Goal: Task Accomplishment & Management: Manage account settings

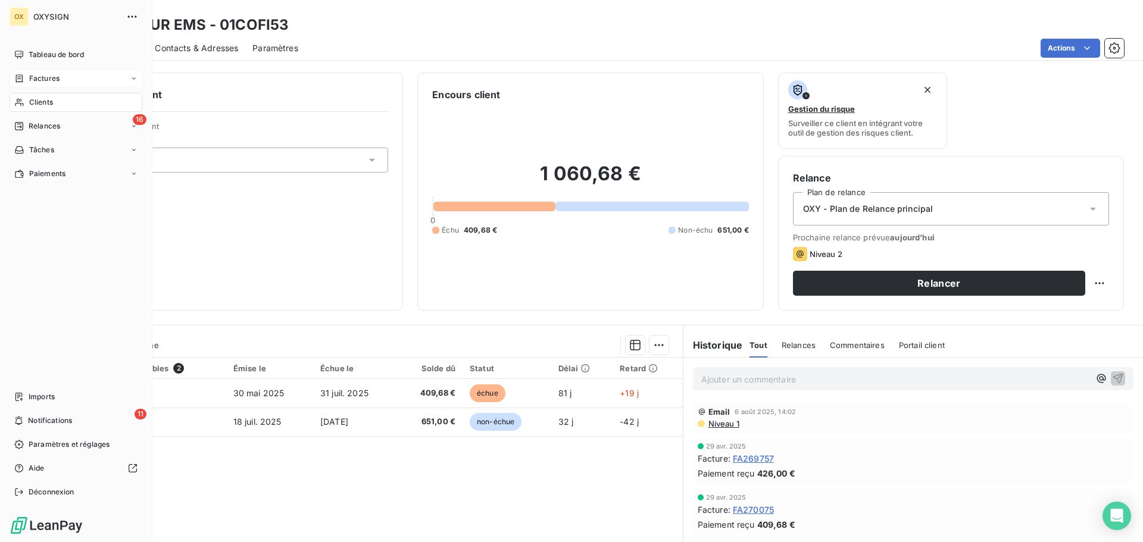
click at [68, 84] on div "Factures" at bounding box center [76, 78] width 133 height 19
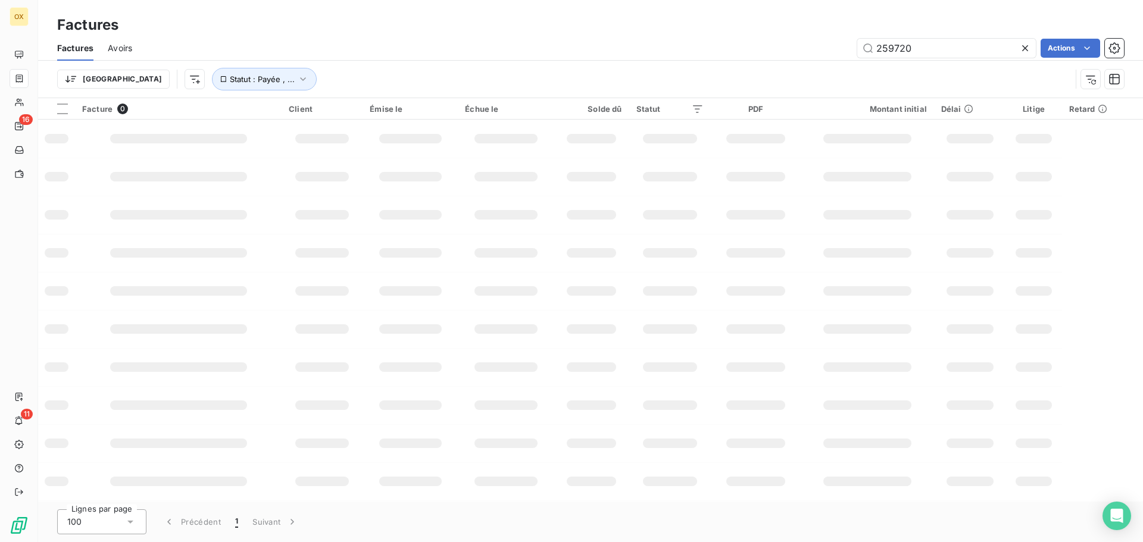
drag, startPoint x: 937, startPoint y: 51, endPoint x: 831, endPoint y: 45, distance: 106.7
click at [831, 45] on div "259720 Actions" at bounding box center [634, 48] width 977 height 19
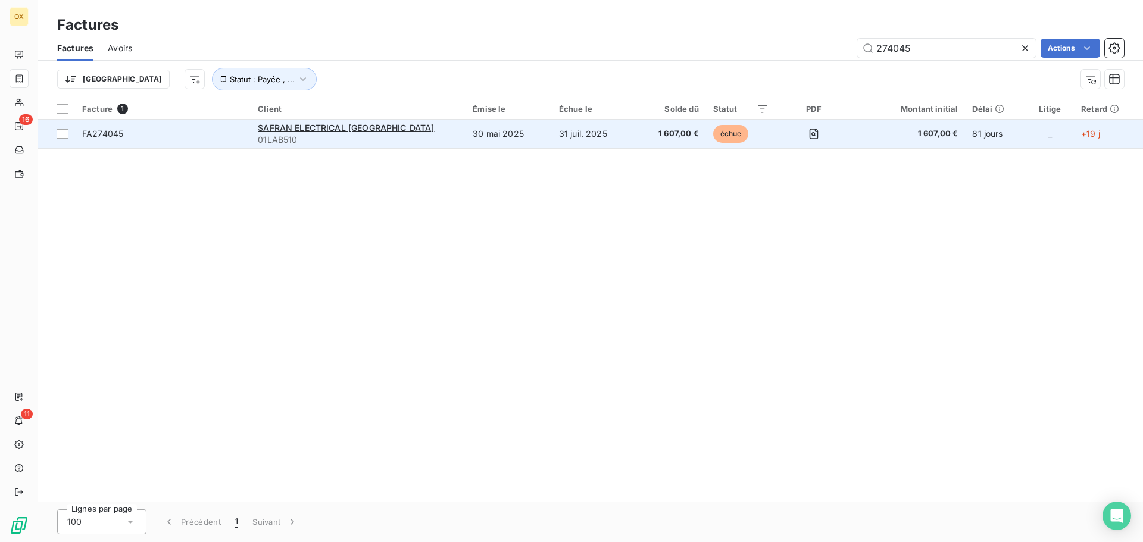
type input "274045"
click at [153, 141] on td "FA274045" at bounding box center [163, 134] width 176 height 29
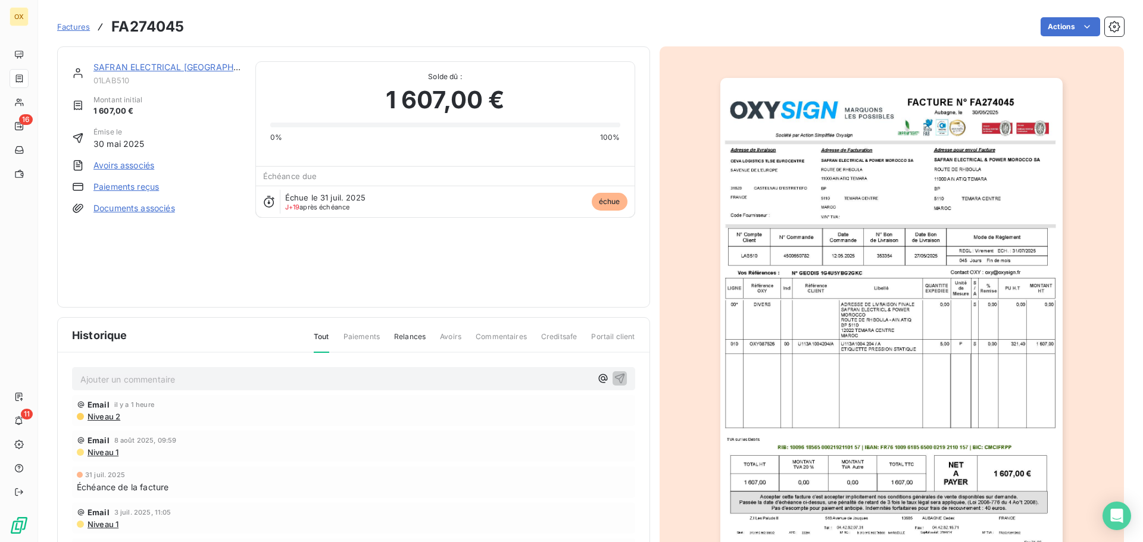
click at [172, 68] on link "SAFRAN ELECTRICAL [GEOGRAPHIC_DATA]" at bounding box center [181, 67] width 177 height 10
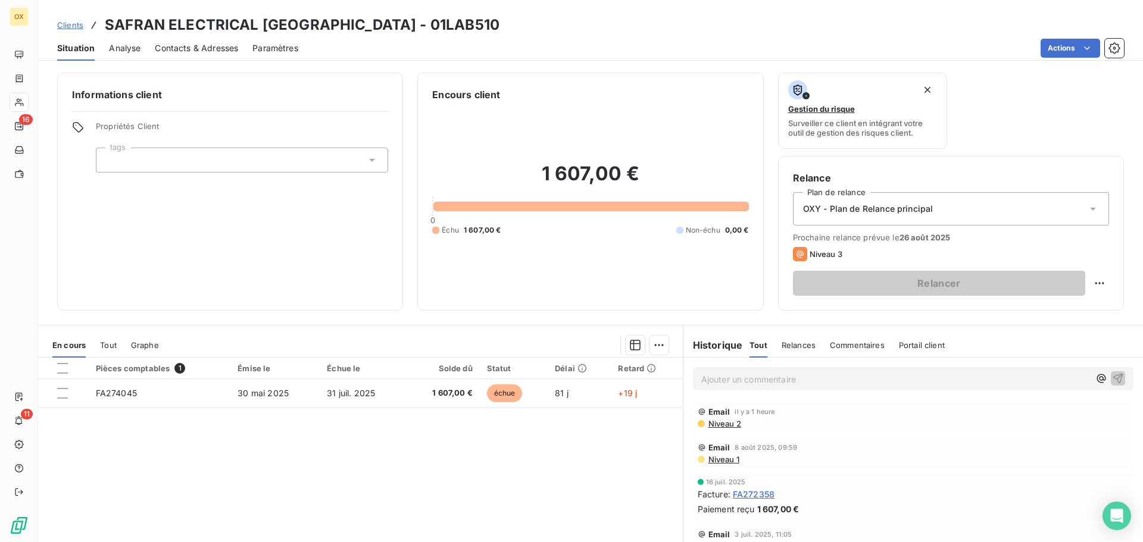
scroll to position [60, 0]
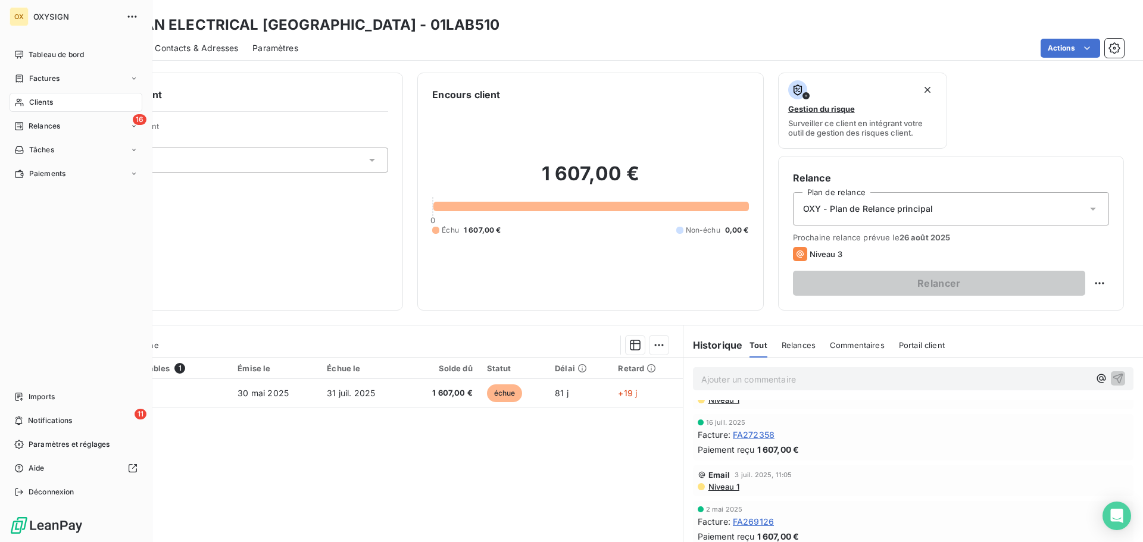
click at [32, 101] on span "Clients" at bounding box center [41, 102] width 24 height 11
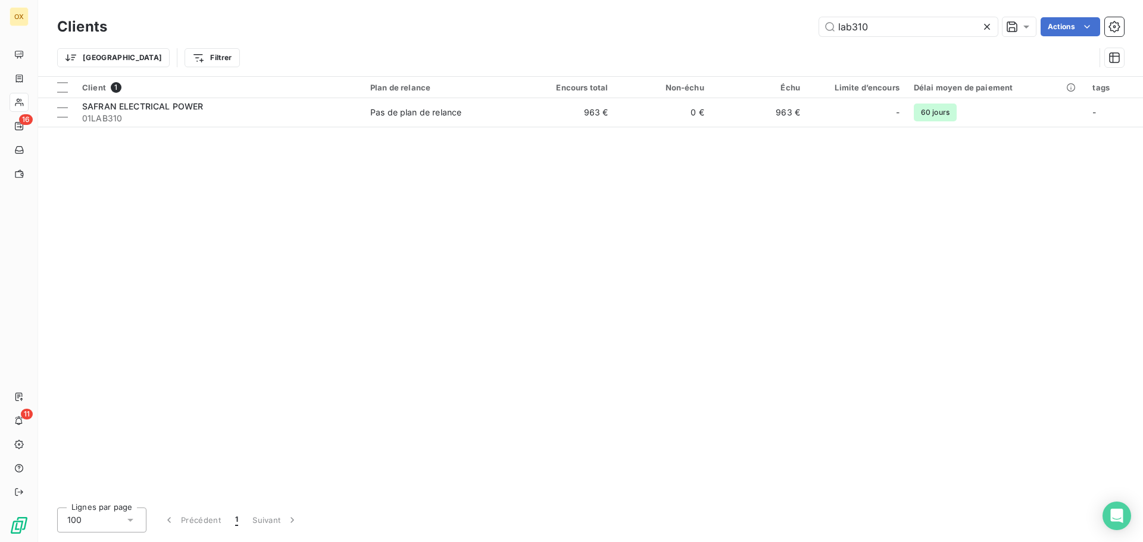
drag, startPoint x: 889, startPoint y: 26, endPoint x: 808, endPoint y: 24, distance: 80.4
click at [808, 24] on div "lab310 Actions" at bounding box center [622, 26] width 1002 height 19
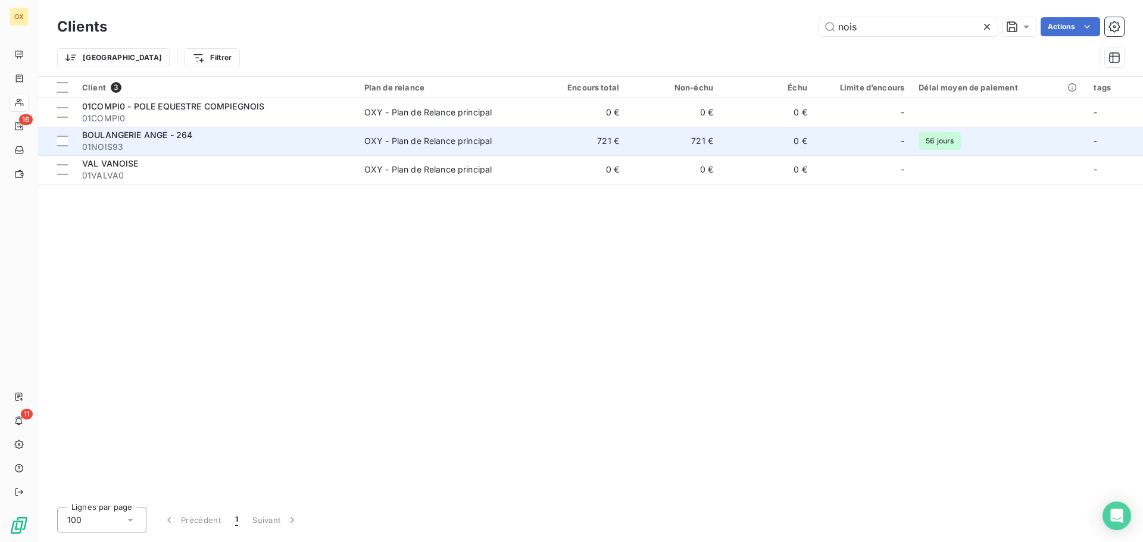
type input "nois"
click at [361, 144] on td "OXY - Plan de Relance principal" at bounding box center [444, 141] width 175 height 29
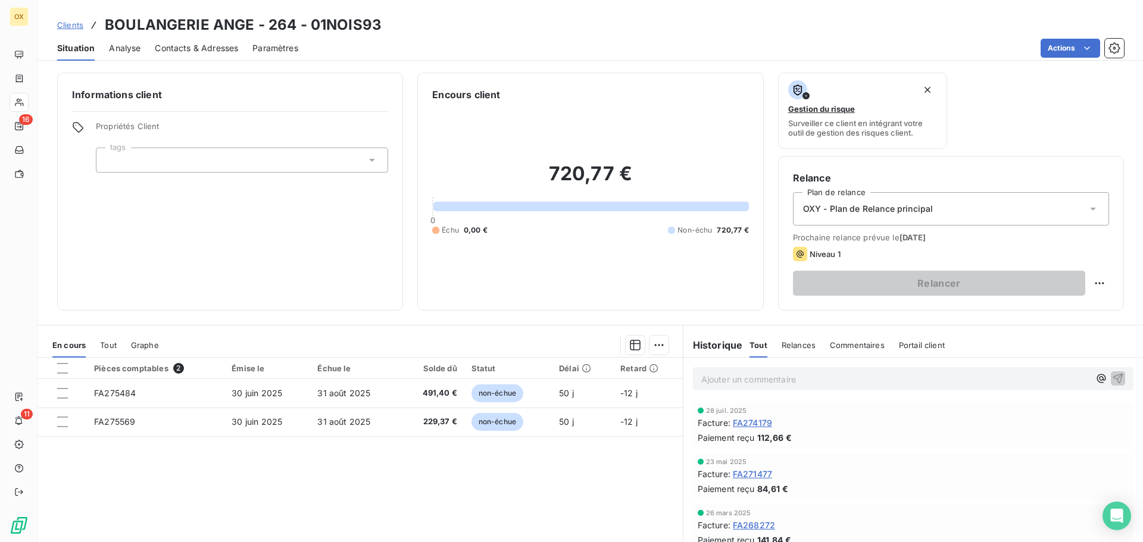
click at [762, 424] on span "FA274179" at bounding box center [752, 423] width 39 height 12
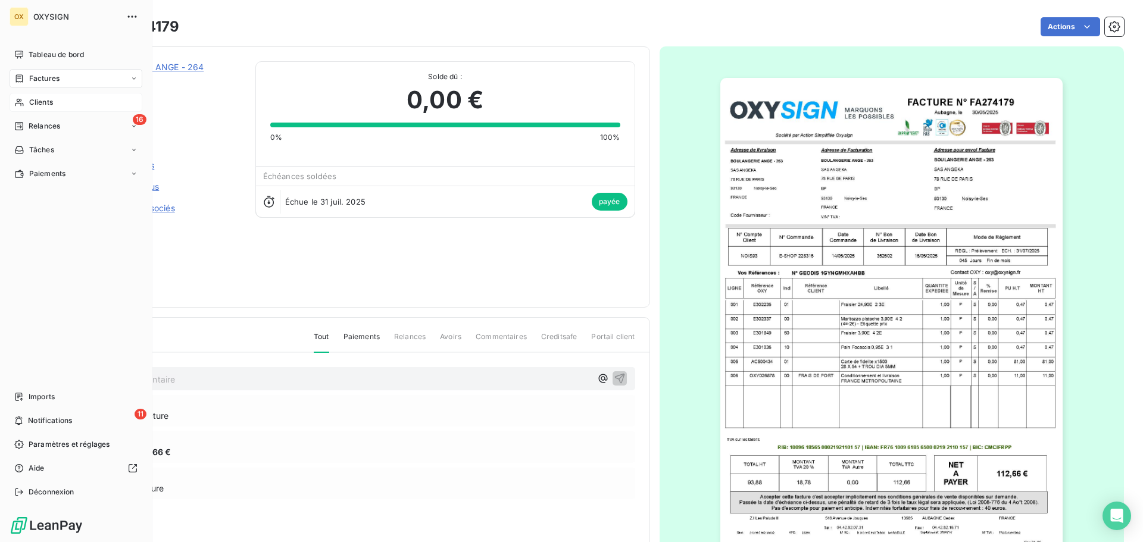
click at [45, 104] on span "Clients" at bounding box center [41, 102] width 24 height 11
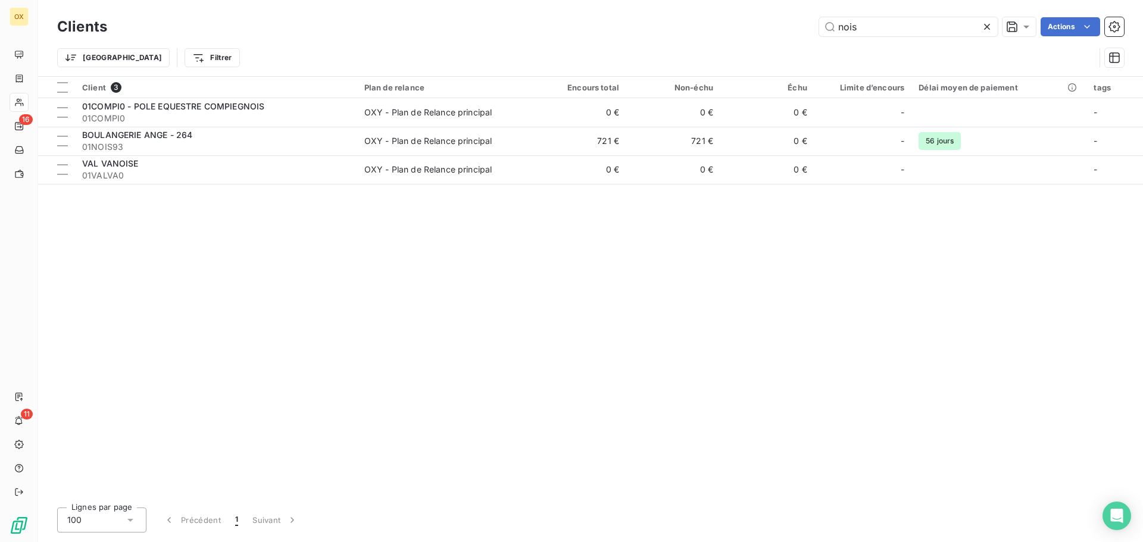
drag, startPoint x: 874, startPoint y: 24, endPoint x: 806, endPoint y: 26, distance: 67.9
click at [806, 26] on div "nois Actions" at bounding box center [622, 26] width 1002 height 19
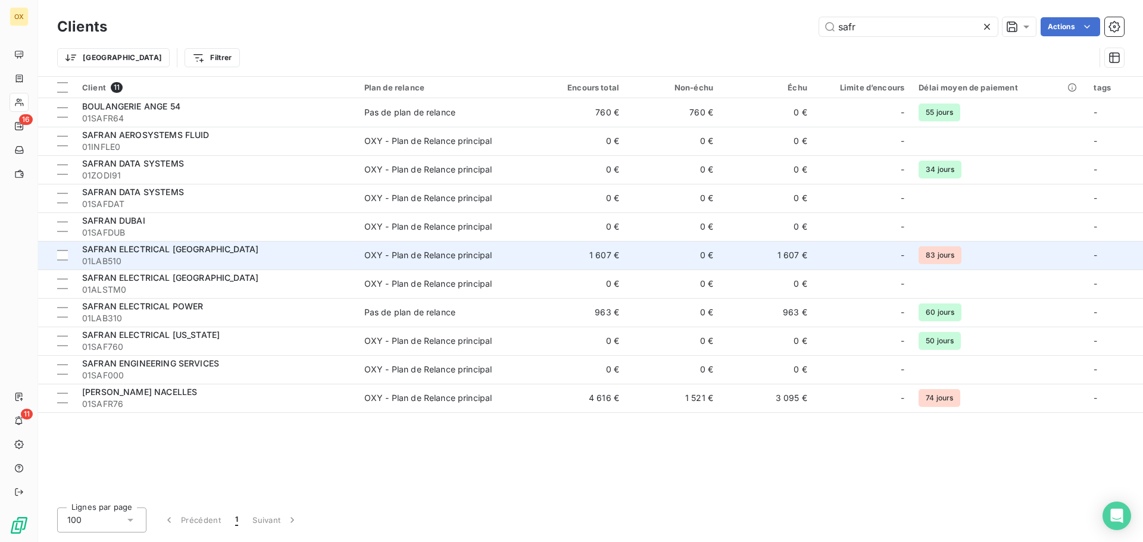
type input "safr"
click at [691, 248] on td "0 €" at bounding box center [673, 255] width 94 height 29
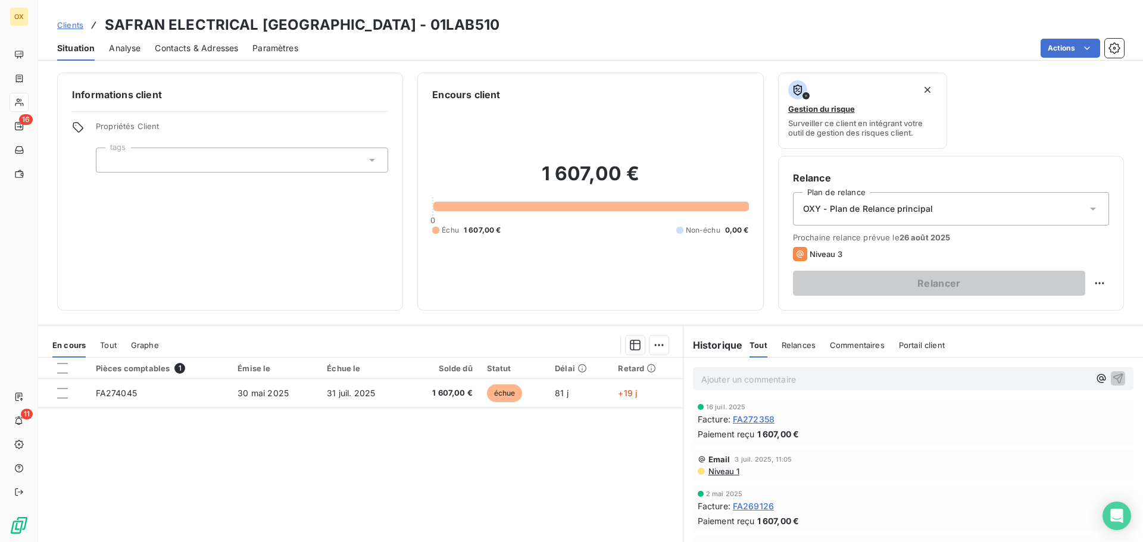
scroll to position [60, 0]
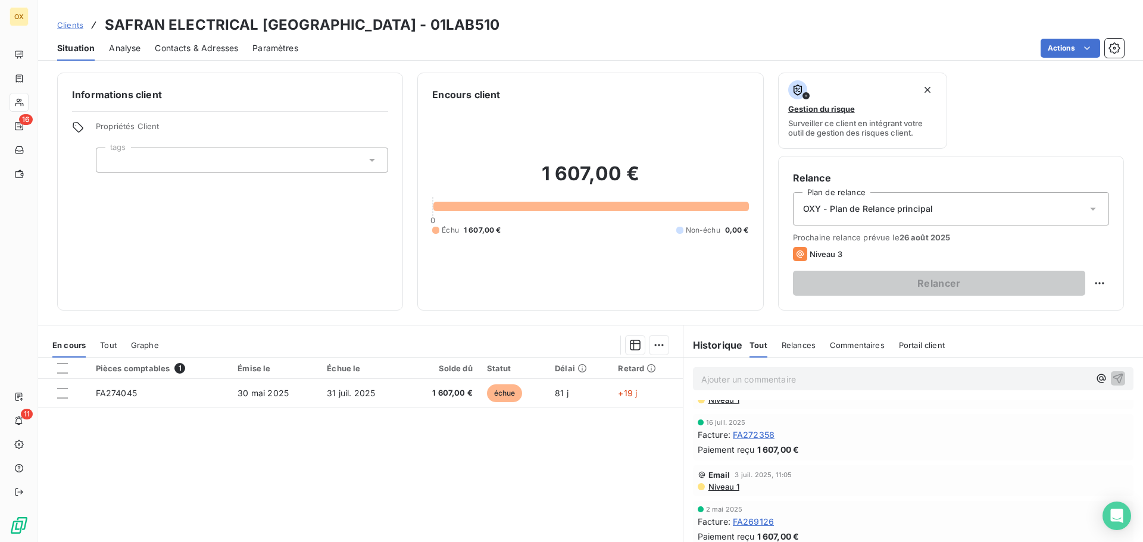
click at [734, 375] on p "Ajouter un commentaire ﻿" at bounding box center [895, 379] width 388 height 15
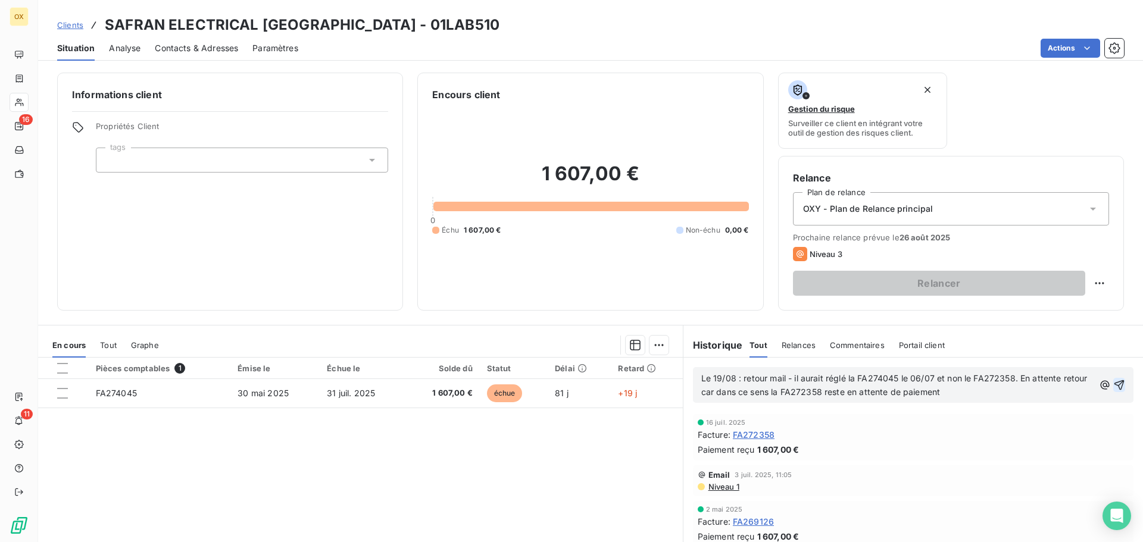
click at [1113, 386] on icon "button" at bounding box center [1119, 385] width 12 height 12
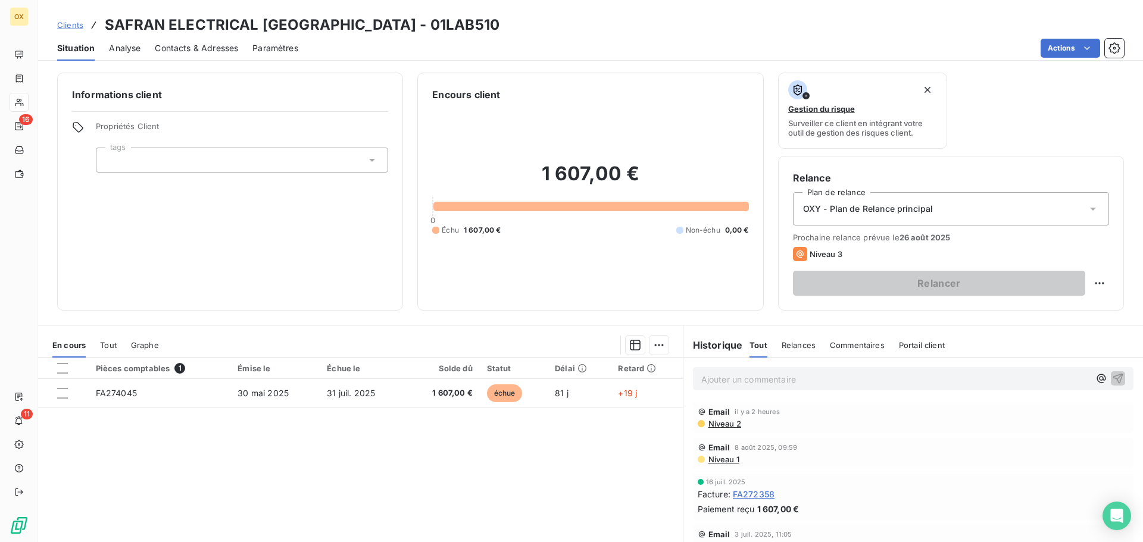
scroll to position [0, 0]
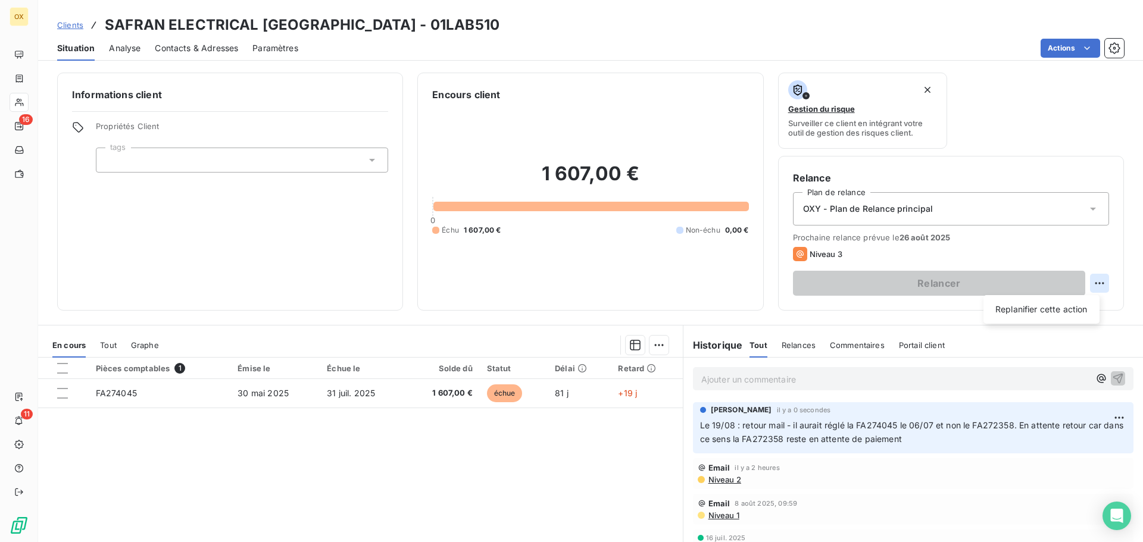
click at [1094, 280] on html "OX 16 11 Clients SAFRAN ELECTRICAL [GEOGRAPHIC_DATA] - 01LAB510 Situation Analy…" at bounding box center [571, 271] width 1143 height 542
click at [1041, 308] on div "Replanifier cette action" at bounding box center [1041, 309] width 107 height 19
select select "7"
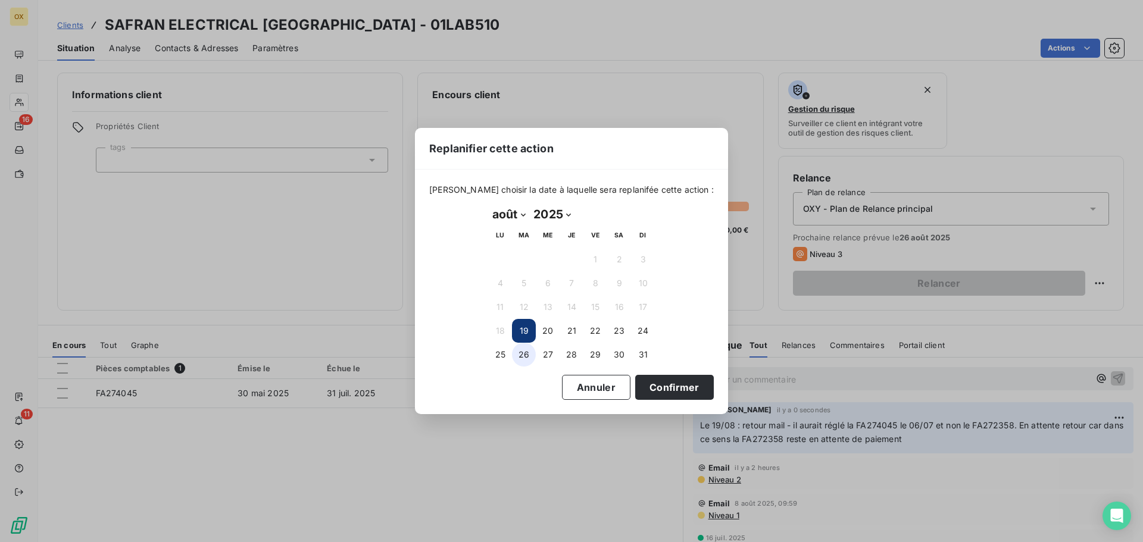
click at [521, 351] on button "26" at bounding box center [524, 355] width 24 height 24
click at [646, 383] on button "Confirmer" at bounding box center [674, 387] width 79 height 25
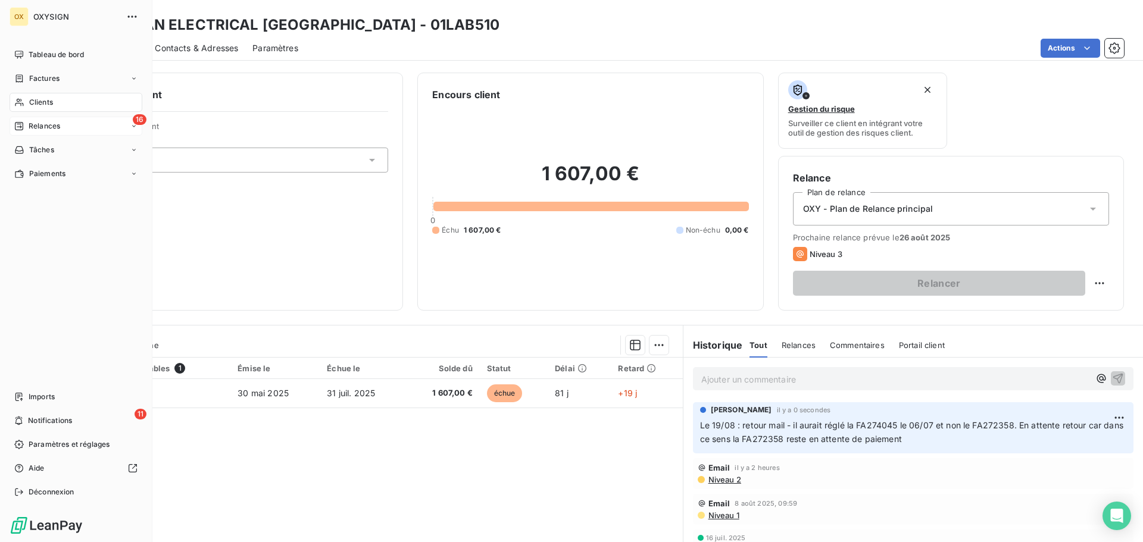
click at [28, 124] on div "Relances" at bounding box center [37, 126] width 46 height 11
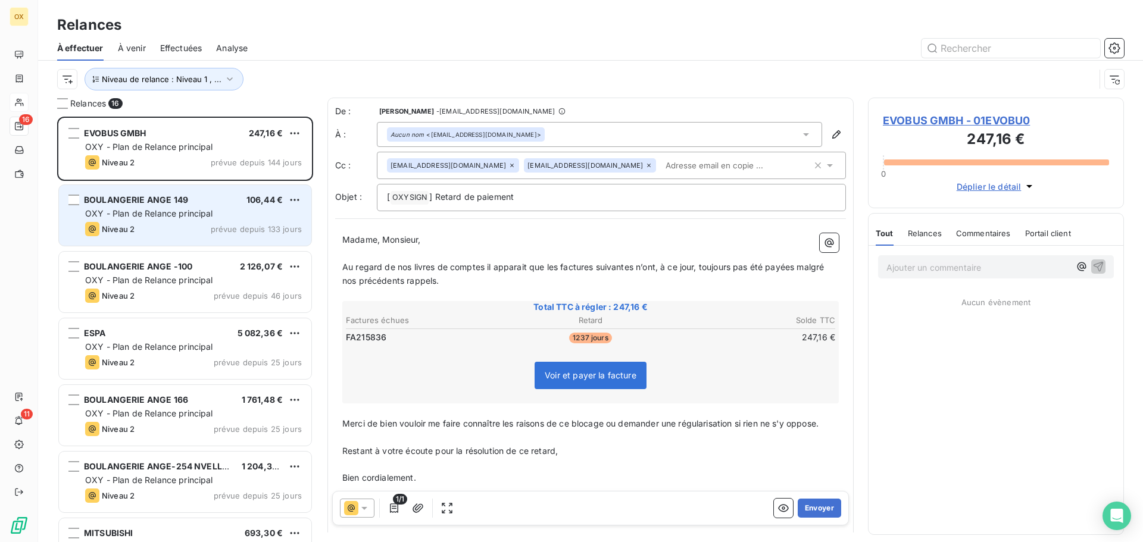
scroll to position [417, 247]
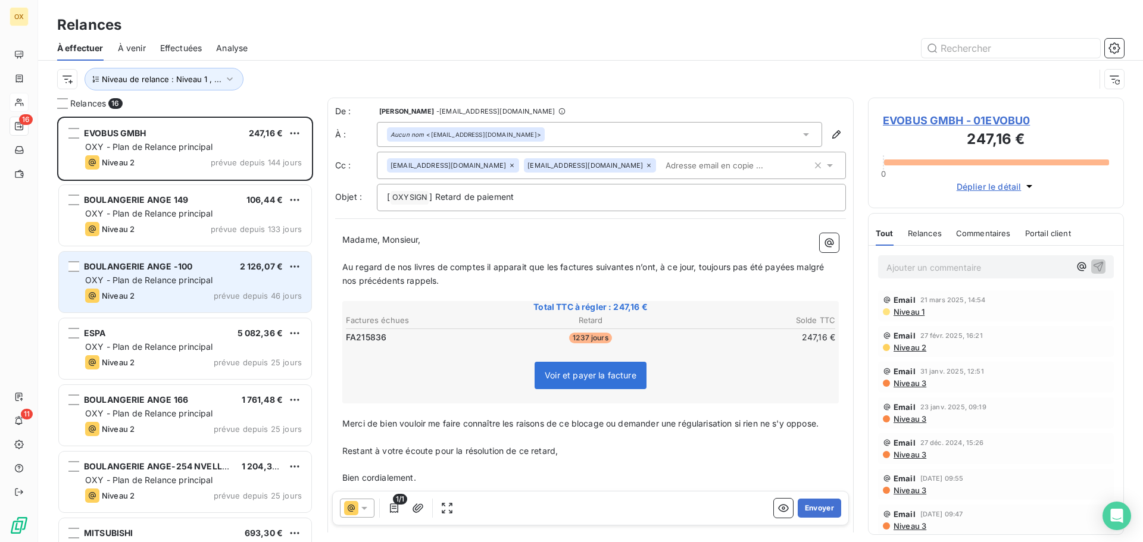
click at [151, 267] on span "BOULANGERIE ANGE -100" at bounding box center [138, 266] width 108 height 10
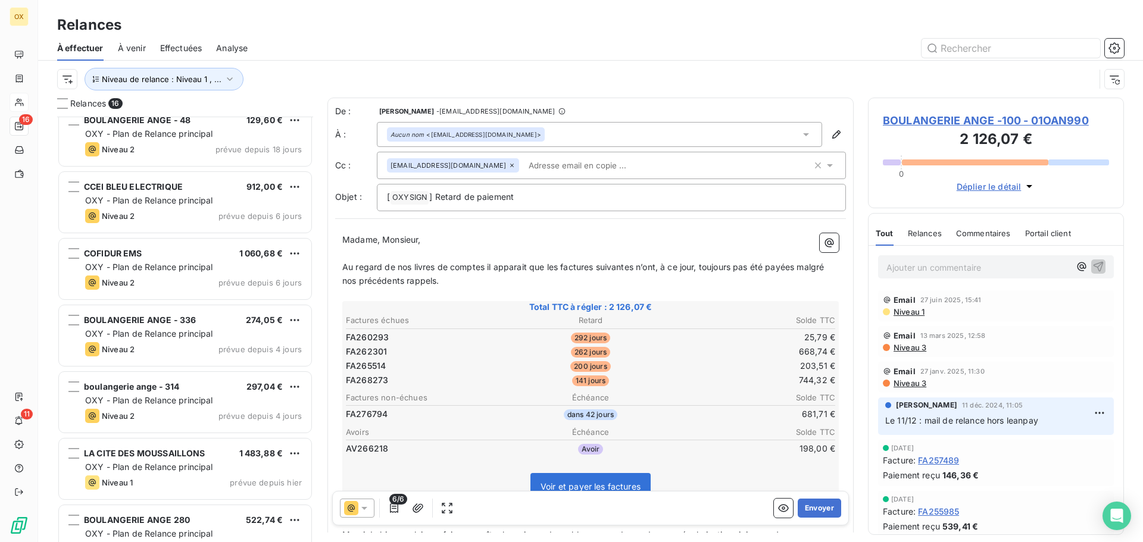
scroll to position [642, 0]
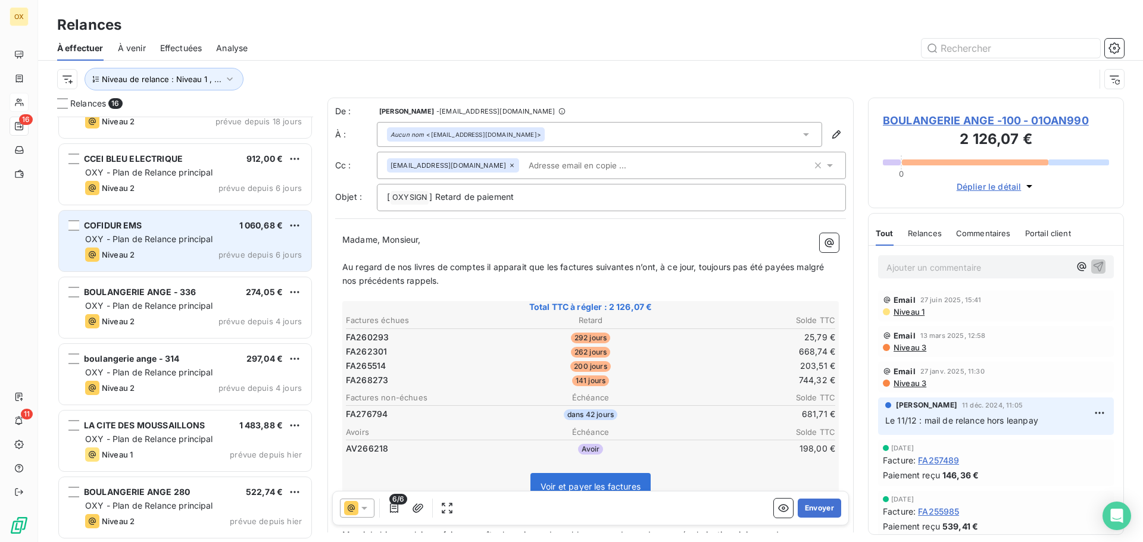
click at [156, 240] on span "OXY - Plan de Relance principal" at bounding box center [149, 239] width 128 height 10
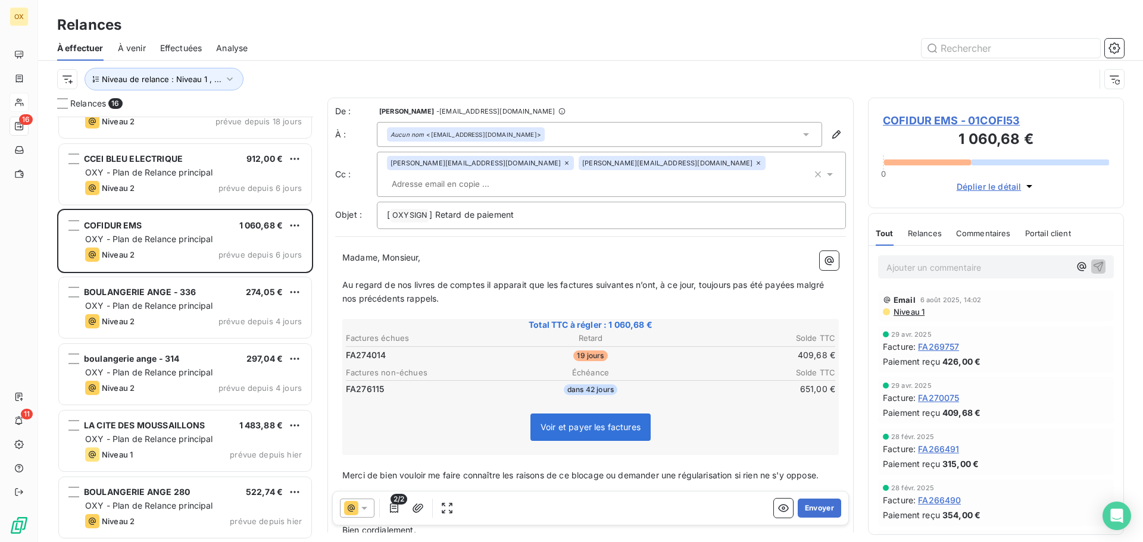
click at [992, 116] on span "COFIDUR EMS - 01COFI53" at bounding box center [996, 120] width 226 height 16
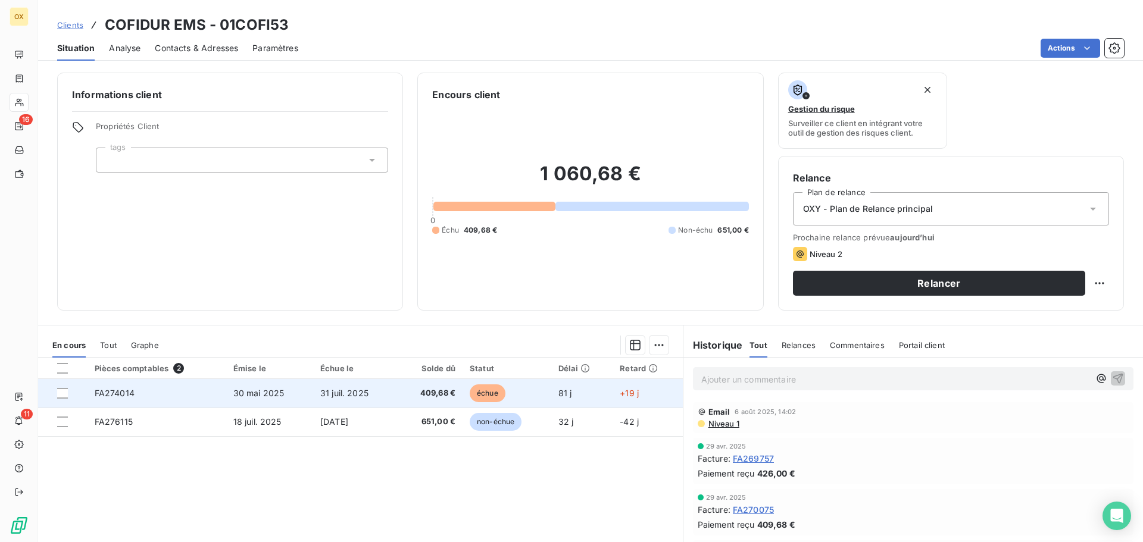
click at [340, 395] on span "31 juil. 2025" at bounding box center [344, 393] width 48 height 10
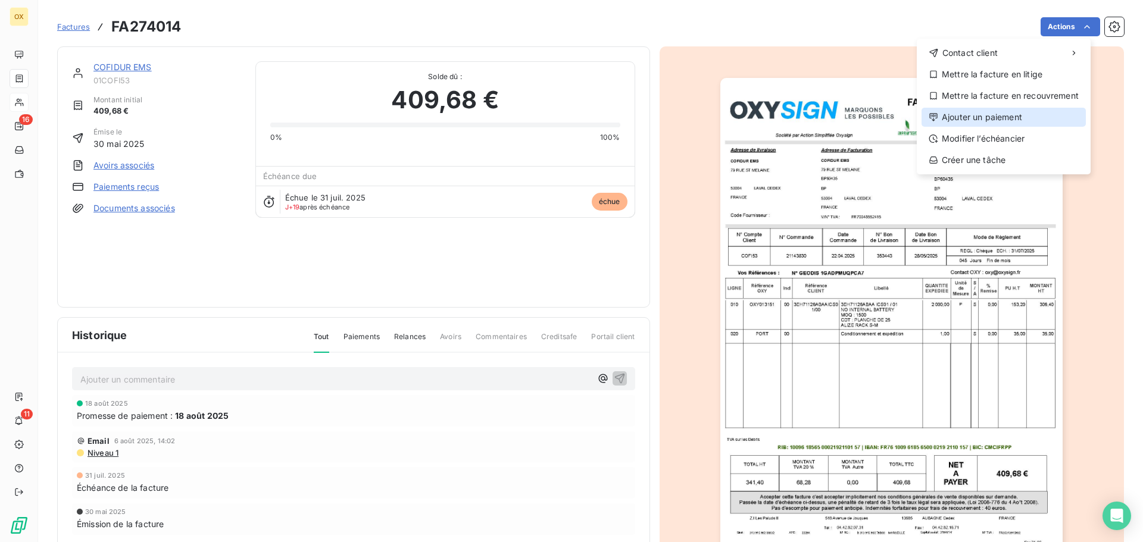
click at [1005, 114] on div "Ajouter un paiement" at bounding box center [1003, 117] width 164 height 19
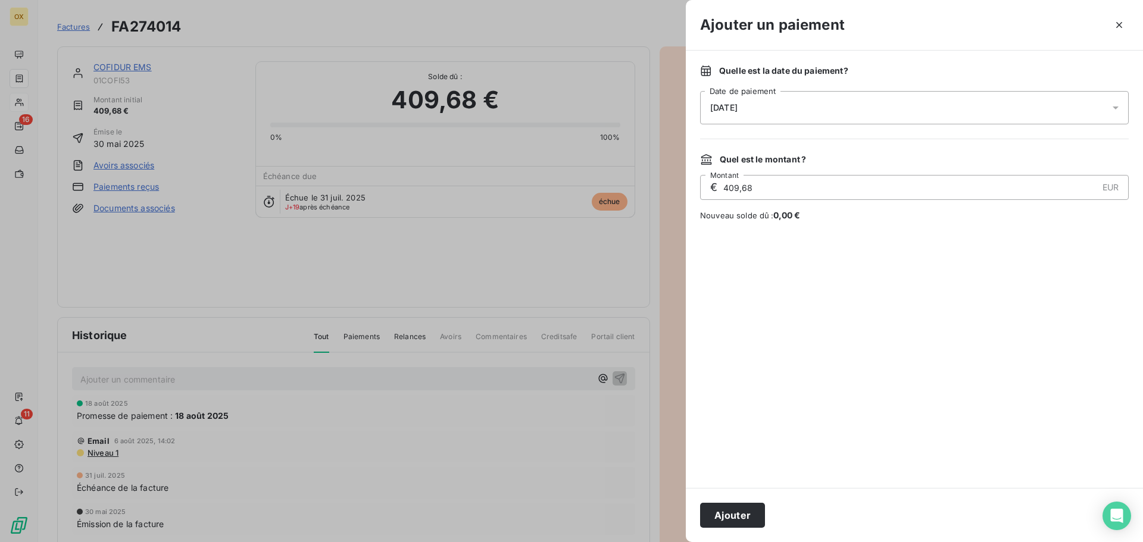
click at [726, 111] on span "[DATE]" at bounding box center [723, 108] width 27 height 10
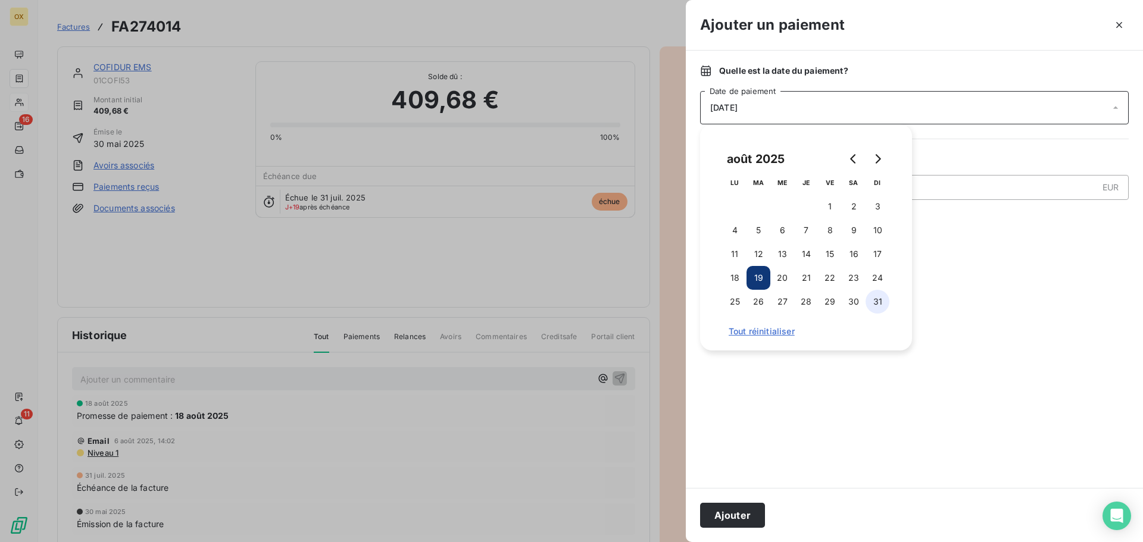
click at [878, 300] on button "31" at bounding box center [877, 302] width 24 height 24
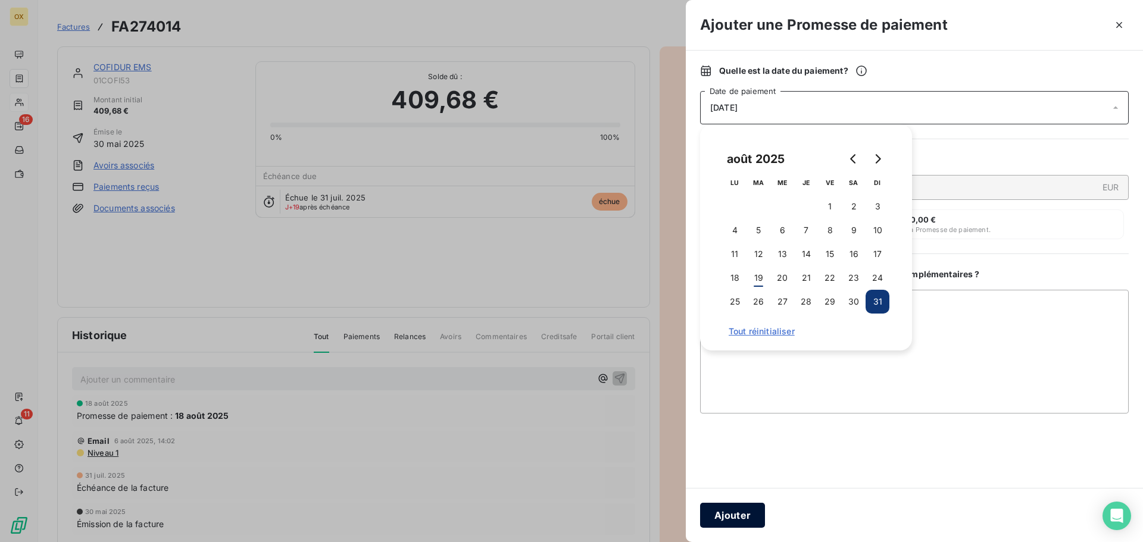
click at [746, 513] on button "Ajouter" at bounding box center [732, 515] width 65 height 25
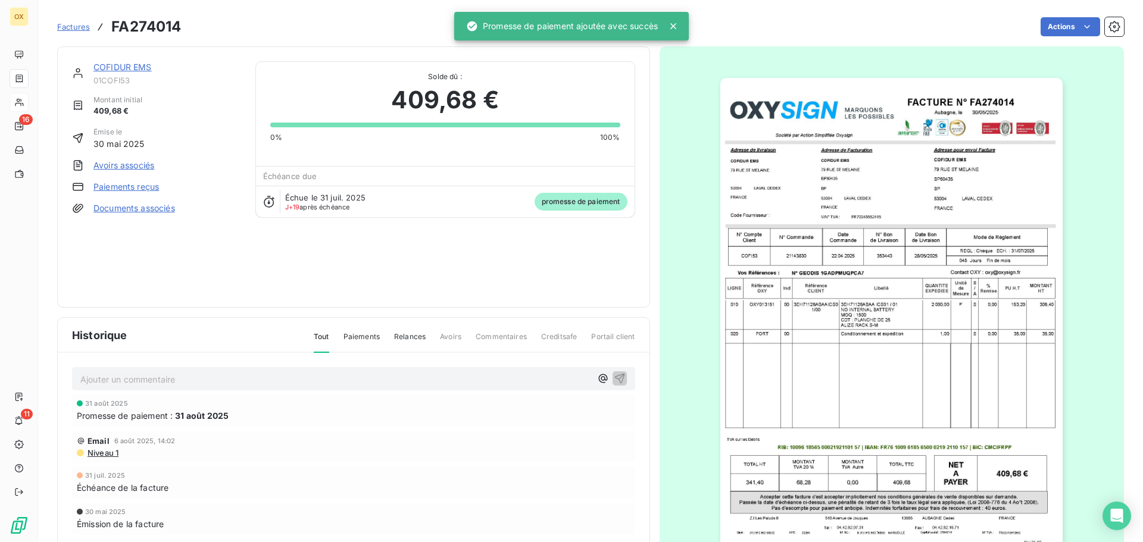
click at [106, 69] on link "COFIDUR EMS" at bounding box center [122, 67] width 58 height 10
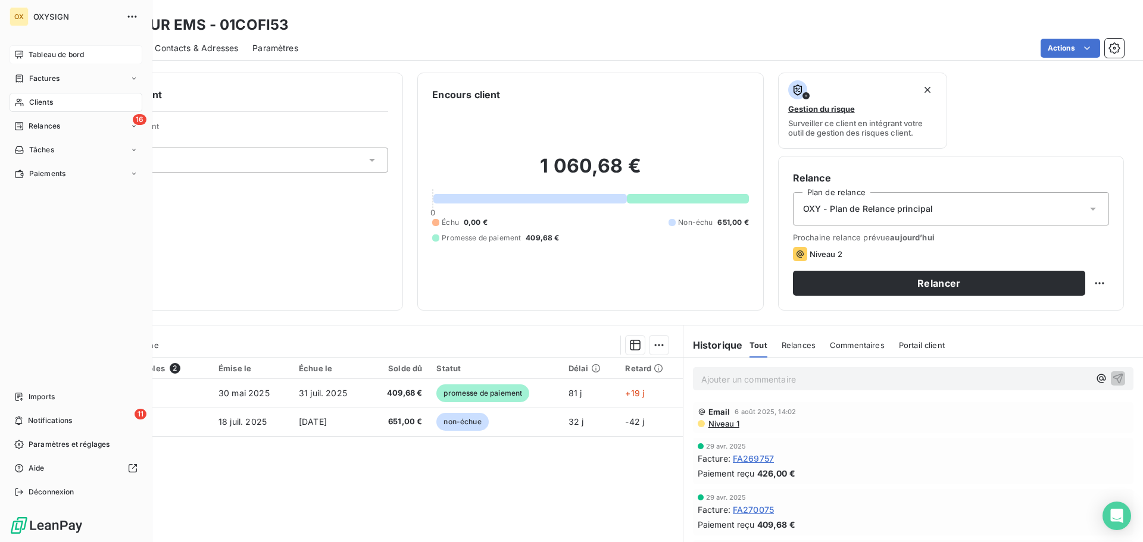
click at [39, 55] on span "Tableau de bord" at bounding box center [56, 54] width 55 height 11
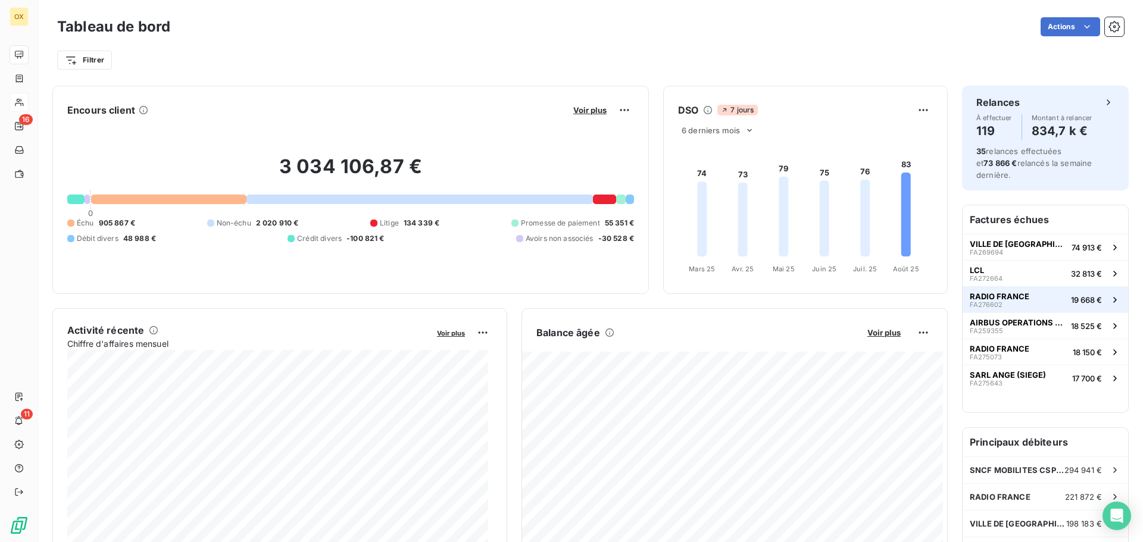
click at [1003, 292] on span "RADIO FRANCE" at bounding box center [1000, 297] width 60 height 10
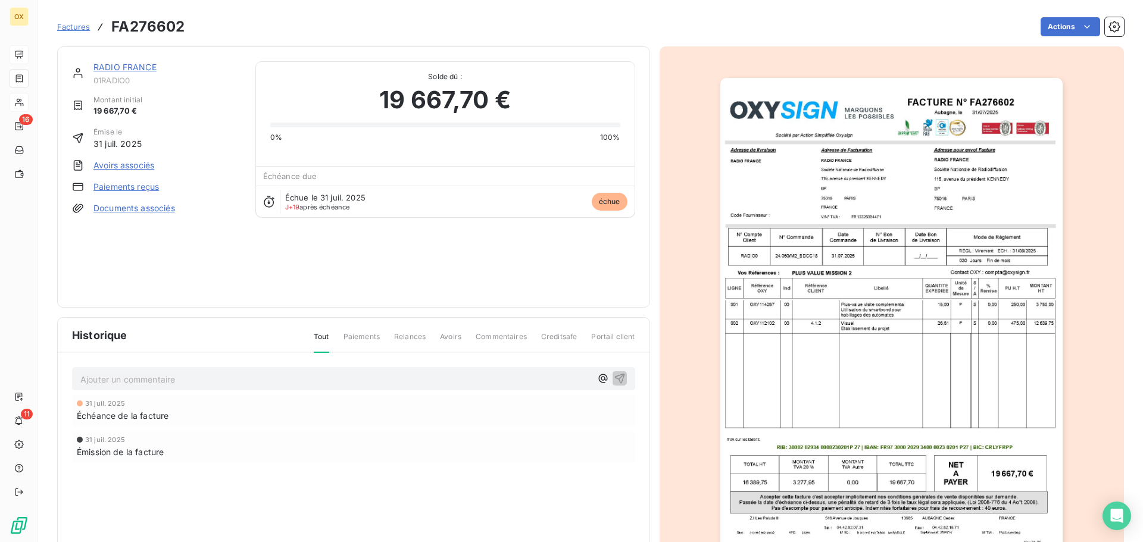
click at [134, 70] on link "RADIO FRANCE" at bounding box center [124, 67] width 63 height 10
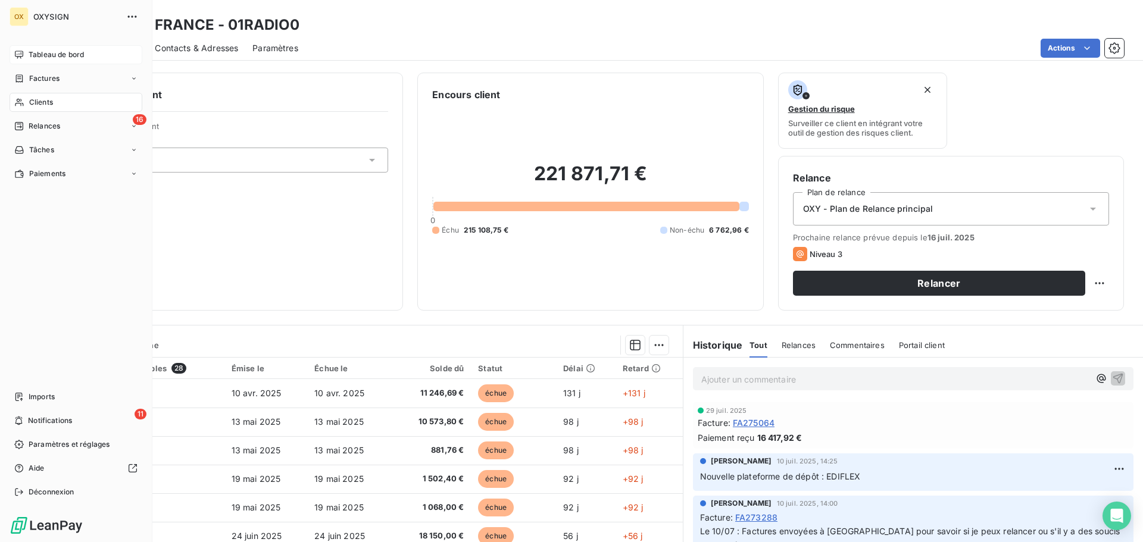
click at [36, 99] on span "Clients" at bounding box center [41, 102] width 24 height 11
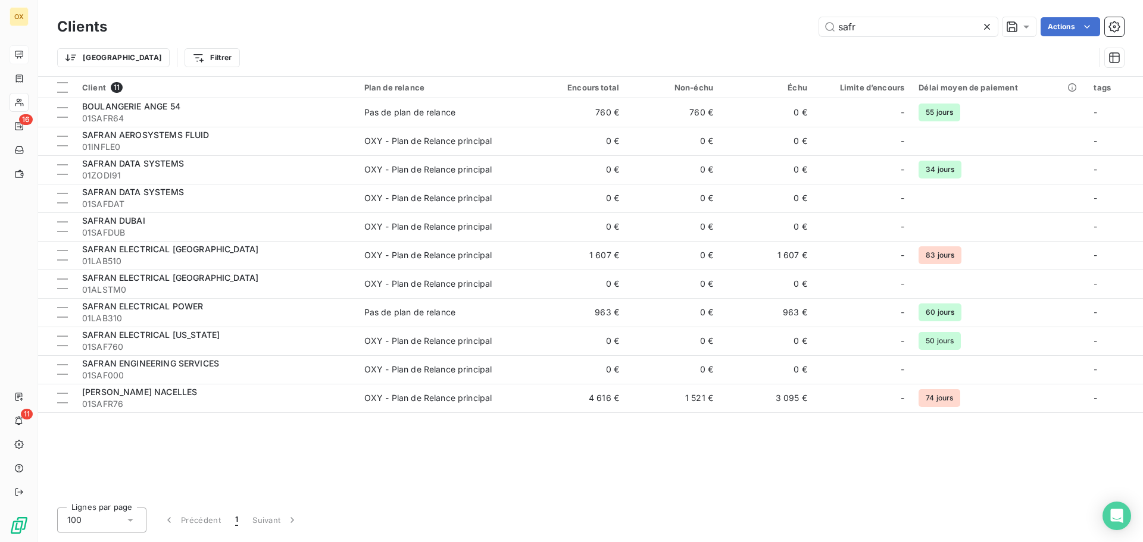
drag, startPoint x: 885, startPoint y: 29, endPoint x: 809, endPoint y: 40, distance: 76.4
click at [809, 40] on div "Clients safr Actions Trier Filtrer" at bounding box center [590, 45] width 1067 height 62
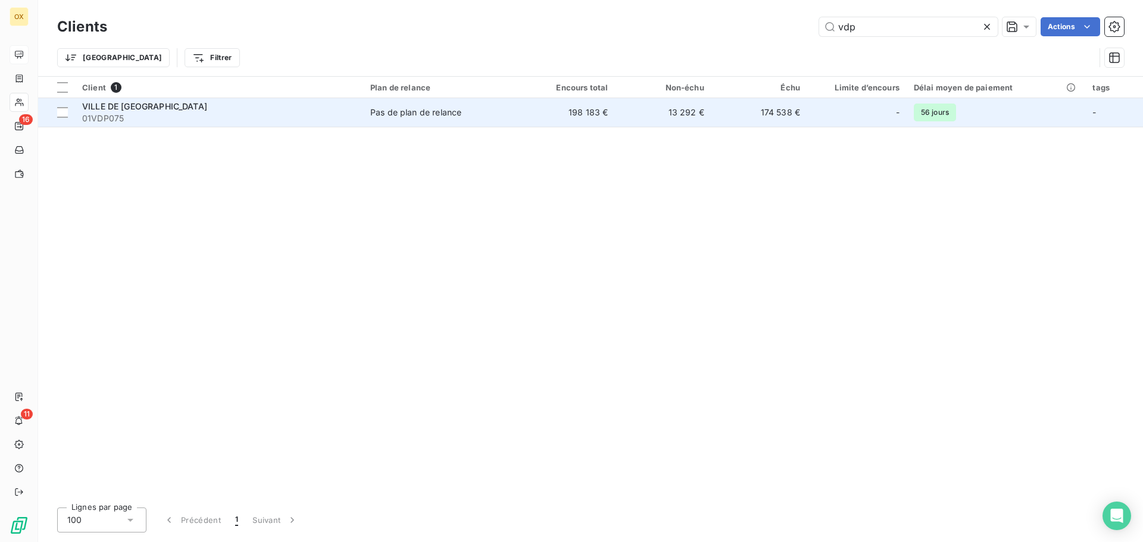
type input "vdp"
click at [346, 112] on span "01VDP075" at bounding box center [219, 118] width 274 height 12
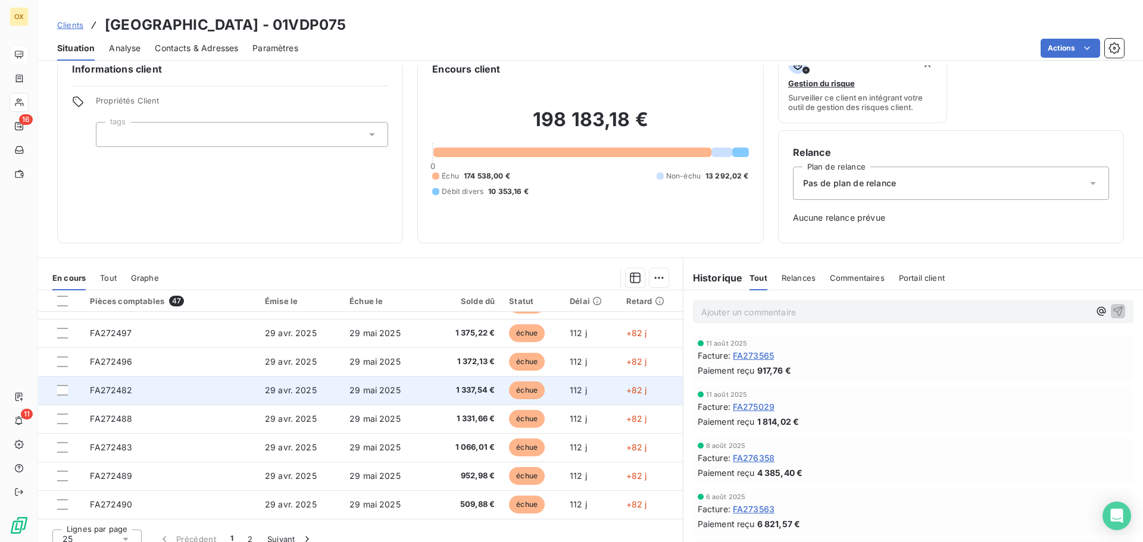
scroll to position [39, 0]
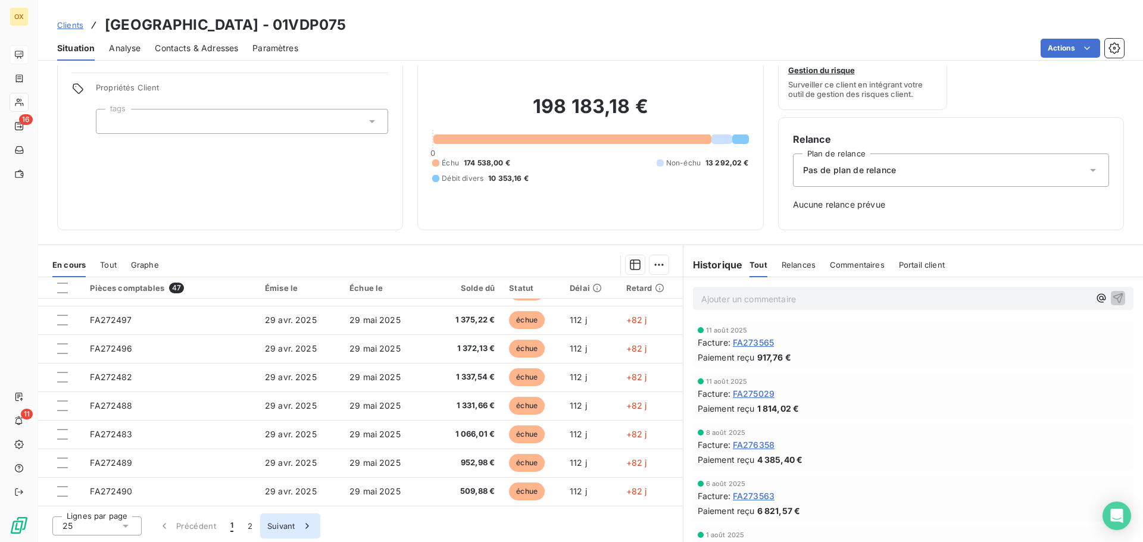
click at [249, 525] on button "2" at bounding box center [249, 526] width 19 height 25
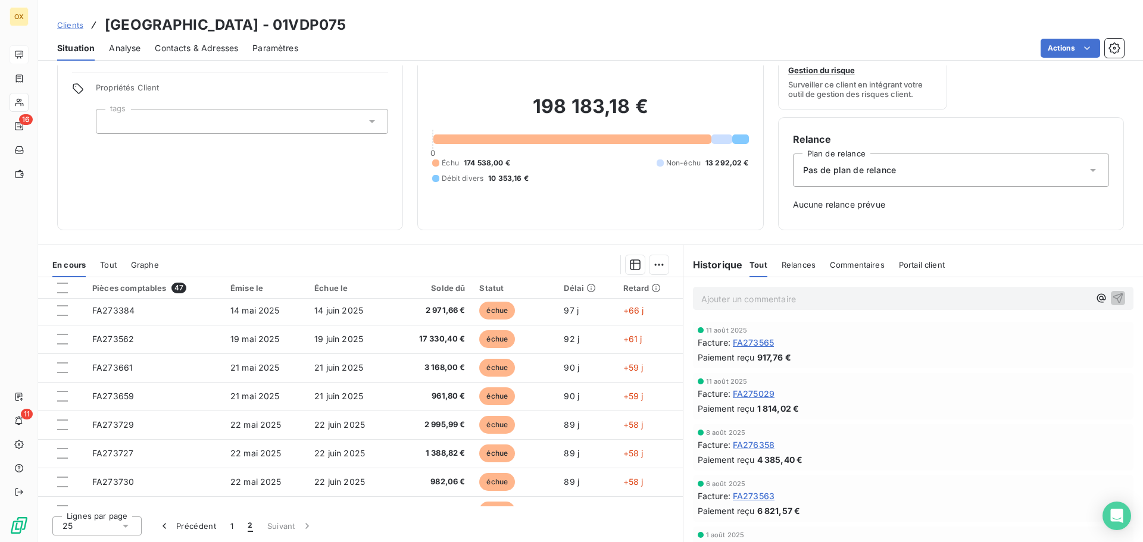
scroll to position [0, 0]
click at [194, 54] on span "Contacts & Adresses" at bounding box center [196, 48] width 83 height 12
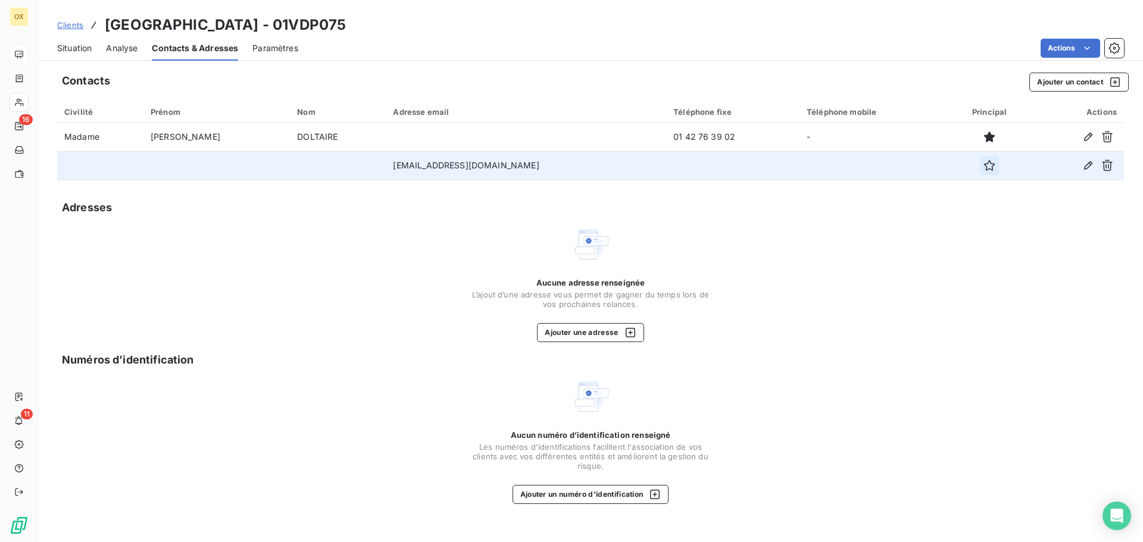
click at [984, 168] on icon "button" at bounding box center [989, 165] width 11 height 11
click at [84, 45] on span "Situation" at bounding box center [74, 48] width 35 height 12
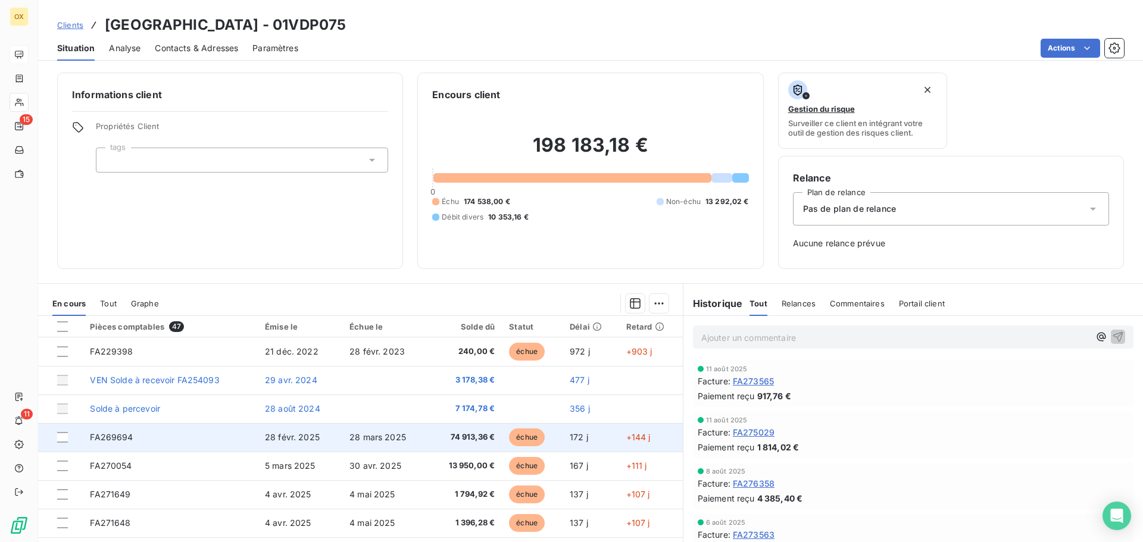
click at [508, 428] on td "échue" at bounding box center [532, 437] width 61 height 29
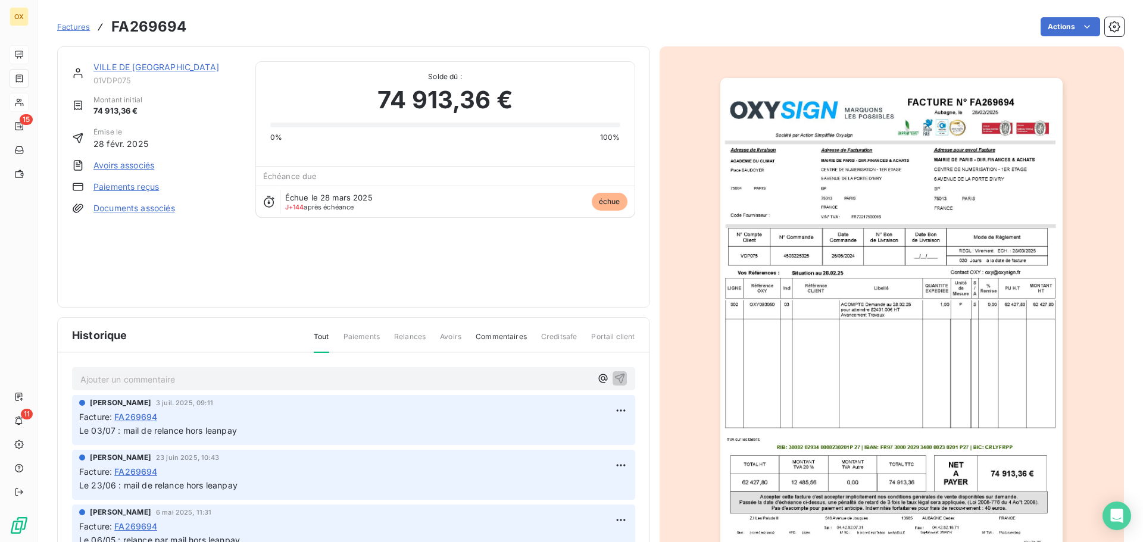
click at [140, 68] on link "VILLE DE [GEOGRAPHIC_DATA]" at bounding box center [156, 67] width 126 height 10
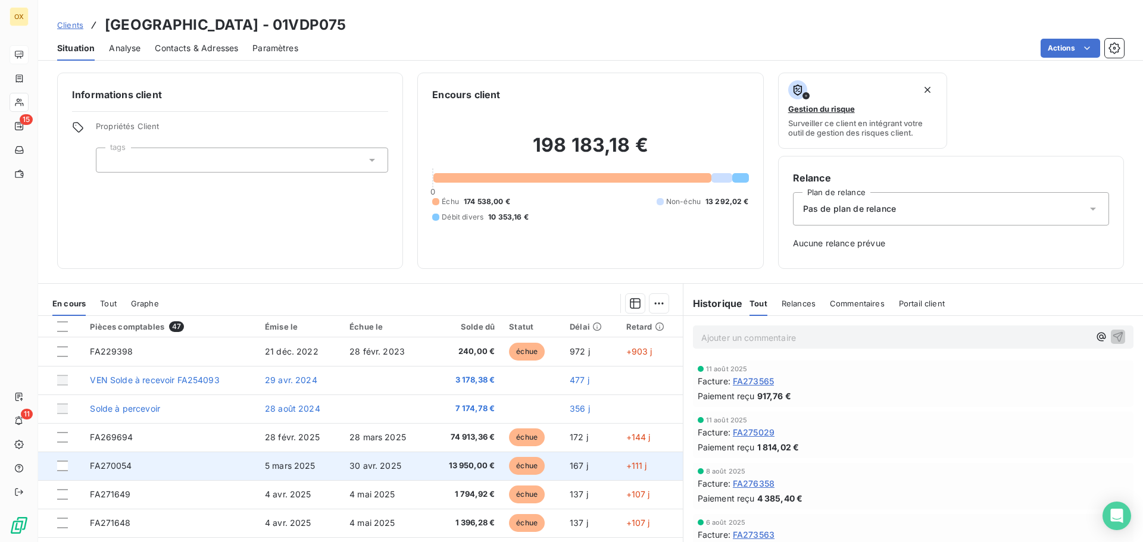
click at [447, 468] on span "13 950,00 €" at bounding box center [466, 466] width 60 height 12
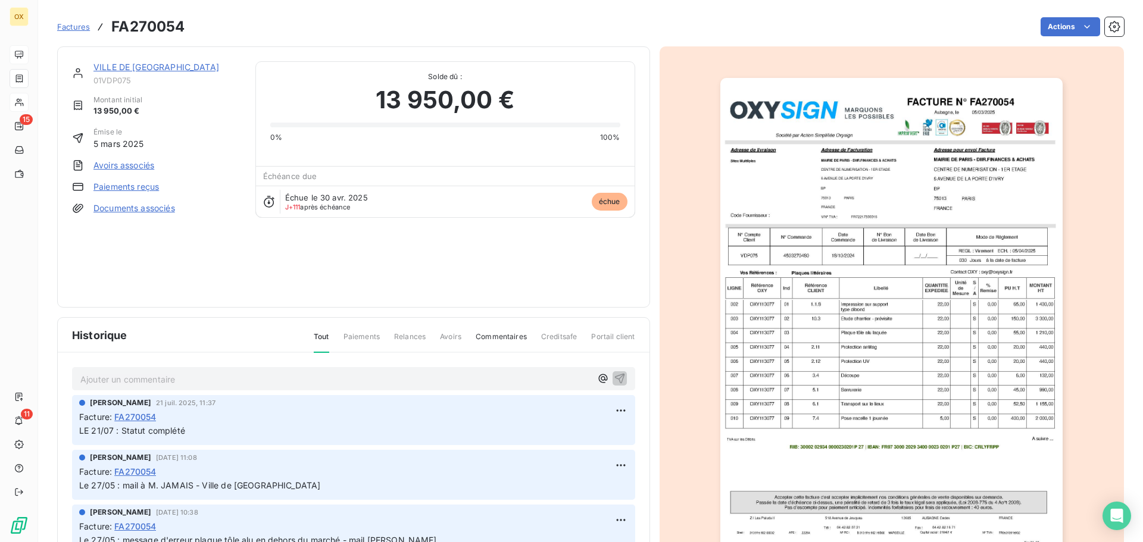
click at [146, 66] on link "VILLE DE [GEOGRAPHIC_DATA]" at bounding box center [156, 67] width 126 height 10
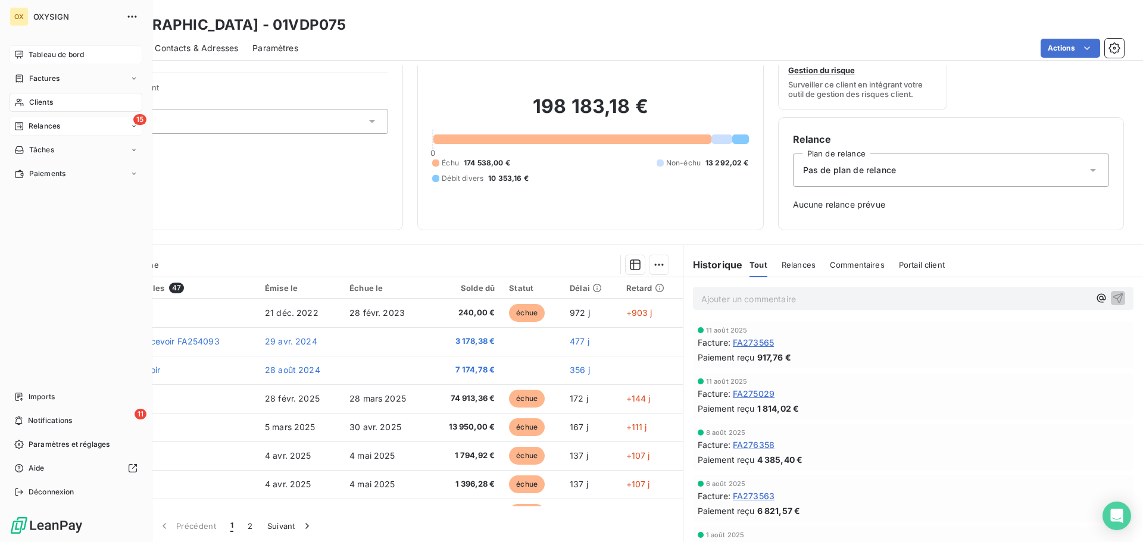
click at [68, 124] on div "15 Relances" at bounding box center [76, 126] width 133 height 19
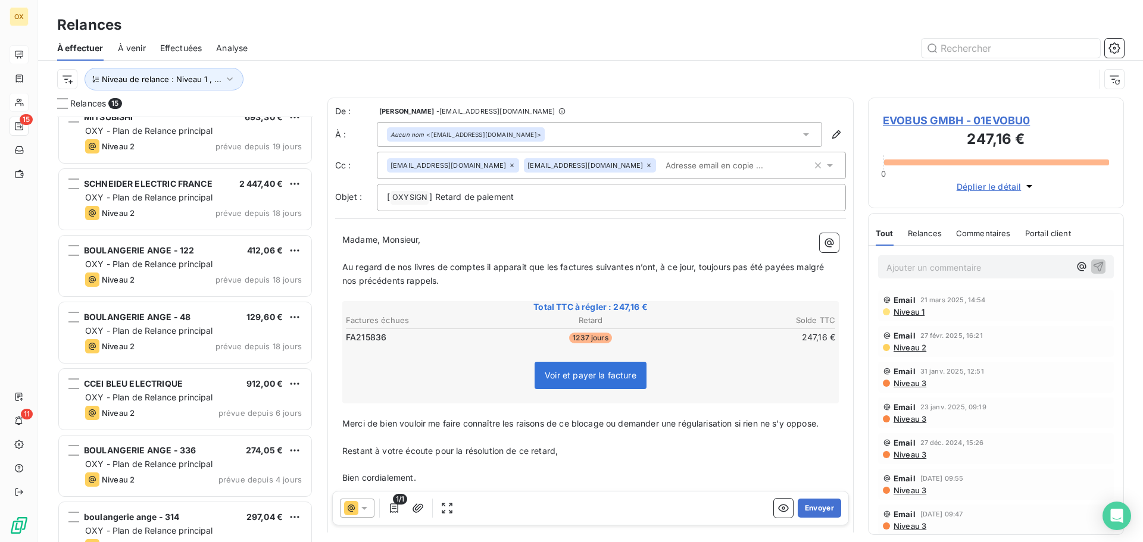
scroll to position [417, 0]
click at [208, 187] on span "SCHNEIDER ELECTRIC FRANCE" at bounding box center [148, 183] width 129 height 10
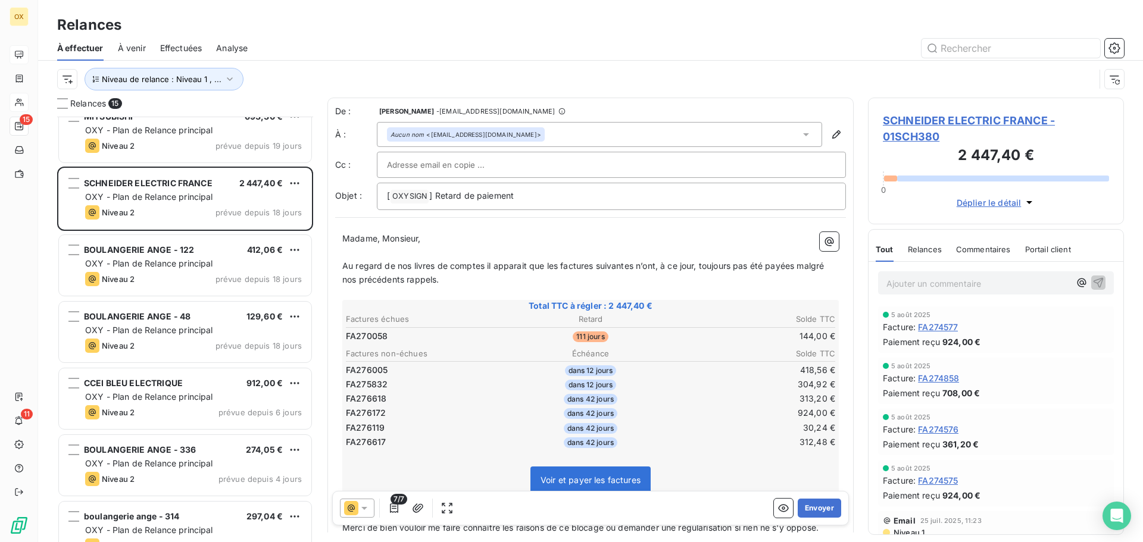
scroll to position [477, 0]
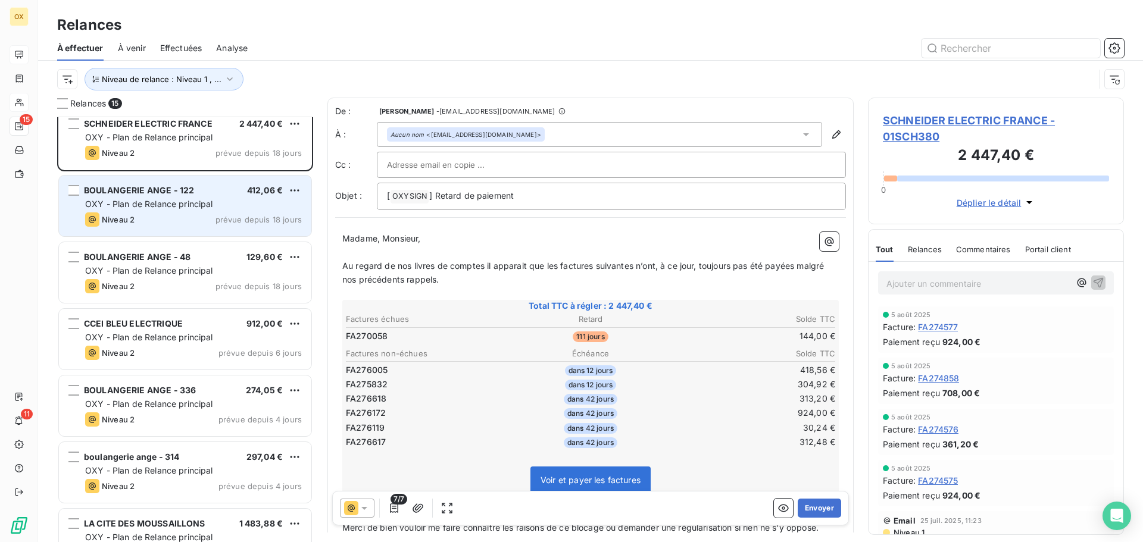
click at [204, 208] on span "OXY - Plan de Relance principal" at bounding box center [149, 204] width 128 height 10
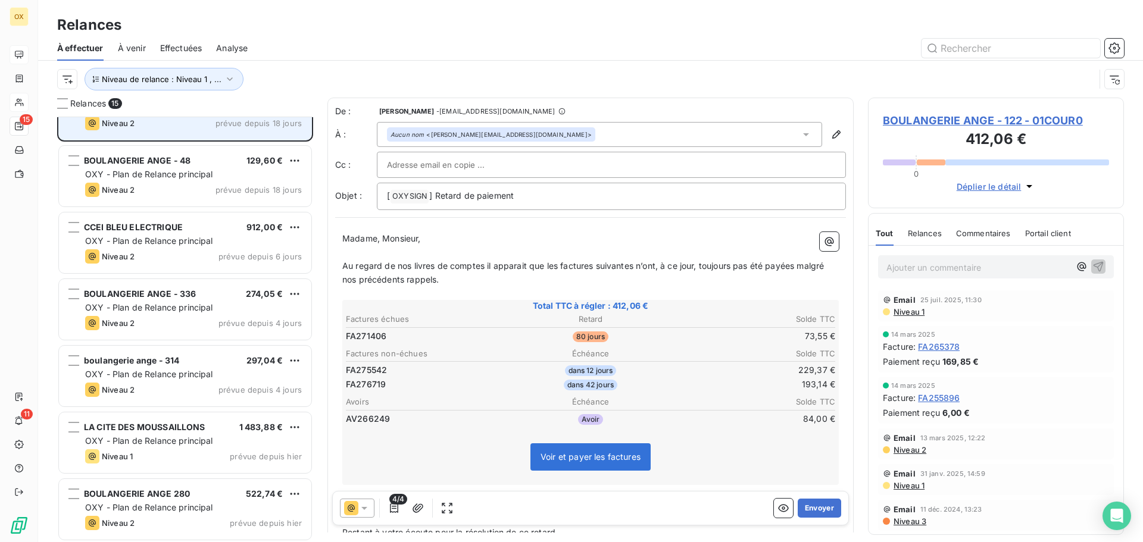
scroll to position [575, 0]
click at [201, 229] on div "CCEI BLEU ELECTRIQUE 912,00 €" at bounding box center [193, 225] width 217 height 11
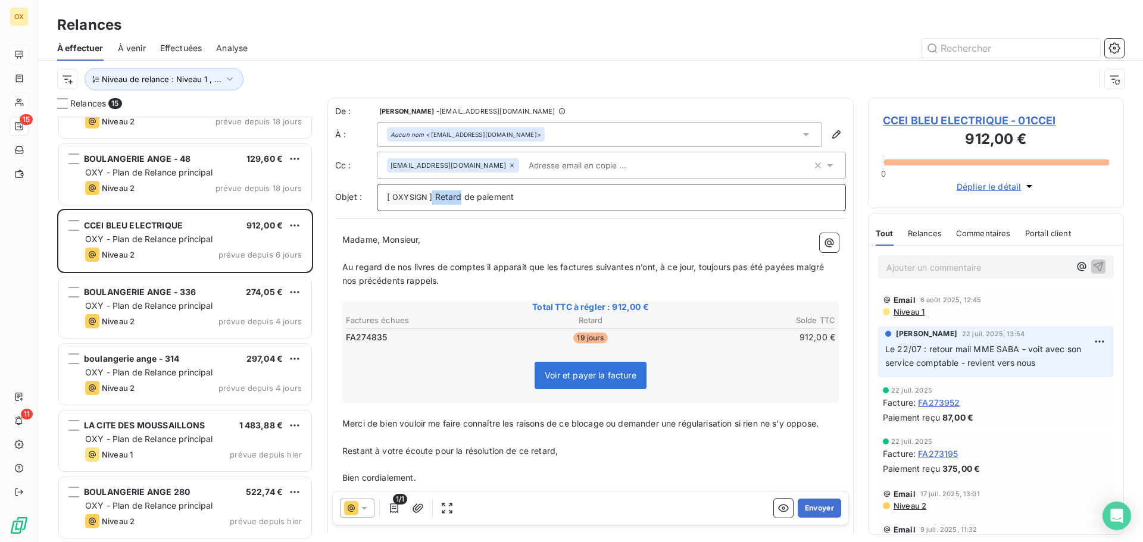
drag, startPoint x: 460, startPoint y: 193, endPoint x: 433, endPoint y: 195, distance: 27.4
click at [433, 195] on span "] Retard de paiement" at bounding box center [471, 197] width 85 height 10
click at [467, 234] on p "Madame, Monsieur," at bounding box center [590, 240] width 496 height 14
drag, startPoint x: 460, startPoint y: 193, endPoint x: 436, endPoint y: 196, distance: 24.0
click at [436, 196] on span "] Retard de paiement" at bounding box center [471, 197] width 85 height 10
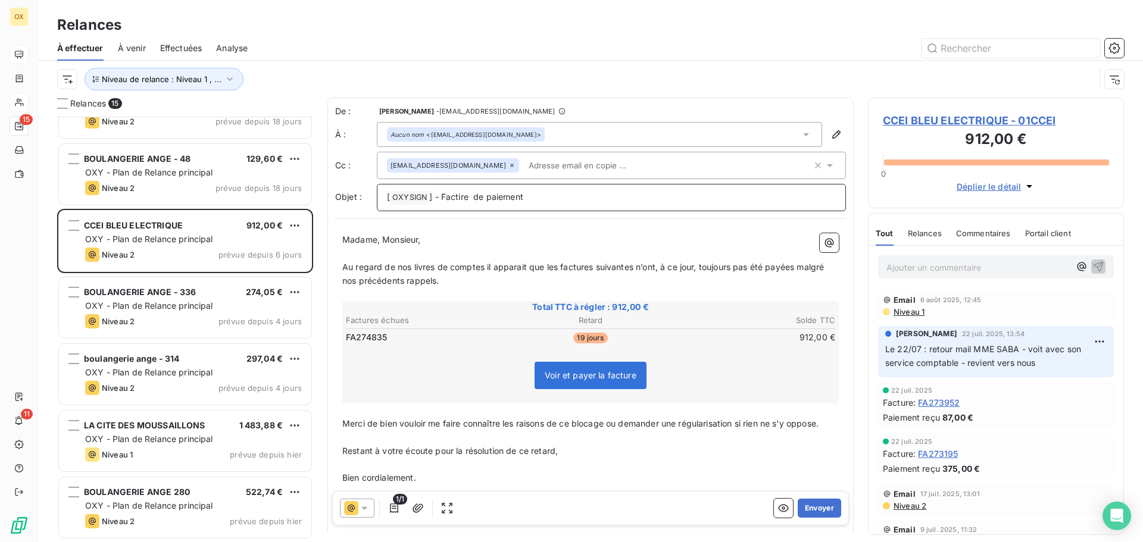
drag, startPoint x: 461, startPoint y: 191, endPoint x: 489, endPoint y: 181, distance: 29.7
click at [461, 191] on p "[ OXYSIGN ﻿ ] - Factire de paiement" at bounding box center [611, 197] width 449 height 14
click at [557, 264] on span "Au regard de nos livres de comptes il apparait que les factures suivantes n’ont…" at bounding box center [584, 274] width 484 height 24
click at [589, 265] on span "Au regard de nos livres de comptes il apparait que la factures suivantes n’ont,…" at bounding box center [590, 274] width 496 height 24
click at [626, 267] on span "Au regard de nos livres de comptes il apparait que la facture suivantes n’ont, …" at bounding box center [588, 274] width 492 height 24
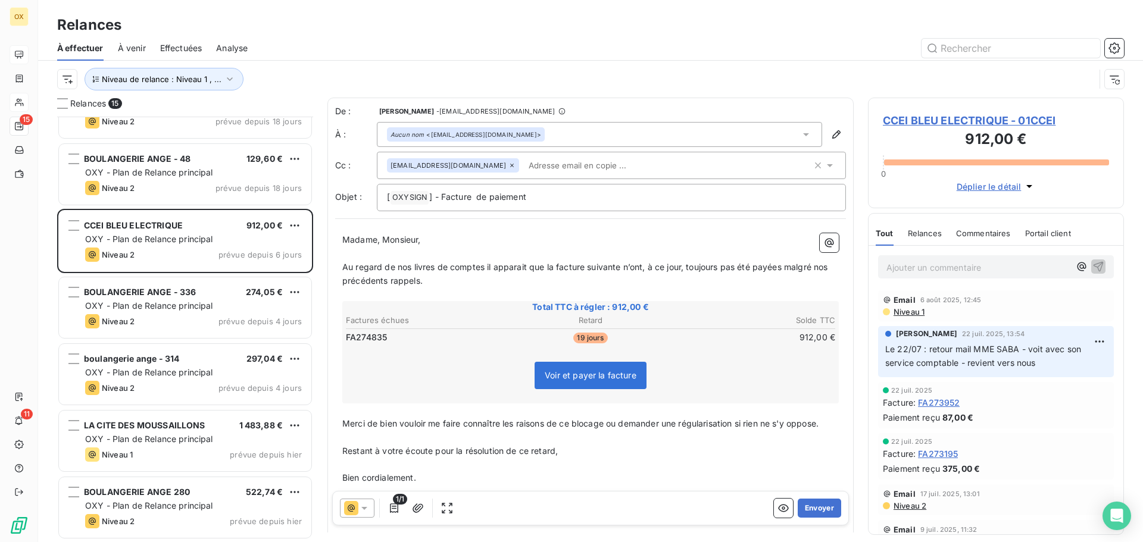
click at [644, 268] on span "Au regard de nos livres de comptes il apparait que la facture suivante n’ont, à…" at bounding box center [586, 274] width 488 height 24
click at [775, 266] on span "Au regard de nos livres de comptes il apparait que la facture suivante n’a, à c…" at bounding box center [582, 274] width 480 height 24
click at [816, 511] on button "Envoyer" at bounding box center [819, 508] width 43 height 19
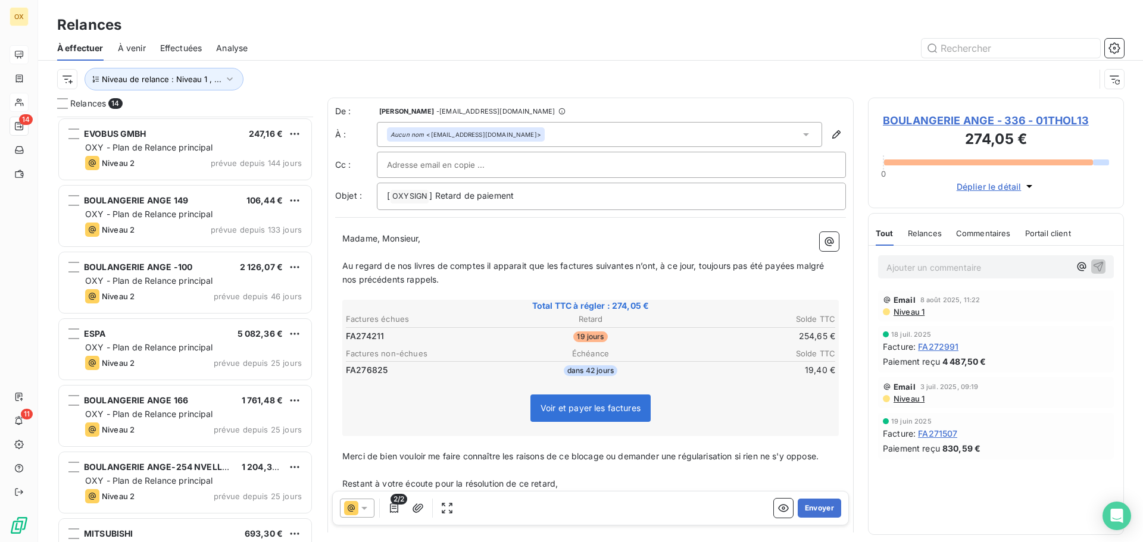
scroll to position [60, 0]
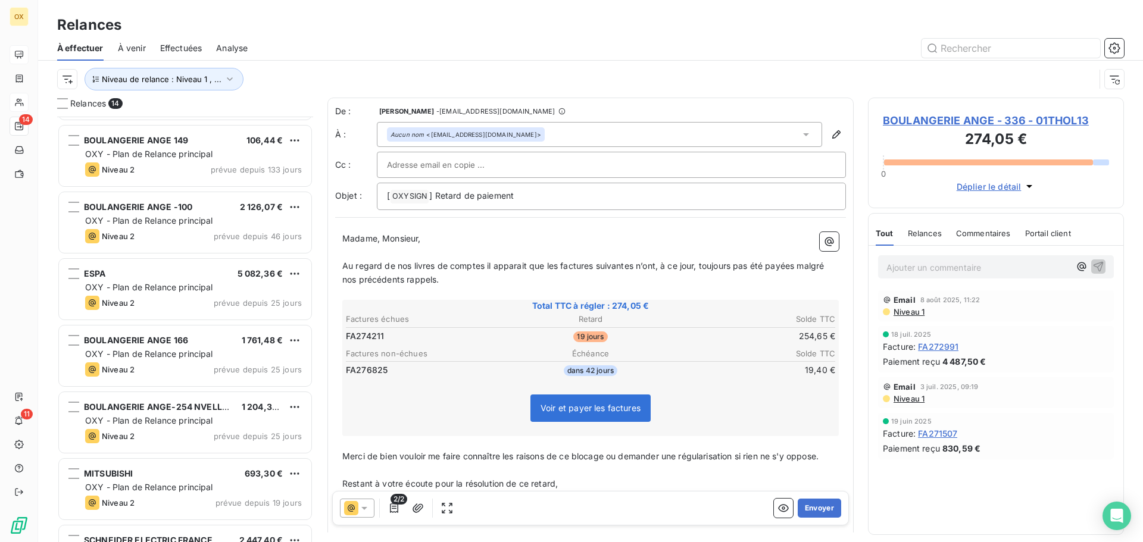
click at [208, 287] on span "OXY - Plan de Relance principal" at bounding box center [149, 287] width 128 height 10
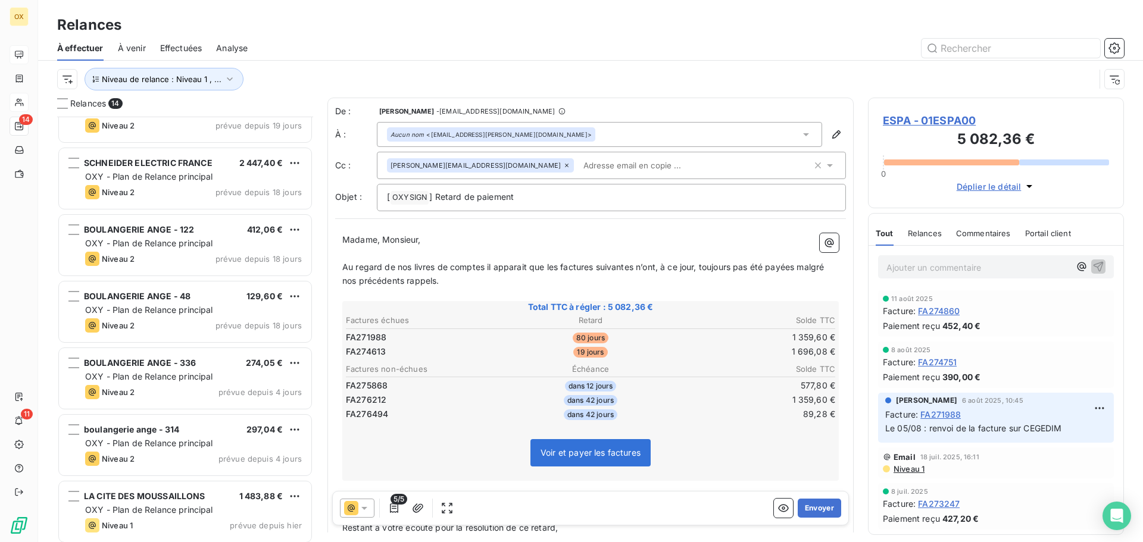
scroll to position [477, 0]
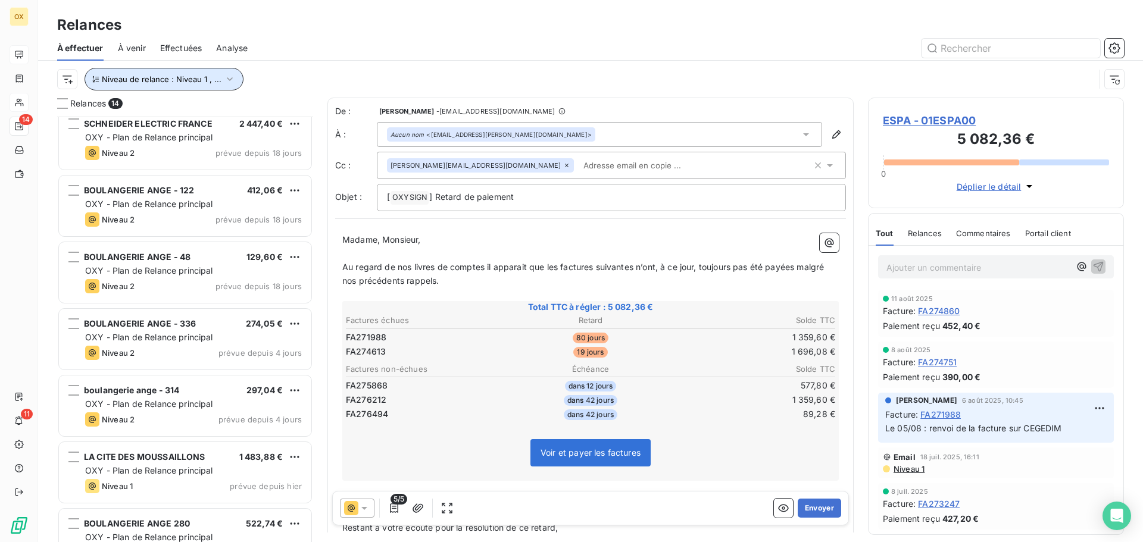
click at [121, 79] on span "Niveau de relance : Niveau 1 , ..." at bounding box center [162, 79] width 120 height 10
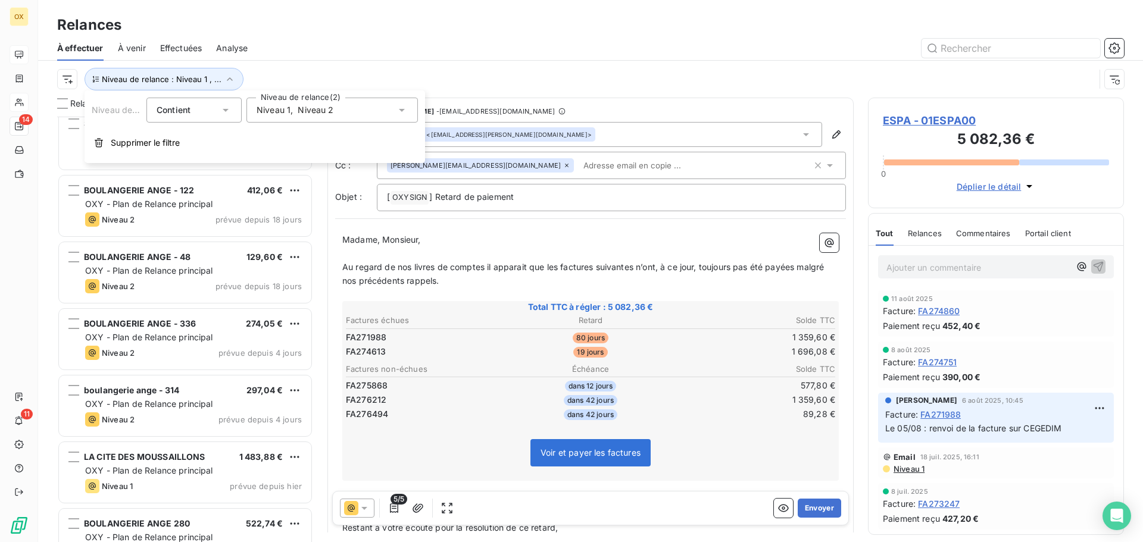
click at [316, 115] on span "Niveau 2" at bounding box center [316, 110] width 36 height 12
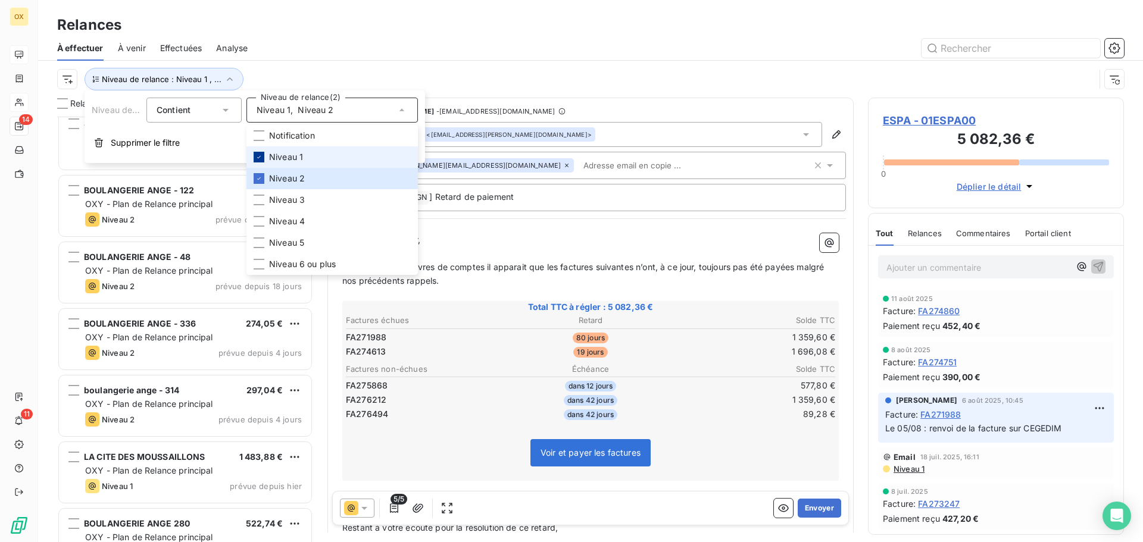
click at [258, 158] on icon at bounding box center [259, 157] width 4 height 2
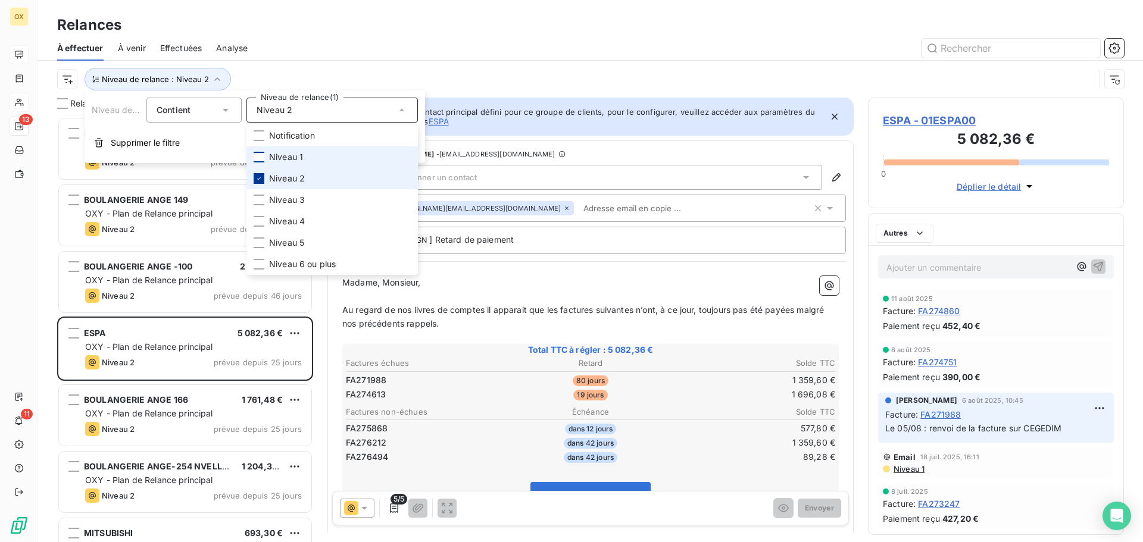
scroll to position [417, 247]
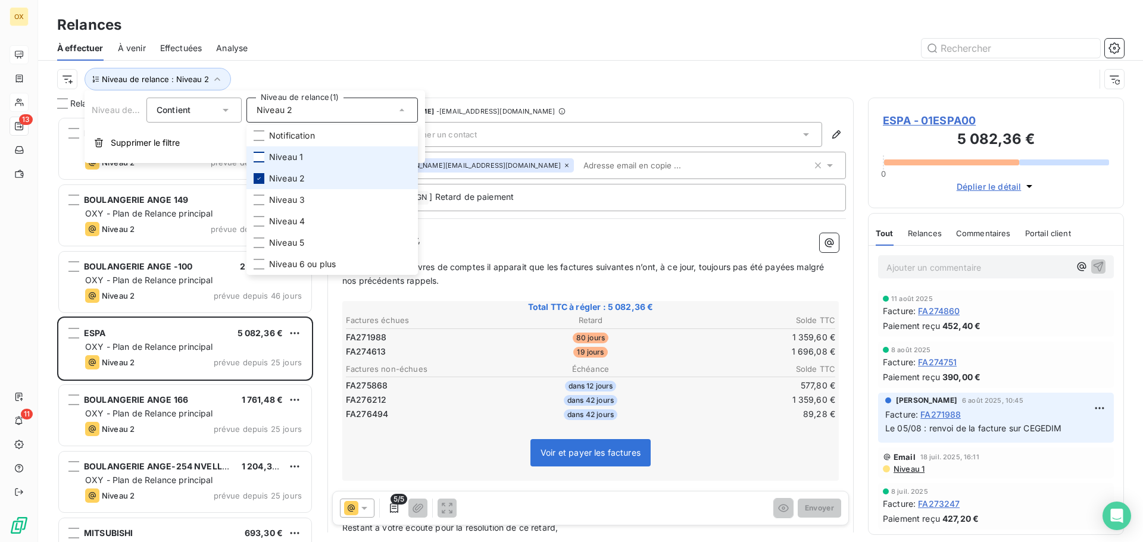
click at [262, 179] on div at bounding box center [259, 178] width 11 height 11
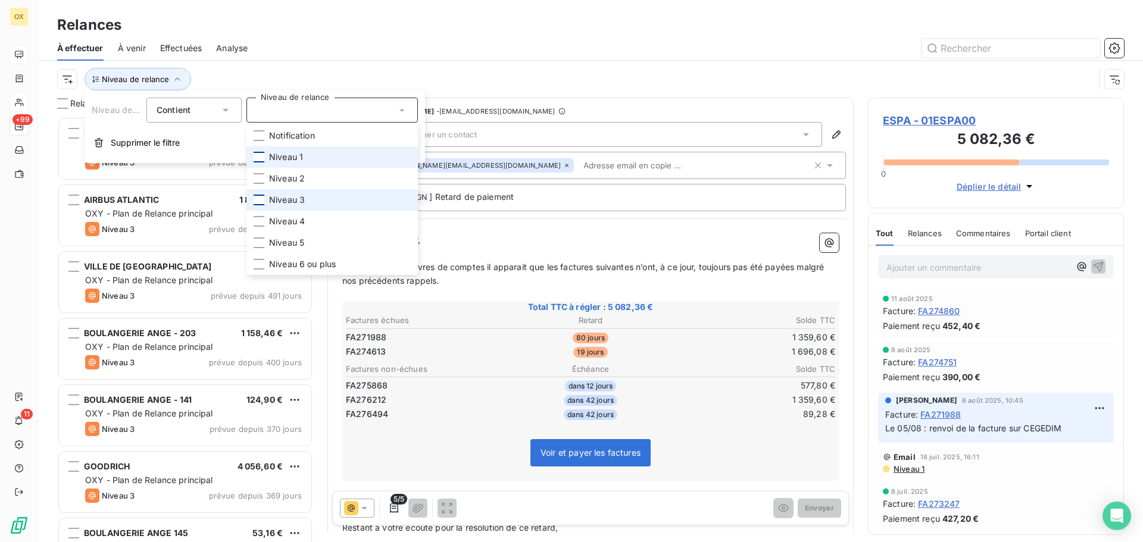
click at [260, 201] on div at bounding box center [259, 200] width 11 height 11
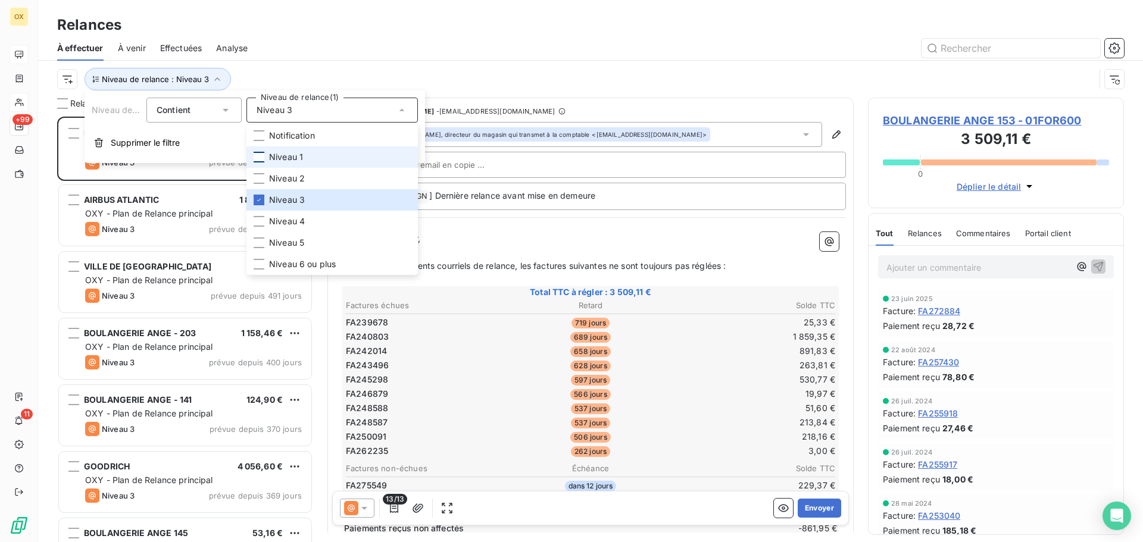
scroll to position [417, 247]
click at [376, 70] on div "Niveau de relance : Niveau 3" at bounding box center [575, 79] width 1037 height 23
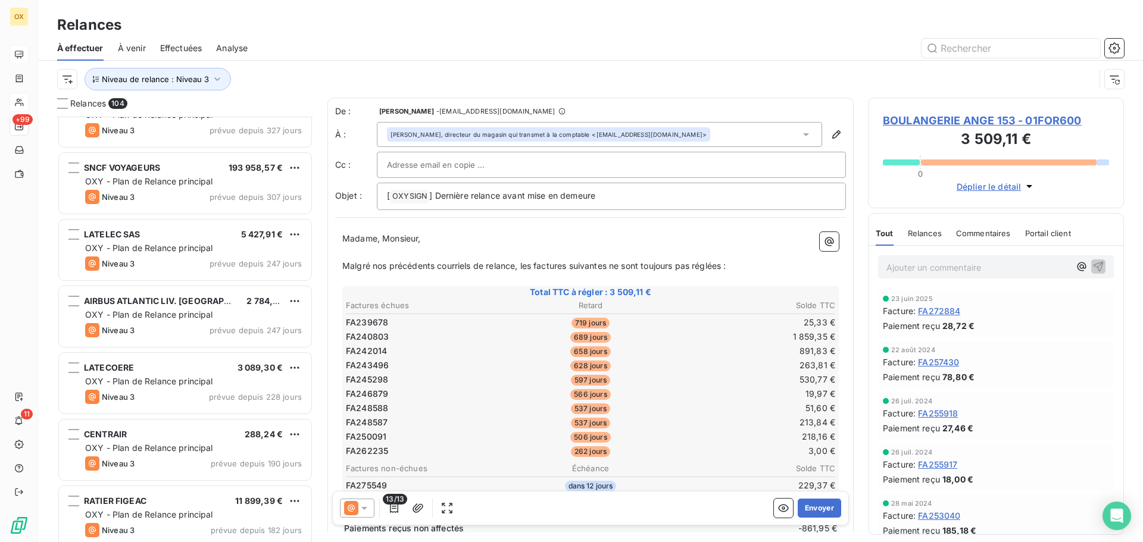
scroll to position [536, 0]
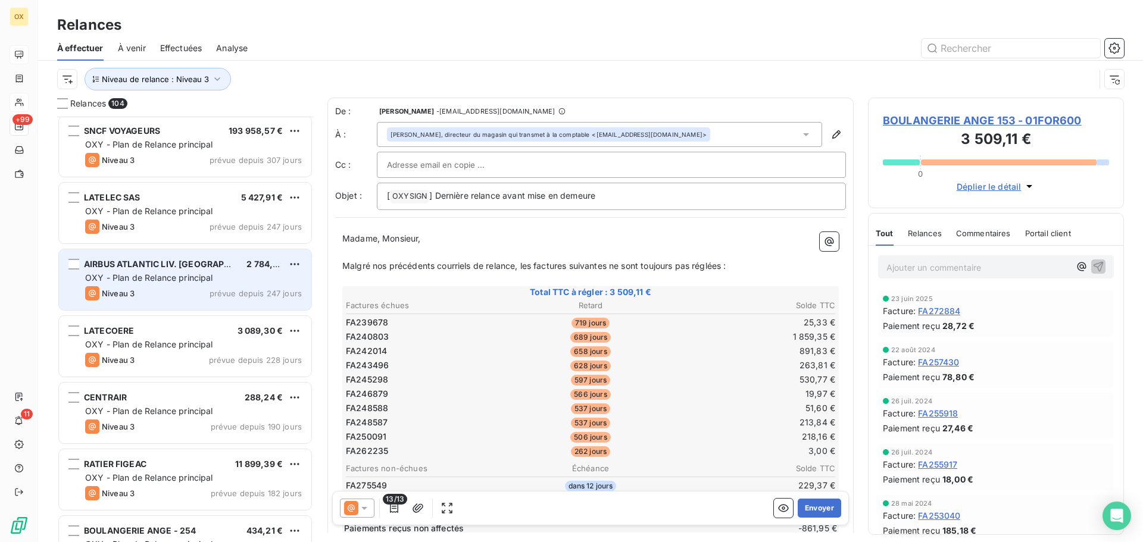
click at [188, 268] on span "AIRBUS ATLANTIC LIV. [GEOGRAPHIC_DATA]" at bounding box center [175, 264] width 183 height 10
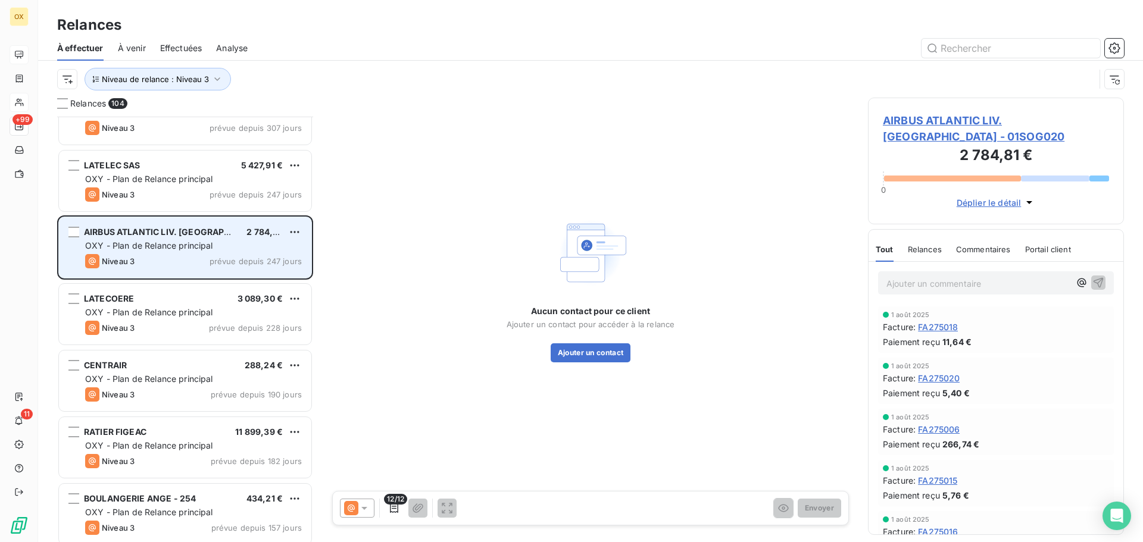
scroll to position [596, 0]
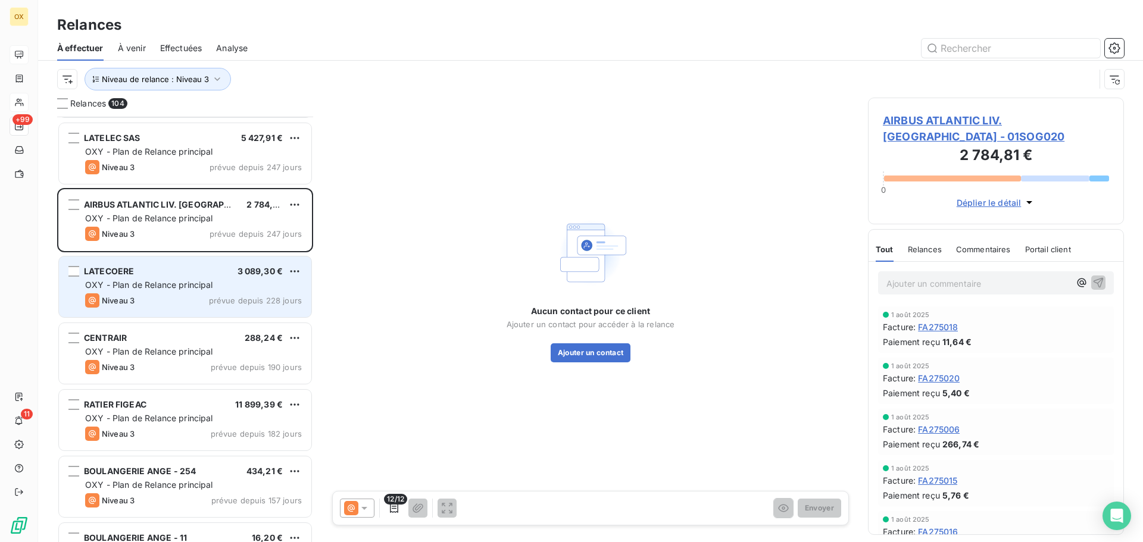
click at [188, 267] on div "LATECOERE 3 089,30 €" at bounding box center [193, 271] width 217 height 11
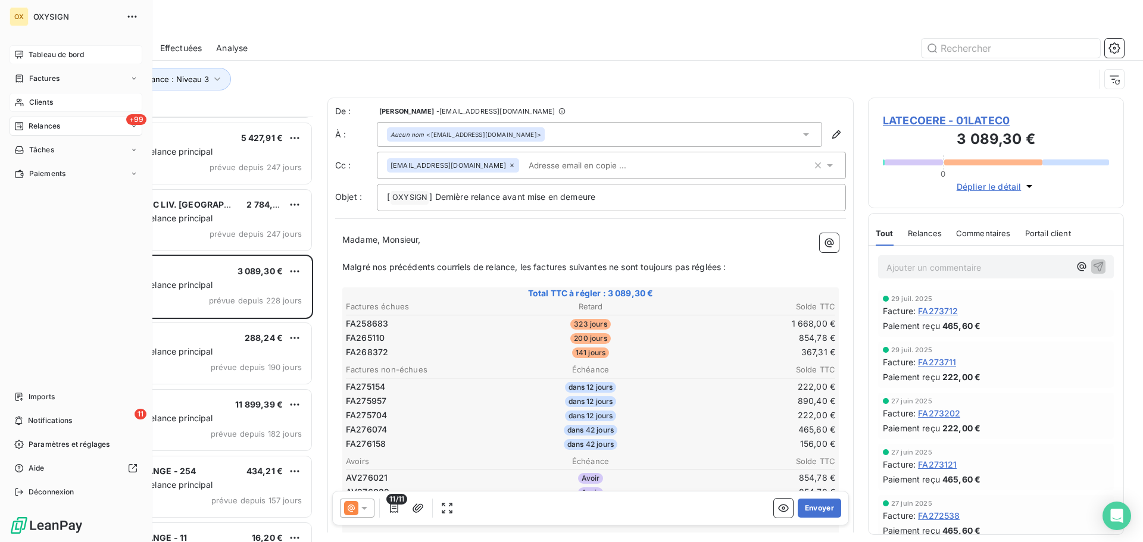
click at [34, 101] on span "Clients" at bounding box center [41, 102] width 24 height 11
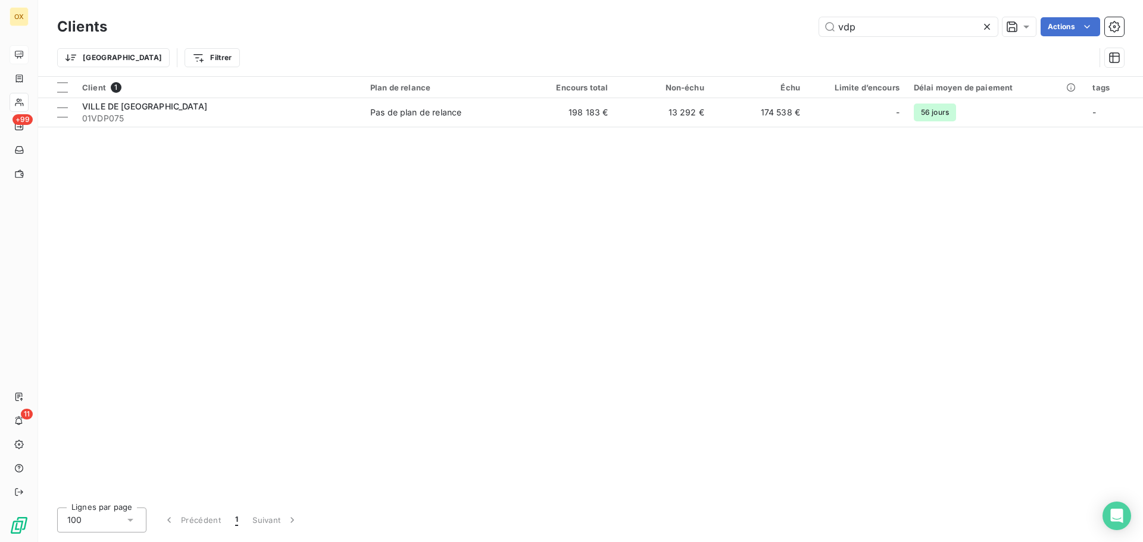
drag, startPoint x: 895, startPoint y: 33, endPoint x: 806, endPoint y: 26, distance: 89.6
click at [808, 24] on div "vdp Actions" at bounding box center [622, 26] width 1002 height 19
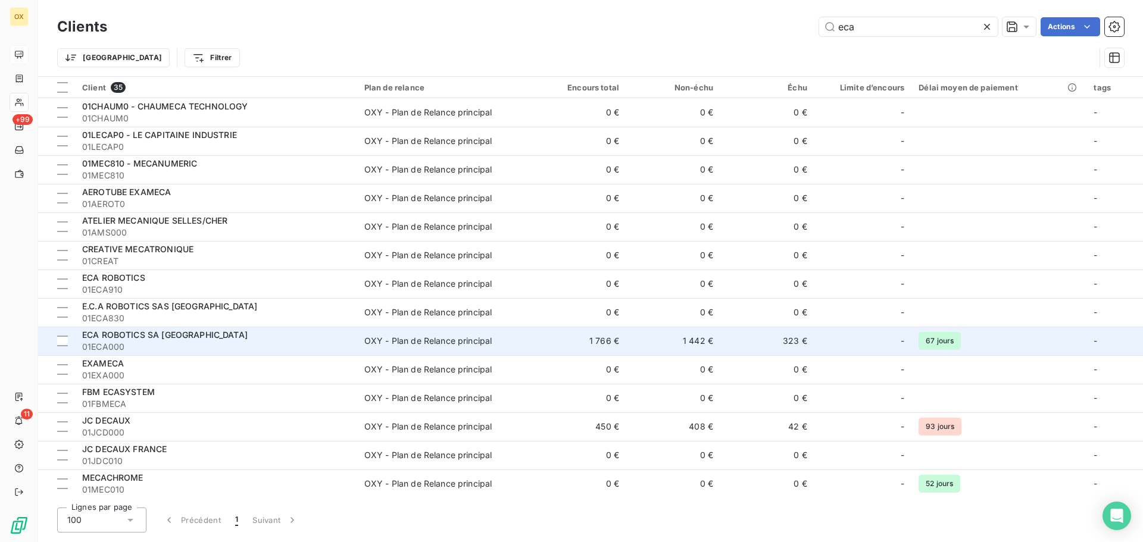
type input "eca"
click at [193, 333] on span "ECA ROBOTICS SA [GEOGRAPHIC_DATA]" at bounding box center [164, 335] width 165 height 10
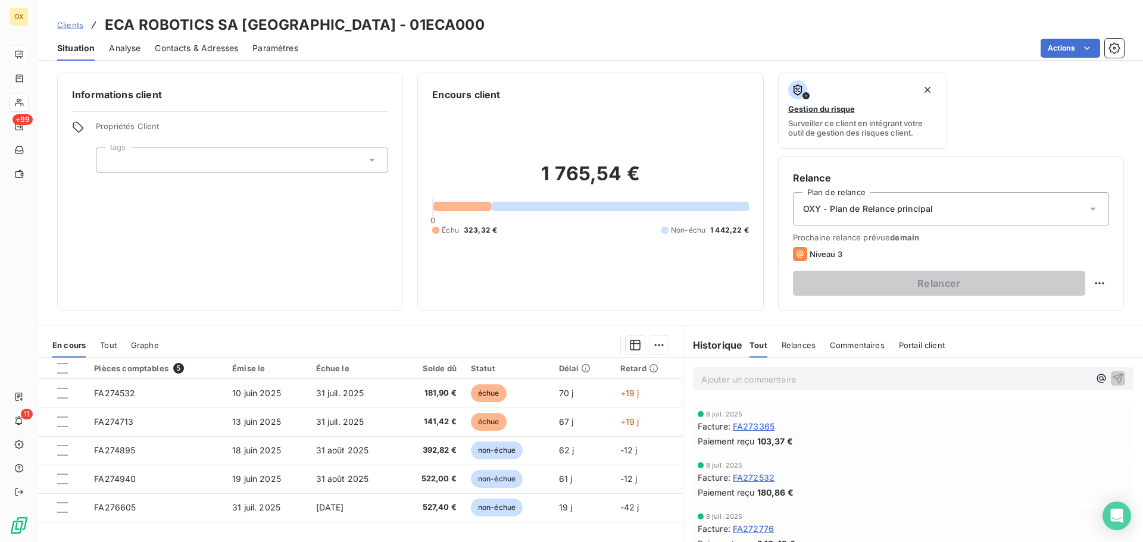
scroll to position [179, 0]
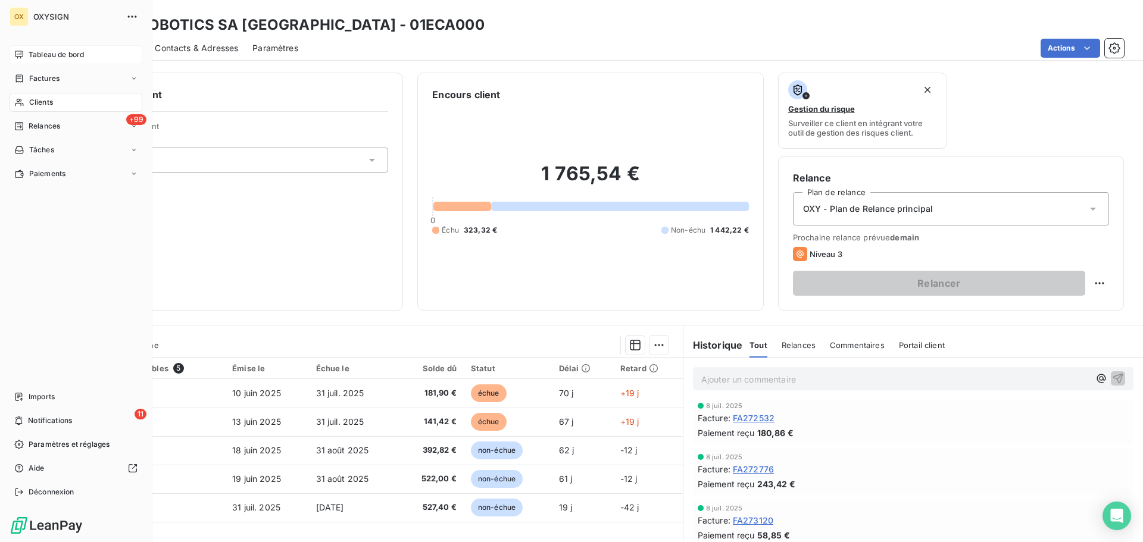
drag, startPoint x: 33, startPoint y: 123, endPoint x: 49, endPoint y: 105, distance: 24.5
click at [33, 124] on span "Relances" at bounding box center [45, 126] width 32 height 11
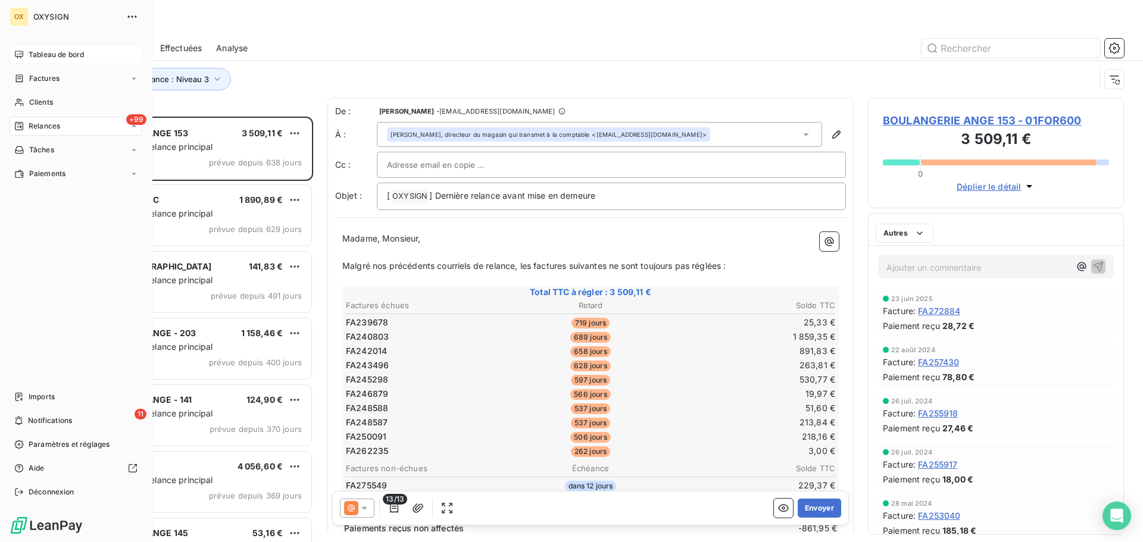
scroll to position [417, 247]
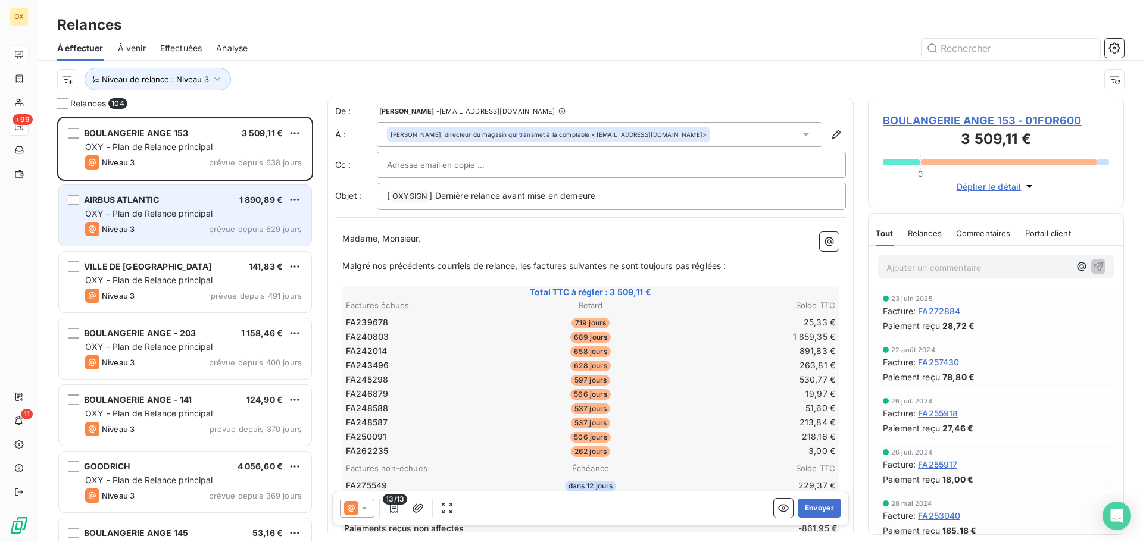
click at [162, 218] on div "OXY - Plan de Relance principal" at bounding box center [193, 214] width 217 height 12
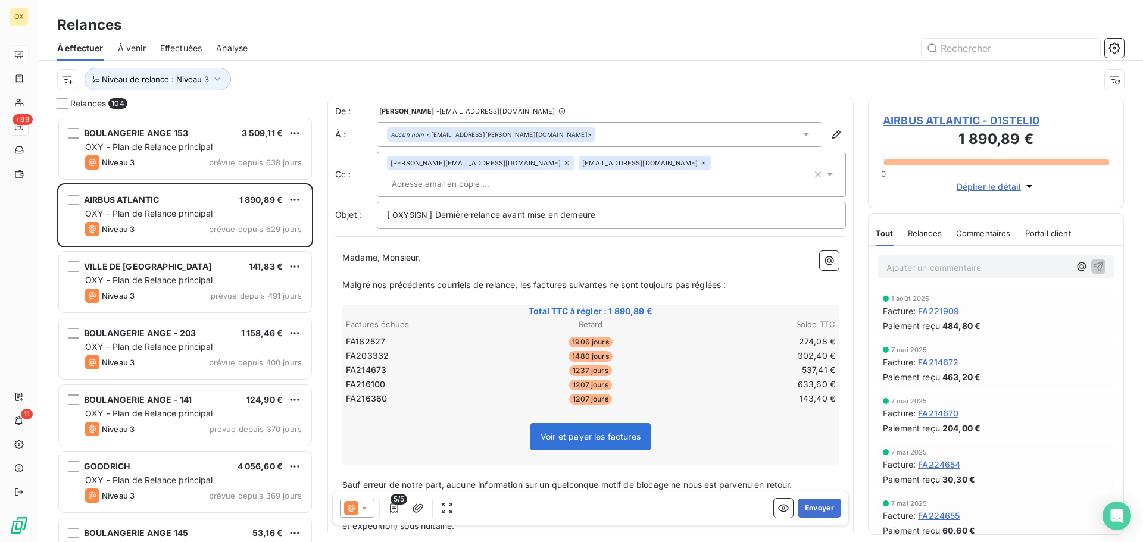
click at [911, 121] on span "AIRBUS ATLANTIC - 01STELI0" at bounding box center [996, 120] width 226 height 16
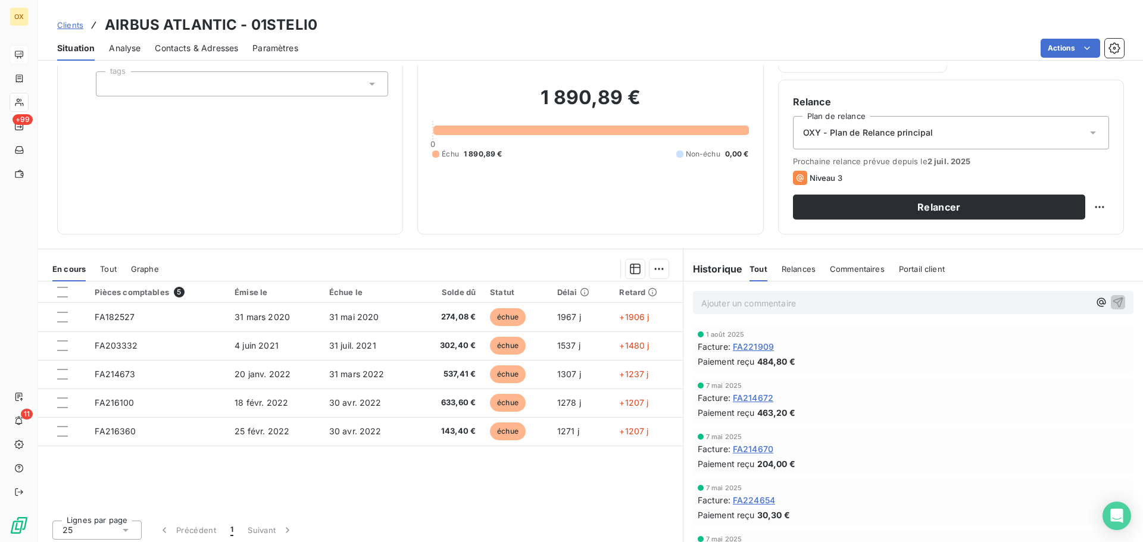
scroll to position [80, 0]
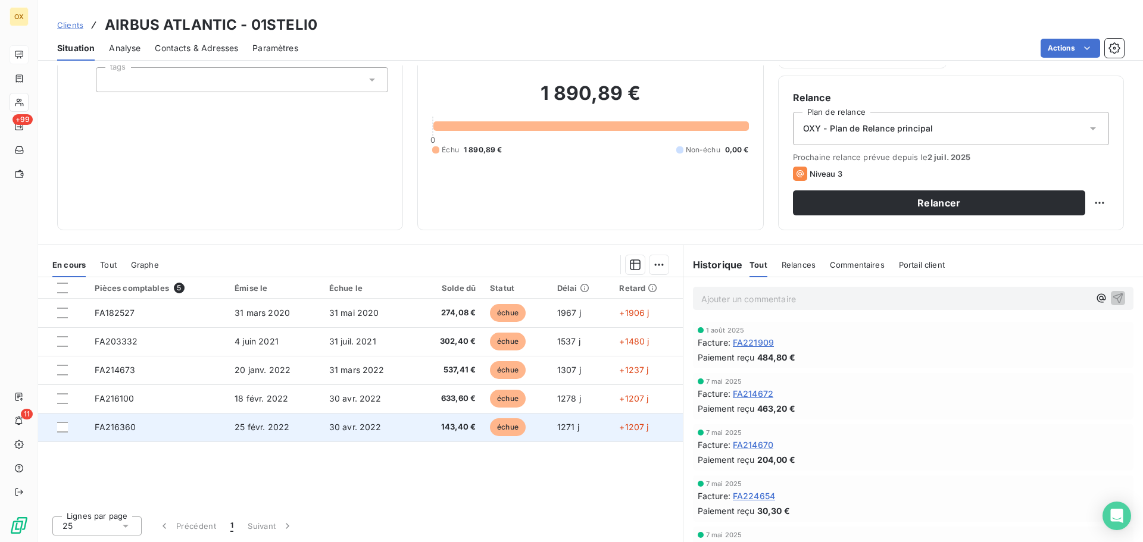
click at [407, 429] on td "30 avr. 2022" at bounding box center [368, 427] width 93 height 29
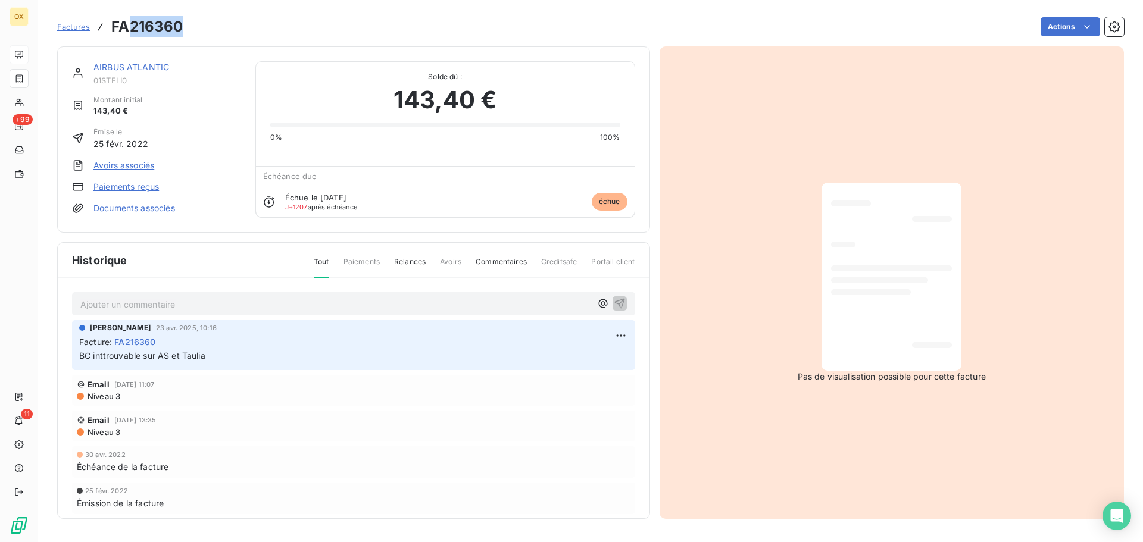
drag, startPoint x: 186, startPoint y: 21, endPoint x: 129, endPoint y: 27, distance: 57.4
click at [129, 27] on div "Factures FA216360 Actions" at bounding box center [590, 26] width 1067 height 25
copy h3 "216360"
click at [137, 69] on link "AIRBUS ATLANTIC" at bounding box center [131, 67] width 76 height 10
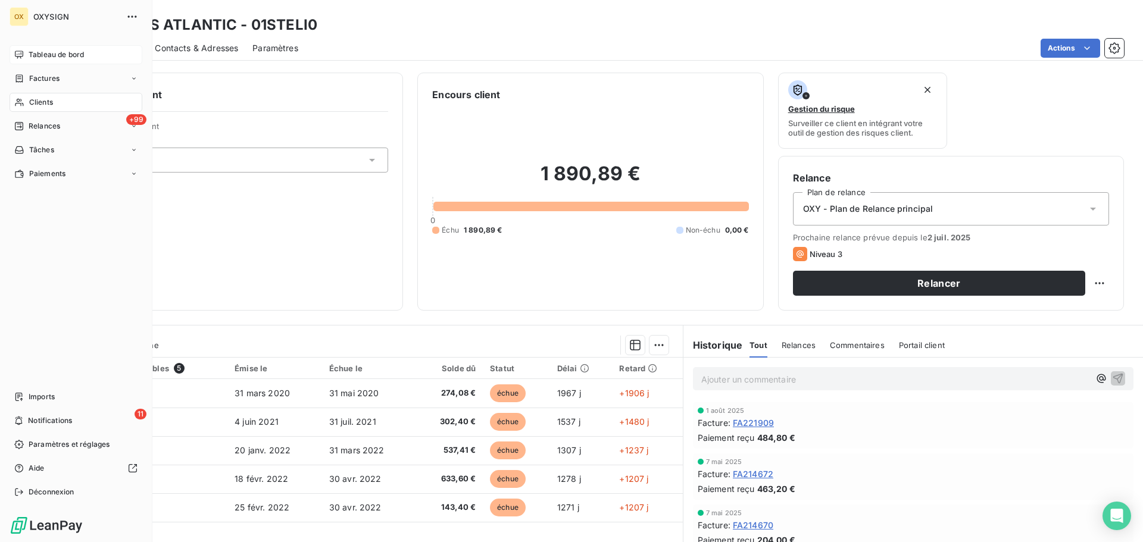
click at [32, 98] on span "Clients" at bounding box center [41, 102] width 24 height 11
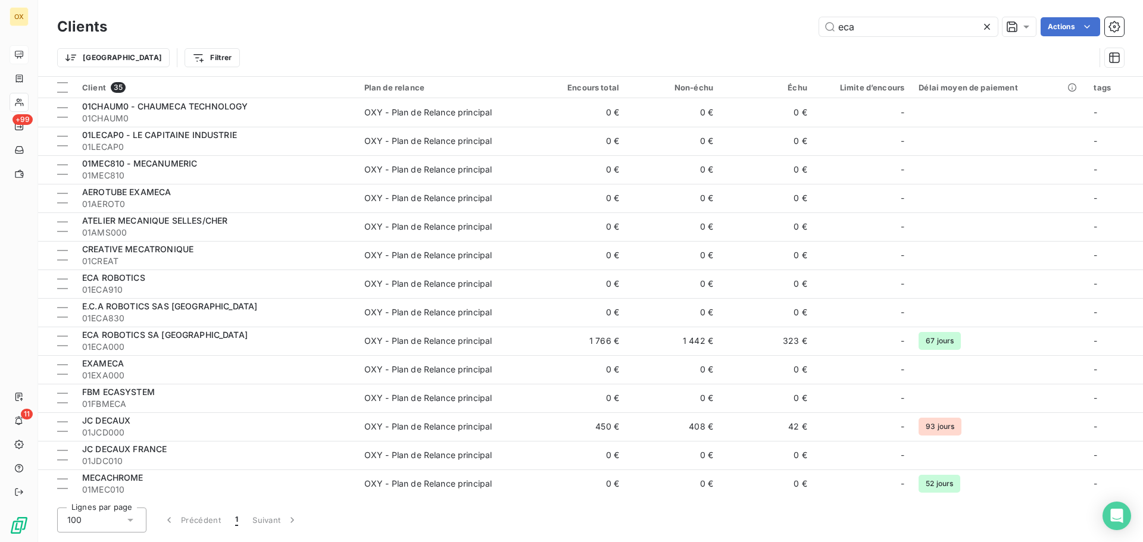
drag, startPoint x: 898, startPoint y: 15, endPoint x: 802, endPoint y: 27, distance: 96.6
click at [802, 27] on div "Clients eca Actions" at bounding box center [590, 26] width 1067 height 25
click at [986, 26] on icon at bounding box center [987, 27] width 6 height 6
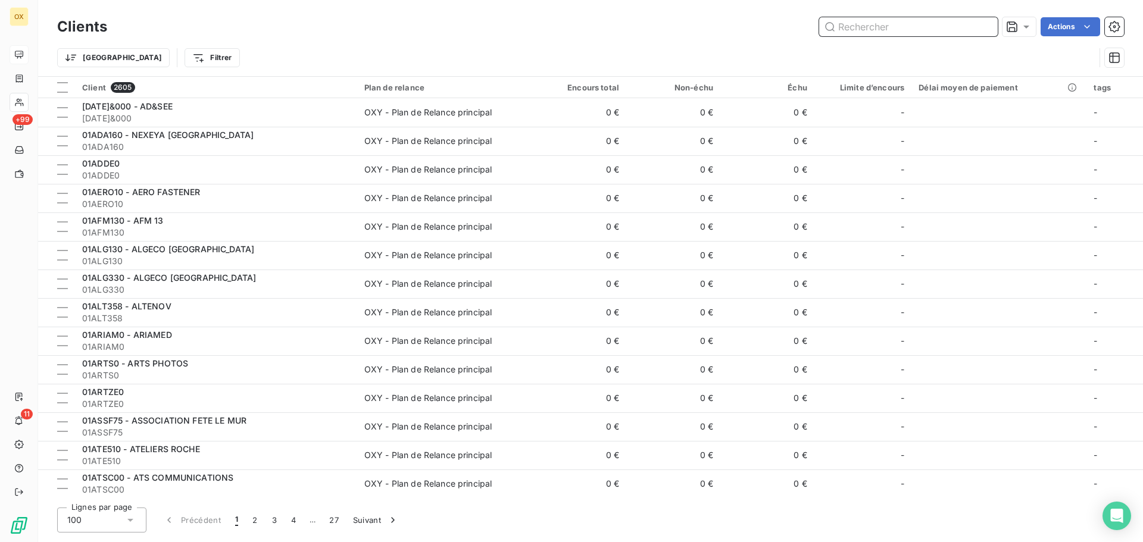
click at [887, 28] on input "text" at bounding box center [908, 26] width 179 height 19
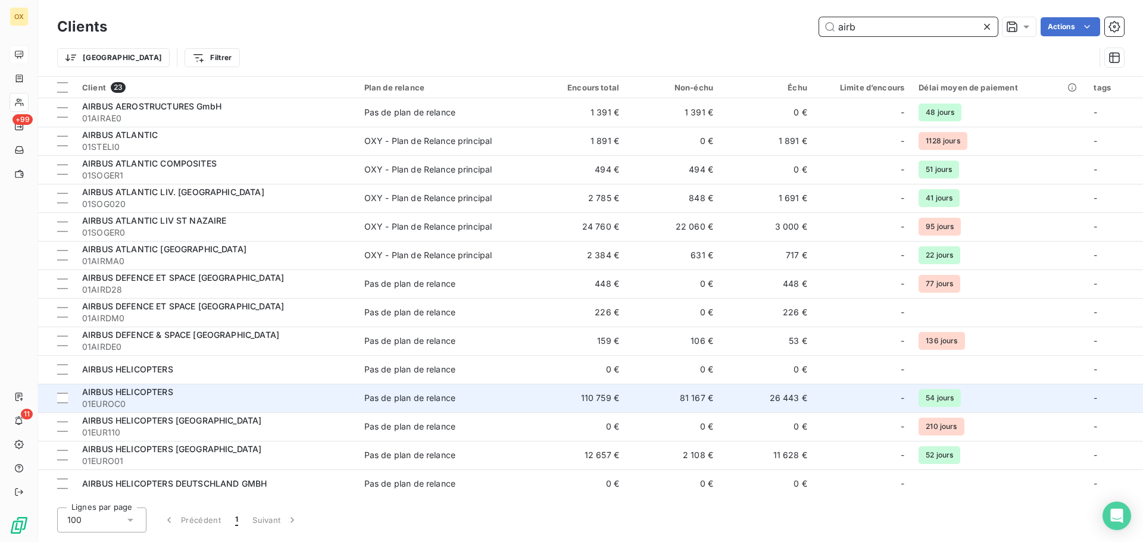
type input "airb"
click at [793, 399] on td "26 443 €" at bounding box center [767, 398] width 94 height 29
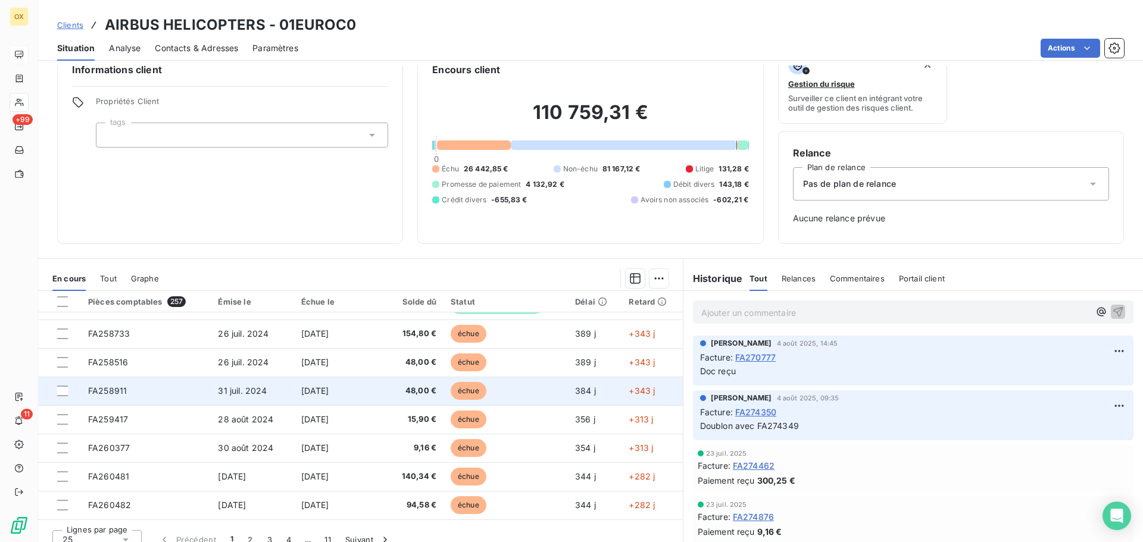
scroll to position [39, 0]
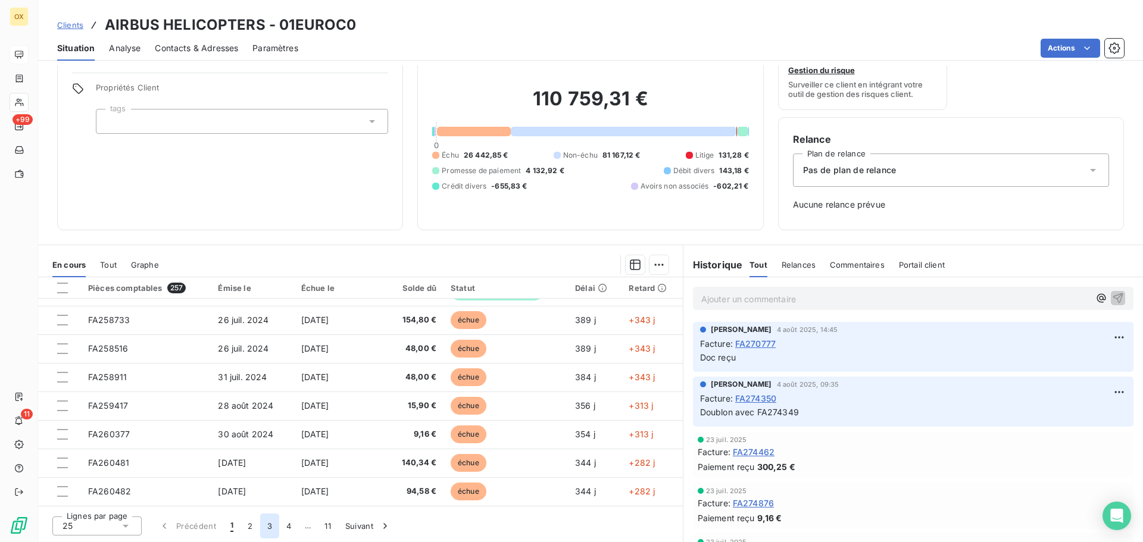
click at [268, 533] on button "3" at bounding box center [269, 526] width 19 height 25
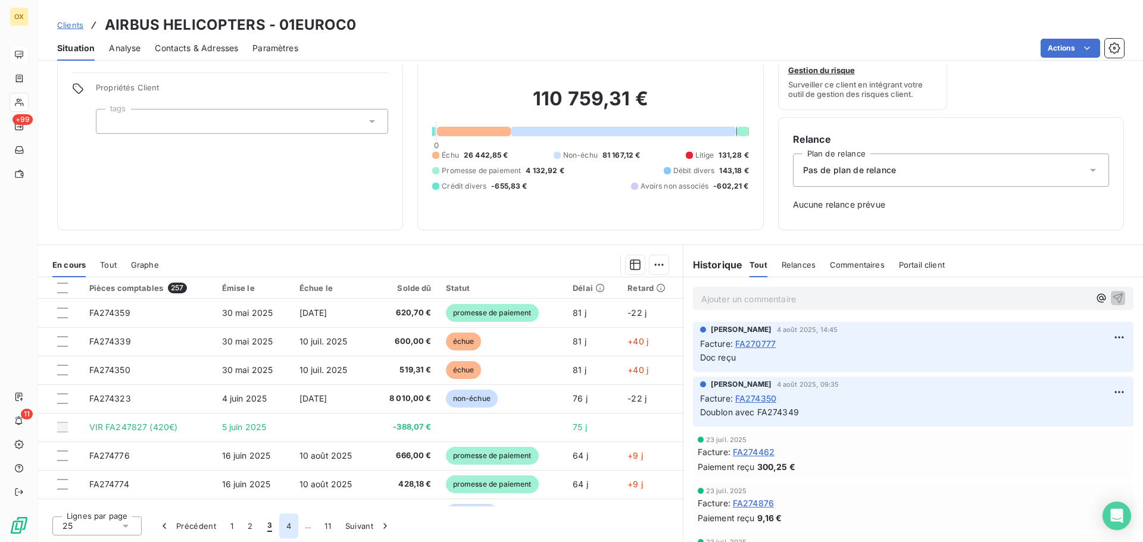
click at [293, 530] on button "4" at bounding box center [288, 526] width 19 height 25
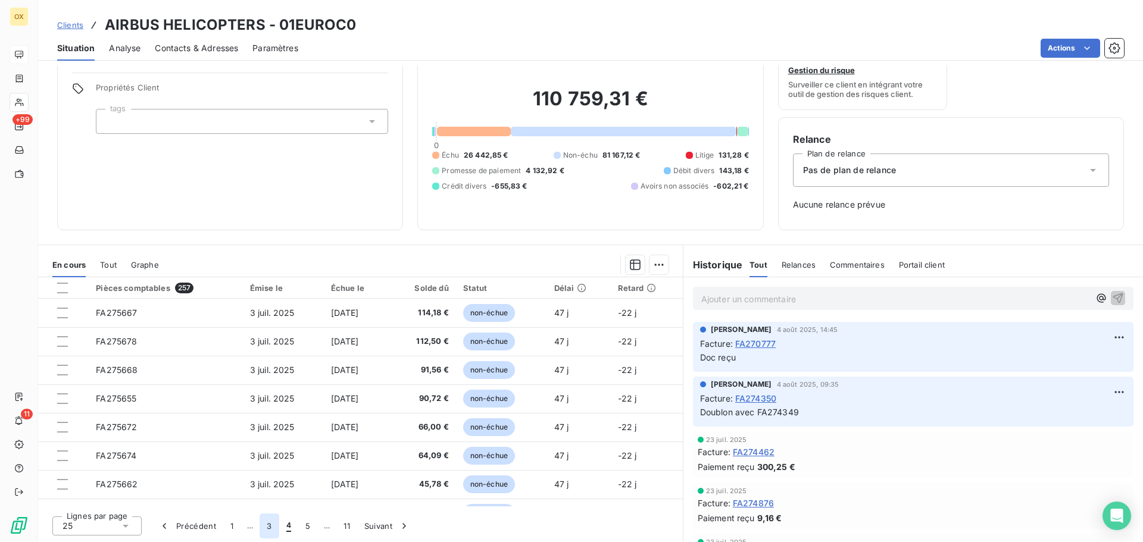
click at [271, 526] on button "3" at bounding box center [268, 526] width 19 height 25
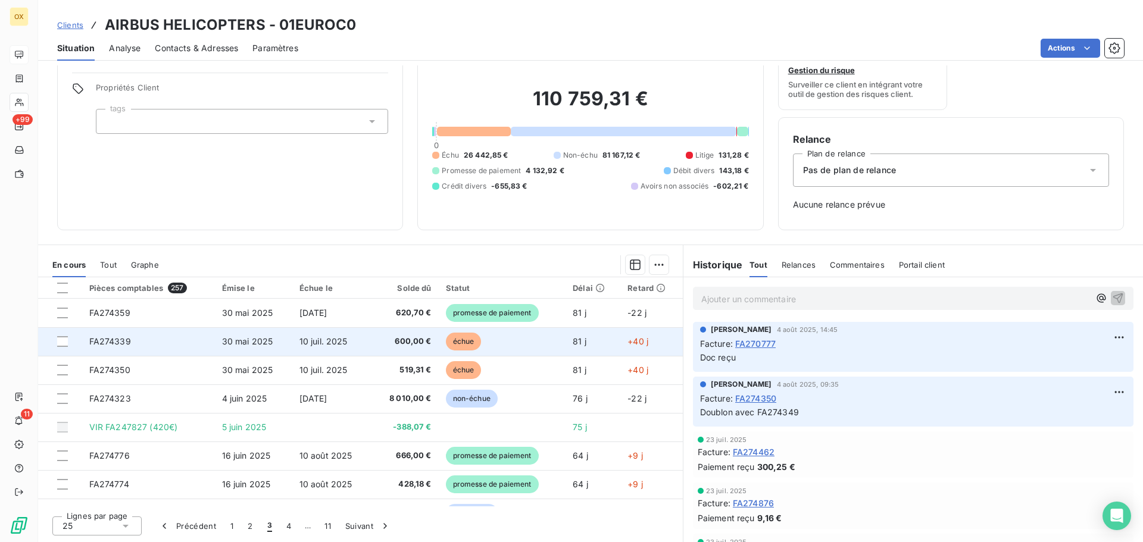
click at [371, 337] on td "600,00 €" at bounding box center [404, 341] width 67 height 29
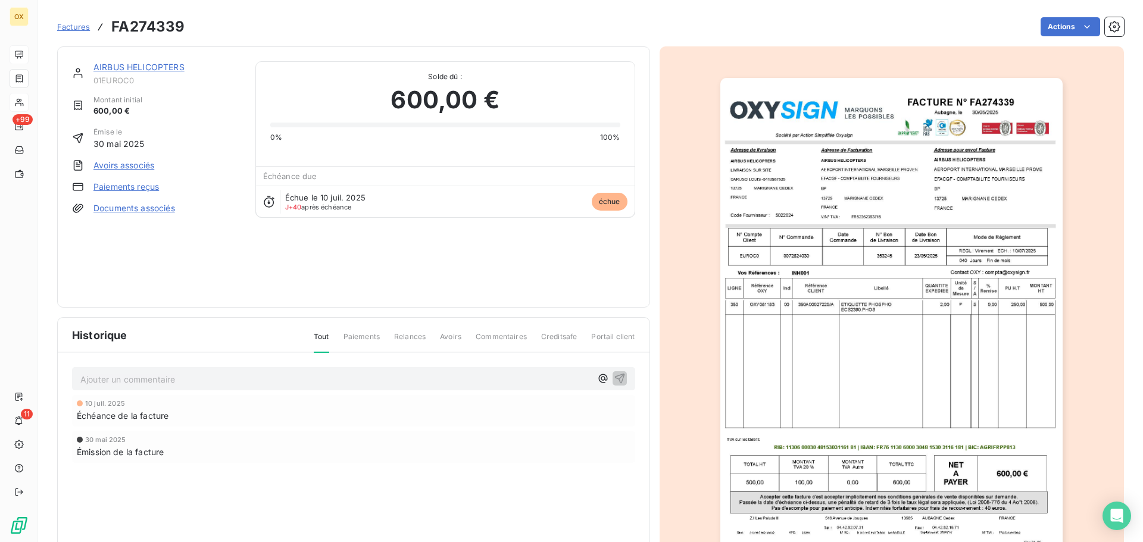
click at [885, 230] on img "button" at bounding box center [891, 320] width 342 height 484
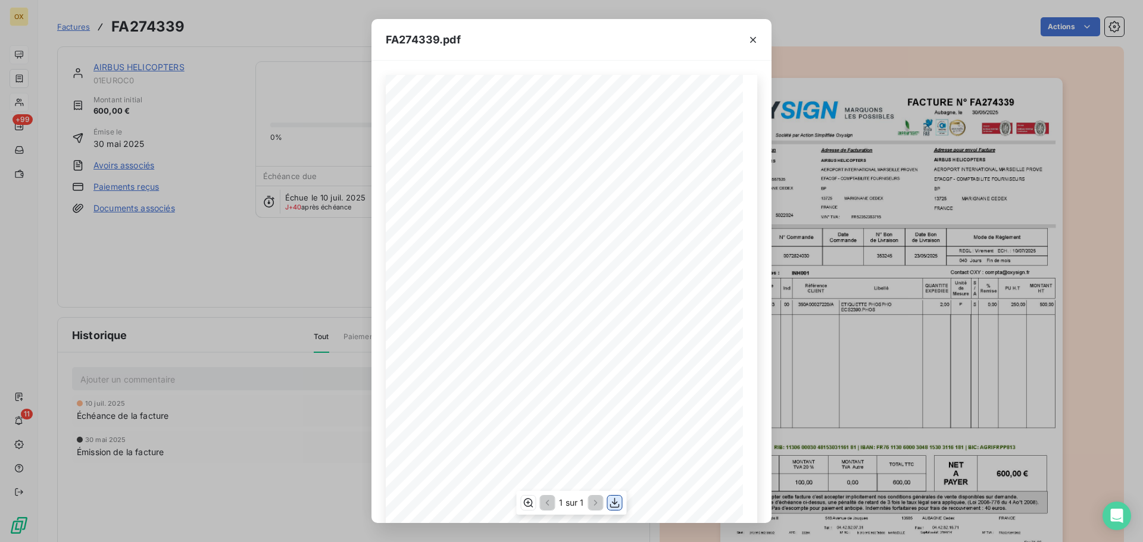
click at [617, 502] on icon "button" at bounding box center [615, 503] width 12 height 12
click at [757, 39] on icon "button" at bounding box center [753, 40] width 12 height 12
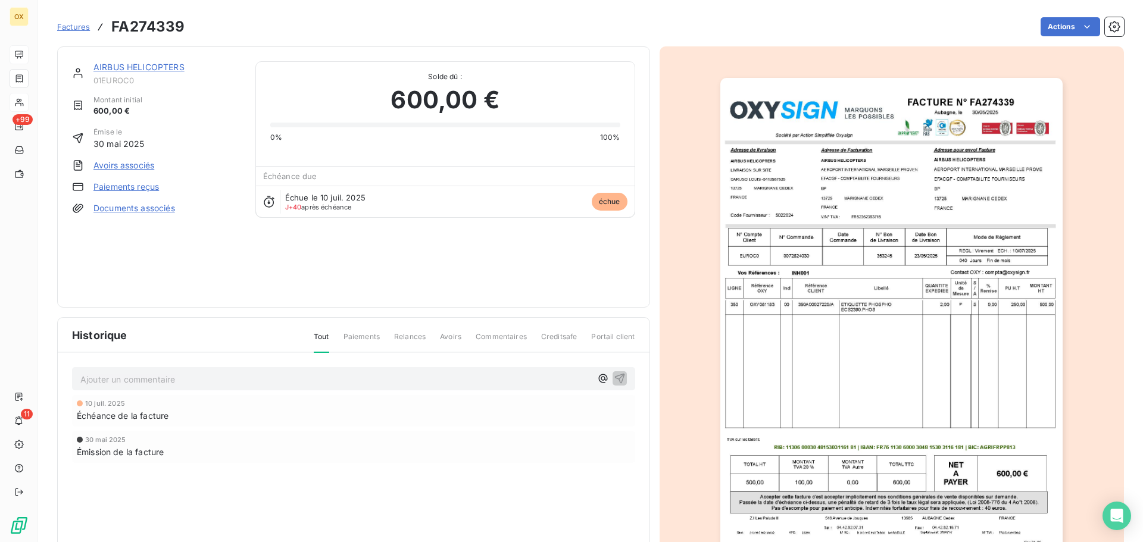
click at [111, 64] on link "AIRBUS HELICOPTERS" at bounding box center [138, 67] width 91 height 10
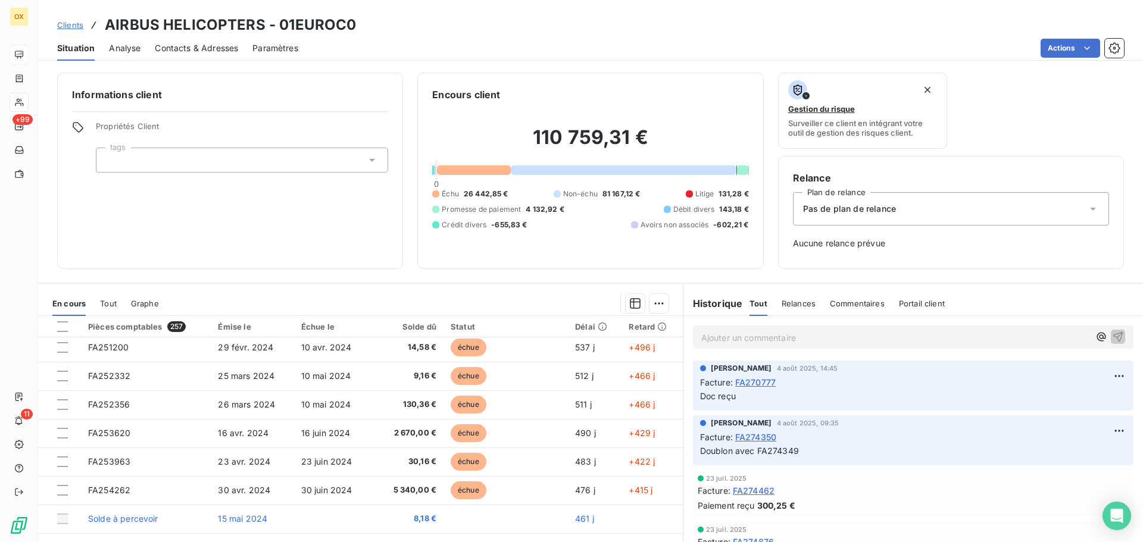
scroll to position [298, 0]
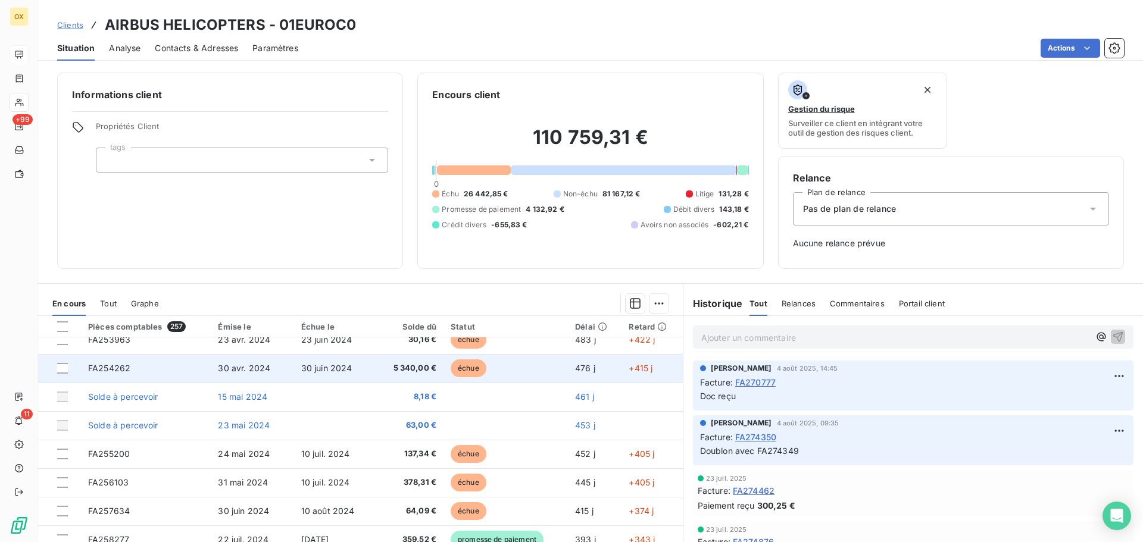
click at [335, 374] on td "30 juin 2024" at bounding box center [335, 368] width 83 height 29
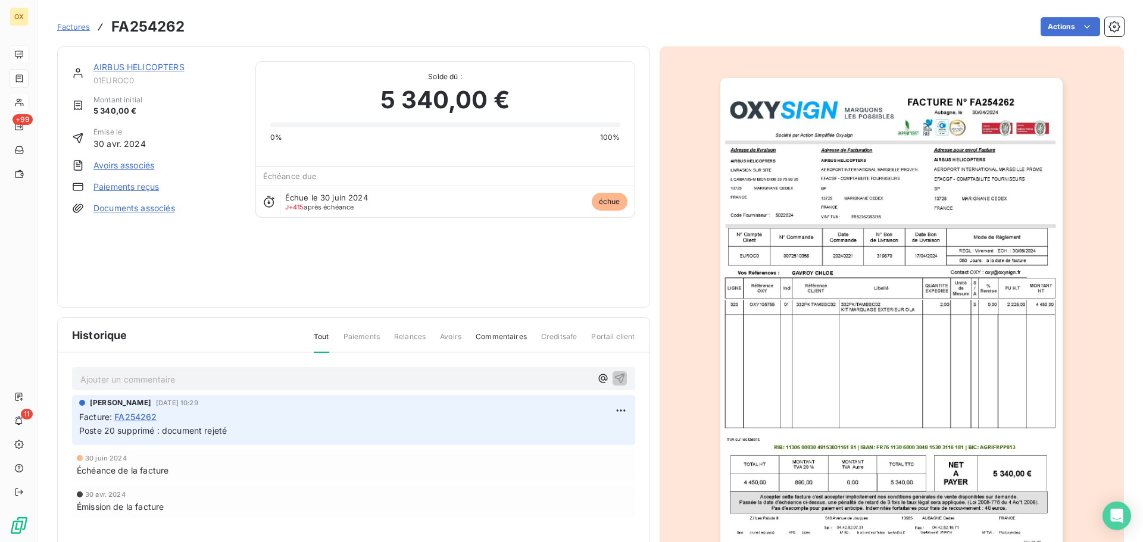
click at [179, 68] on link "AIRBUS HELICOPTERS" at bounding box center [138, 67] width 91 height 10
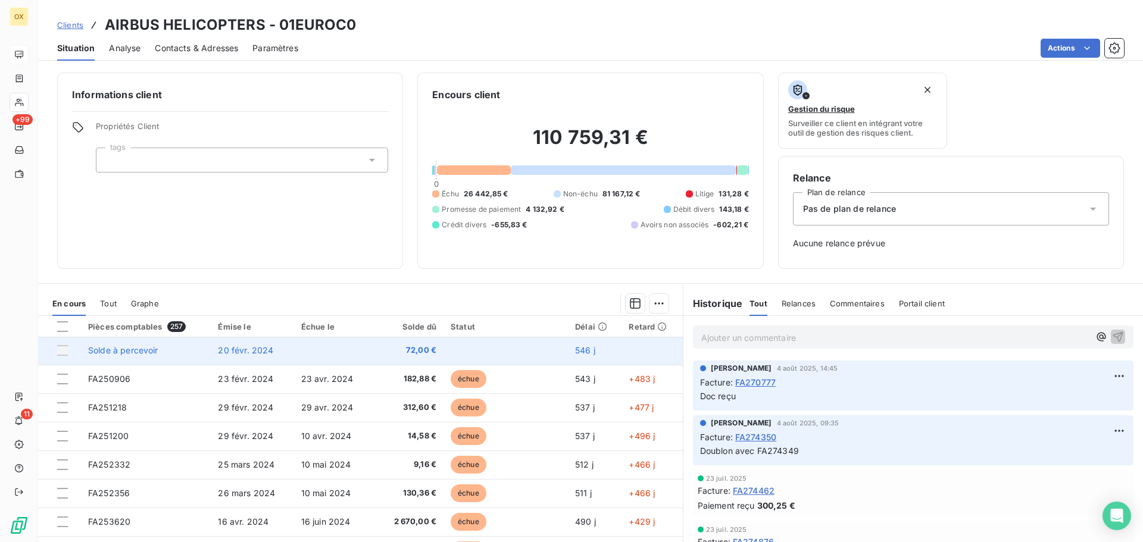
scroll to position [119, 0]
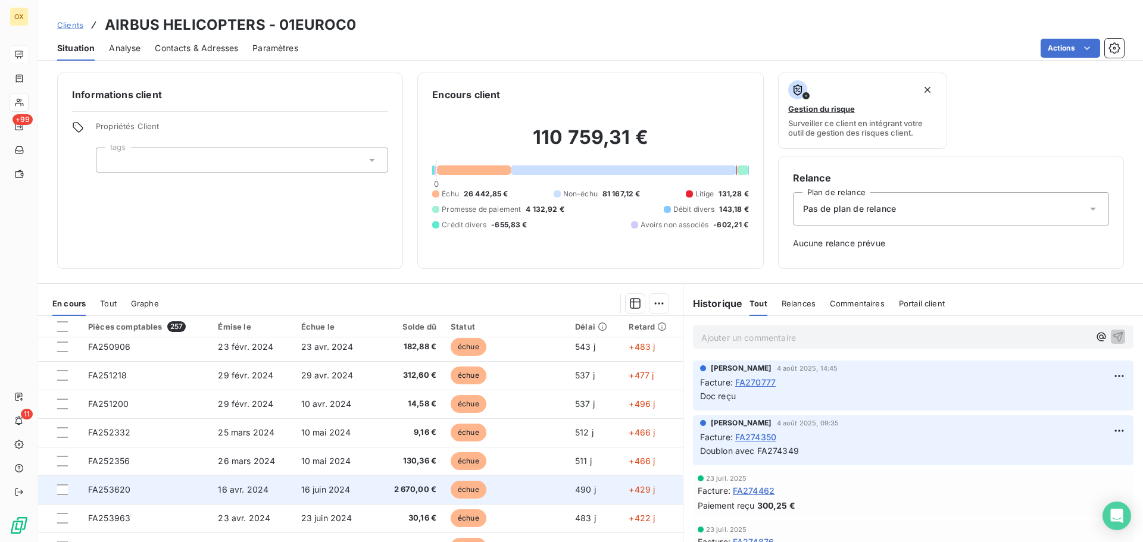
click at [463, 487] on span "échue" at bounding box center [469, 490] width 36 height 18
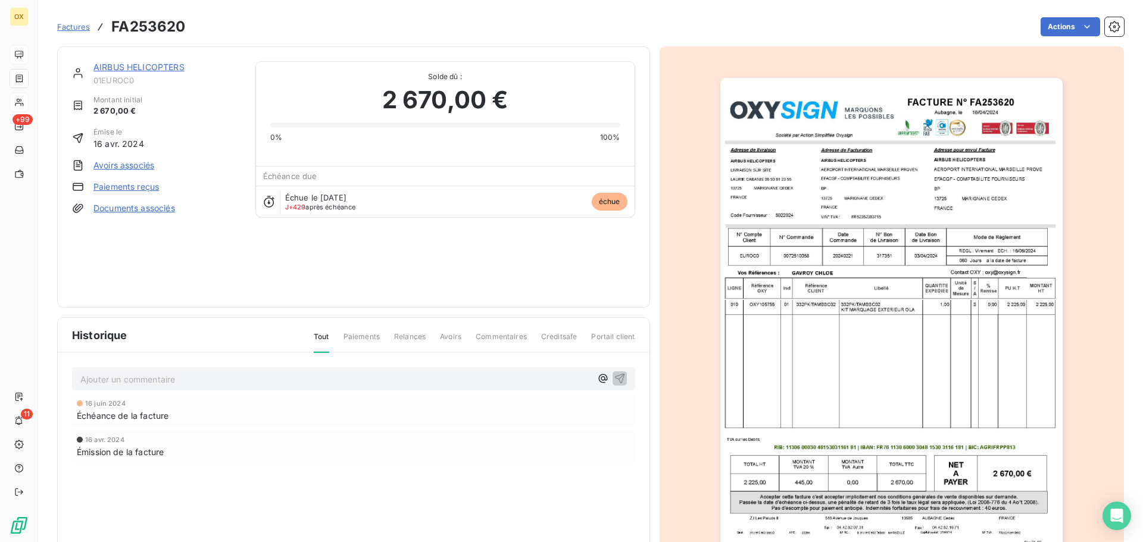
click at [777, 225] on img "button" at bounding box center [891, 320] width 342 height 484
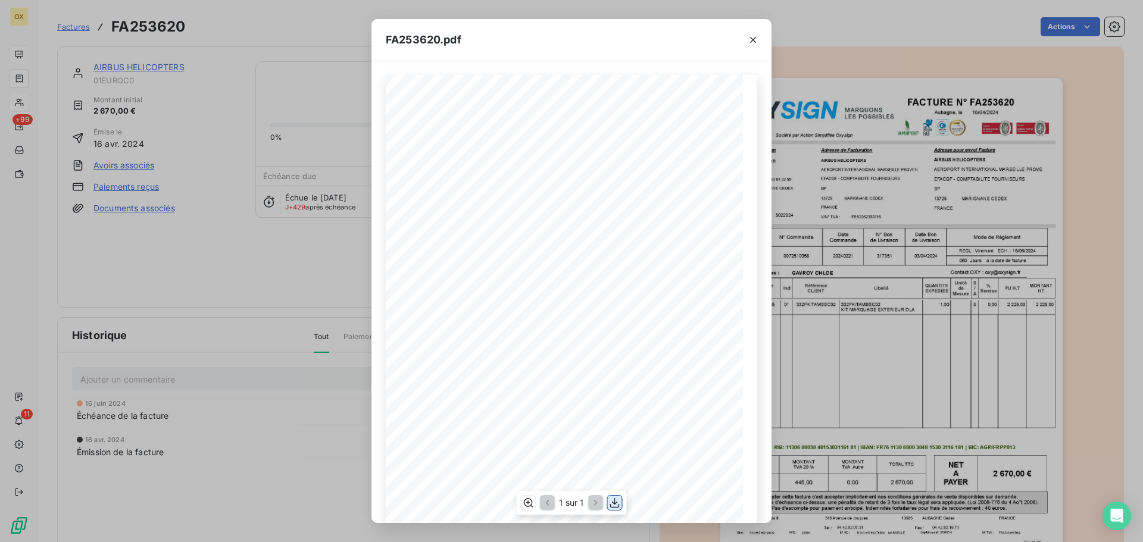
click at [616, 501] on icon "button" at bounding box center [615, 503] width 12 height 12
click at [754, 37] on icon "button" at bounding box center [753, 40] width 12 height 12
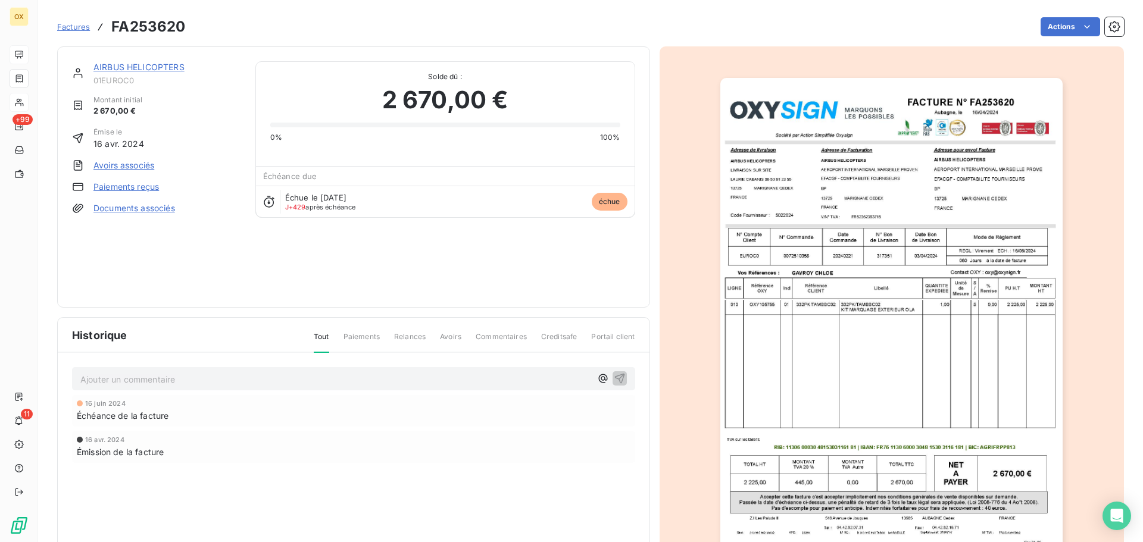
click at [221, 375] on p "Ajouter un commentaire ﻿" at bounding box center [335, 379] width 511 height 15
drag, startPoint x: 337, startPoint y: 382, endPoint x: 363, endPoint y: 373, distance: 26.9
click at [337, 382] on p "Faire avoir en attente accord - doublon - refacturation sur" at bounding box center [335, 379] width 511 height 14
click at [379, 377] on p "Faire avoir en attente accord - doublon - refacturation sur 0072790795" at bounding box center [335, 379] width 511 height 14
click at [620, 377] on icon "button" at bounding box center [620, 378] width 12 height 12
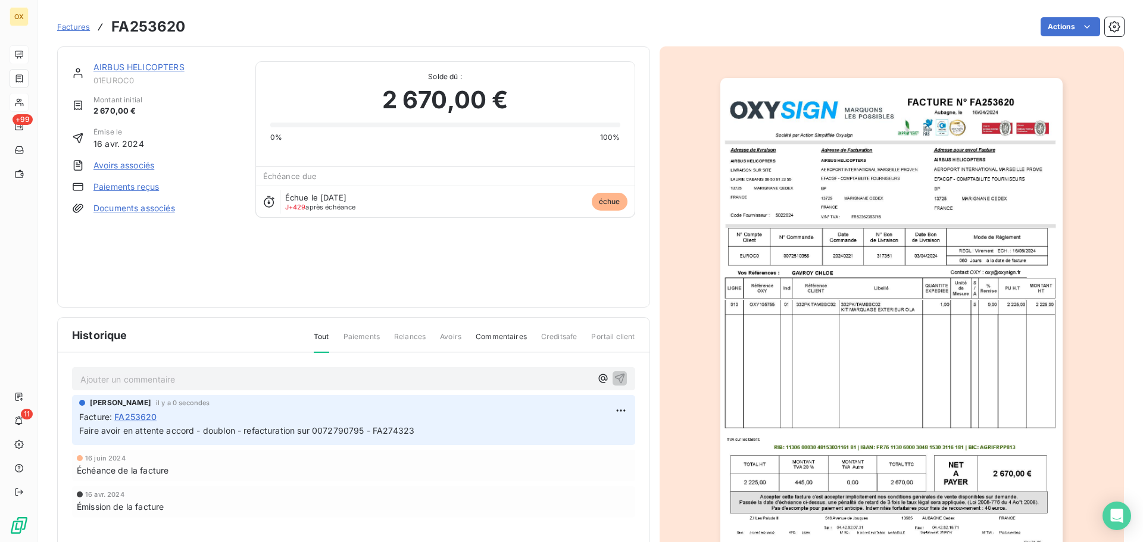
click at [164, 67] on link "AIRBUS HELICOPTERS" at bounding box center [138, 67] width 91 height 10
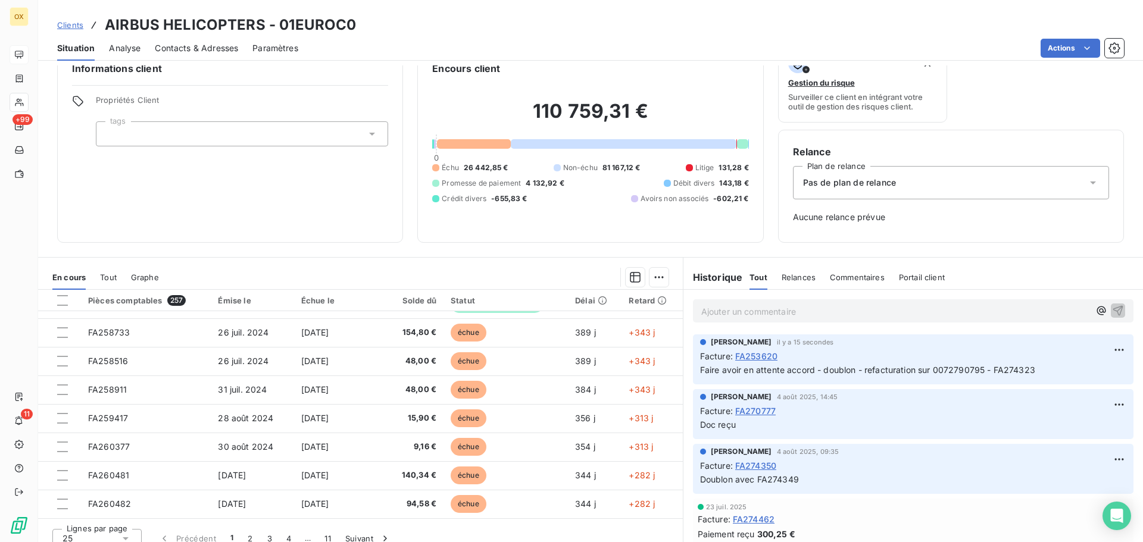
scroll to position [39, 0]
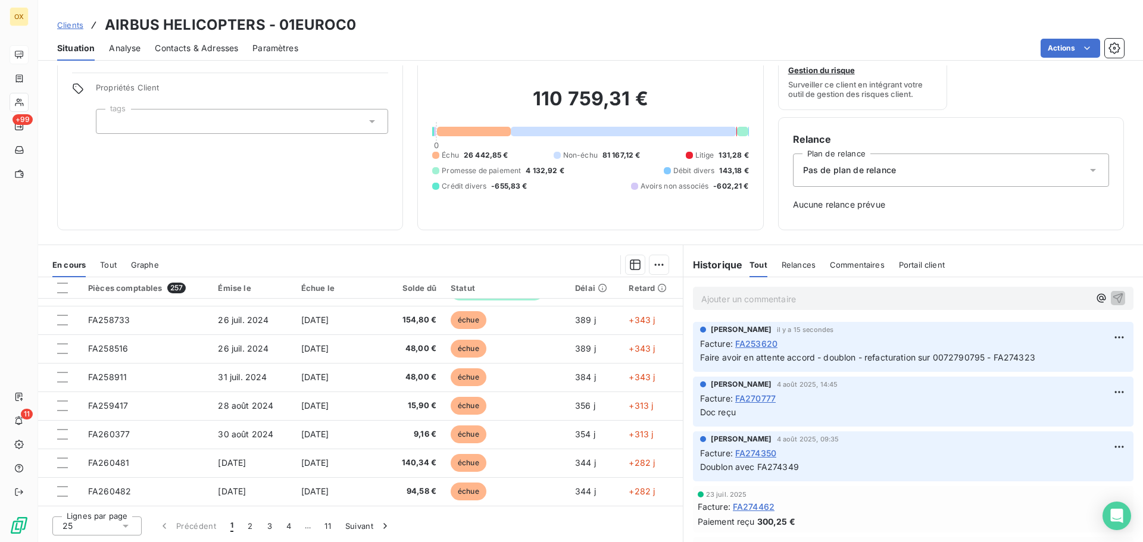
drag, startPoint x: 272, startPoint y: 526, endPoint x: 281, endPoint y: 508, distance: 20.0
click at [272, 526] on button "3" at bounding box center [269, 526] width 19 height 25
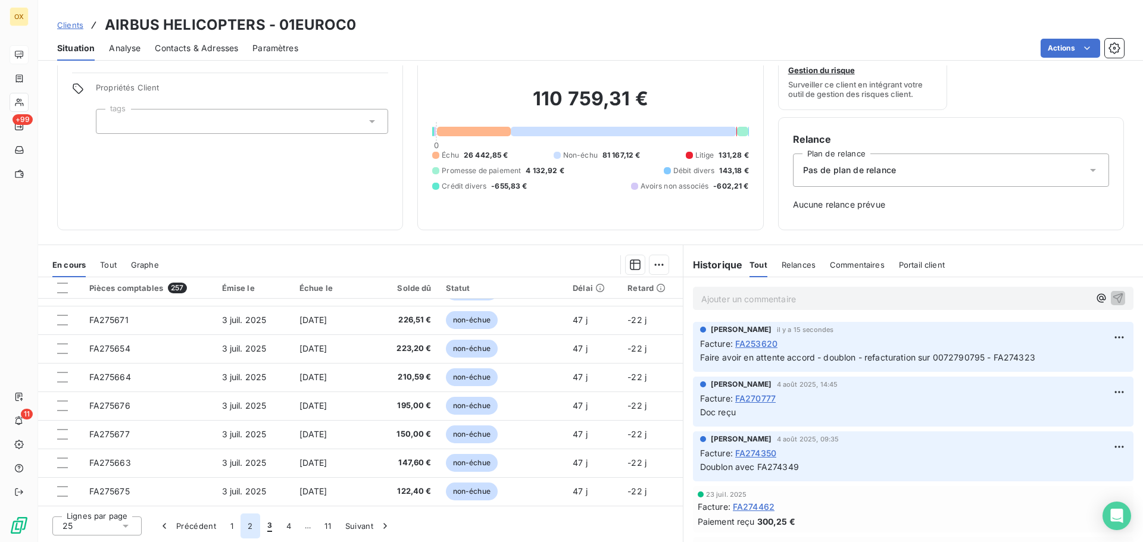
click at [249, 528] on button "2" at bounding box center [249, 526] width 19 height 25
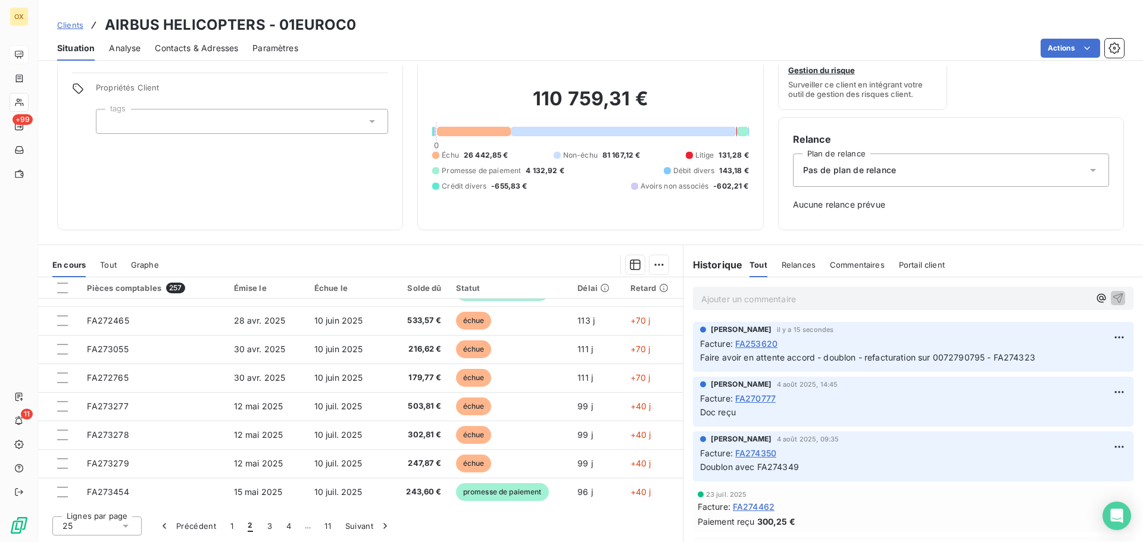
scroll to position [507, 0]
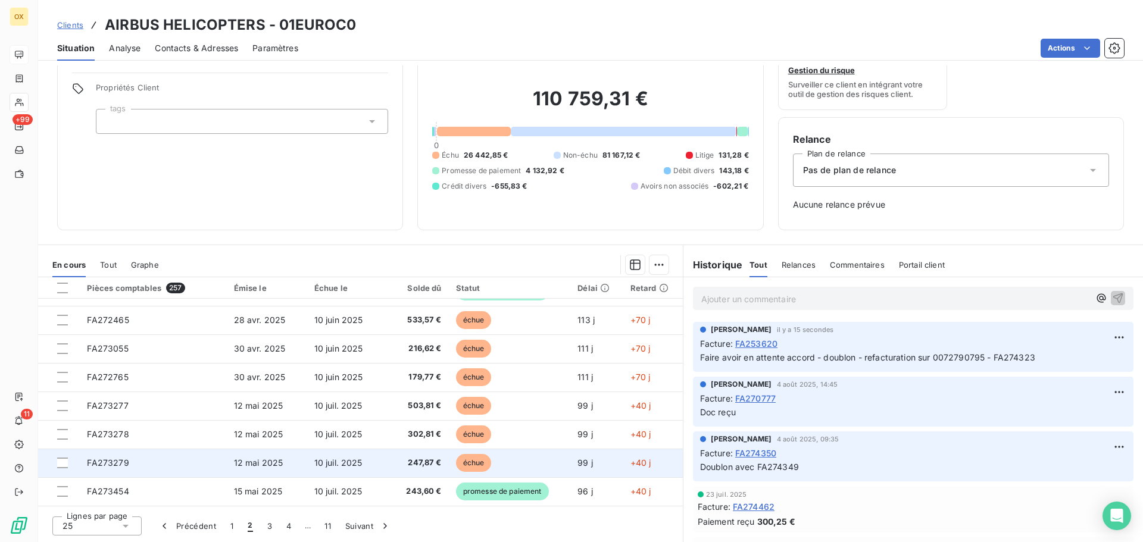
click at [356, 458] on span "10 juil. 2025" at bounding box center [338, 463] width 48 height 10
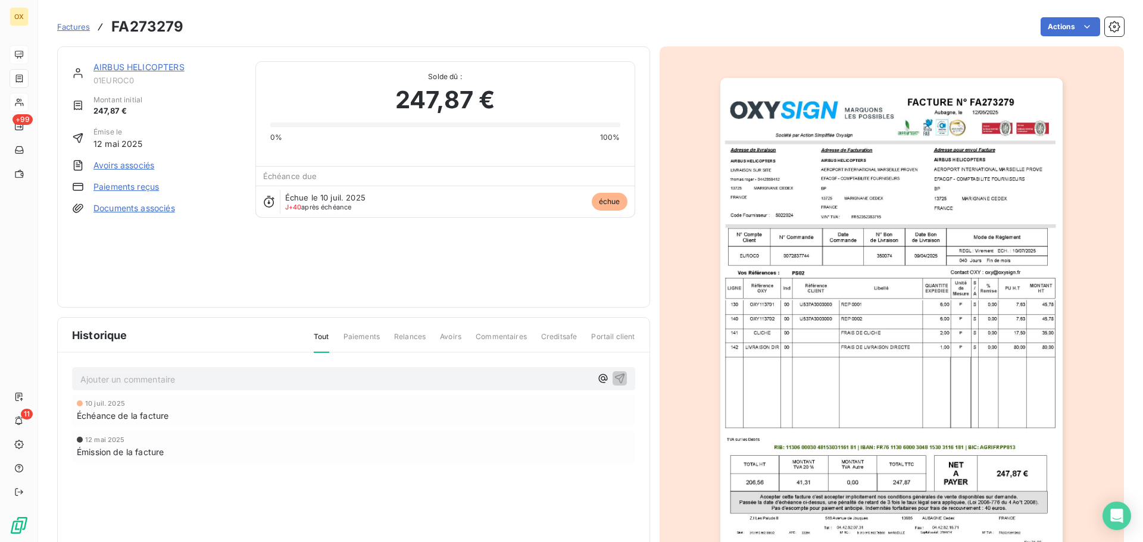
click at [836, 187] on img "button" at bounding box center [891, 320] width 342 height 484
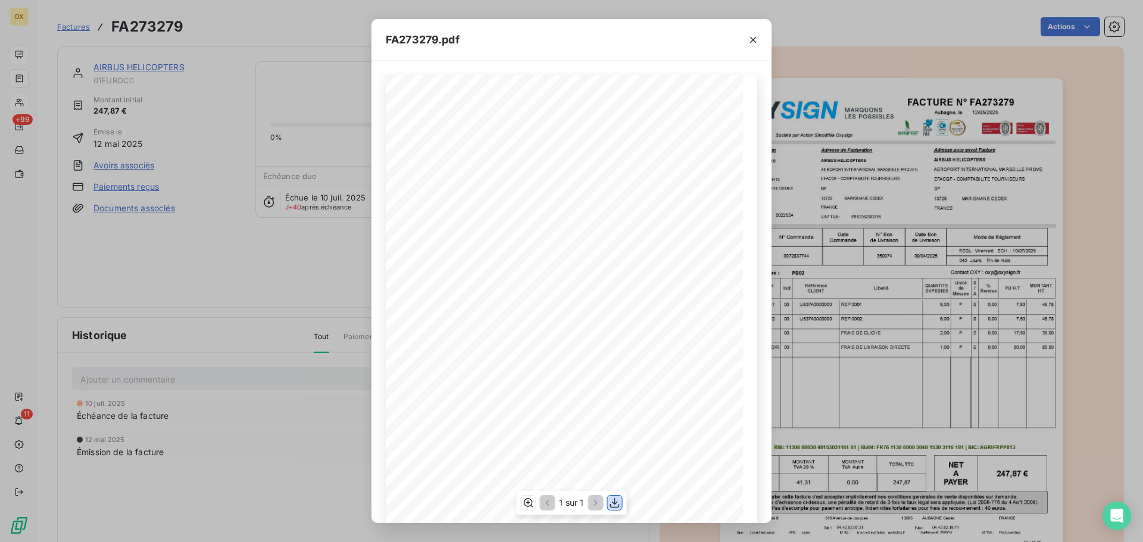
click at [618, 500] on icon "button" at bounding box center [615, 503] width 12 height 12
click at [753, 38] on icon "button" at bounding box center [753, 40] width 12 height 12
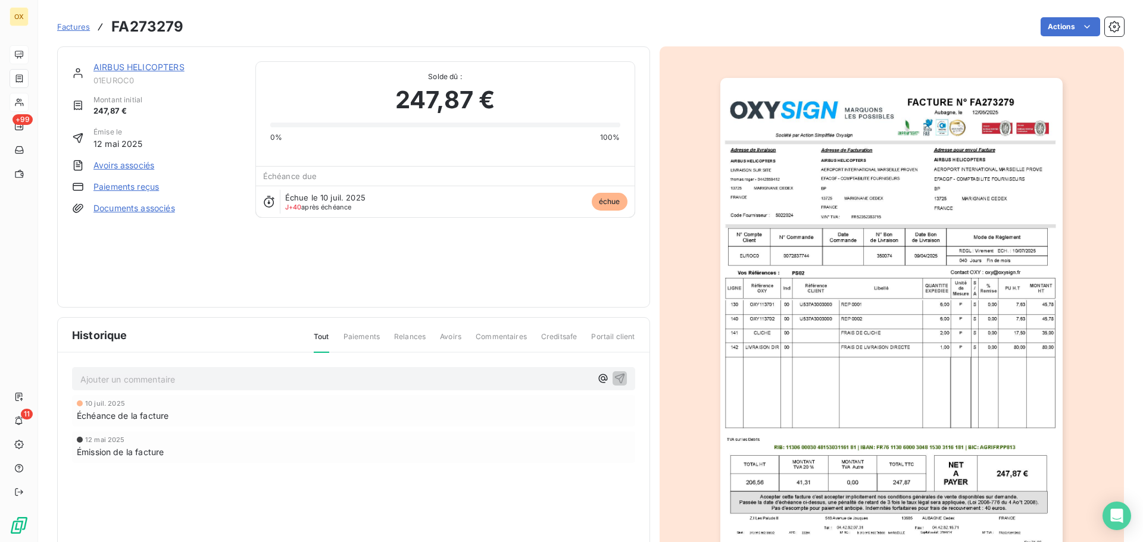
click at [157, 67] on link "AIRBUS HELICOPTERS" at bounding box center [138, 67] width 91 height 10
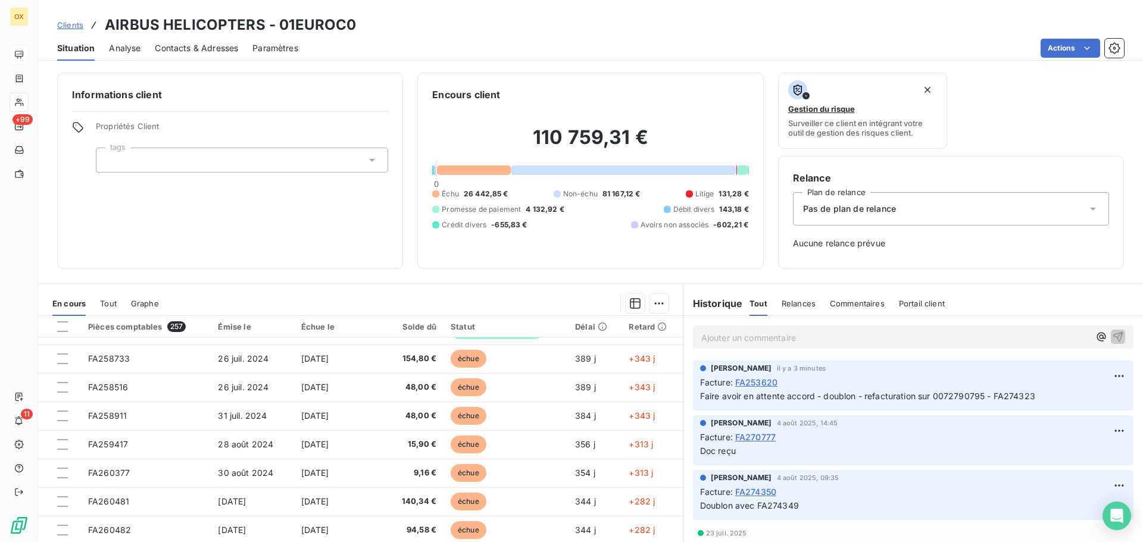
scroll to position [39, 0]
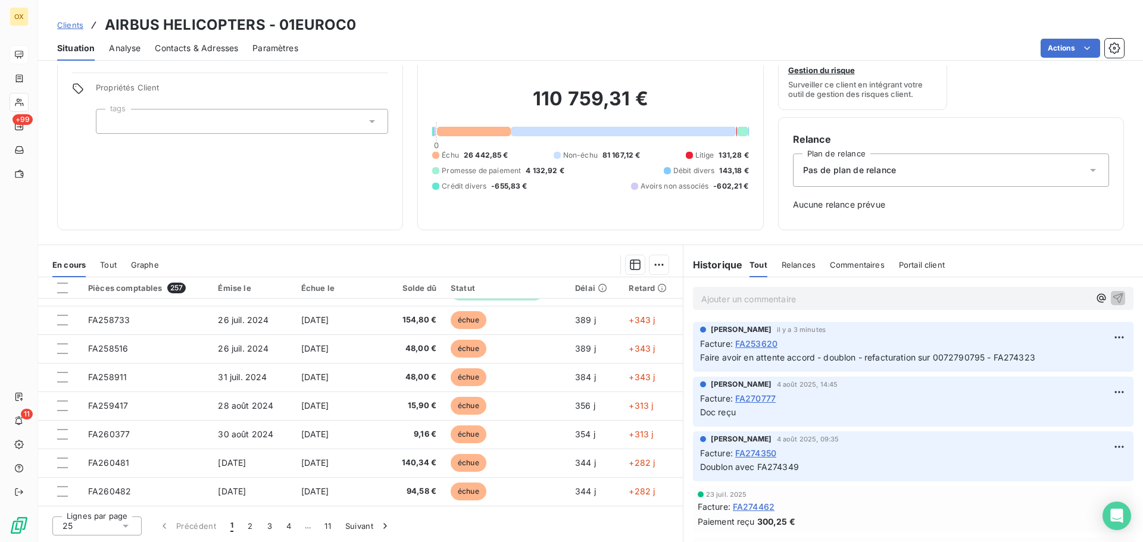
drag, startPoint x: 252, startPoint y: 521, endPoint x: 265, endPoint y: 506, distance: 20.3
click at [252, 521] on button "2" at bounding box center [249, 526] width 19 height 25
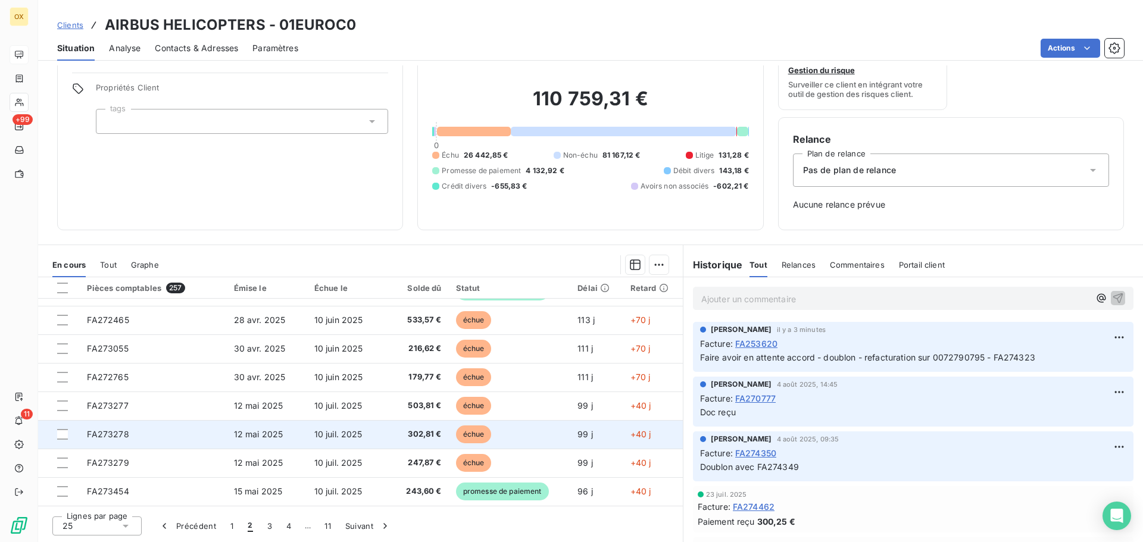
click at [357, 431] on span "10 juil. 2025" at bounding box center [338, 434] width 48 height 10
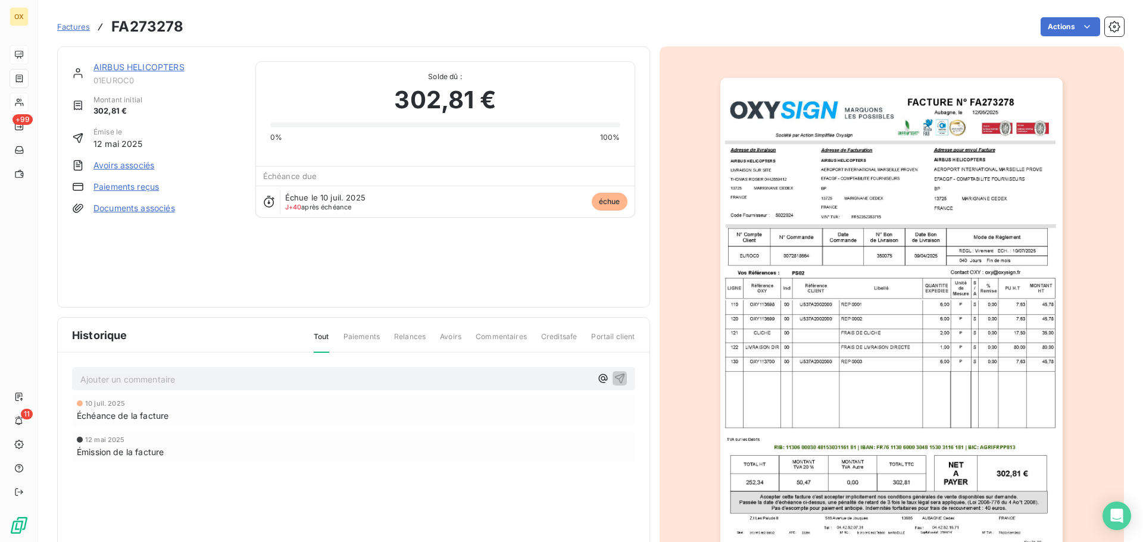
click at [879, 173] on img "button" at bounding box center [891, 320] width 342 height 484
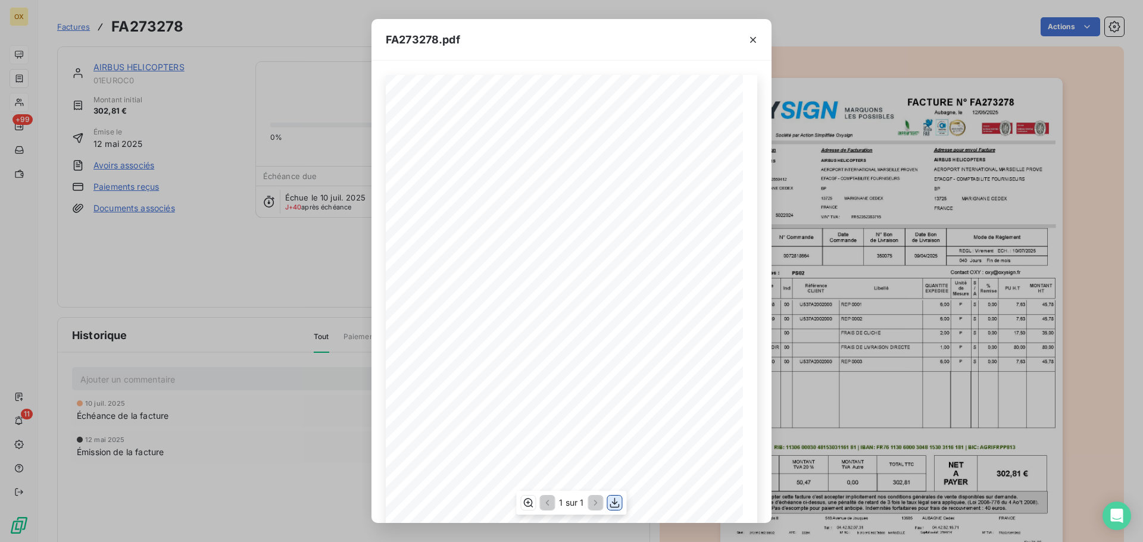
drag, startPoint x: 613, startPoint y: 505, endPoint x: 657, endPoint y: 462, distance: 61.4
click at [618, 502] on icon "button" at bounding box center [615, 503] width 12 height 12
click at [753, 45] on icon "button" at bounding box center [753, 40] width 12 height 12
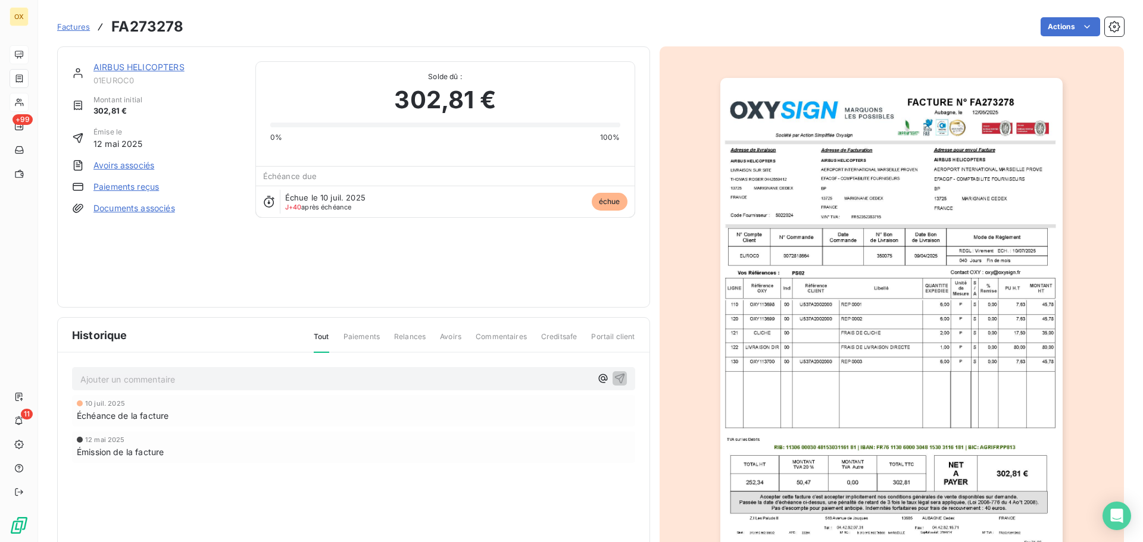
click at [170, 65] on link "AIRBUS HELICOPTERS" at bounding box center [138, 67] width 91 height 10
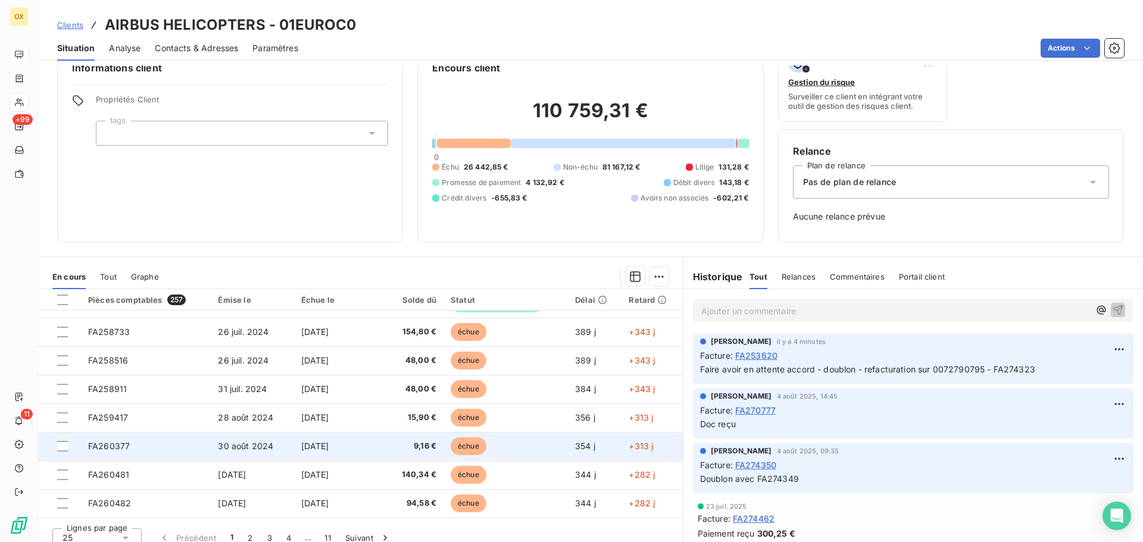
scroll to position [39, 0]
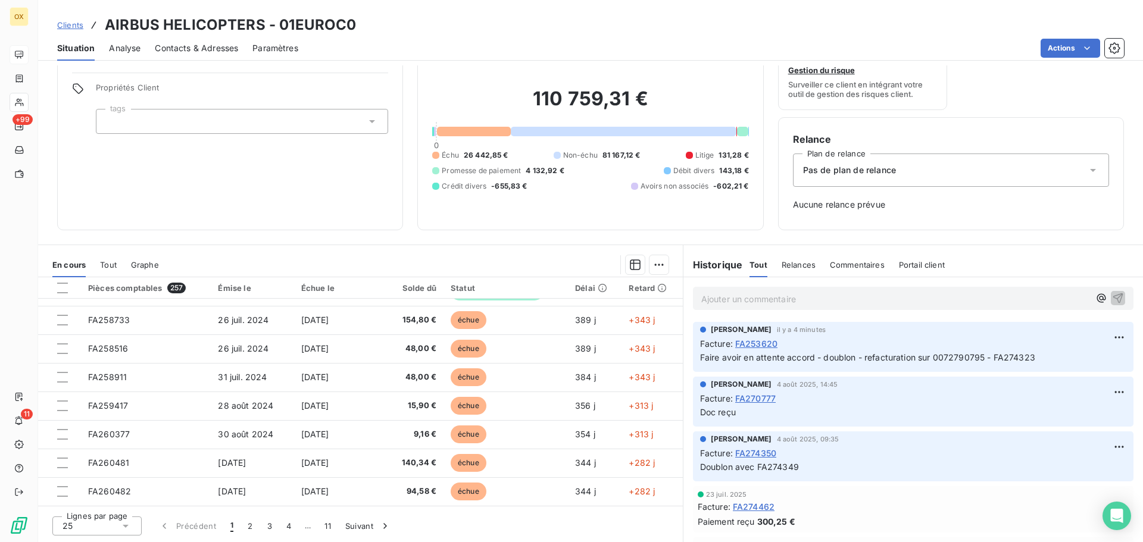
drag, startPoint x: 251, startPoint y: 529, endPoint x: 277, endPoint y: 509, distance: 32.7
click at [251, 529] on button "2" at bounding box center [249, 526] width 19 height 25
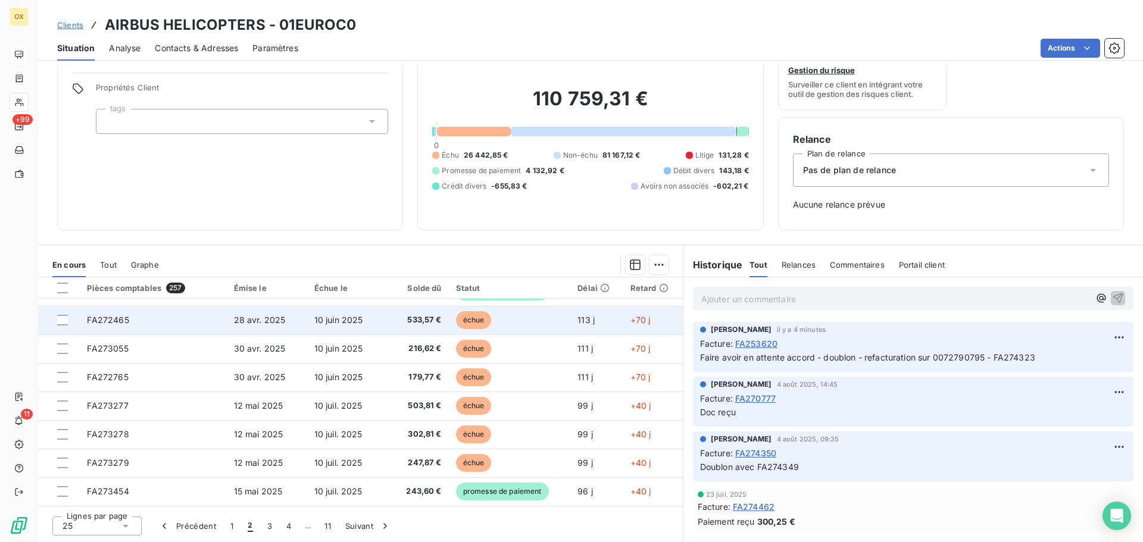
click at [314, 322] on span "10 juin 2025" at bounding box center [338, 320] width 49 height 10
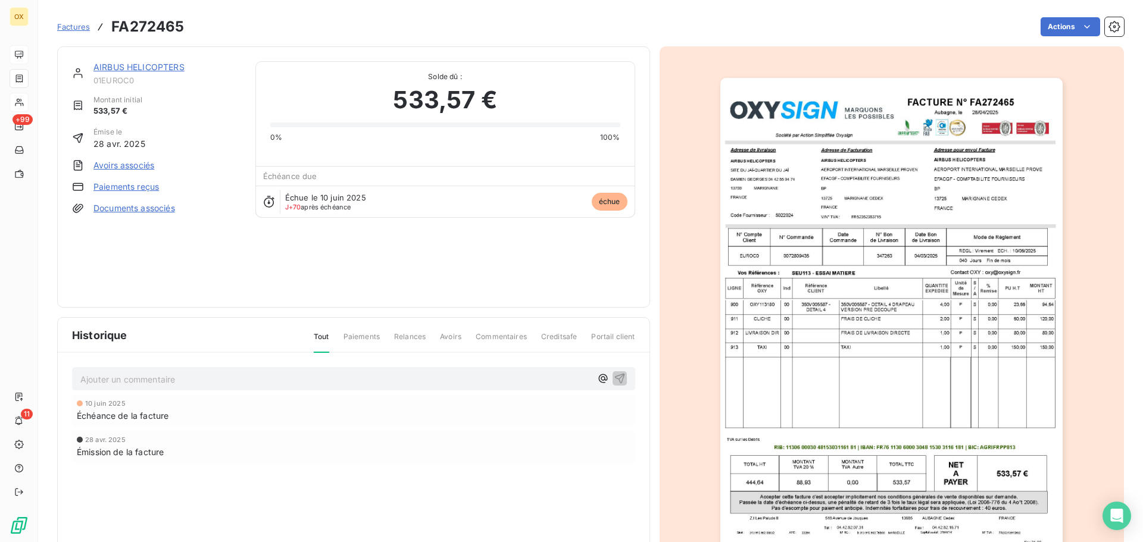
click at [832, 195] on img "button" at bounding box center [891, 320] width 342 height 484
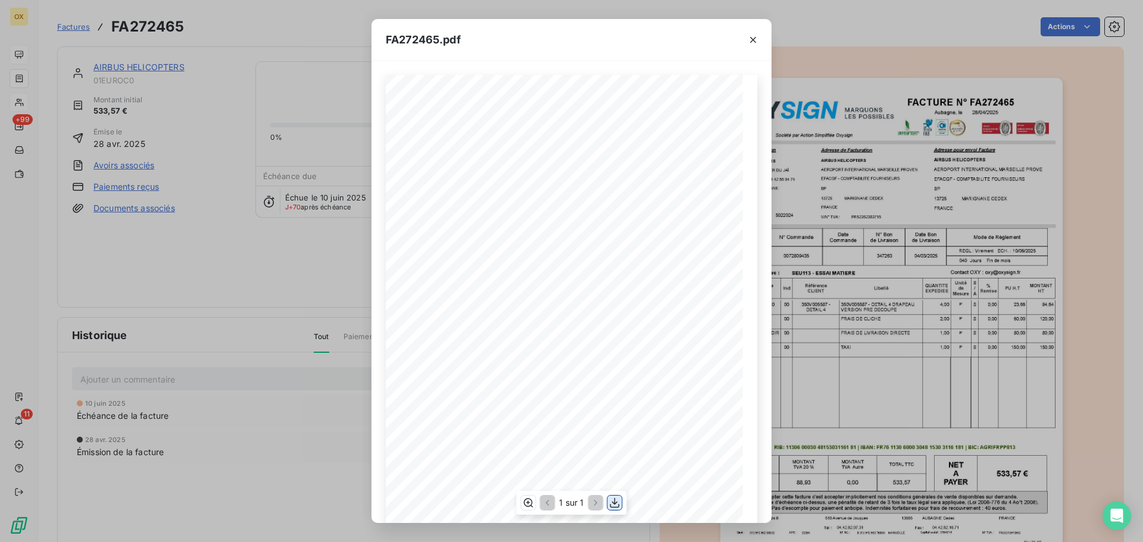
drag, startPoint x: 612, startPoint y: 505, endPoint x: 621, endPoint y: 502, distance: 8.8
click at [613, 504] on icon "button" at bounding box center [615, 503] width 12 height 12
click at [753, 37] on icon "button" at bounding box center [753, 40] width 12 height 12
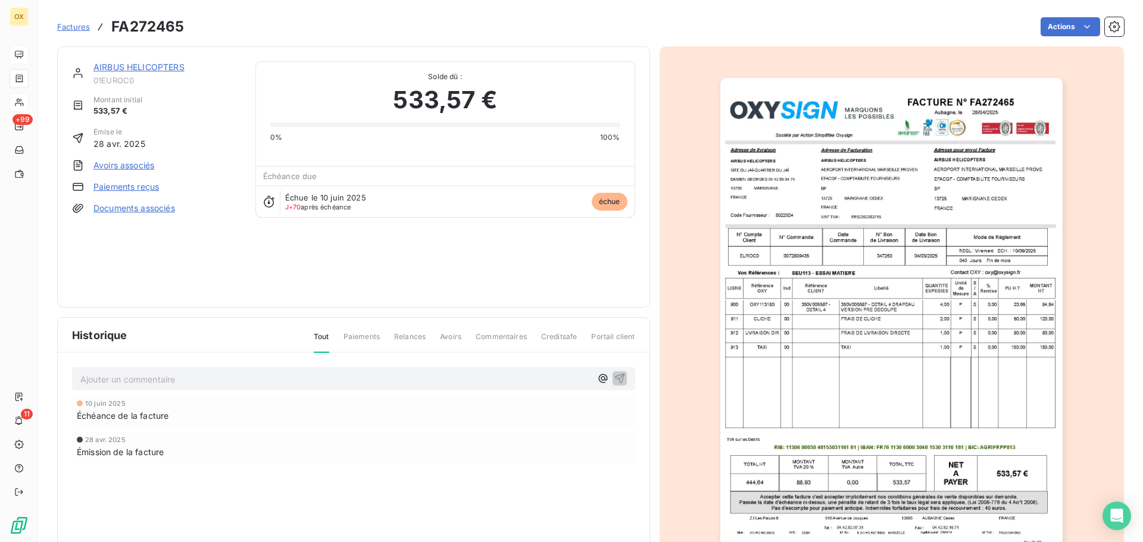
click at [157, 66] on link "AIRBUS HELICOPTERS" at bounding box center [138, 67] width 91 height 10
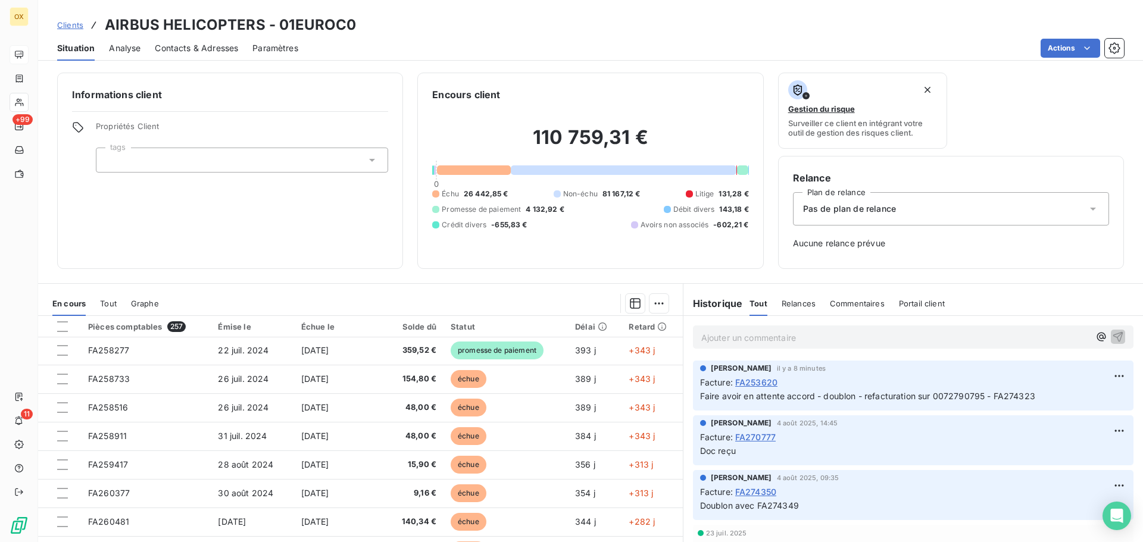
scroll to position [507, 0]
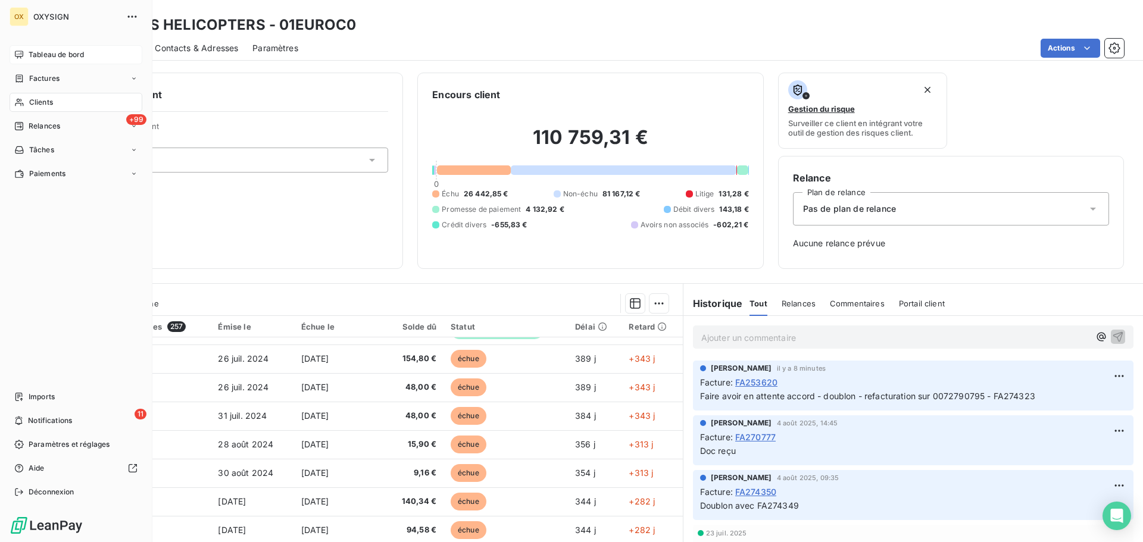
click at [42, 56] on span "Tableau de bord" at bounding box center [56, 54] width 55 height 11
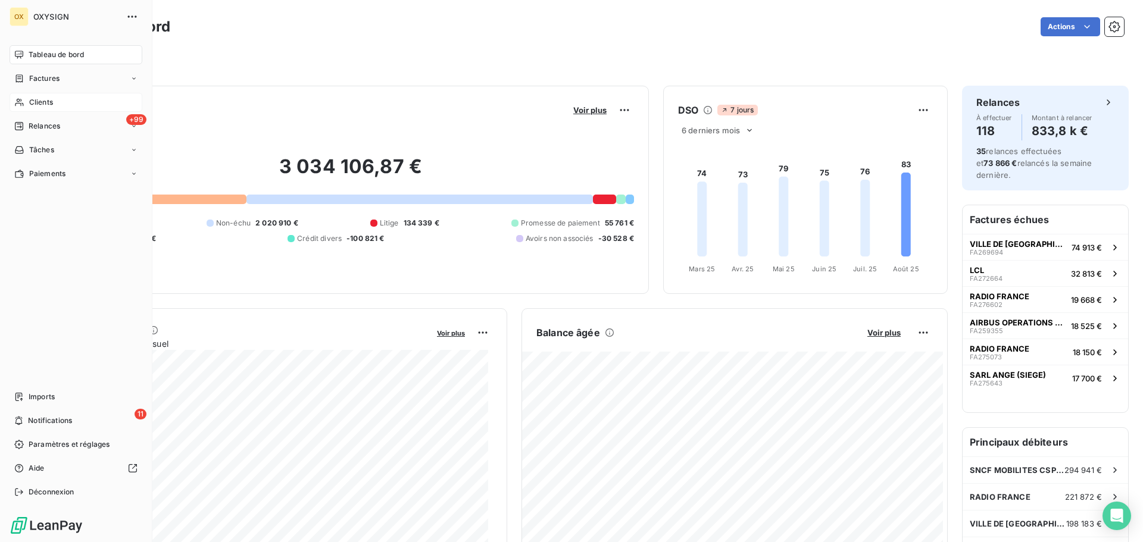
click at [46, 79] on span "Factures" at bounding box center [44, 78] width 30 height 11
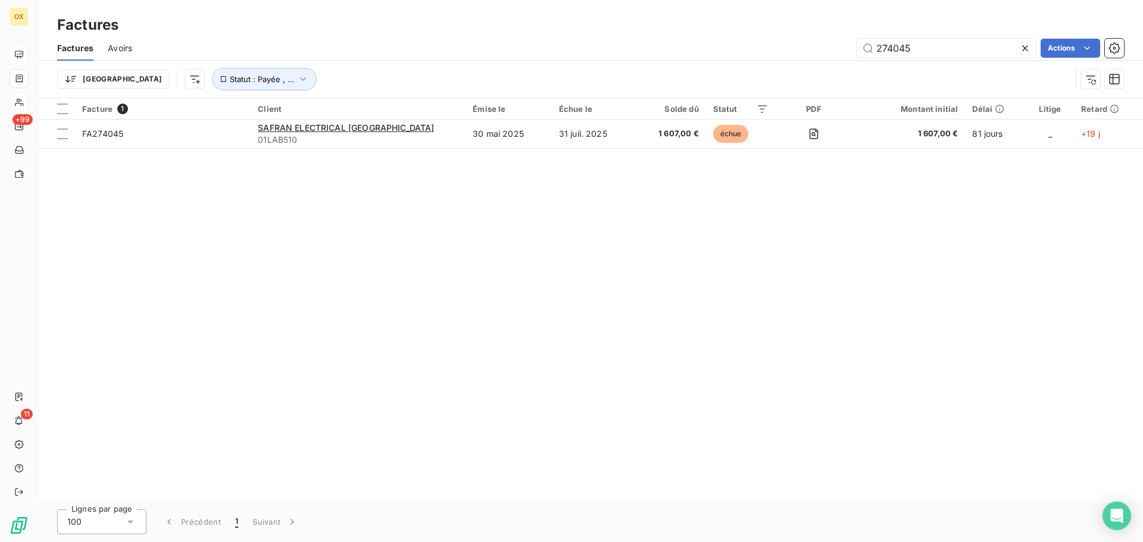
drag, startPoint x: 937, startPoint y: 45, endPoint x: 839, endPoint y: 52, distance: 98.5
click at [852, 48] on div "274045 Actions" at bounding box center [634, 48] width 977 height 19
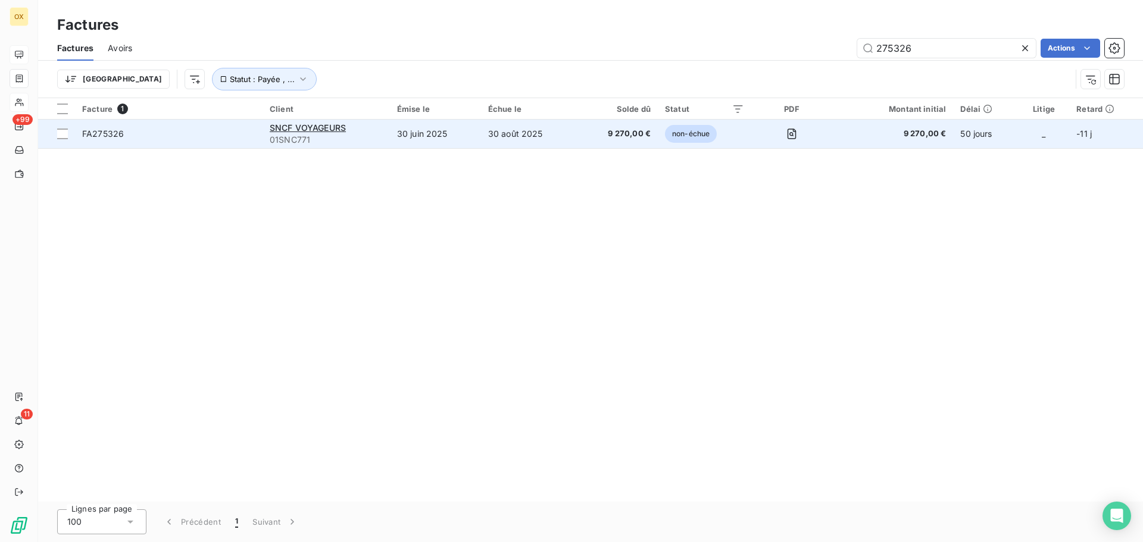
type input "275326"
click at [169, 135] on span "FA275326" at bounding box center [168, 134] width 173 height 12
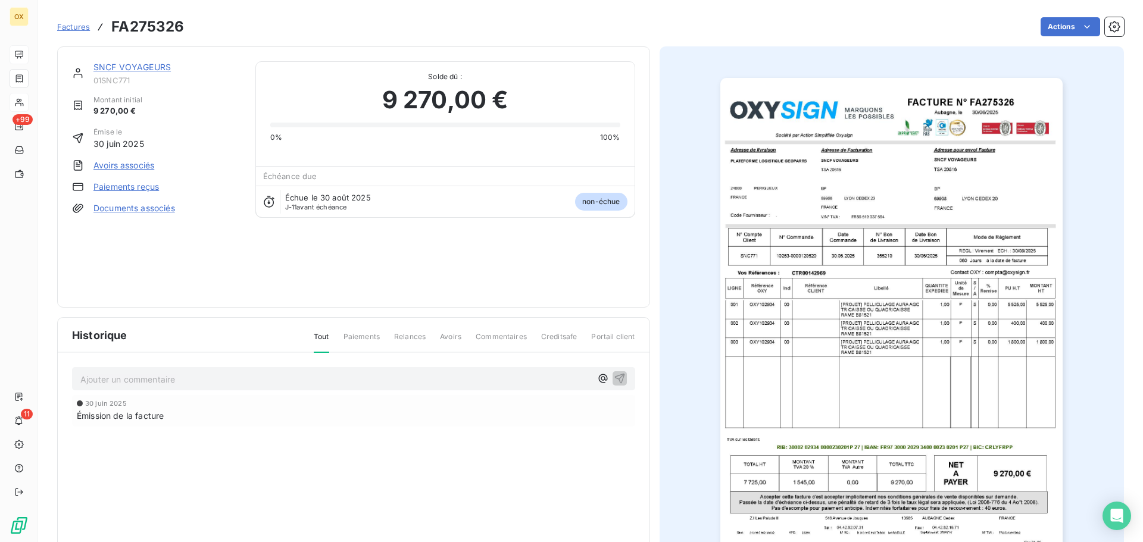
click at [155, 67] on link "SNCF VOYAGEURS" at bounding box center [131, 67] width 77 height 10
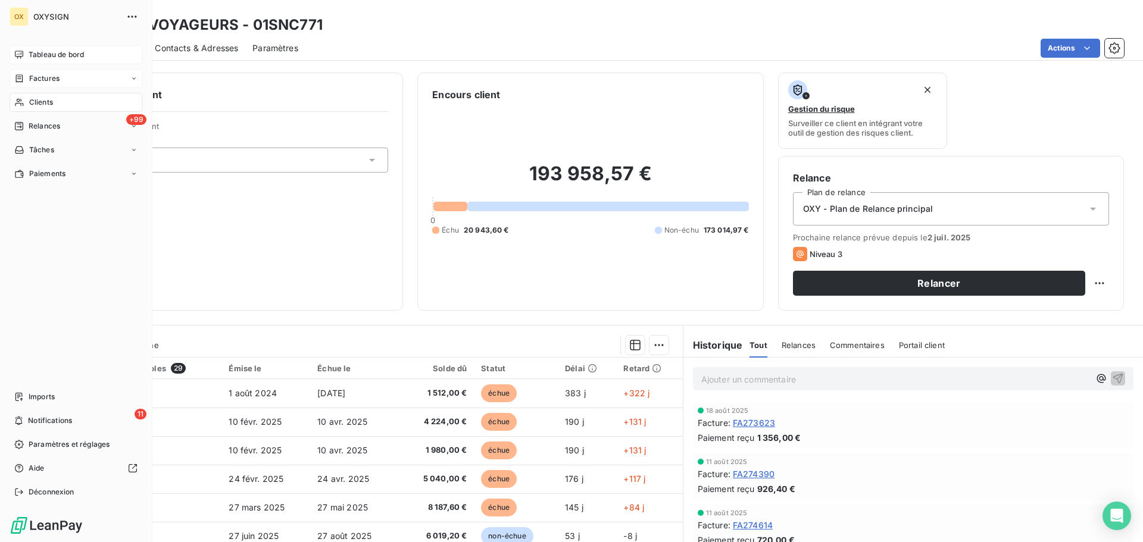
click at [52, 73] on div "Factures" at bounding box center [76, 78] width 133 height 19
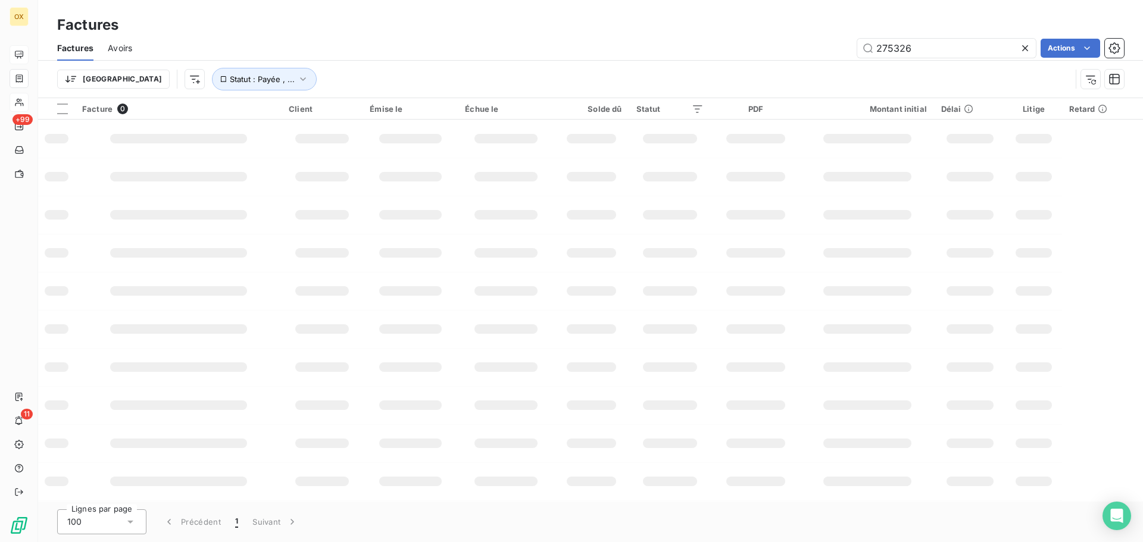
drag, startPoint x: 937, startPoint y: 51, endPoint x: 805, endPoint y: 60, distance: 133.0
click at [805, 60] on div "Factures Avoirs 275326 Actions" at bounding box center [590, 48] width 1105 height 25
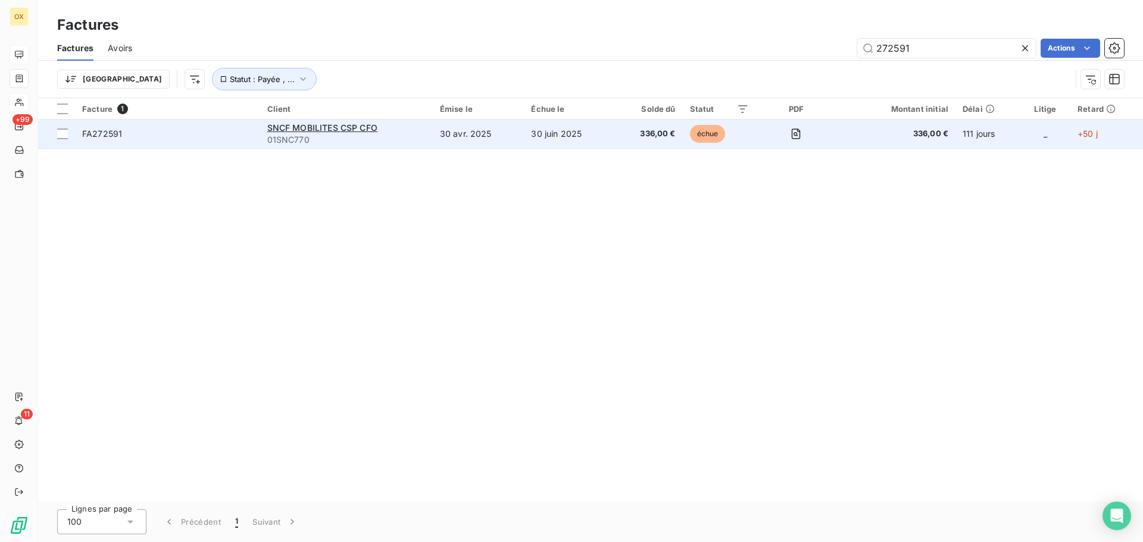
type input "272591"
click at [323, 135] on span "01SNC770" at bounding box center [346, 140] width 158 height 12
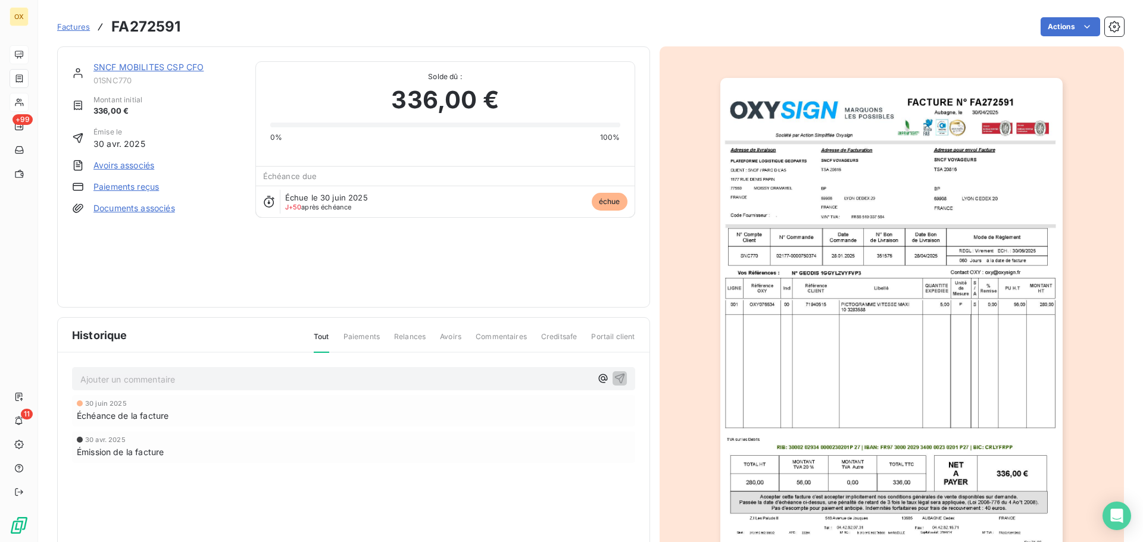
click at [167, 64] on link "SNCF MOBILITES CSP CFO" at bounding box center [148, 67] width 110 height 10
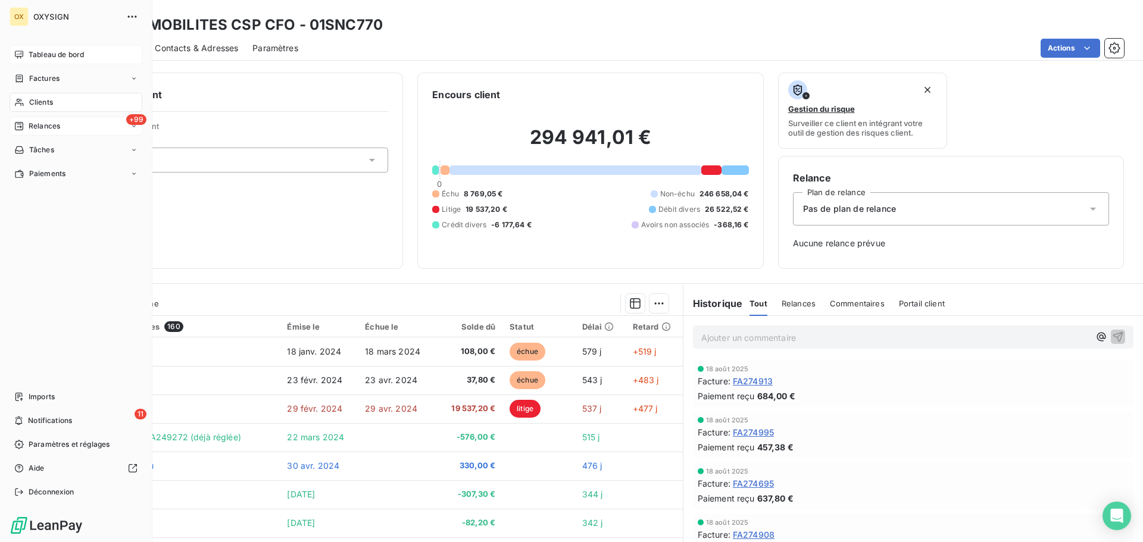
click at [40, 125] on span "Relances" at bounding box center [45, 126] width 32 height 11
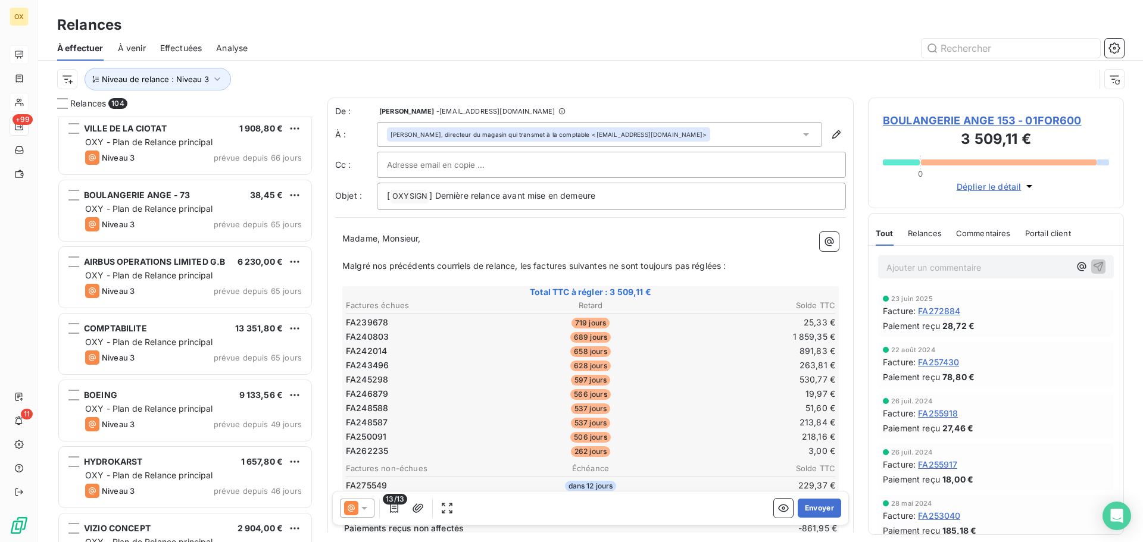
scroll to position [1667, 0]
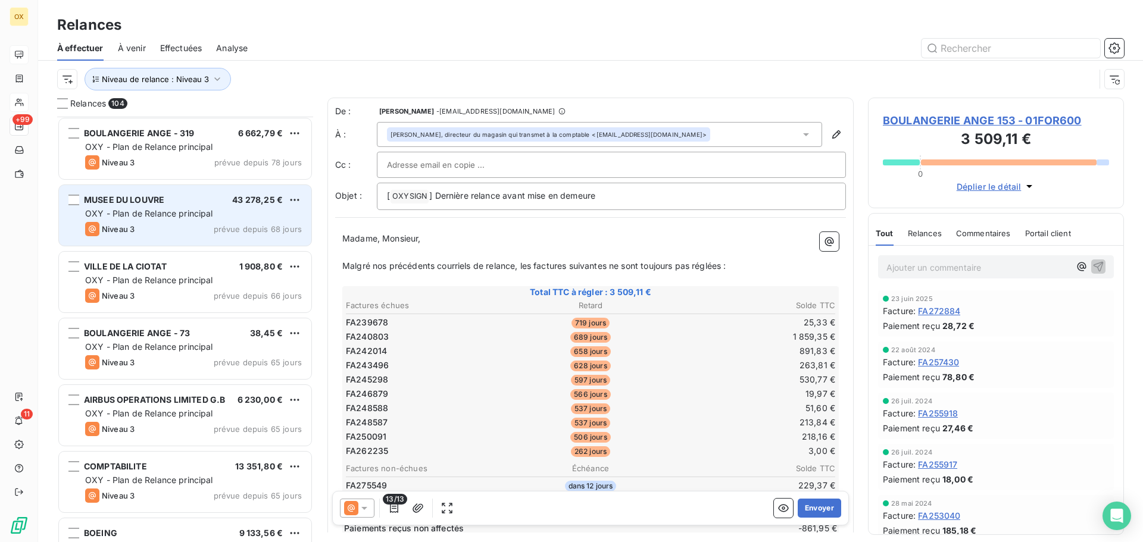
click at [186, 215] on span "OXY - Plan de Relance principal" at bounding box center [149, 213] width 128 height 10
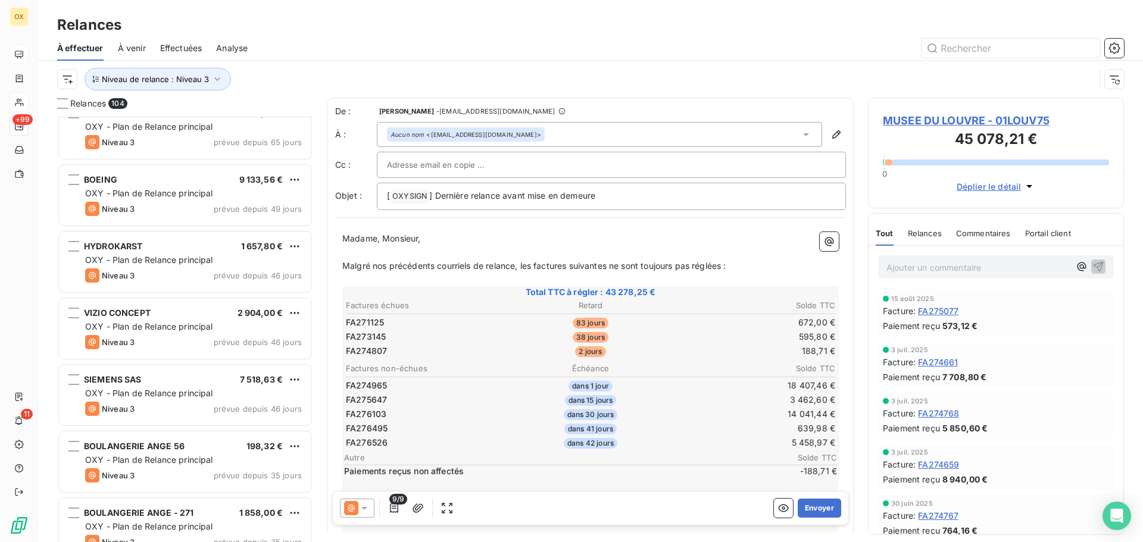
scroll to position [2024, 0]
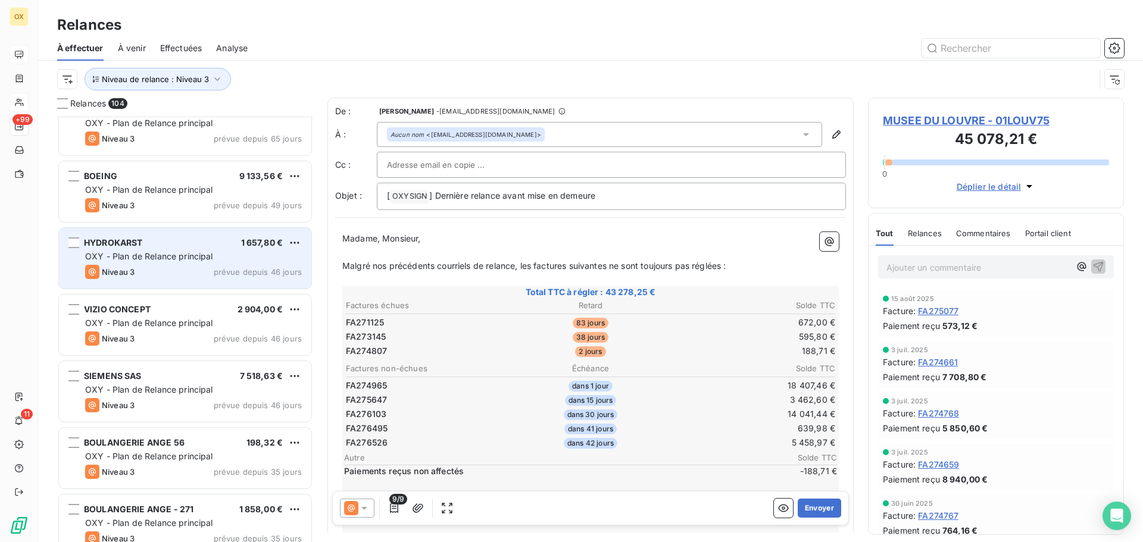
click at [168, 261] on div "OXY - Plan de Relance principal" at bounding box center [193, 257] width 217 height 12
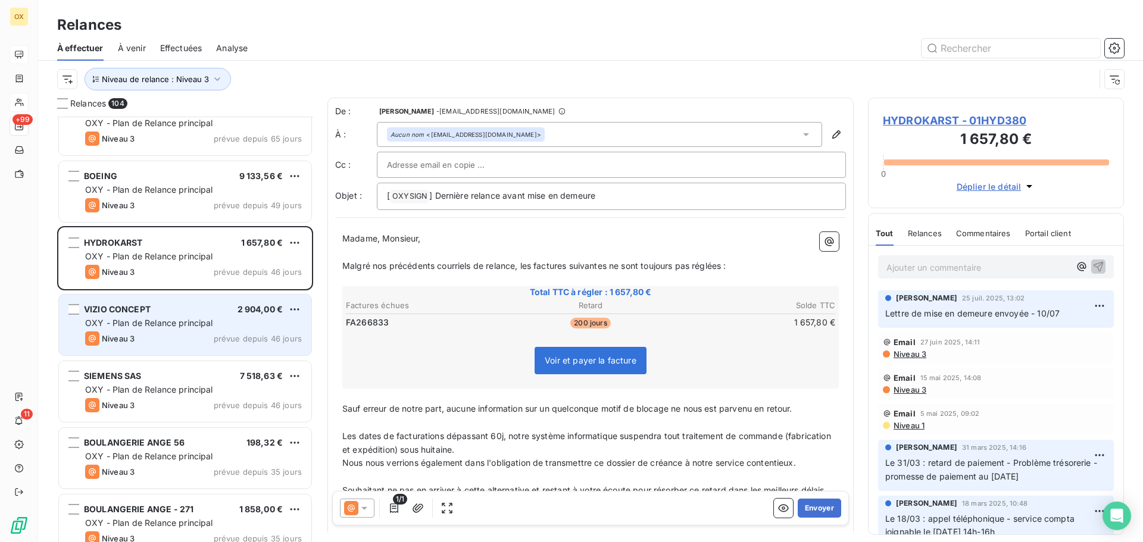
click at [150, 321] on span "OXY - Plan de Relance principal" at bounding box center [149, 323] width 128 height 10
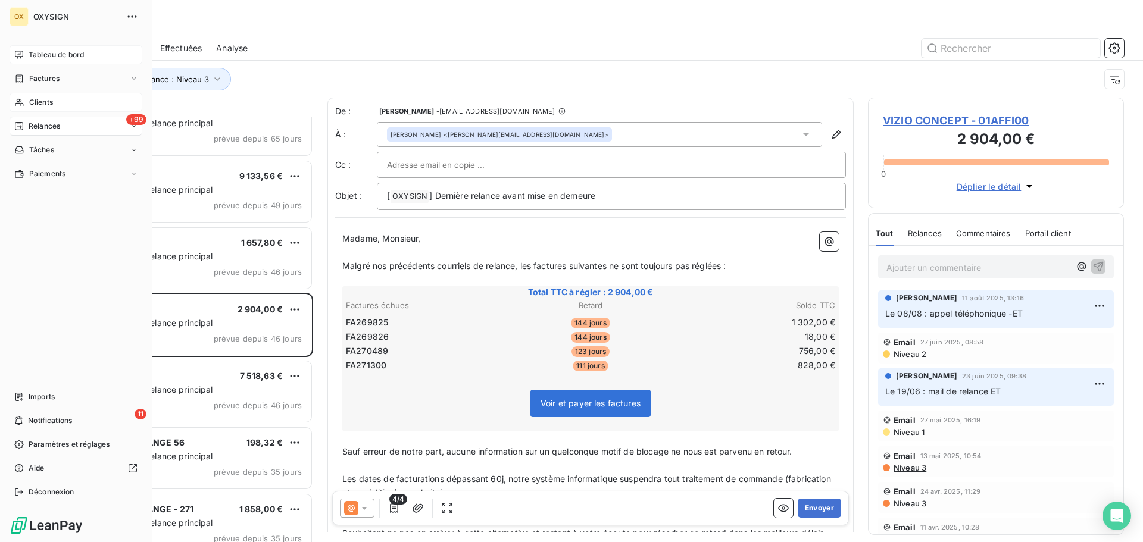
click at [57, 80] on span "Factures" at bounding box center [44, 78] width 30 height 11
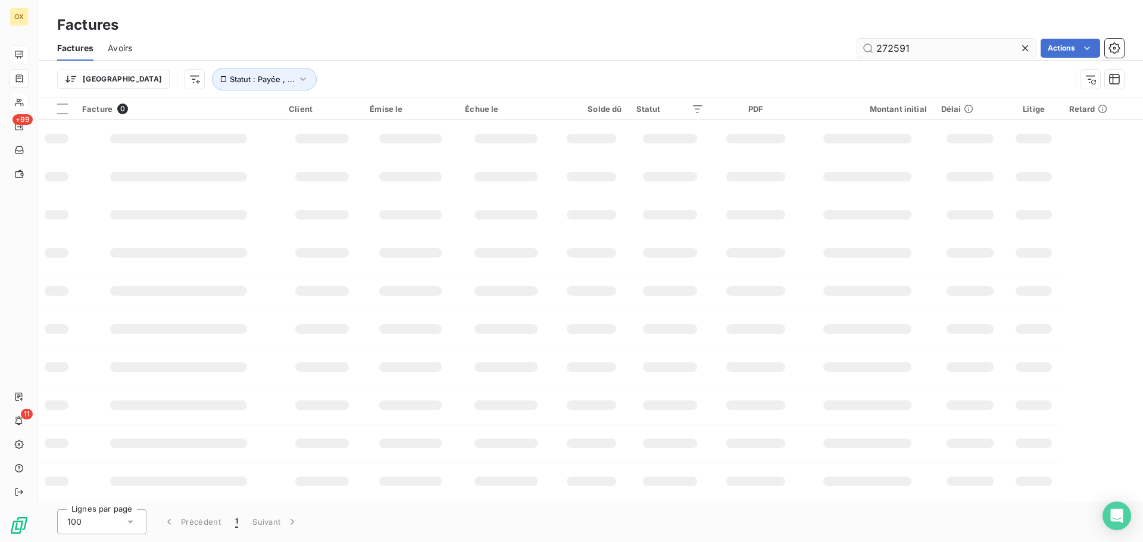
drag, startPoint x: 925, startPoint y: 40, endPoint x: 856, endPoint y: 55, distance: 70.5
click at [857, 55] on input "272591" at bounding box center [946, 48] width 179 height 19
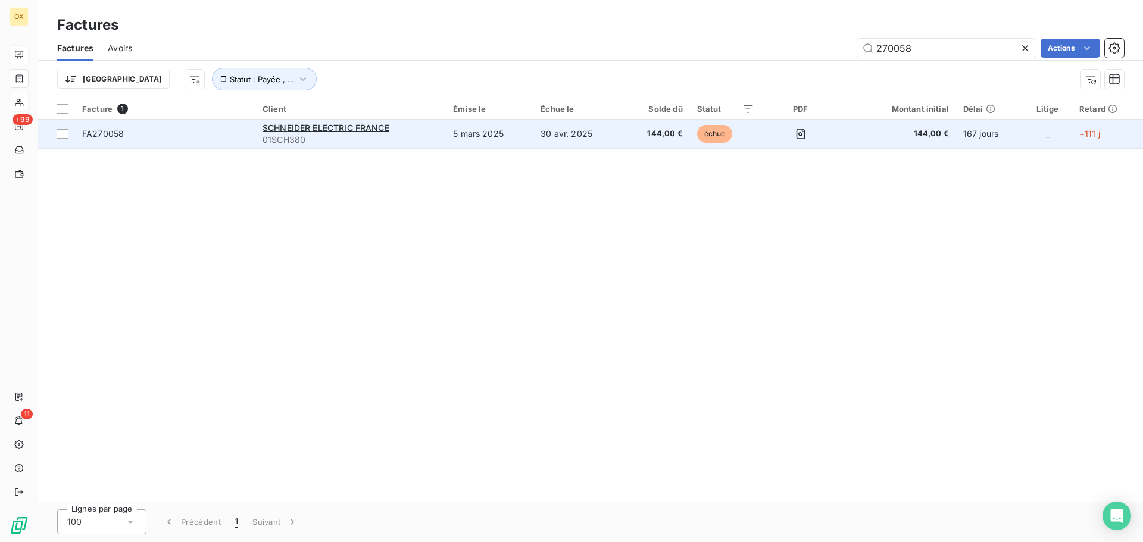
type input "270058"
click at [223, 129] on span "FA270058" at bounding box center [165, 134] width 166 height 12
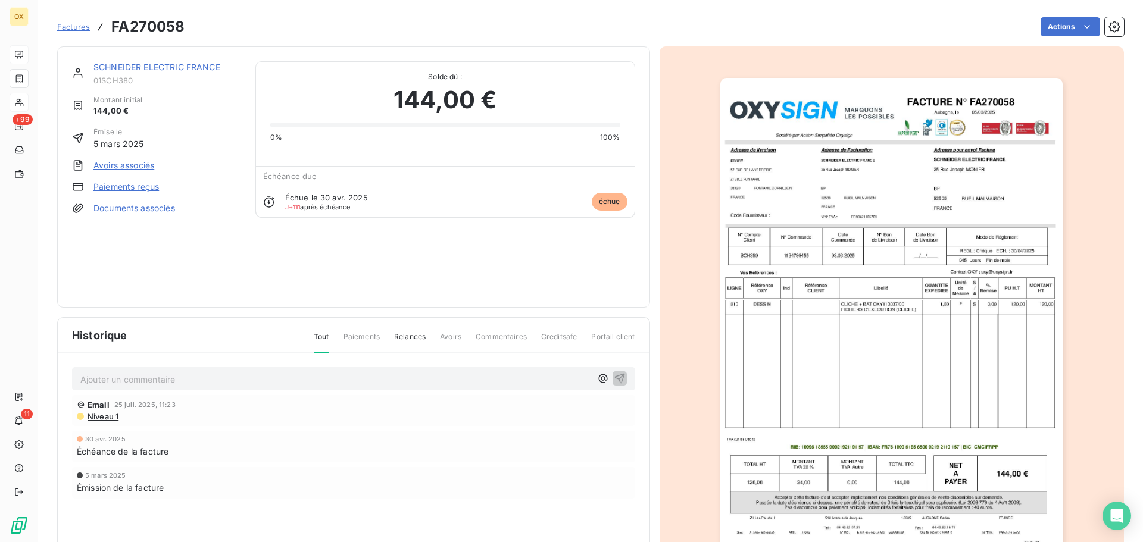
click at [169, 67] on link "SCHNEIDER ELECTRIC FRANCE" at bounding box center [156, 67] width 127 height 10
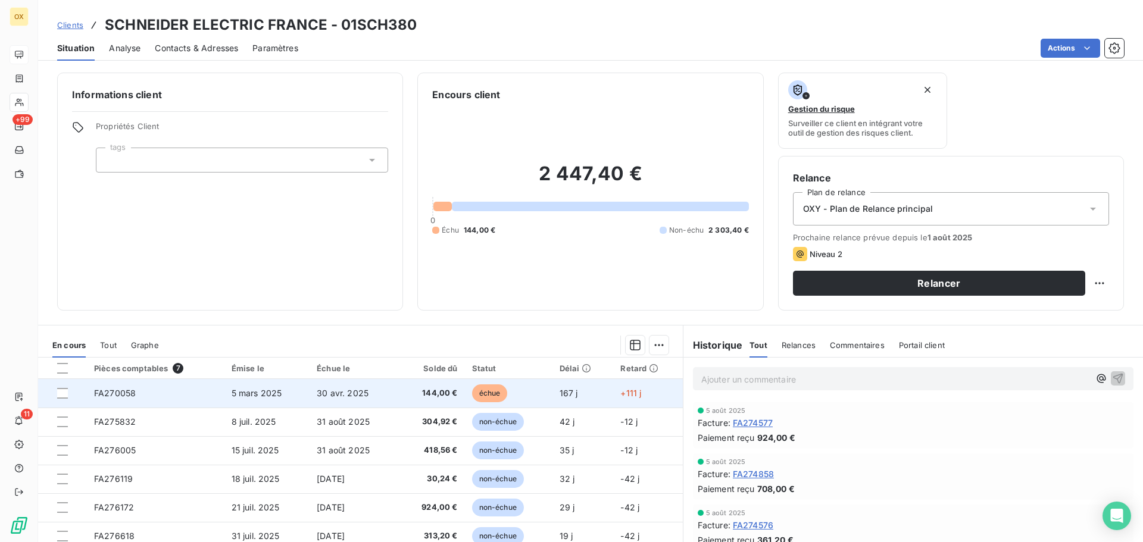
click at [531, 389] on td "échue" at bounding box center [508, 393] width 87 height 29
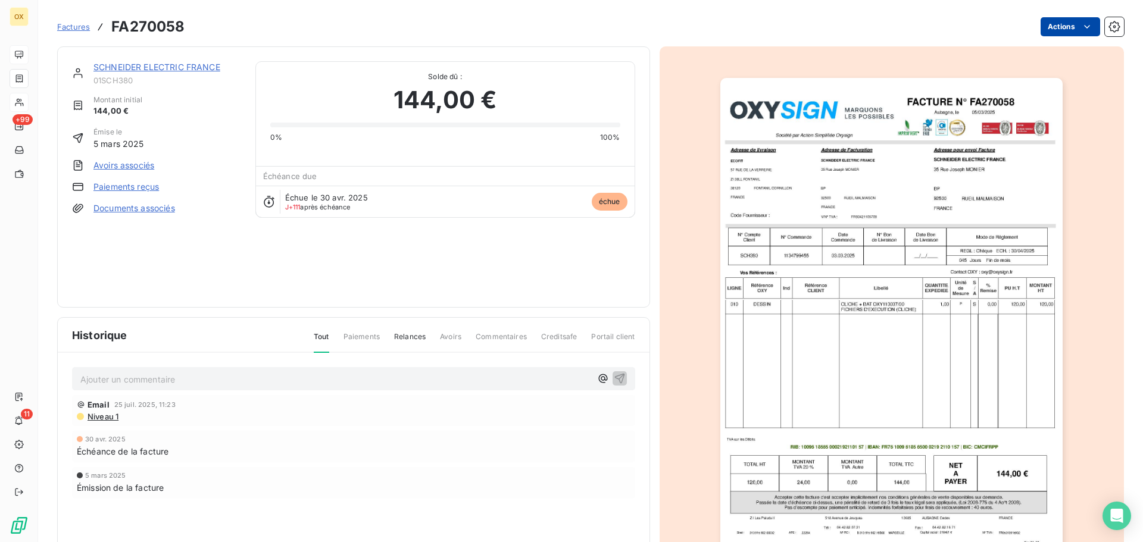
click at [1048, 28] on html "OX +99 11 Factures FA270058 Actions SCHNEIDER ELECTRIC FRANCE 01SCH380 Montant …" at bounding box center [571, 271] width 1143 height 542
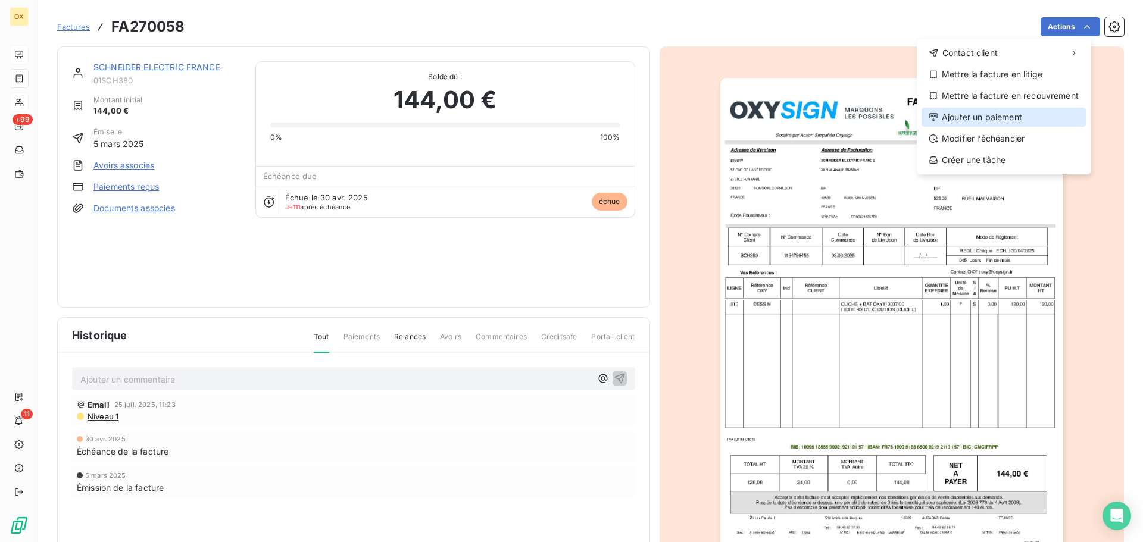
click at [1021, 111] on div "Ajouter un paiement" at bounding box center [1003, 117] width 164 height 19
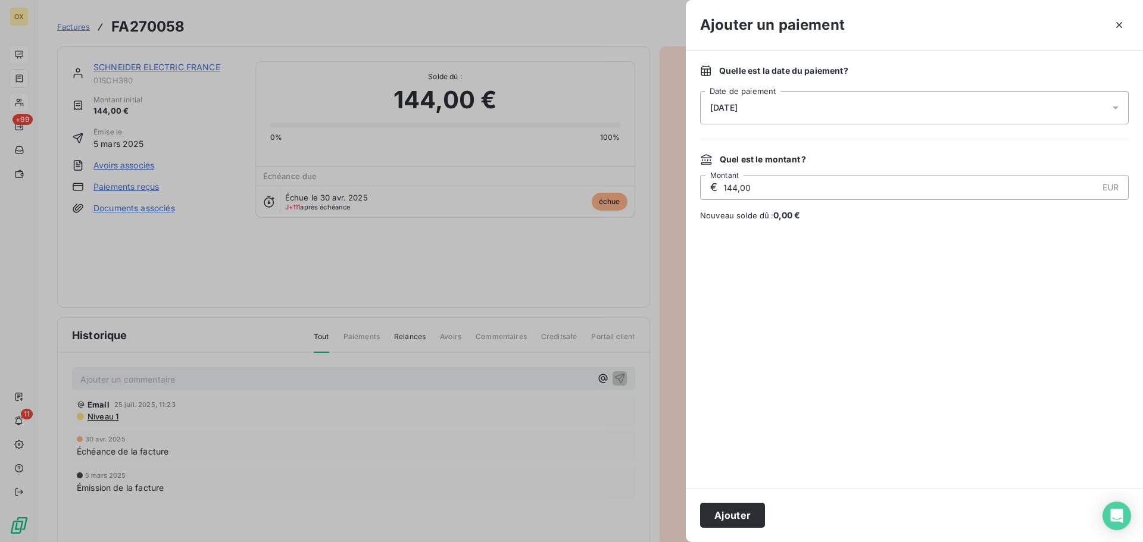
click at [785, 114] on div "[DATE]" at bounding box center [914, 107] width 429 height 33
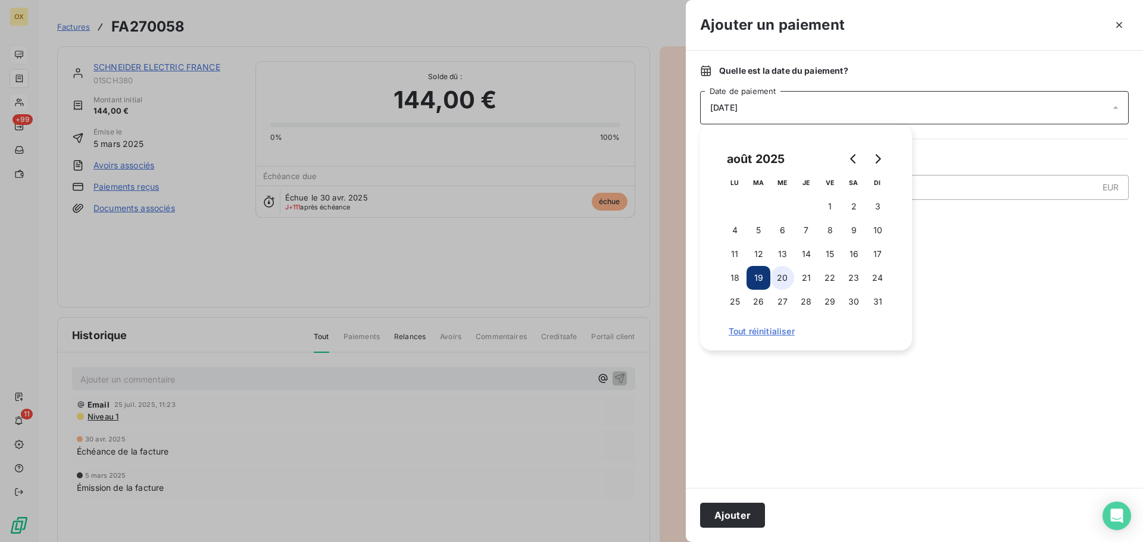
click at [777, 276] on button "20" at bounding box center [782, 278] width 24 height 24
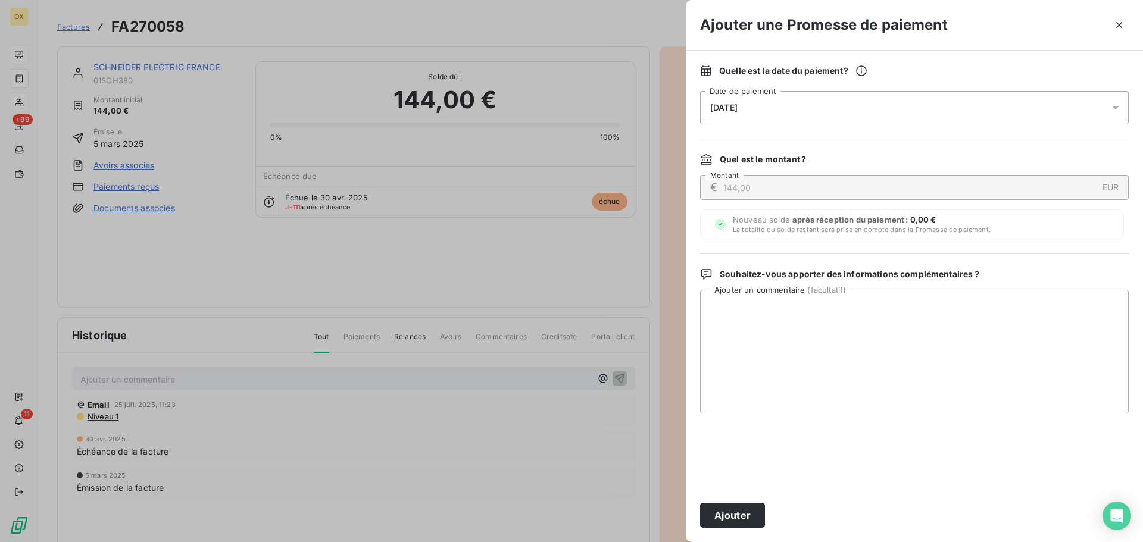
drag, startPoint x: 731, startPoint y: 511, endPoint x: 909, endPoint y: 414, distance: 202.4
click at [731, 511] on button "Ajouter" at bounding box center [732, 515] width 65 height 25
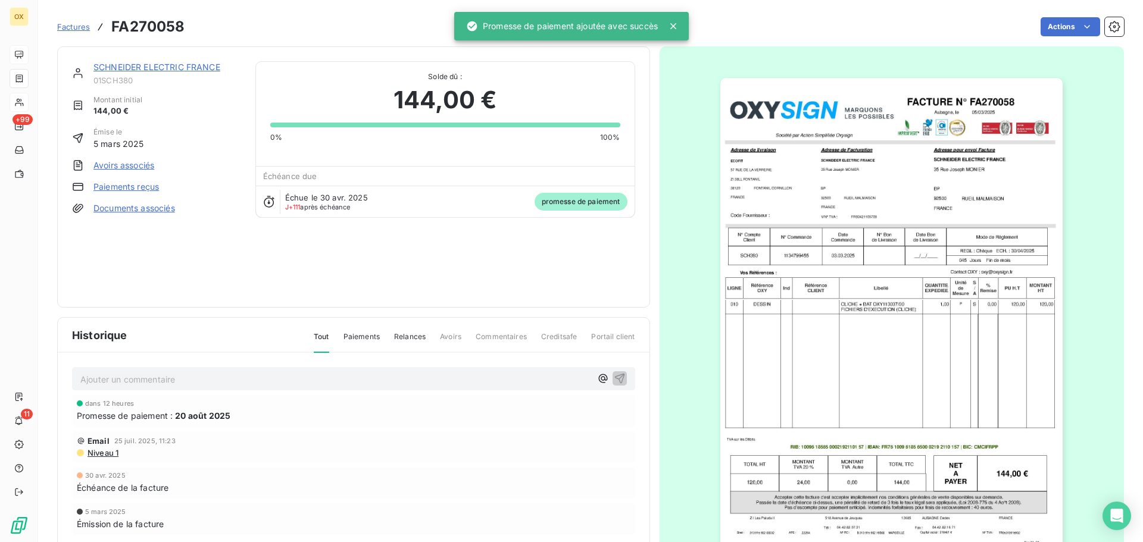
click at [172, 64] on link "SCHNEIDER ELECTRIC FRANCE" at bounding box center [156, 67] width 127 height 10
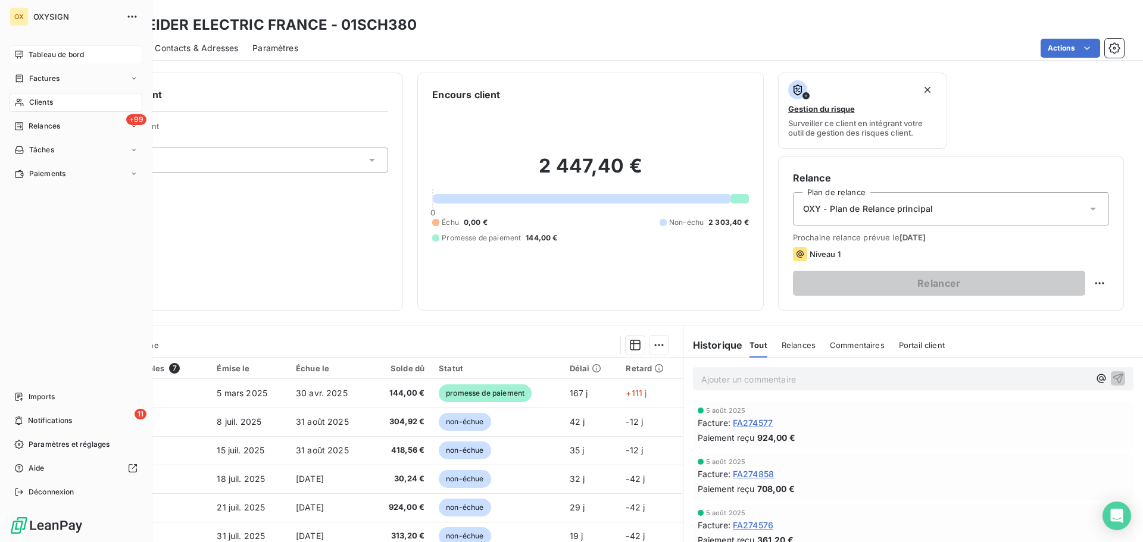
click at [41, 54] on span "Tableau de bord" at bounding box center [56, 54] width 55 height 11
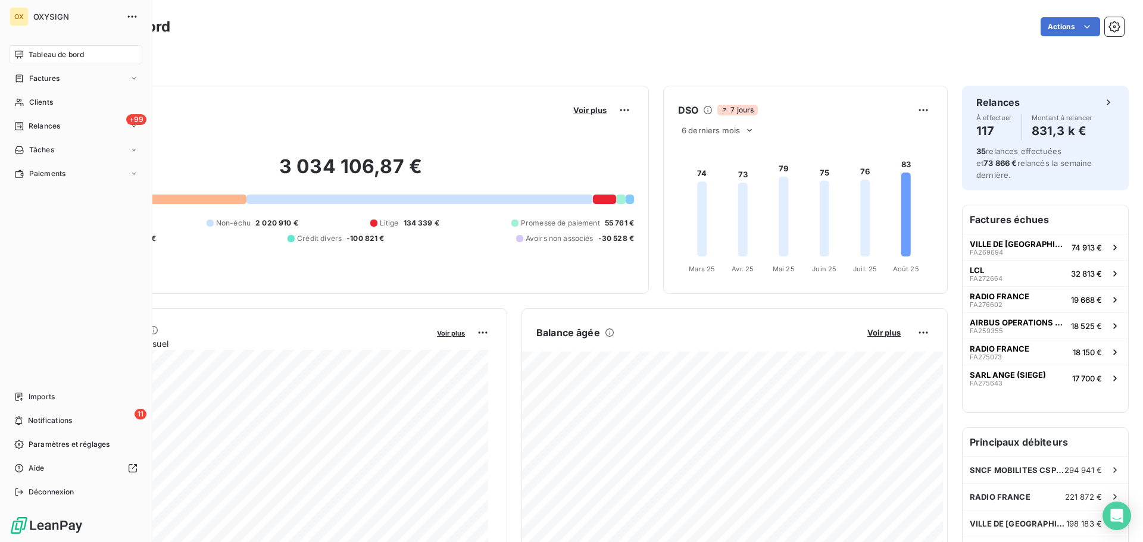
drag, startPoint x: 35, startPoint y: 102, endPoint x: 145, endPoint y: 86, distance: 110.7
click at [35, 102] on span "Clients" at bounding box center [41, 102] width 24 height 11
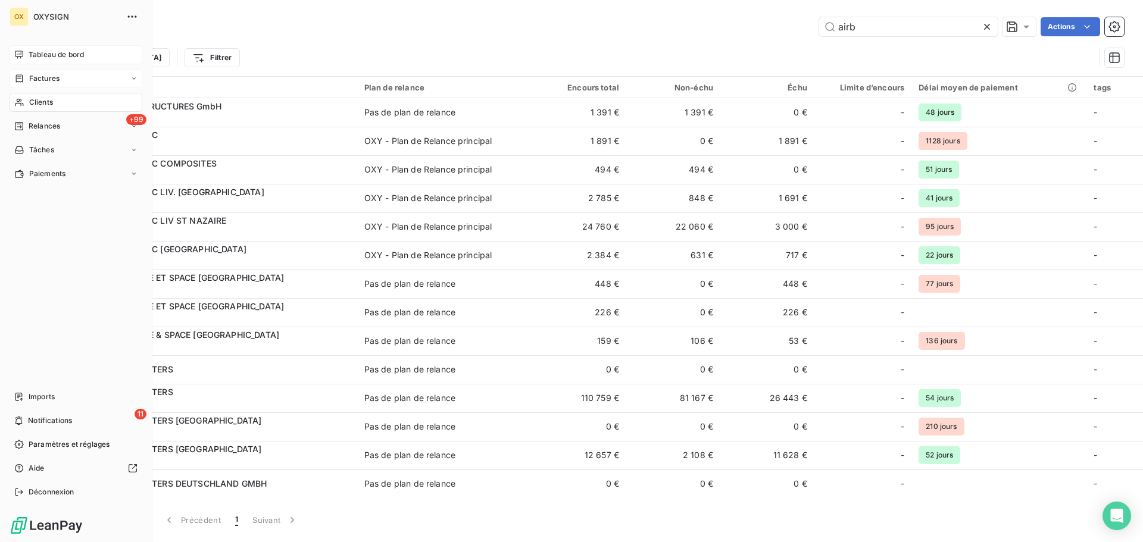
drag, startPoint x: 32, startPoint y: 77, endPoint x: 146, endPoint y: 70, distance: 113.9
click at [32, 77] on span "Factures" at bounding box center [44, 78] width 30 height 11
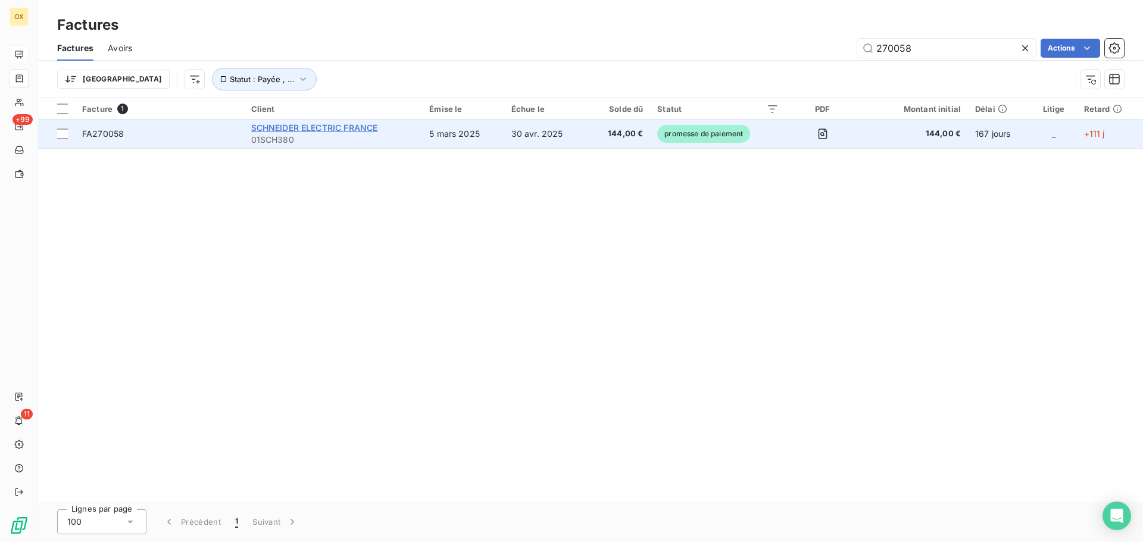
click at [301, 128] on span "SCHNEIDER ELECTRIC FRANCE" at bounding box center [314, 128] width 127 height 10
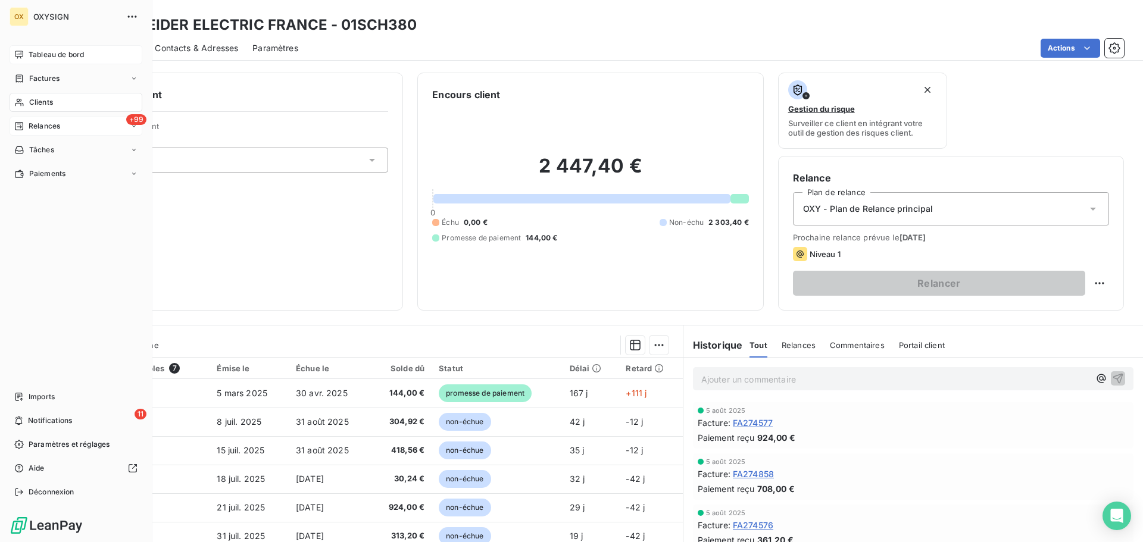
click at [47, 122] on span "Relances" at bounding box center [45, 126] width 32 height 11
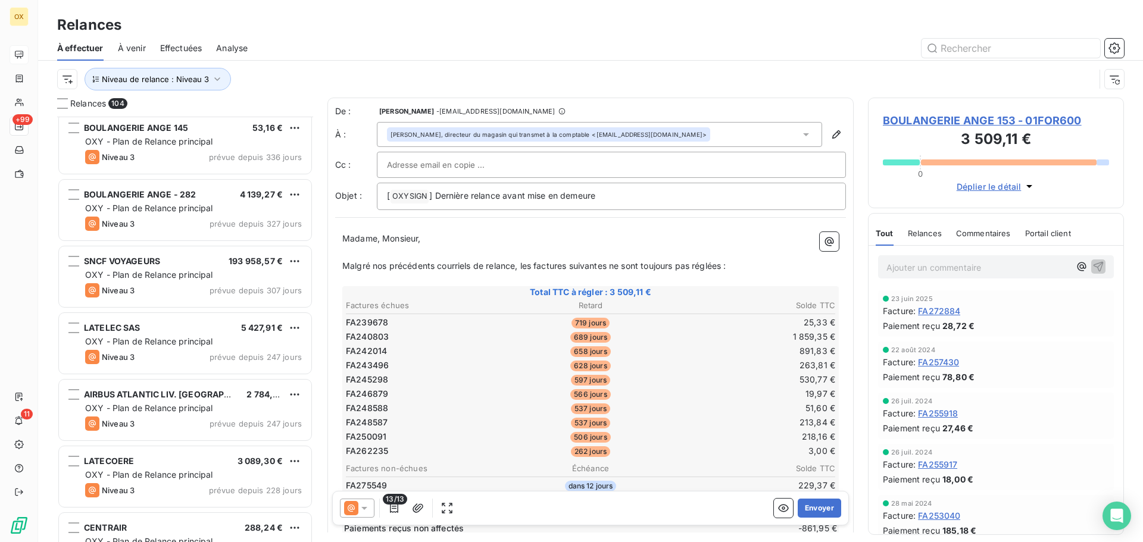
scroll to position [417, 0]
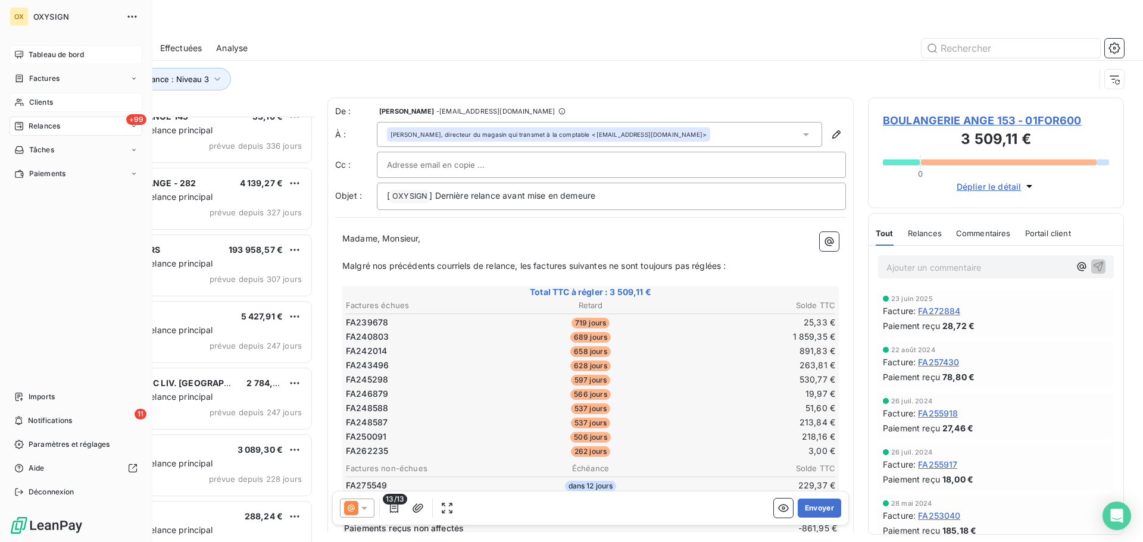
click at [42, 98] on span "Clients" at bounding box center [41, 102] width 24 height 11
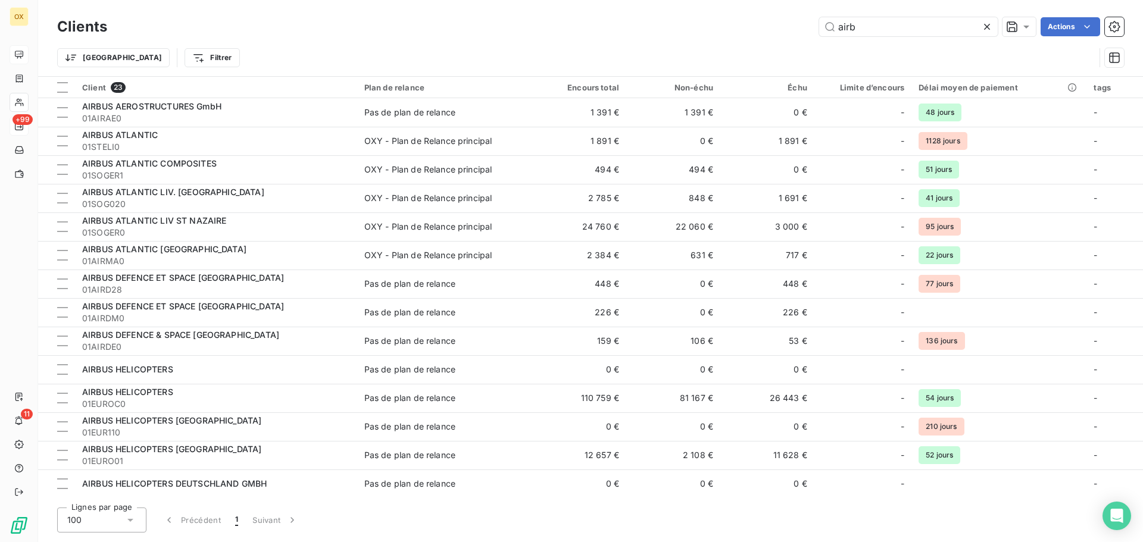
drag, startPoint x: 927, startPoint y: 27, endPoint x: 784, endPoint y: 15, distance: 143.3
click at [784, 15] on div "Clients airb Actions" at bounding box center [590, 26] width 1067 height 25
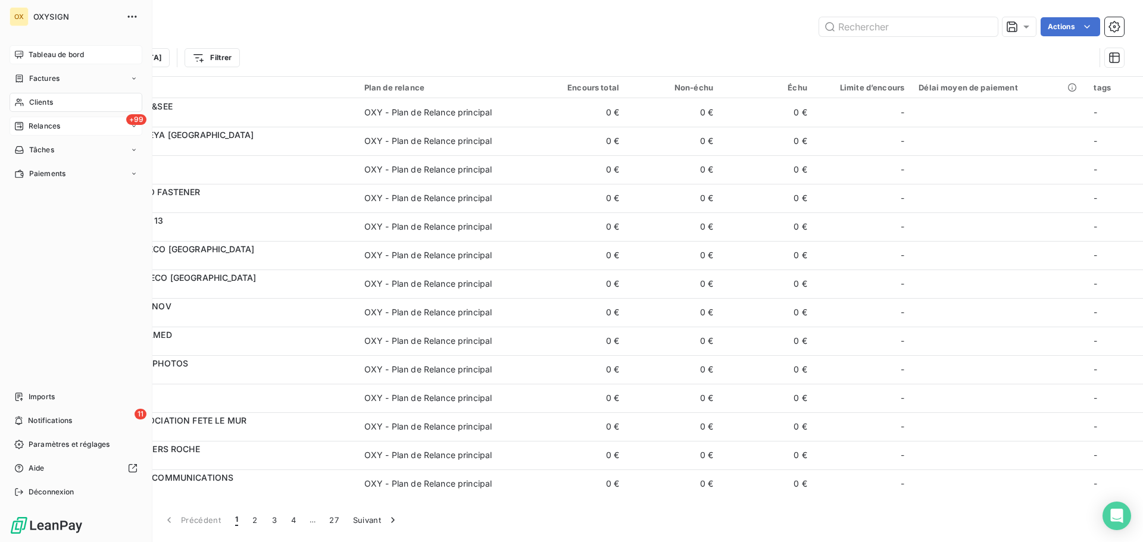
drag, startPoint x: 36, startPoint y: 53, endPoint x: 67, endPoint y: 56, distance: 31.1
click at [36, 52] on span "Tableau de bord" at bounding box center [56, 54] width 55 height 11
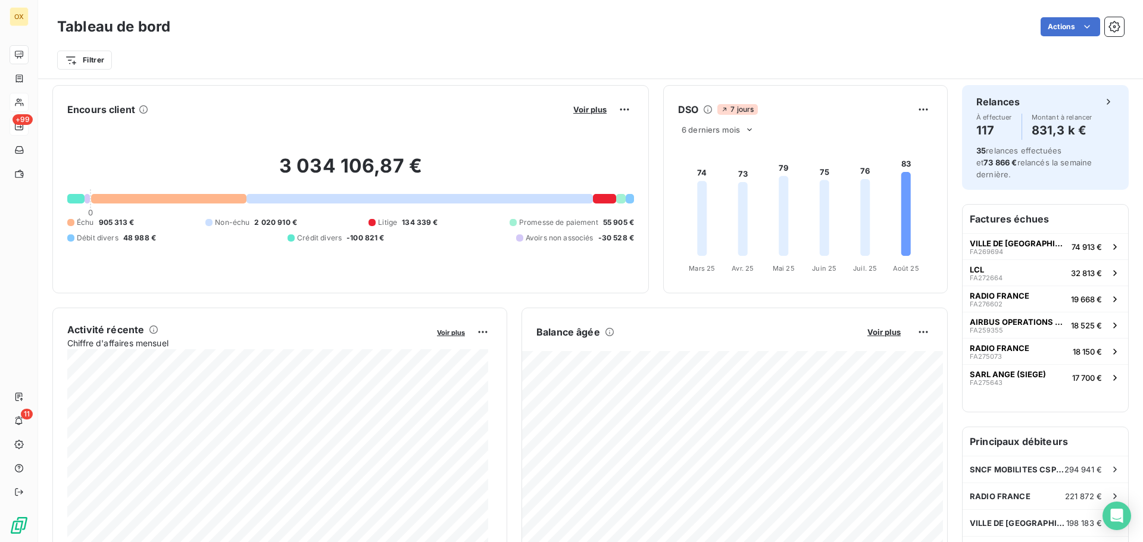
scroll to position [61, 0]
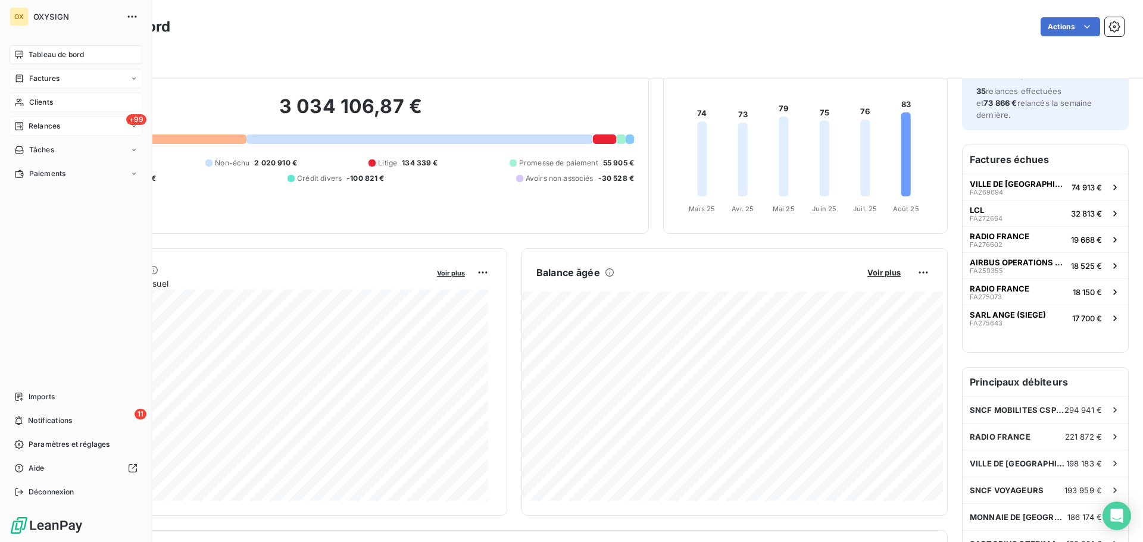
click at [33, 74] on span "Factures" at bounding box center [44, 78] width 30 height 11
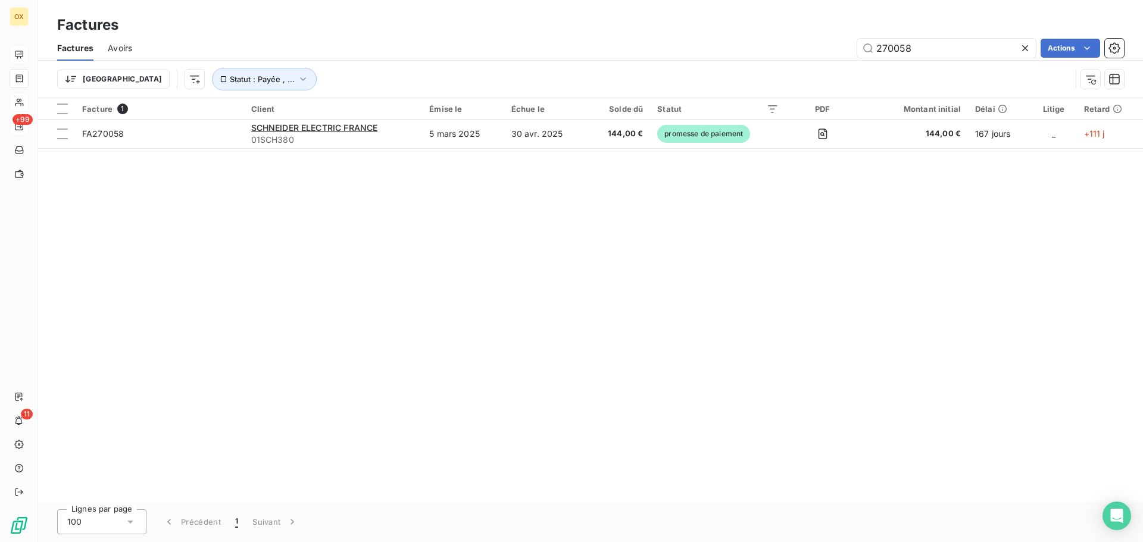
drag, startPoint x: 920, startPoint y: 45, endPoint x: 852, endPoint y: 43, distance: 67.9
click at [853, 43] on div "270058 Actions" at bounding box center [634, 48] width 977 height 19
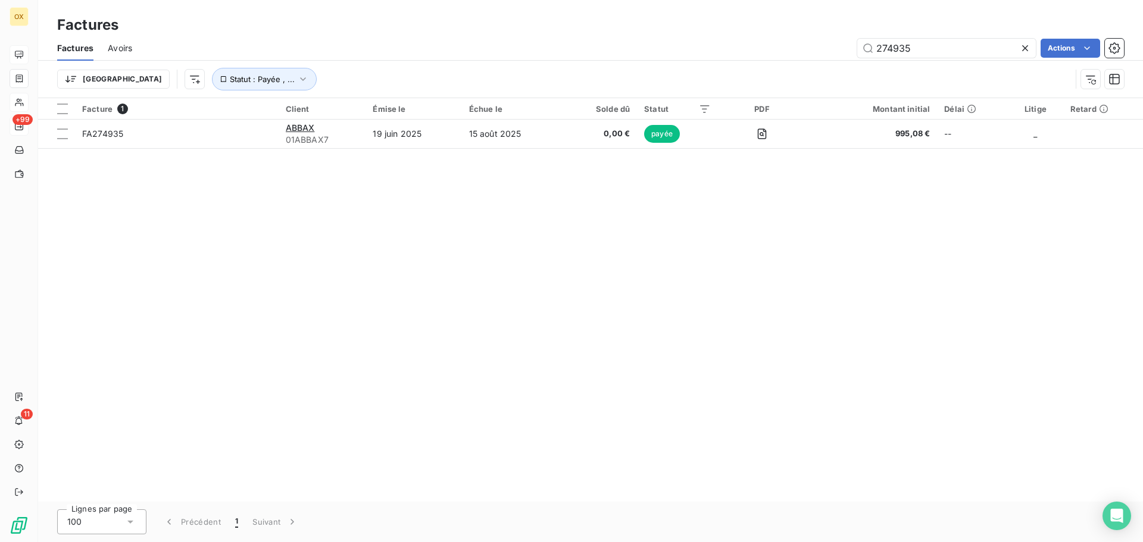
type input "274935"
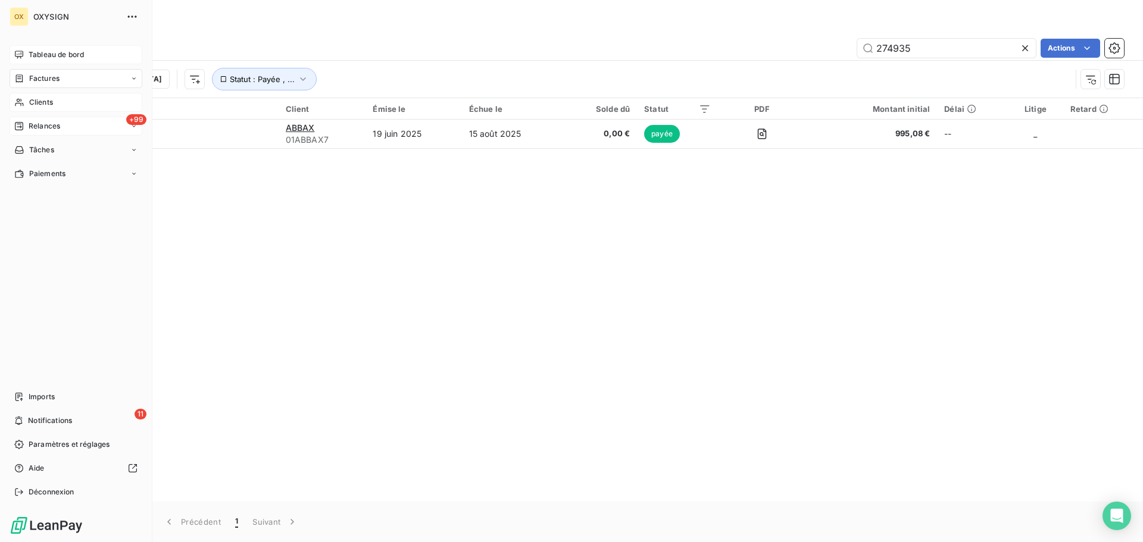
click at [50, 123] on span "Relances" at bounding box center [45, 126] width 32 height 11
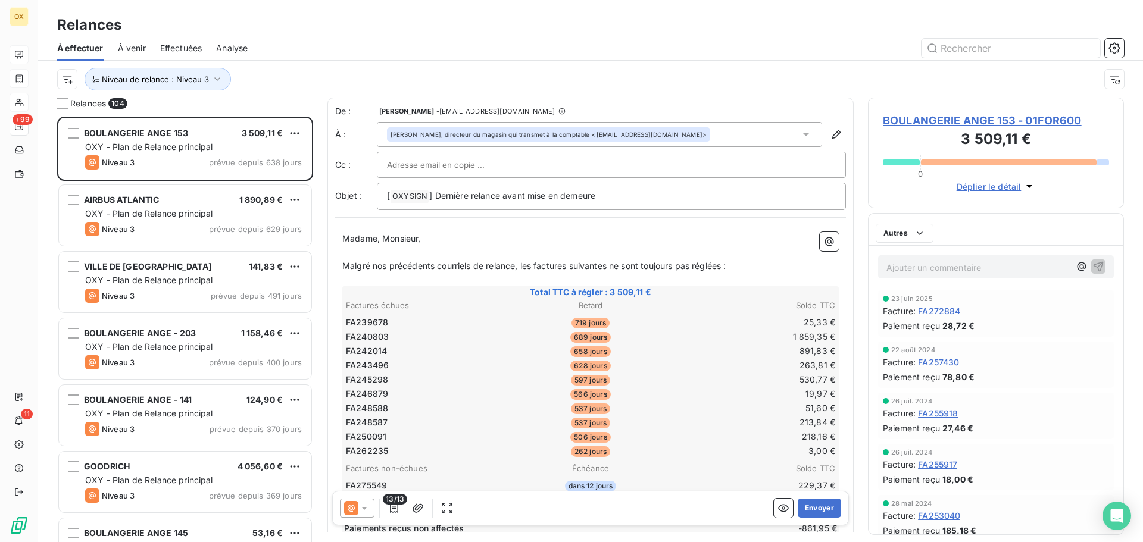
scroll to position [417, 247]
click at [1139, 386] on div "Relances 104 BOULANGERIE ANGE 153 3 509,11 € OXY - Plan de Relance principal Ni…" at bounding box center [590, 320] width 1105 height 445
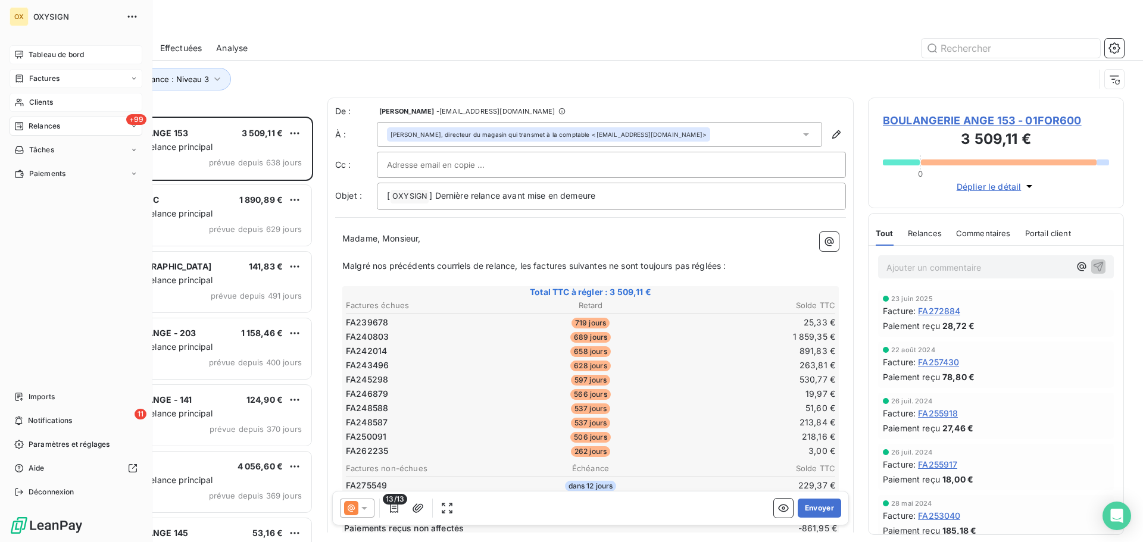
click at [54, 124] on span "Relances" at bounding box center [45, 126] width 32 height 11
click at [35, 102] on span "Clients" at bounding box center [41, 102] width 24 height 11
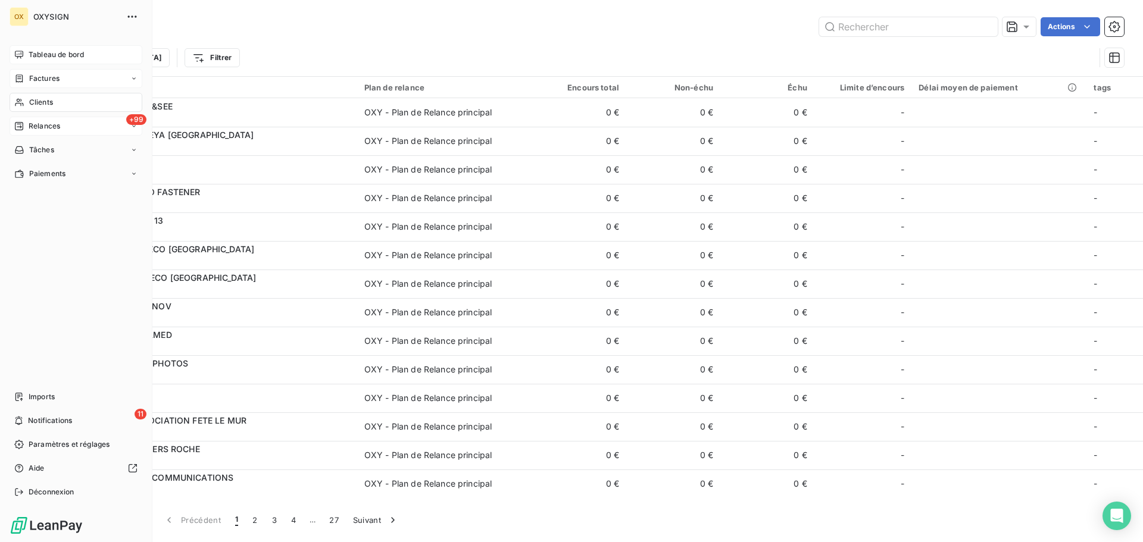
click at [29, 77] on span "Factures" at bounding box center [44, 78] width 30 height 11
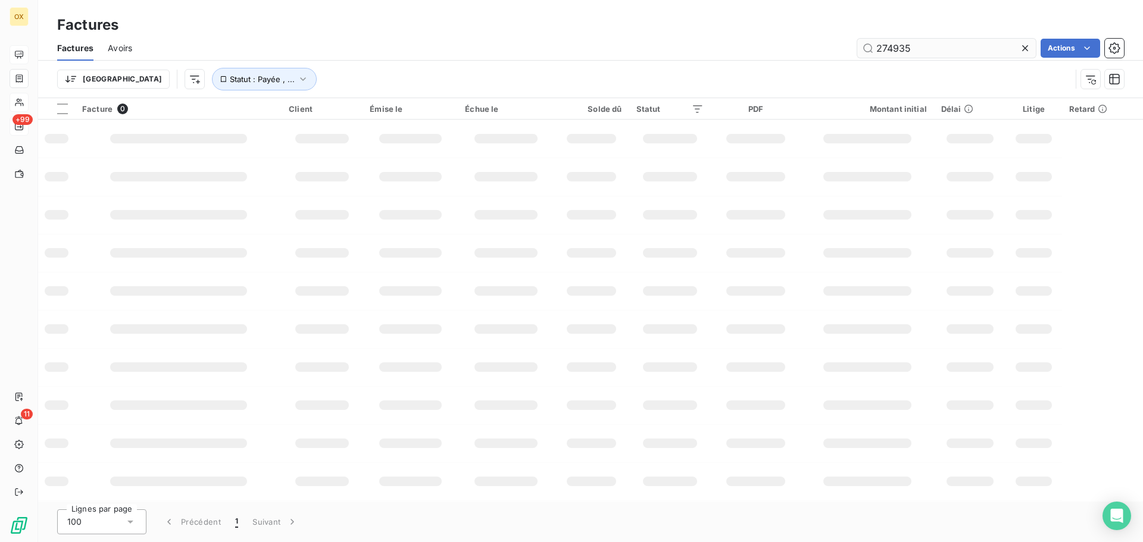
drag, startPoint x: 923, startPoint y: 54, endPoint x: 893, endPoint y: 48, distance: 30.5
click at [893, 48] on input "274935" at bounding box center [946, 48] width 179 height 19
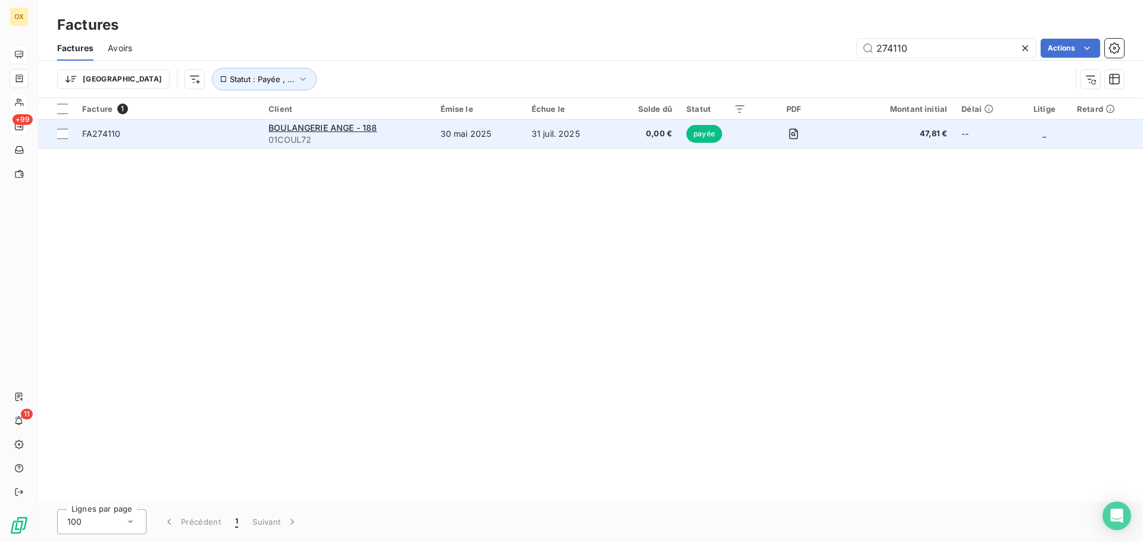
type input "274110"
click at [152, 129] on span "FA274110" at bounding box center [168, 134] width 172 height 12
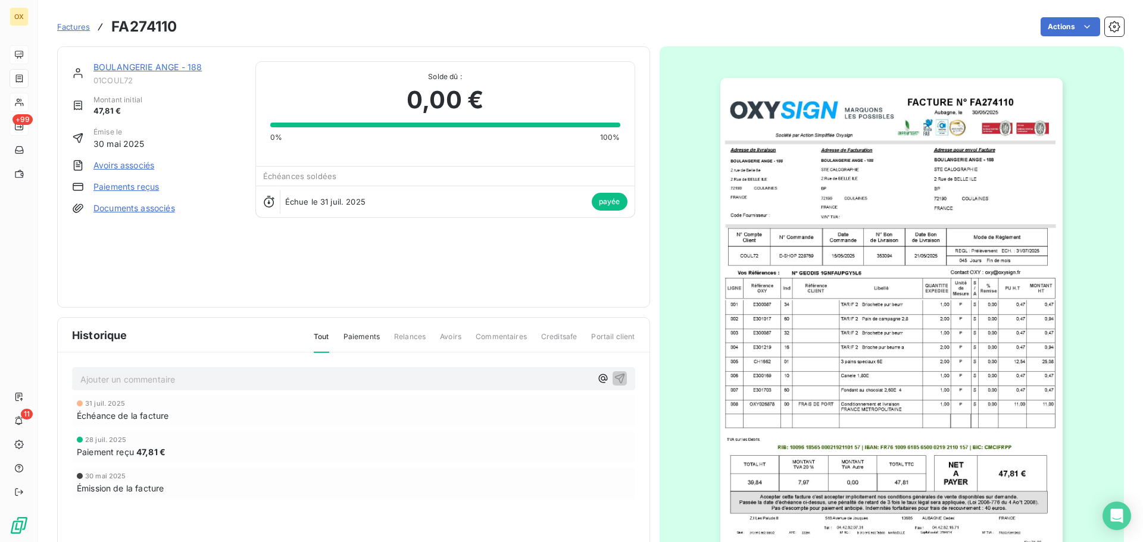
click at [162, 65] on link "BOULANGERIE ANGE - 188" at bounding box center [147, 67] width 108 height 10
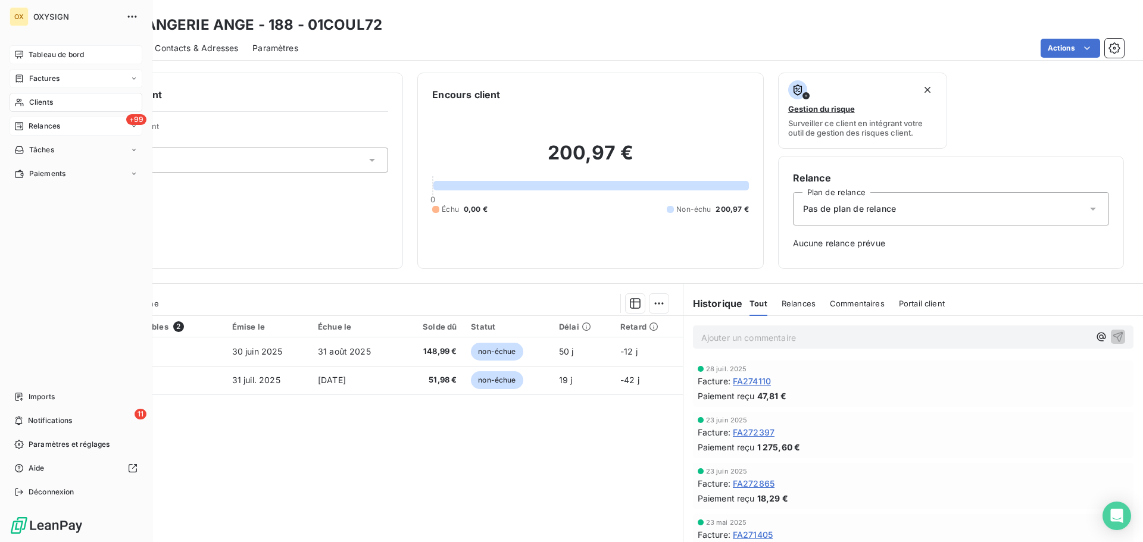
click at [49, 102] on span "Clients" at bounding box center [41, 102] width 24 height 11
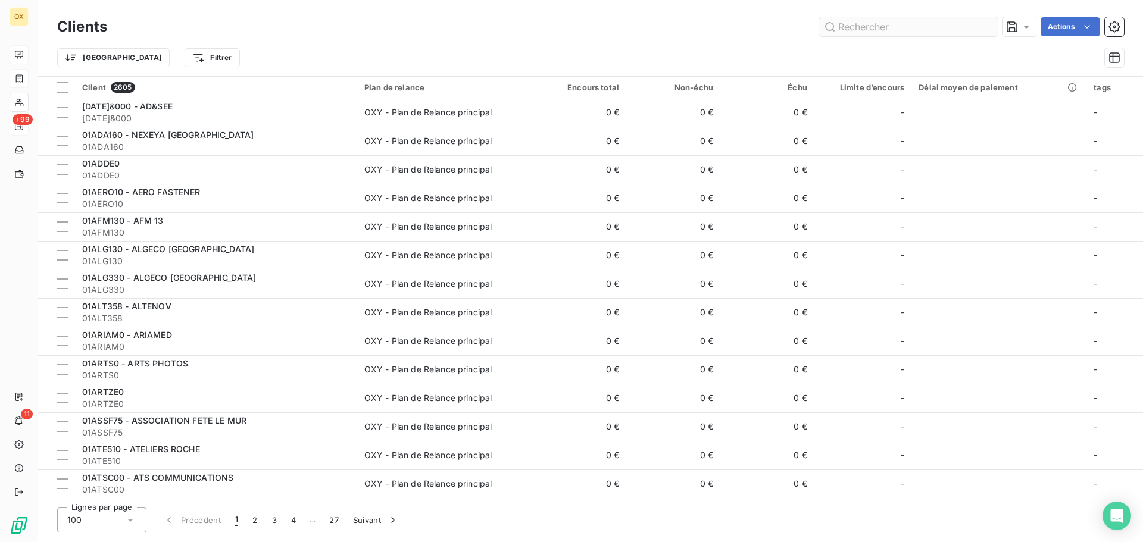
drag, startPoint x: 911, startPoint y: 26, endPoint x: 890, endPoint y: 24, distance: 21.5
click at [890, 24] on input "text" at bounding box center [908, 26] width 179 height 19
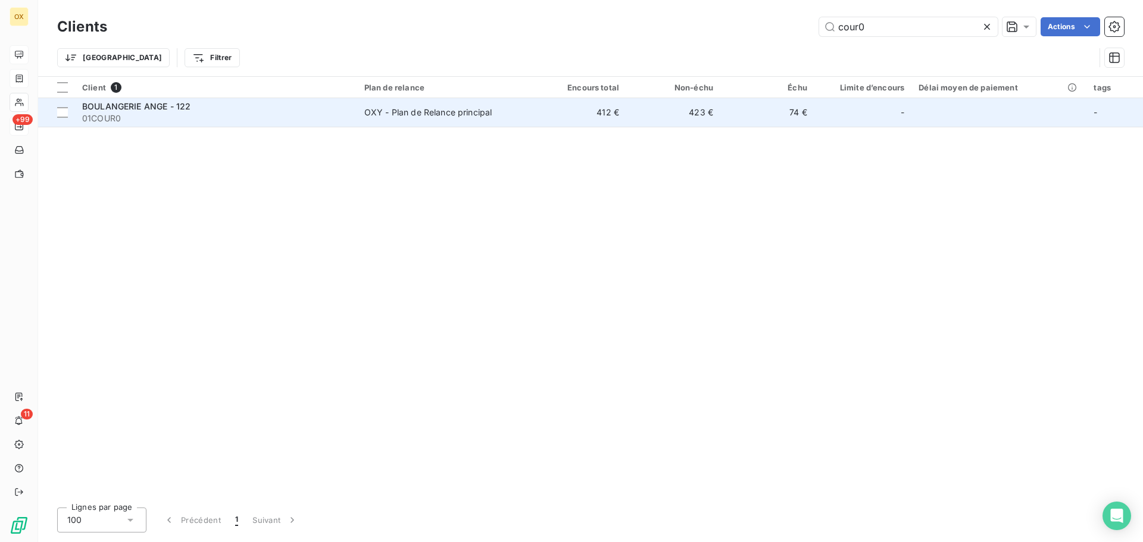
type input "cour0"
click at [195, 101] on div "BOULANGERIE ANGE - 122" at bounding box center [216, 107] width 268 height 12
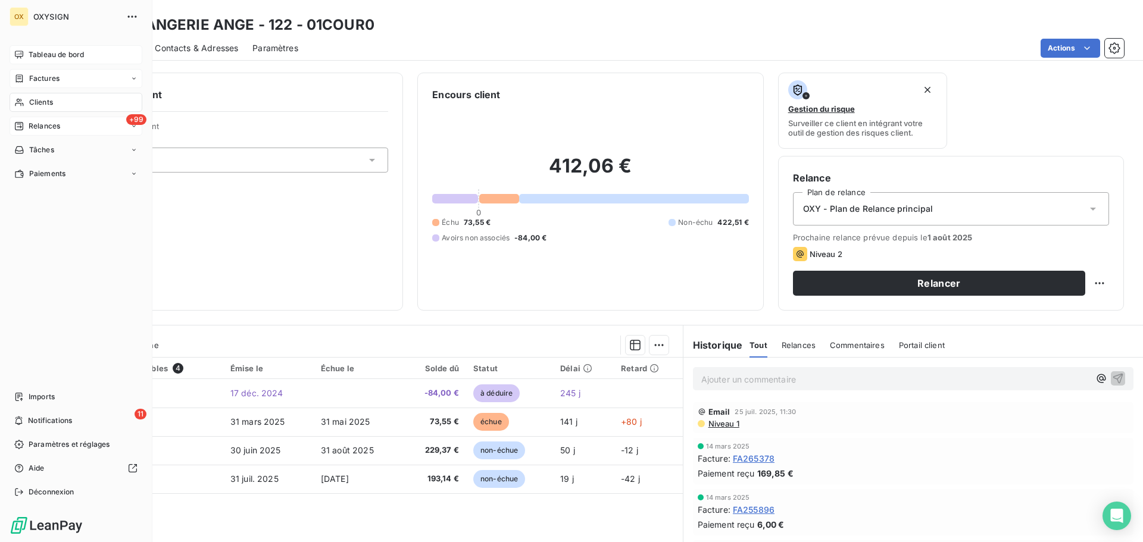
click at [42, 101] on span "Clients" at bounding box center [41, 102] width 24 height 11
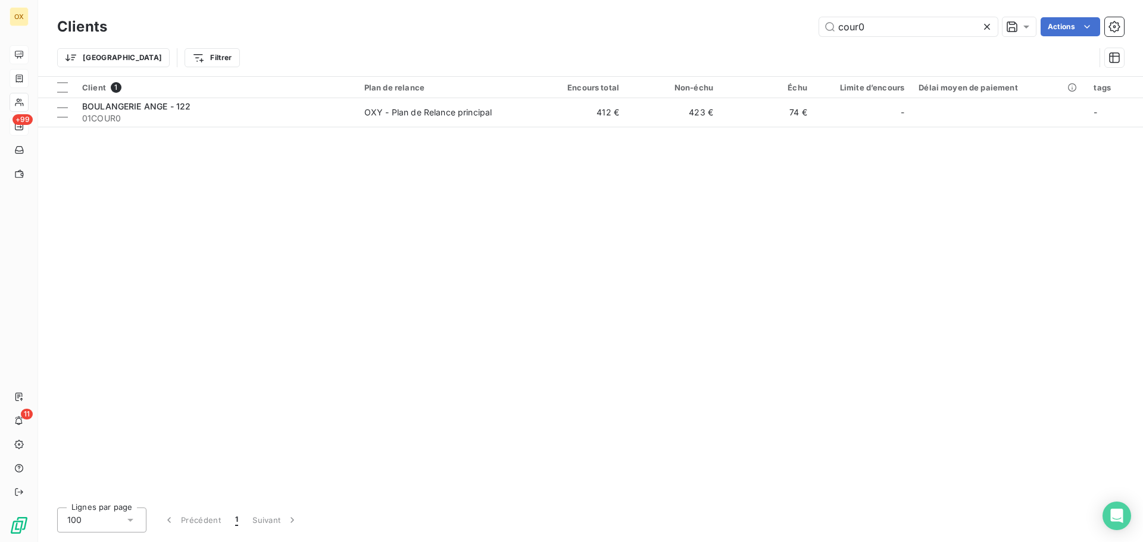
drag, startPoint x: 891, startPoint y: 13, endPoint x: 819, endPoint y: 15, distance: 72.1
click at [808, 12] on div "Clients cour0 Actions Trier Filtrer" at bounding box center [590, 38] width 1105 height 76
click at [986, 21] on icon at bounding box center [987, 27] width 12 height 12
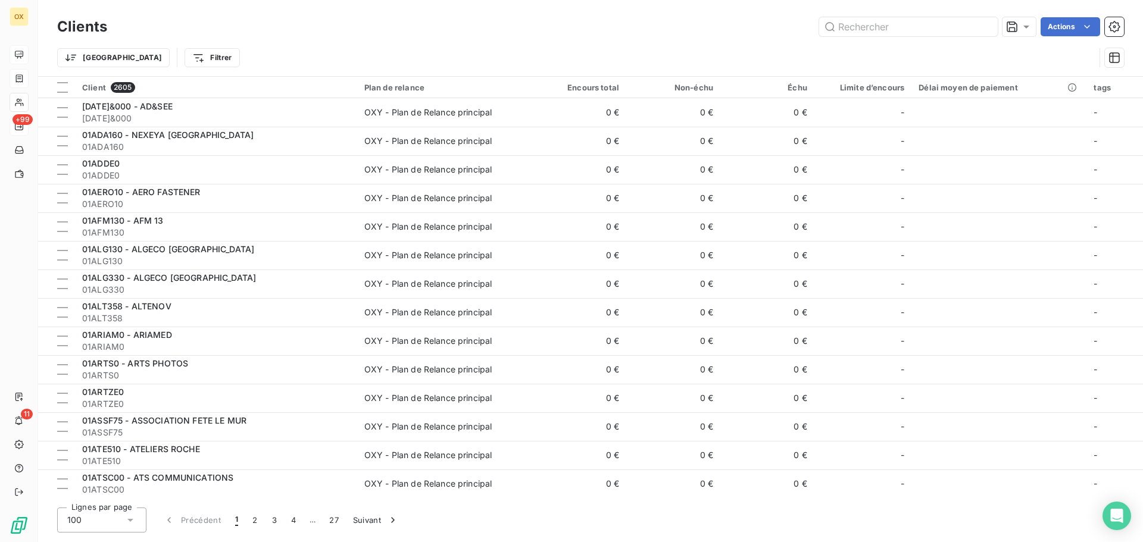
click at [886, 42] on div "Trier Filtrer" at bounding box center [590, 57] width 1067 height 37
click at [869, 26] on input "text" at bounding box center [908, 26] width 179 height 19
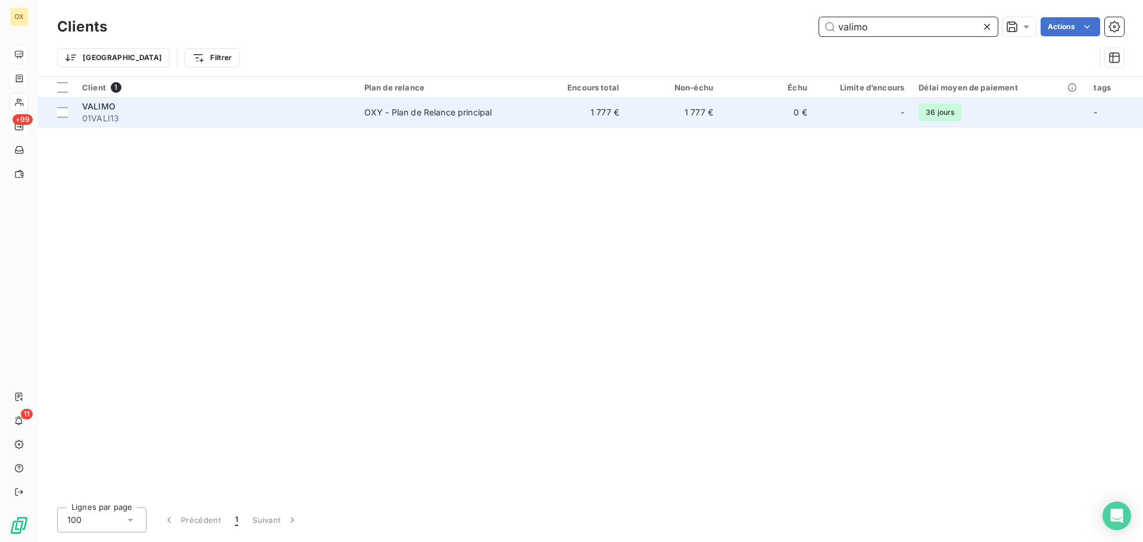
type input "valimo"
click at [136, 108] on div "VALIMO" at bounding box center [216, 107] width 268 height 12
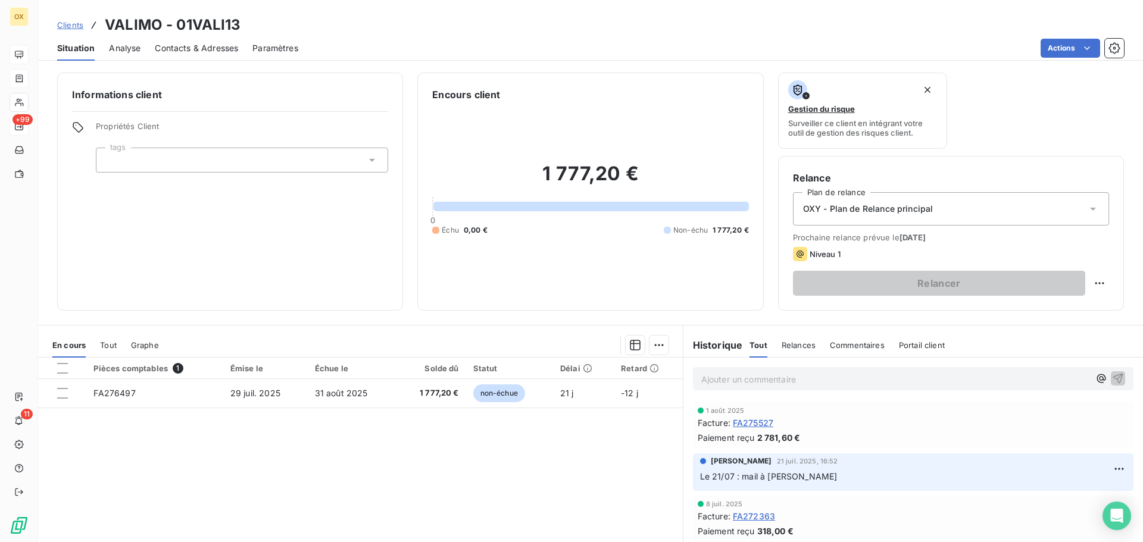
click at [784, 383] on p "Ajouter un commentaire ﻿" at bounding box center [895, 379] width 388 height 15
click at [1111, 371] on button "button" at bounding box center [1118, 378] width 14 height 14
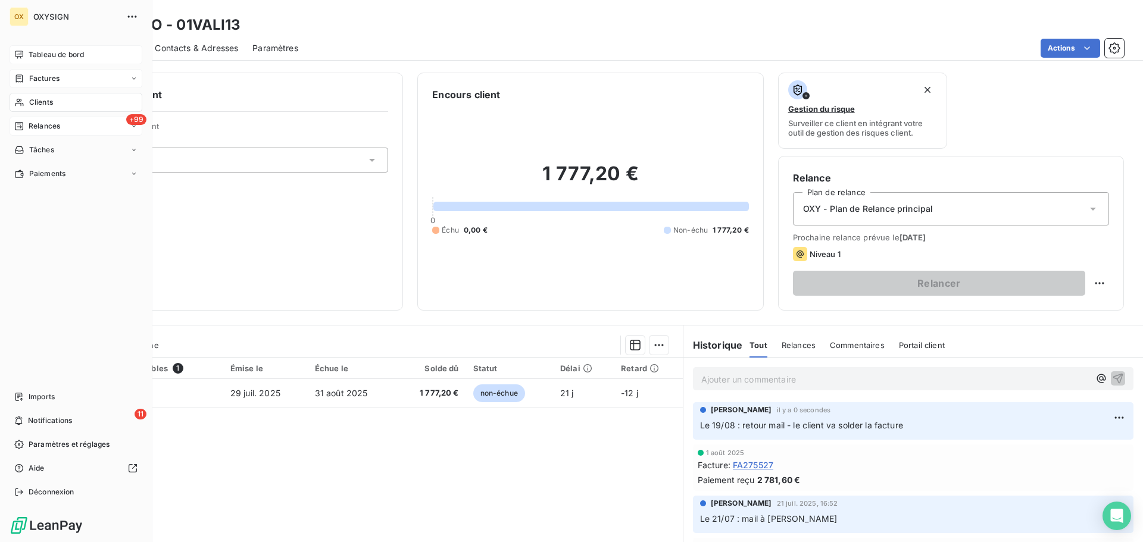
click at [33, 125] on span "Relances" at bounding box center [45, 126] width 32 height 11
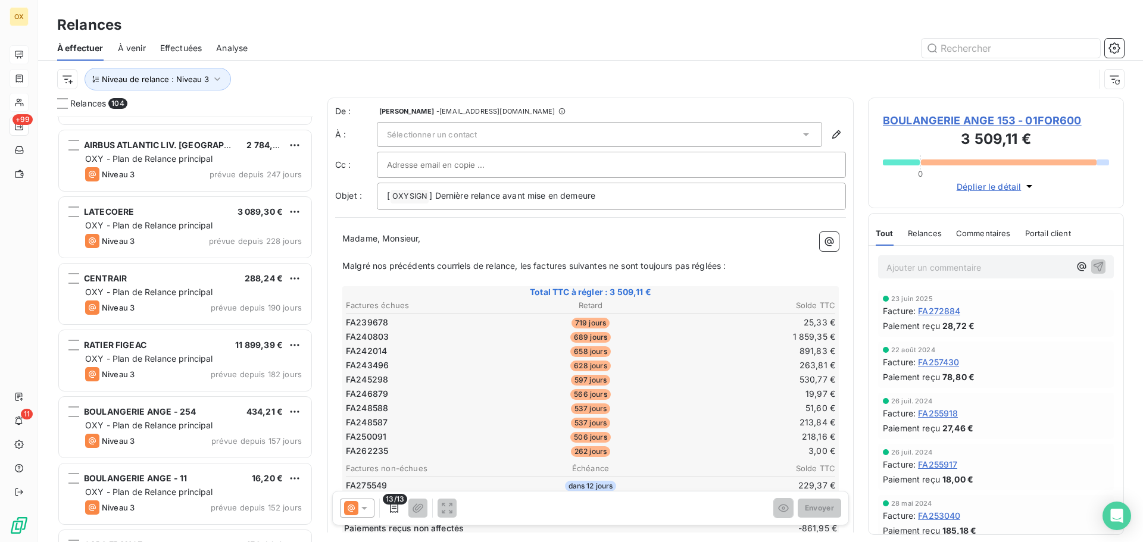
scroll to position [715, 0]
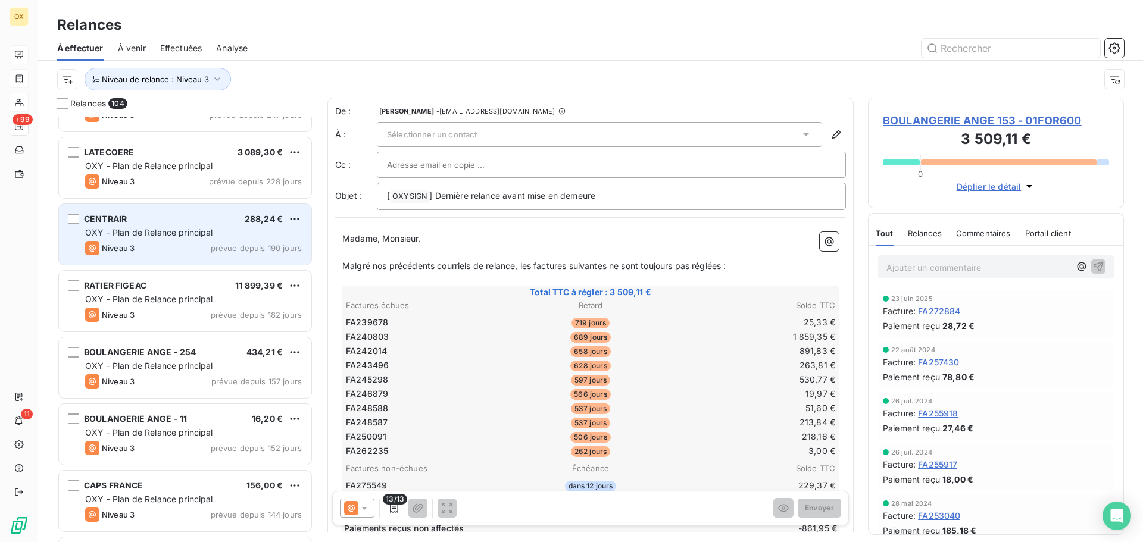
click at [217, 246] on span "prévue depuis 190 jours" at bounding box center [256, 248] width 91 height 10
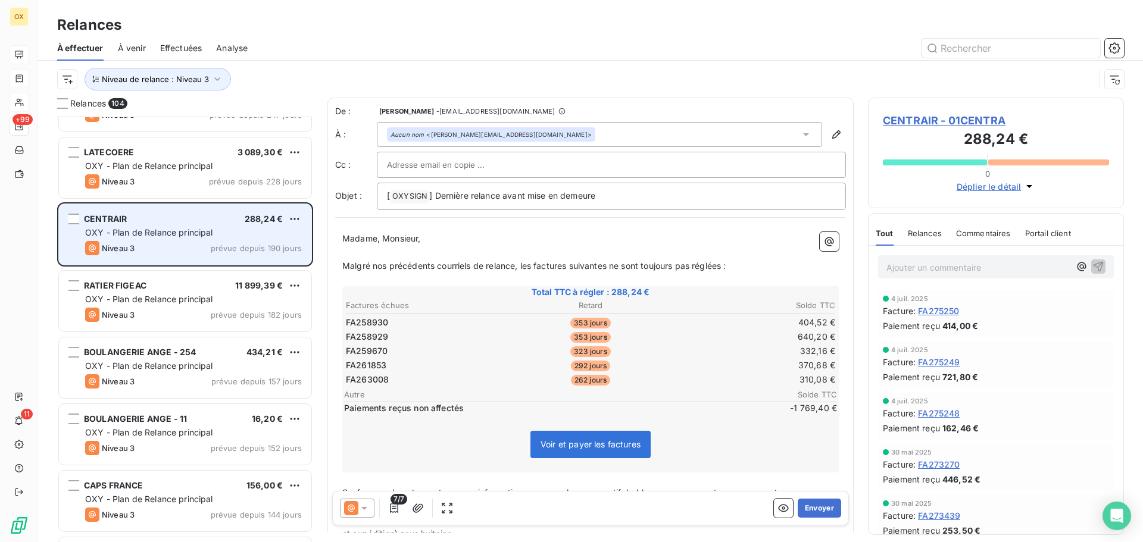
scroll to position [774, 0]
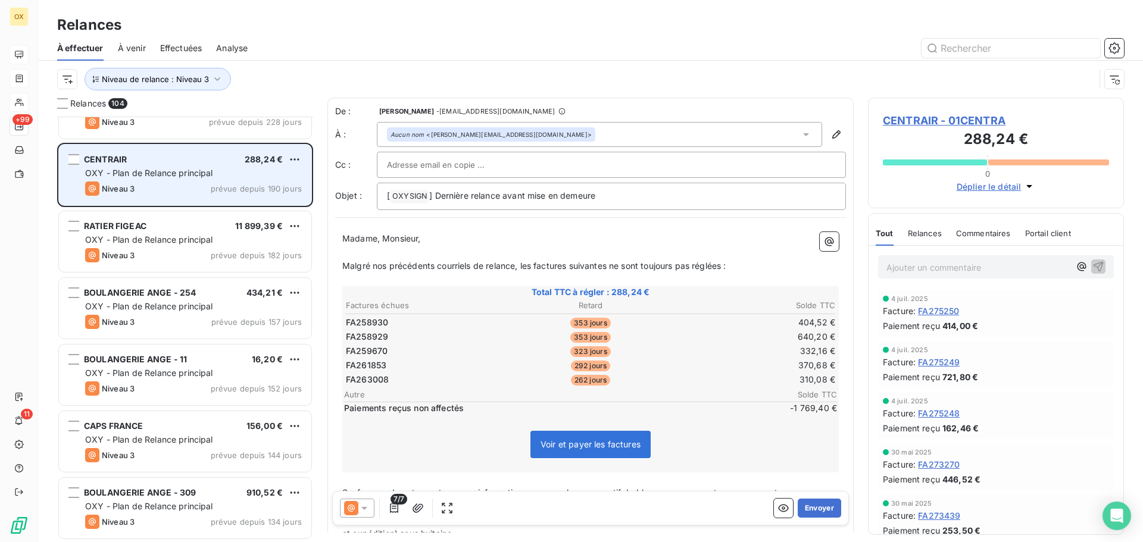
click at [217, 246] on div "RATIER FIGEAC 11 899,39 € OXY - Plan de Relance principal Niveau 3 prévue depui…" at bounding box center [185, 241] width 252 height 61
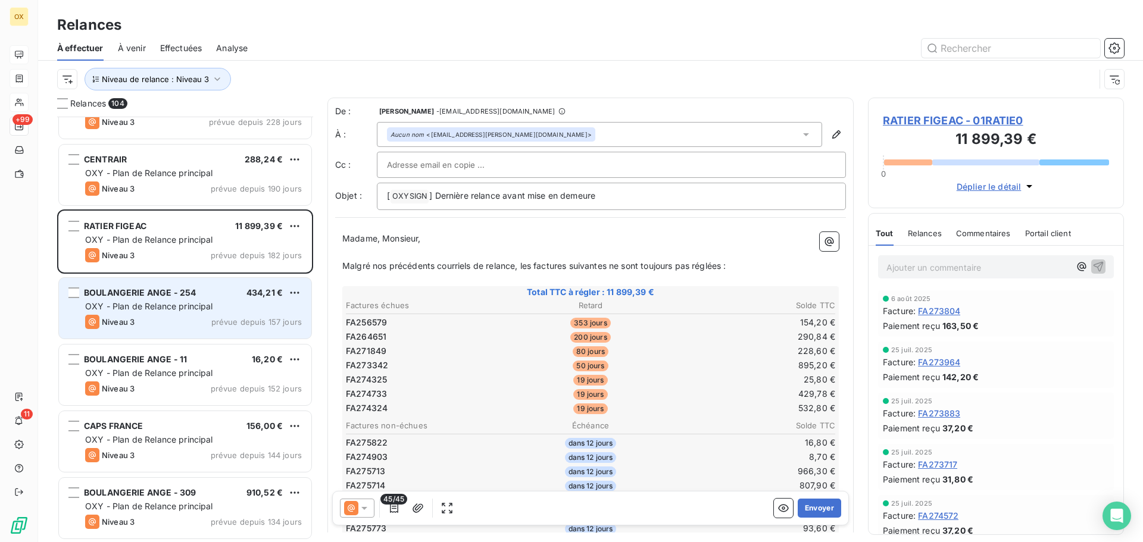
click at [209, 297] on div "BOULANGERIE ANGE - 254 434,21 €" at bounding box center [193, 292] width 217 height 11
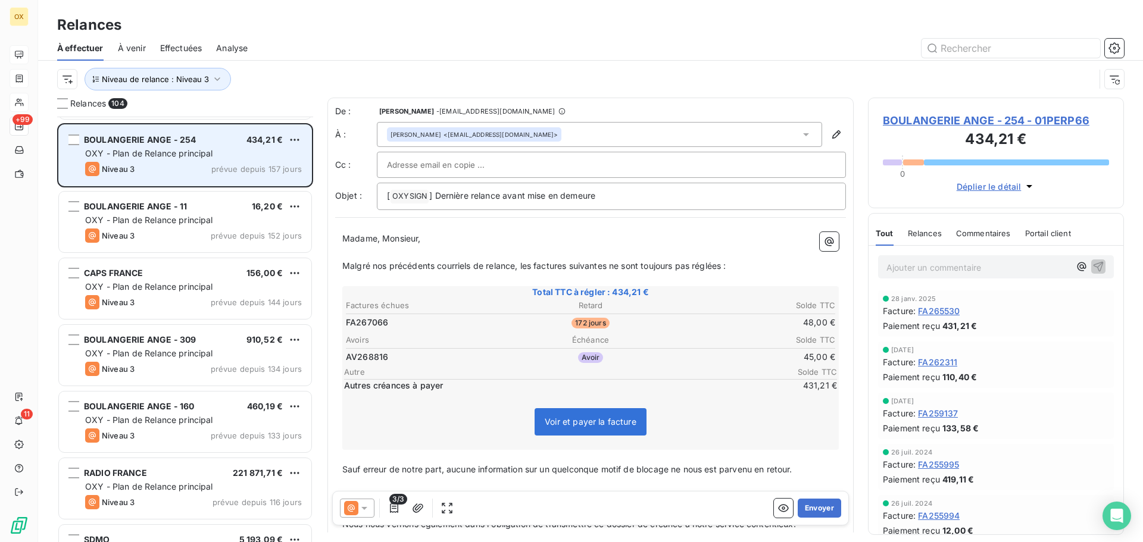
scroll to position [953, 0]
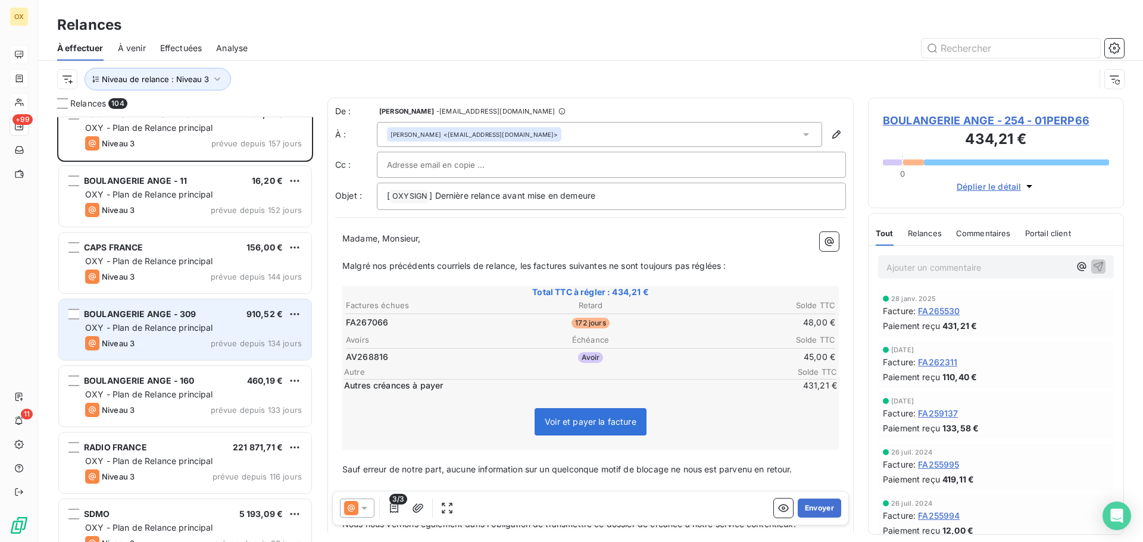
click at [196, 308] on div "BOULANGERIE ANGE - 309 910,52 € OXY - Plan de Relance principal Niveau 3 prévue…" at bounding box center [185, 329] width 252 height 61
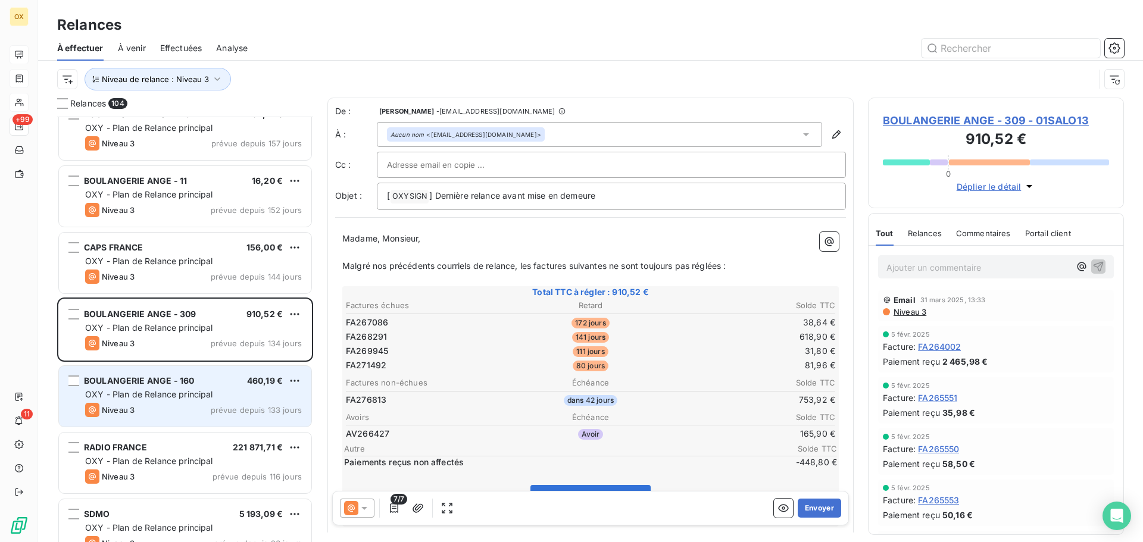
click at [221, 387] on div "BOULANGERIE ANGE - 160 460,19 € OXY - Plan de Relance principal Niveau 3 prévue…" at bounding box center [185, 396] width 252 height 61
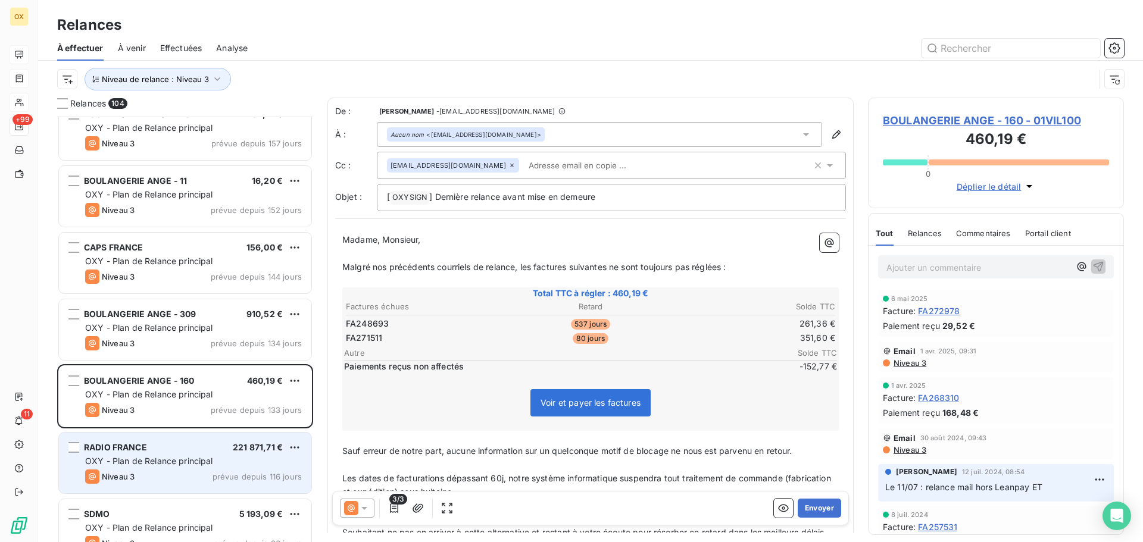
click at [162, 458] on span "OXY - Plan de Relance principal" at bounding box center [149, 461] width 128 height 10
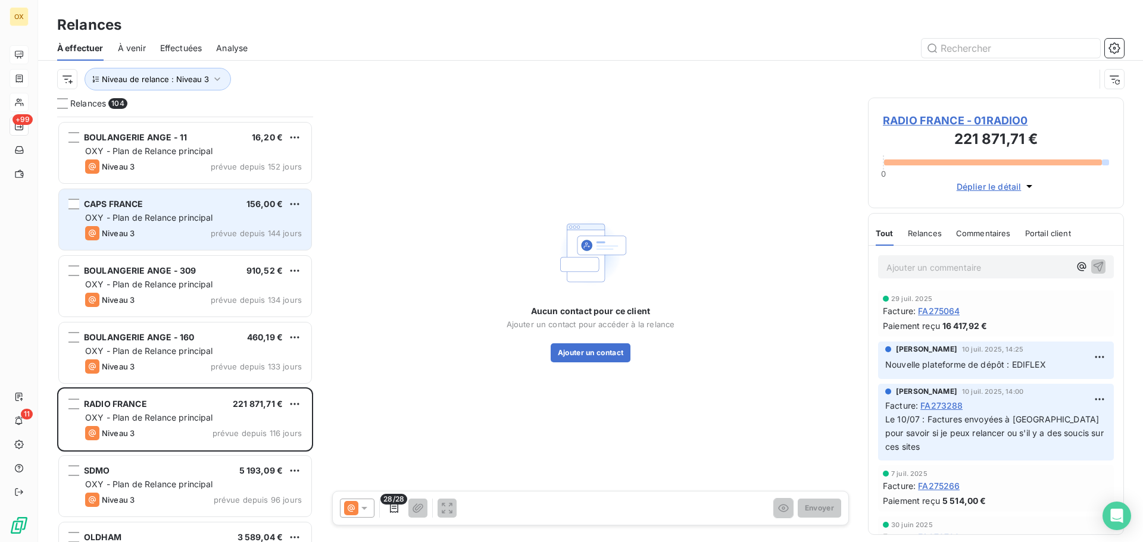
scroll to position [1131, 0]
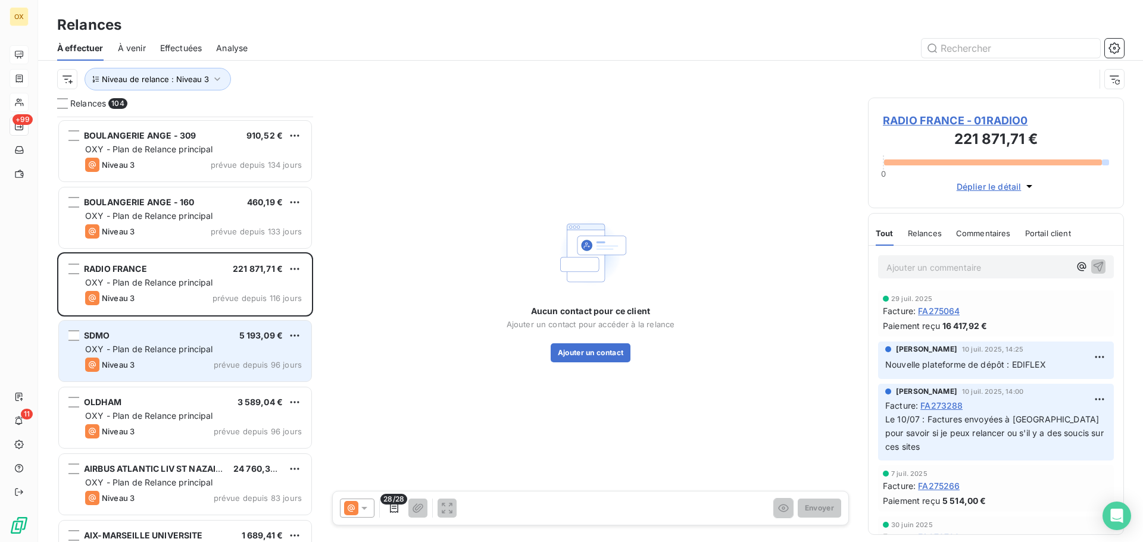
click at [198, 346] on span "OXY - Plan de Relance principal" at bounding box center [149, 349] width 128 height 10
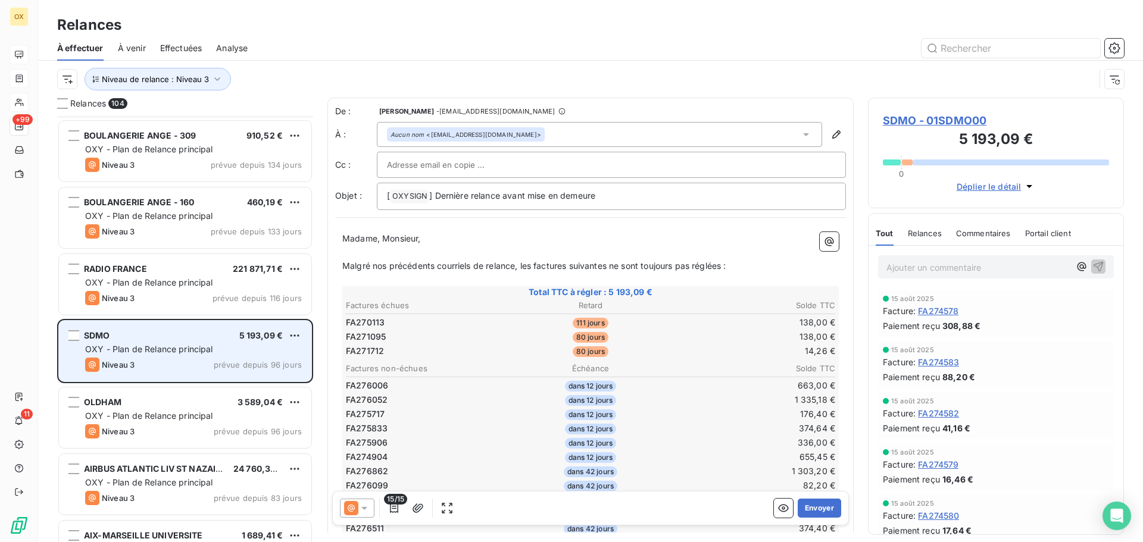
scroll to position [1191, 0]
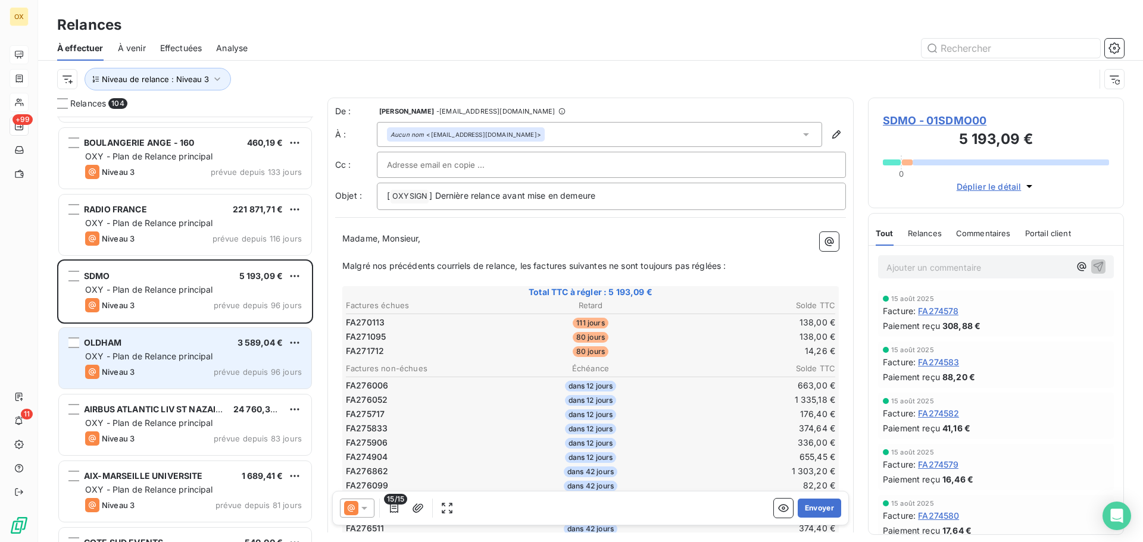
click at [198, 354] on span "OXY - Plan de Relance principal" at bounding box center [149, 356] width 128 height 10
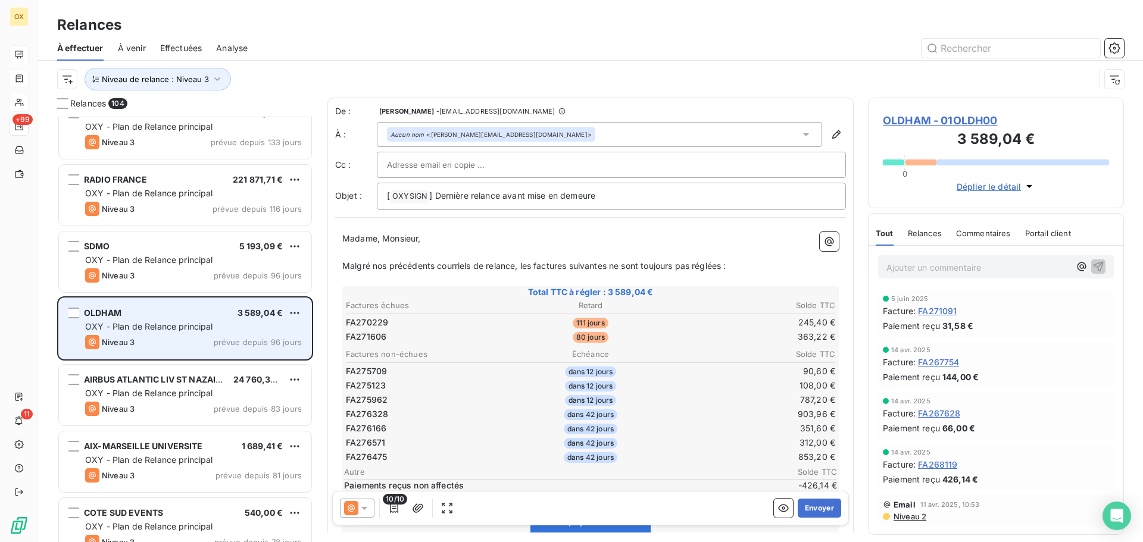
scroll to position [1250, 0]
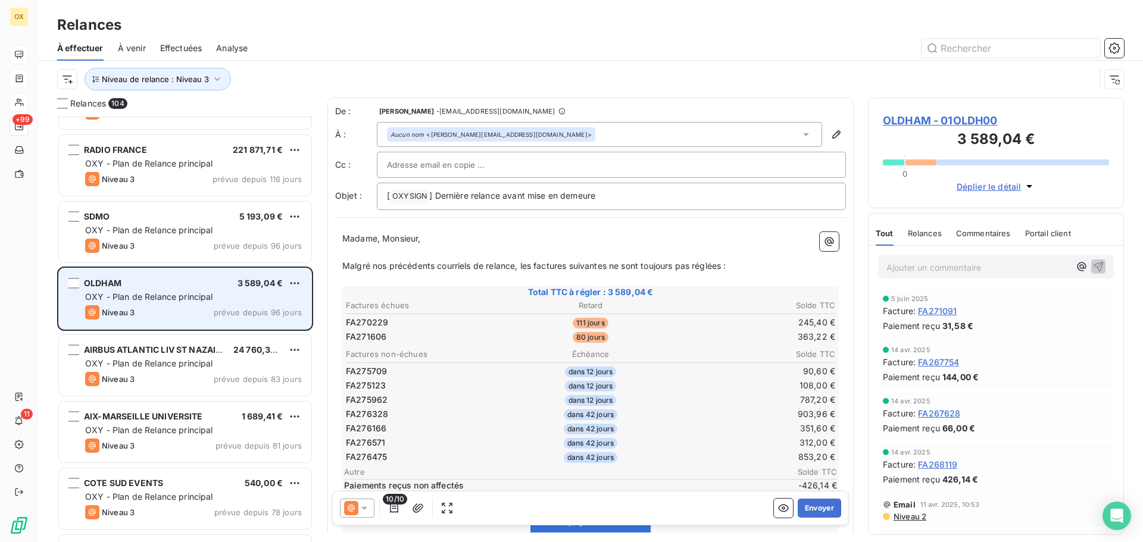
click at [198, 354] on span "AIRBUS ATLANTIC LIV ST NAZAIRE" at bounding box center [155, 350] width 143 height 10
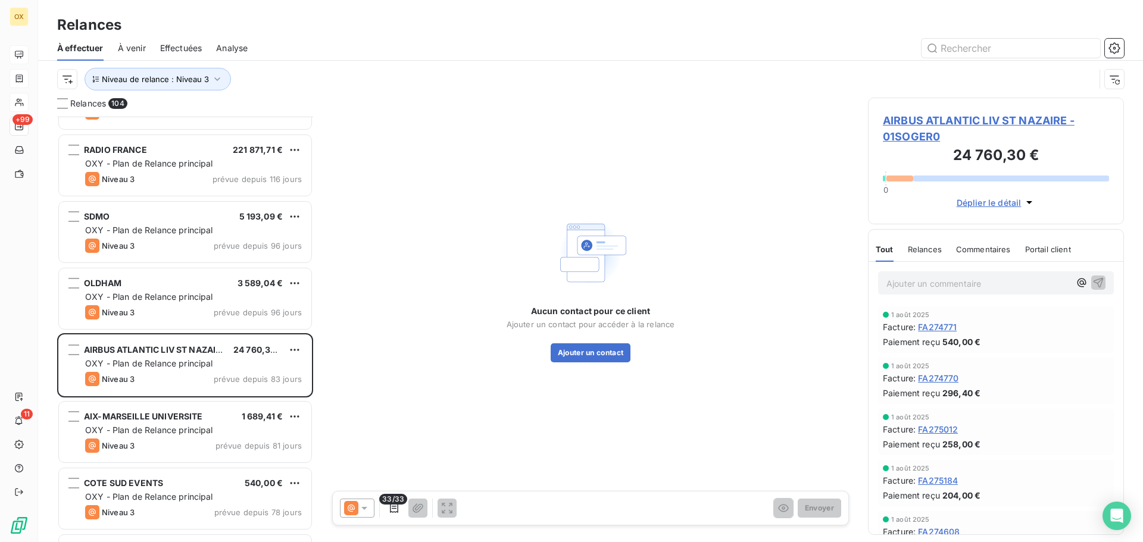
click at [943, 119] on span "AIRBUS ATLANTIC LIV ST NAZAIRE - 01SOGER0" at bounding box center [996, 128] width 226 height 32
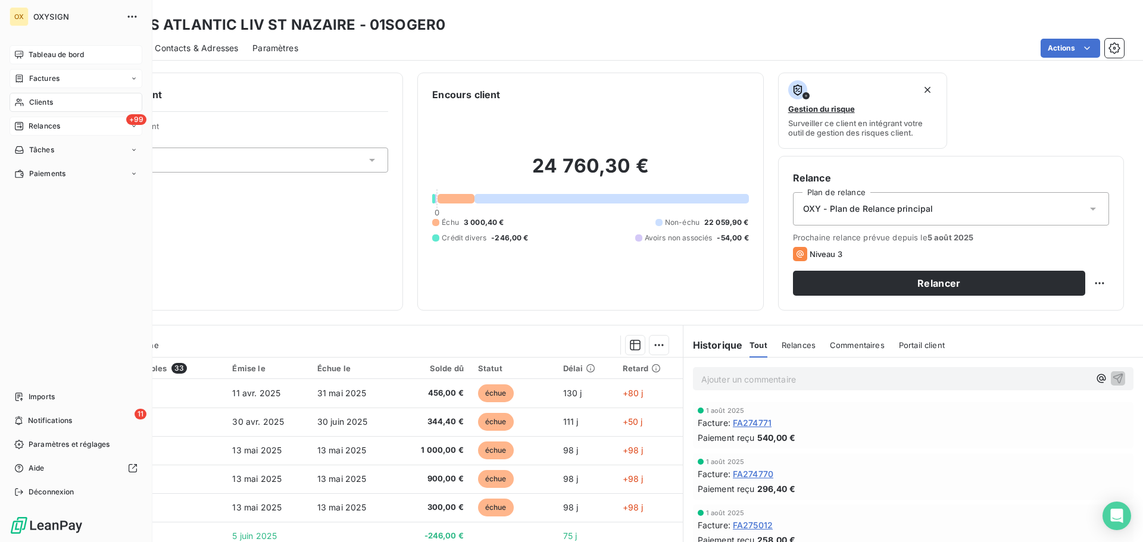
click at [47, 77] on span "Factures" at bounding box center [44, 78] width 30 height 11
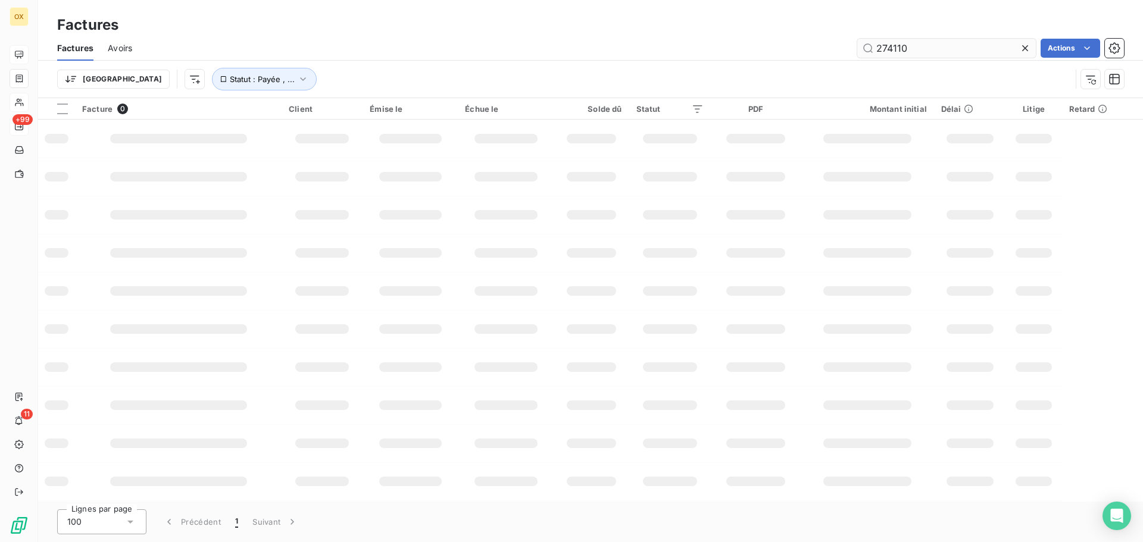
drag, startPoint x: 923, startPoint y: 49, endPoint x: 870, endPoint y: 45, distance: 53.7
click at [870, 45] on input "274110" at bounding box center [946, 48] width 179 height 19
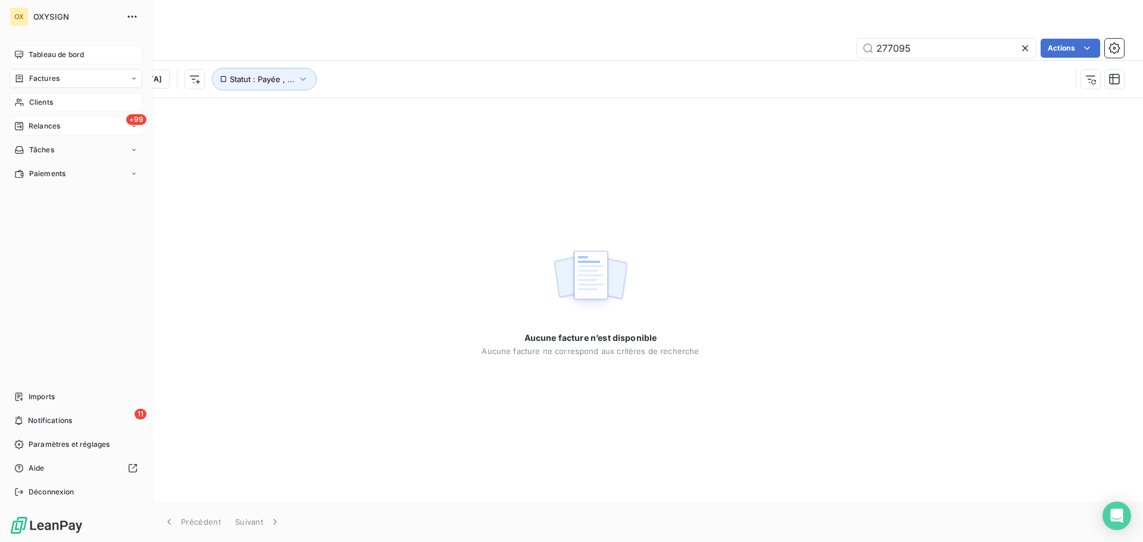
type input "277095"
click at [37, 101] on span "Clients" at bounding box center [41, 102] width 24 height 11
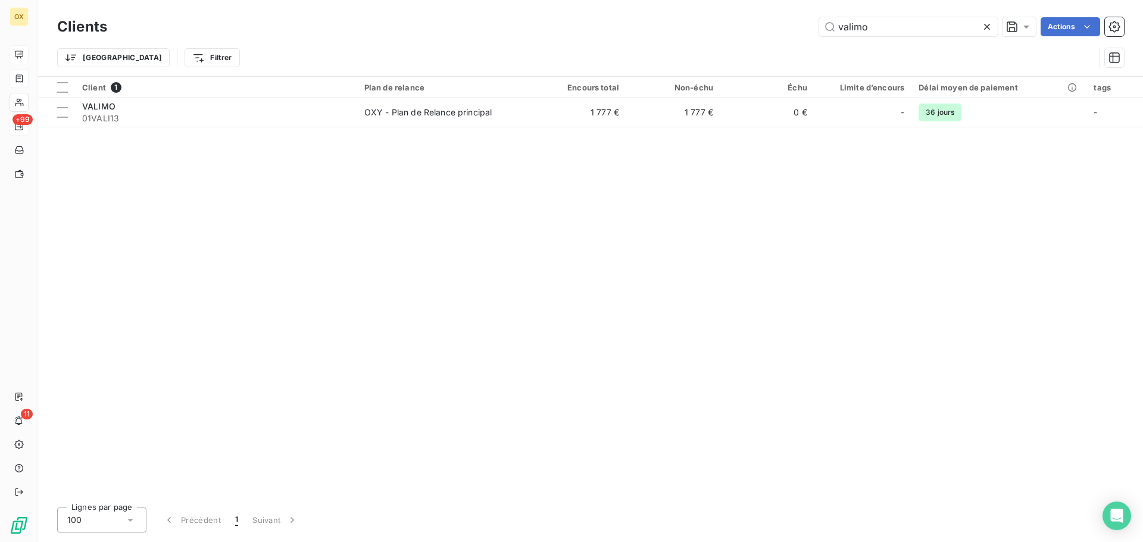
drag, startPoint x: 935, startPoint y: 37, endPoint x: 815, endPoint y: 21, distance: 120.8
click at [815, 21] on div "Clients valimo Actions" at bounding box center [590, 26] width 1067 height 25
click at [981, 21] on icon at bounding box center [987, 27] width 12 height 12
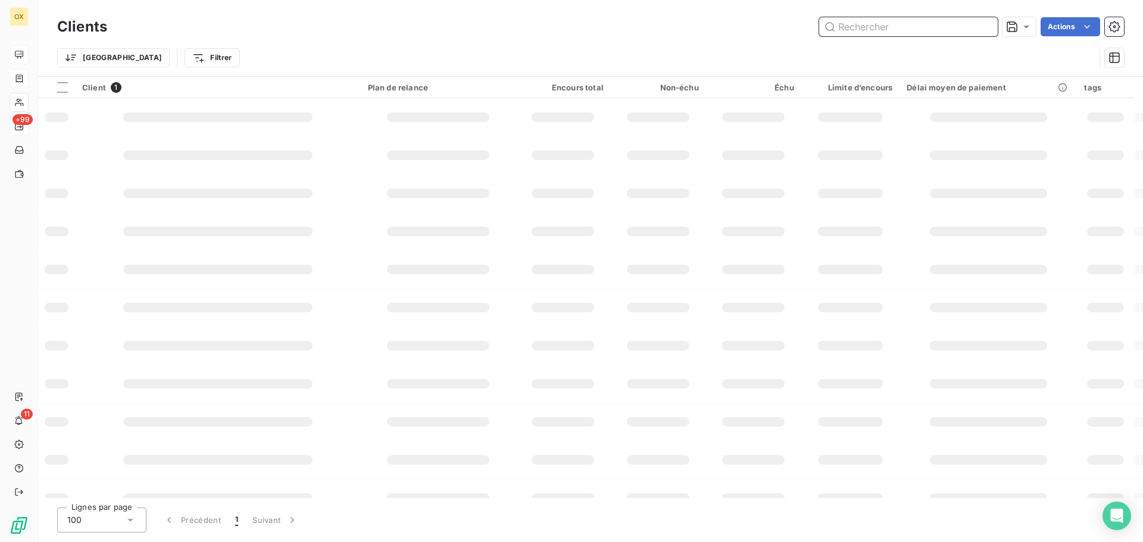
click at [872, 24] on input "text" at bounding box center [908, 26] width 179 height 19
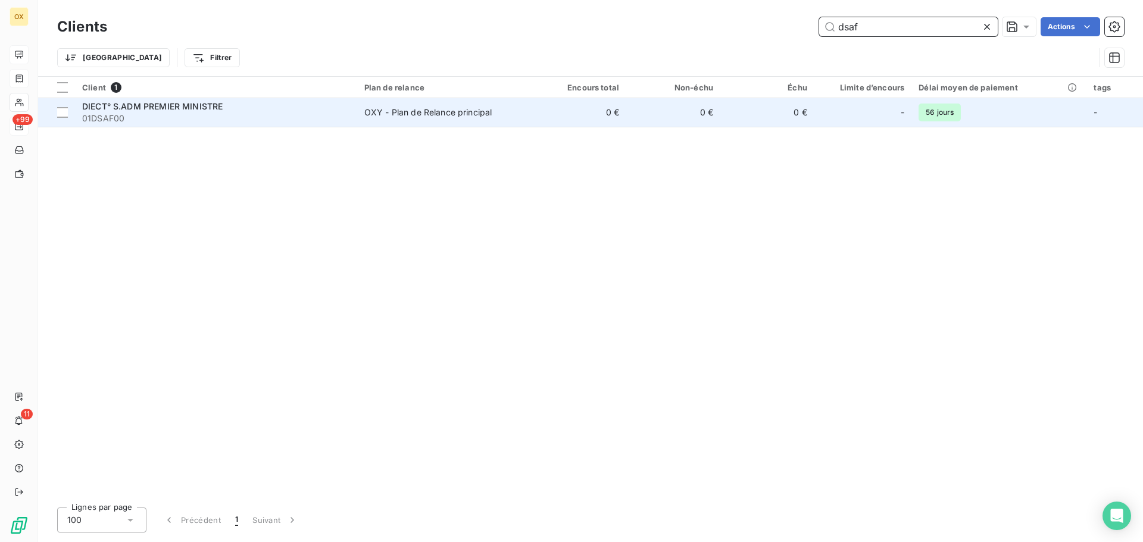
type input "dsaf"
click at [229, 110] on div "DIECT° S.ADM PREMIER MINISTRE" at bounding box center [216, 107] width 268 height 12
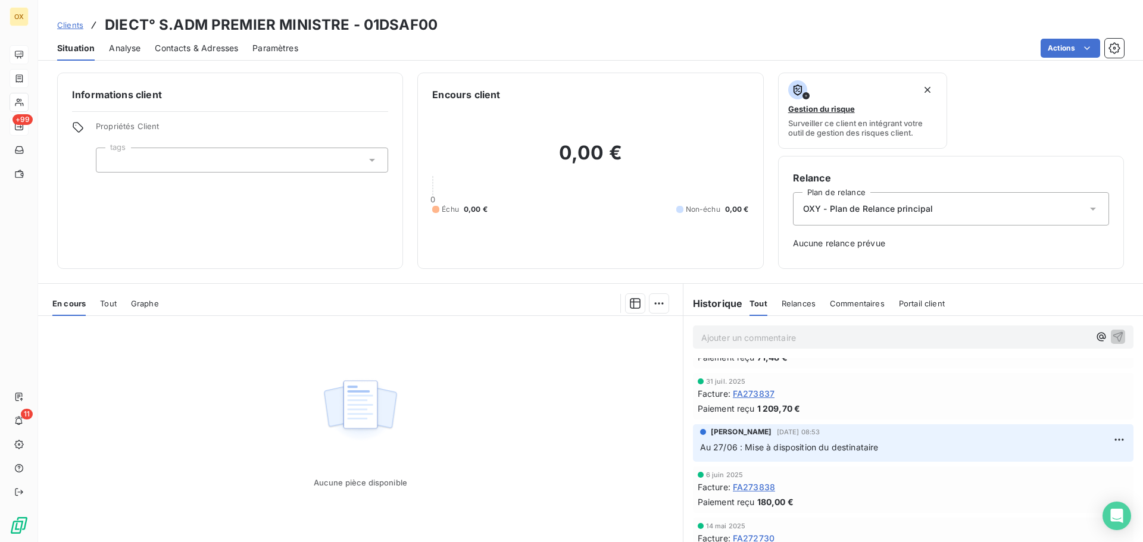
scroll to position [60, 0]
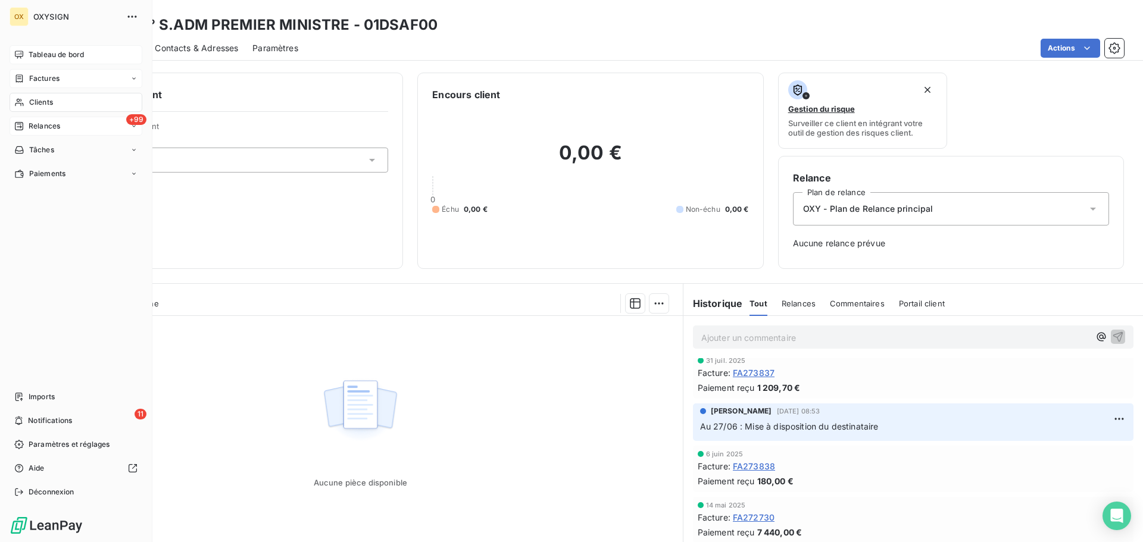
click at [37, 103] on span "Clients" at bounding box center [41, 102] width 24 height 11
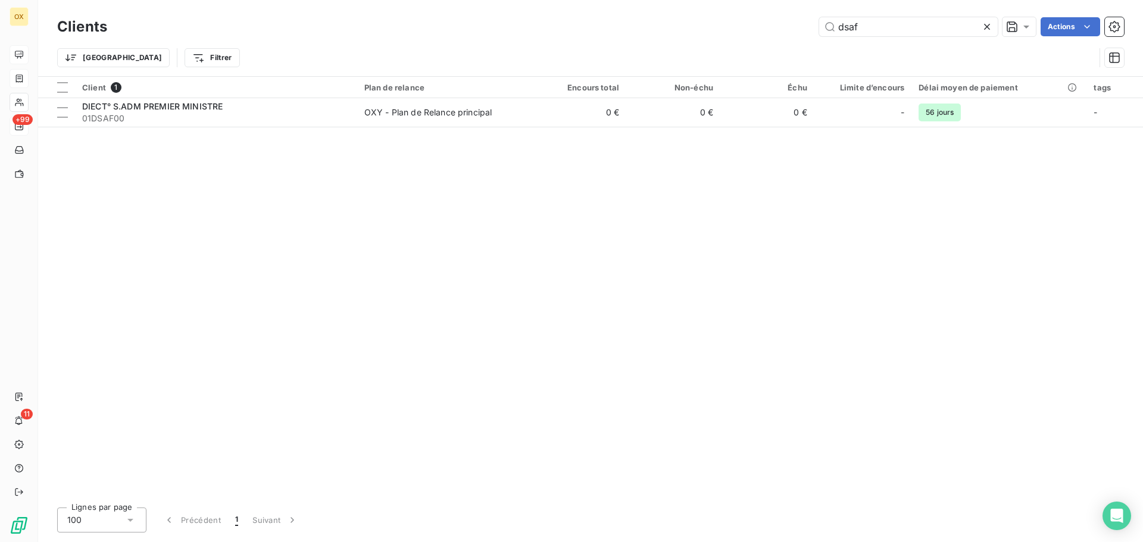
drag, startPoint x: 890, startPoint y: 27, endPoint x: 803, endPoint y: 17, distance: 86.9
click at [803, 17] on div "Clients dsaf Actions" at bounding box center [590, 26] width 1067 height 25
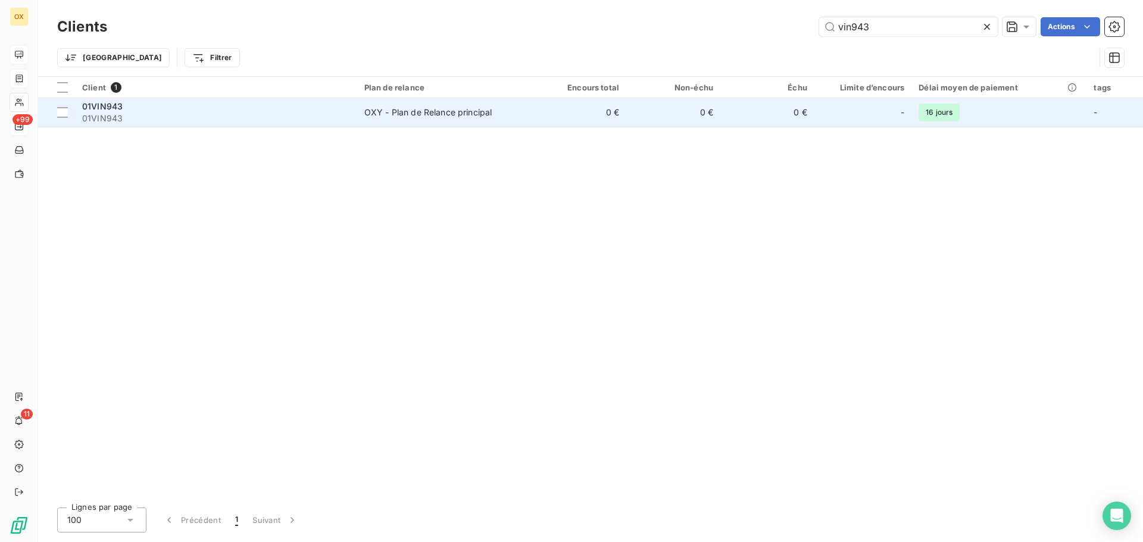
type input "vin943"
click at [168, 107] on div "01VIN943" at bounding box center [216, 107] width 268 height 12
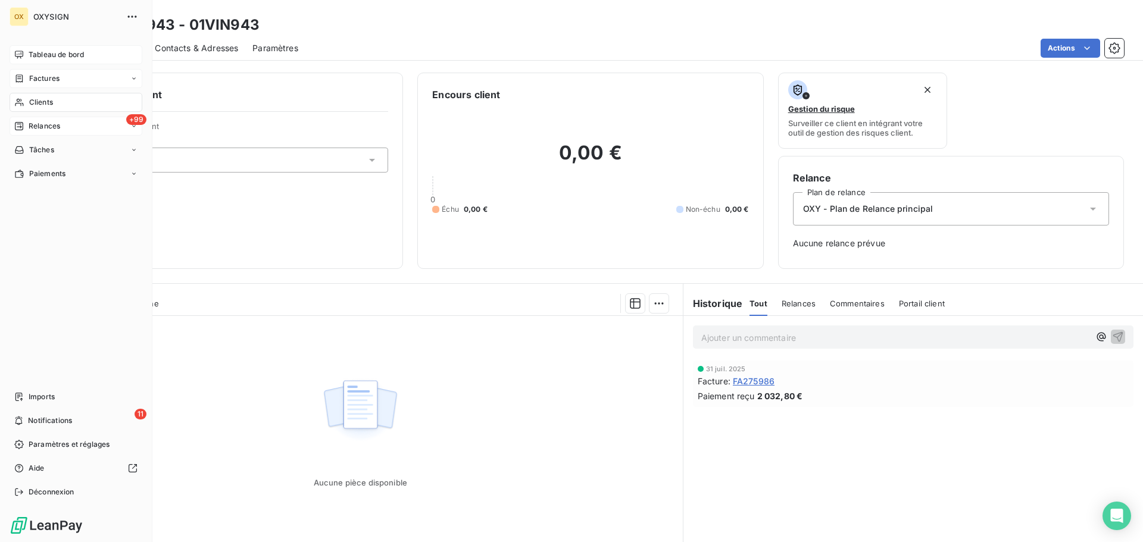
click at [36, 77] on span "Factures" at bounding box center [44, 78] width 30 height 11
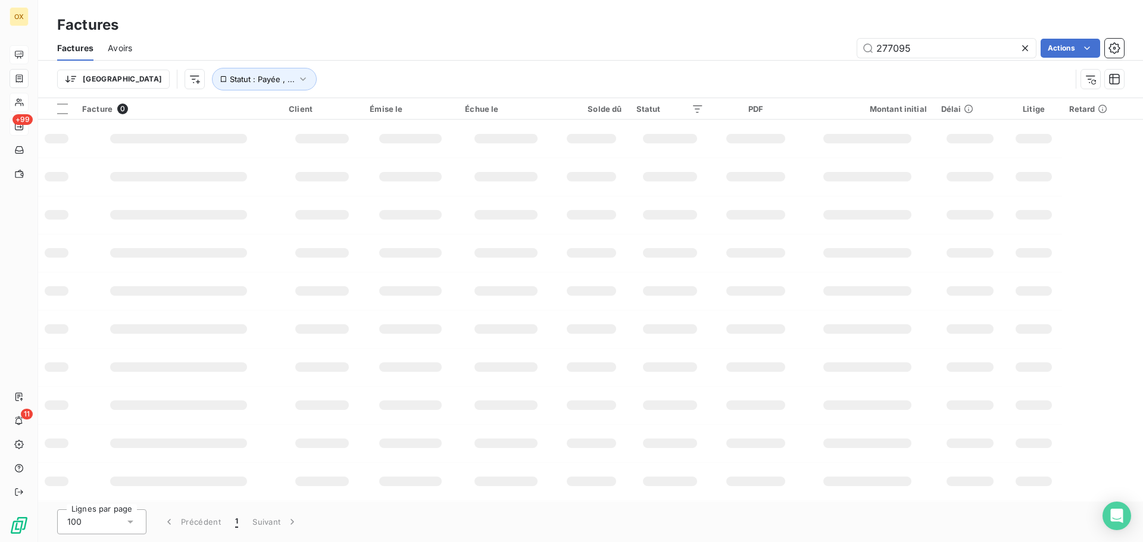
drag, startPoint x: 922, startPoint y: 48, endPoint x: 812, endPoint y: 17, distance: 114.0
click at [820, 20] on div "Factures Factures Avoirs 277095 Actions Trier Statut : Payée , ..." at bounding box center [590, 49] width 1105 height 98
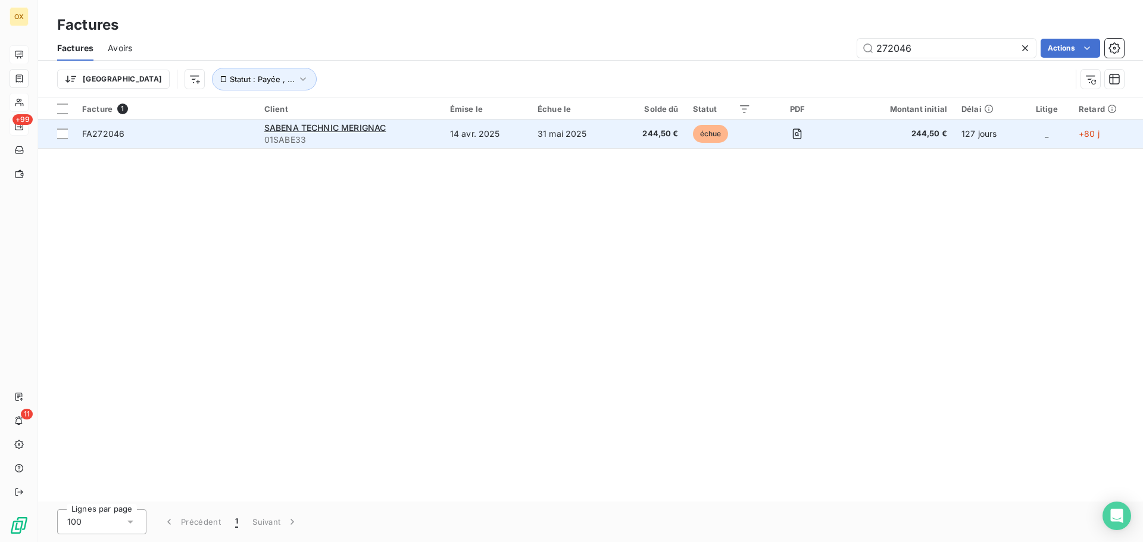
type input "272046"
click at [198, 132] on span "FA272046" at bounding box center [166, 134] width 168 height 12
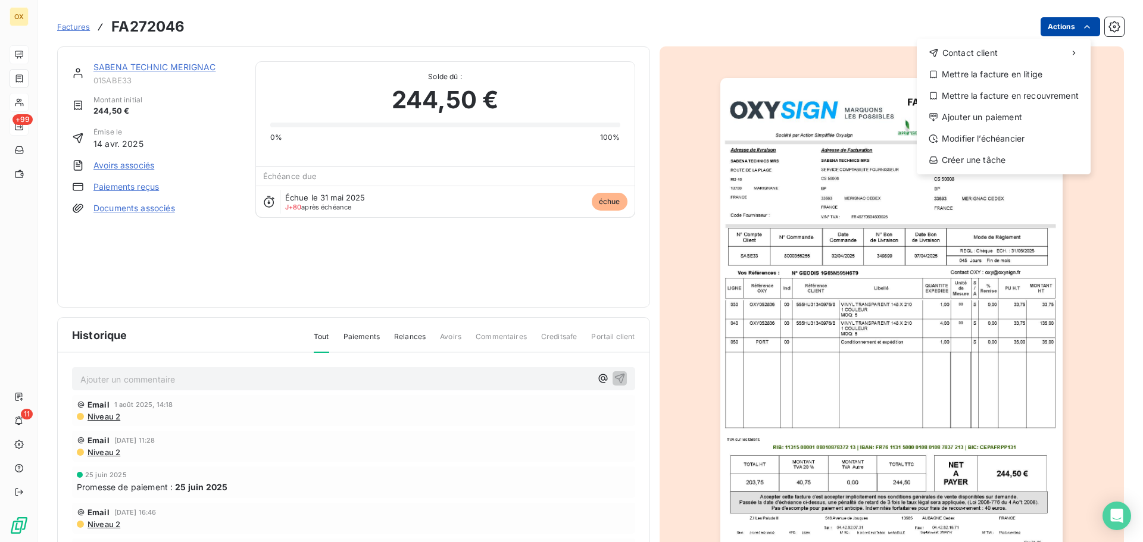
click at [1049, 20] on html "OX +99 11 Factures FA272046 Actions Contact client Mettre la facture en litige …" at bounding box center [571, 271] width 1143 height 542
click at [1029, 114] on div "Ajouter un paiement" at bounding box center [1003, 117] width 164 height 19
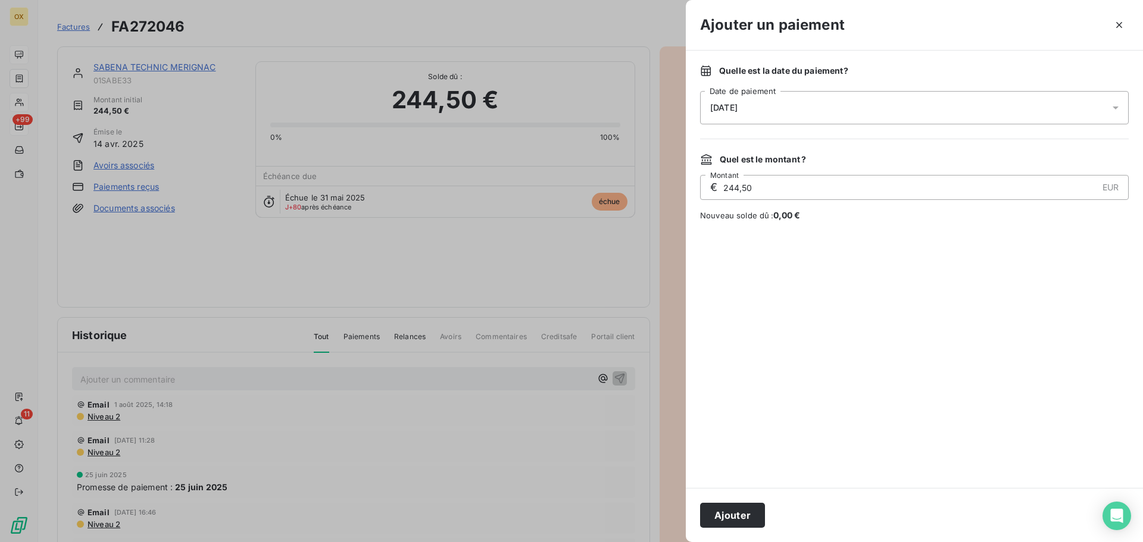
click at [890, 110] on div "[DATE]" at bounding box center [914, 107] width 429 height 33
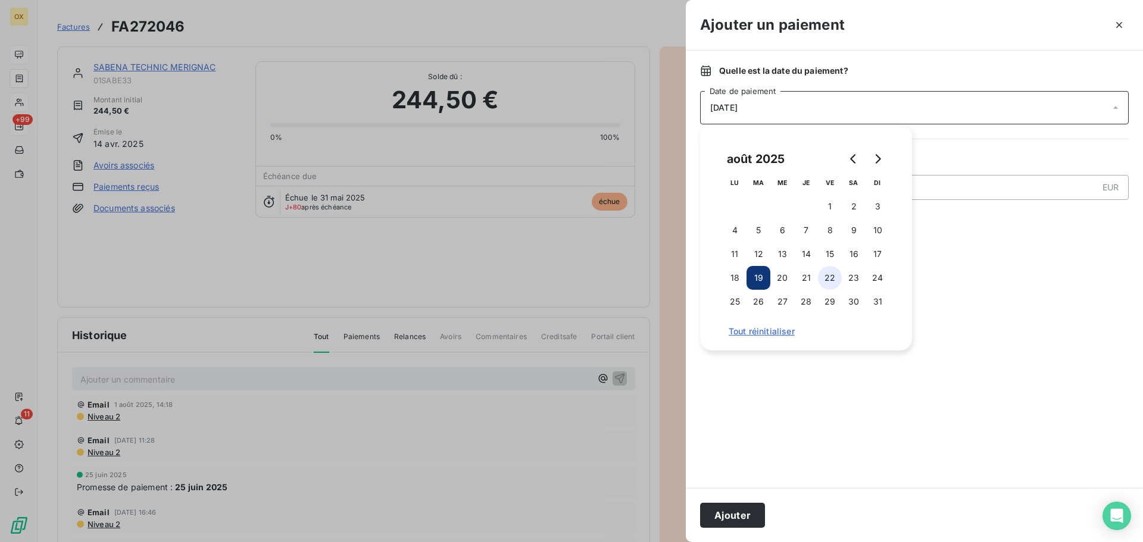
click at [830, 273] on button "22" at bounding box center [830, 278] width 24 height 24
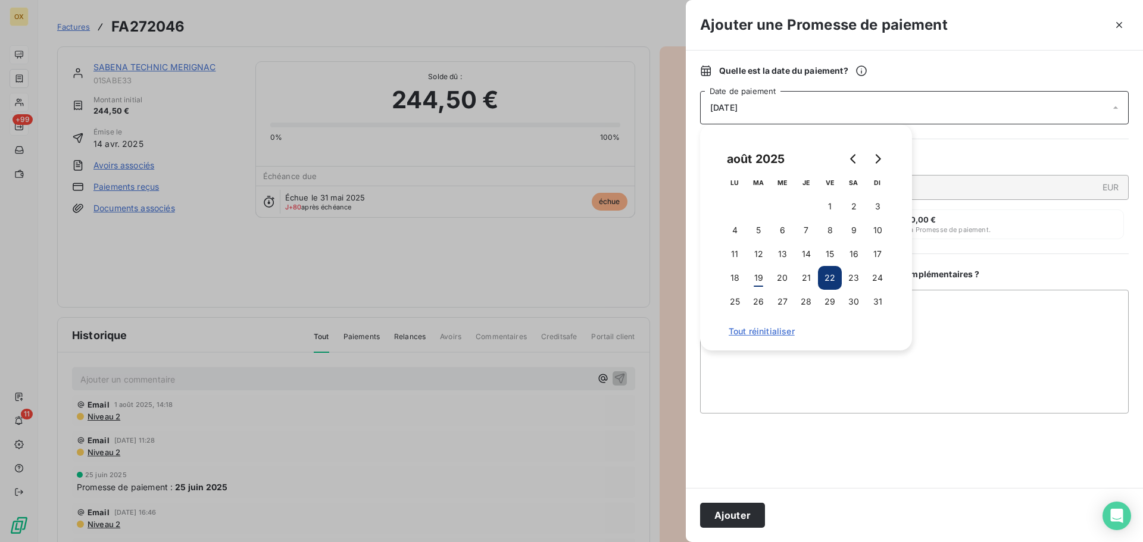
click at [743, 504] on button "Ajouter" at bounding box center [732, 515] width 65 height 25
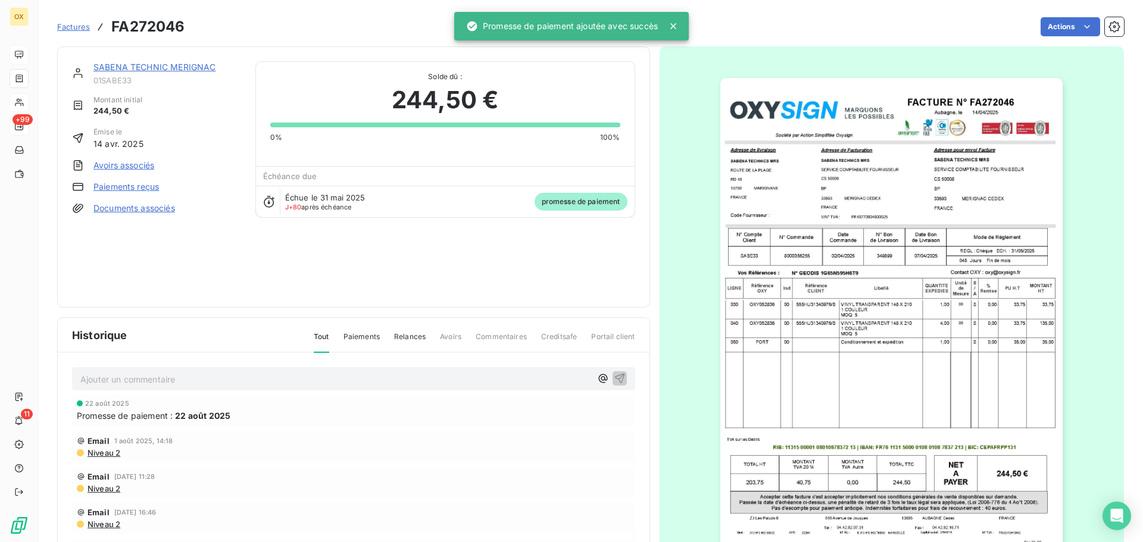
drag, startPoint x: 153, startPoint y: 62, endPoint x: 161, endPoint y: 66, distance: 9.3
click at [152, 61] on div "SABENA TECHNIC MERIGNAC" at bounding box center [167, 67] width 148 height 12
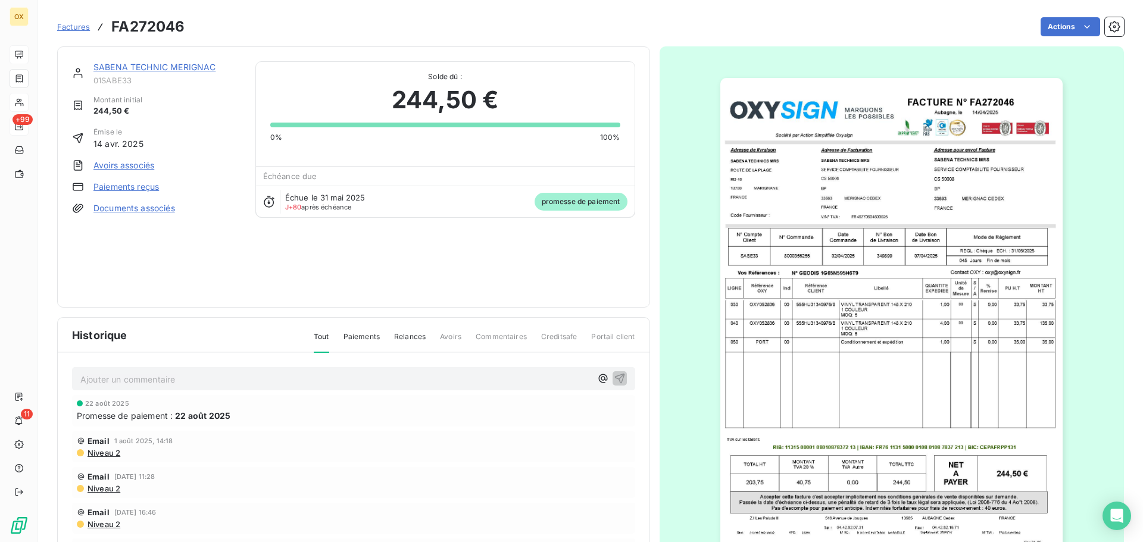
click at [153, 66] on link "SABENA TECHNIC MERIGNAC" at bounding box center [154, 67] width 122 height 10
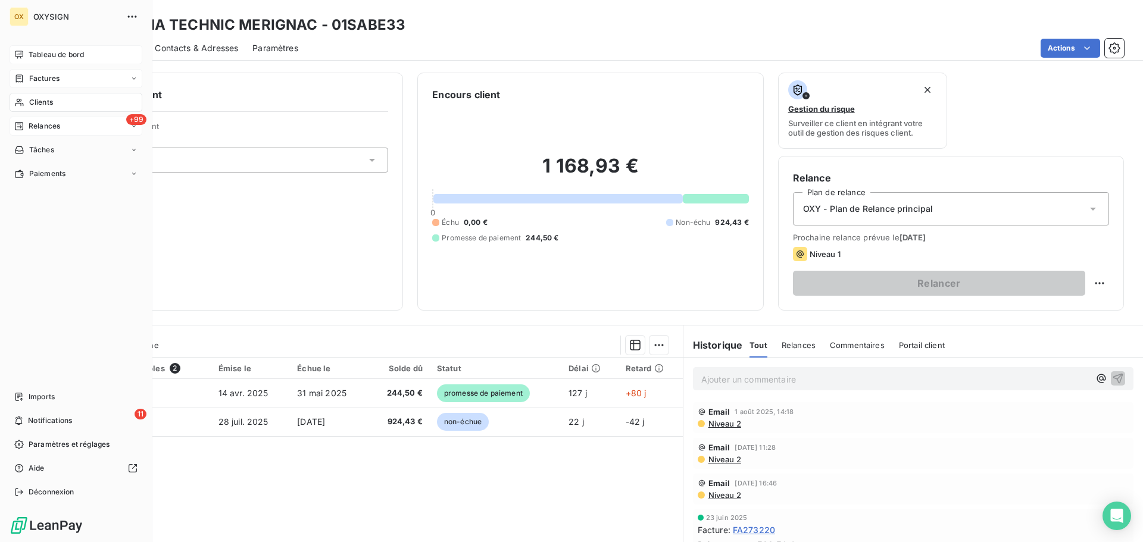
drag, startPoint x: 36, startPoint y: 51, endPoint x: 42, endPoint y: 55, distance: 6.4
click at [36, 51] on span "Tableau de bord" at bounding box center [56, 54] width 55 height 11
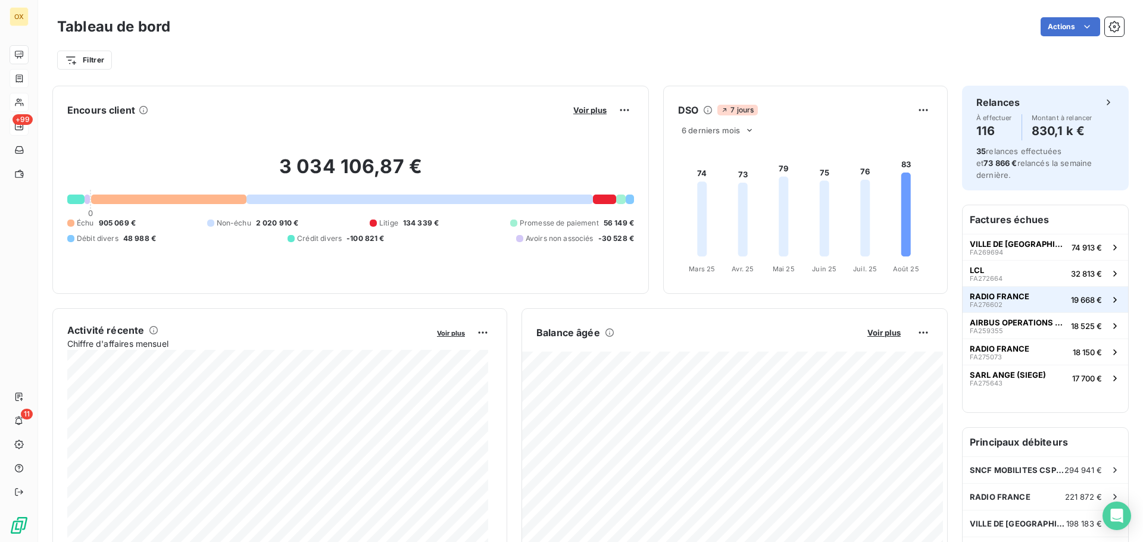
click at [997, 292] on span "RADIO FRANCE" at bounding box center [1000, 297] width 60 height 10
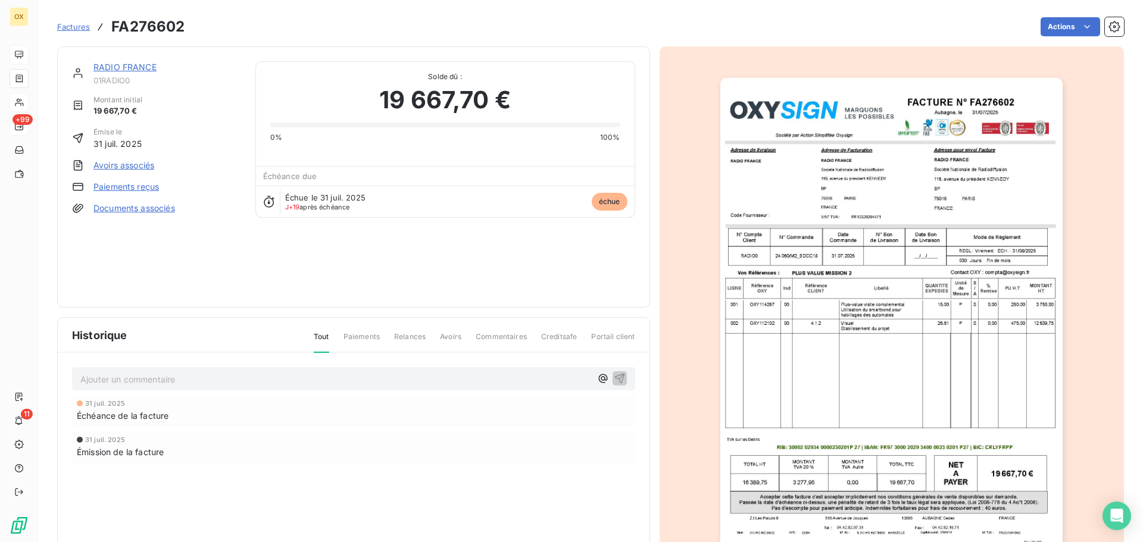
click at [139, 63] on link "RADIO FRANCE" at bounding box center [124, 67] width 63 height 10
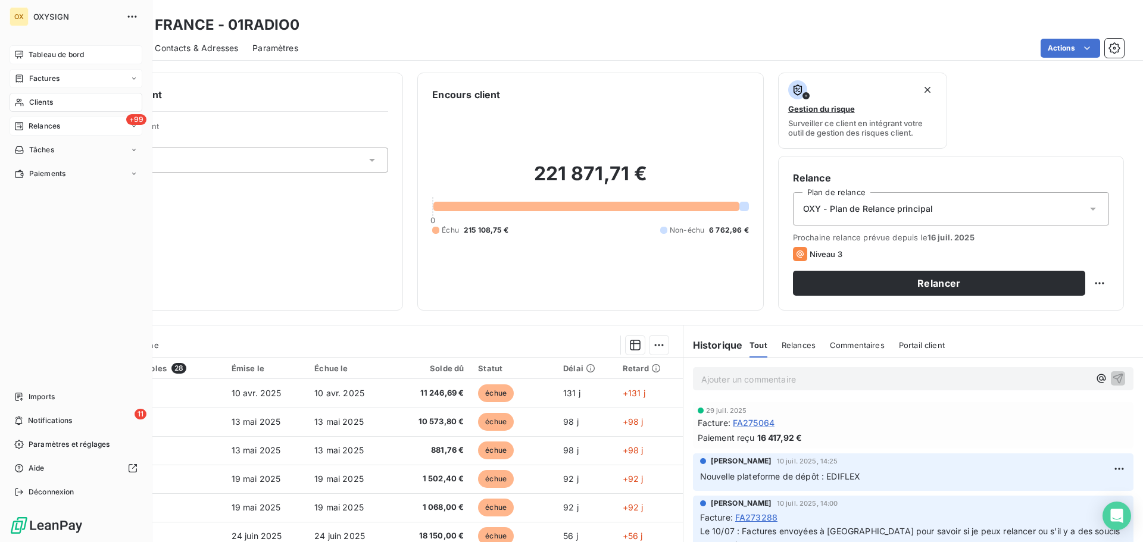
drag, startPoint x: 39, startPoint y: 55, endPoint x: 82, endPoint y: 58, distance: 43.5
click at [38, 55] on span "Tableau de bord" at bounding box center [56, 54] width 55 height 11
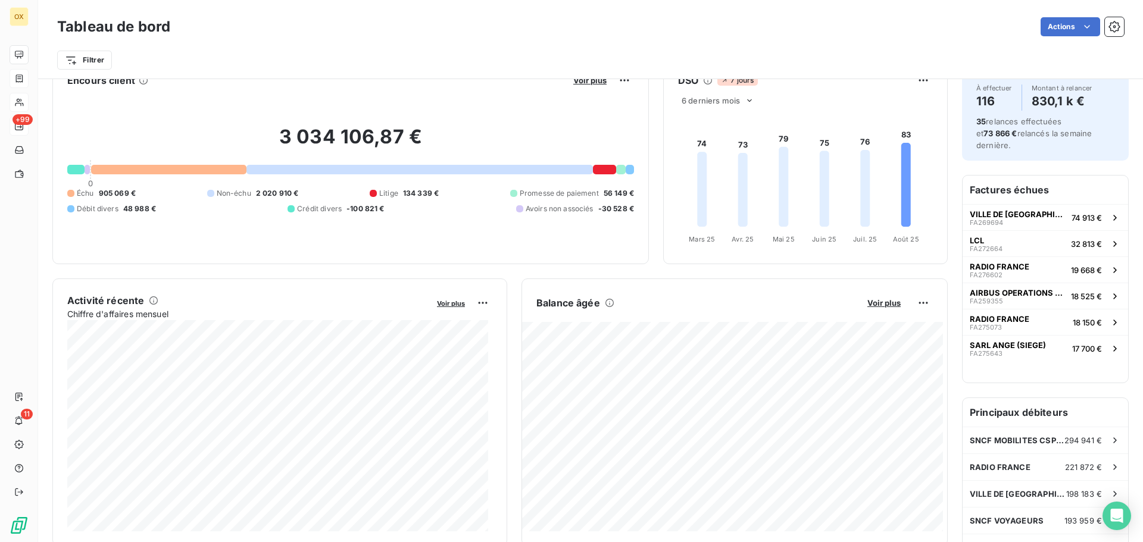
scroll to position [60, 0]
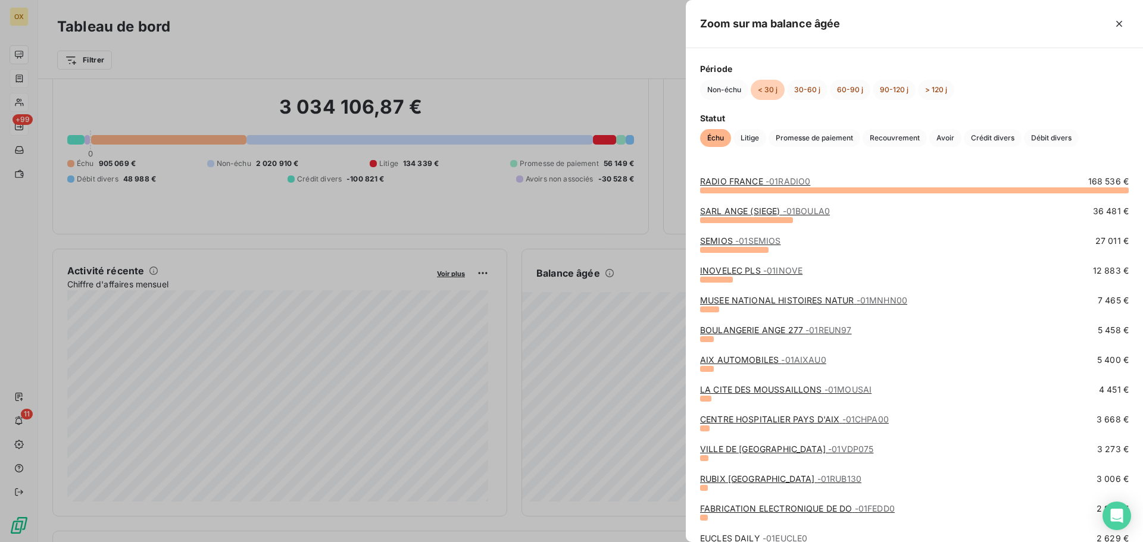
click at [765, 357] on link "AIX AUTOMOBILES - 01AIXAU0" at bounding box center [763, 360] width 126 height 10
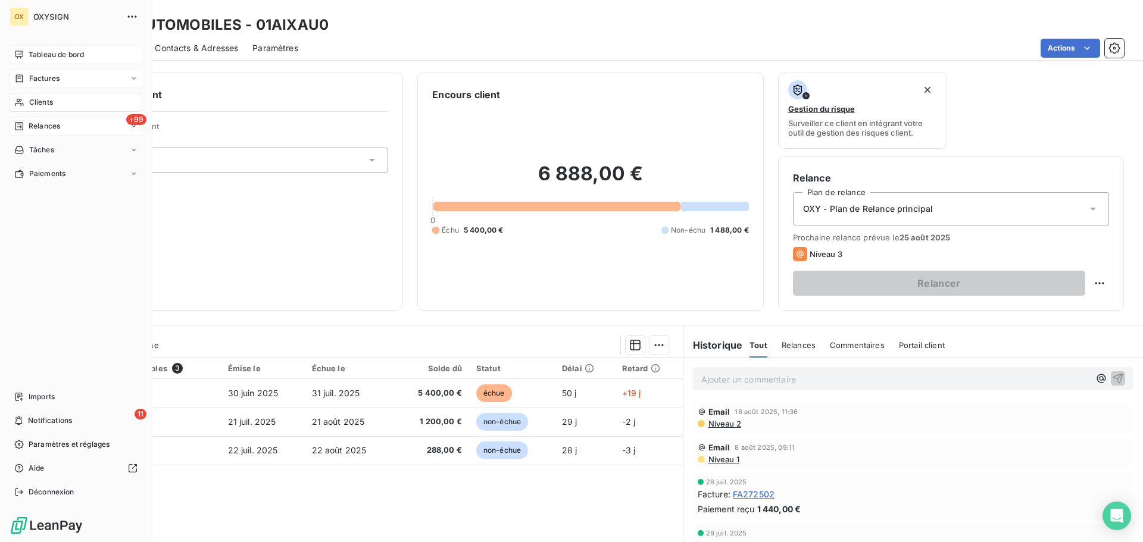
click at [35, 54] on span "Tableau de bord" at bounding box center [56, 54] width 55 height 11
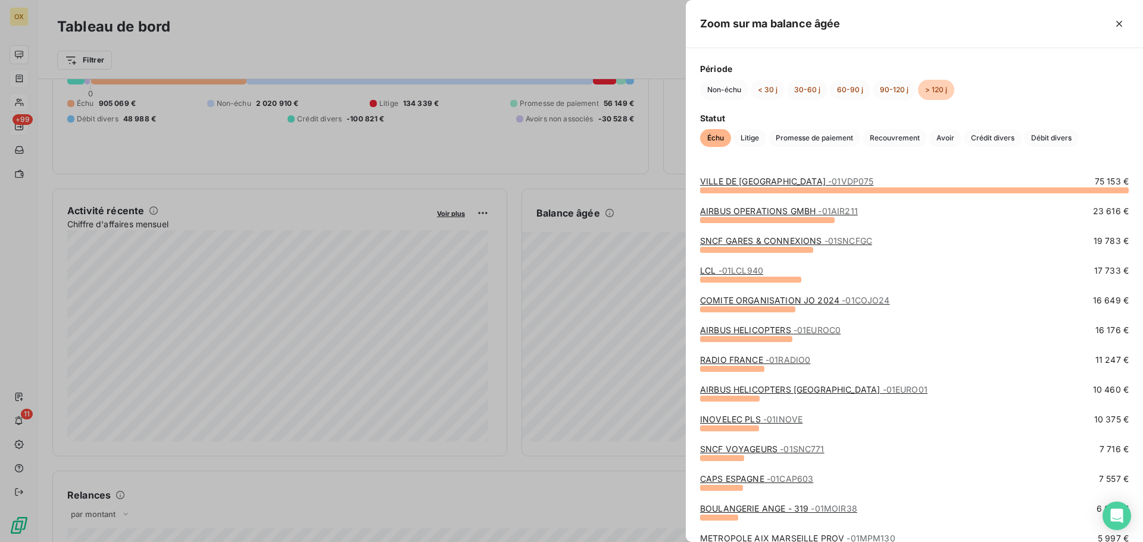
scroll to position [119, 0]
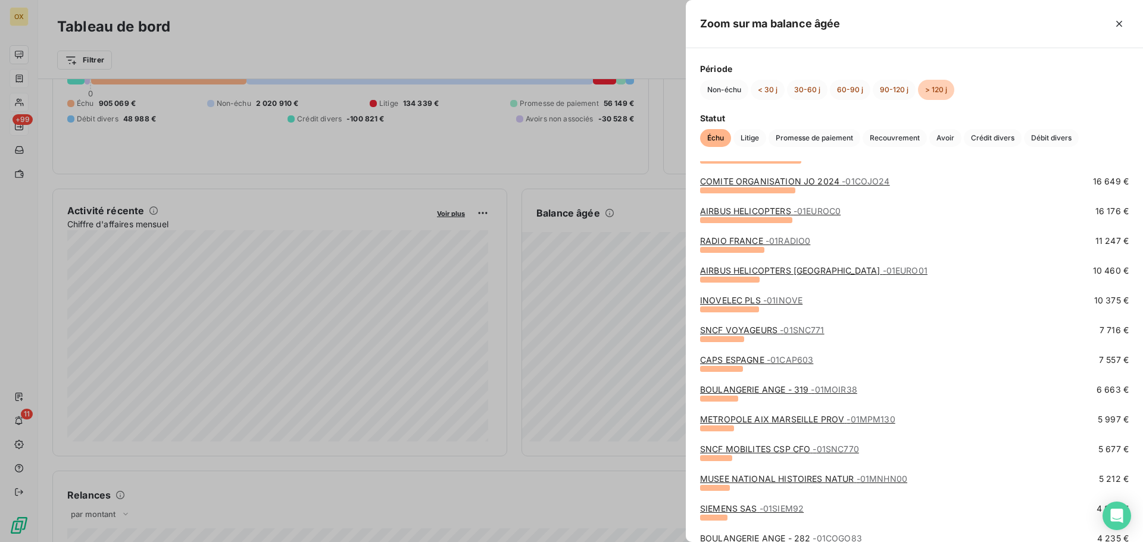
click at [750, 269] on link "AIRBUS HELICOPTERS [GEOGRAPHIC_DATA] - 01EURO01" at bounding box center [813, 270] width 227 height 10
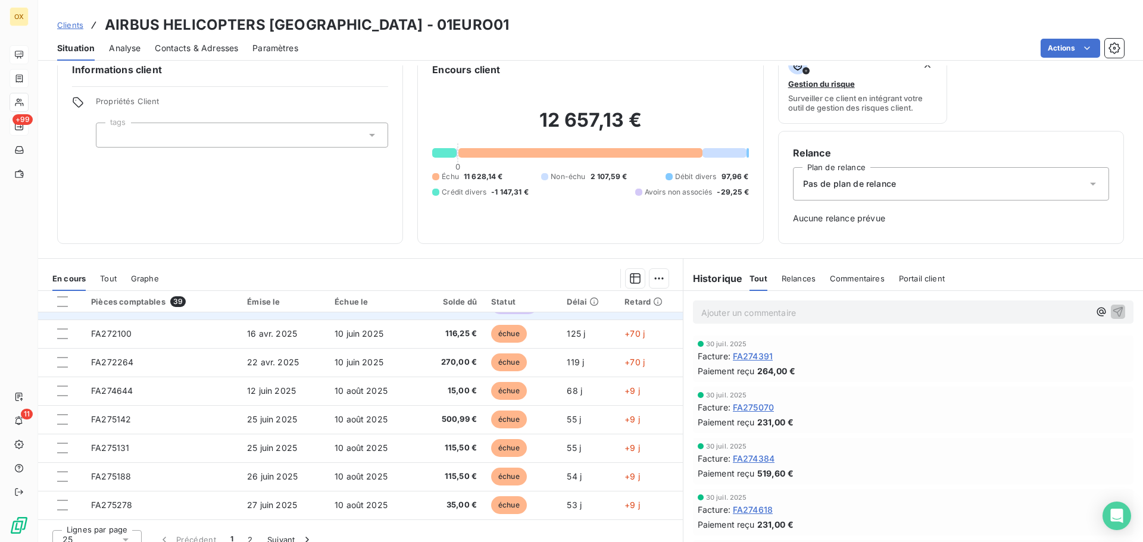
scroll to position [39, 0]
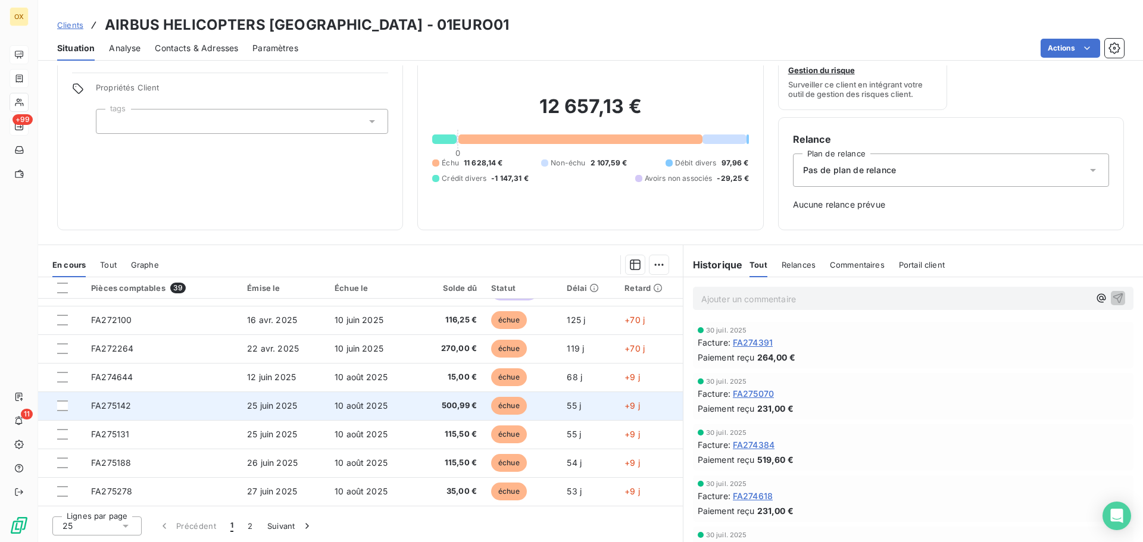
click at [268, 411] on td "25 juin 2025" at bounding box center [283, 406] width 87 height 29
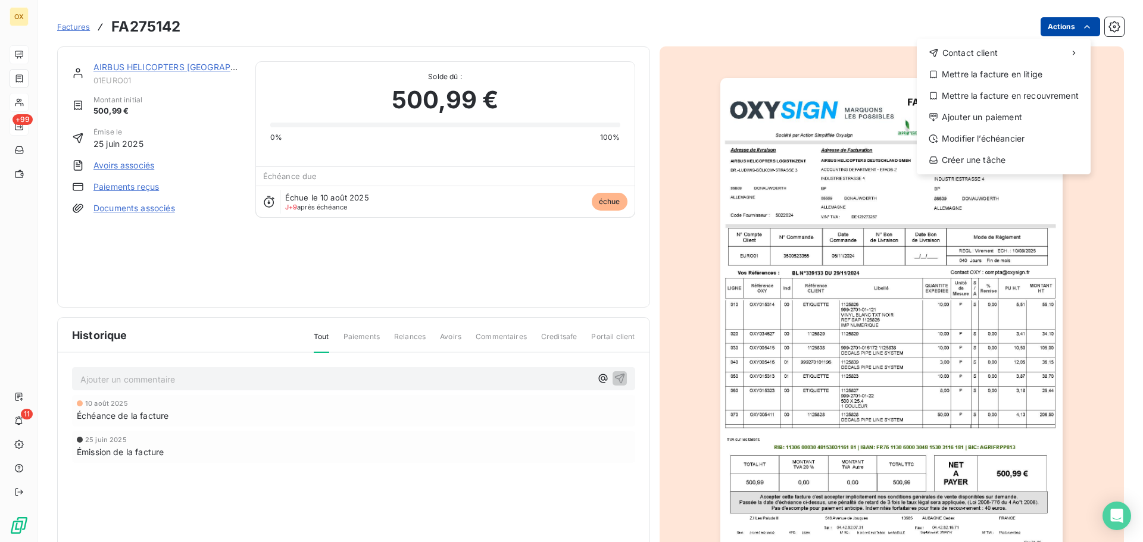
click at [1047, 28] on html "OX +99 11 Factures FA275142 Actions Contact client Mettre la facture en litige …" at bounding box center [571, 271] width 1143 height 542
click at [1027, 110] on div "Ajouter un paiement" at bounding box center [1003, 117] width 164 height 19
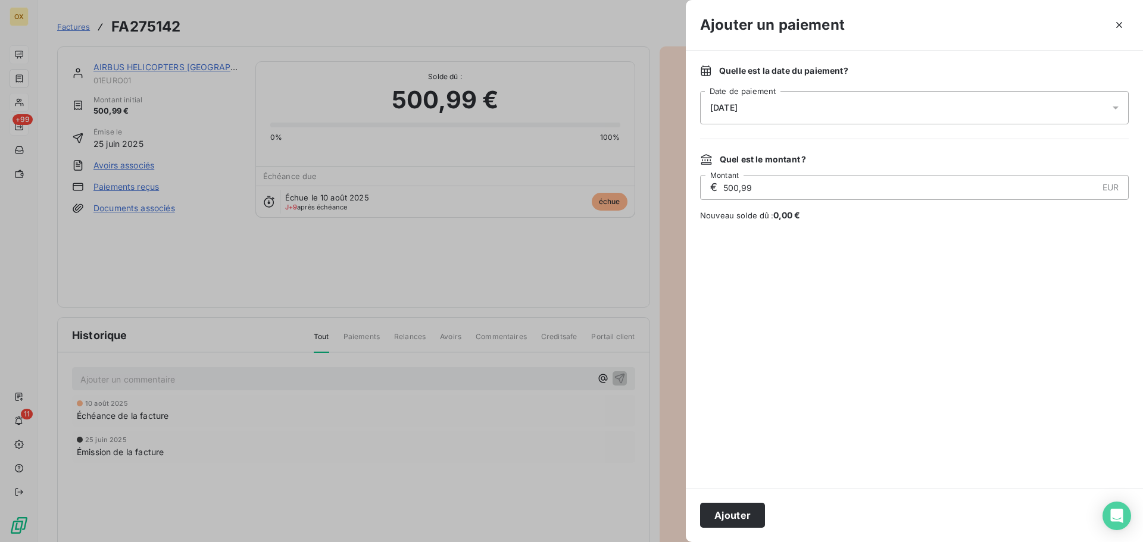
click at [745, 105] on div "[DATE]" at bounding box center [914, 107] width 429 height 33
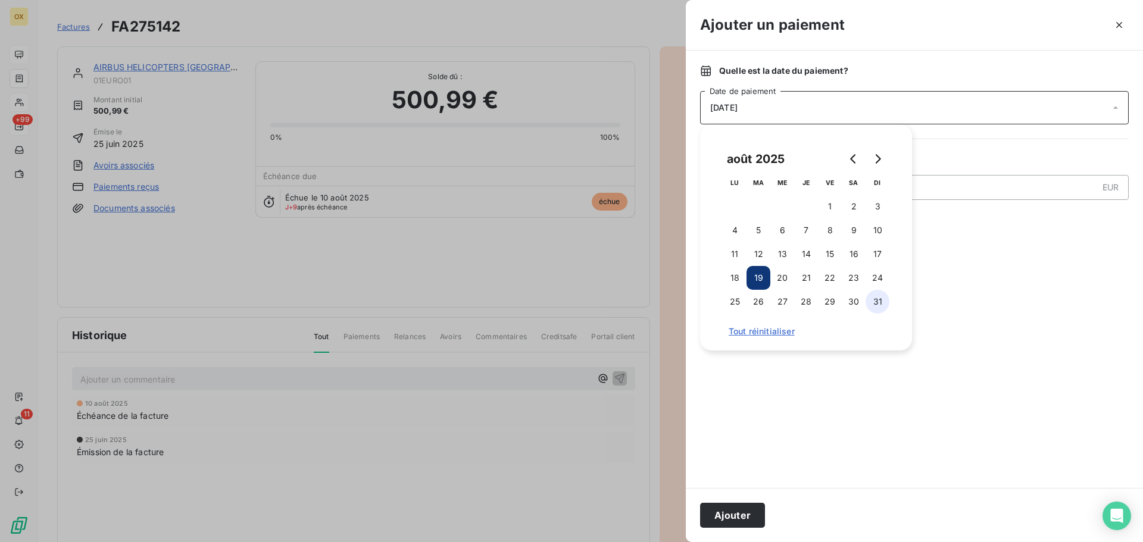
click at [874, 296] on button "31" at bounding box center [877, 302] width 24 height 24
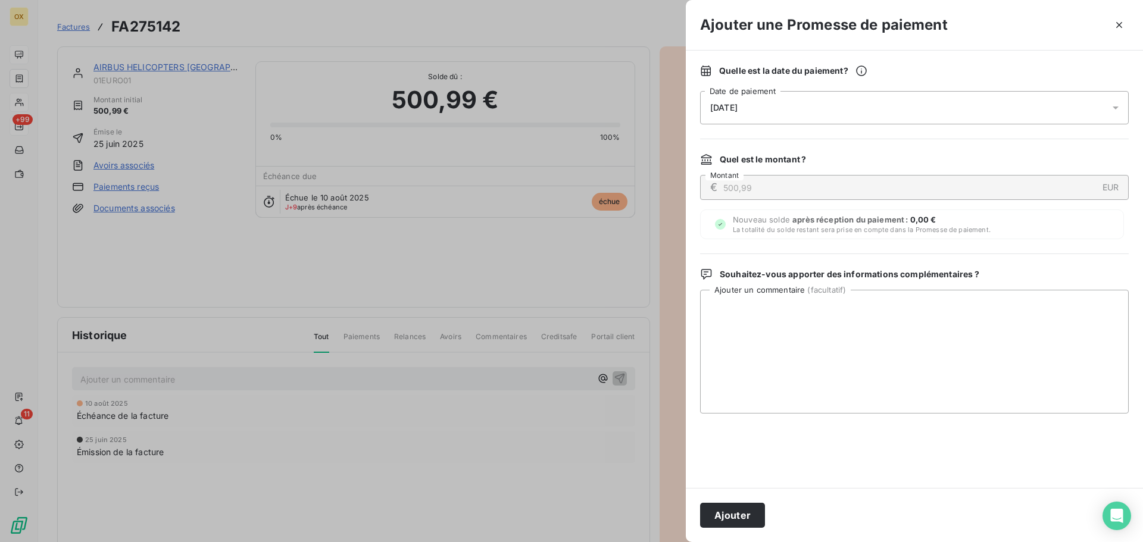
click at [743, 512] on button "Ajouter" at bounding box center [732, 515] width 65 height 25
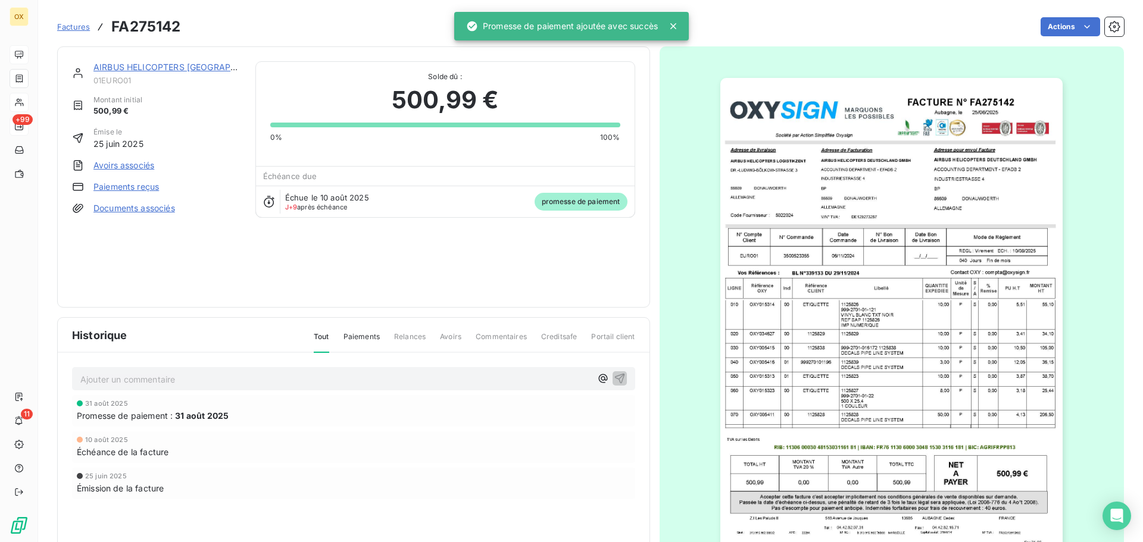
click at [172, 67] on link "AIRBUS HELICOPTERS [GEOGRAPHIC_DATA]" at bounding box center [183, 67] width 180 height 10
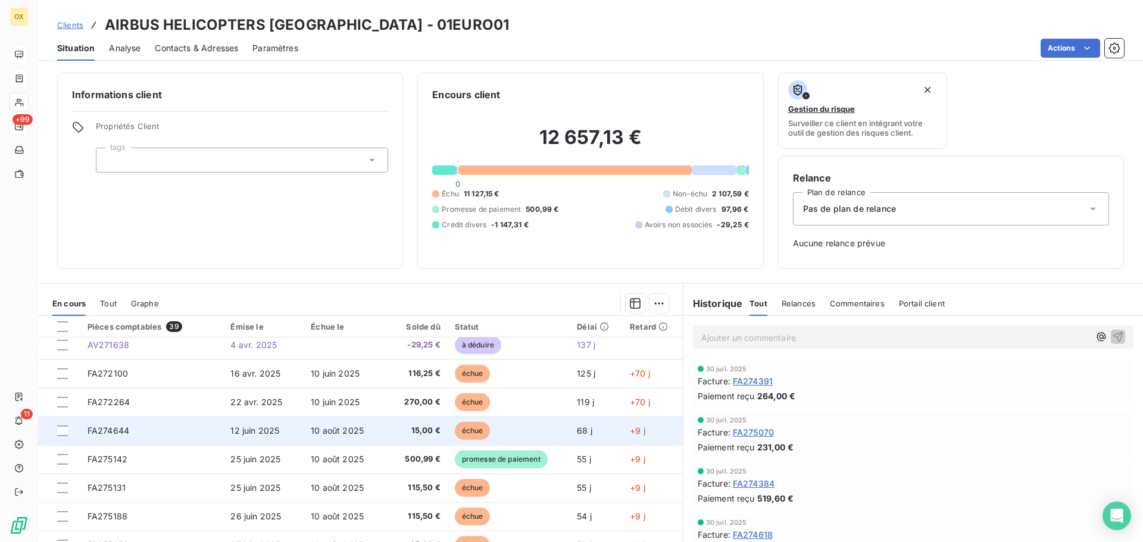
scroll to position [507, 0]
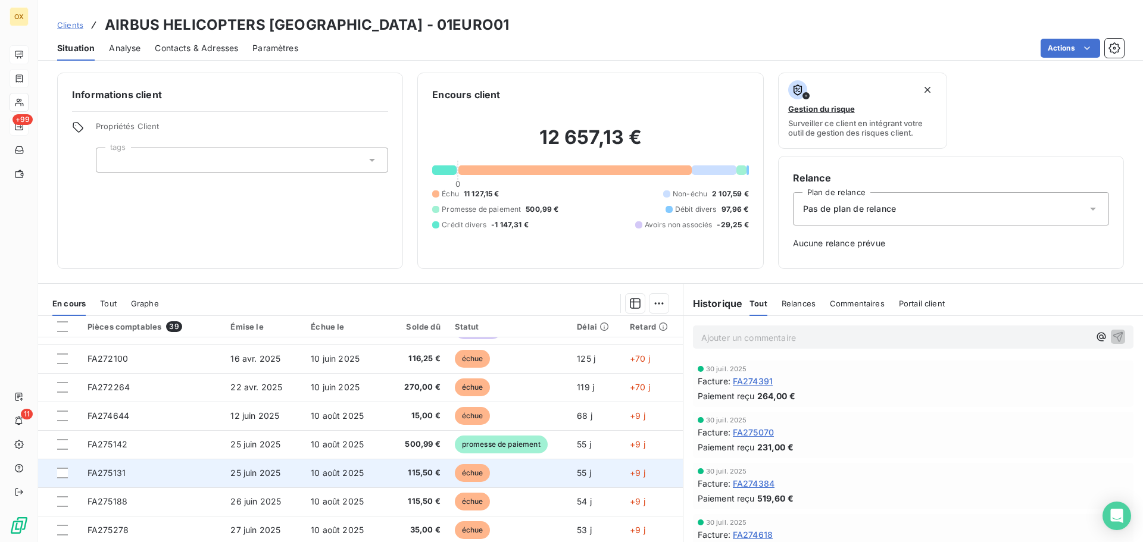
click at [495, 469] on td "échue" at bounding box center [509, 473] width 123 height 29
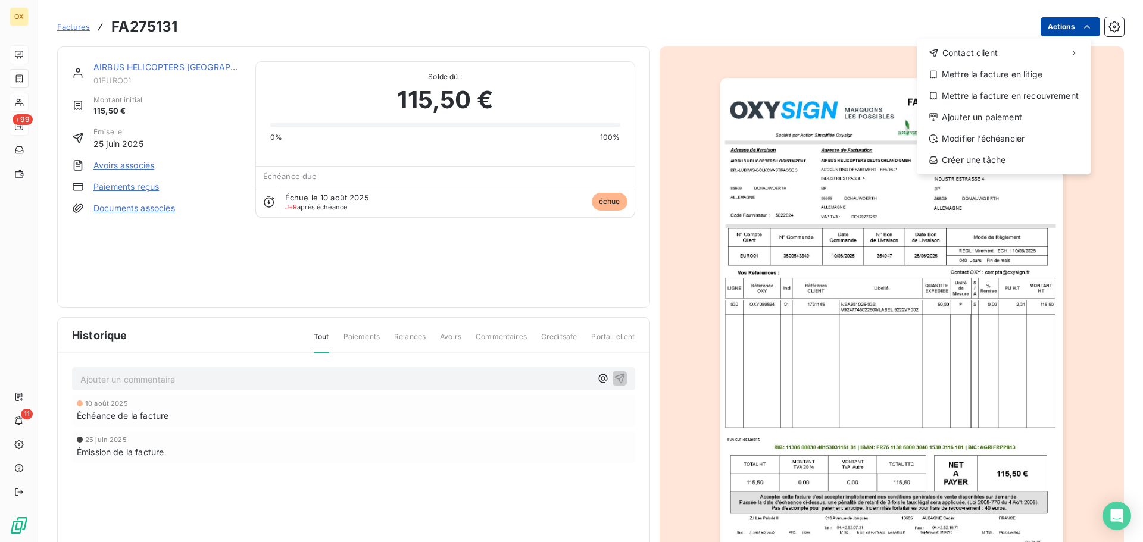
click at [1050, 18] on html "OX +99 11 Factures FA275131 Actions Contact client Mettre la facture en litige …" at bounding box center [571, 271] width 1143 height 542
click at [1015, 108] on div "Ajouter un paiement" at bounding box center [1003, 117] width 164 height 19
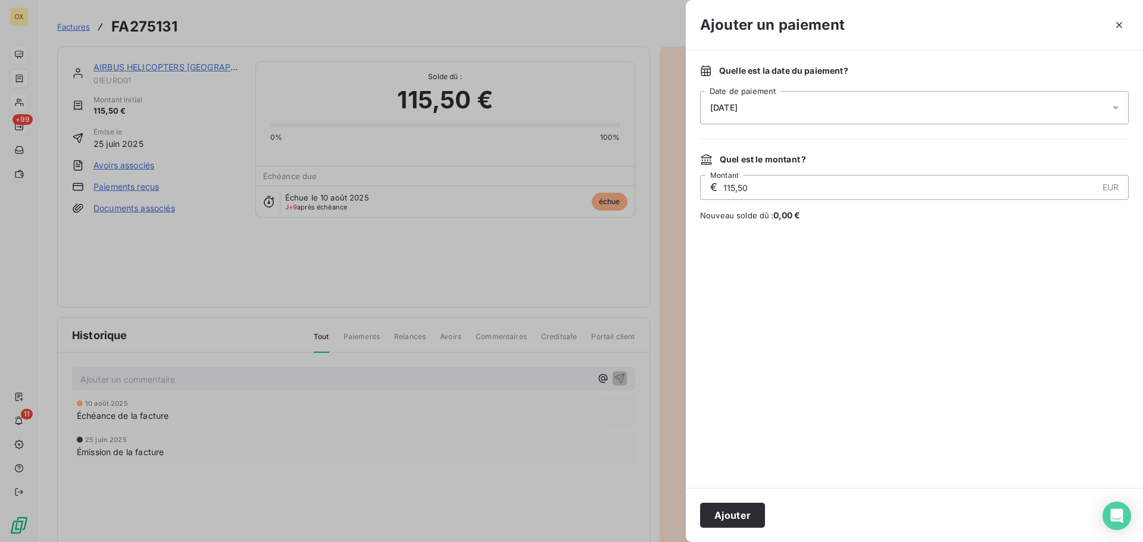
click at [836, 99] on div "[DATE]" at bounding box center [914, 107] width 429 height 33
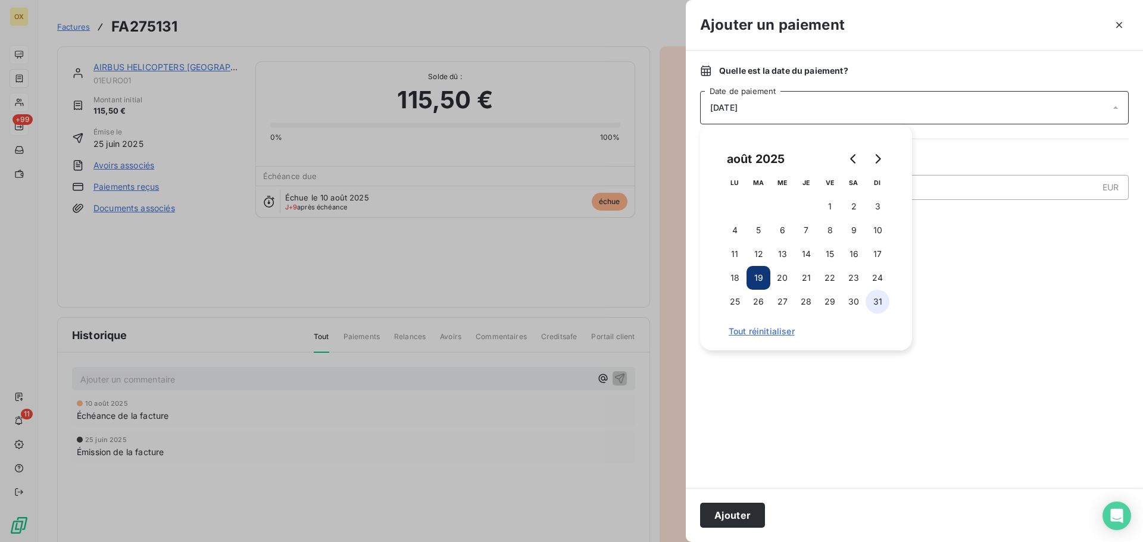
click at [879, 303] on button "31" at bounding box center [877, 302] width 24 height 24
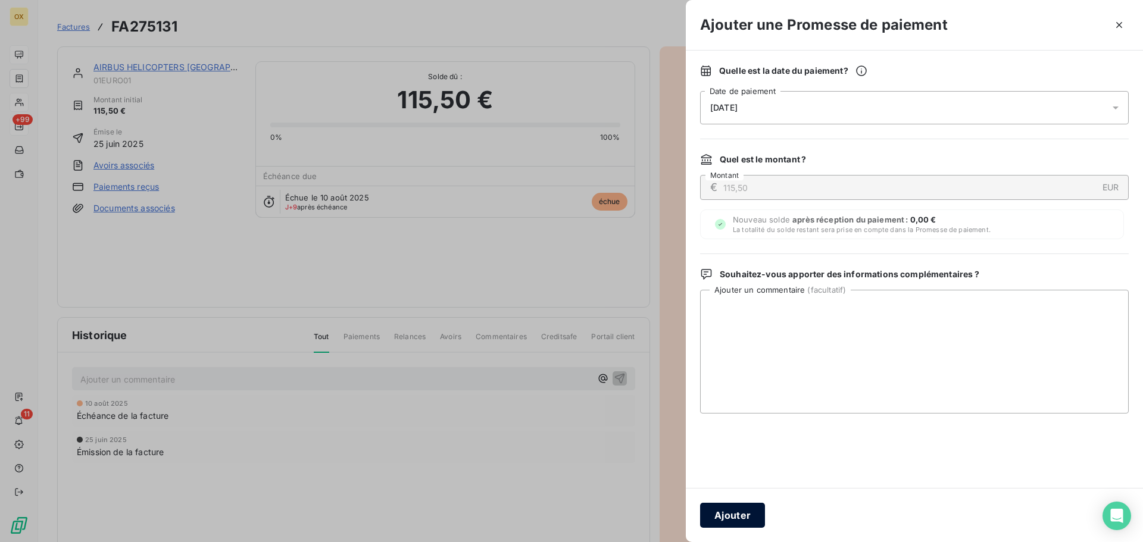
drag, startPoint x: 749, startPoint y: 517, endPoint x: 874, endPoint y: 471, distance: 132.9
click at [748, 515] on button "Ajouter" at bounding box center [732, 515] width 65 height 25
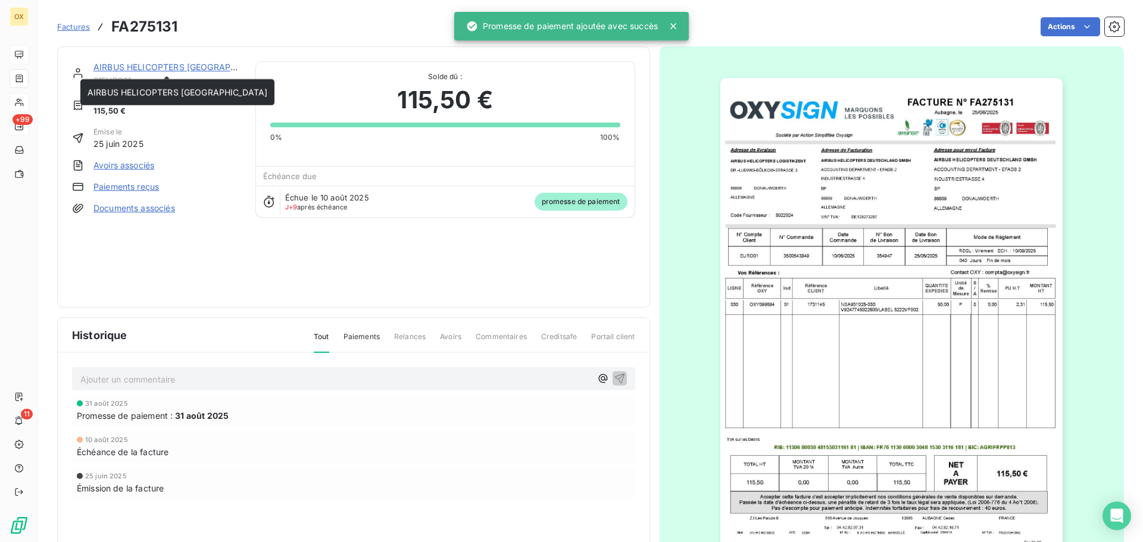
click at [180, 65] on link "AIRBUS HELICOPTERS [GEOGRAPHIC_DATA]" at bounding box center [183, 67] width 180 height 10
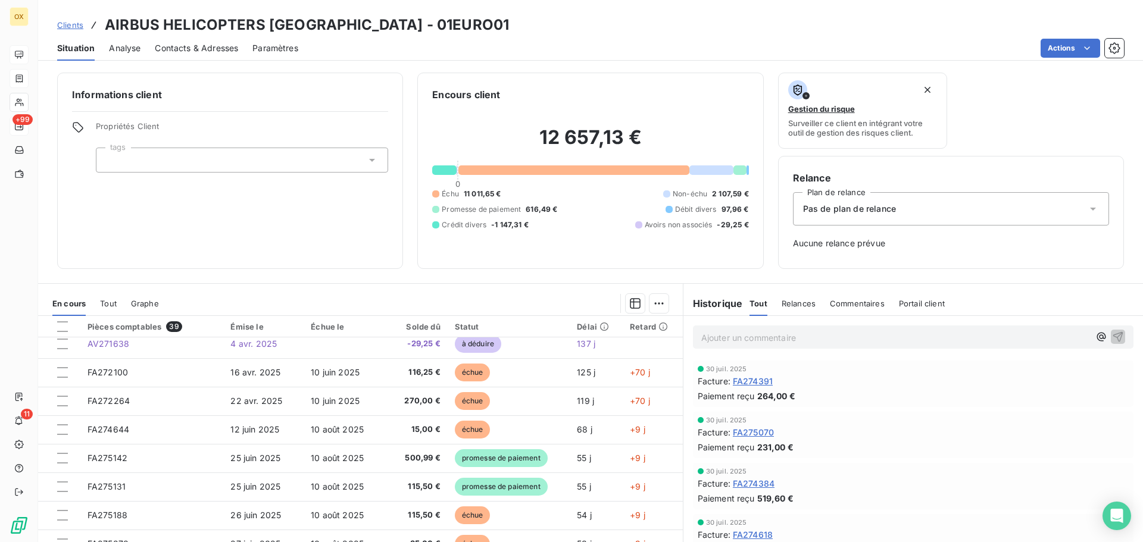
scroll to position [507, 0]
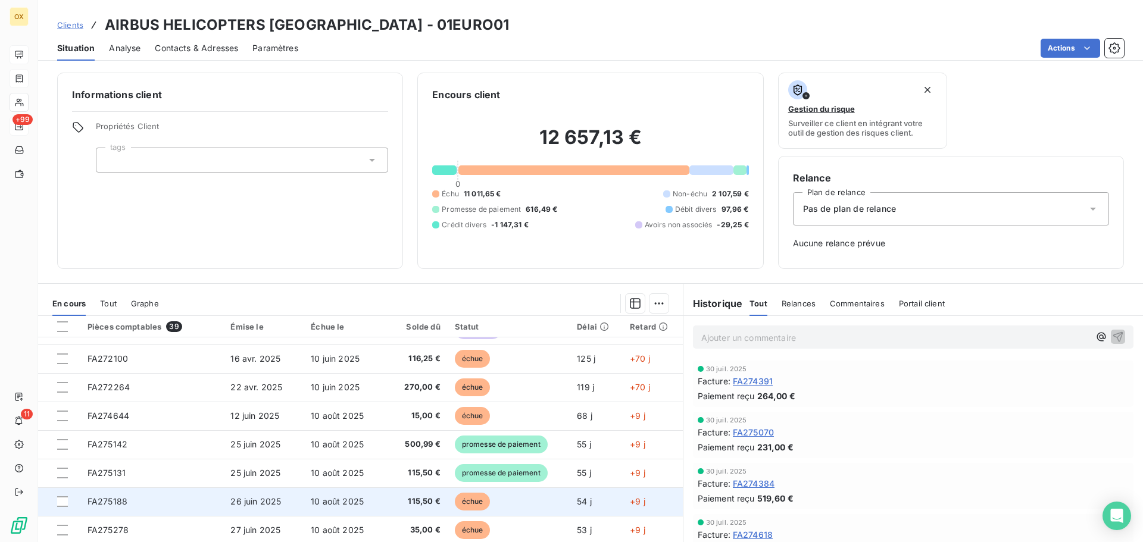
click at [330, 508] on td "10 août 2025" at bounding box center [343, 501] width 79 height 29
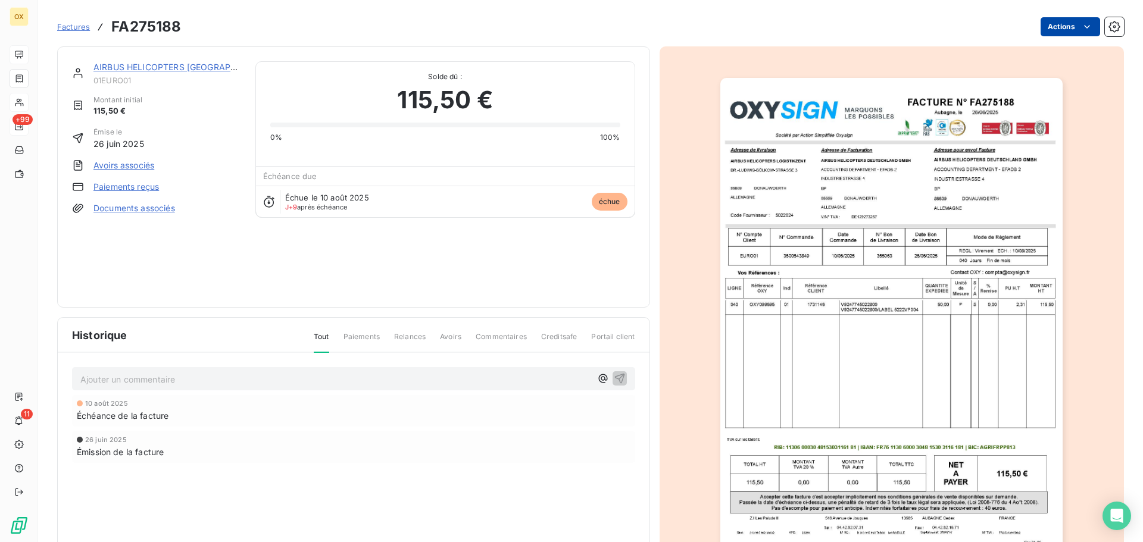
click at [1063, 29] on html "OX +99 11 Factures FA275188 Actions AIRBUS HELICOPTERS [GEOGRAPHIC_DATA] 01EURO…" at bounding box center [571, 271] width 1143 height 542
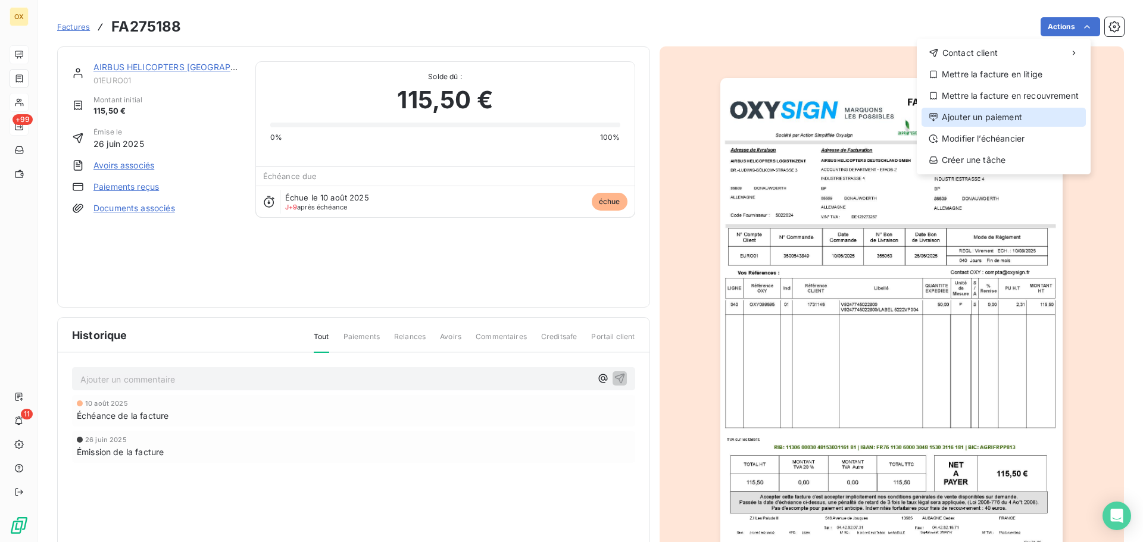
click at [1055, 120] on div "Ajouter un paiement" at bounding box center [1003, 117] width 164 height 19
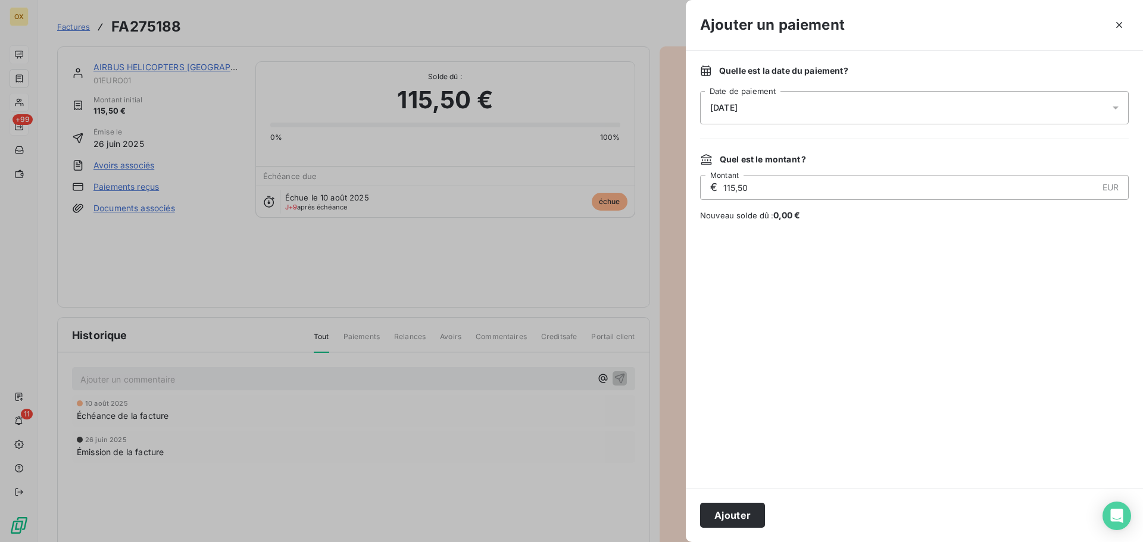
drag, startPoint x: 821, startPoint y: 104, endPoint x: 840, endPoint y: 117, distance: 23.6
click at [821, 104] on div "[DATE]" at bounding box center [914, 107] width 429 height 33
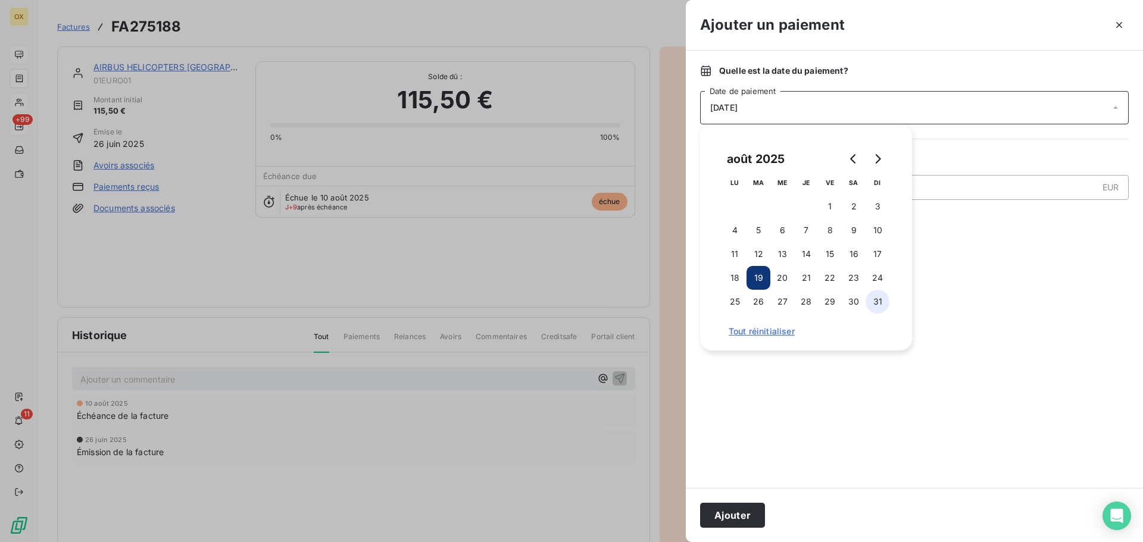
click at [886, 307] on button "31" at bounding box center [877, 302] width 24 height 24
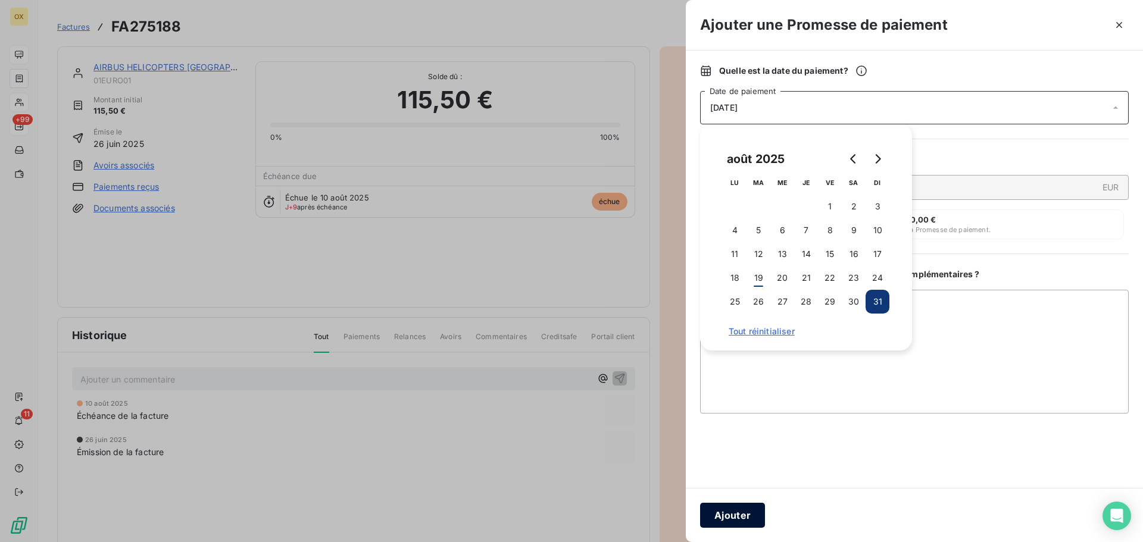
click at [757, 510] on button "Ajouter" at bounding box center [732, 515] width 65 height 25
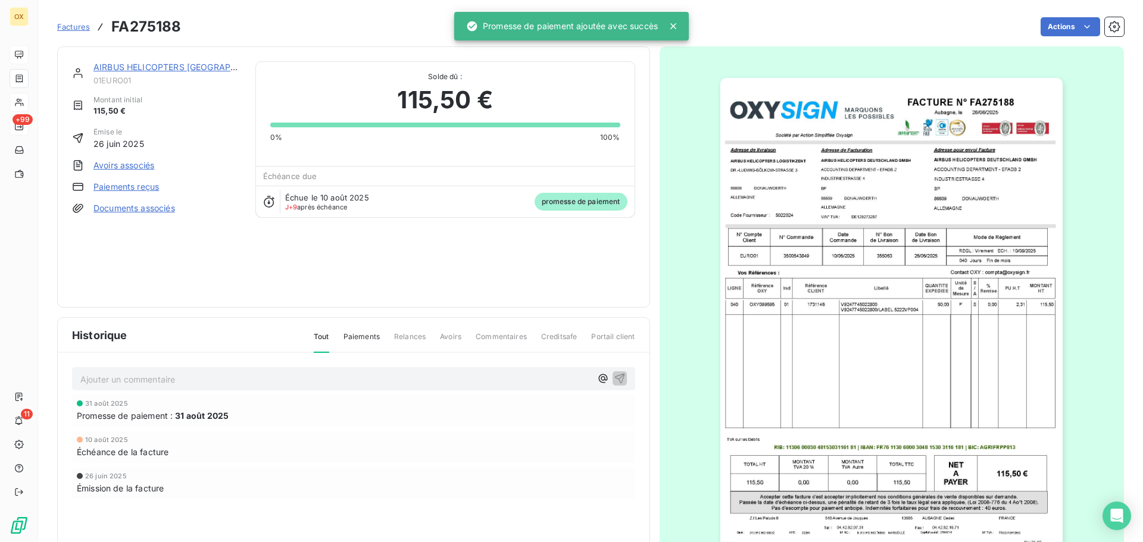
click at [169, 65] on link "AIRBUS HELICOPTERS [GEOGRAPHIC_DATA]" at bounding box center [183, 67] width 180 height 10
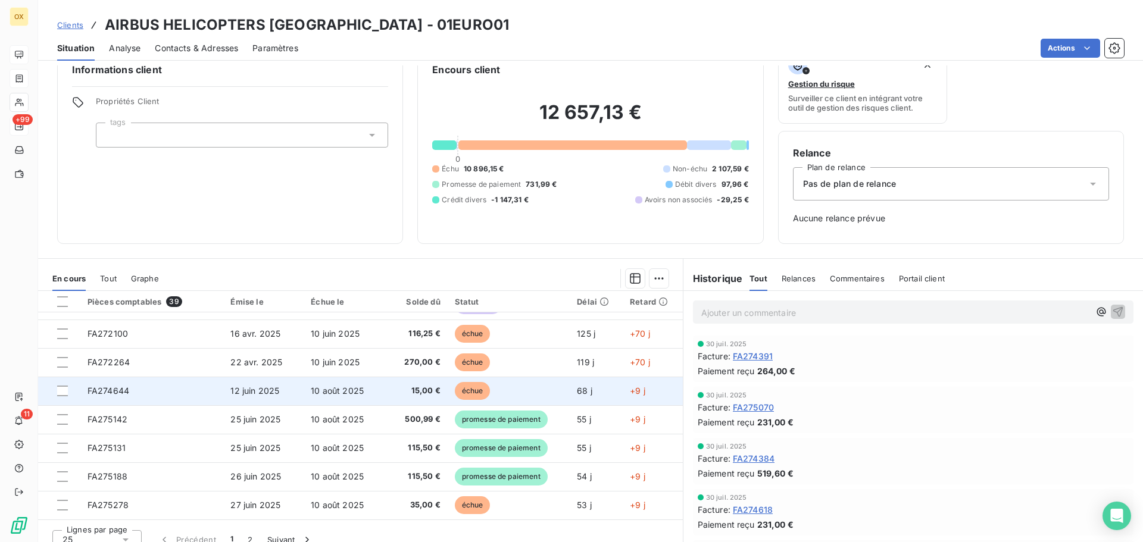
scroll to position [39, 0]
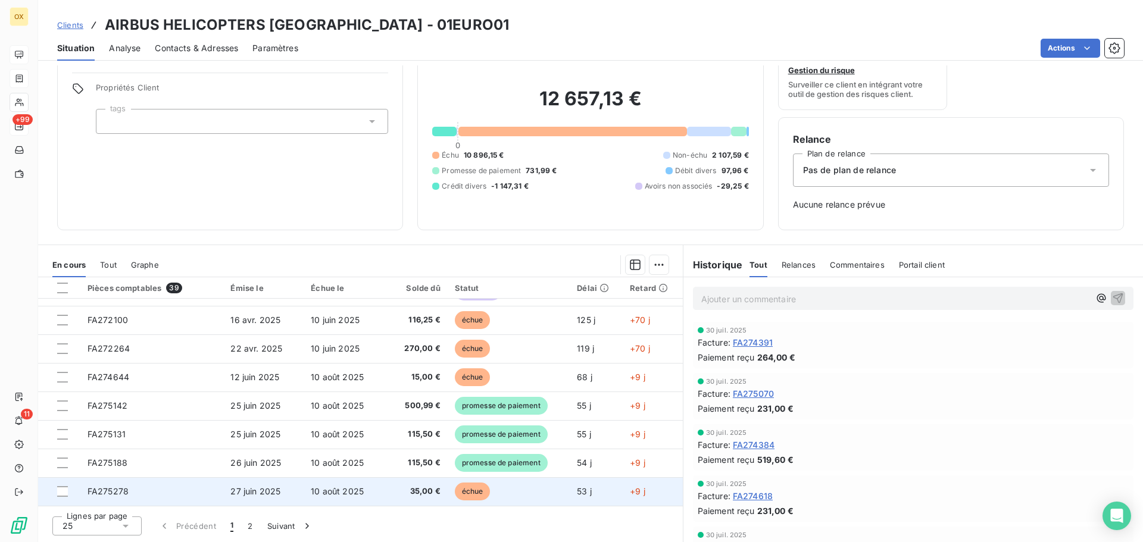
click at [239, 496] on td "27 juin 2025" at bounding box center [263, 491] width 80 height 29
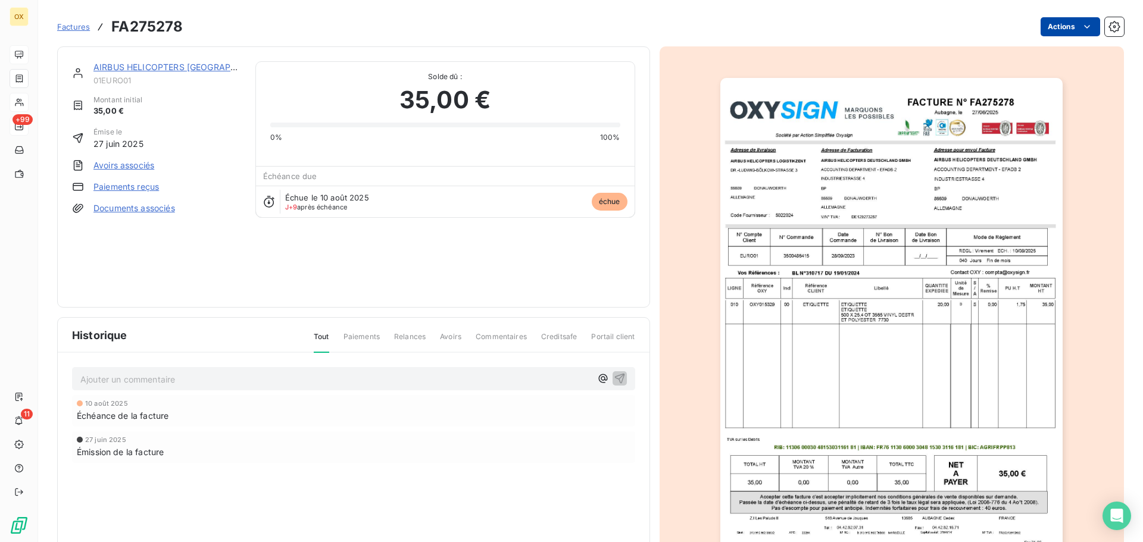
click at [1056, 24] on html "OX +99 11 Factures FA275278 Actions AIRBUS HELICOPTERS [GEOGRAPHIC_DATA] 01EURO…" at bounding box center [571, 271] width 1143 height 542
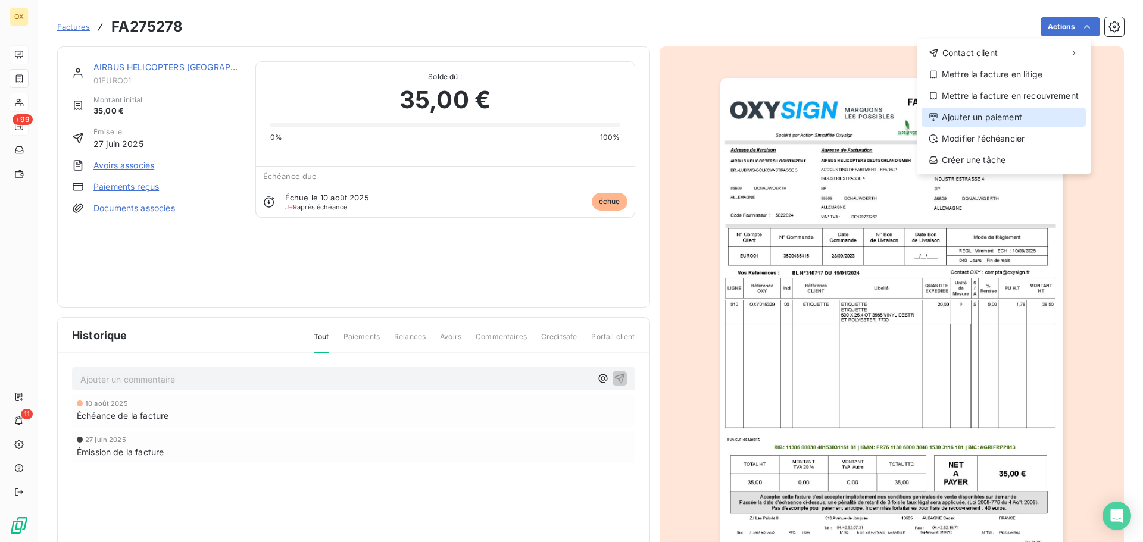
click at [1024, 112] on div "Ajouter un paiement" at bounding box center [1003, 117] width 164 height 19
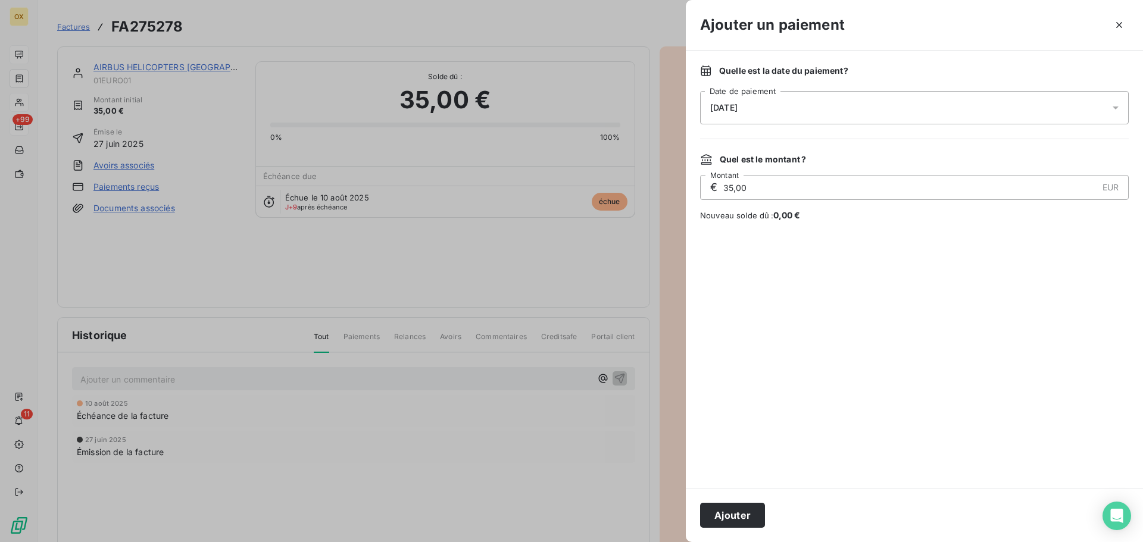
click at [784, 105] on div "[DATE]" at bounding box center [914, 107] width 429 height 33
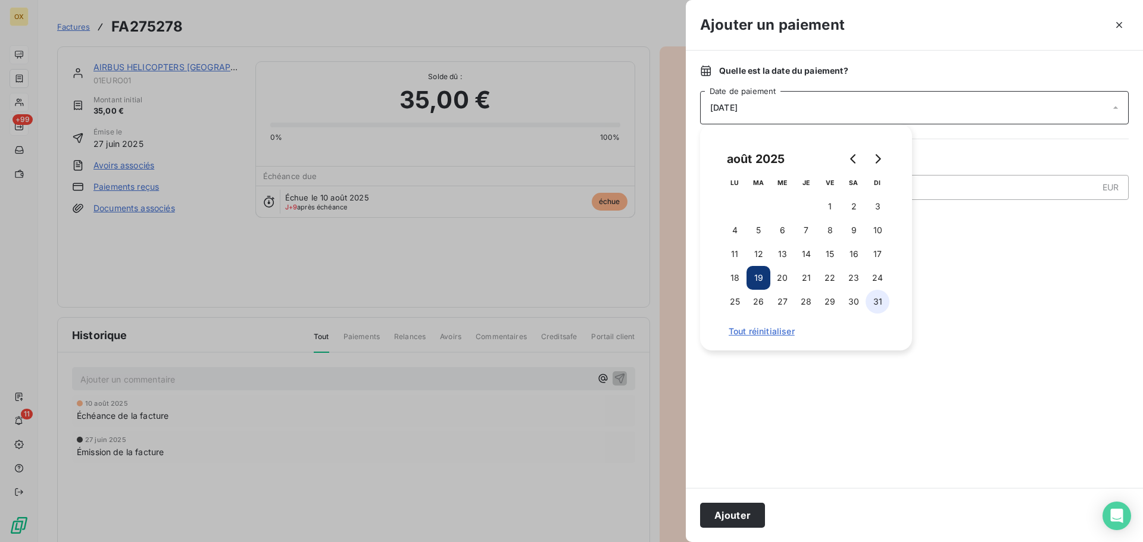
click at [878, 303] on button "31" at bounding box center [877, 302] width 24 height 24
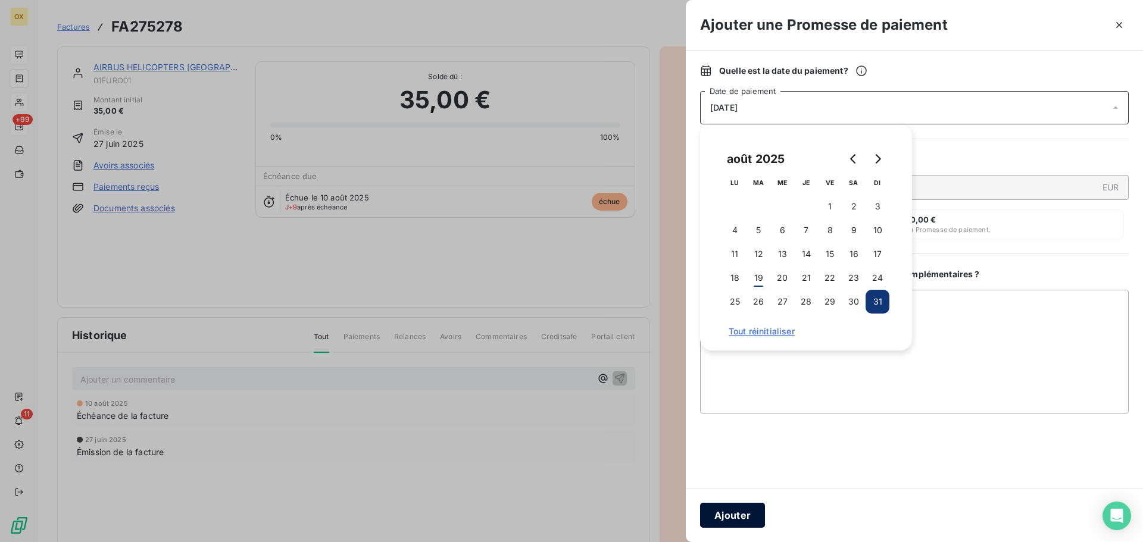
click at [753, 515] on button "Ajouter" at bounding box center [732, 515] width 65 height 25
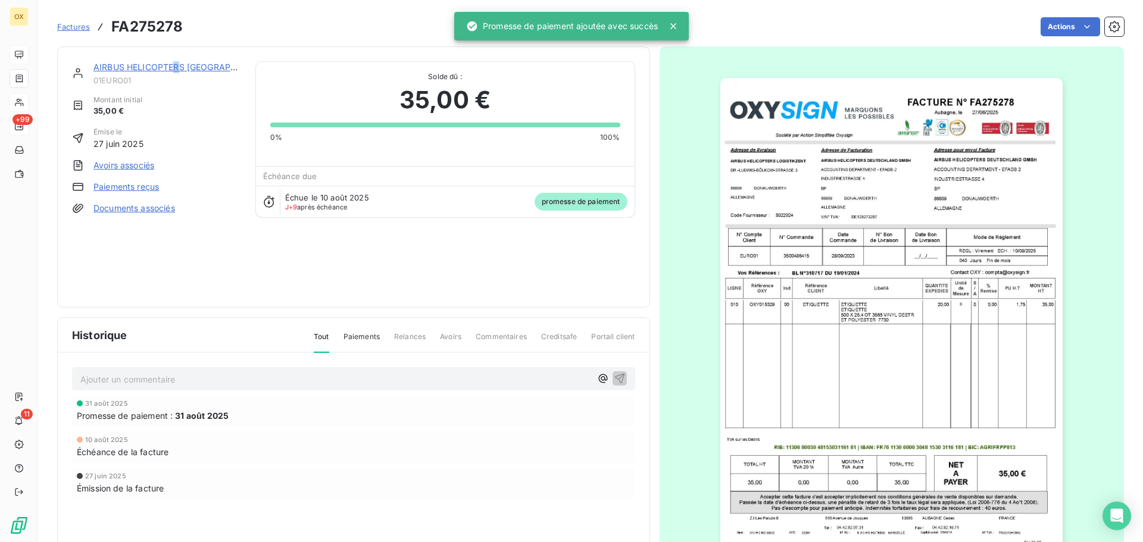
click at [176, 64] on link "AIRBUS HELICOPTERS [GEOGRAPHIC_DATA]" at bounding box center [183, 67] width 180 height 10
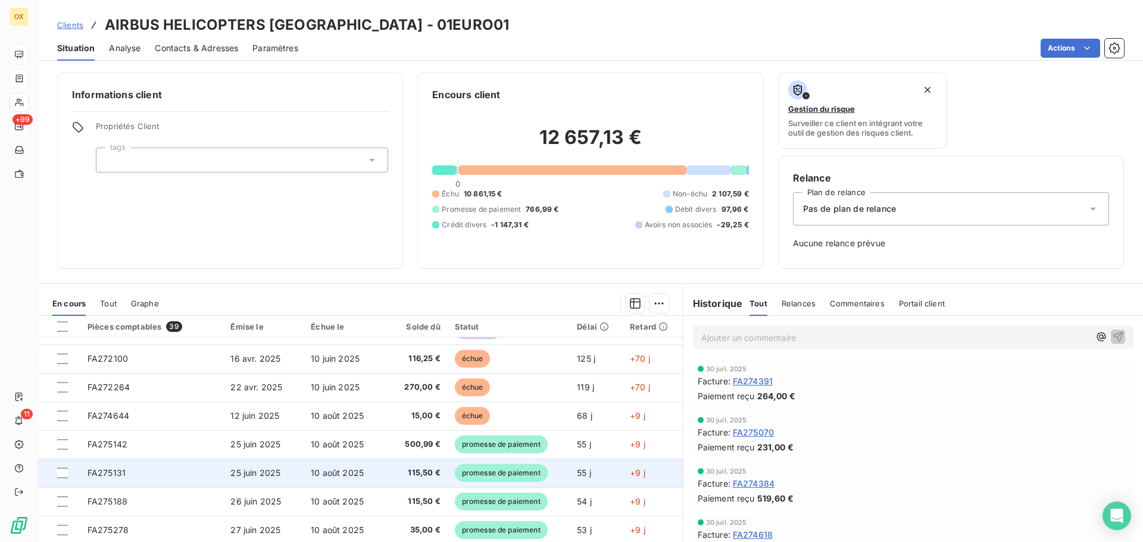
scroll to position [39, 0]
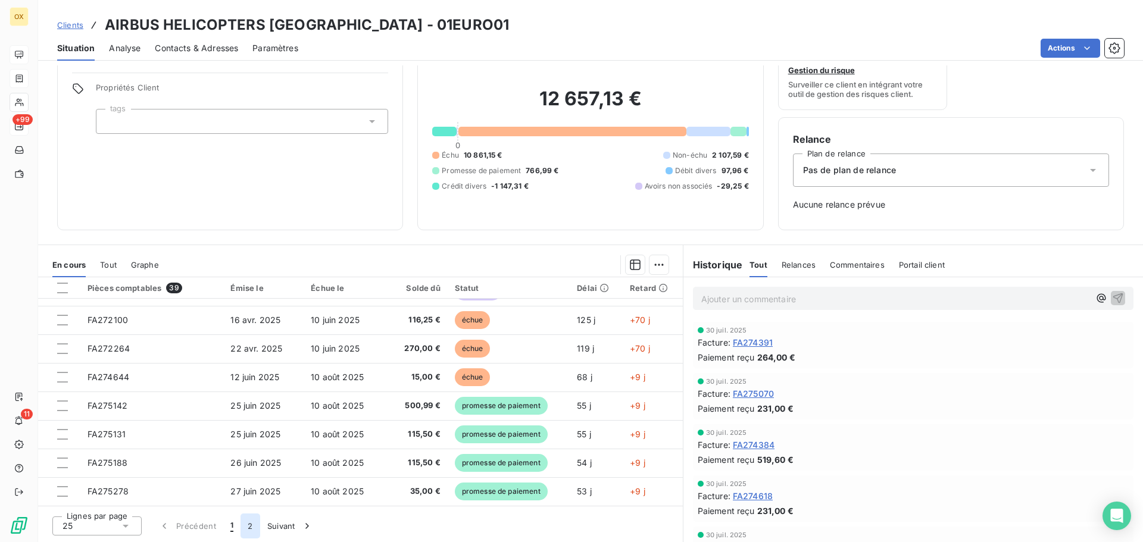
click at [250, 524] on button "2" at bounding box center [249, 526] width 19 height 25
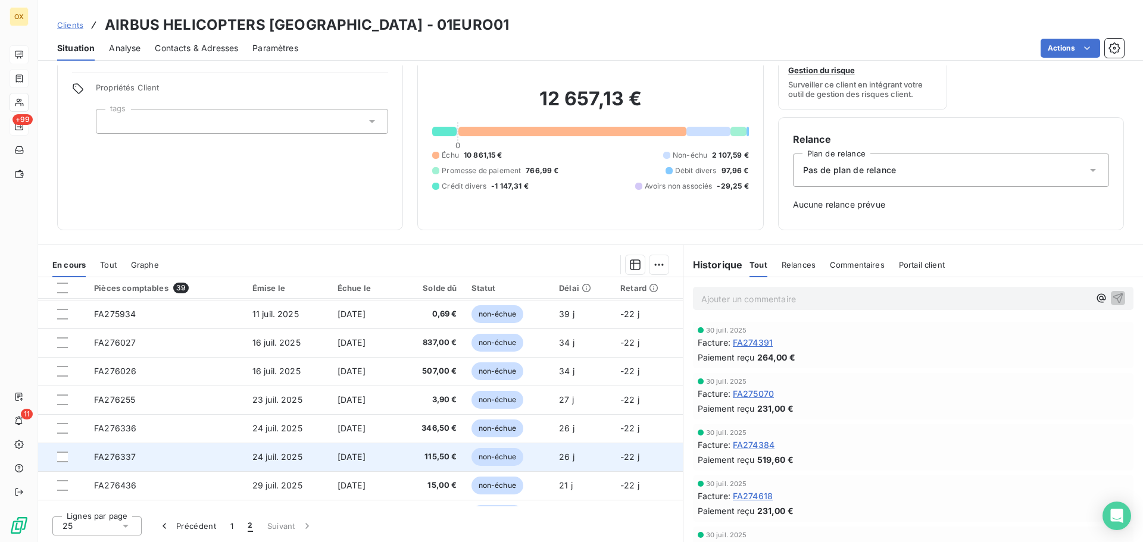
scroll to position [193, 0]
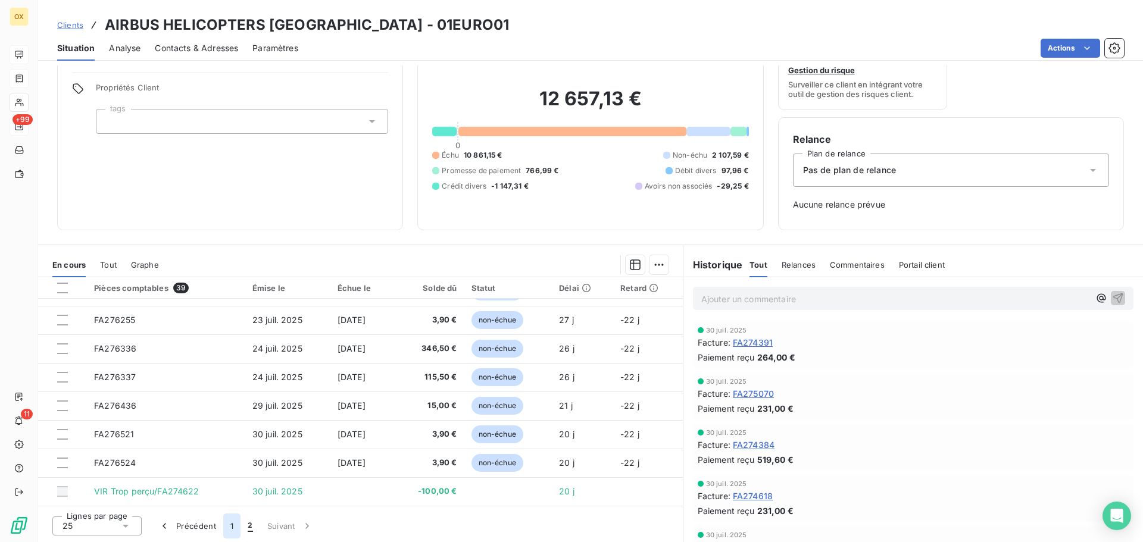
click at [232, 526] on button "1" at bounding box center [231, 526] width 17 height 25
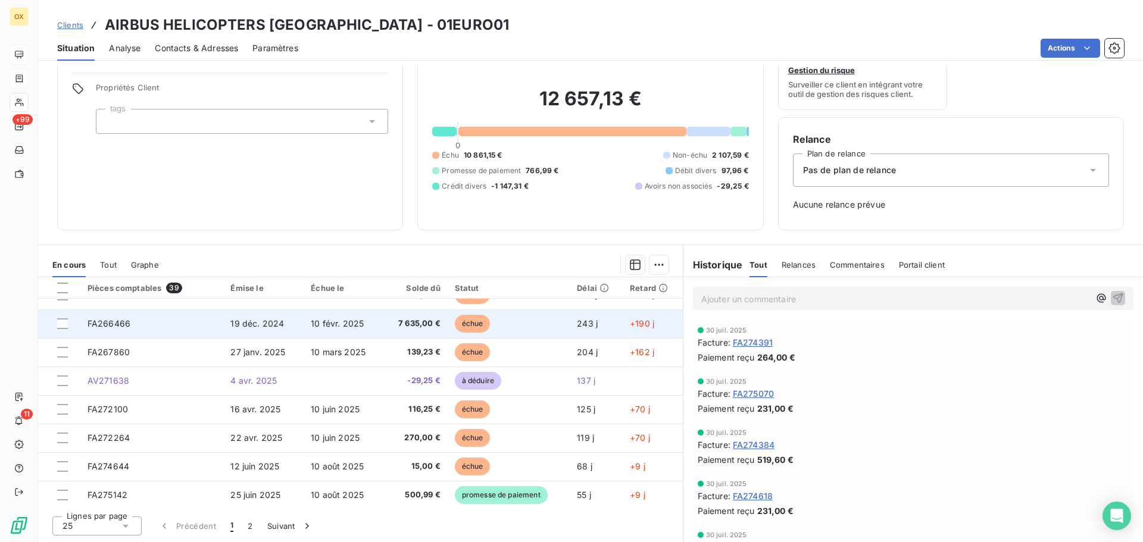
scroll to position [507, 0]
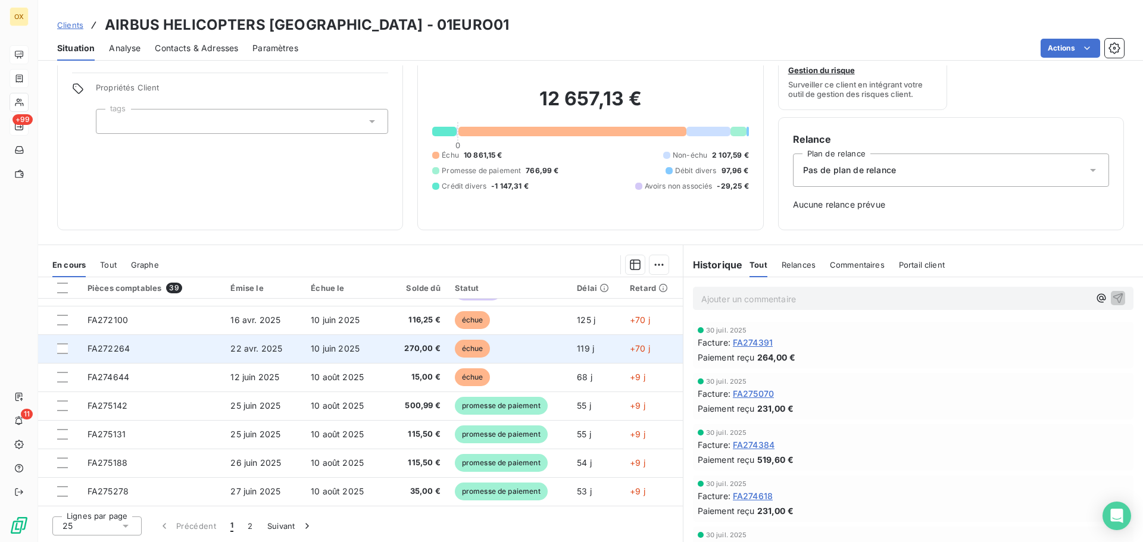
click at [406, 351] on span "270,00 €" at bounding box center [415, 349] width 50 height 12
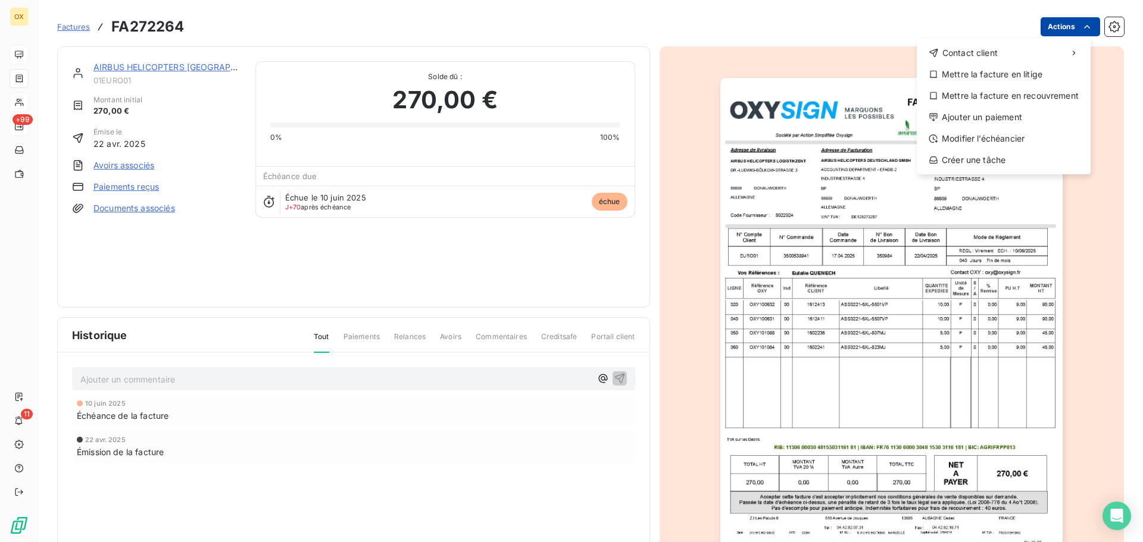
click at [1038, 30] on html "OX +99 11 Factures FA272264 Actions Contact client Mettre la facture en litige …" at bounding box center [571, 271] width 1143 height 542
click at [1006, 124] on div "Ajouter un paiement" at bounding box center [1003, 117] width 164 height 19
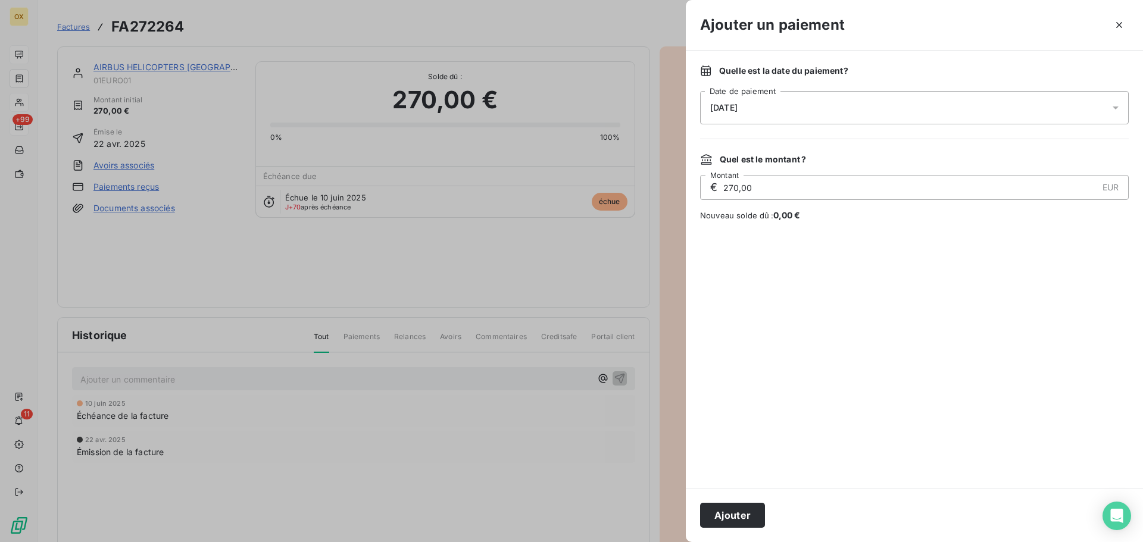
click at [758, 113] on div "[DATE]" at bounding box center [914, 107] width 429 height 33
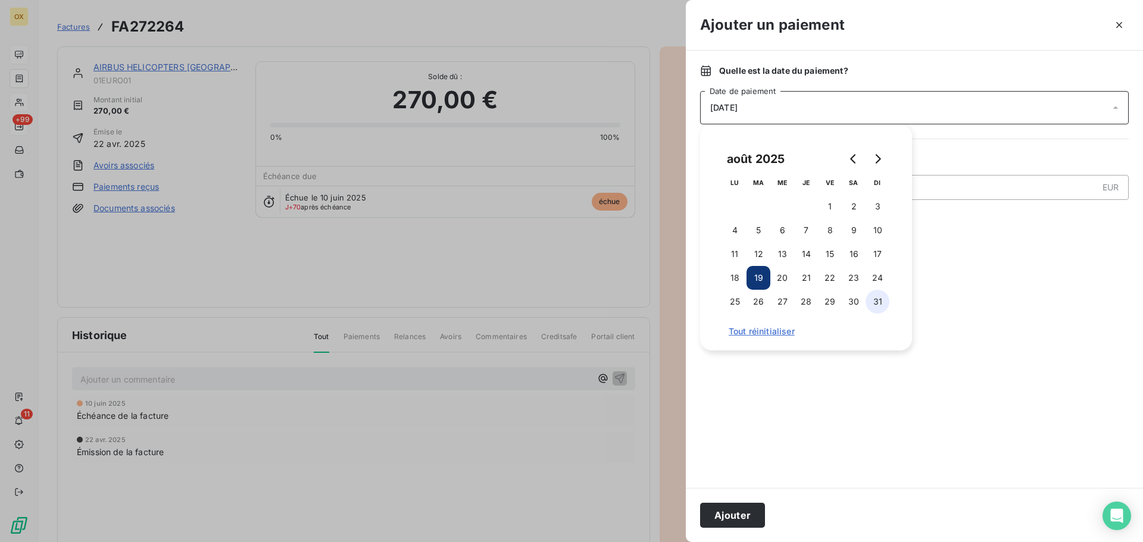
click at [881, 302] on button "31" at bounding box center [877, 302] width 24 height 24
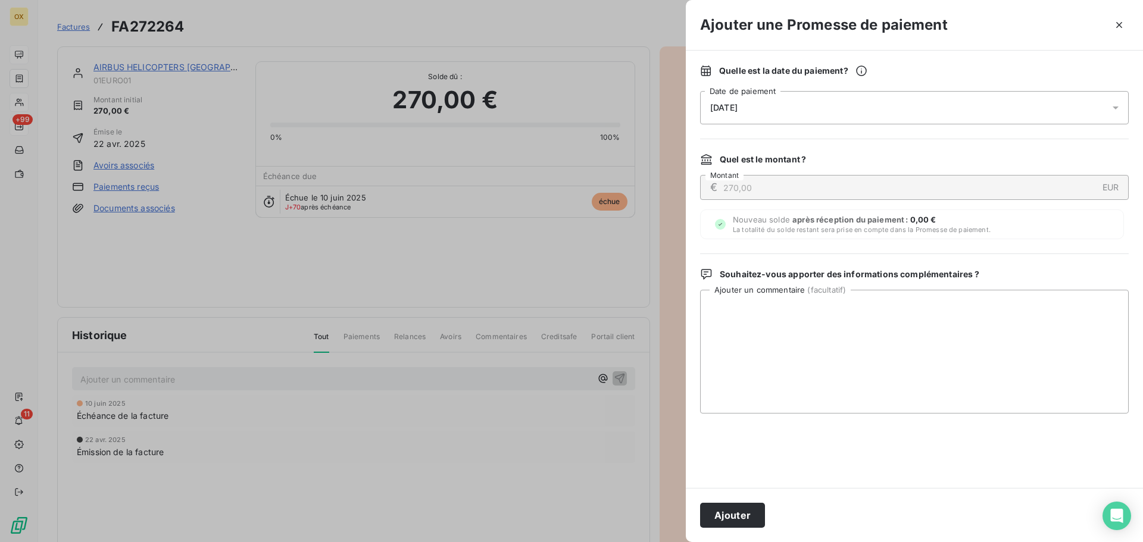
drag, startPoint x: 722, startPoint y: 515, endPoint x: 761, endPoint y: 355, distance: 164.3
click at [725, 511] on button "Ajouter" at bounding box center [732, 515] width 65 height 25
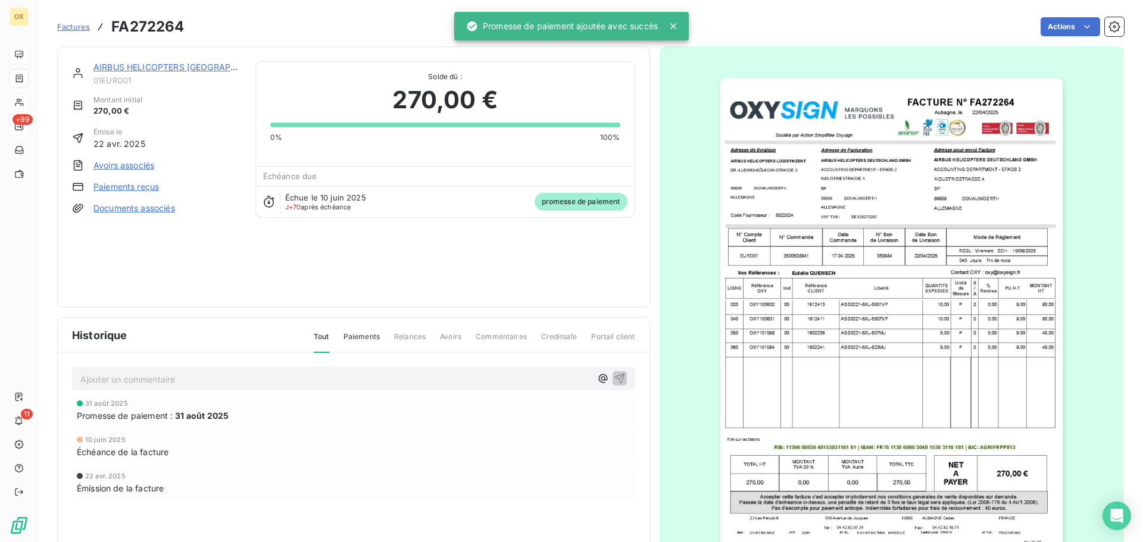
click at [146, 68] on link "AIRBUS HELICOPTERS [GEOGRAPHIC_DATA]" at bounding box center [183, 67] width 180 height 10
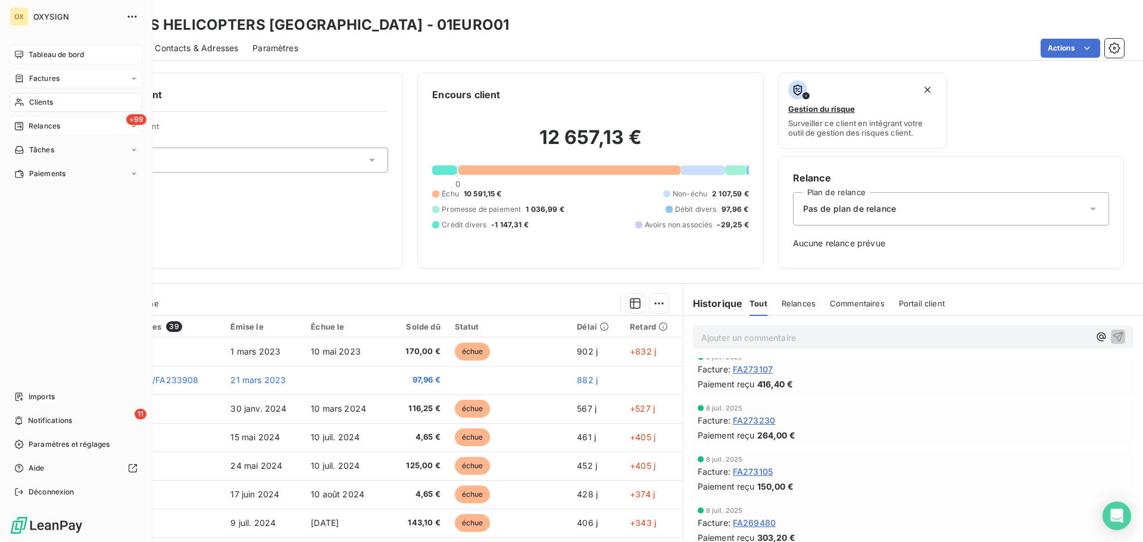
click at [30, 54] on span "Tableau de bord" at bounding box center [56, 54] width 55 height 11
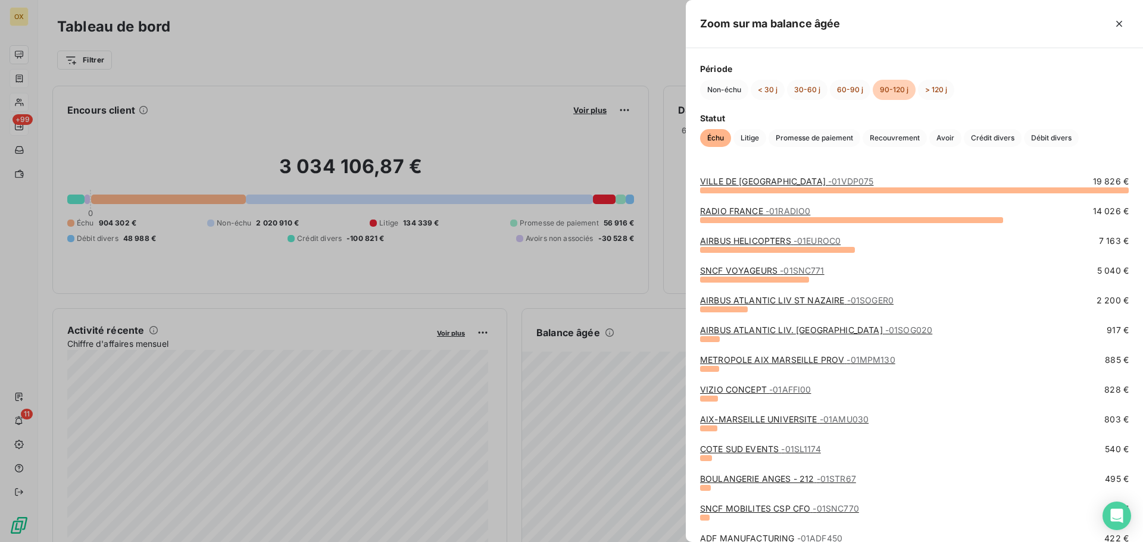
click at [749, 299] on link "AIRBUS ATLANTIC LIV ST NAZAIRE - 01SOGER0" at bounding box center [796, 300] width 193 height 10
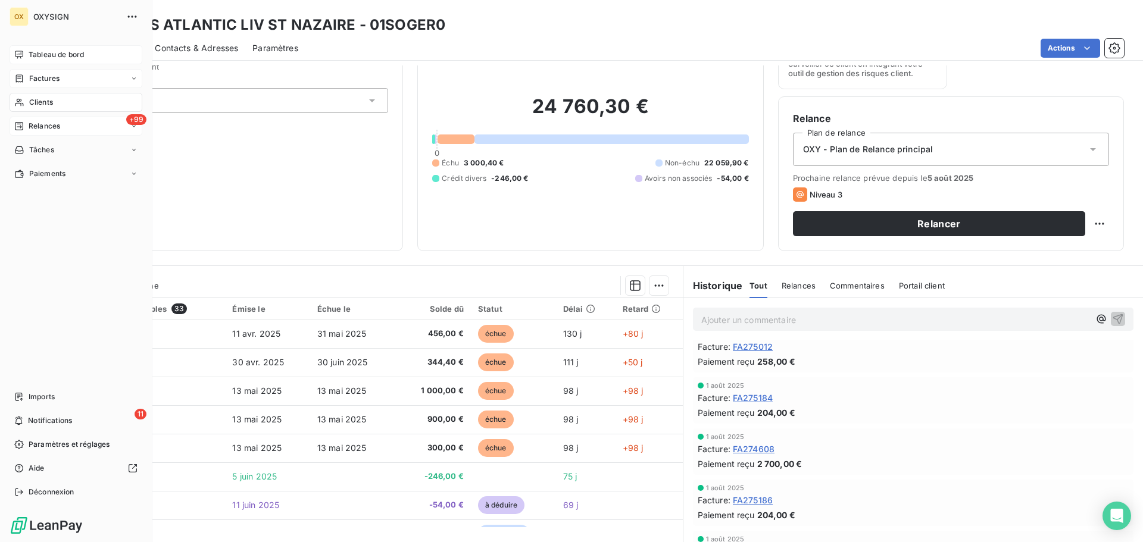
drag, startPoint x: 35, startPoint y: 99, endPoint x: 41, endPoint y: 102, distance: 7.0
click at [35, 99] on span "Clients" at bounding box center [41, 102] width 24 height 11
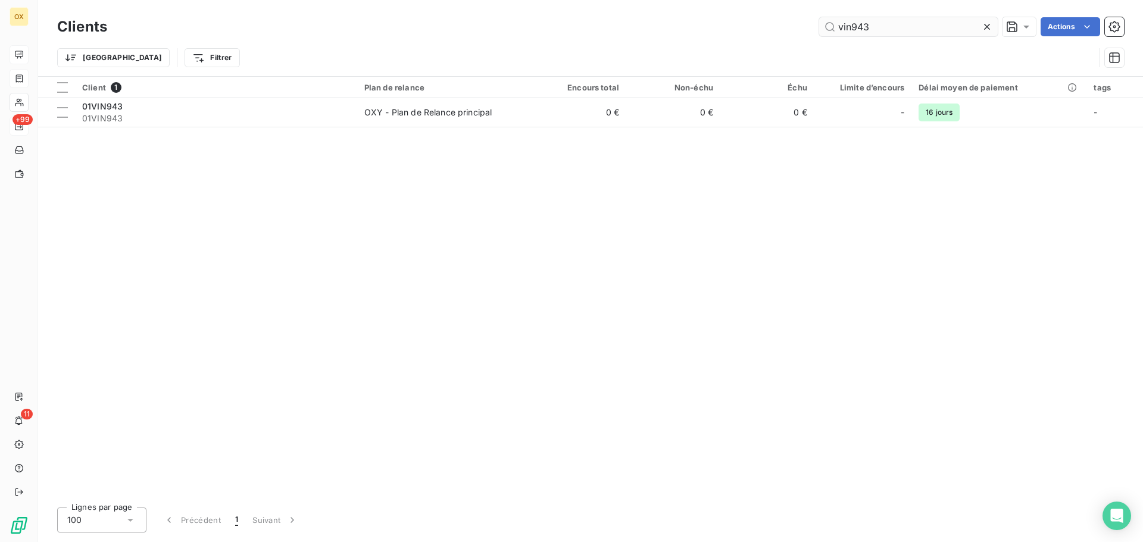
drag, startPoint x: 893, startPoint y: 26, endPoint x: 828, endPoint y: 26, distance: 64.9
click at [828, 27] on input "vin943" at bounding box center [908, 26] width 179 height 19
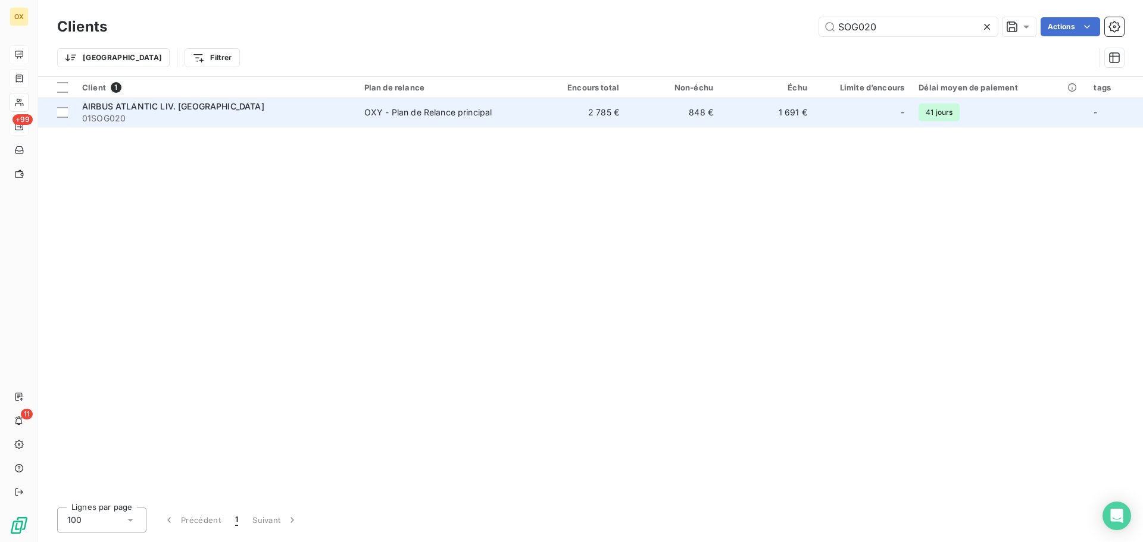
type input "SOG020"
click at [226, 113] on span "01SOG020" at bounding box center [216, 118] width 268 height 12
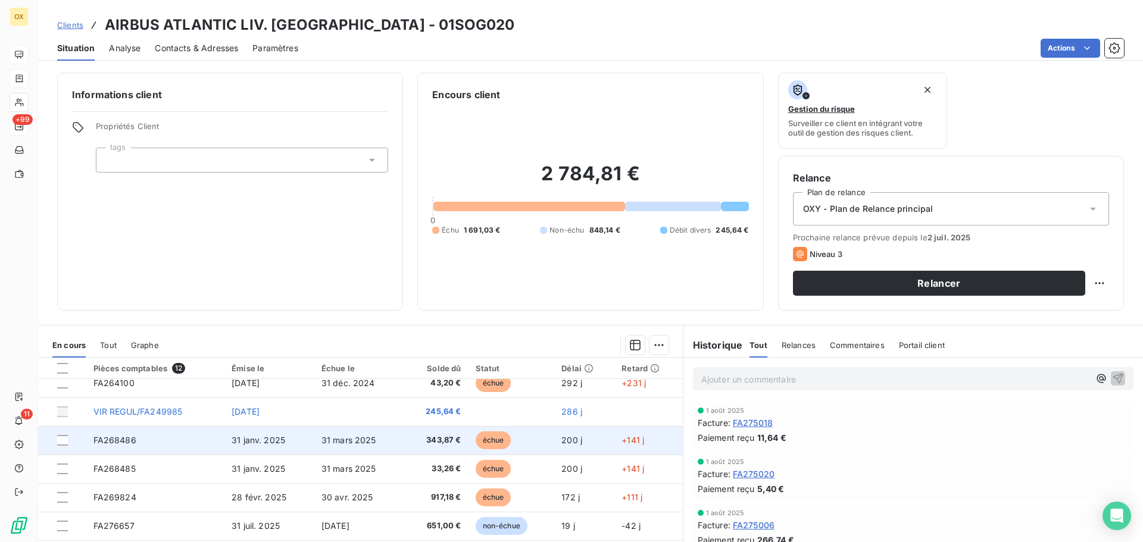
scroll to position [60, 0]
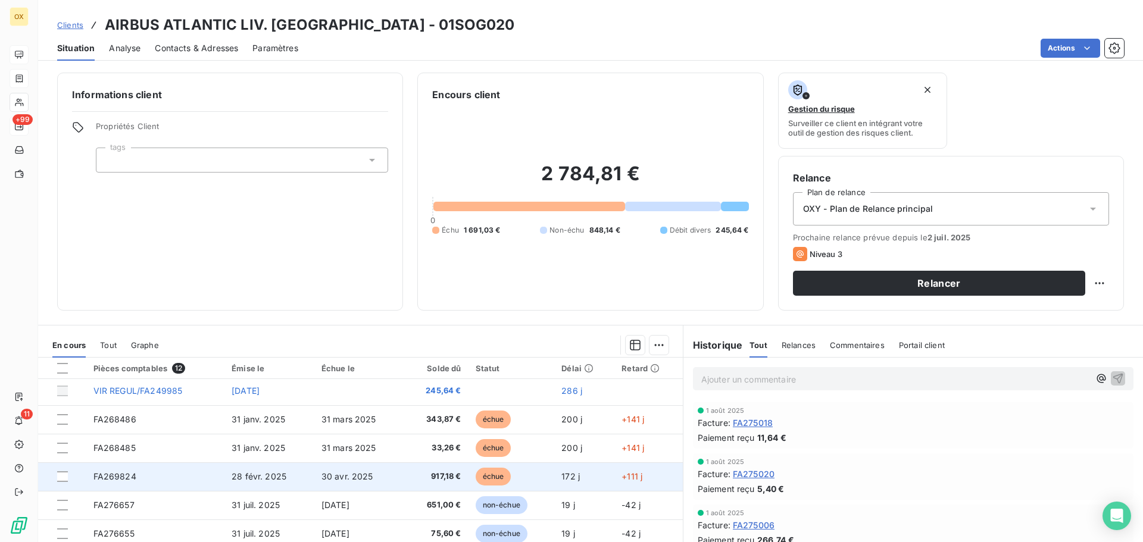
click at [355, 484] on td "30 avr. 2025" at bounding box center [359, 476] width 90 height 29
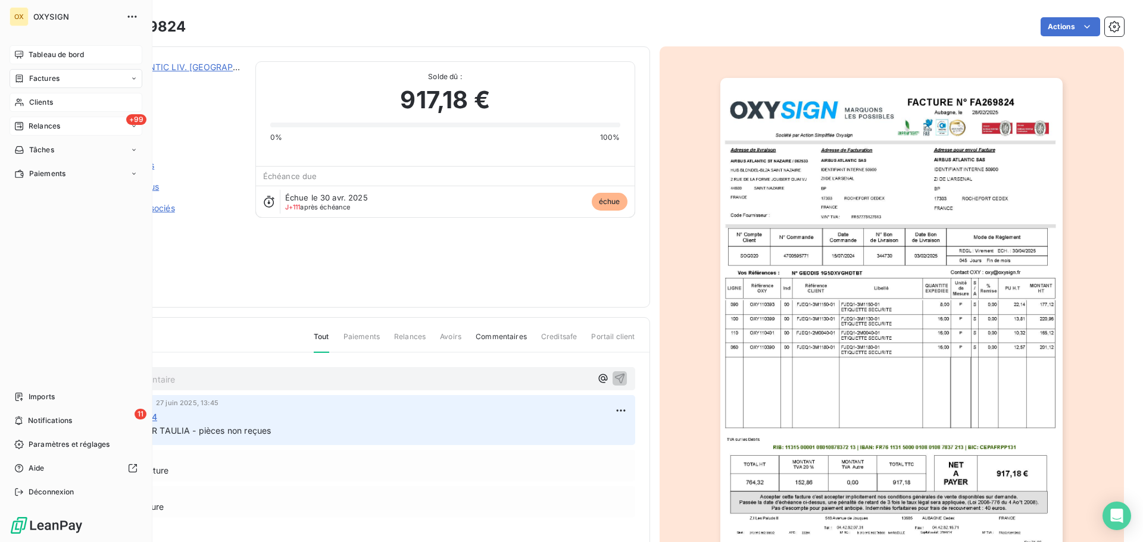
click at [32, 52] on span "Tableau de bord" at bounding box center [56, 54] width 55 height 11
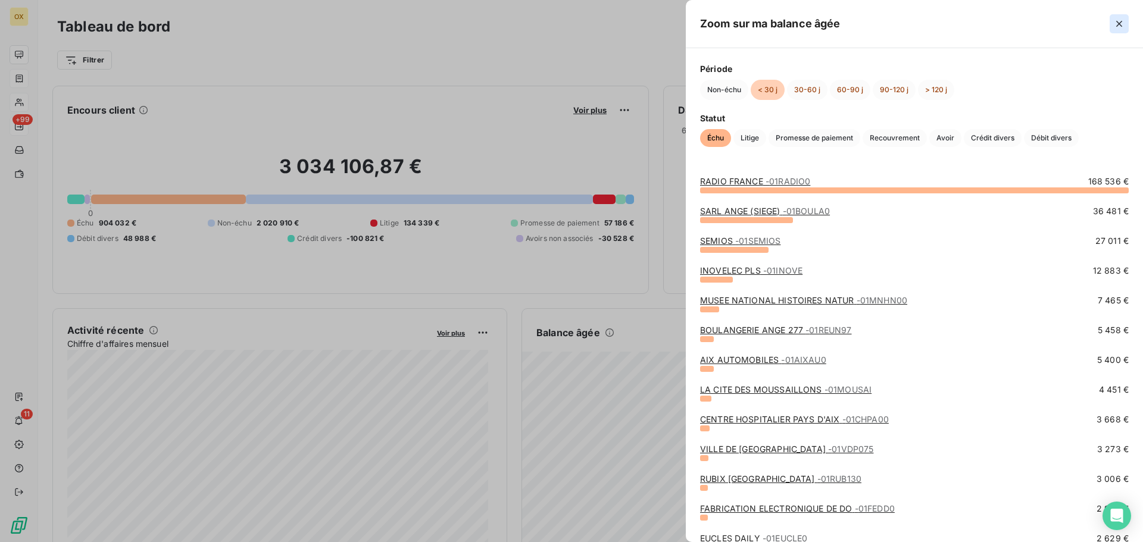
click at [1122, 19] on icon "button" at bounding box center [1119, 24] width 12 height 12
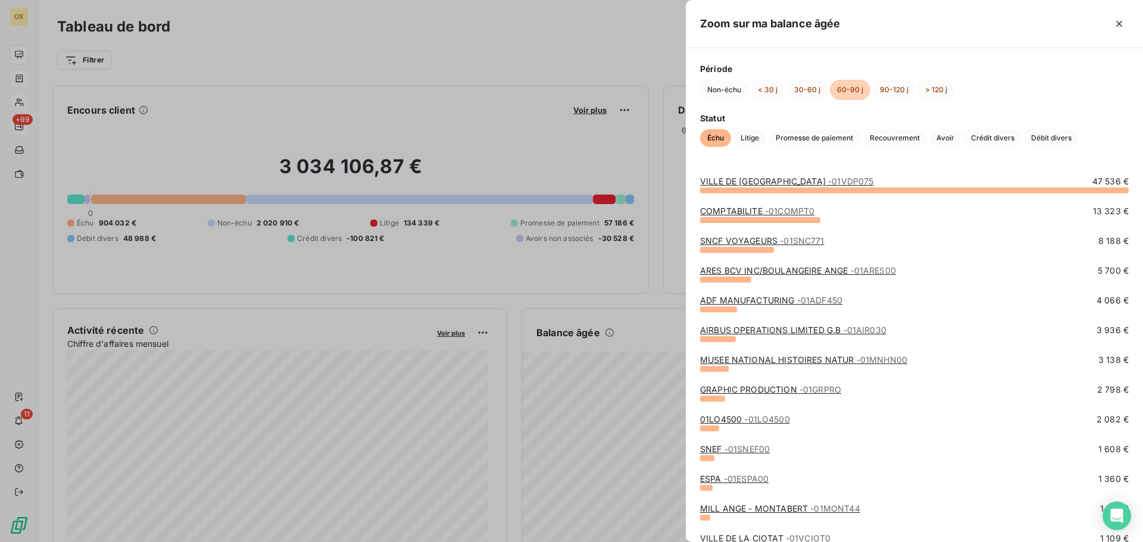
drag, startPoint x: 1116, startPoint y: 22, endPoint x: 1070, endPoint y: 26, distance: 46.6
click at [1115, 22] on icon "button" at bounding box center [1119, 24] width 12 height 12
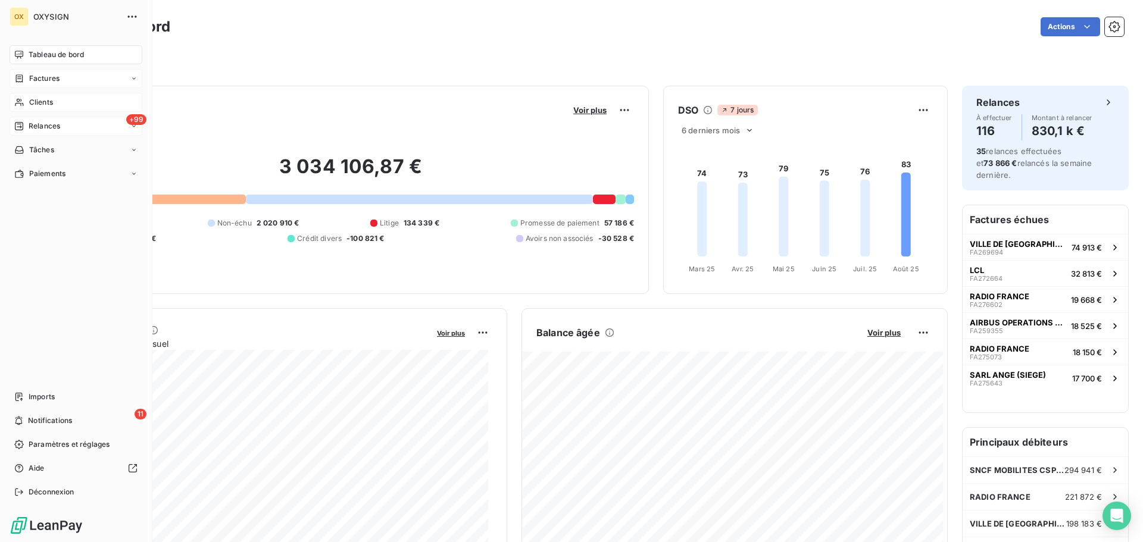
click at [36, 74] on span "Factures" at bounding box center [44, 78] width 30 height 11
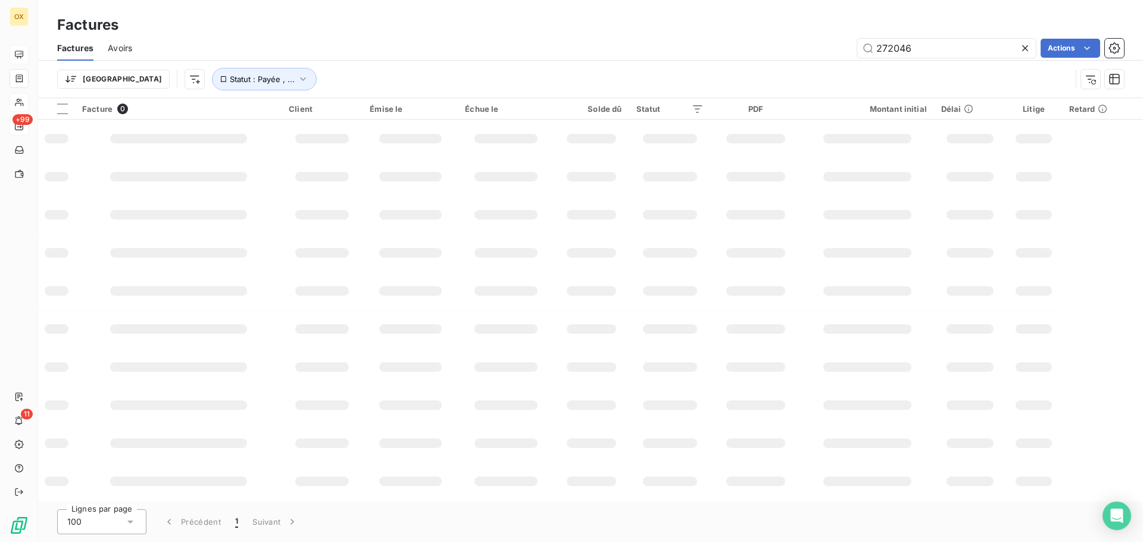
drag, startPoint x: 954, startPoint y: 42, endPoint x: 845, endPoint y: 44, distance: 109.5
click at [845, 44] on div "272046 Actions" at bounding box center [634, 48] width 977 height 19
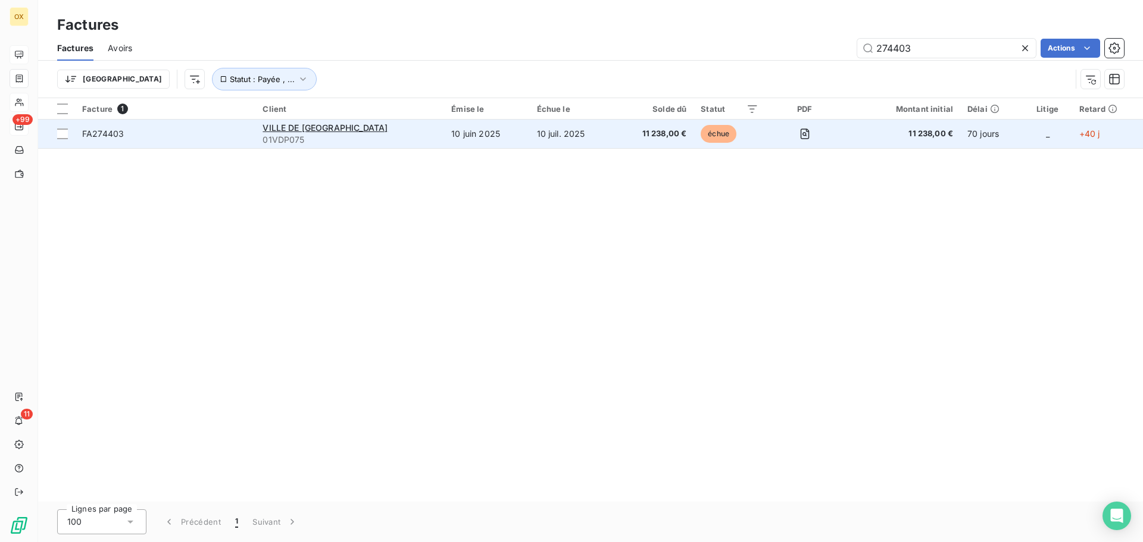
type input "274403"
click at [173, 137] on span "FA274403" at bounding box center [165, 134] width 166 height 12
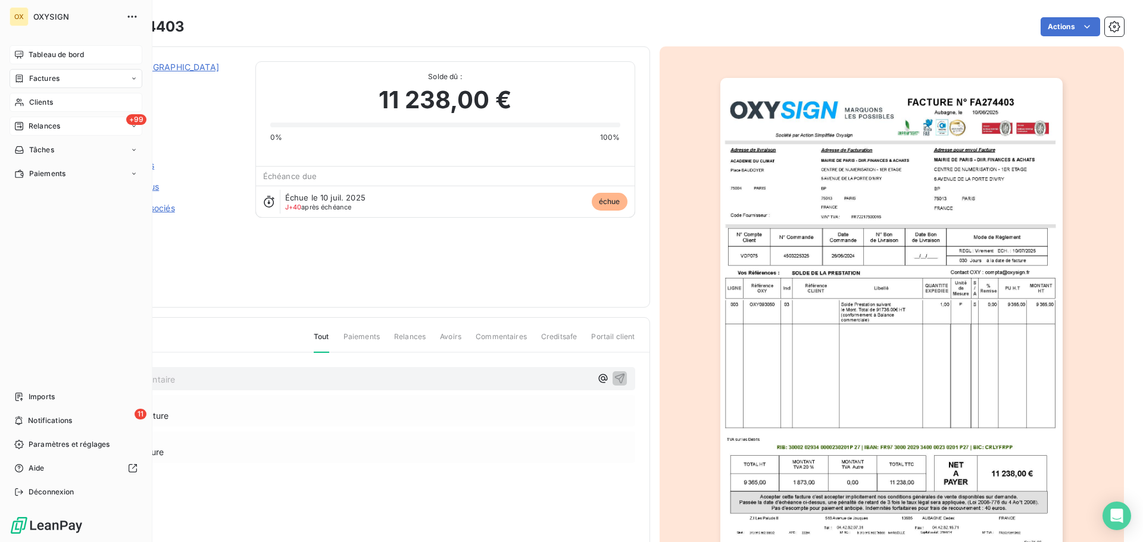
drag, startPoint x: 46, startPoint y: 76, endPoint x: 68, endPoint y: 70, distance: 22.7
click at [46, 76] on span "Factures" at bounding box center [44, 78] width 30 height 11
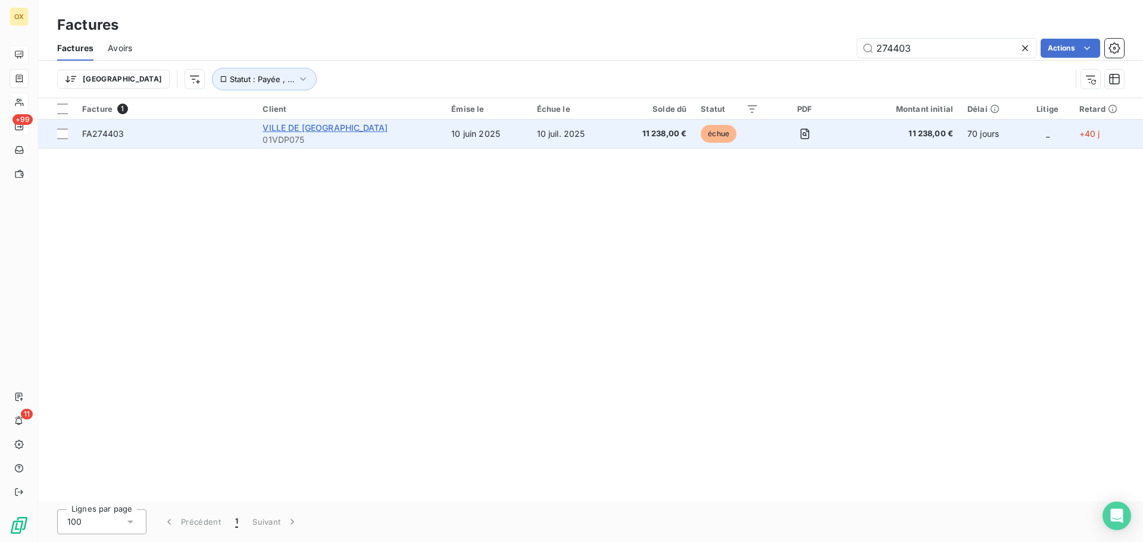
click at [323, 127] on span "VILLE DE [GEOGRAPHIC_DATA]" at bounding box center [324, 128] width 125 height 10
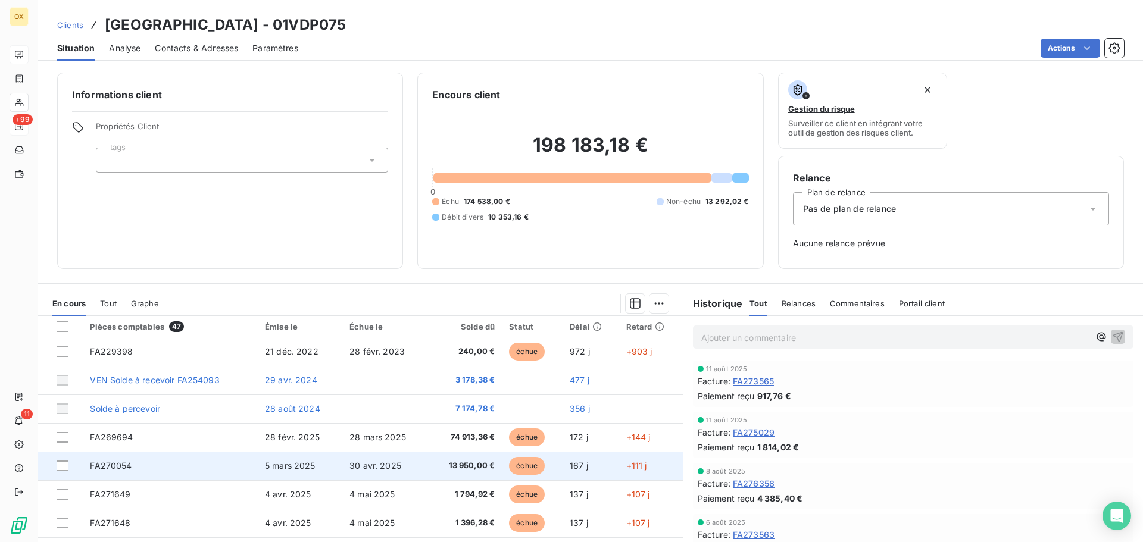
click at [477, 462] on span "13 950,00 €" at bounding box center [466, 466] width 60 height 12
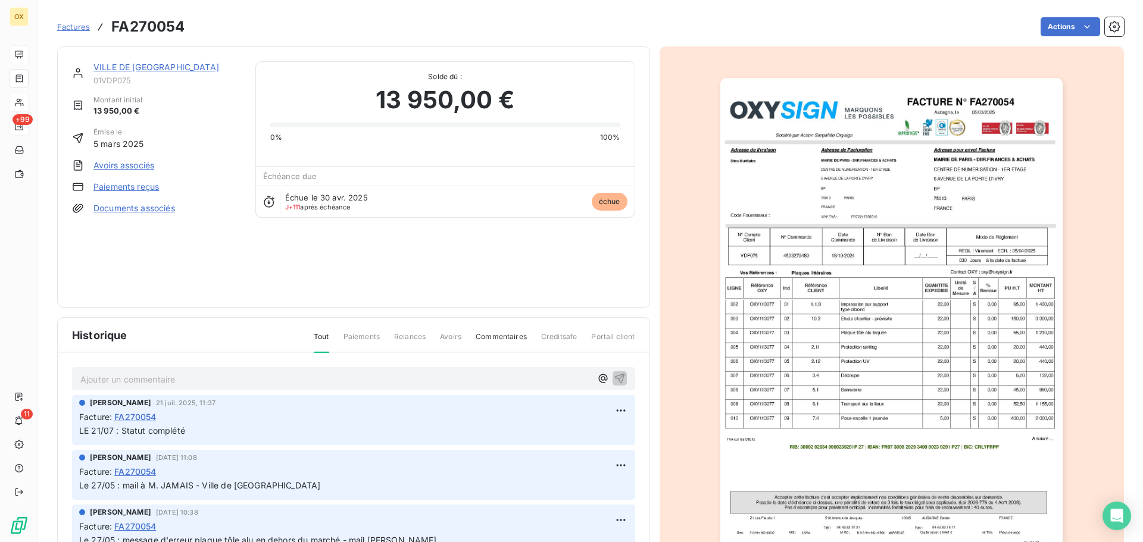
click at [146, 68] on link "VILLE DE [GEOGRAPHIC_DATA]" at bounding box center [156, 67] width 126 height 10
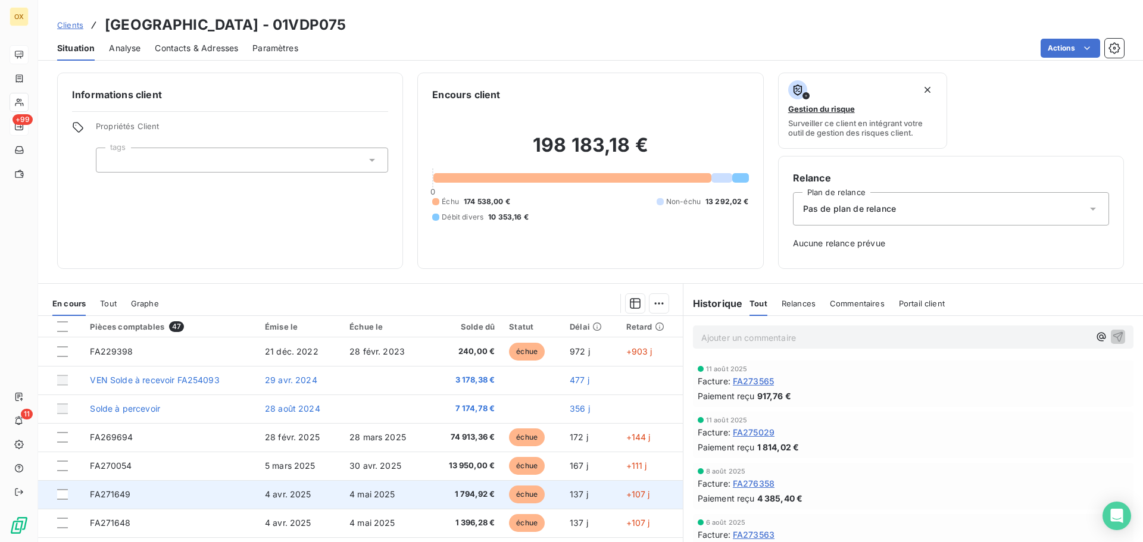
click at [479, 495] on span "1 794,92 €" at bounding box center [466, 495] width 60 height 12
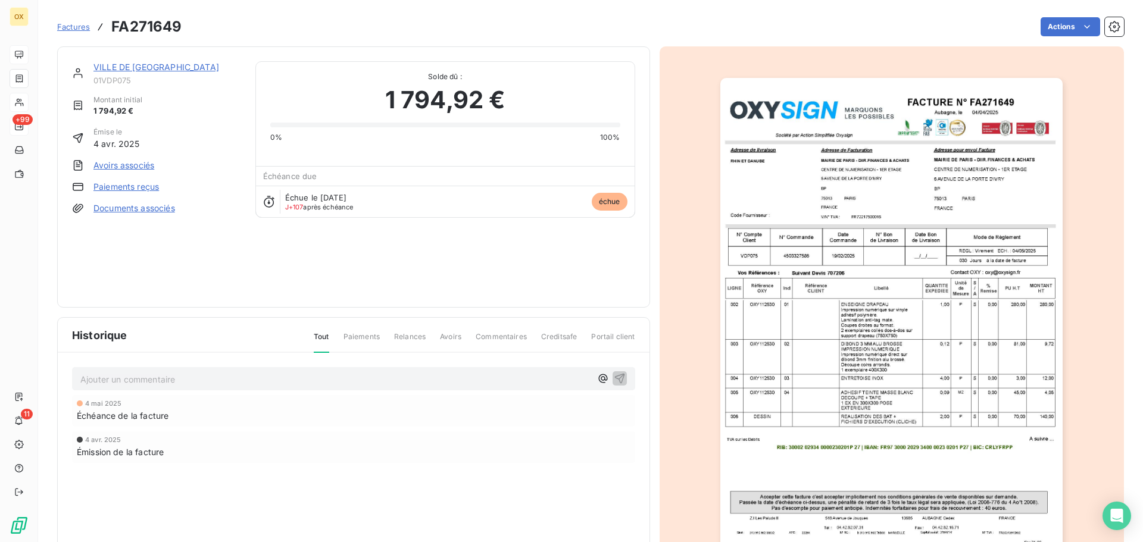
click at [838, 362] on img "button" at bounding box center [891, 320] width 342 height 484
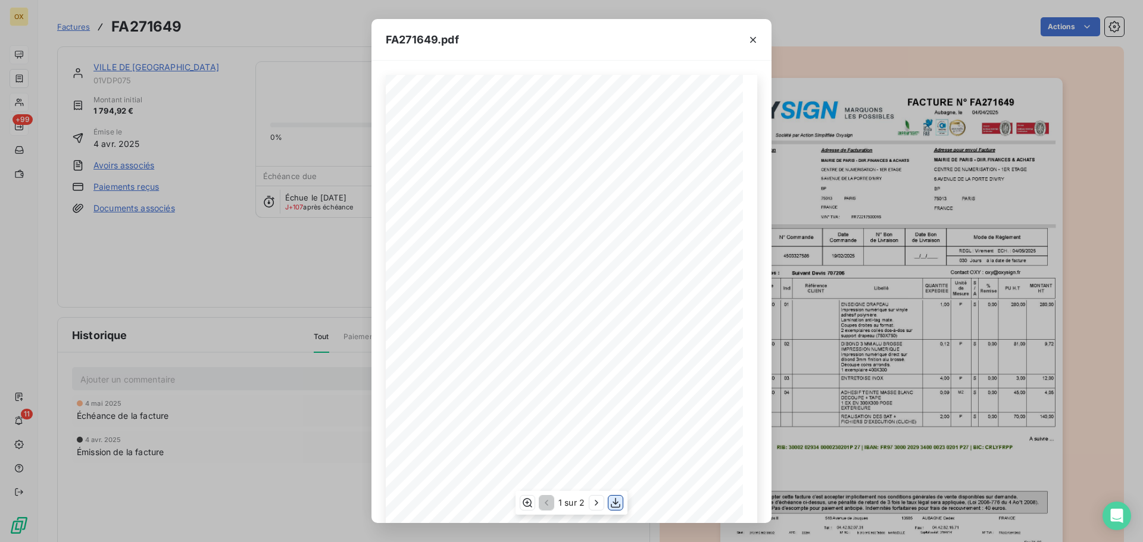
click at [615, 505] on icon "button" at bounding box center [615, 503] width 12 height 12
drag, startPoint x: 753, startPoint y: 39, endPoint x: 1097, endPoint y: 99, distance: 349.1
click at [753, 39] on icon "button" at bounding box center [753, 40] width 6 height 6
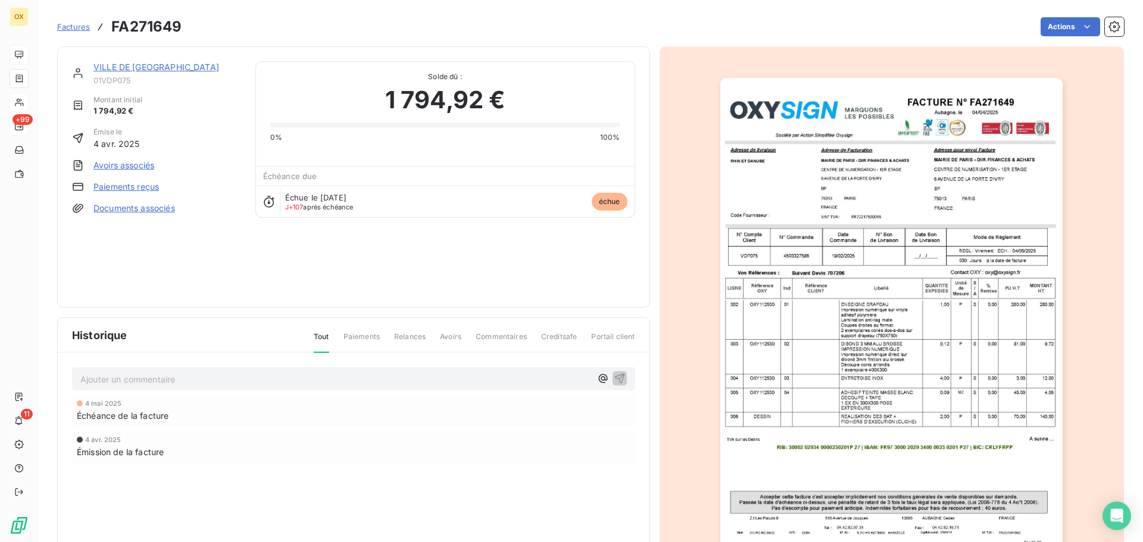
click at [146, 68] on link "VILLE DE [GEOGRAPHIC_DATA]" at bounding box center [156, 67] width 126 height 10
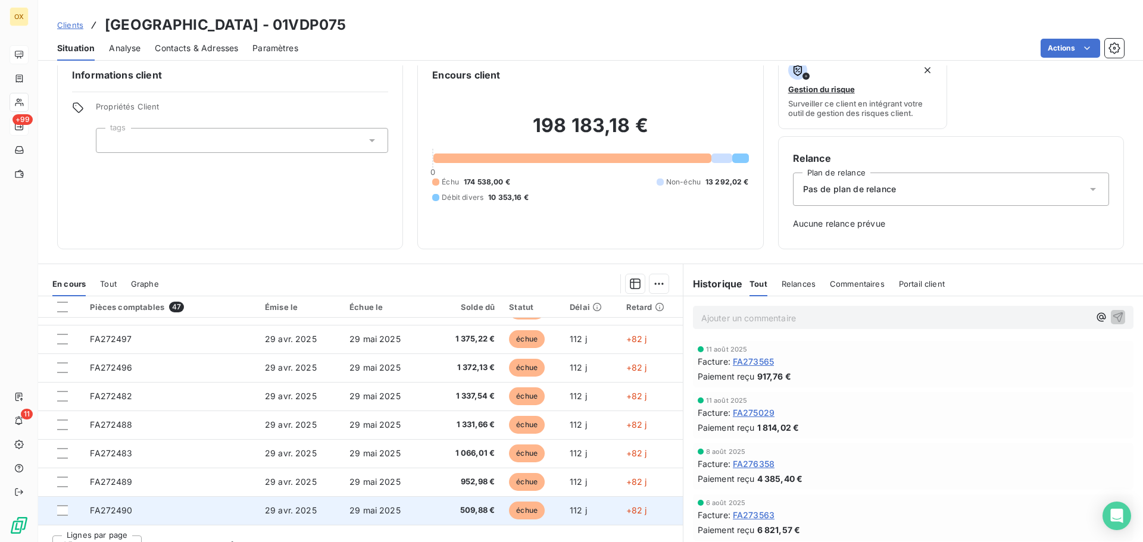
scroll to position [39, 0]
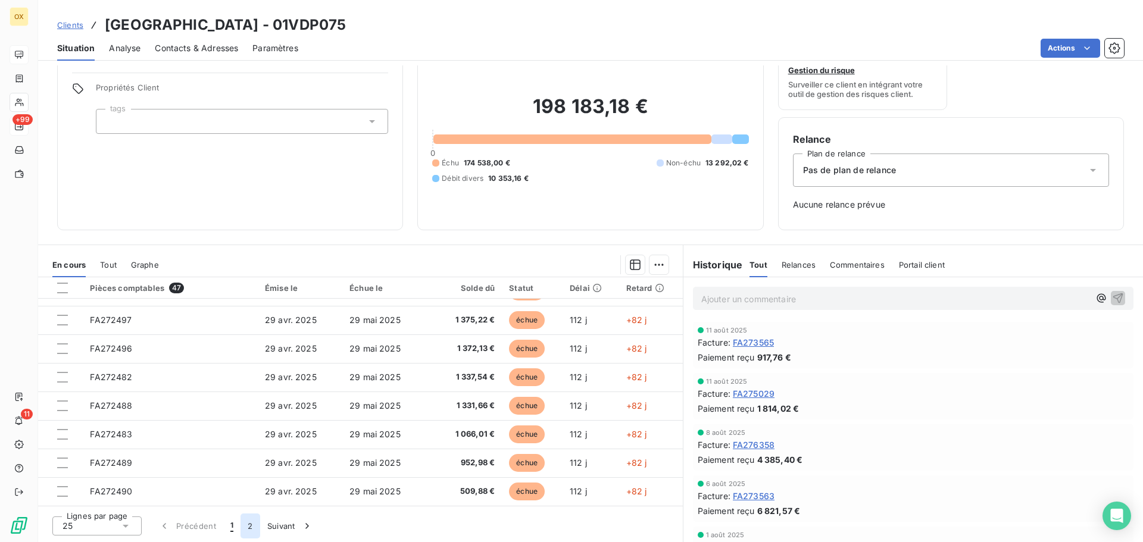
click at [249, 525] on button "2" at bounding box center [249, 526] width 19 height 25
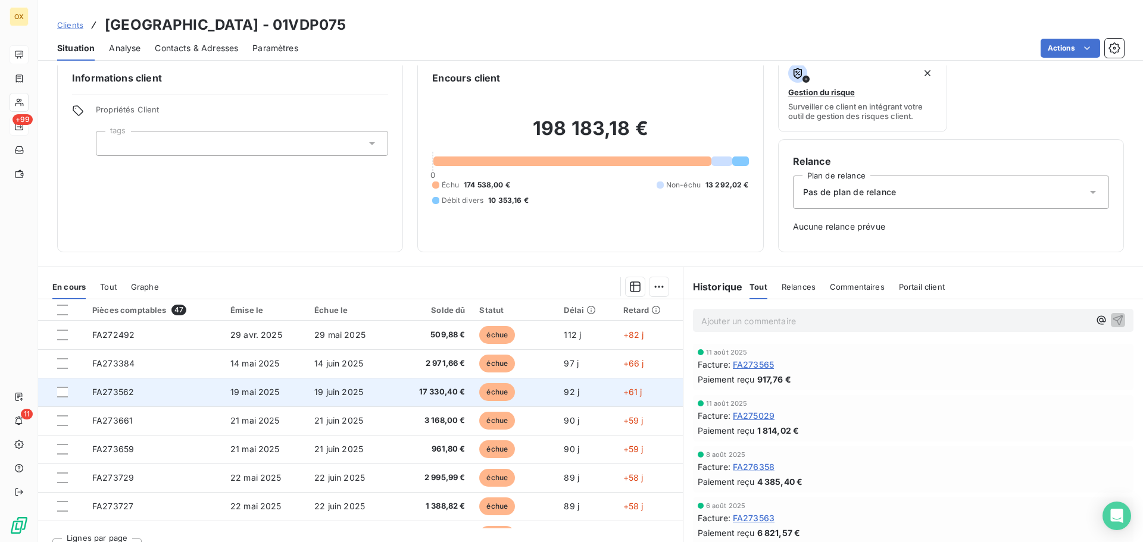
scroll to position [0, 0]
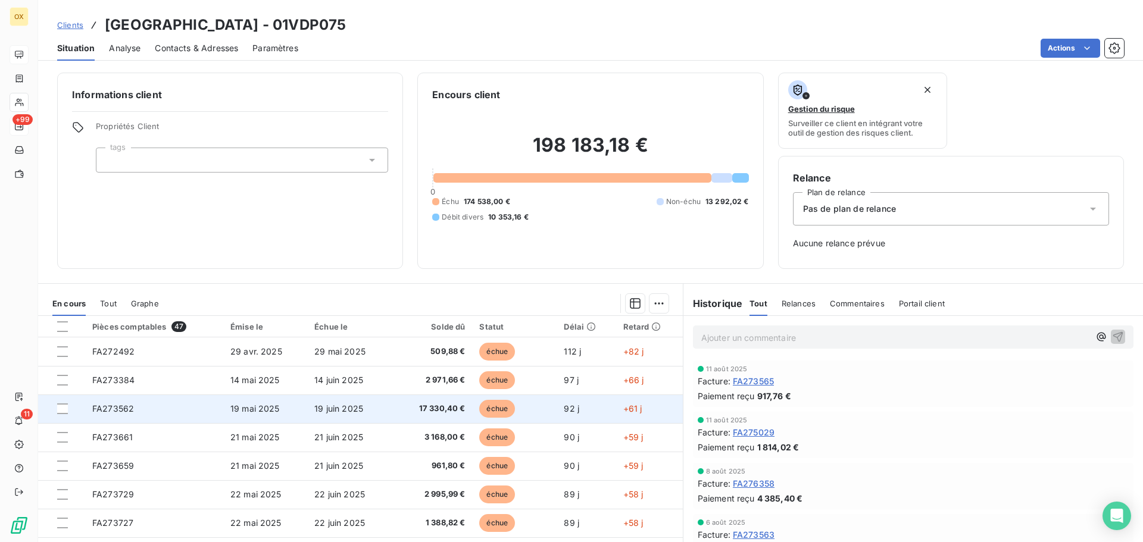
click at [355, 412] on span "19 juin 2025" at bounding box center [338, 409] width 49 height 10
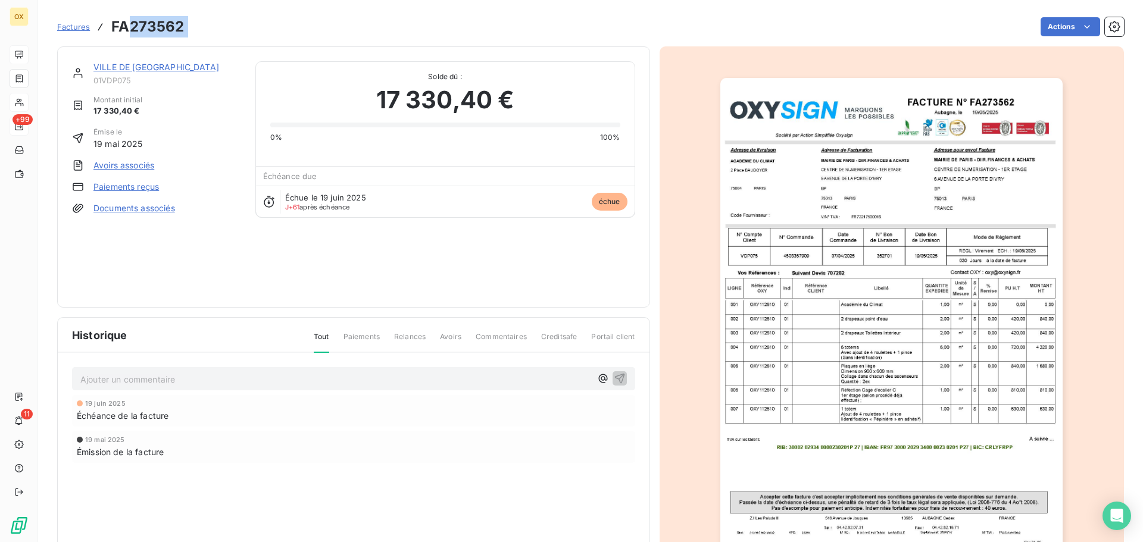
drag, startPoint x: 193, startPoint y: 23, endPoint x: 132, endPoint y: 30, distance: 61.7
click at [132, 30] on div "Factures FA273562 Actions" at bounding box center [590, 26] width 1067 height 25
copy section "273562 Actions"
click at [827, 184] on img "button" at bounding box center [891, 320] width 342 height 484
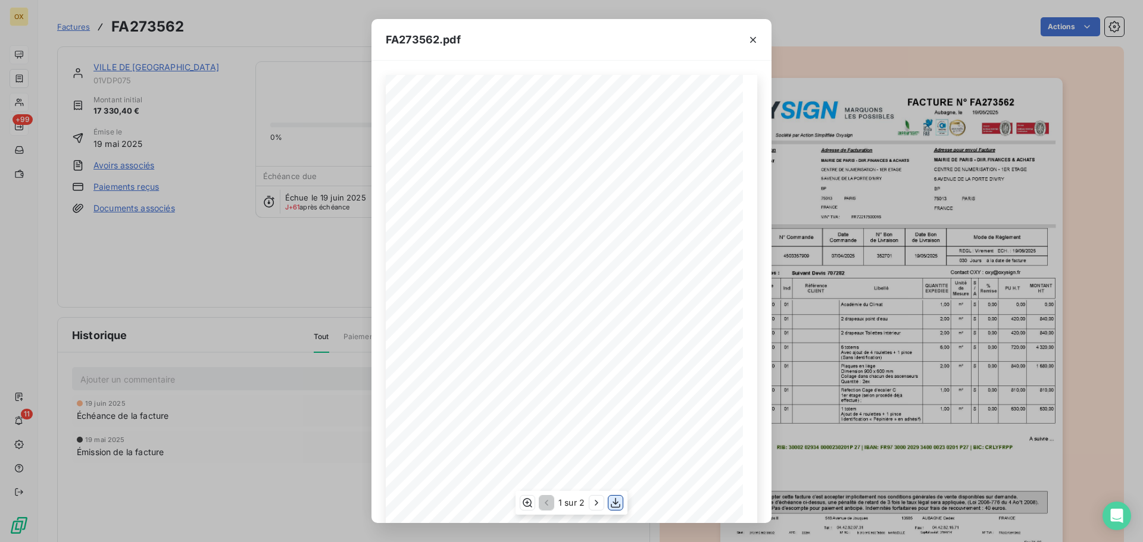
click at [615, 504] on icon "button" at bounding box center [616, 503] width 10 height 10
drag, startPoint x: 754, startPoint y: 37, endPoint x: 800, endPoint y: 34, distance: 46.6
click at [753, 37] on icon "button" at bounding box center [753, 40] width 12 height 12
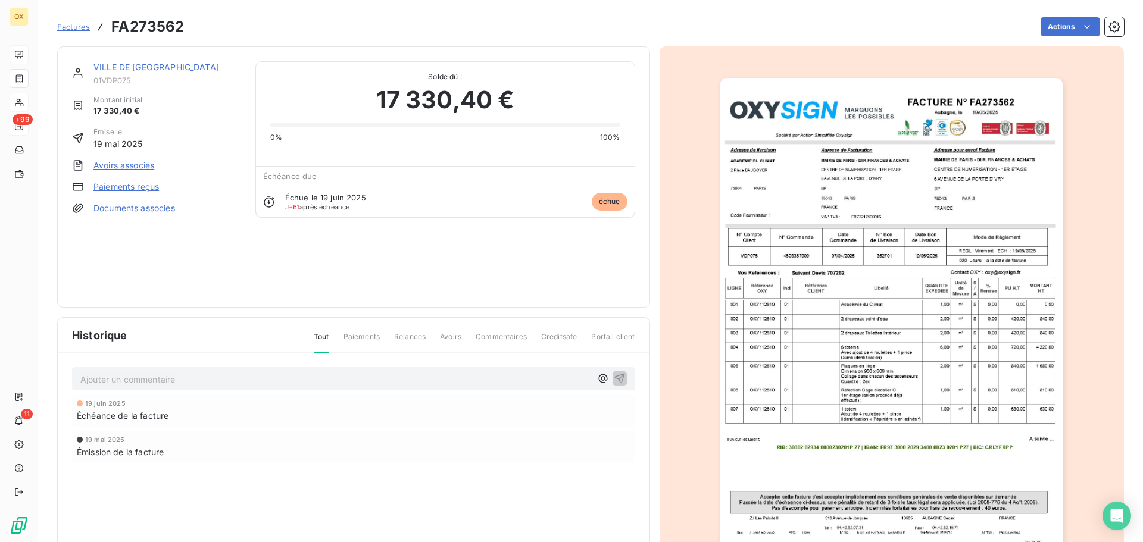
click at [125, 70] on link "VILLE DE [GEOGRAPHIC_DATA]" at bounding box center [156, 67] width 126 height 10
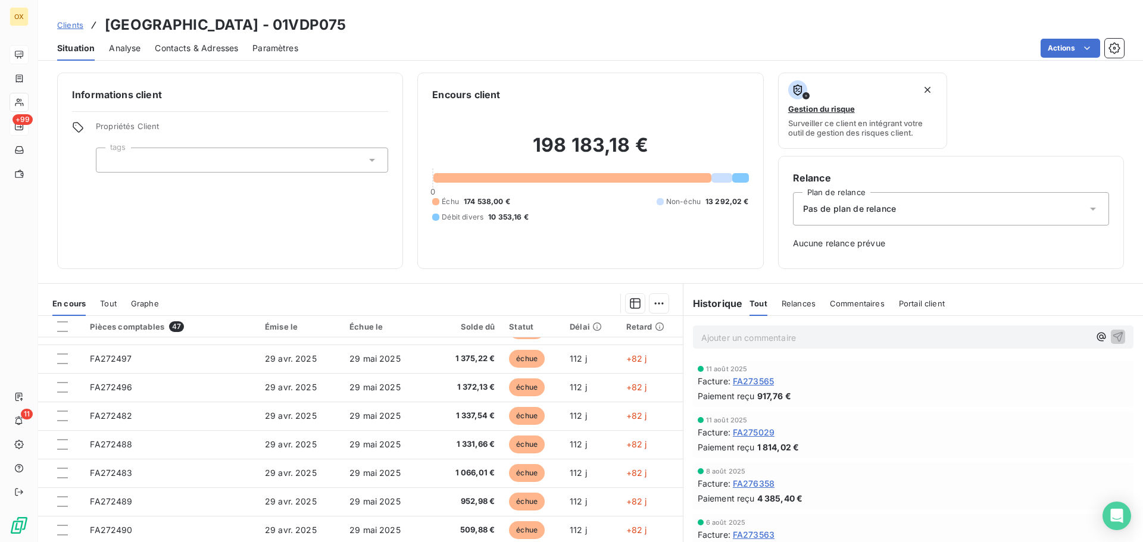
scroll to position [39, 0]
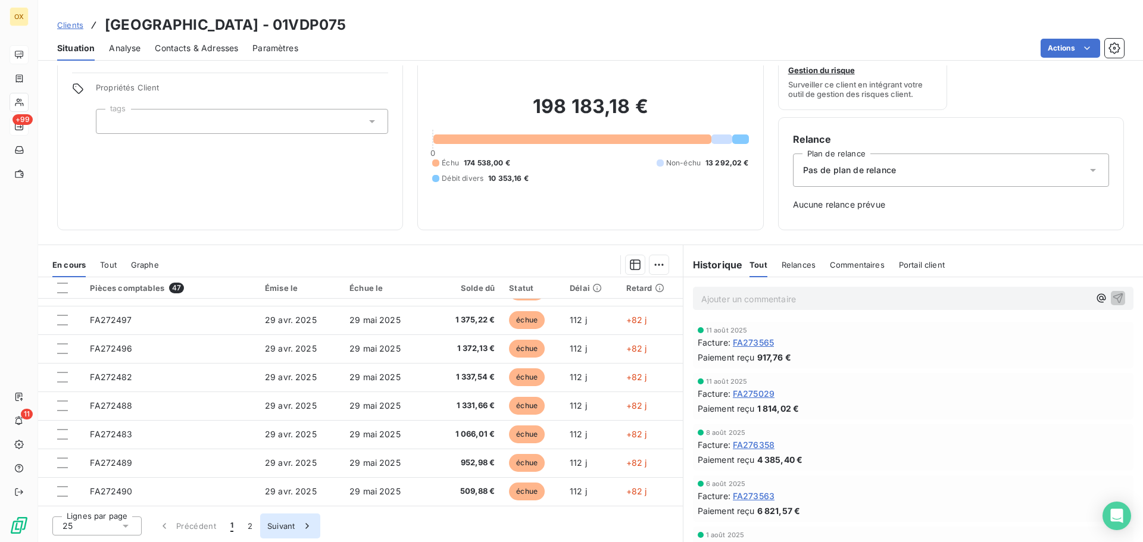
drag, startPoint x: 252, startPoint y: 528, endPoint x: 273, endPoint y: 517, distance: 23.4
click at [252, 528] on button "2" at bounding box center [249, 526] width 19 height 25
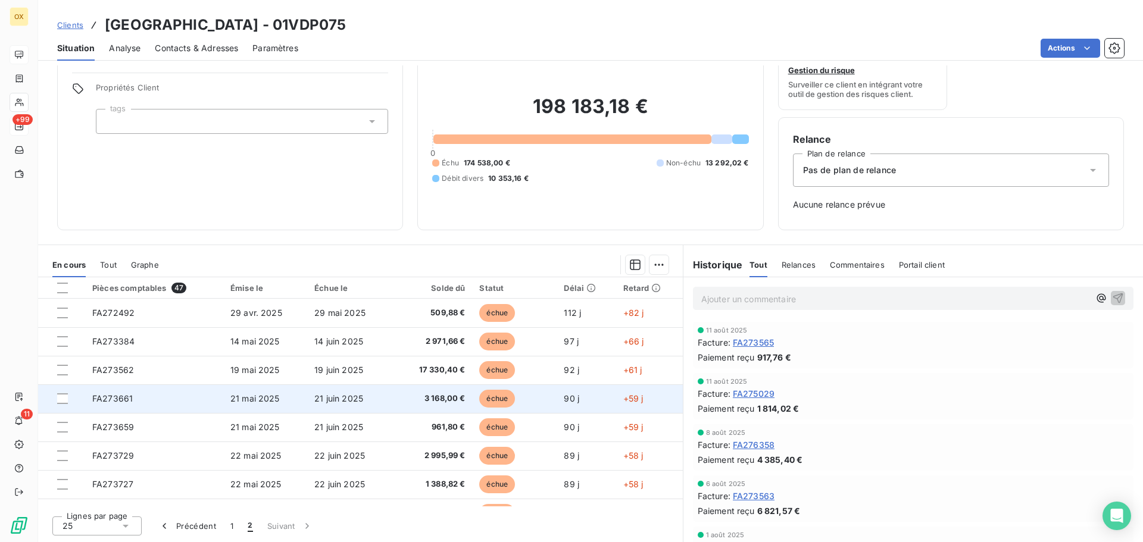
click at [370, 395] on td "21 juin 2025" at bounding box center [351, 398] width 88 height 29
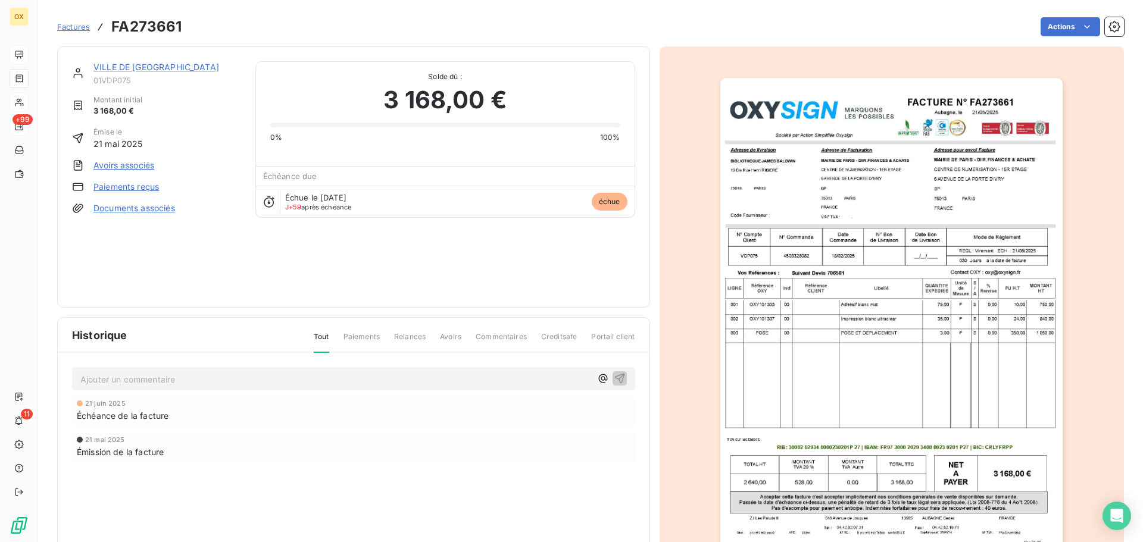
click at [99, 68] on link "VILLE DE [GEOGRAPHIC_DATA]" at bounding box center [156, 67] width 126 height 10
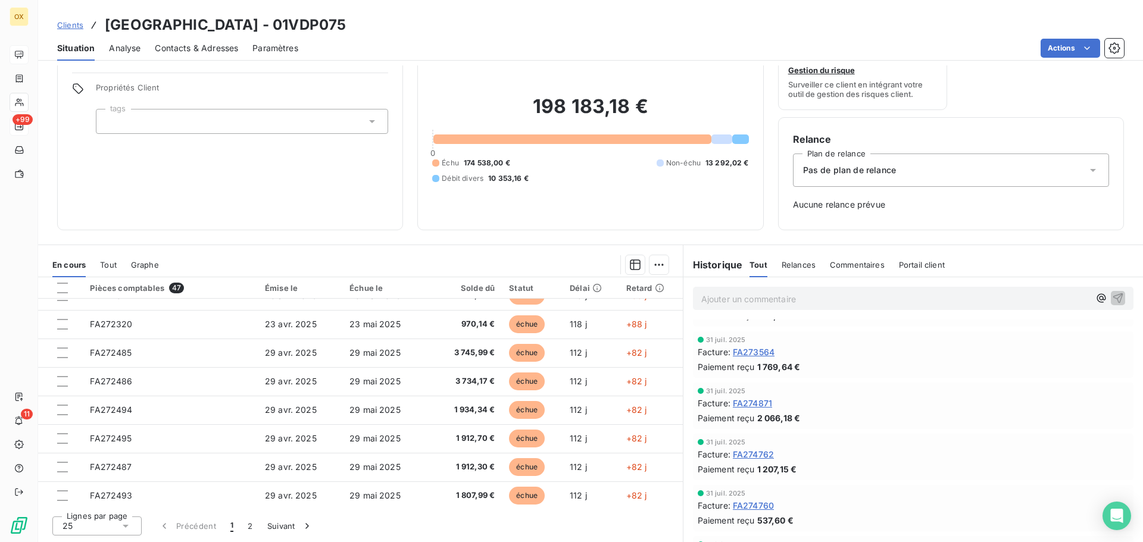
scroll to position [269, 0]
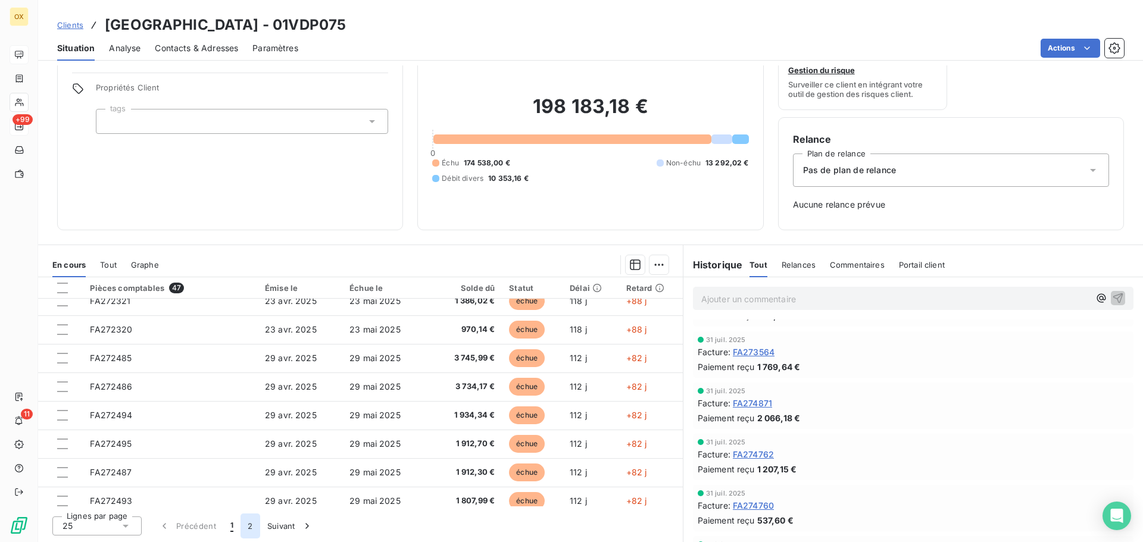
click at [254, 522] on button "2" at bounding box center [249, 526] width 19 height 25
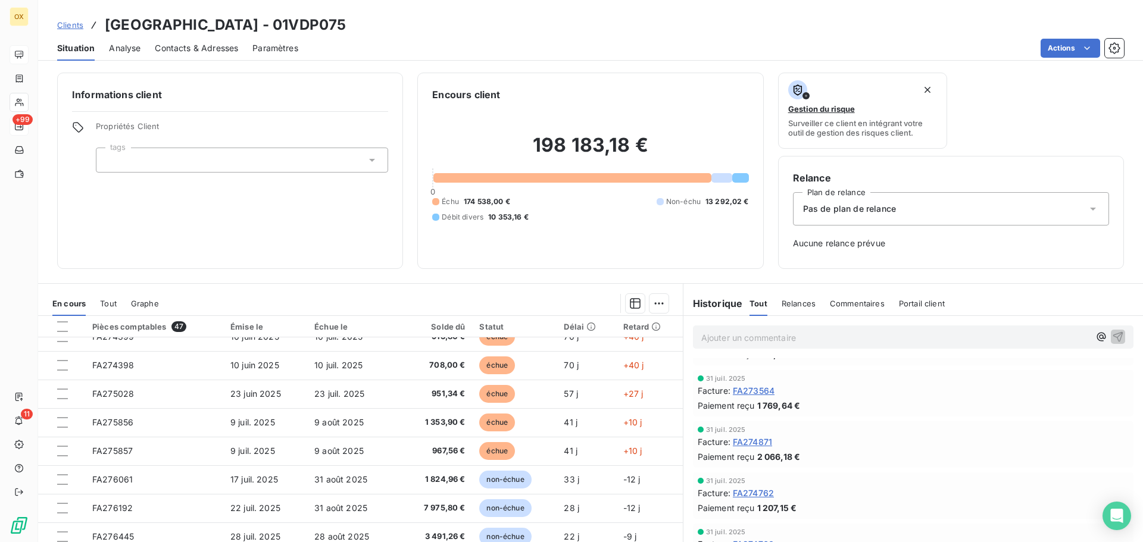
scroll to position [417, 0]
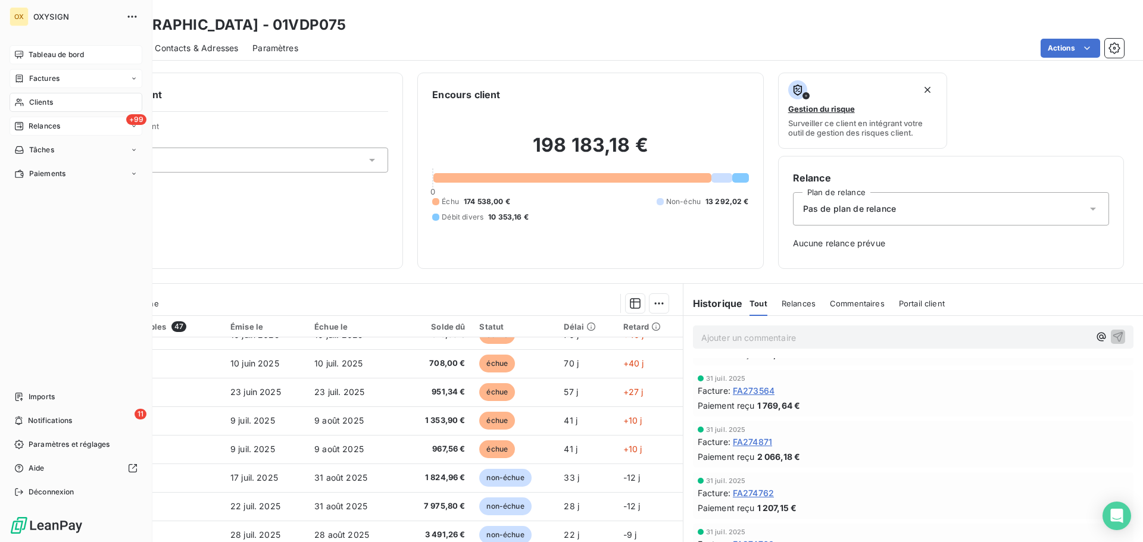
click at [68, 74] on div "Factures" at bounding box center [76, 78] width 133 height 19
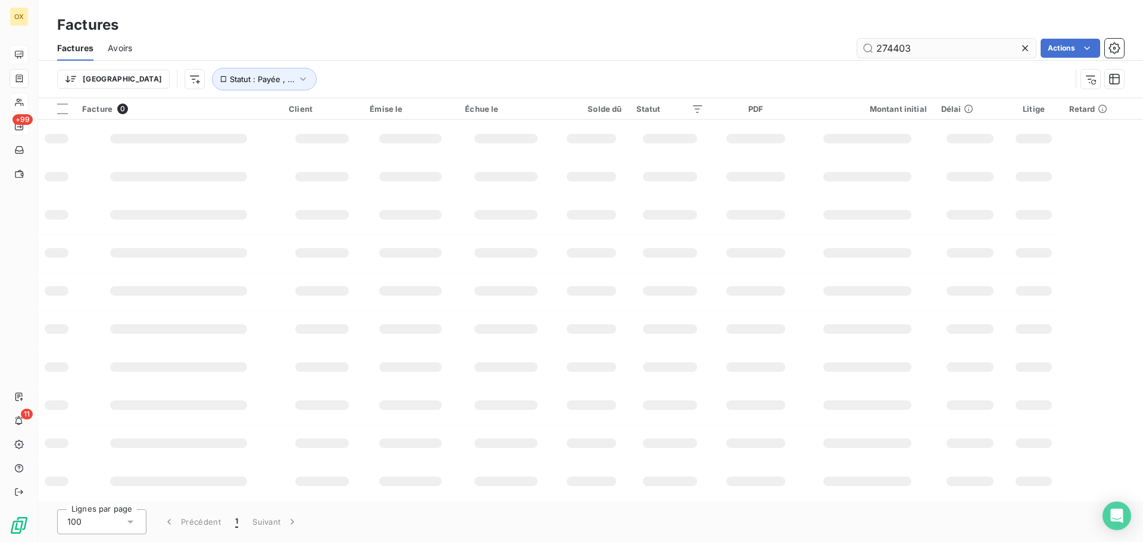
drag, startPoint x: 938, startPoint y: 48, endPoint x: 877, endPoint y: 52, distance: 61.4
click at [877, 52] on input "274403" at bounding box center [946, 48] width 179 height 19
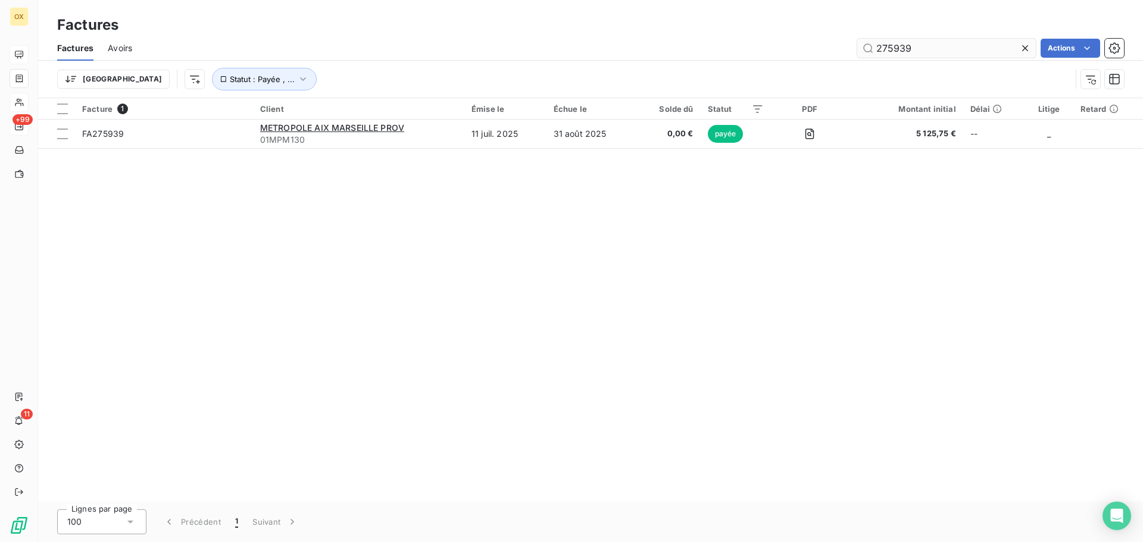
drag, startPoint x: 954, startPoint y: 45, endPoint x: 888, endPoint y: 48, distance: 66.1
click at [888, 49] on input "275939" at bounding box center [946, 48] width 179 height 19
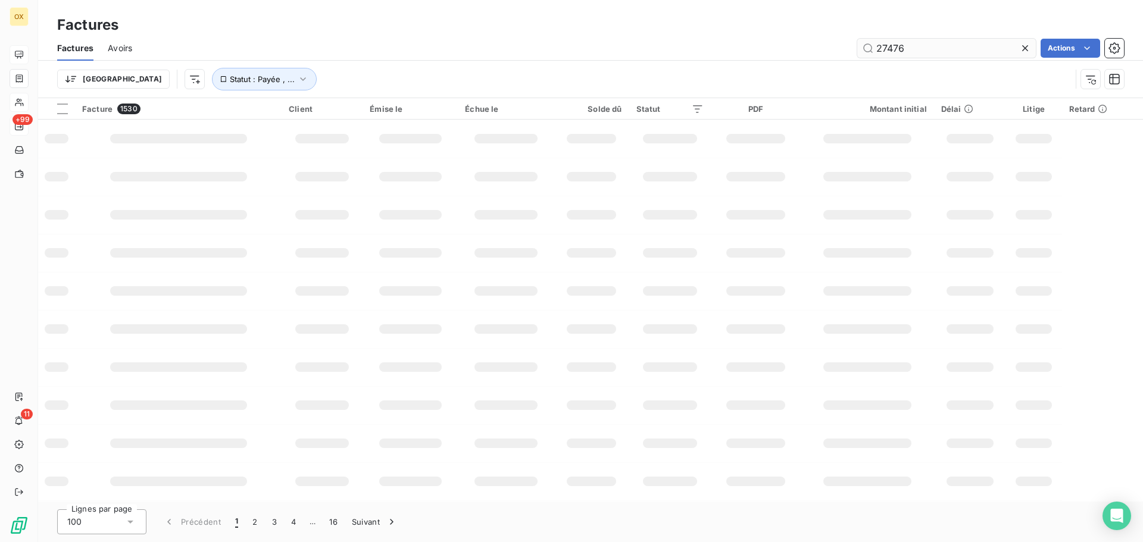
type input "274762"
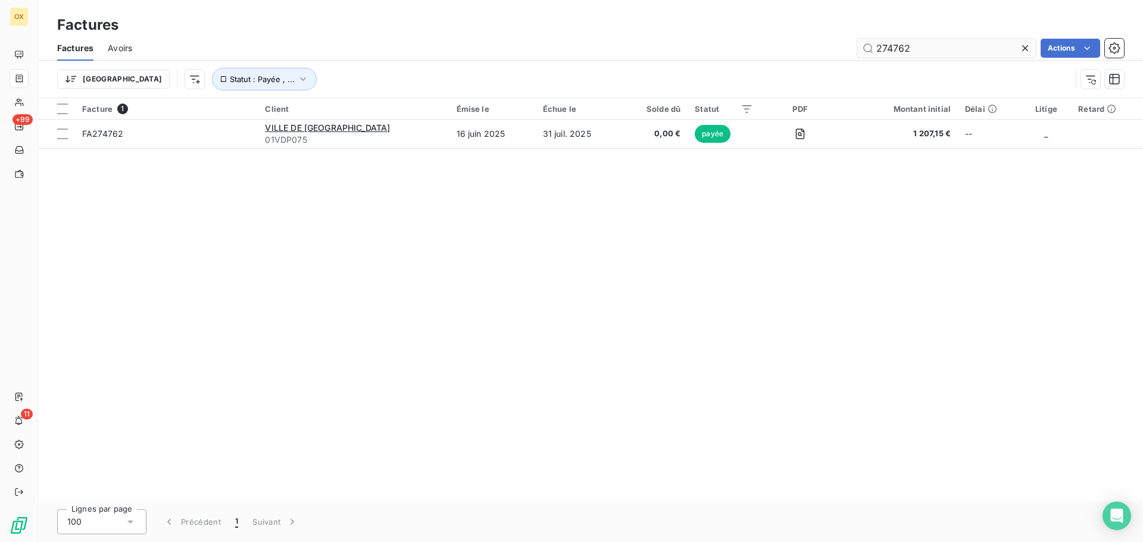
drag, startPoint x: 933, startPoint y: 43, endPoint x: 885, endPoint y: 46, distance: 47.7
click at [887, 46] on input "274762" at bounding box center [946, 48] width 179 height 19
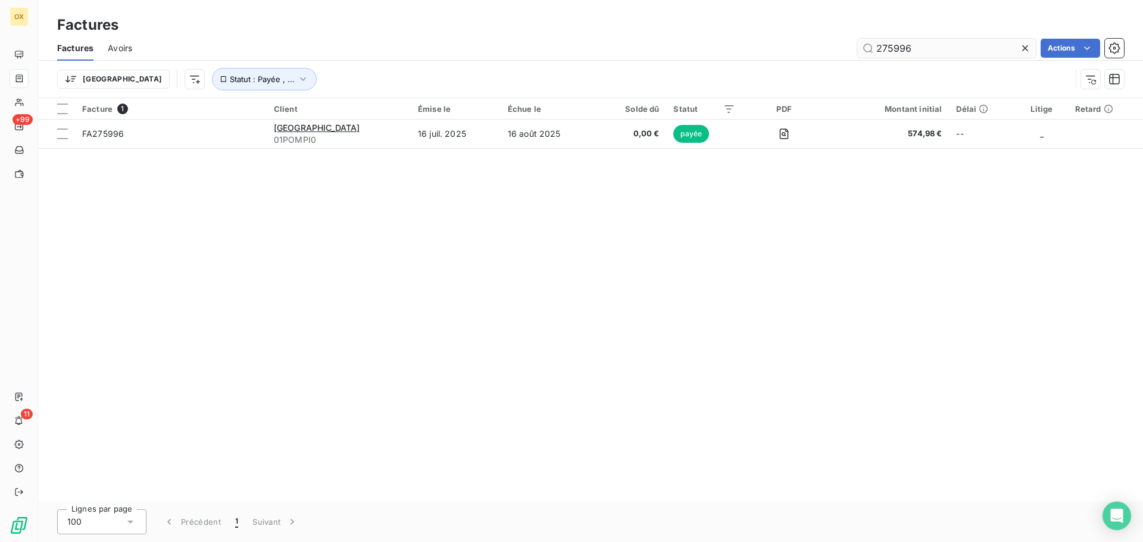
drag, startPoint x: 907, startPoint y: 43, endPoint x: 889, endPoint y: 44, distance: 17.9
click at [889, 44] on input "275996" at bounding box center [946, 48] width 179 height 19
click at [902, 51] on input "276334" at bounding box center [946, 48] width 179 height 19
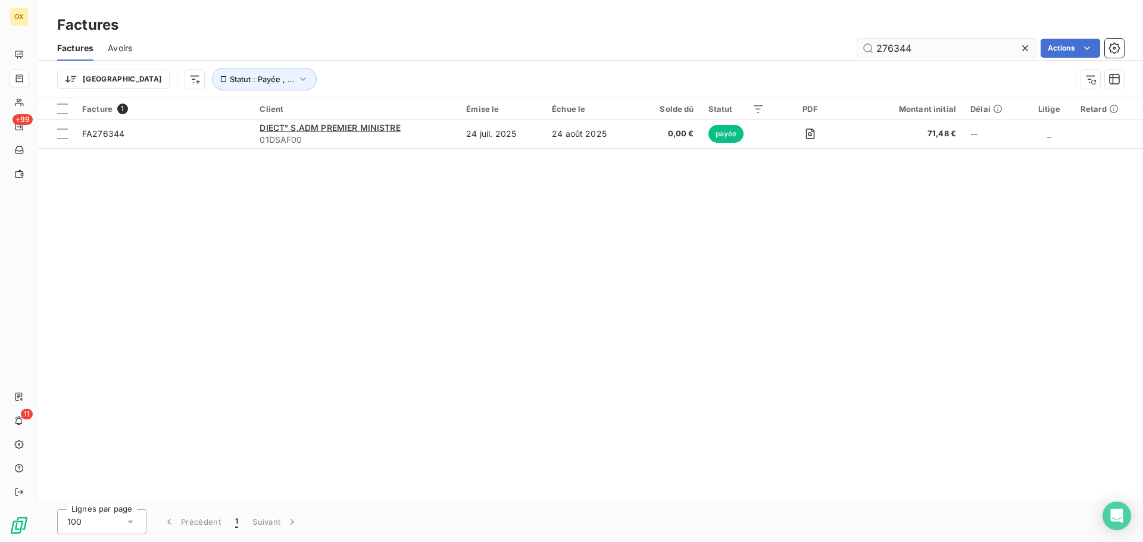
drag, startPoint x: 930, startPoint y: 50, endPoint x: 884, endPoint y: 45, distance: 46.1
click at [887, 47] on input "276344" at bounding box center [946, 48] width 179 height 19
drag, startPoint x: 918, startPoint y: 40, endPoint x: 892, endPoint y: 48, distance: 27.5
click at [894, 49] on input "273837" at bounding box center [946, 48] width 179 height 19
type input "273565"
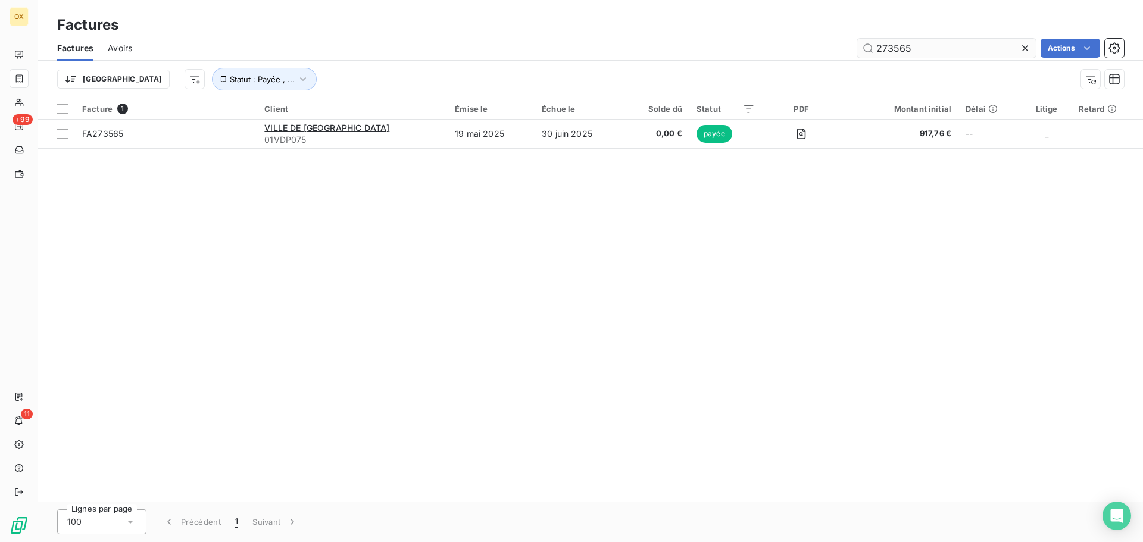
drag, startPoint x: 1027, startPoint y: 45, endPoint x: 943, endPoint y: 41, distance: 84.6
click at [1027, 45] on icon at bounding box center [1025, 48] width 12 height 12
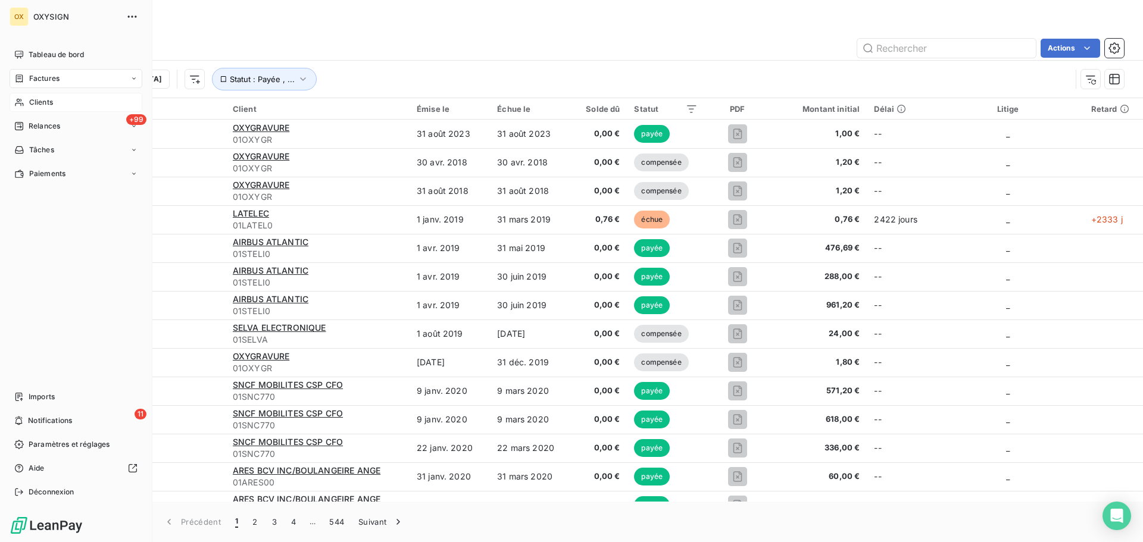
click at [40, 100] on span "Clients" at bounding box center [41, 102] width 24 height 11
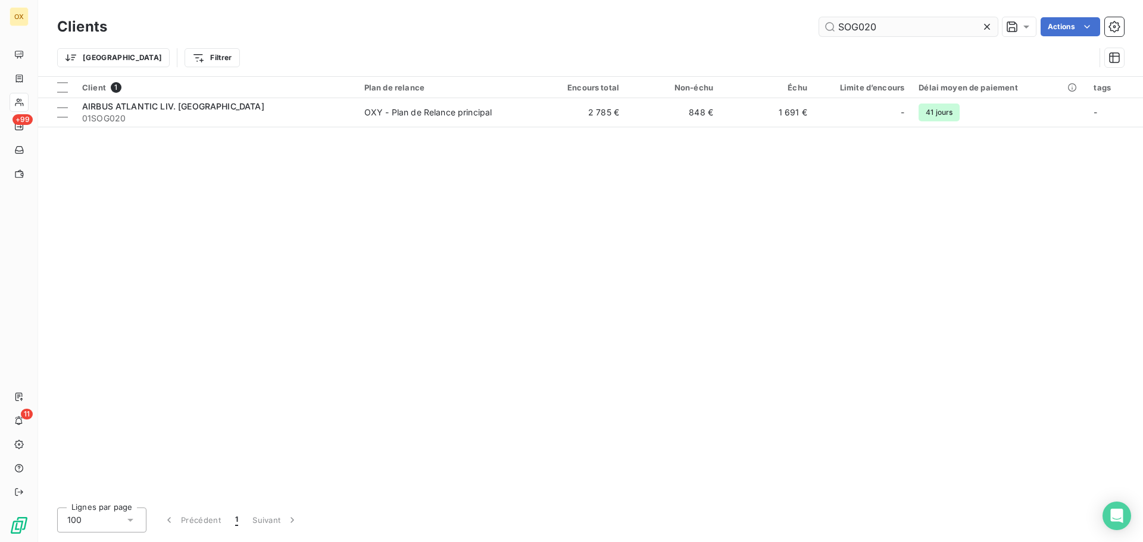
drag, startPoint x: 871, startPoint y: 29, endPoint x: 834, endPoint y: 21, distance: 37.7
click at [828, 22] on input "SOG020" at bounding box center [908, 26] width 179 height 19
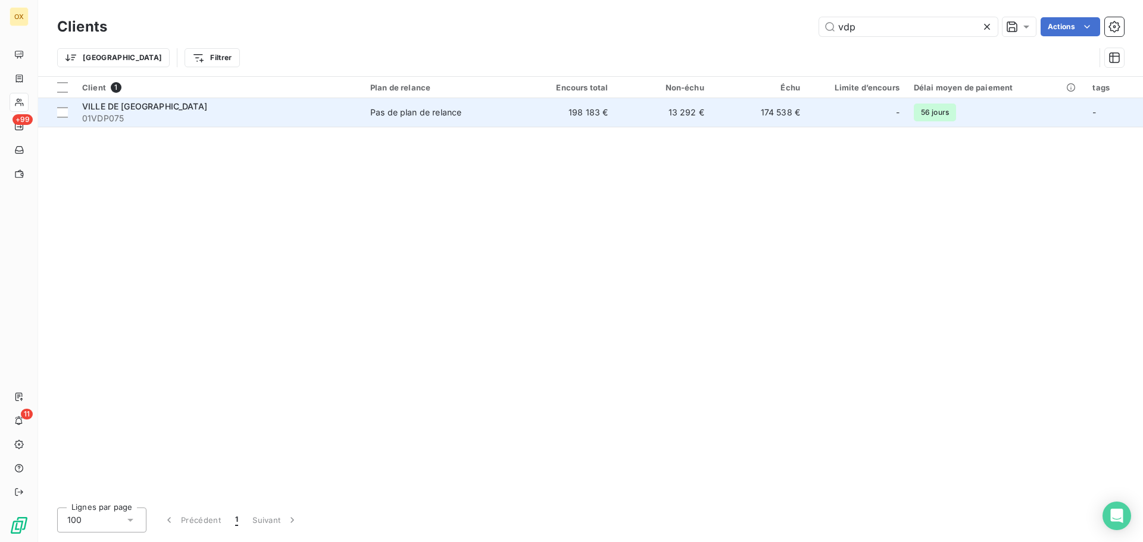
type input "vdp"
click at [140, 107] on span "VILLE DE [GEOGRAPHIC_DATA]" at bounding box center [144, 106] width 125 height 10
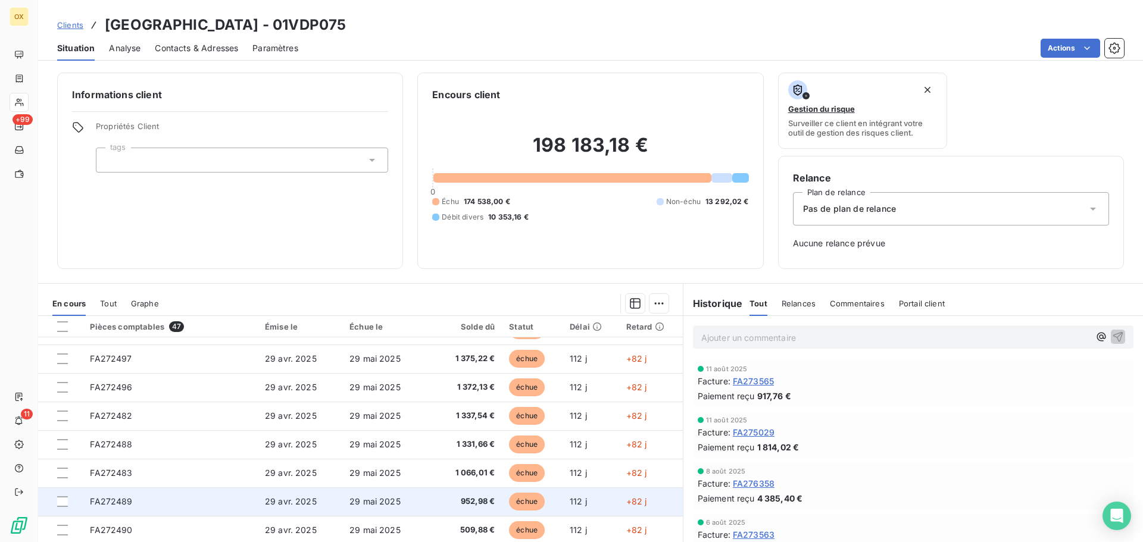
scroll to position [39, 0]
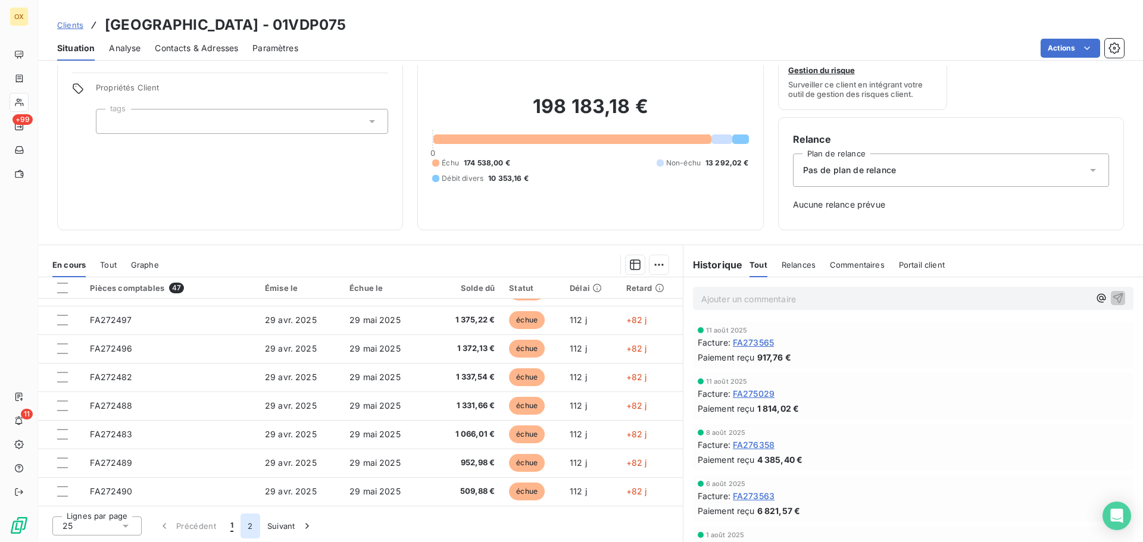
click at [249, 526] on button "2" at bounding box center [249, 526] width 19 height 25
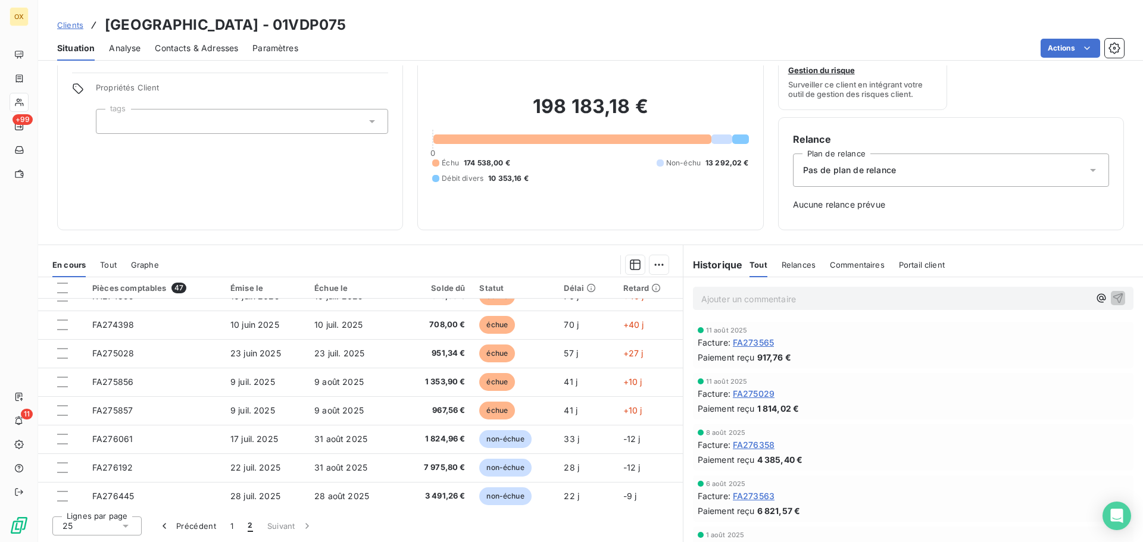
scroll to position [421, 0]
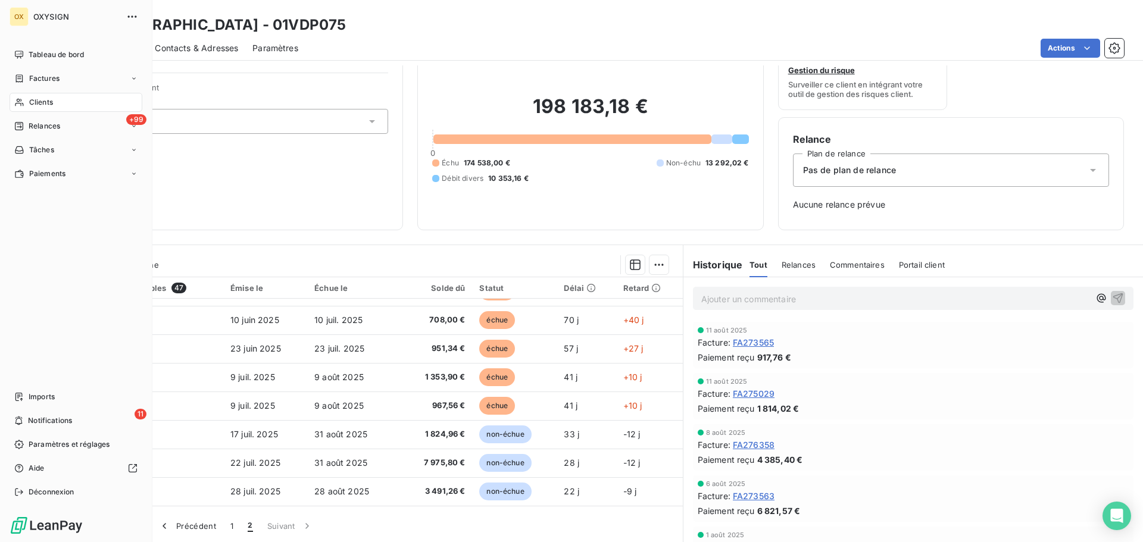
drag, startPoint x: 43, startPoint y: 99, endPoint x: 71, endPoint y: 108, distance: 29.0
click at [43, 98] on span "Clients" at bounding box center [41, 102] width 24 height 11
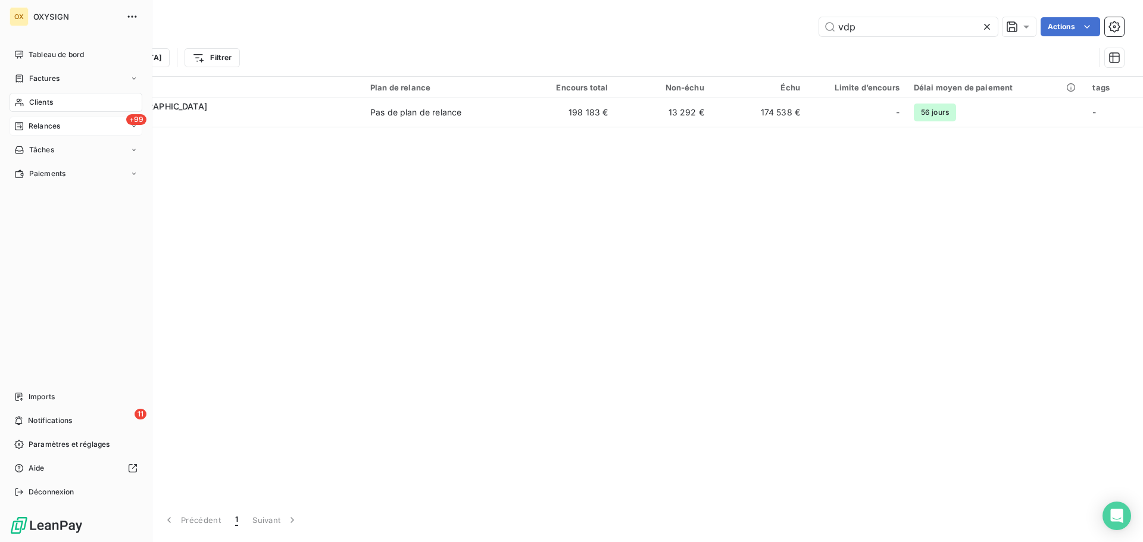
drag, startPoint x: 60, startPoint y: 125, endPoint x: 39, endPoint y: 125, distance: 20.8
click at [60, 125] on span "Relances" at bounding box center [45, 126] width 32 height 11
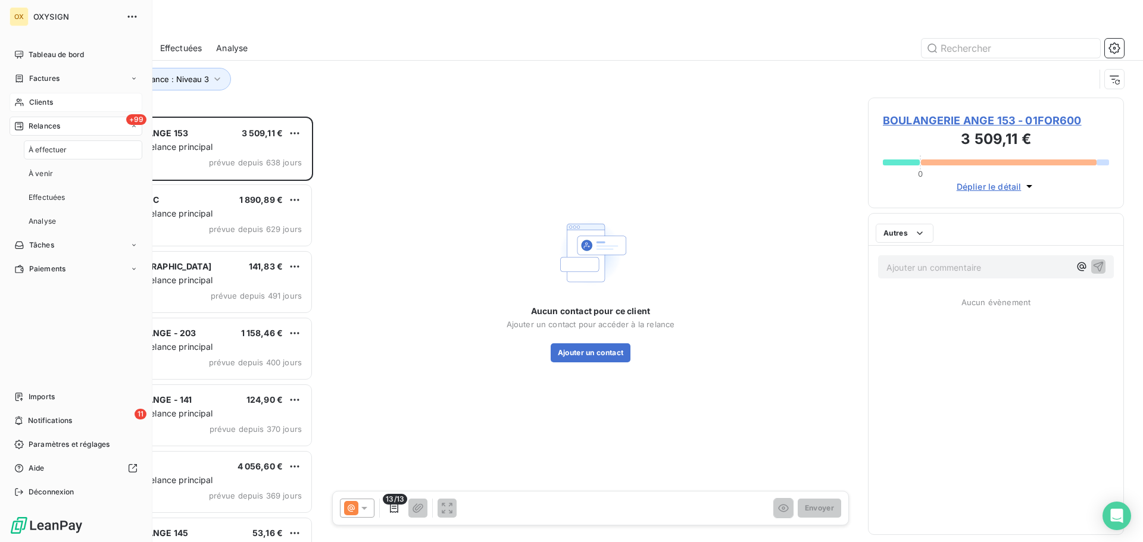
scroll to position [417, 247]
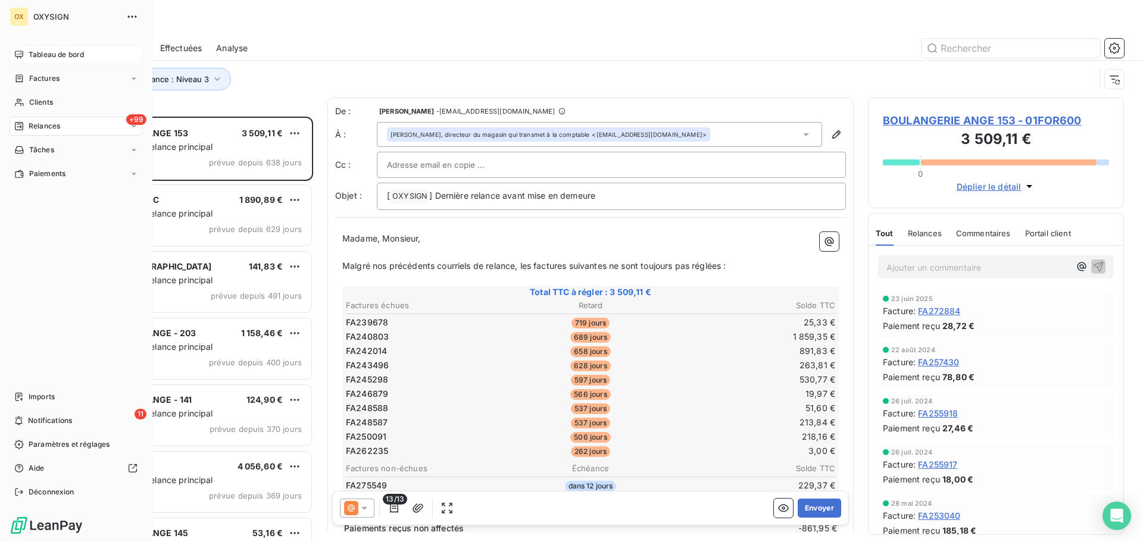
click at [39, 52] on span "Tableau de bord" at bounding box center [56, 54] width 55 height 11
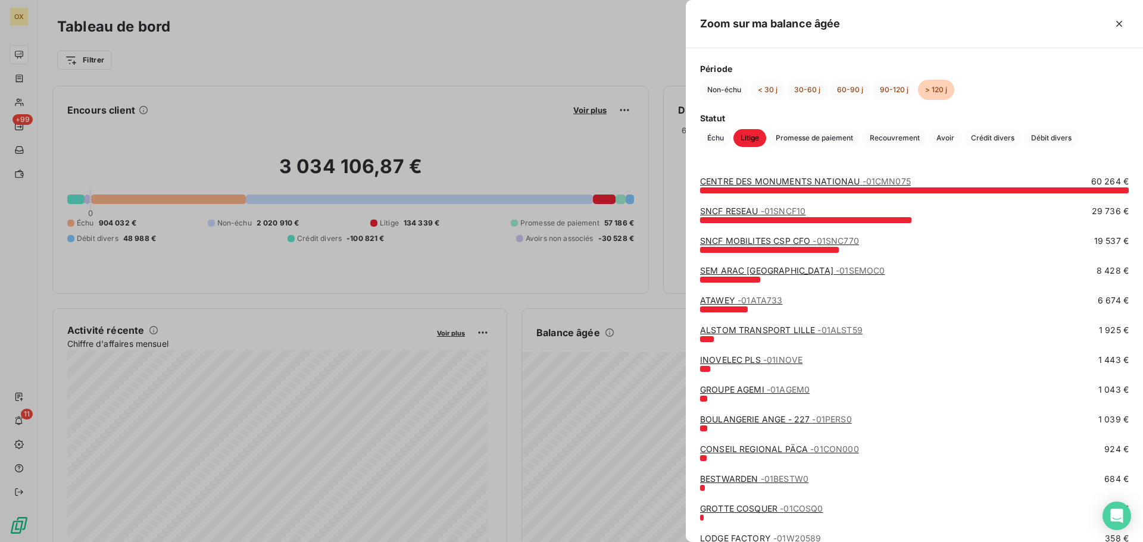
click at [736, 210] on link "SNCF RESEAU - 01SNCF10" at bounding box center [752, 211] width 105 height 10
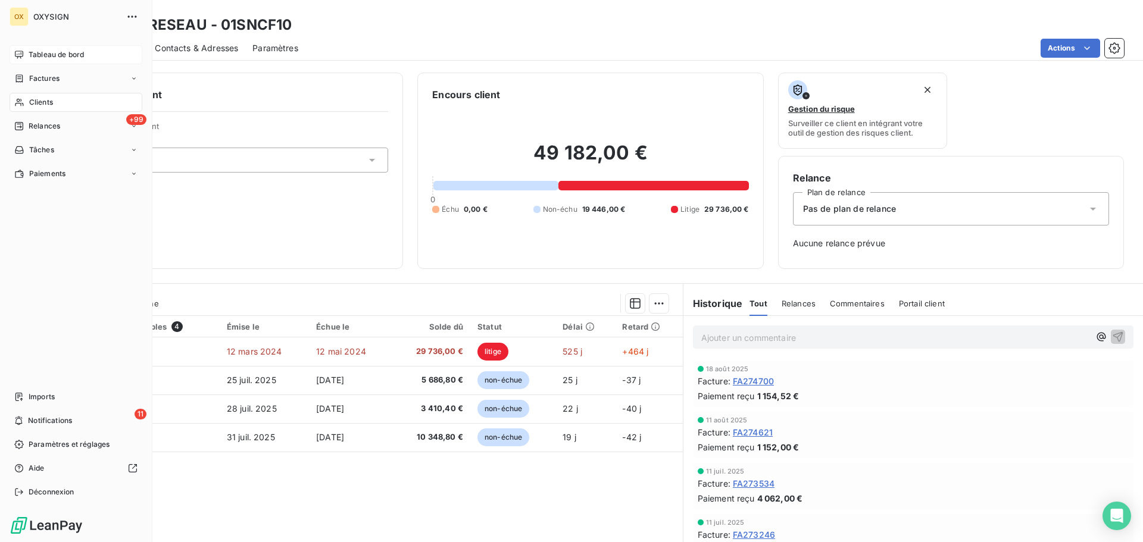
click at [33, 51] on span "Tableau de bord" at bounding box center [56, 54] width 55 height 11
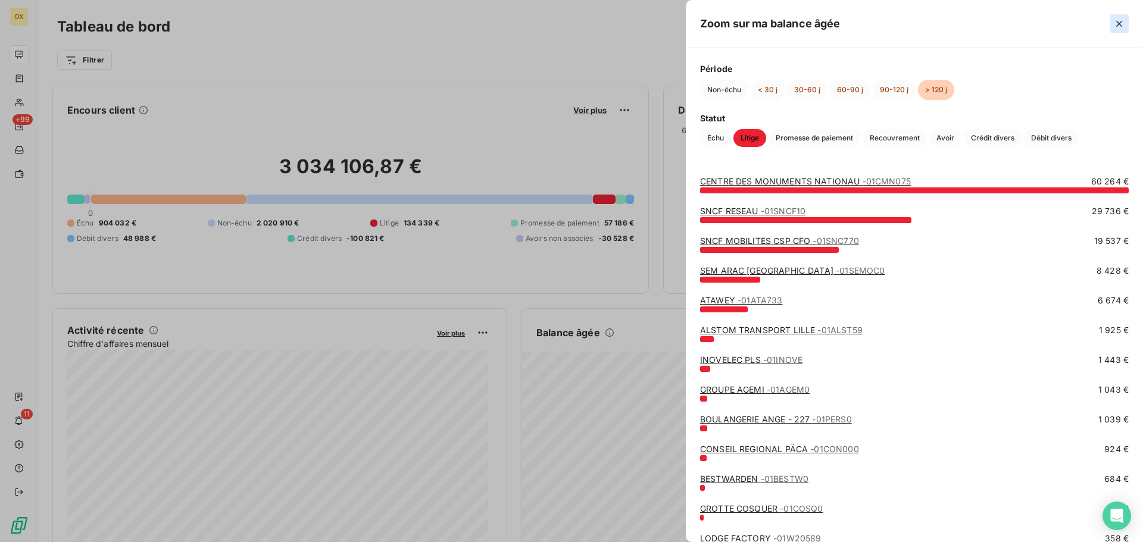
click at [1118, 18] on icon "button" at bounding box center [1119, 24] width 12 height 12
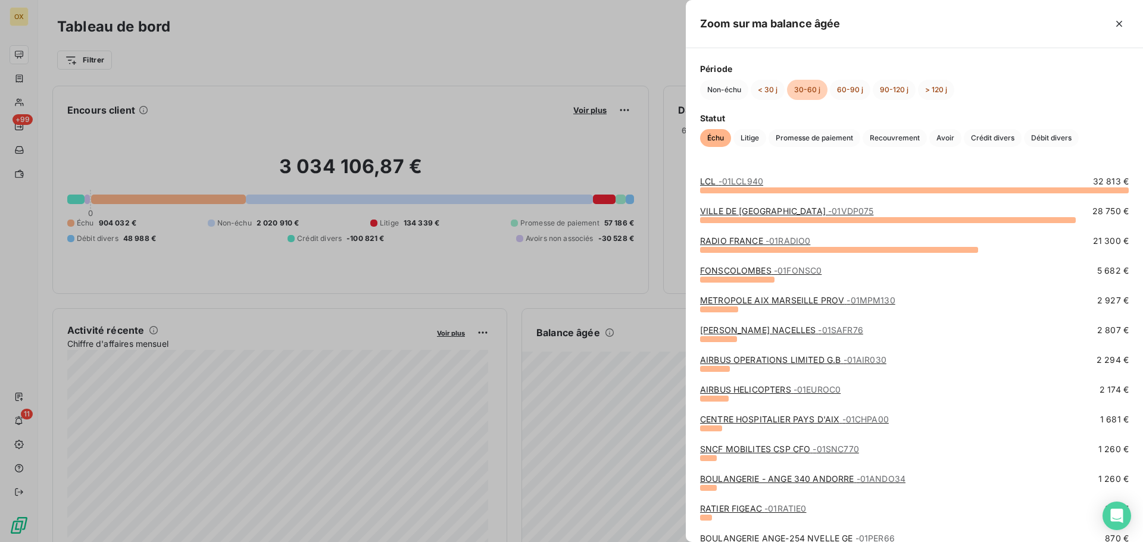
click at [736, 327] on link "SAFRAN NACELLES - 01SAFR76" at bounding box center [781, 330] width 163 height 10
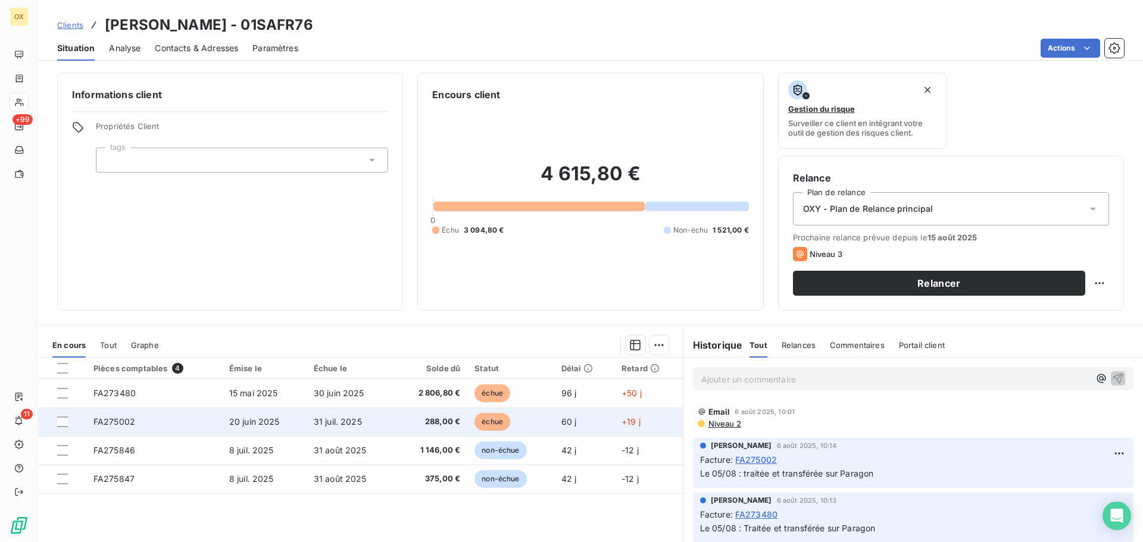
click at [417, 408] on td "288,00 €" at bounding box center [430, 422] width 73 height 29
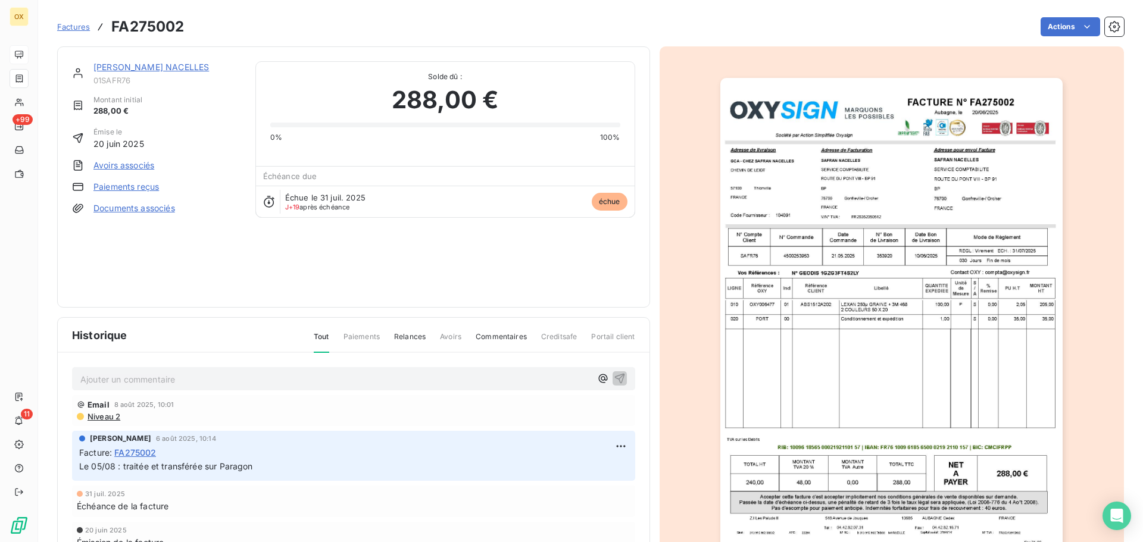
click at [143, 66] on link "[PERSON_NAME] NACELLES" at bounding box center [150, 67] width 115 height 10
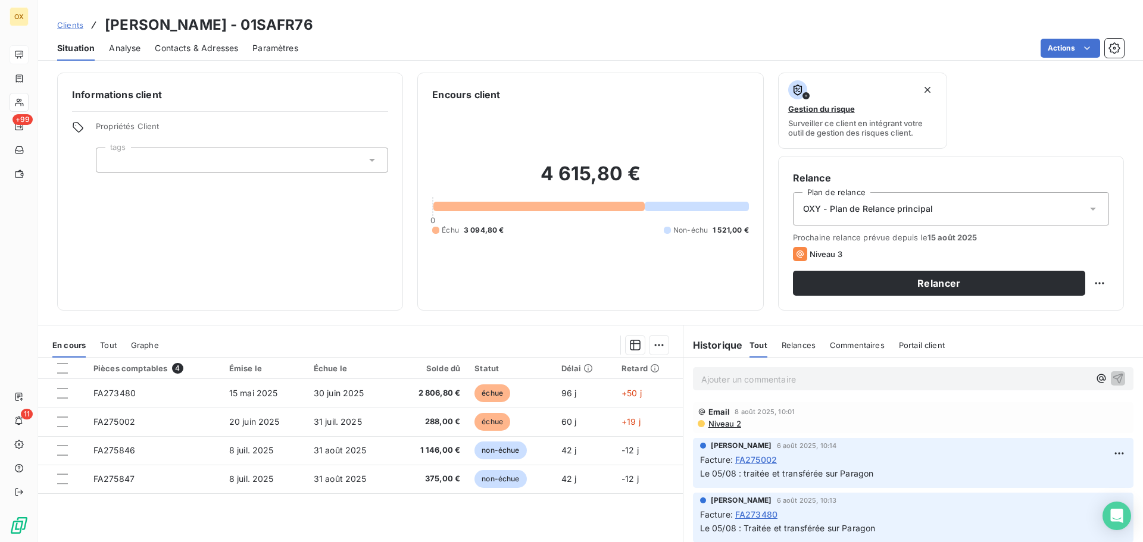
scroll to position [60, 0]
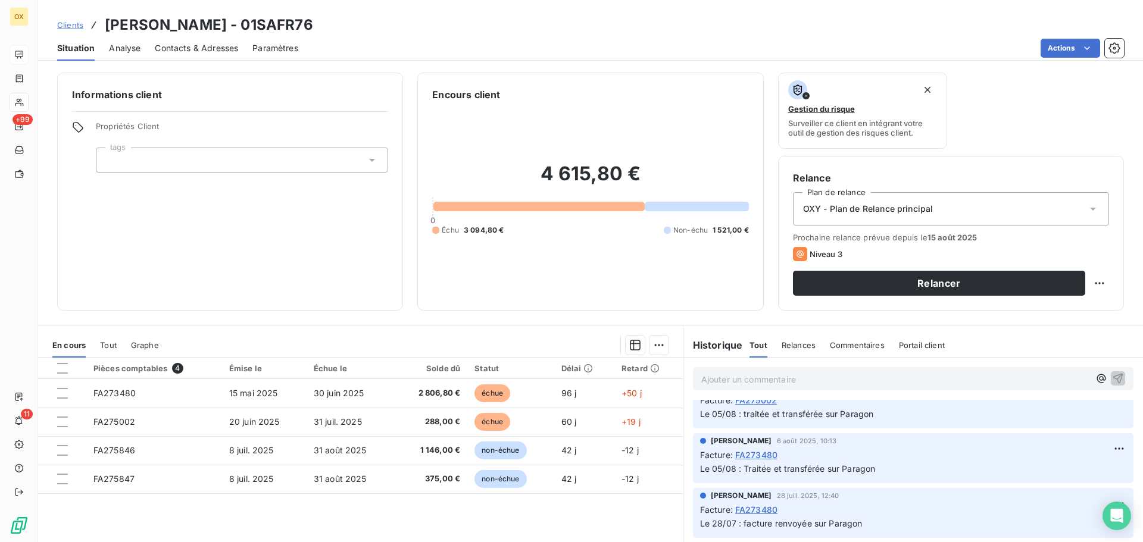
click at [690, 225] on span "Non-échu" at bounding box center [690, 230] width 35 height 11
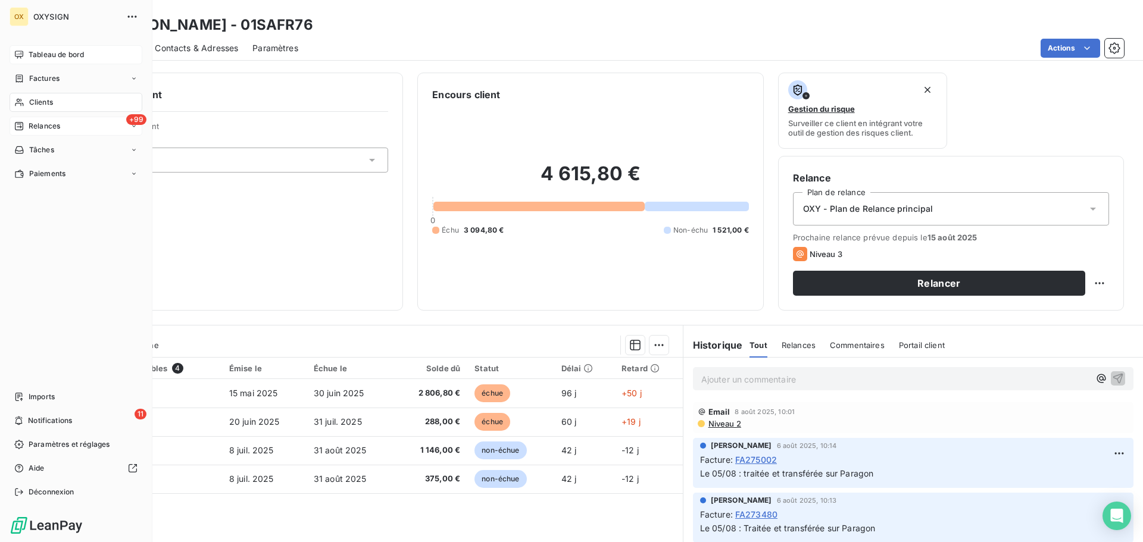
click at [52, 125] on span "Relances" at bounding box center [45, 126] width 32 height 11
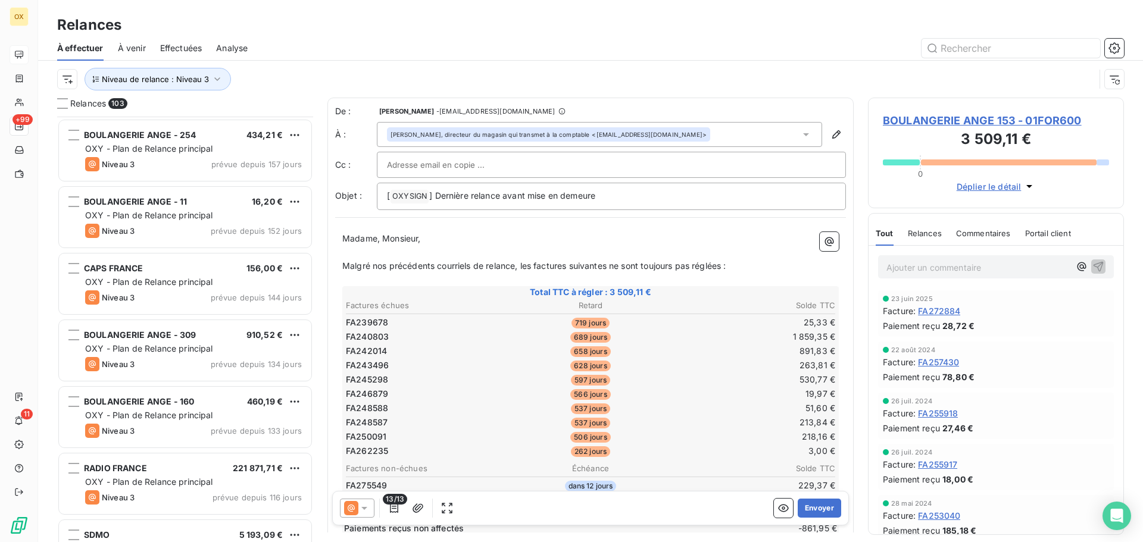
scroll to position [953, 0]
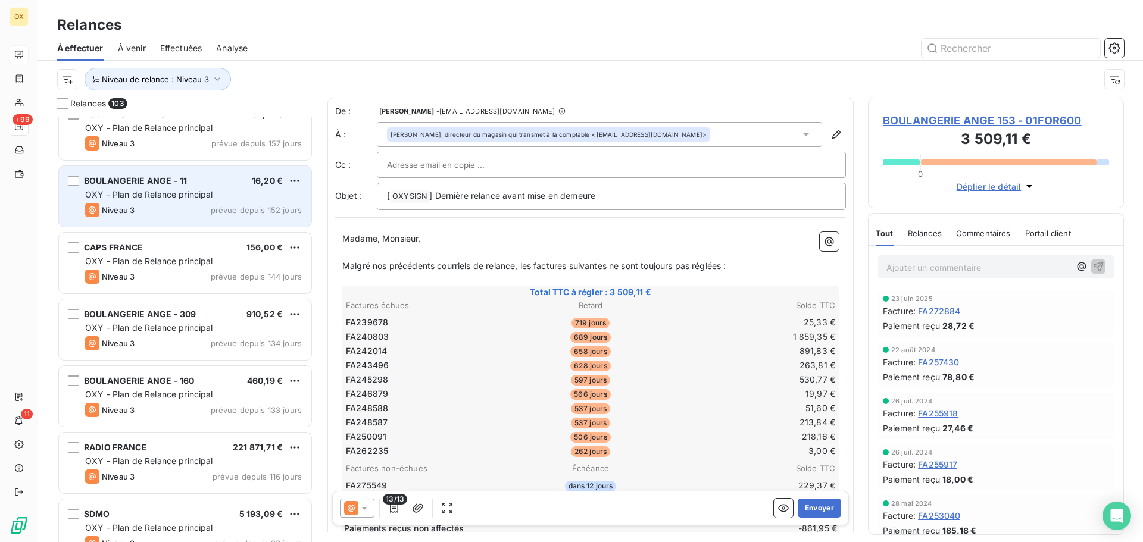
click at [176, 192] on span "OXY - Plan de Relance principal" at bounding box center [149, 194] width 128 height 10
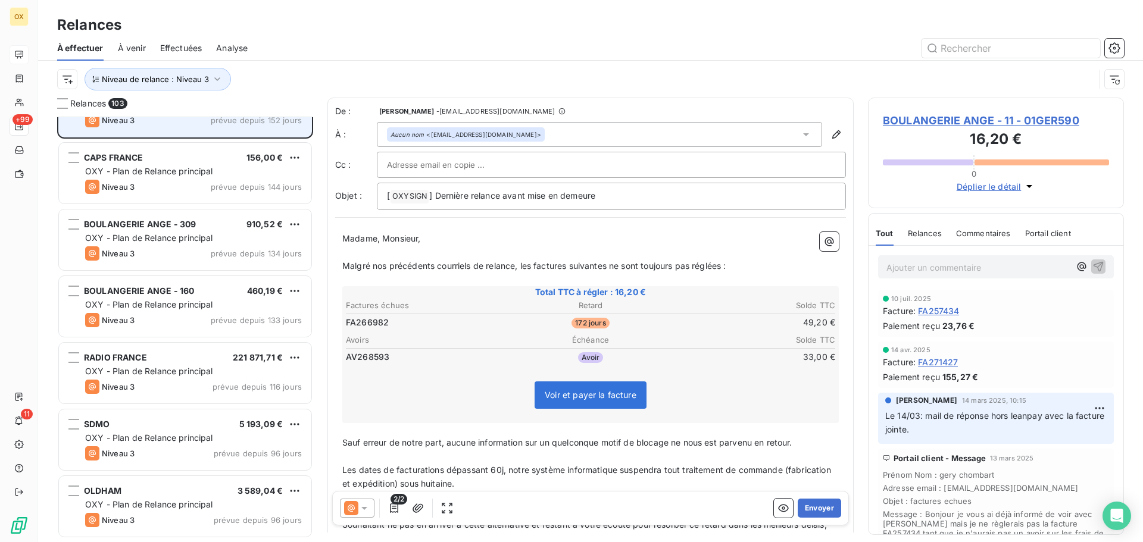
scroll to position [1072, 0]
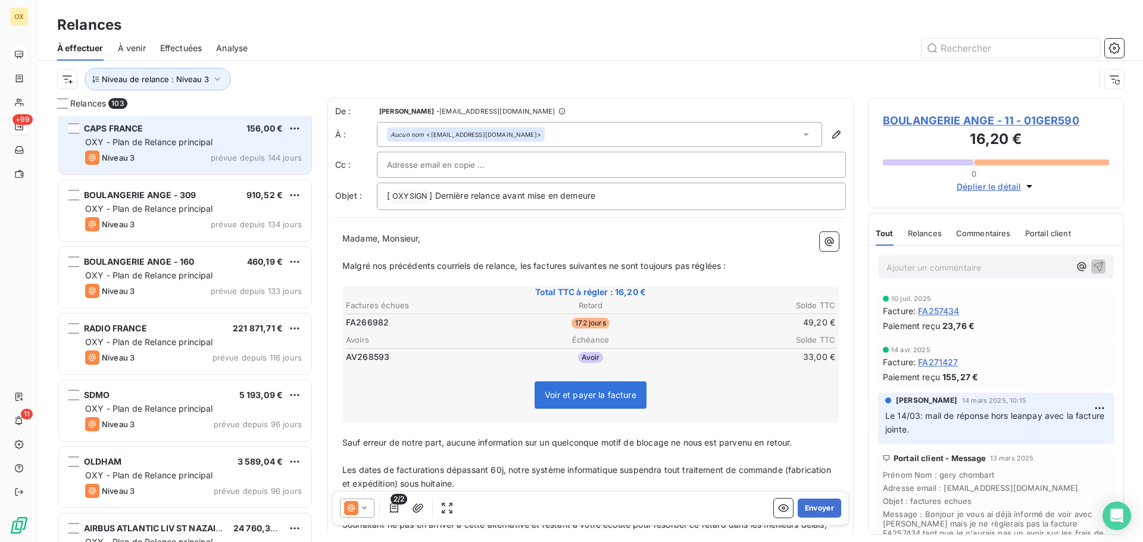
click at [154, 149] on div "CAPS FRANCE 156,00 € OXY - Plan de Relance principal Niveau 3 prévue depuis 144…" at bounding box center [185, 144] width 252 height 61
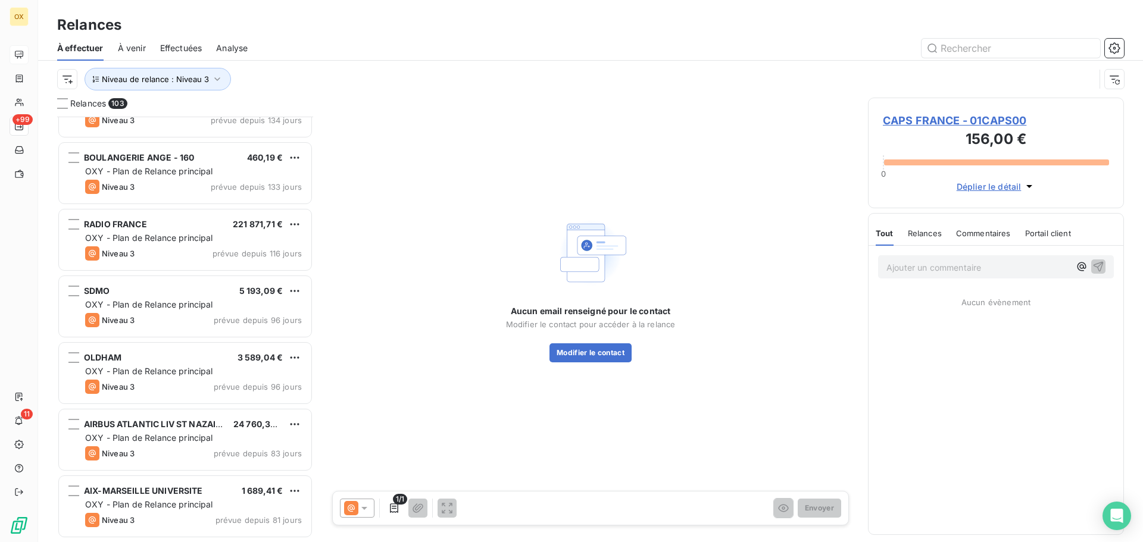
scroll to position [1191, 0]
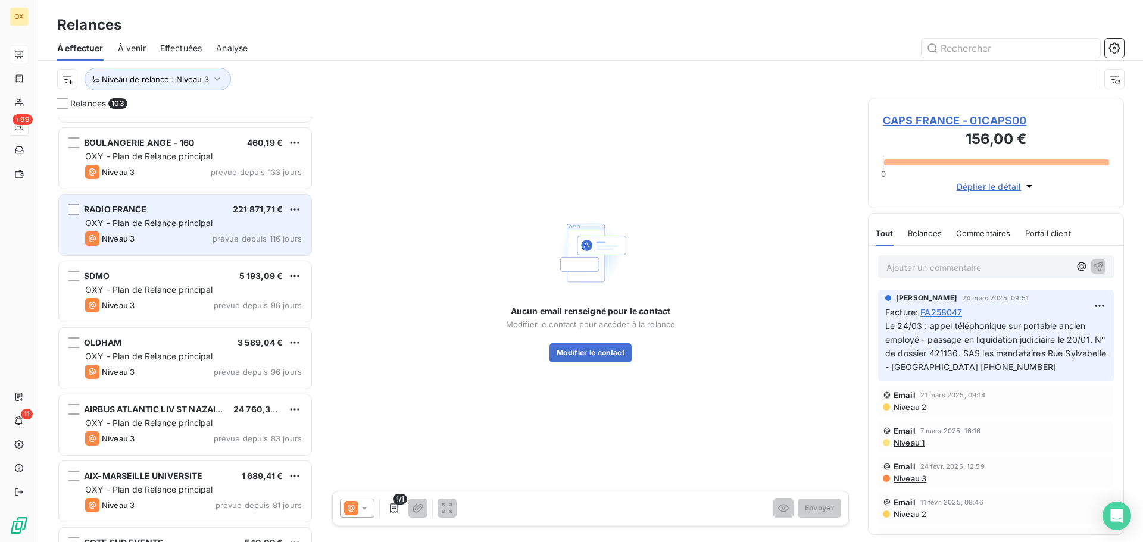
click at [184, 220] on span "OXY - Plan de Relance principal" at bounding box center [149, 223] width 128 height 10
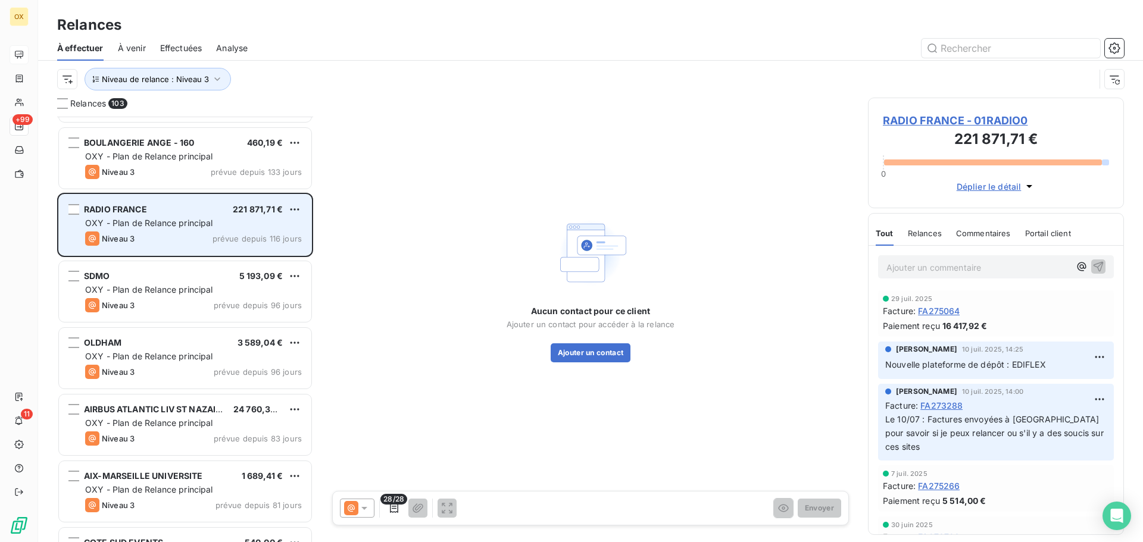
scroll to position [1250, 0]
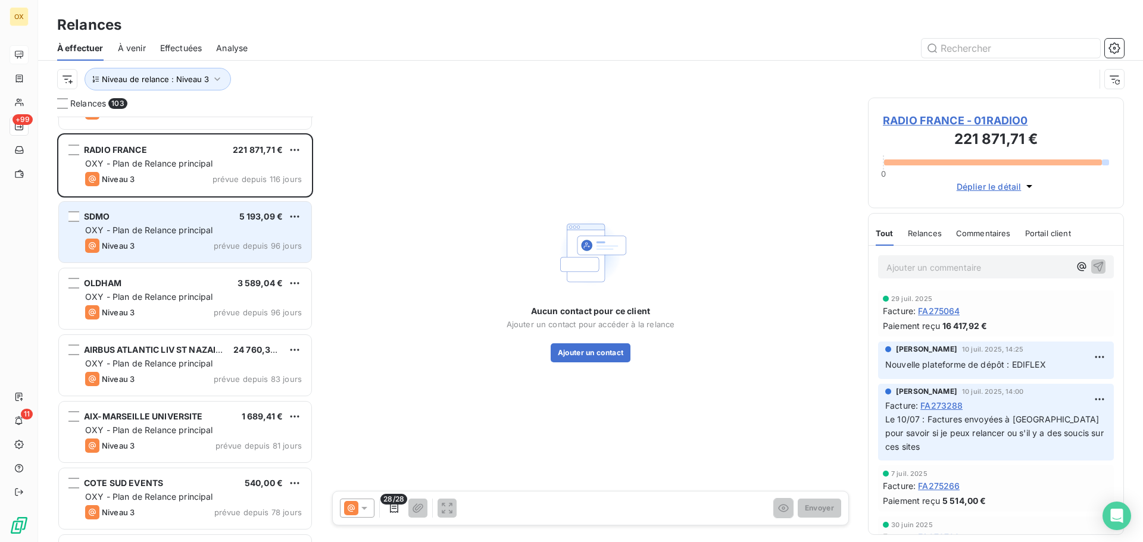
click at [184, 220] on div "SDMO 5 193,09 €" at bounding box center [193, 216] width 217 height 11
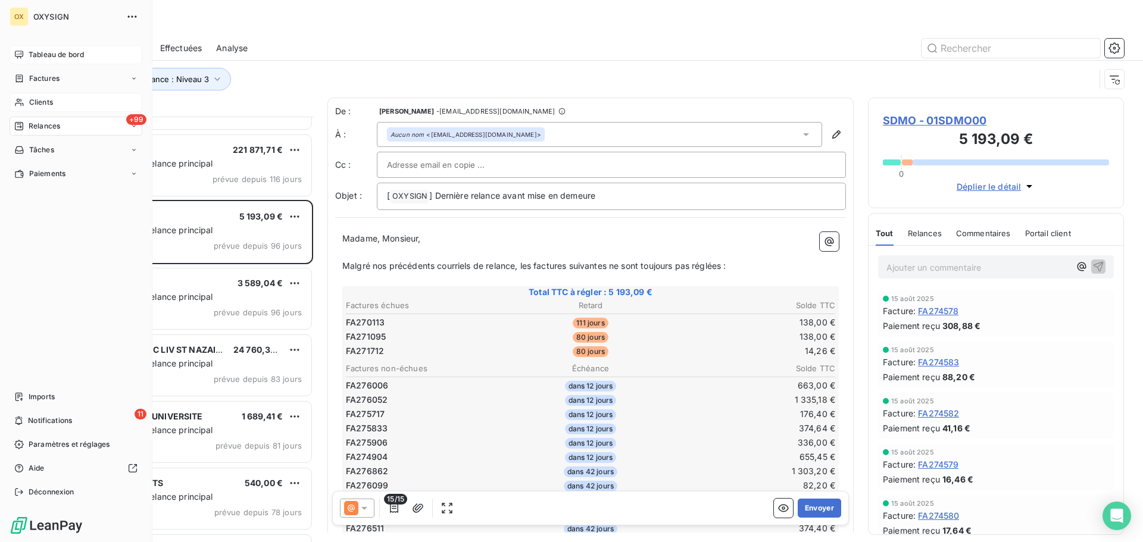
drag, startPoint x: 31, startPoint y: 99, endPoint x: 64, endPoint y: 96, distance: 33.5
click at [31, 99] on span "Clients" at bounding box center [41, 102] width 24 height 11
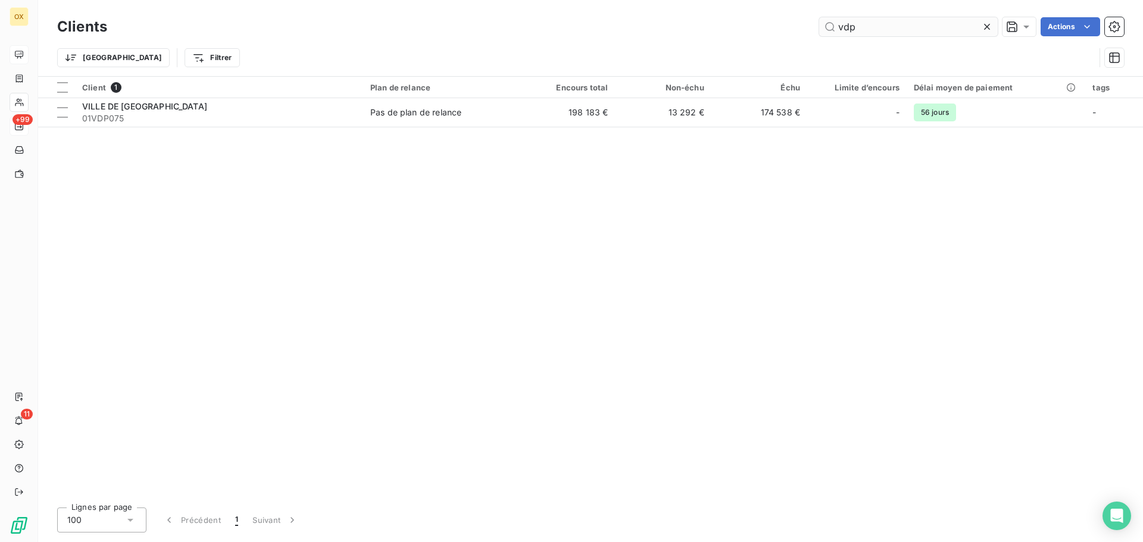
drag, startPoint x: 860, startPoint y: 26, endPoint x: 821, endPoint y: 20, distance: 39.8
click at [822, 21] on input "vdp" at bounding box center [908, 26] width 179 height 19
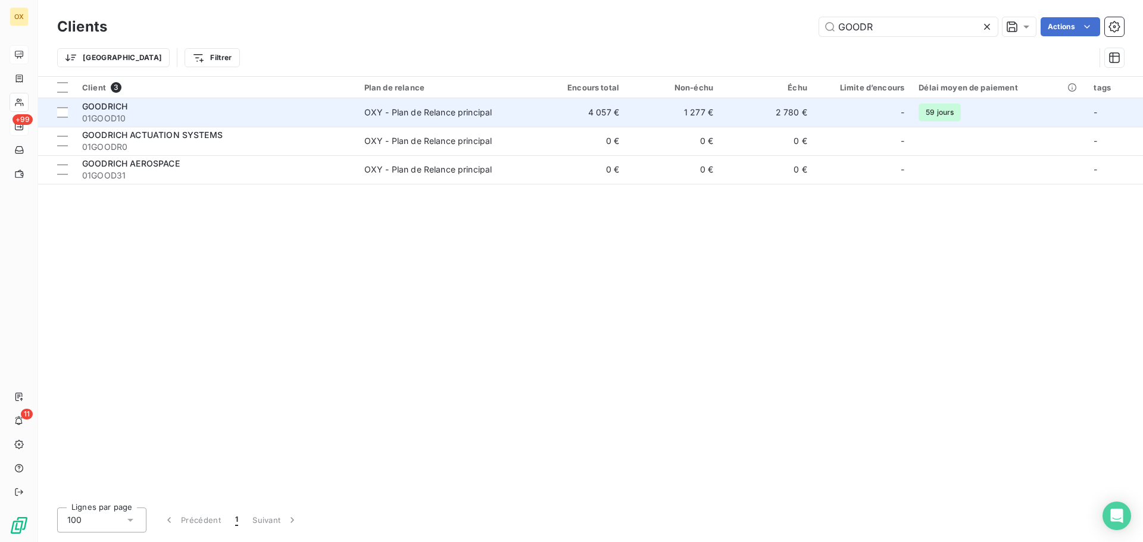
type input "GOODR"
click at [283, 110] on div "GOODRICH" at bounding box center [216, 107] width 268 height 12
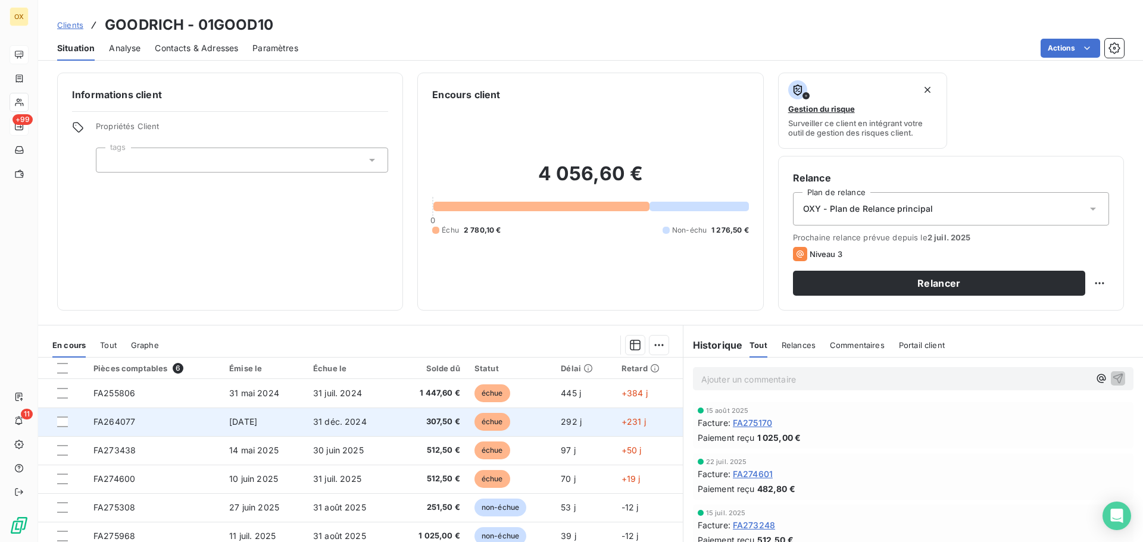
click at [341, 424] on span "31 déc. 2024" at bounding box center [340, 422] width 54 height 10
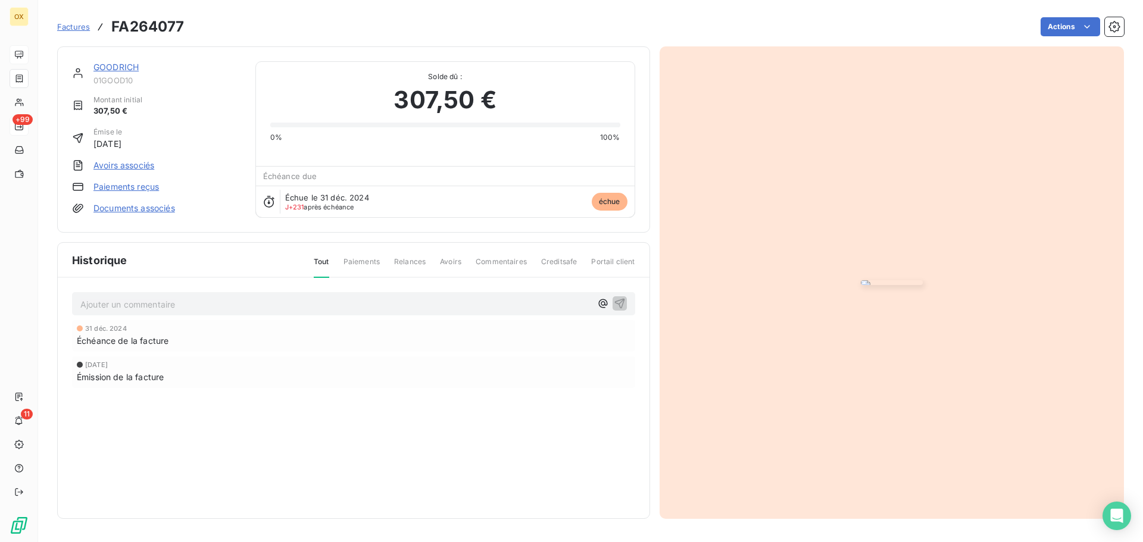
click at [130, 65] on link "GOODRICH" at bounding box center [115, 67] width 45 height 10
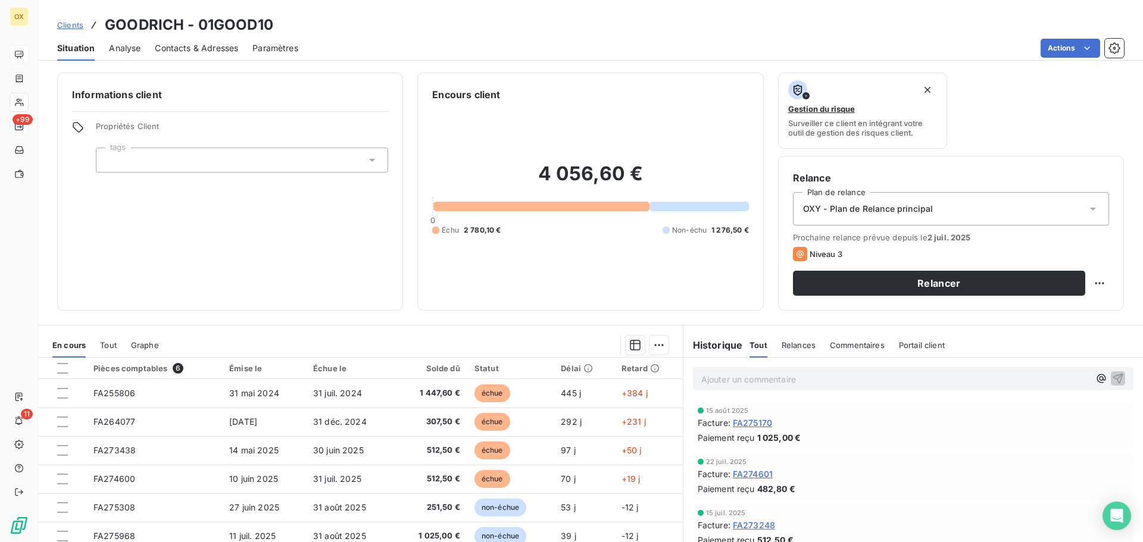
click at [190, 49] on span "Contacts & Adresses" at bounding box center [196, 48] width 83 height 12
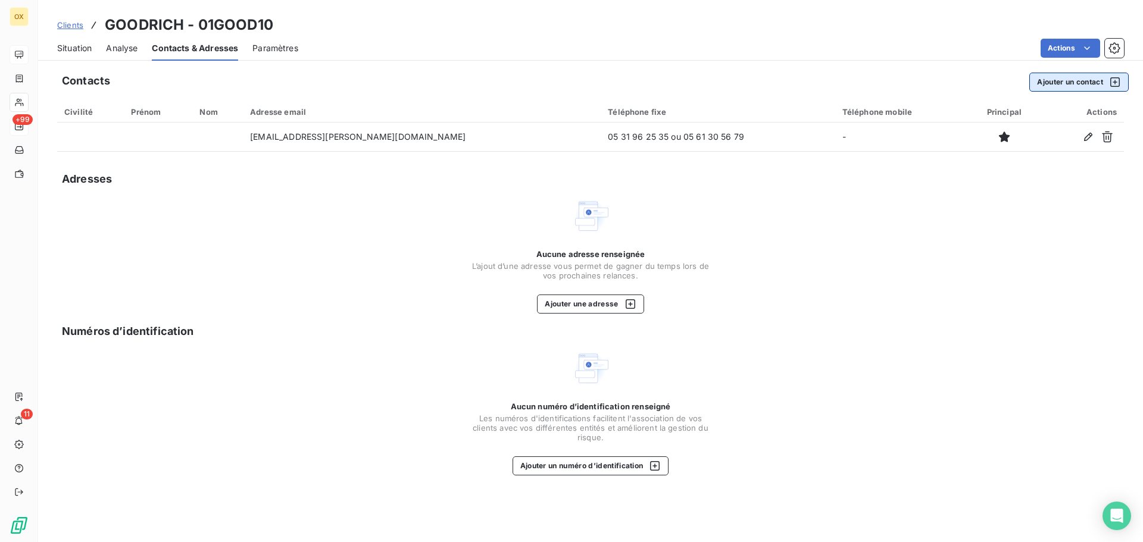
click at [1061, 80] on button "Ajouter un contact" at bounding box center [1078, 82] width 99 height 19
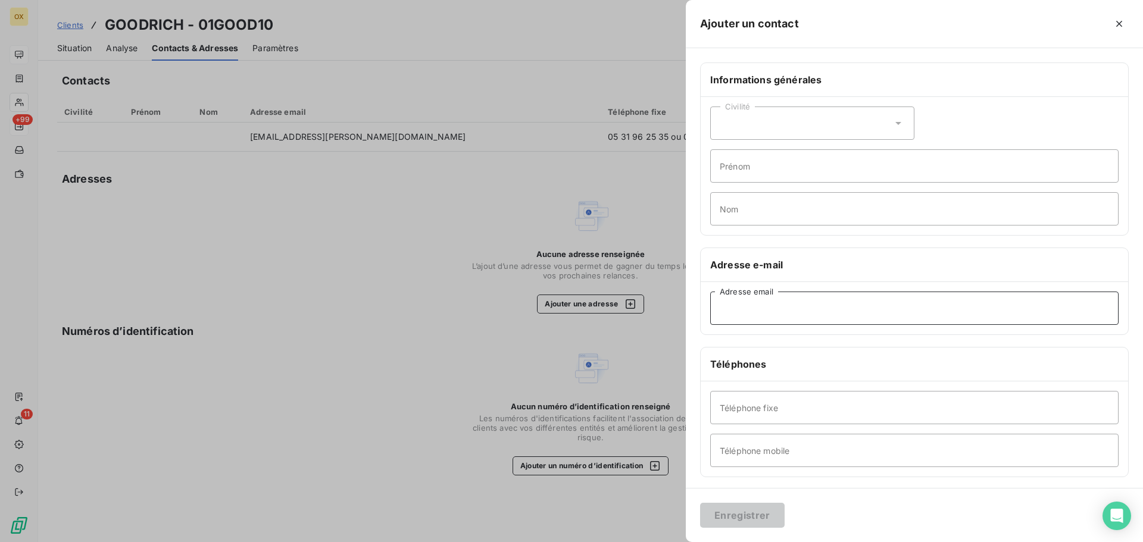
click at [791, 311] on input "Adresse email" at bounding box center [914, 308] width 408 height 33
paste input "Jerome.Catalo@utas.utc.com"
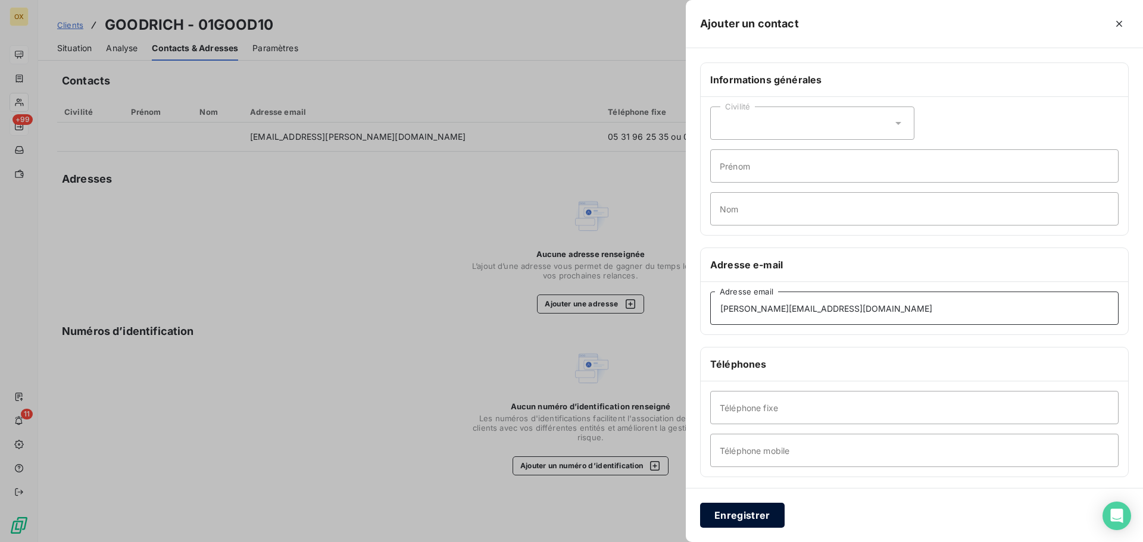
type input "Jerome.Catalo@utas.utc.com"
click at [749, 510] on button "Enregistrer" at bounding box center [742, 515] width 85 height 25
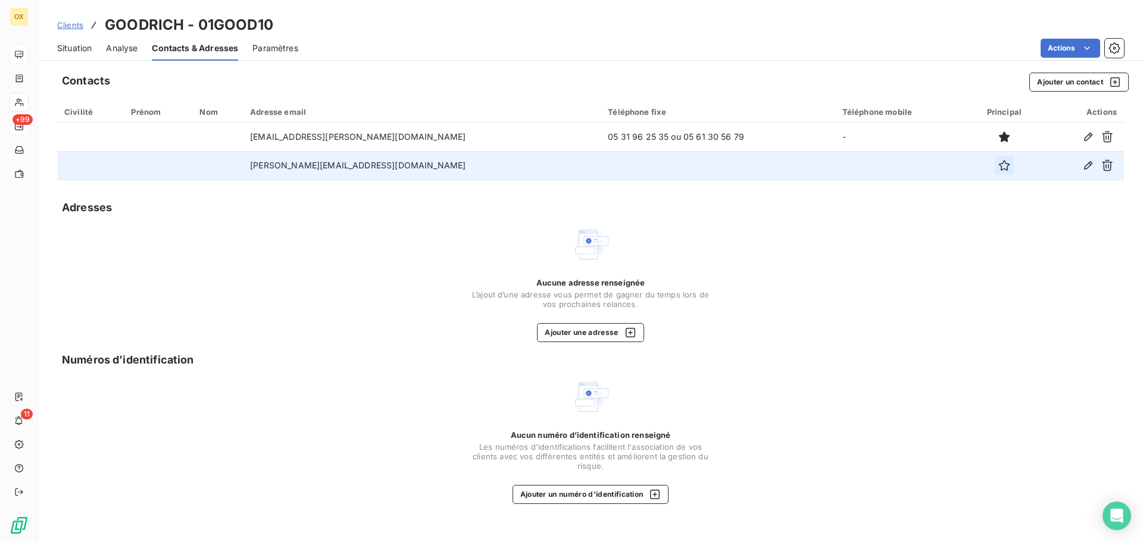
click at [998, 168] on icon "button" at bounding box center [1004, 166] width 12 height 12
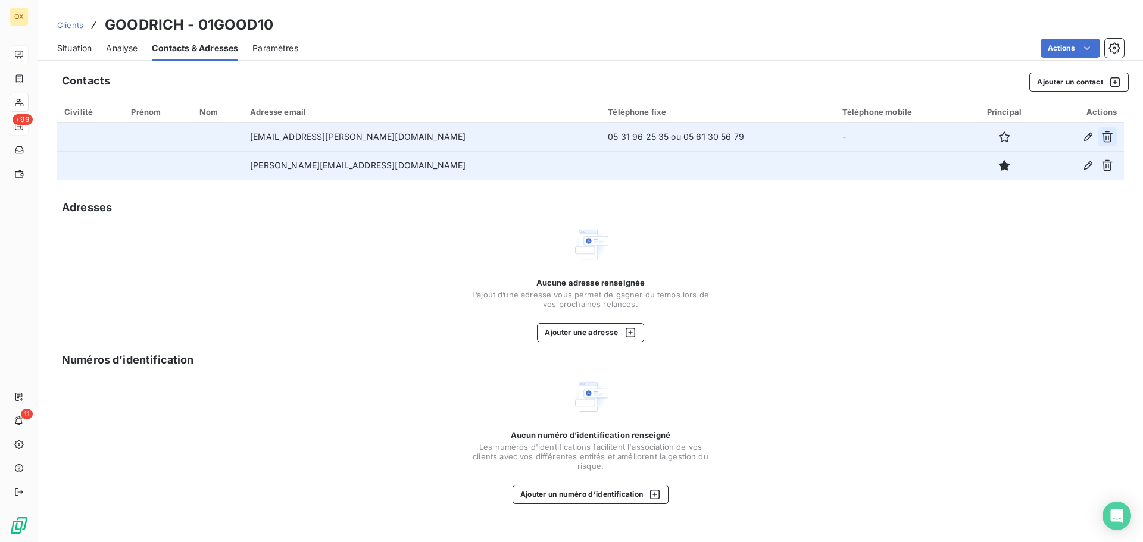
click at [1109, 133] on icon "button" at bounding box center [1107, 137] width 11 height 11
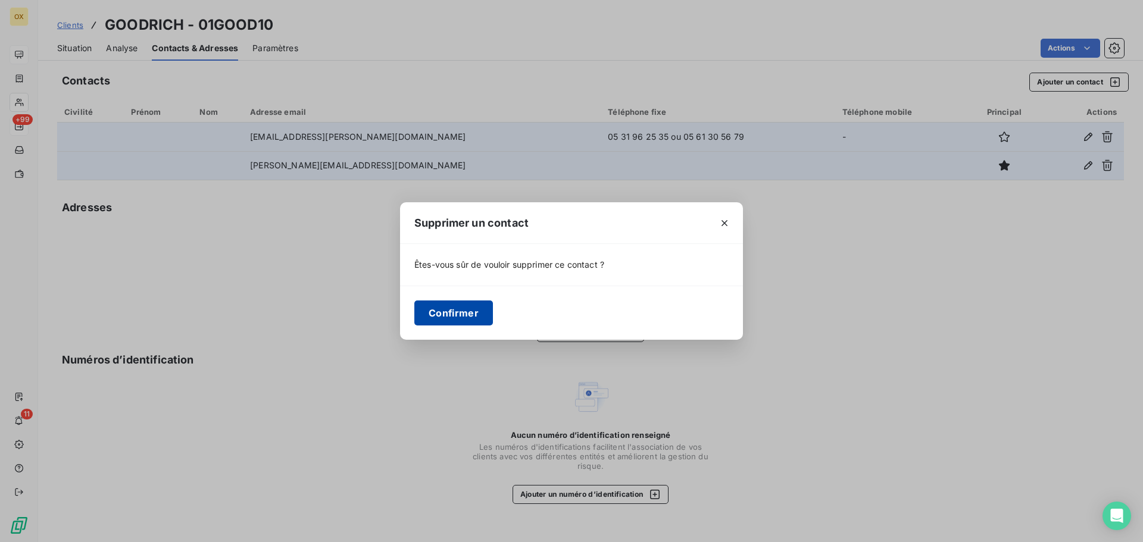
click at [468, 314] on button "Confirmer" at bounding box center [453, 313] width 79 height 25
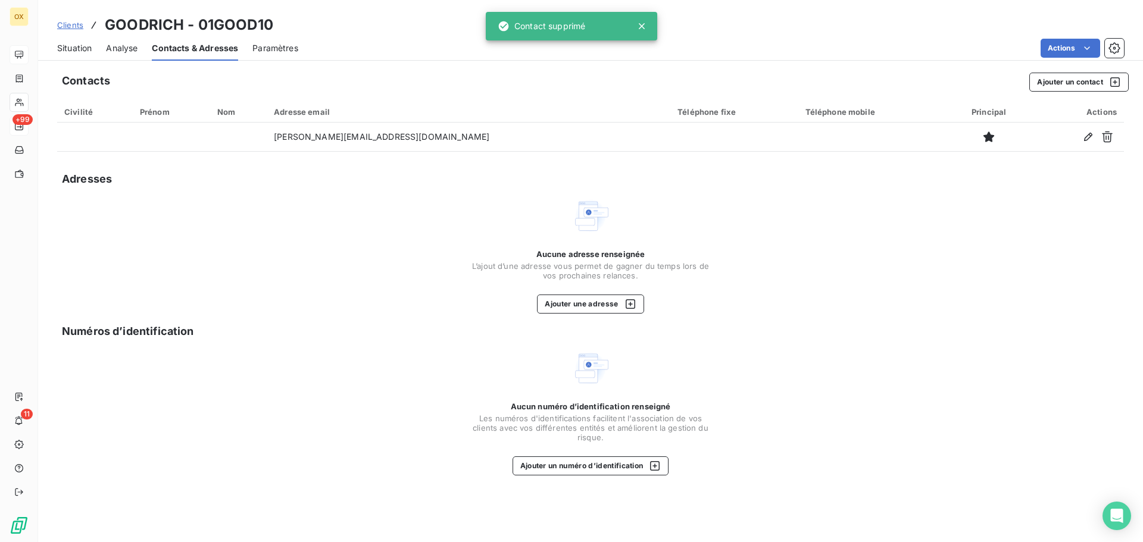
click at [85, 49] on span "Situation" at bounding box center [74, 48] width 35 height 12
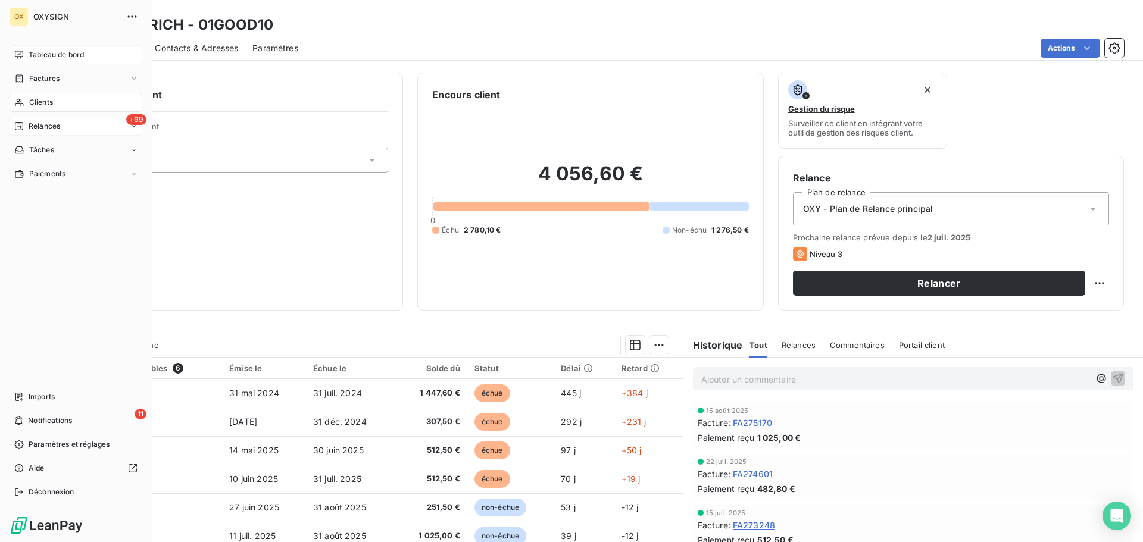
click at [49, 55] on span "Tableau de bord" at bounding box center [56, 54] width 55 height 11
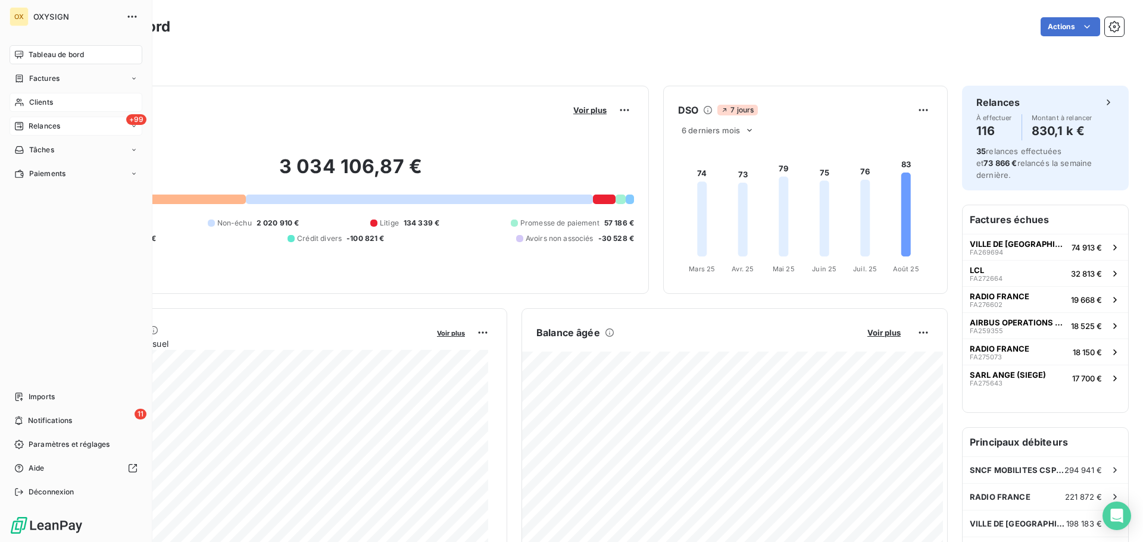
click at [39, 99] on span "Clients" at bounding box center [41, 102] width 24 height 11
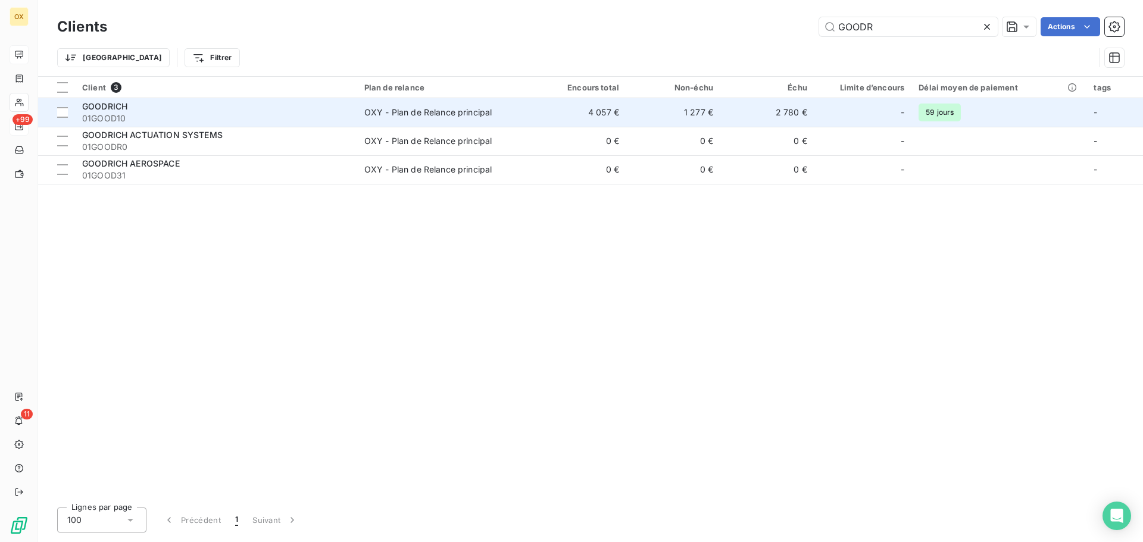
click at [234, 121] on span "01GOOD10" at bounding box center [216, 118] width 268 height 12
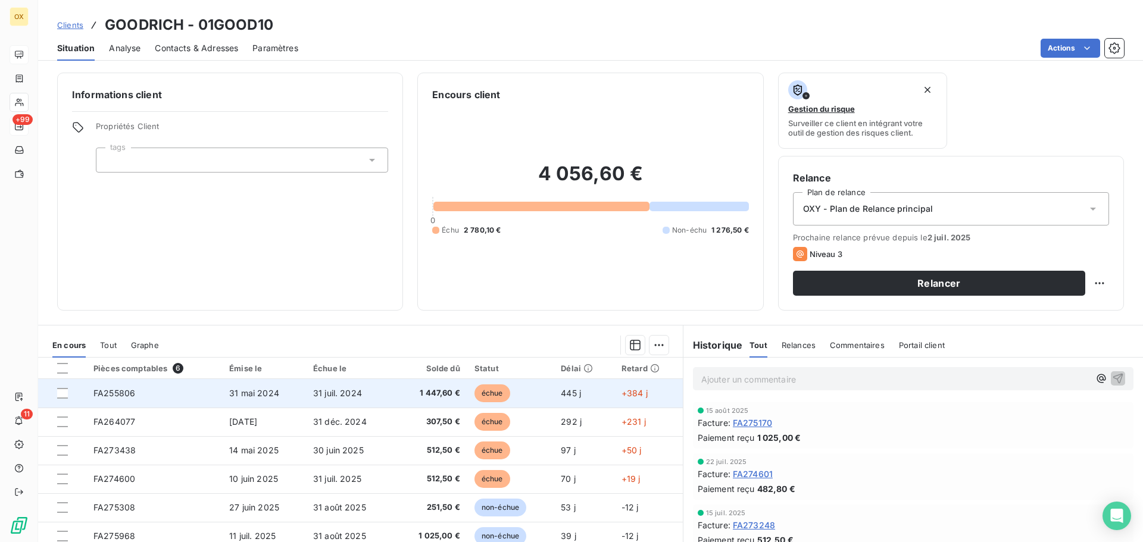
click at [484, 396] on span "échue" at bounding box center [492, 393] width 36 height 18
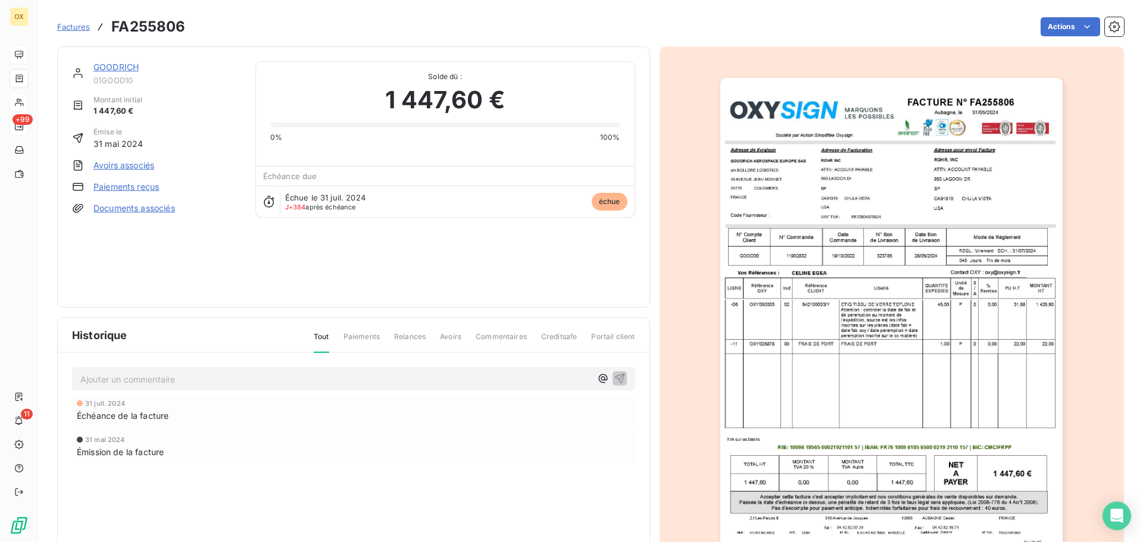
click at [128, 65] on link "GOODRICH" at bounding box center [115, 67] width 45 height 10
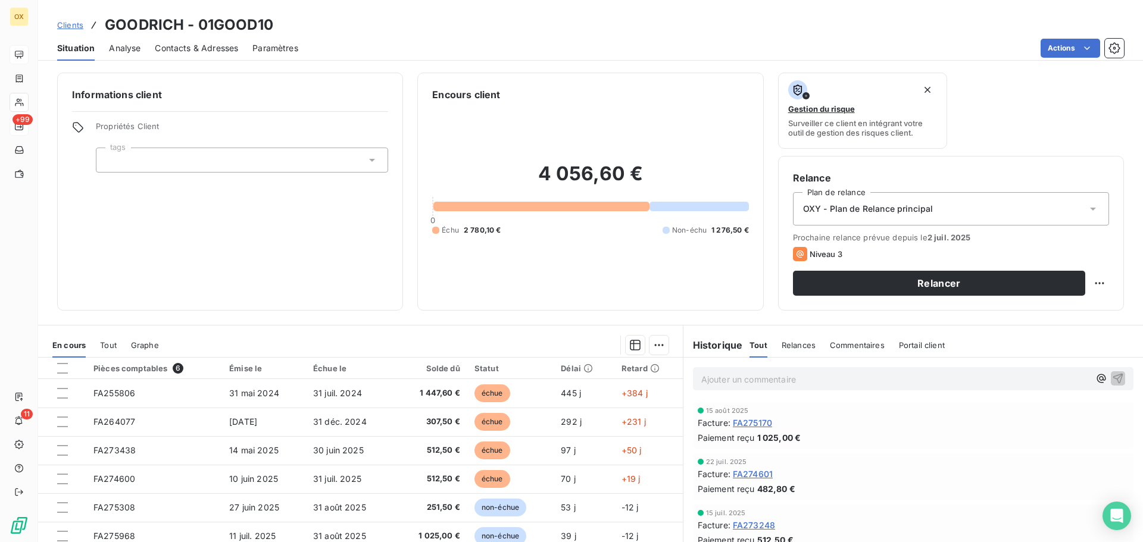
click at [180, 50] on span "Contacts & Adresses" at bounding box center [196, 48] width 83 height 12
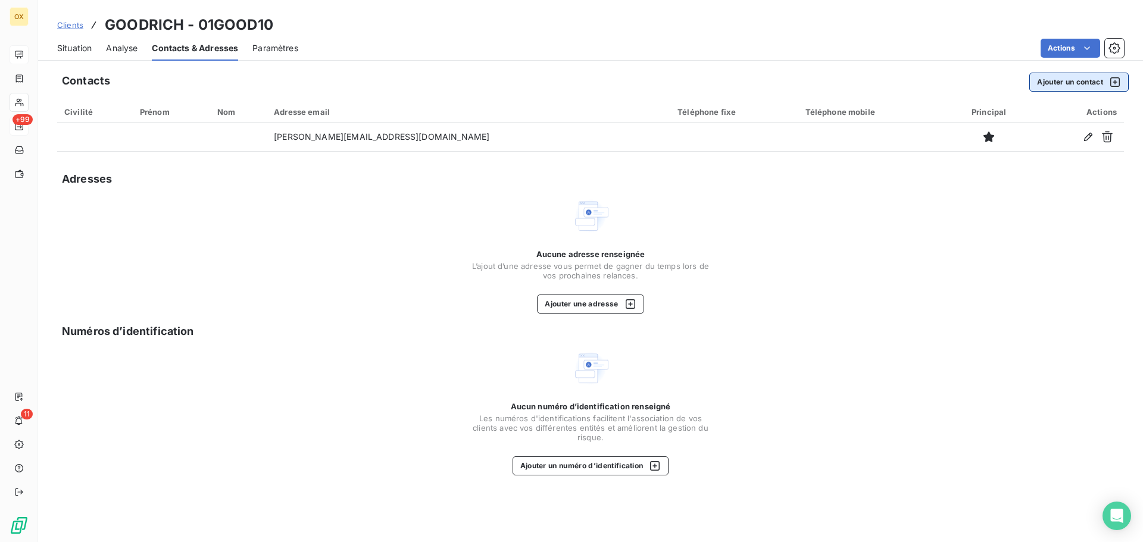
click at [1048, 83] on button "Ajouter un contact" at bounding box center [1078, 82] width 99 height 19
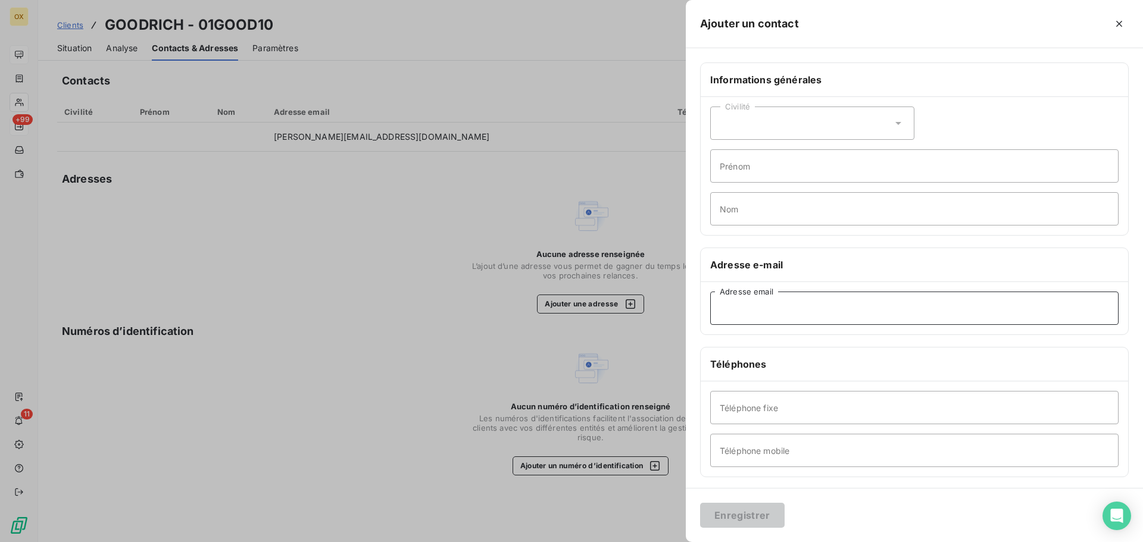
click at [809, 311] on input "Adresse email" at bounding box center [914, 308] width 408 height 33
paste input "amandine.favier@collins.com"
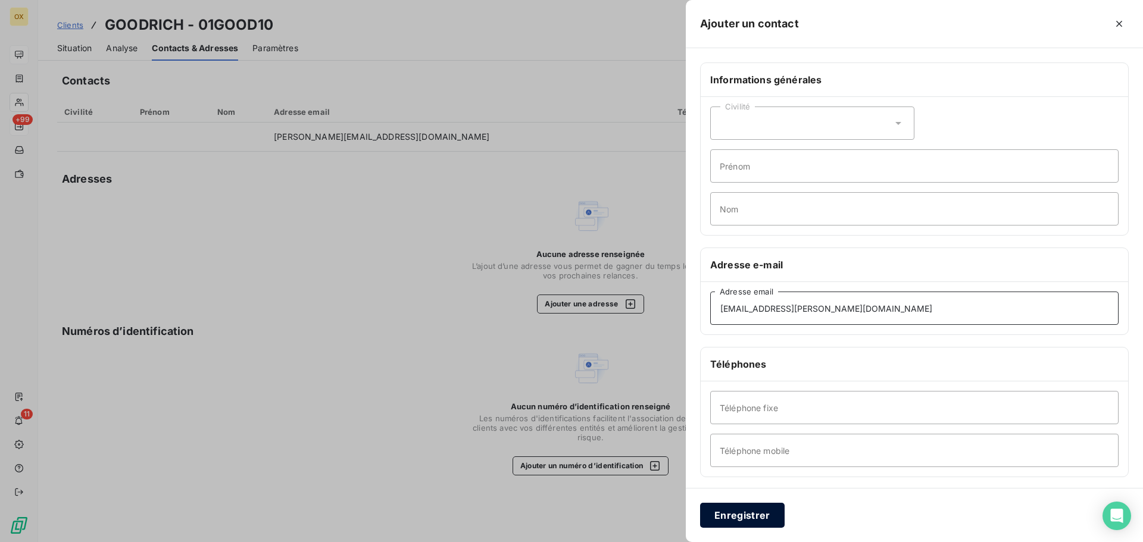
type input "amandine.favier@collins.com"
drag, startPoint x: 753, startPoint y: 511, endPoint x: 627, endPoint y: 357, distance: 199.3
click at [753, 509] on button "Enregistrer" at bounding box center [742, 515] width 85 height 25
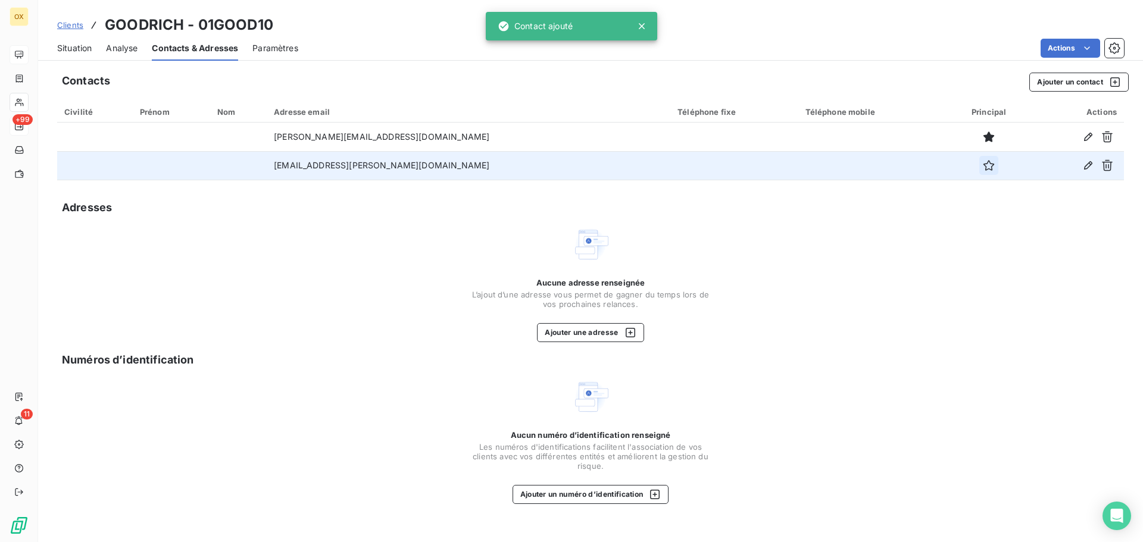
click at [983, 165] on icon "button" at bounding box center [989, 166] width 12 height 12
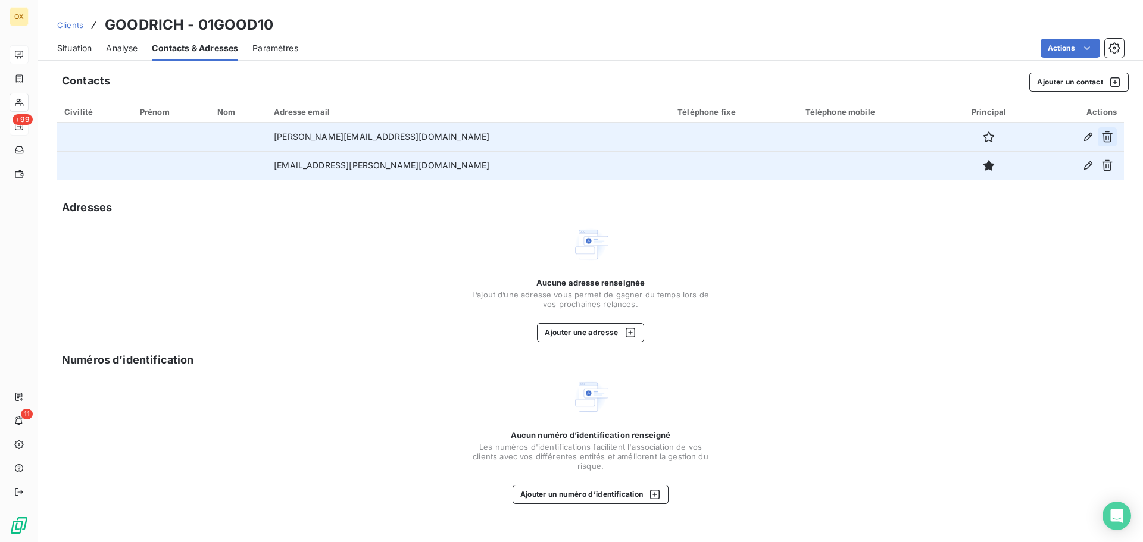
click at [1106, 132] on icon "button" at bounding box center [1107, 137] width 11 height 11
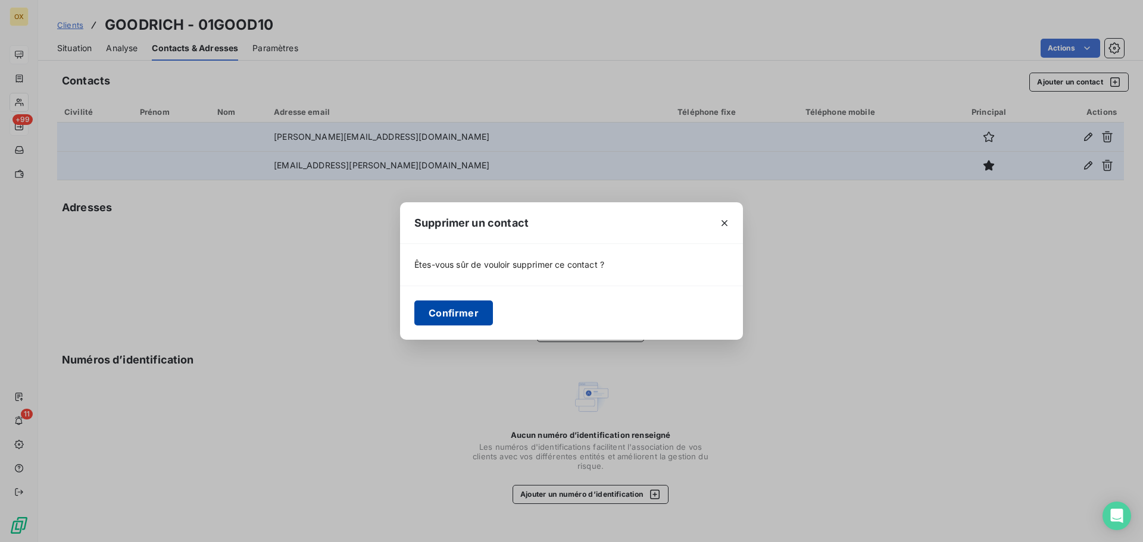
click at [435, 309] on button "Confirmer" at bounding box center [453, 313] width 79 height 25
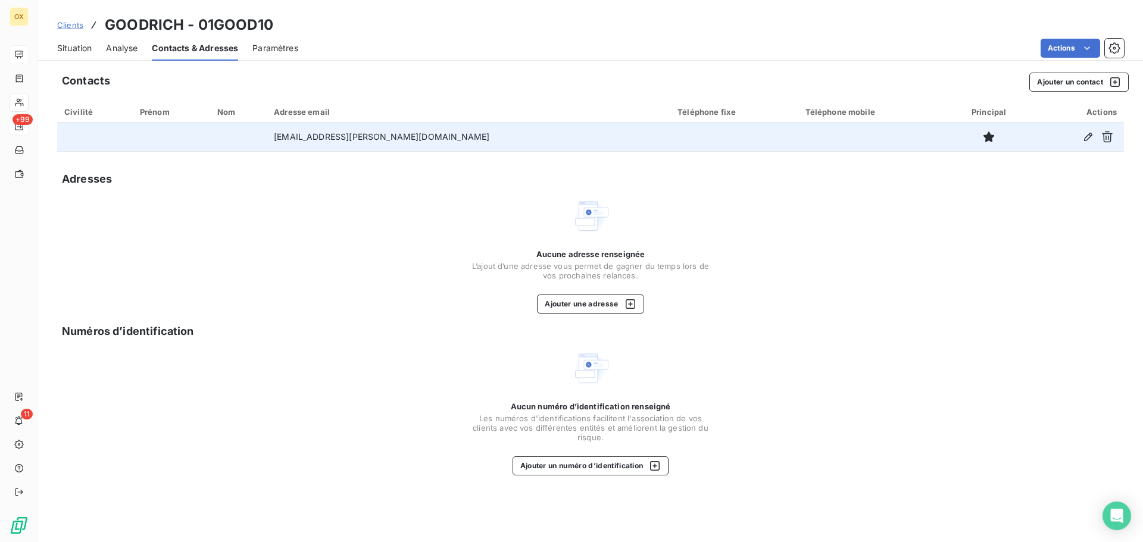
click at [81, 45] on span "Situation" at bounding box center [74, 48] width 35 height 12
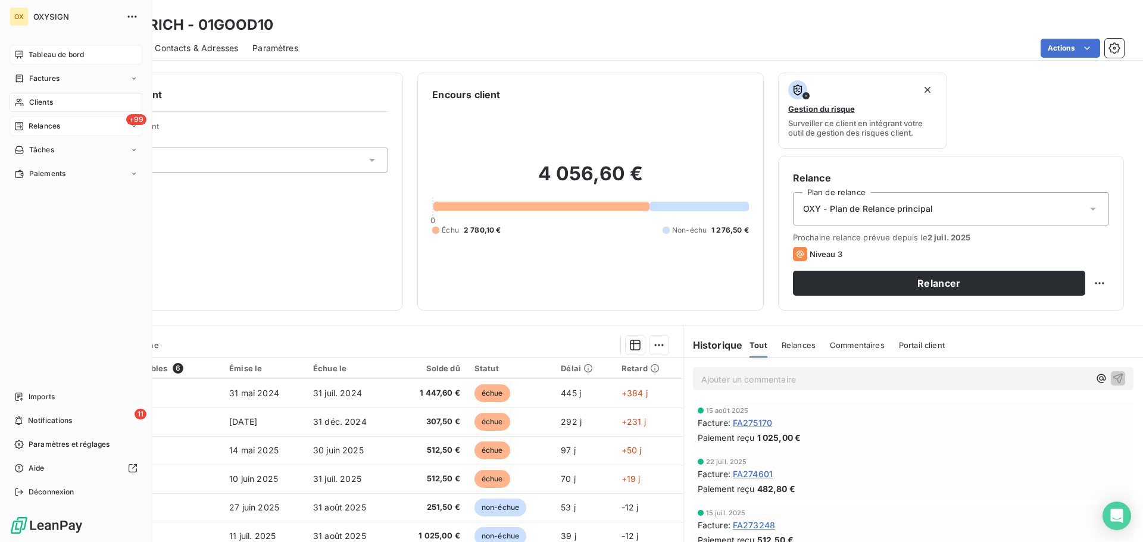
click at [37, 101] on span "Clients" at bounding box center [41, 102] width 24 height 11
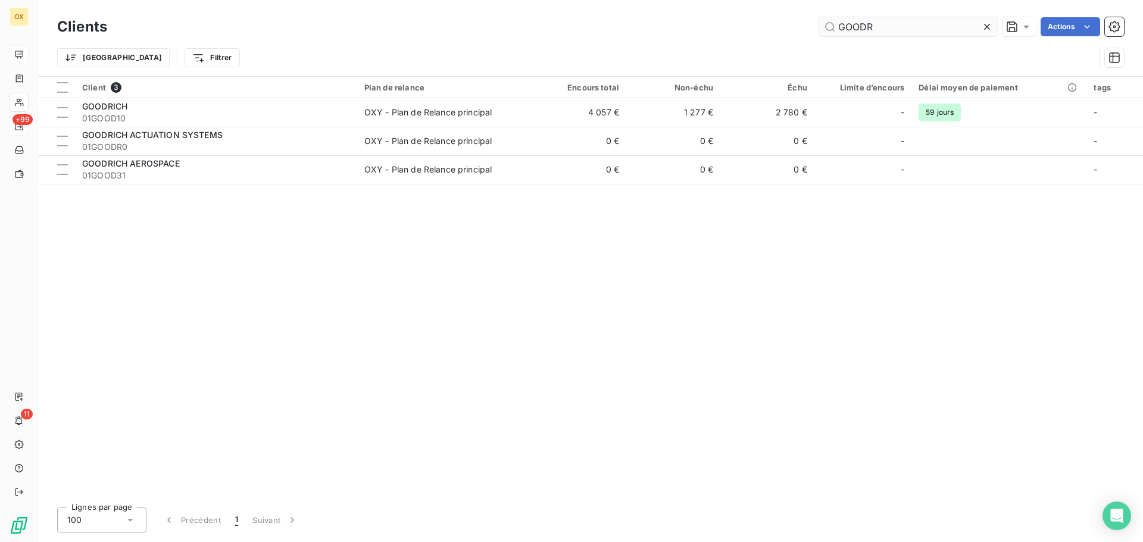
drag, startPoint x: 987, startPoint y: 24, endPoint x: 964, endPoint y: 33, distance: 25.4
click at [987, 23] on icon at bounding box center [987, 27] width 12 height 12
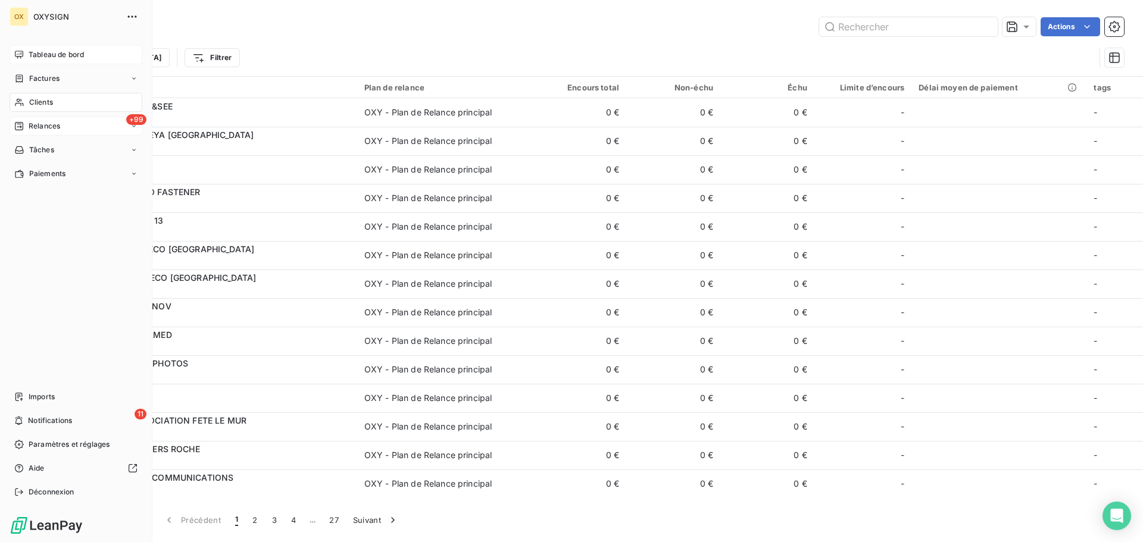
click at [43, 102] on span "Clients" at bounding box center [41, 102] width 24 height 11
click at [39, 55] on span "Tableau de bord" at bounding box center [56, 54] width 55 height 11
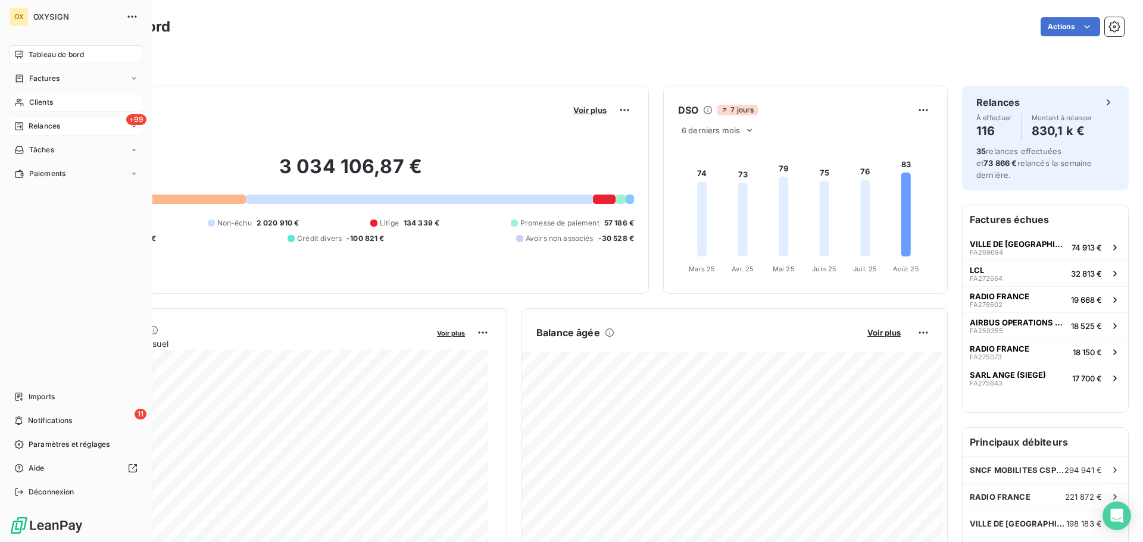
click at [36, 125] on span "Relances" at bounding box center [45, 126] width 32 height 11
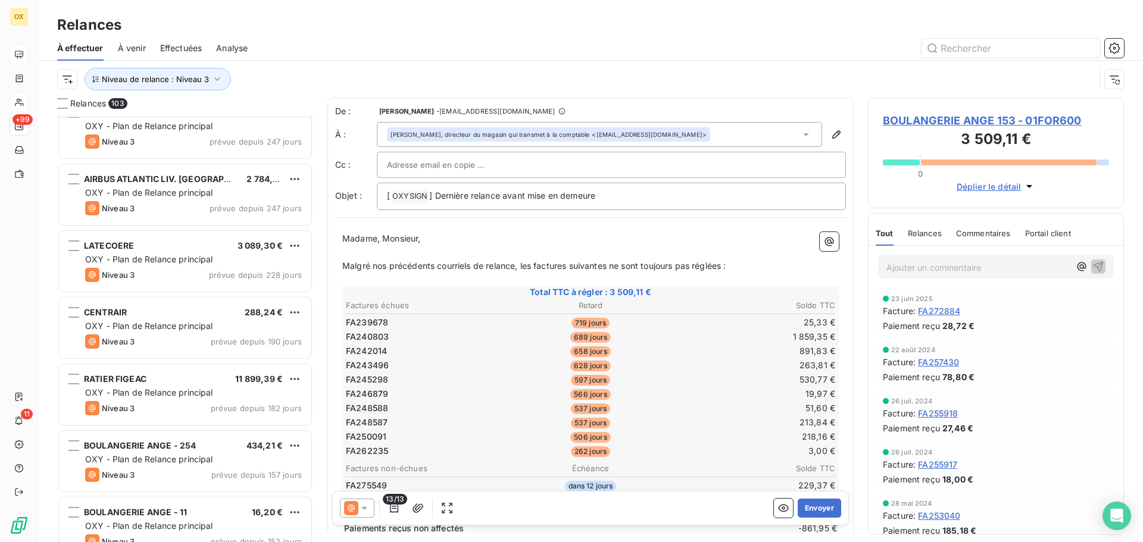
scroll to position [655, 0]
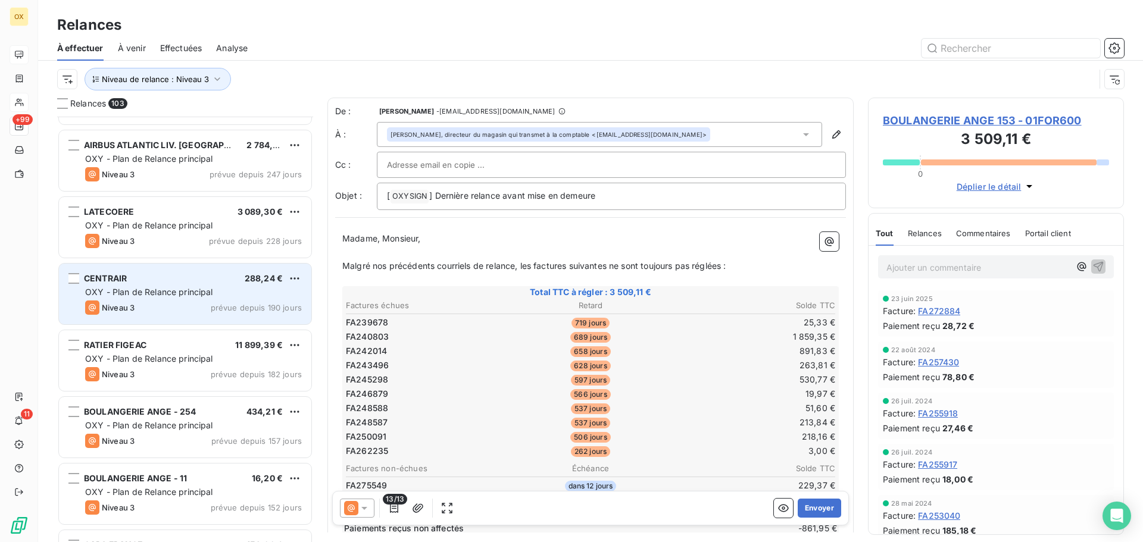
click at [151, 291] on span "OXY - Plan de Relance principal" at bounding box center [149, 292] width 128 height 10
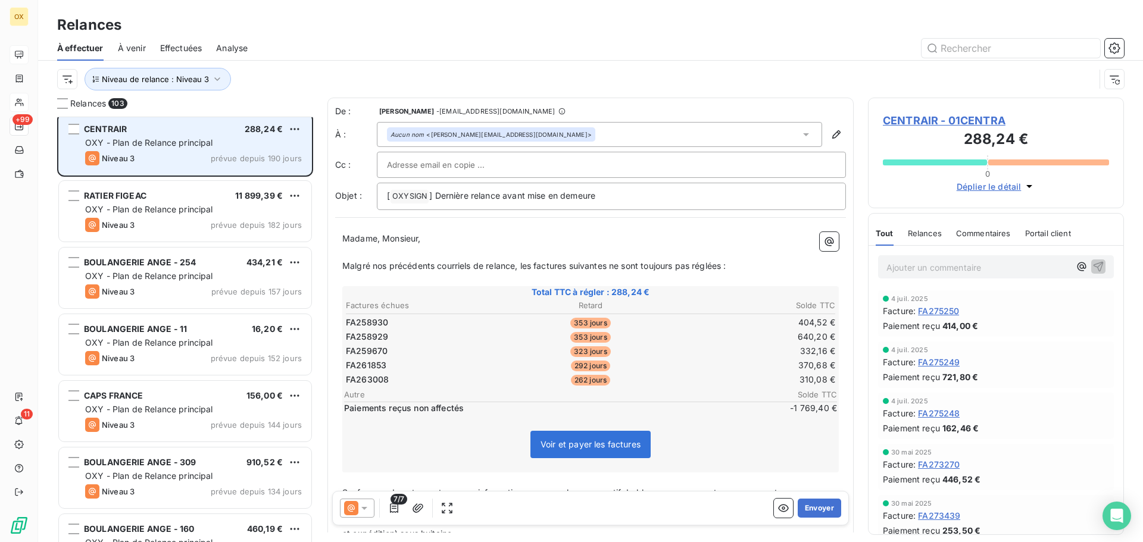
scroll to position [834, 0]
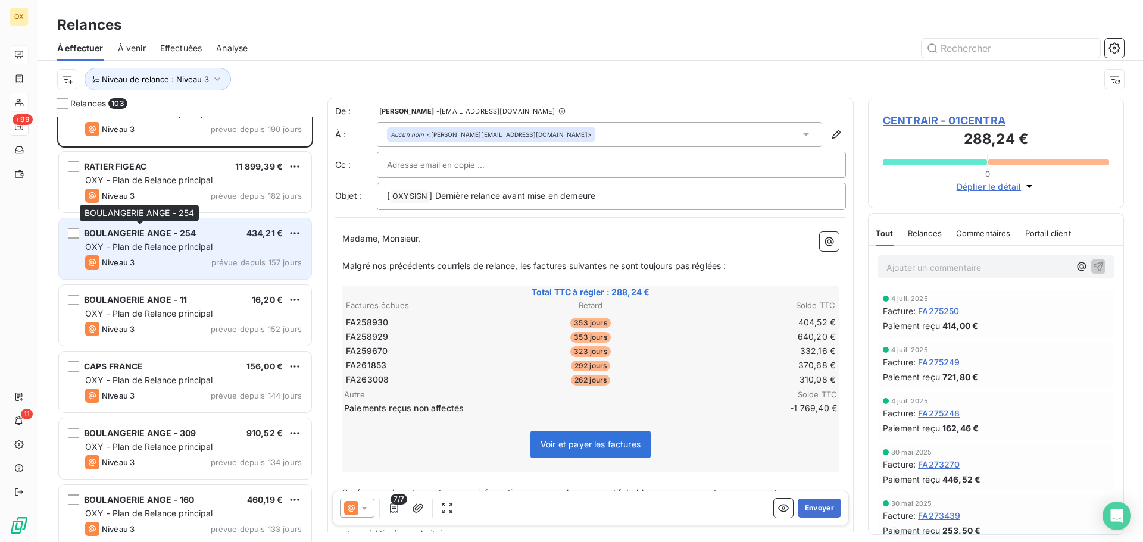
click at [135, 234] on span "BOULANGERIE ANGE - 254" at bounding box center [140, 233] width 112 height 10
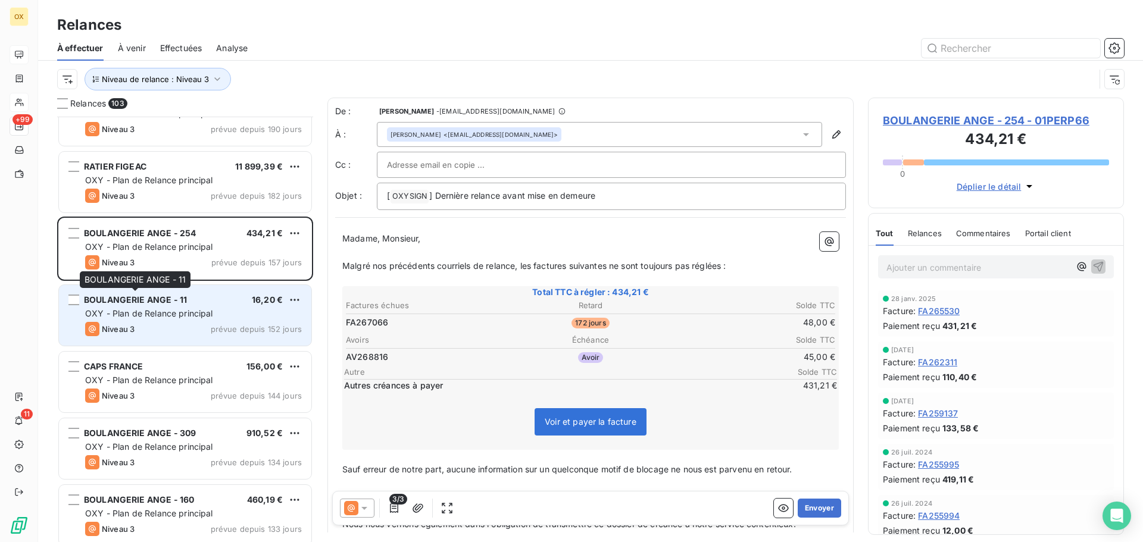
click at [154, 304] on span "BOULANGERIE ANGE - 11" at bounding box center [135, 300] width 103 height 10
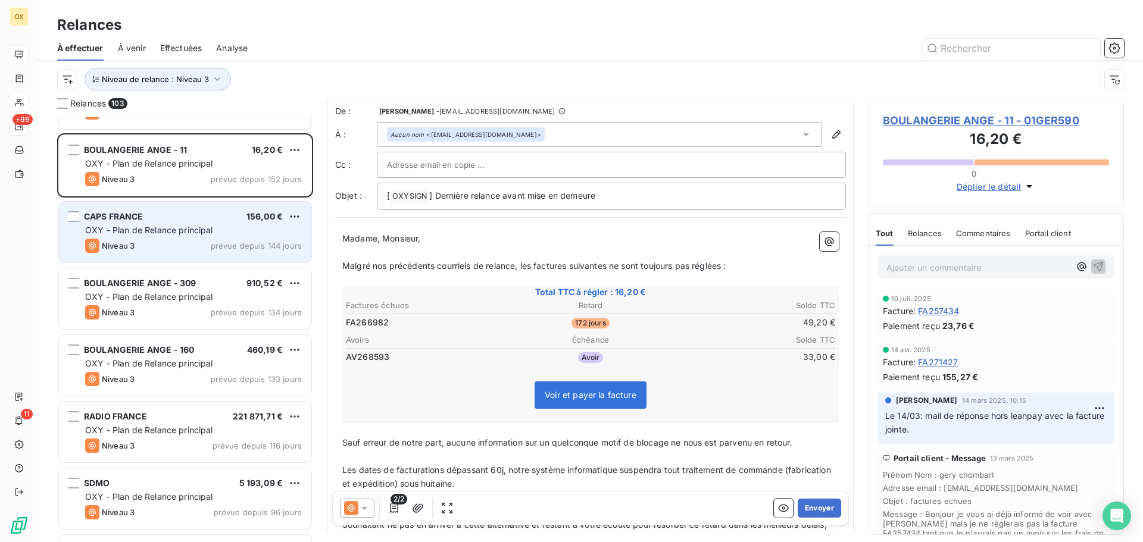
scroll to position [1012, 0]
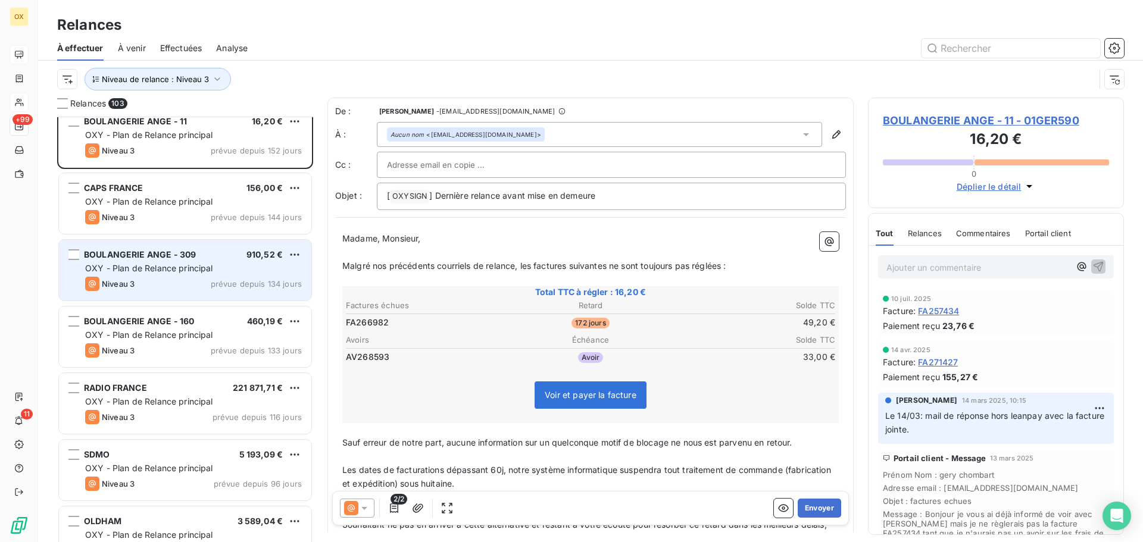
click at [149, 280] on div "Niveau 3 prévue depuis 134 jours" at bounding box center [193, 284] width 217 height 14
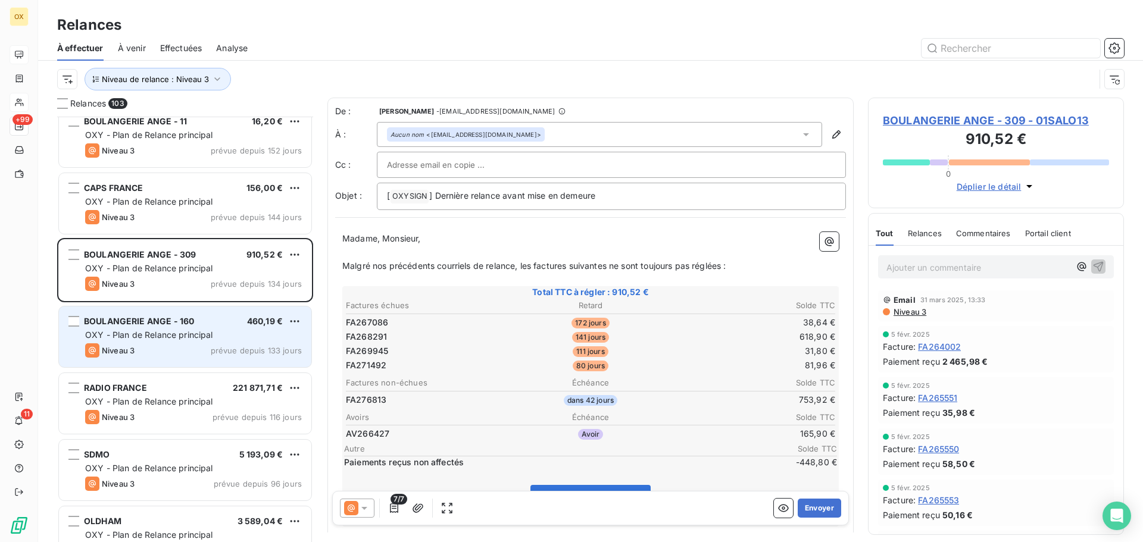
click at [154, 337] on span "OXY - Plan de Relance principal" at bounding box center [149, 335] width 128 height 10
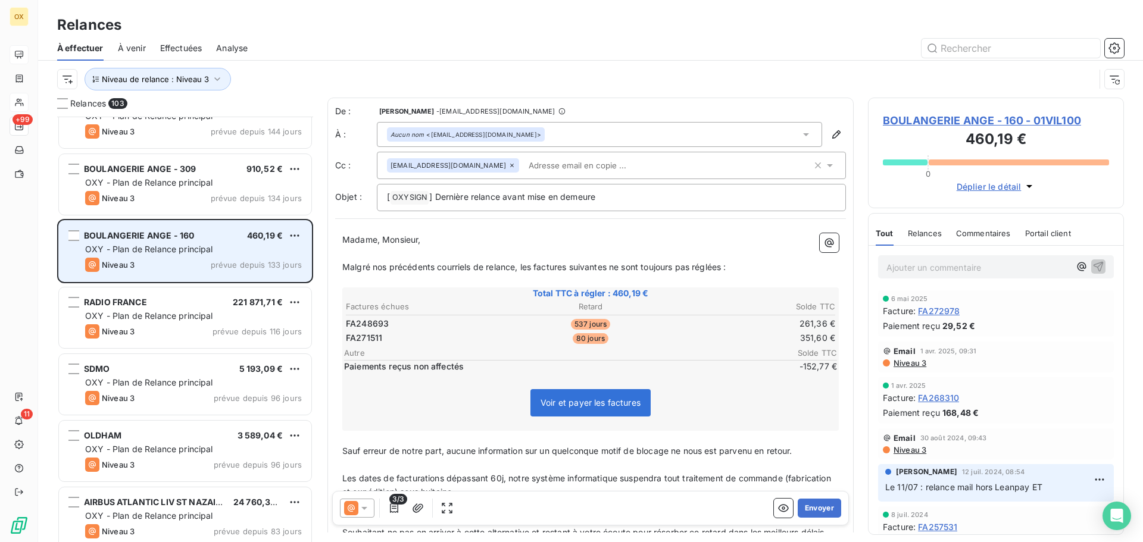
scroll to position [1191, 0]
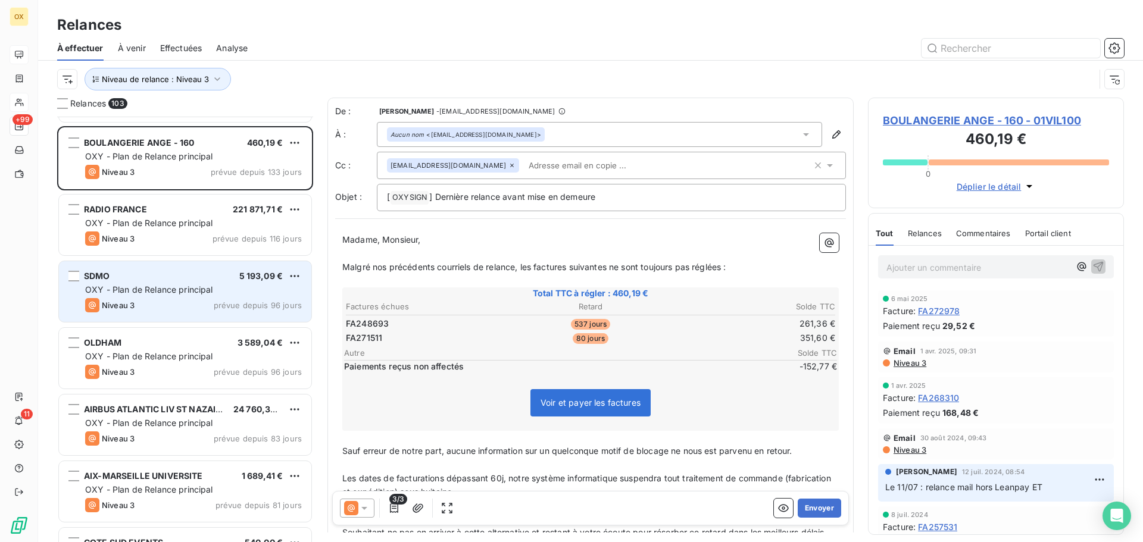
click at [158, 291] on span "OXY - Plan de Relance principal" at bounding box center [149, 289] width 128 height 10
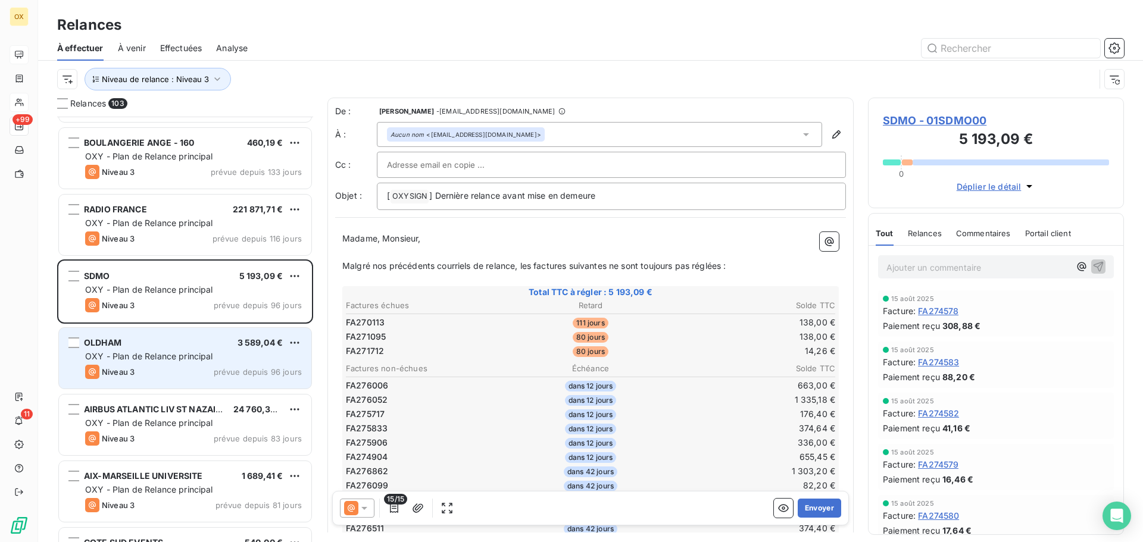
click at [170, 340] on div "OLDHAM 3 589,04 €" at bounding box center [193, 342] width 217 height 11
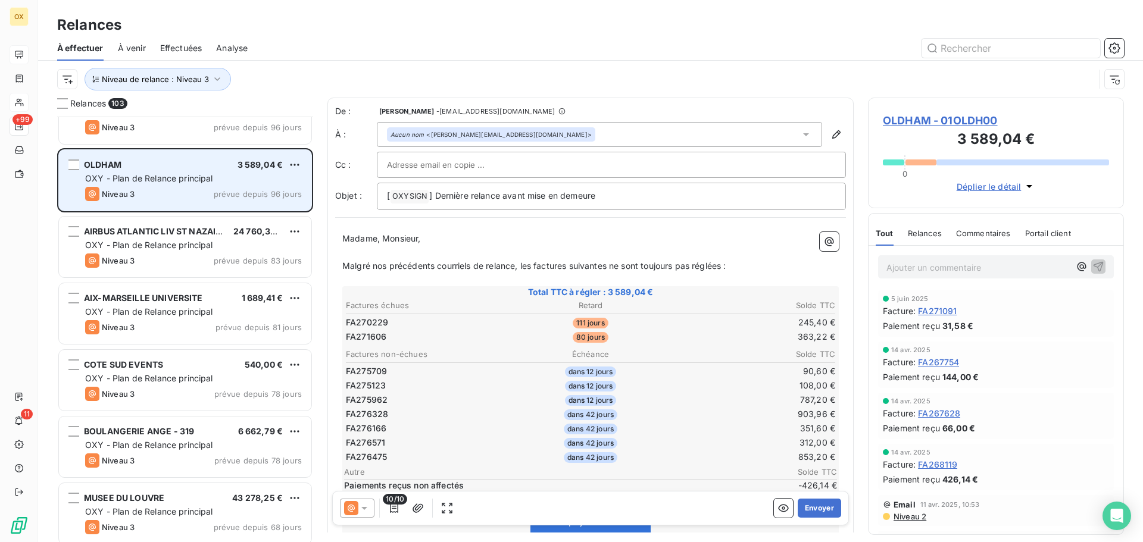
scroll to position [1369, 0]
click at [204, 367] on div "COTE SUD EVENTS 540,00 €" at bounding box center [193, 364] width 217 height 11
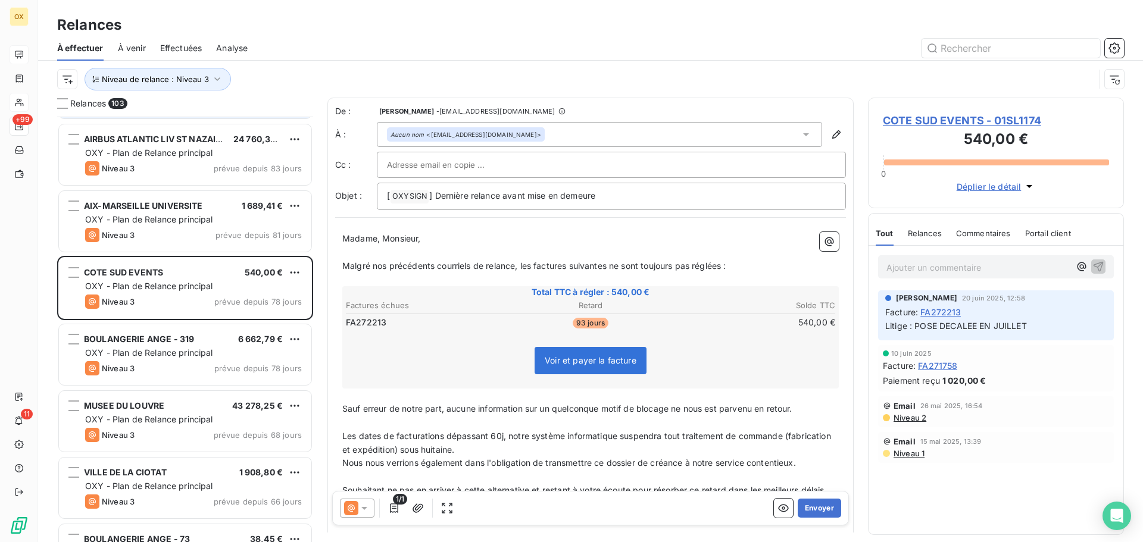
scroll to position [1489, 0]
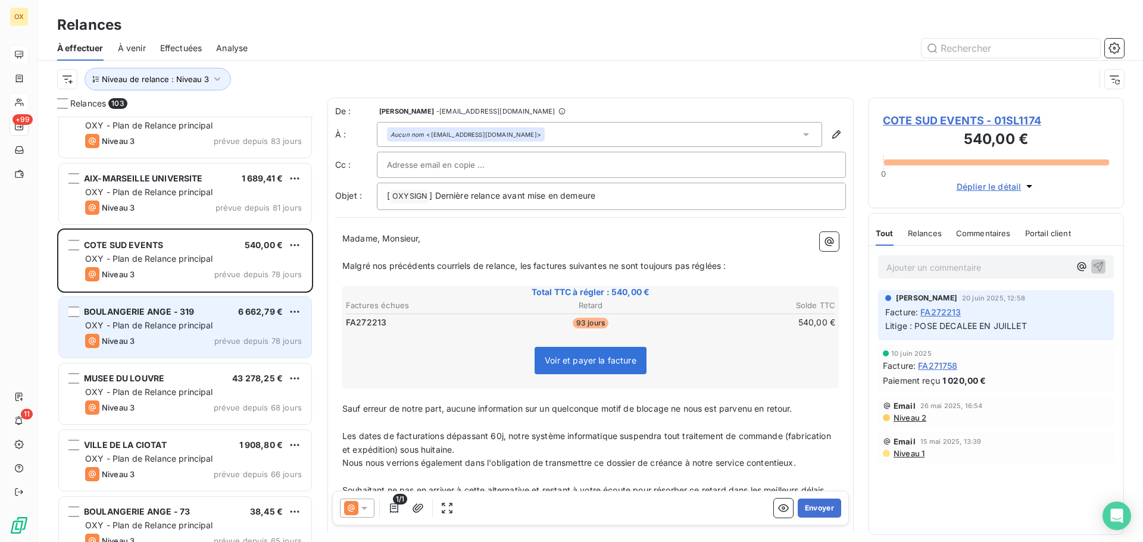
click at [201, 329] on span "OXY - Plan de Relance principal" at bounding box center [149, 325] width 128 height 10
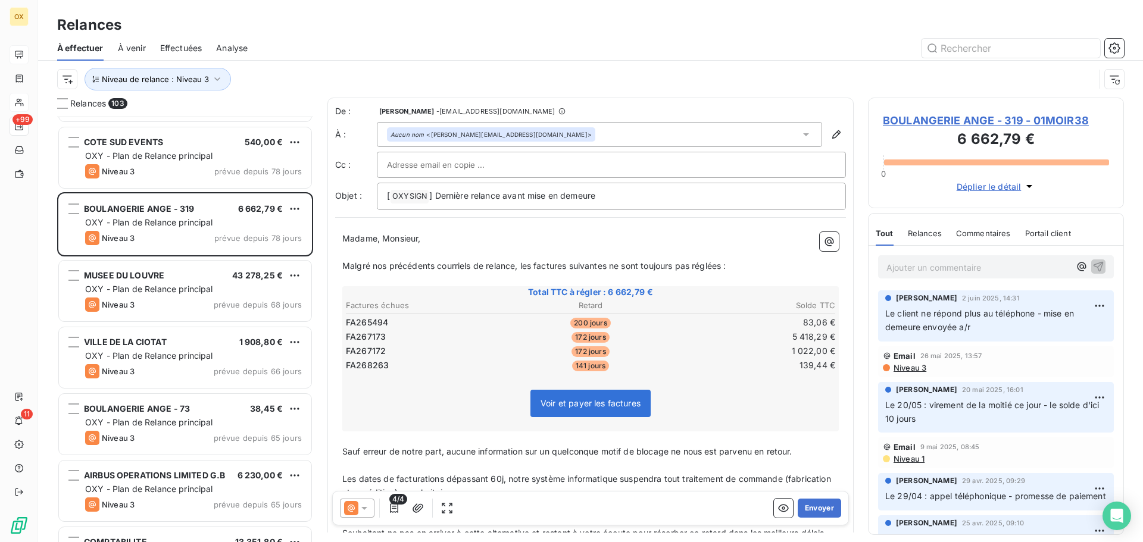
scroll to position [1608, 0]
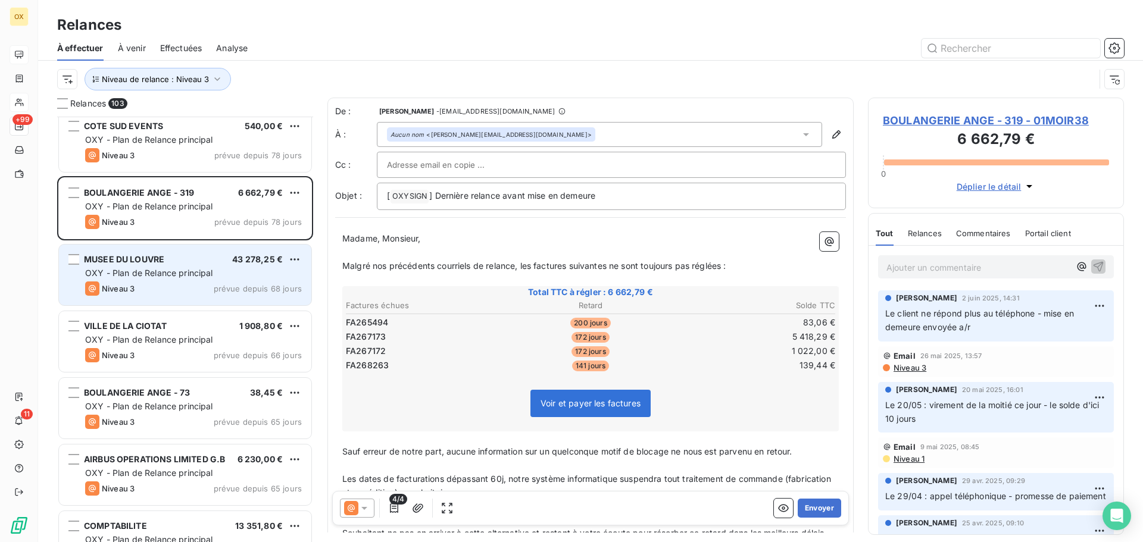
click at [177, 259] on div "MUSEE DU LOUVRE 43 278,25 €" at bounding box center [193, 259] width 217 height 11
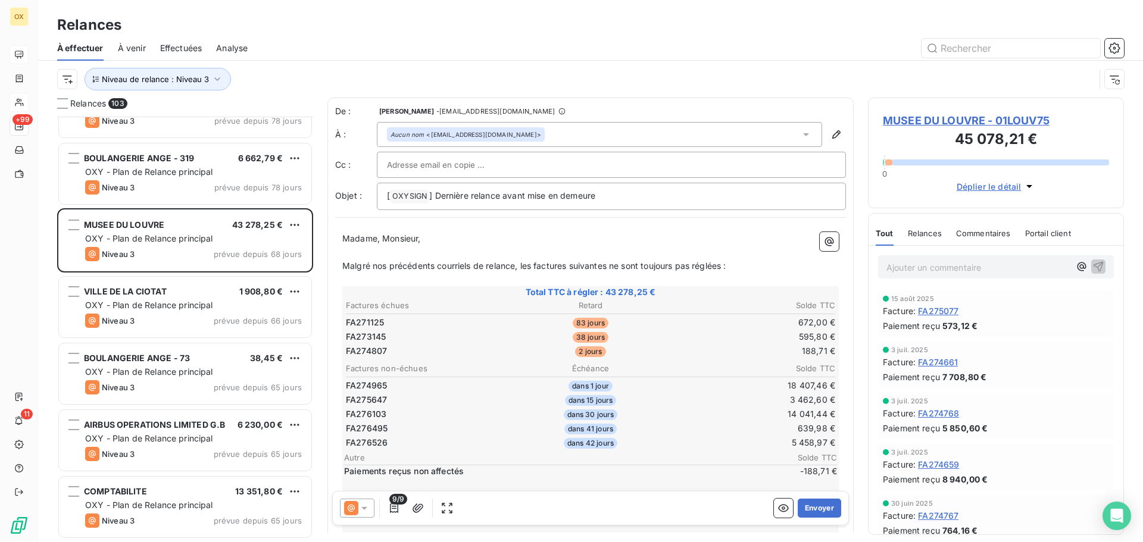
scroll to position [1667, 0]
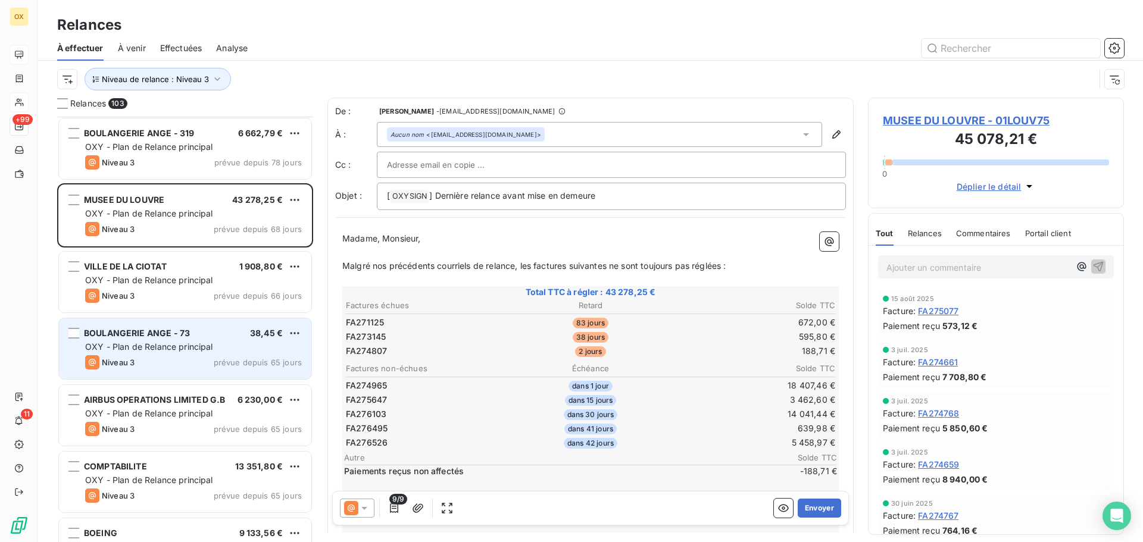
click at [175, 337] on span "BOULANGERIE ANGE - 73" at bounding box center [137, 333] width 106 height 10
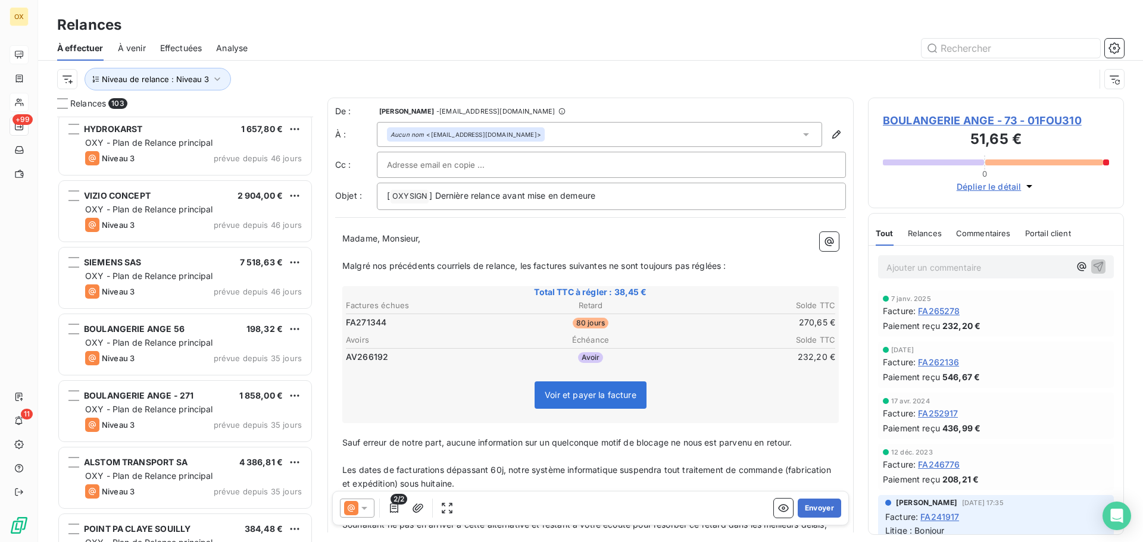
scroll to position [2143, 0]
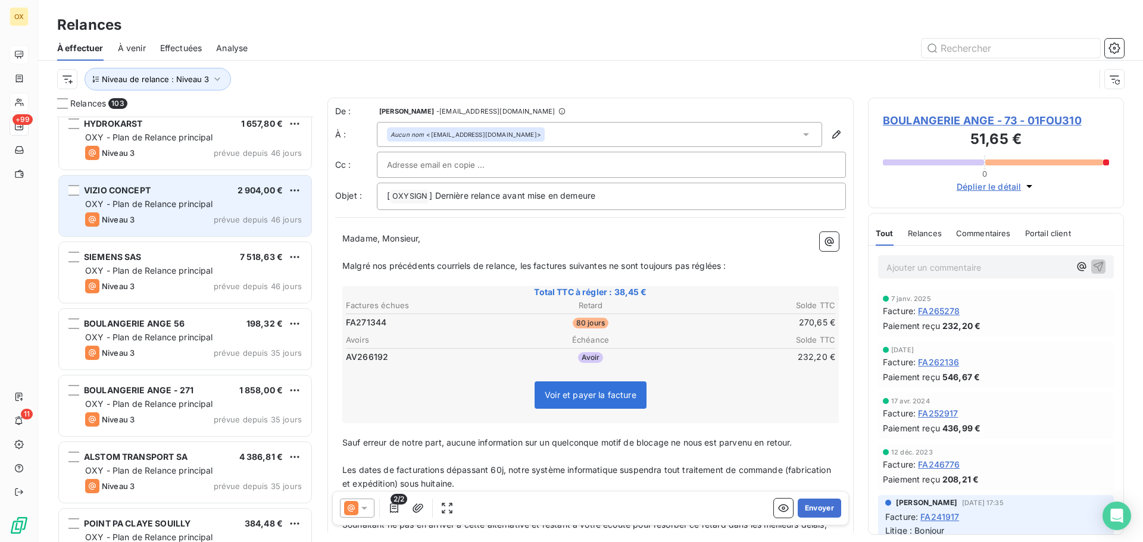
click at [158, 231] on div "VIZIO CONCEPT 2 904,00 € OXY - Plan de Relance principal Niveau 3 prévue depuis…" at bounding box center [185, 206] width 252 height 61
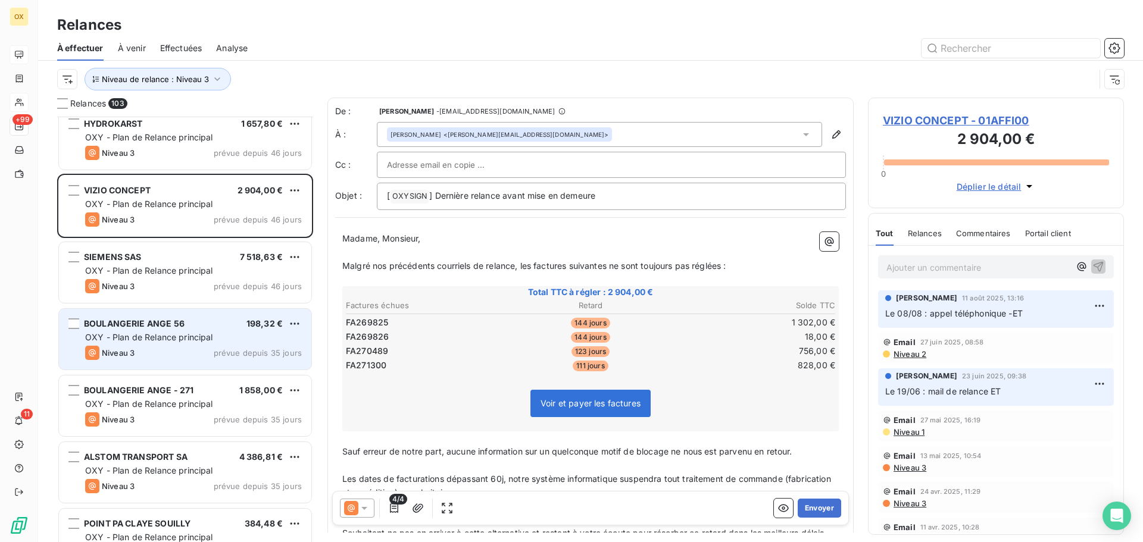
click at [186, 330] on div "BOULANGERIE ANGE 56 198,32 € OXY - Plan de Relance principal Niveau 3 prévue de…" at bounding box center [185, 339] width 252 height 61
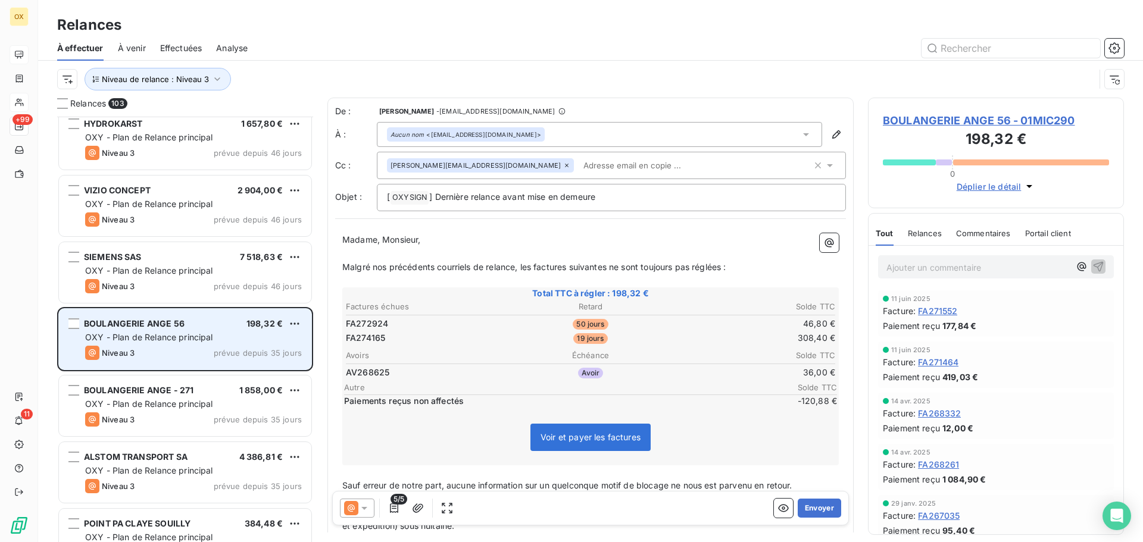
scroll to position [2203, 0]
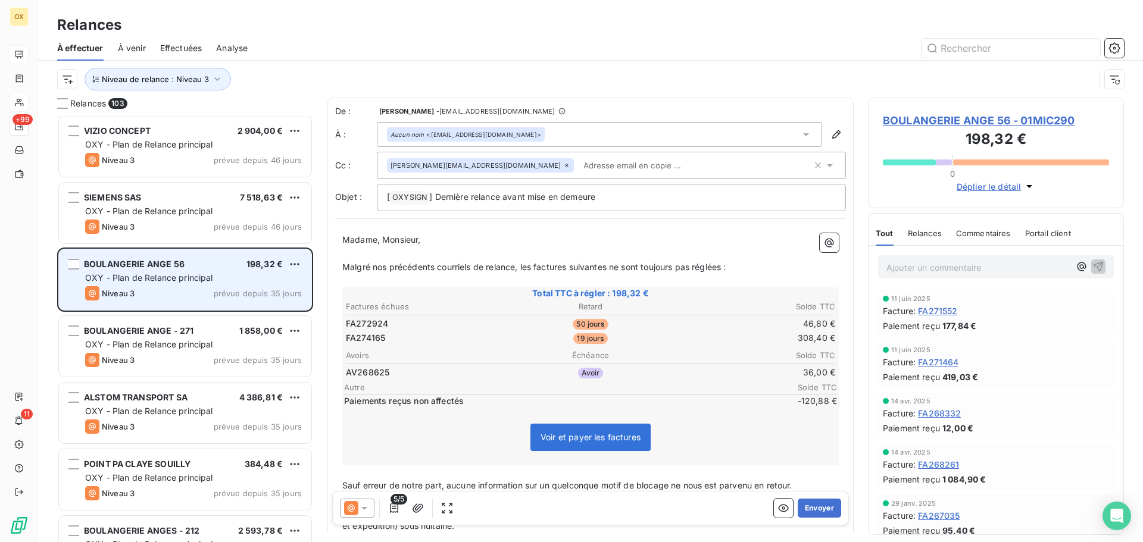
click at [186, 330] on span "BOULANGERIE ANGE - 271" at bounding box center [139, 331] width 110 height 10
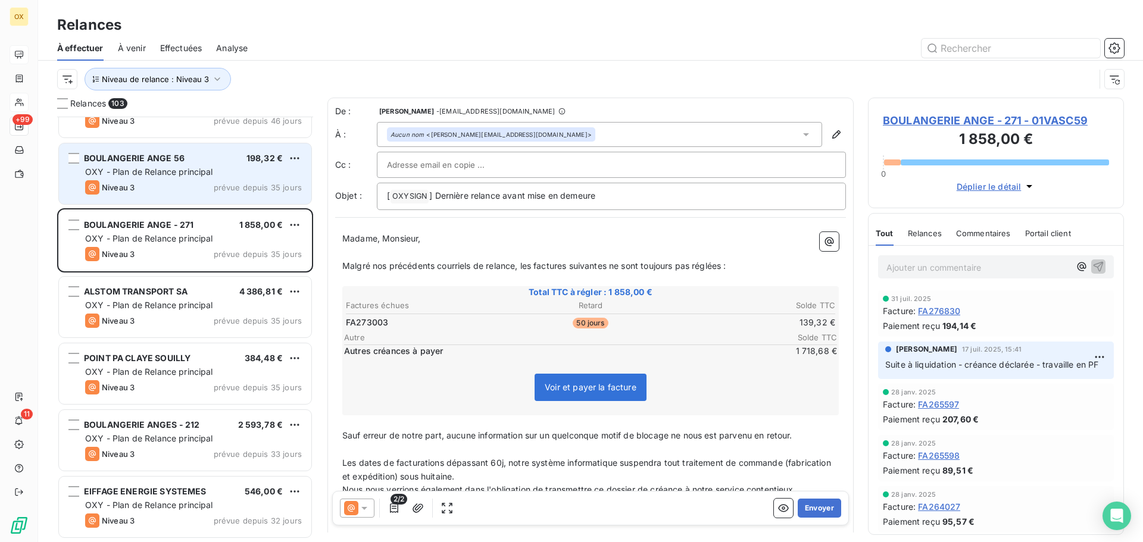
scroll to position [2322, 0]
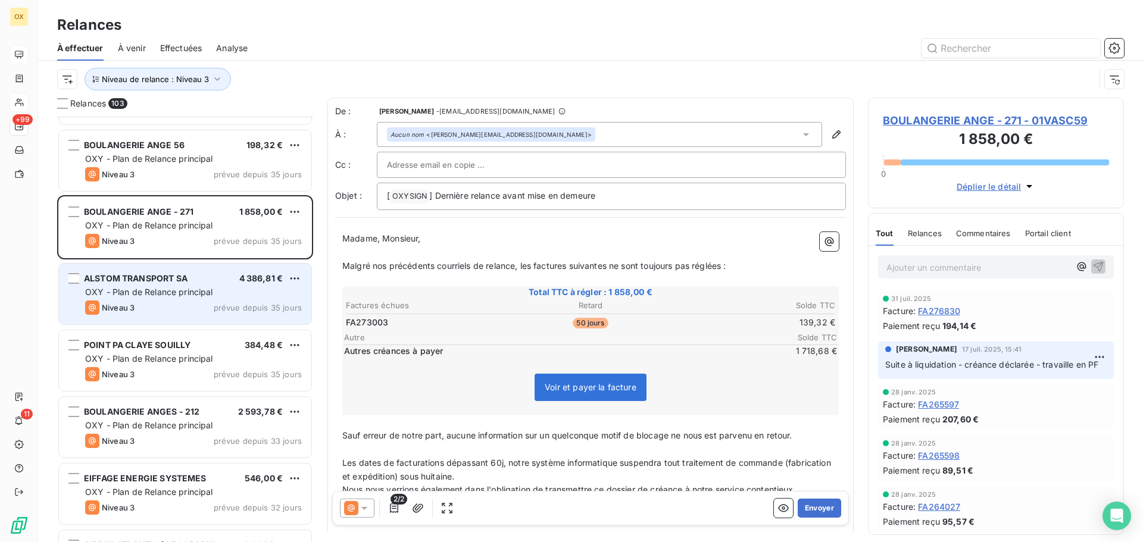
click at [186, 298] on div "OXY - Plan de Relance principal" at bounding box center [193, 292] width 217 height 12
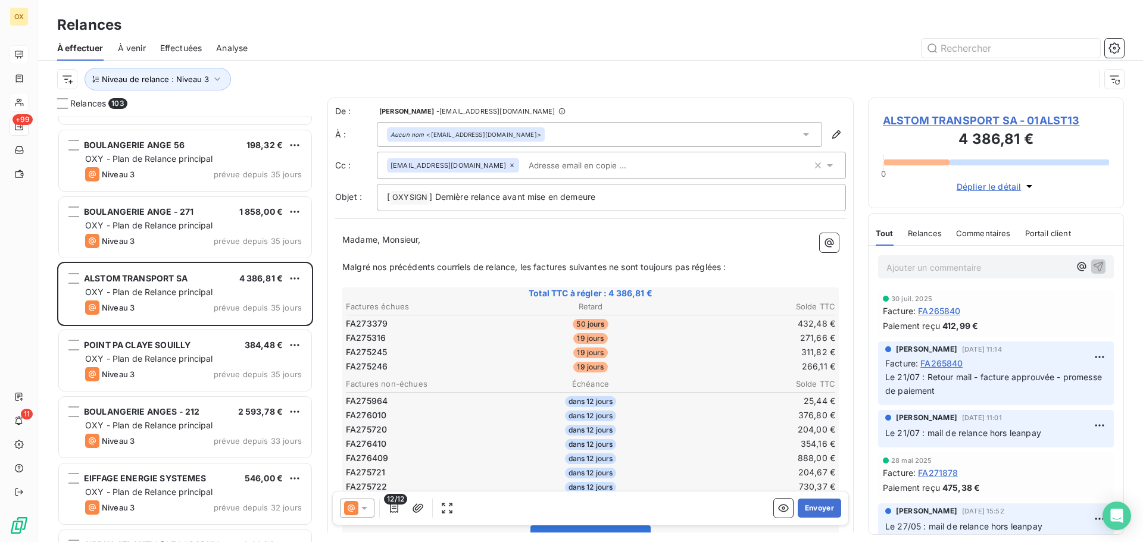
click at [360, 504] on icon at bounding box center [364, 508] width 12 height 12
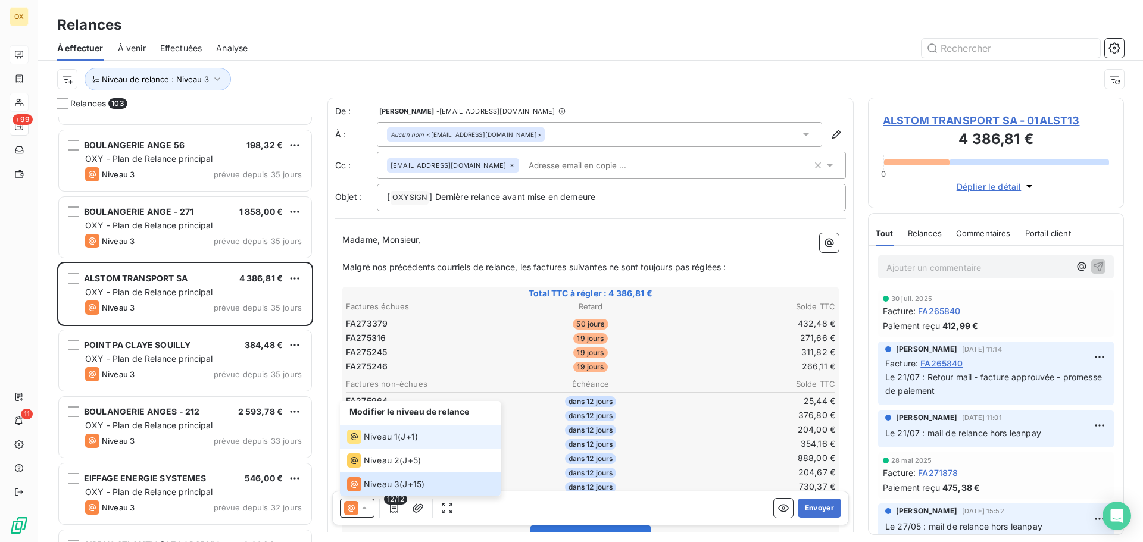
click at [393, 435] on span "Niveau 1" at bounding box center [381, 437] width 34 height 12
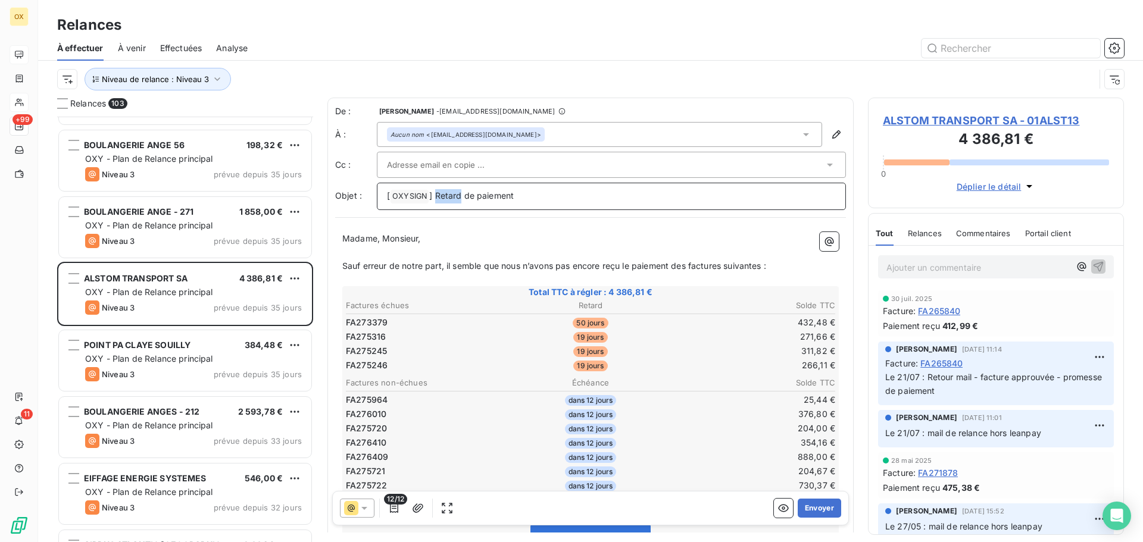
drag, startPoint x: 459, startPoint y: 196, endPoint x: 435, endPoint y: 194, distance: 24.5
click at [435, 194] on span "] Retard de paiement" at bounding box center [471, 195] width 85 height 10
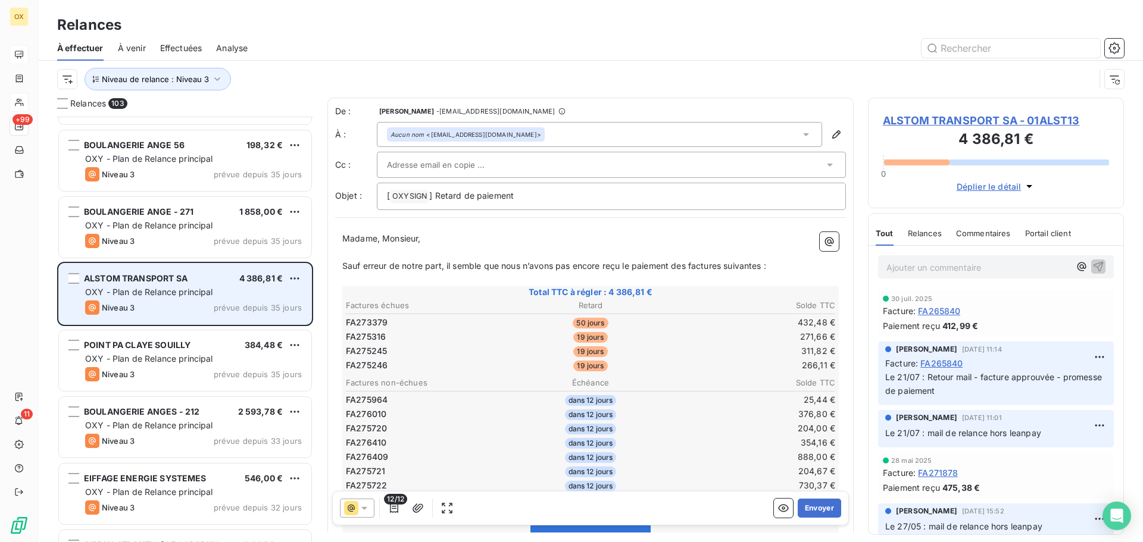
click at [237, 281] on div "ALSTOM TRANSPORT SA 4 386,81 €" at bounding box center [193, 278] width 217 height 11
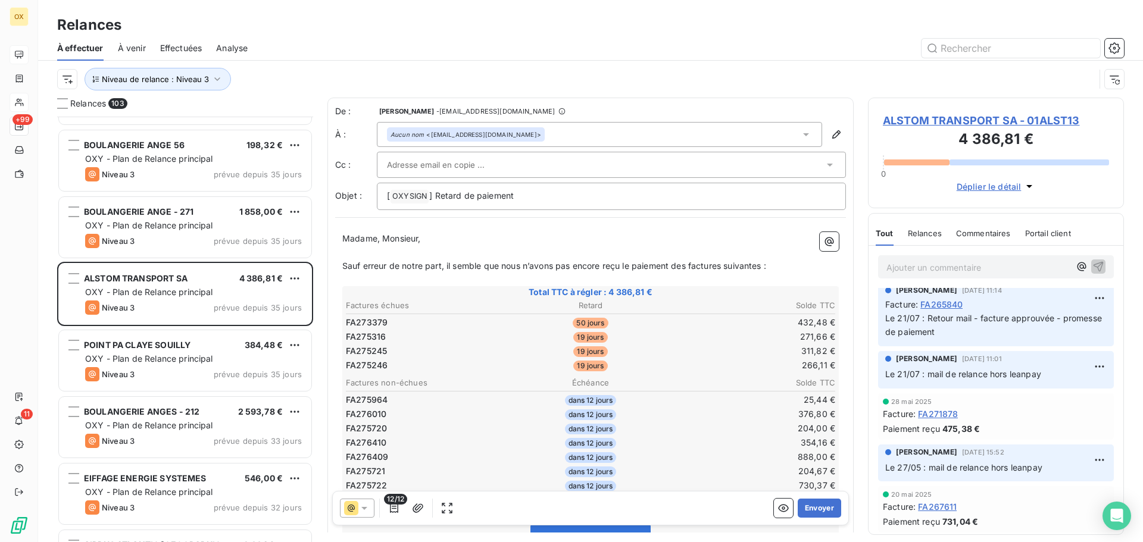
scroll to position [60, 0]
drag, startPoint x: 460, startPoint y: 194, endPoint x: 435, endPoint y: 195, distance: 25.0
click at [435, 195] on span "] Retard de paiement" at bounding box center [471, 195] width 85 height 10
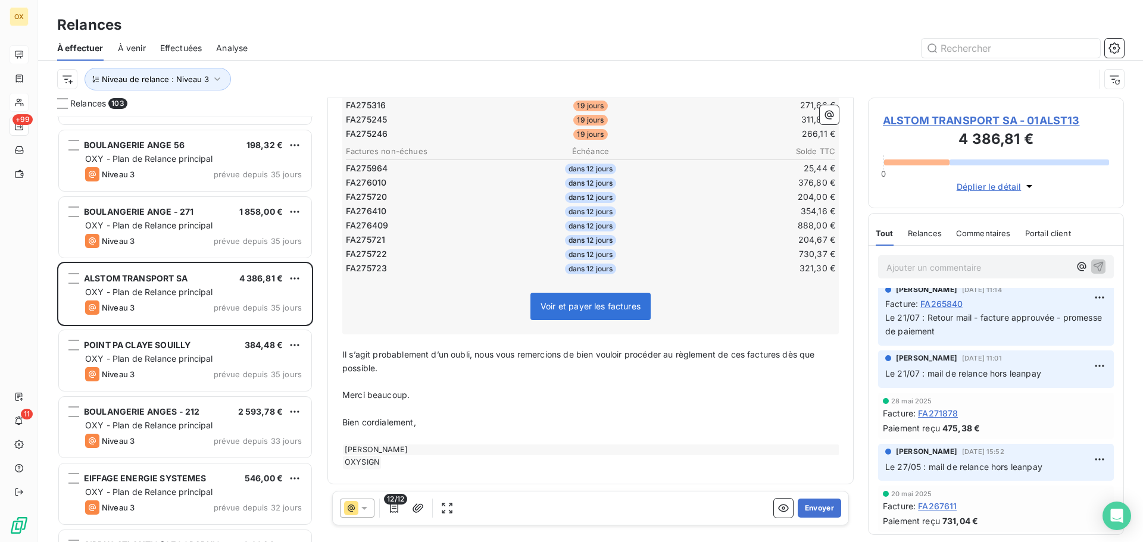
scroll to position [233, 0]
click at [817, 505] on button "Envoyer" at bounding box center [819, 508] width 43 height 19
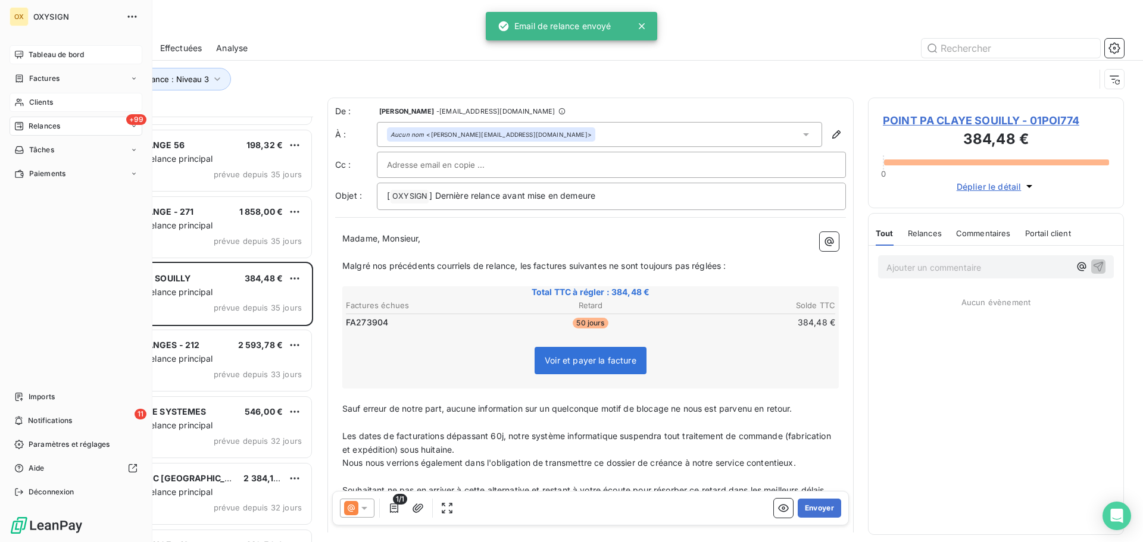
click at [32, 101] on span "Clients" at bounding box center [41, 102] width 24 height 11
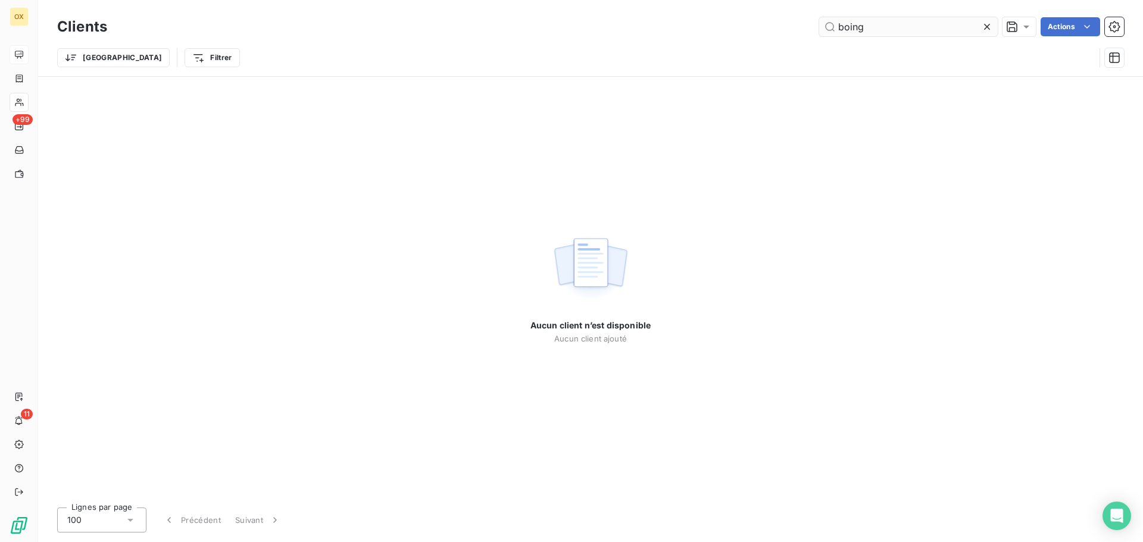
click at [849, 26] on input "boing" at bounding box center [908, 26] width 179 height 19
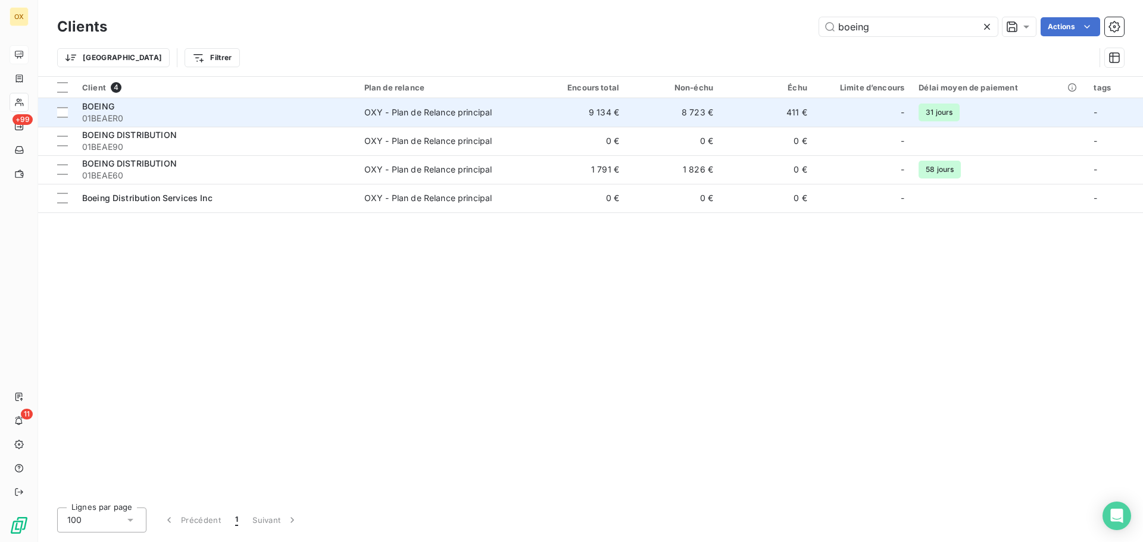
type input "boeing"
click at [246, 111] on div "BOEING" at bounding box center [216, 107] width 268 height 12
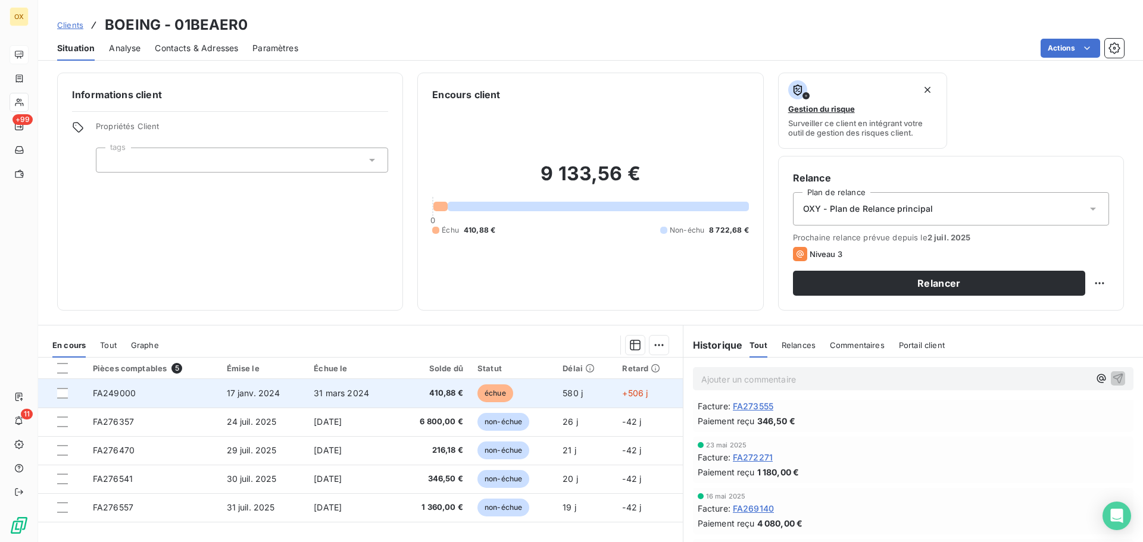
scroll to position [119, 0]
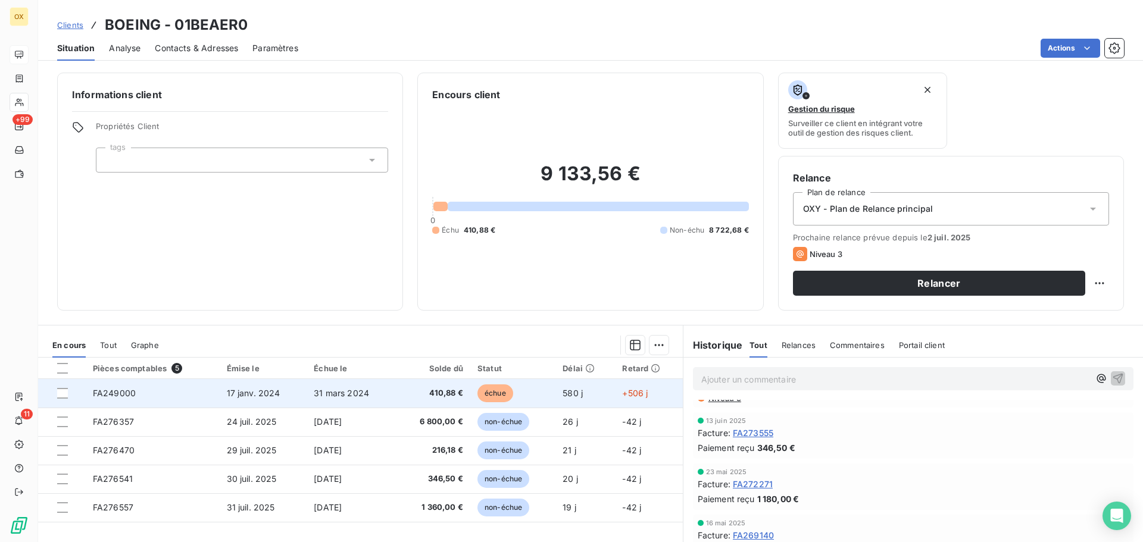
click at [524, 393] on td "échue" at bounding box center [512, 393] width 85 height 29
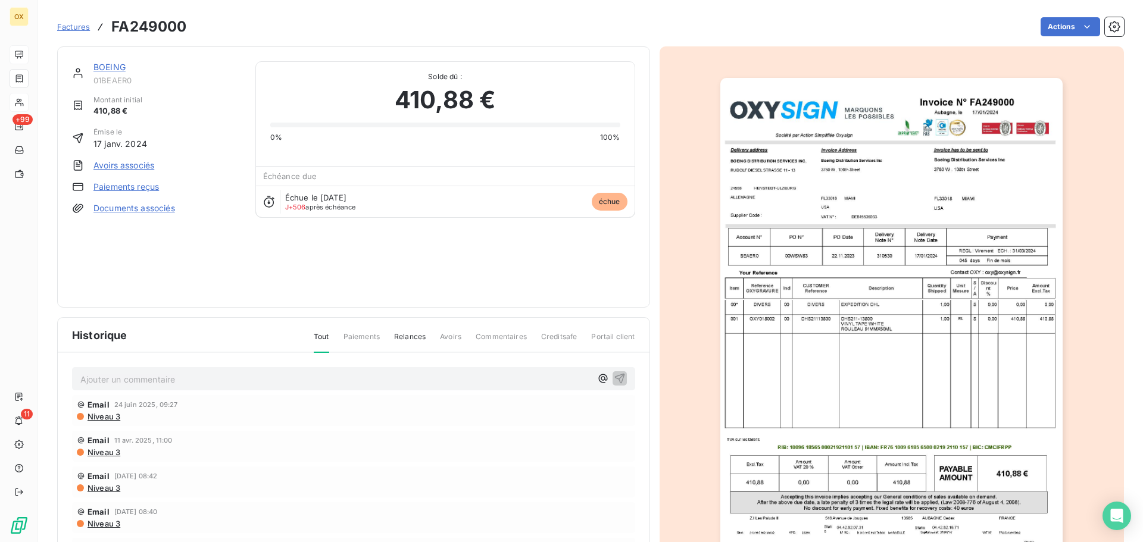
click at [112, 67] on link "BOEING" at bounding box center [109, 67] width 32 height 10
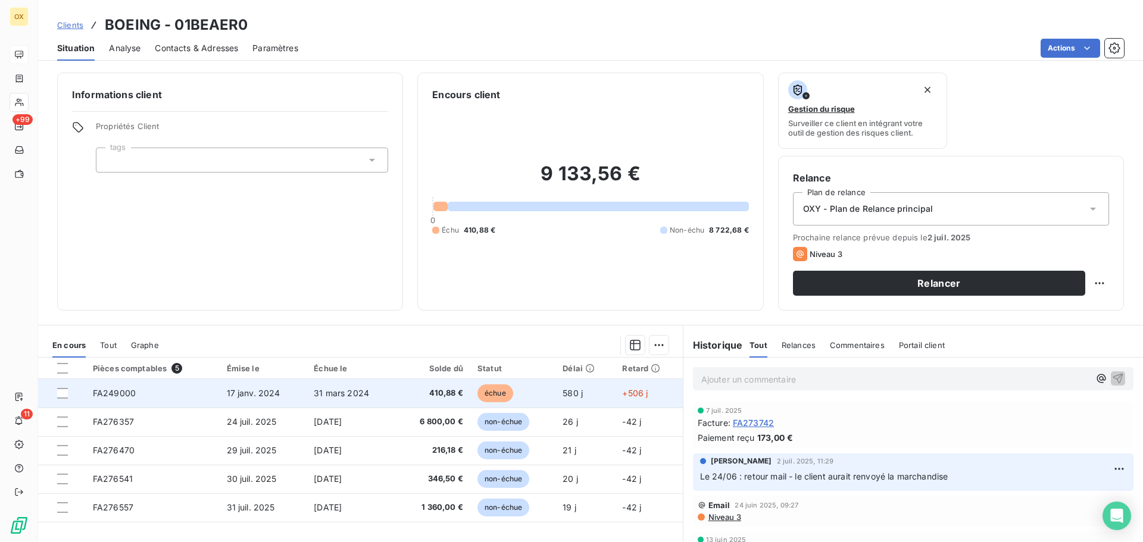
click at [410, 387] on span "410,88 €" at bounding box center [434, 393] width 60 height 12
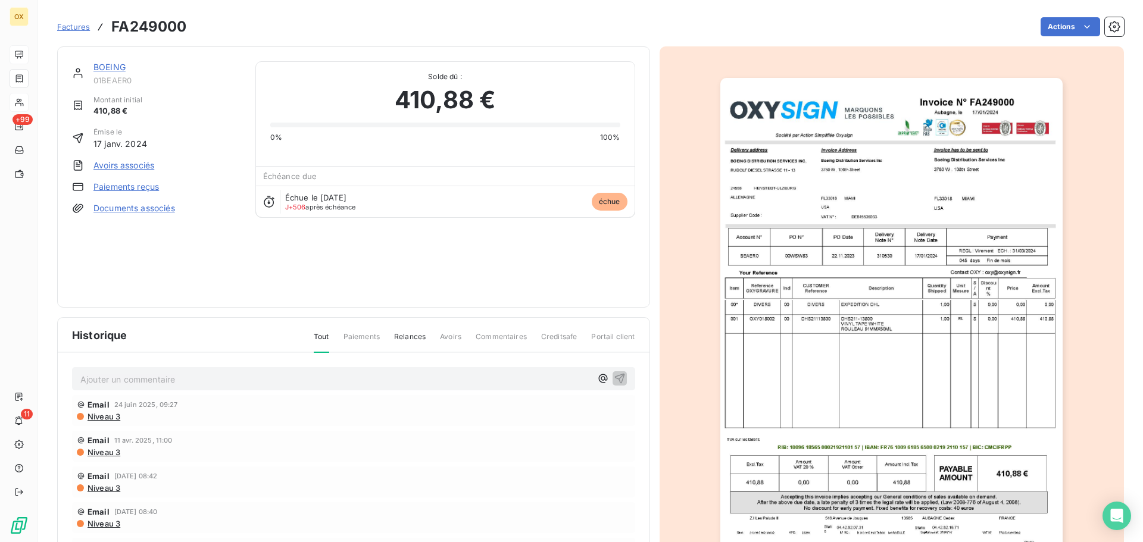
click at [982, 206] on img "button" at bounding box center [891, 320] width 342 height 484
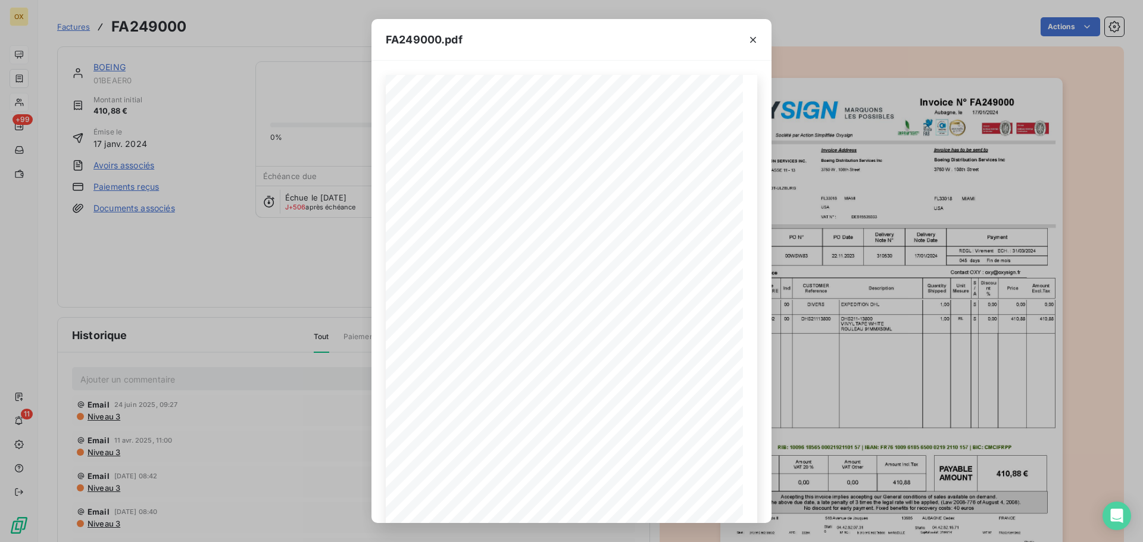
drag, startPoint x: 753, startPoint y: 37, endPoint x: 655, endPoint y: 1, distance: 105.3
click at [753, 37] on icon "button" at bounding box center [753, 40] width 12 height 12
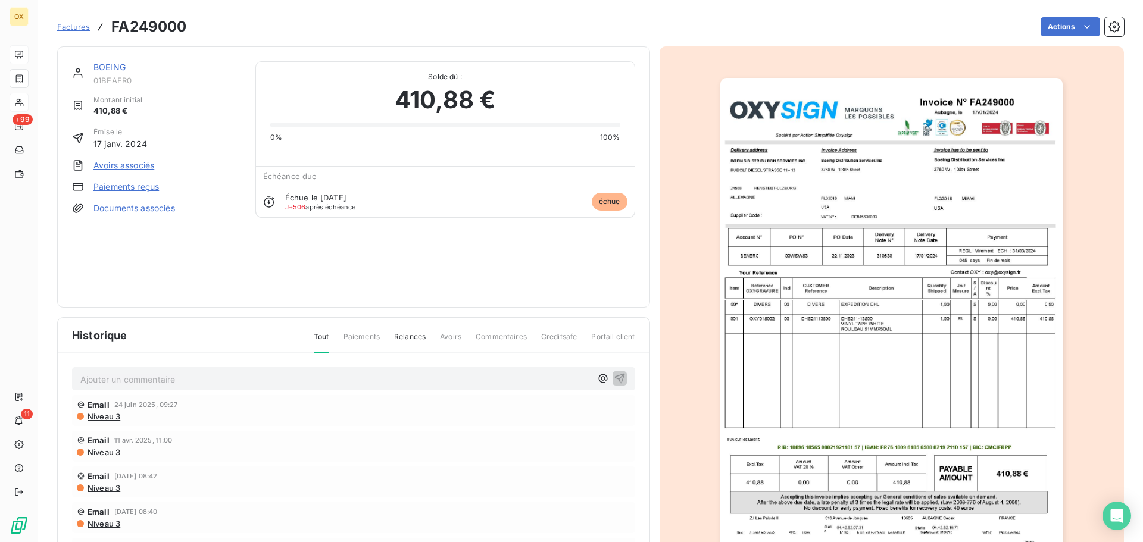
click at [118, 66] on link "BOEING" at bounding box center [109, 67] width 32 height 10
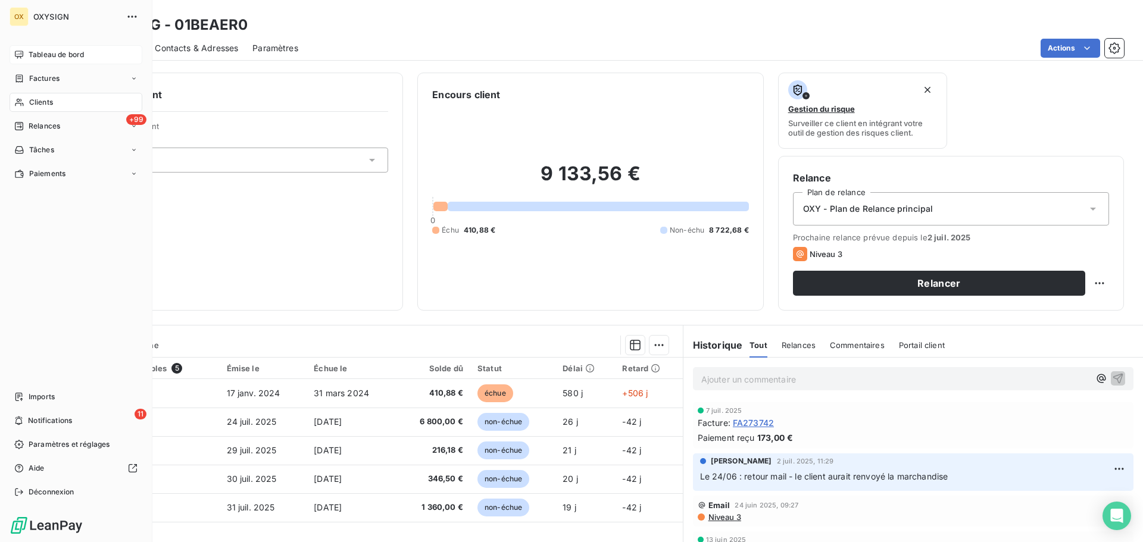
click at [30, 102] on span "Clients" at bounding box center [41, 102] width 24 height 11
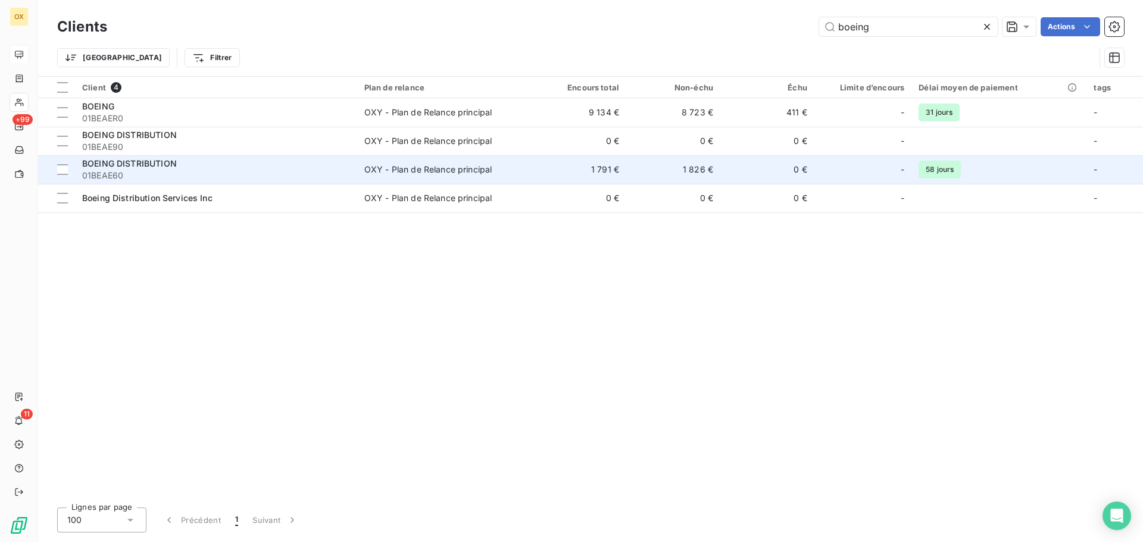
click at [263, 165] on div "BOEING DISTRIBUTION" at bounding box center [216, 164] width 268 height 12
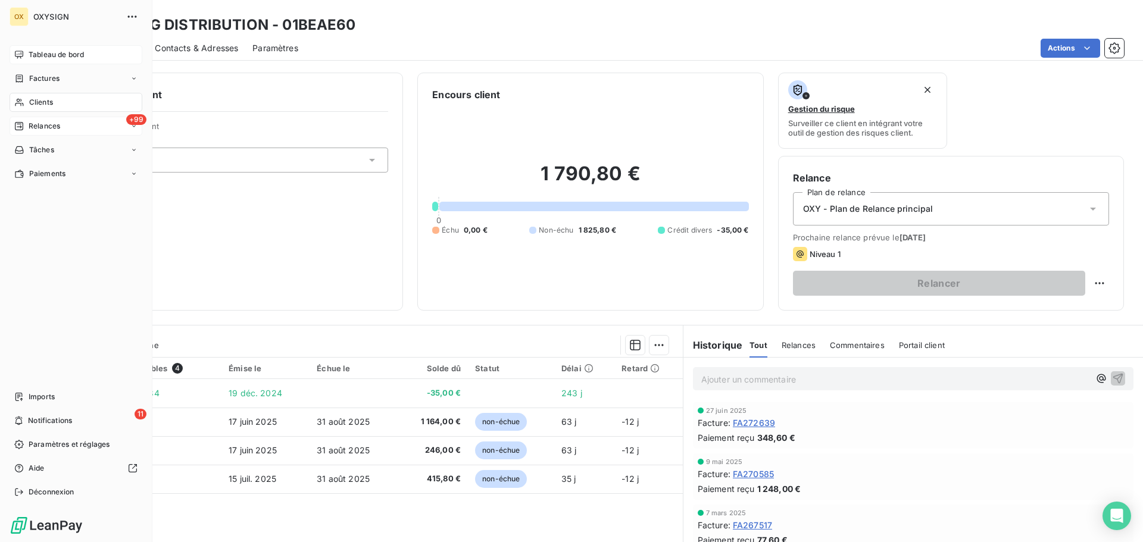
click at [49, 124] on span "Relances" at bounding box center [45, 126] width 32 height 11
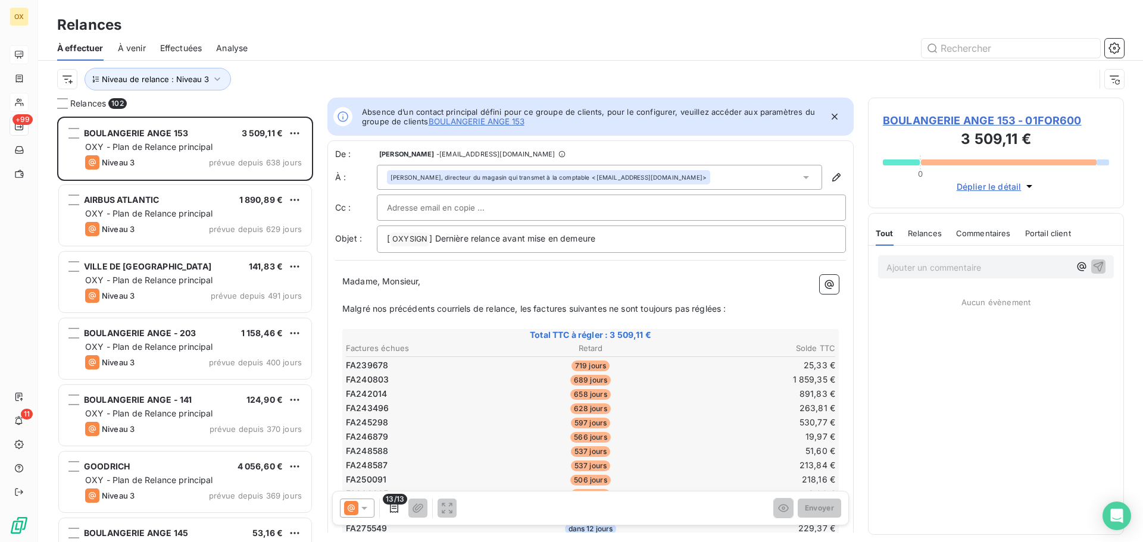
scroll to position [417, 247]
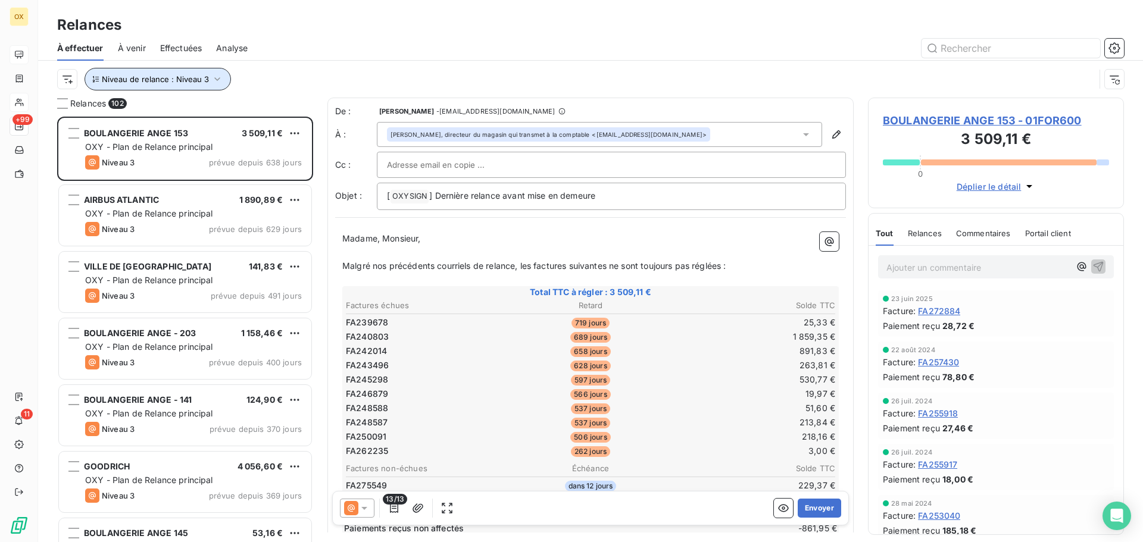
click at [148, 81] on span "Niveau de relance : Niveau 3" at bounding box center [155, 79] width 107 height 10
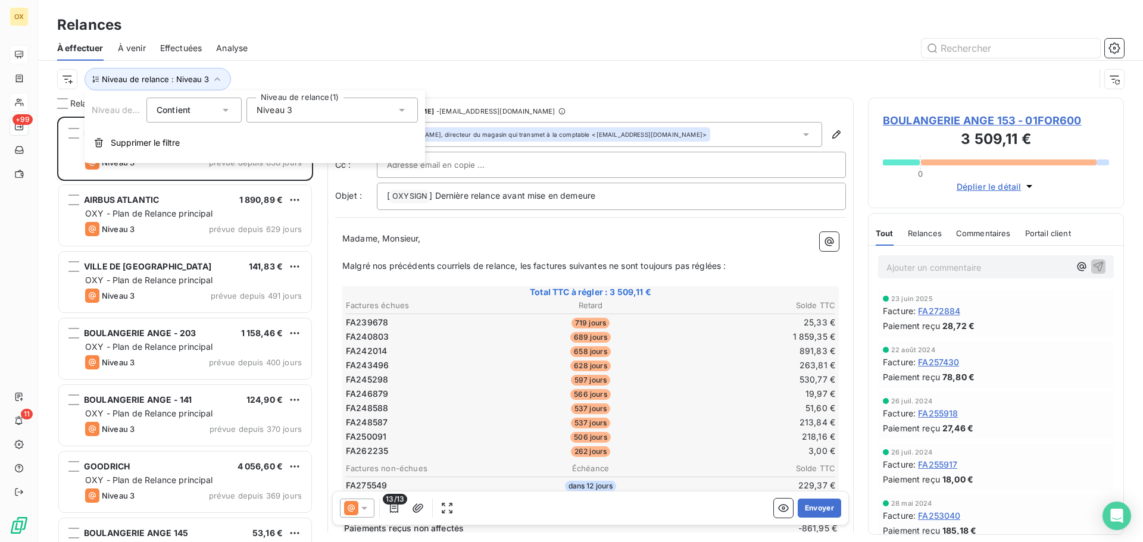
click at [273, 114] on span "Niveau 3" at bounding box center [275, 110] width 36 height 12
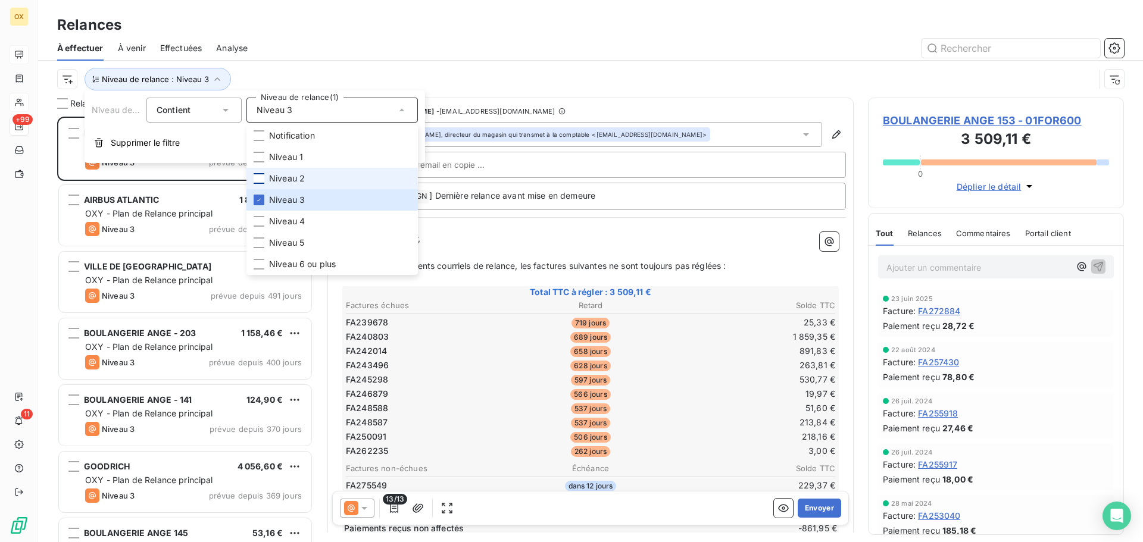
click at [261, 177] on div at bounding box center [259, 178] width 11 height 11
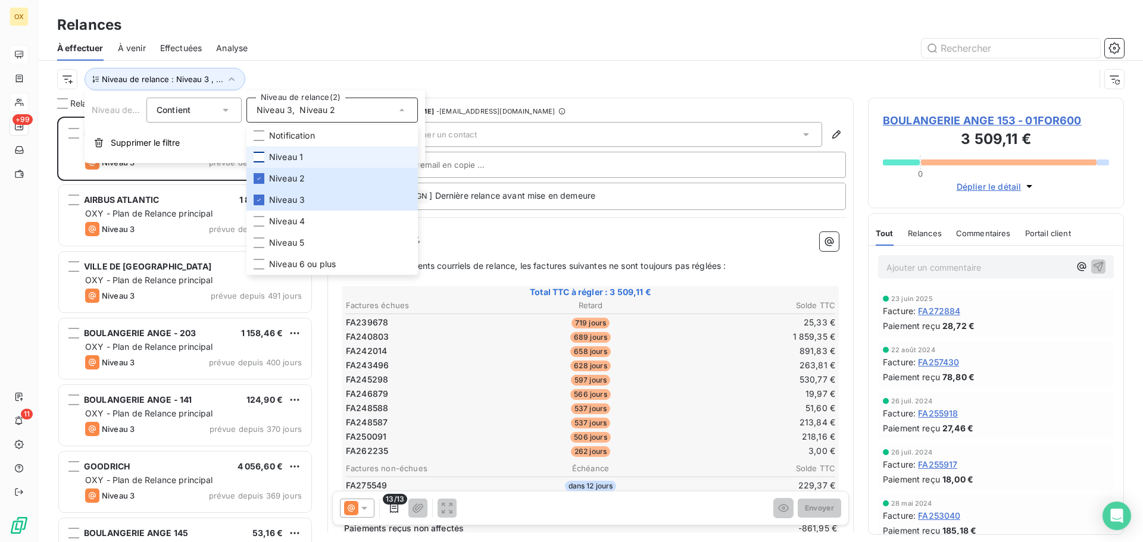
click at [259, 157] on div at bounding box center [259, 157] width 11 height 11
click at [259, 198] on icon at bounding box center [258, 199] width 7 height 7
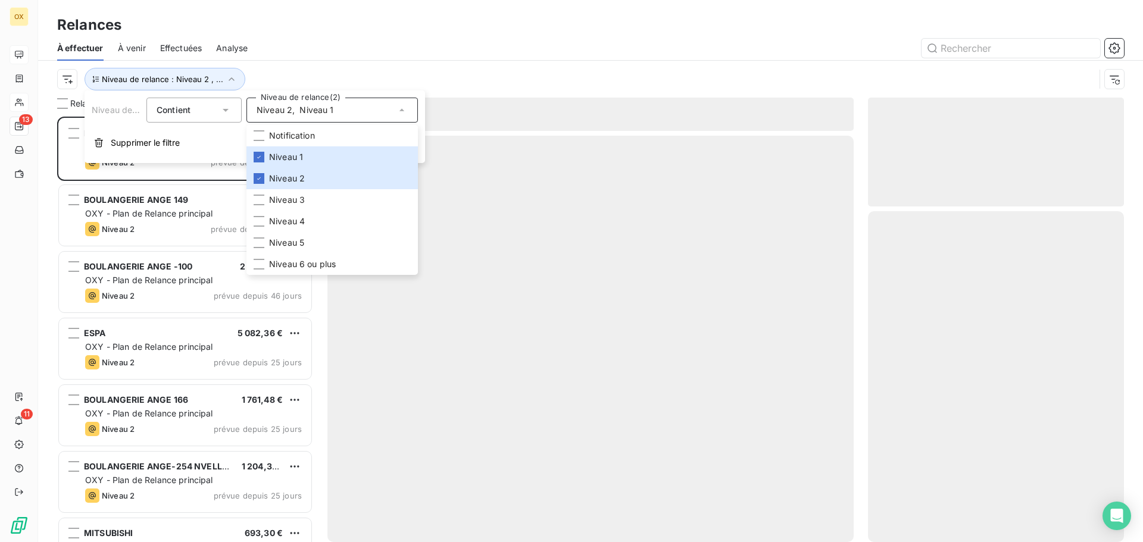
scroll to position [417, 247]
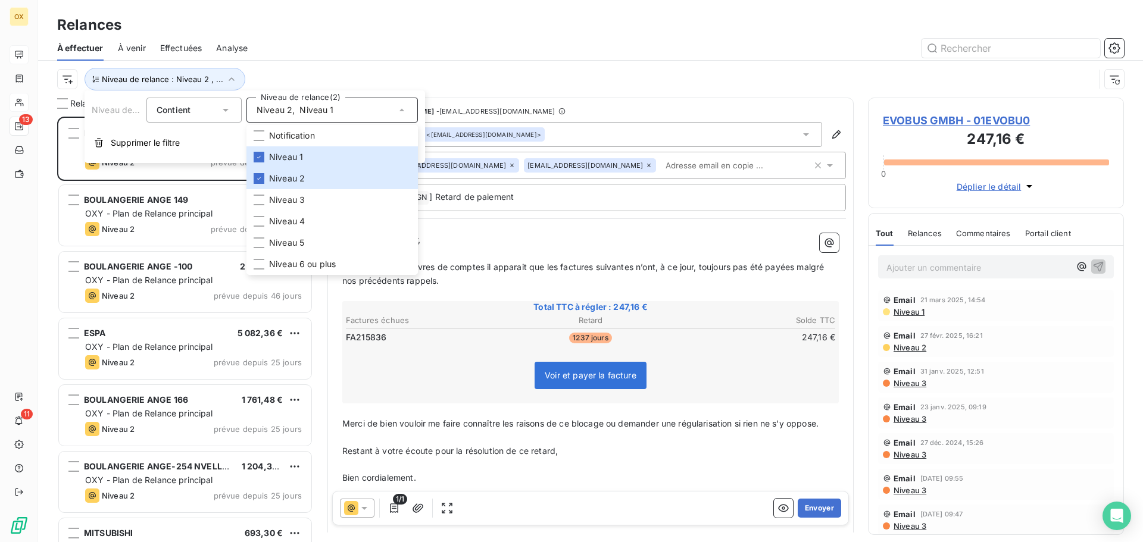
click at [311, 14] on div "Relances" at bounding box center [590, 24] width 1105 height 21
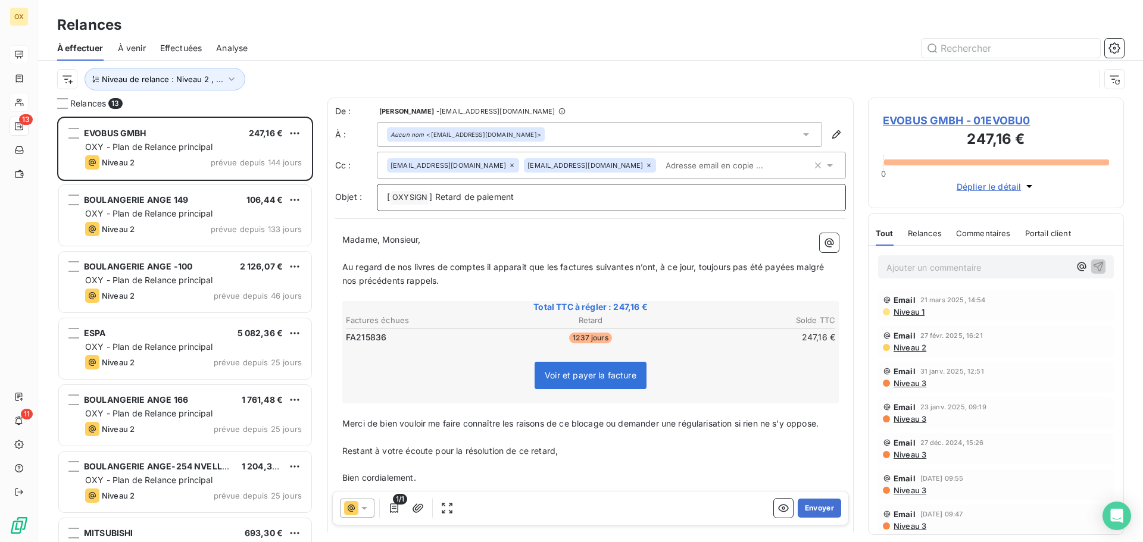
click at [460, 198] on span "] Retard de paiement" at bounding box center [471, 197] width 85 height 10
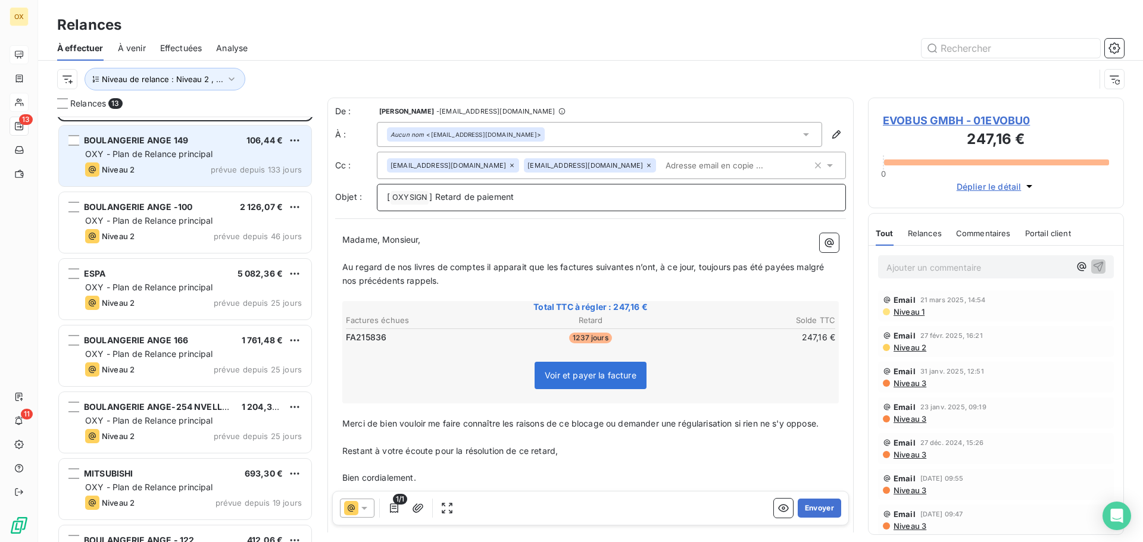
scroll to position [120, 0]
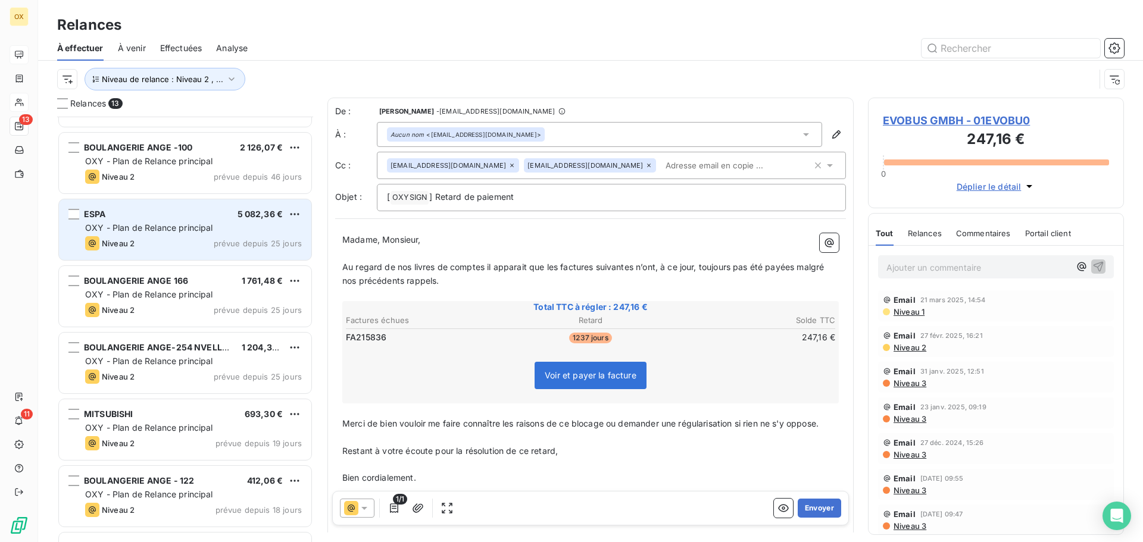
click at [193, 225] on span "OXY - Plan de Relance principal" at bounding box center [149, 228] width 128 height 10
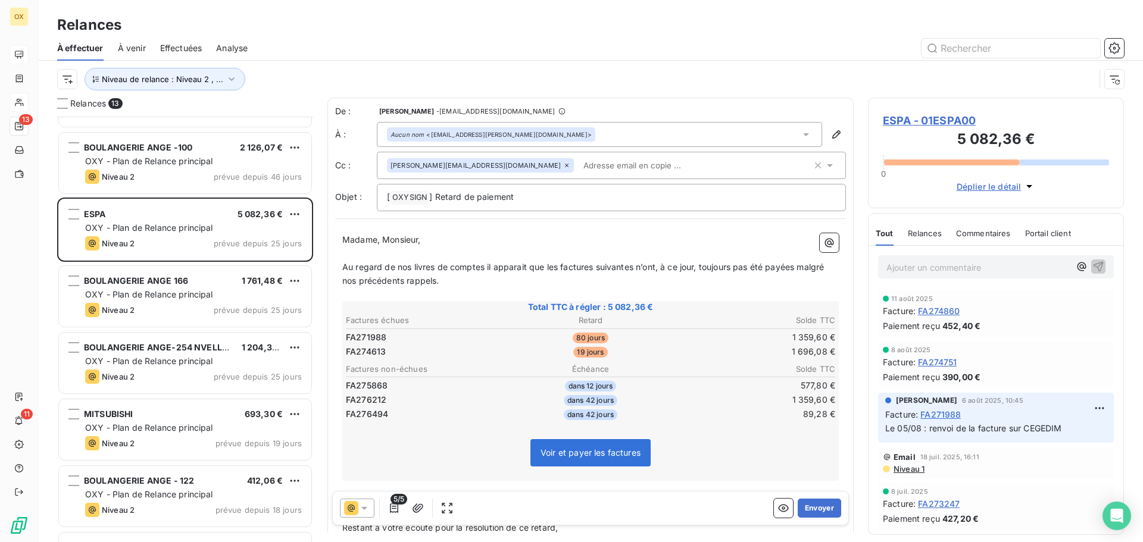
click at [563, 164] on icon at bounding box center [566, 165] width 7 height 7
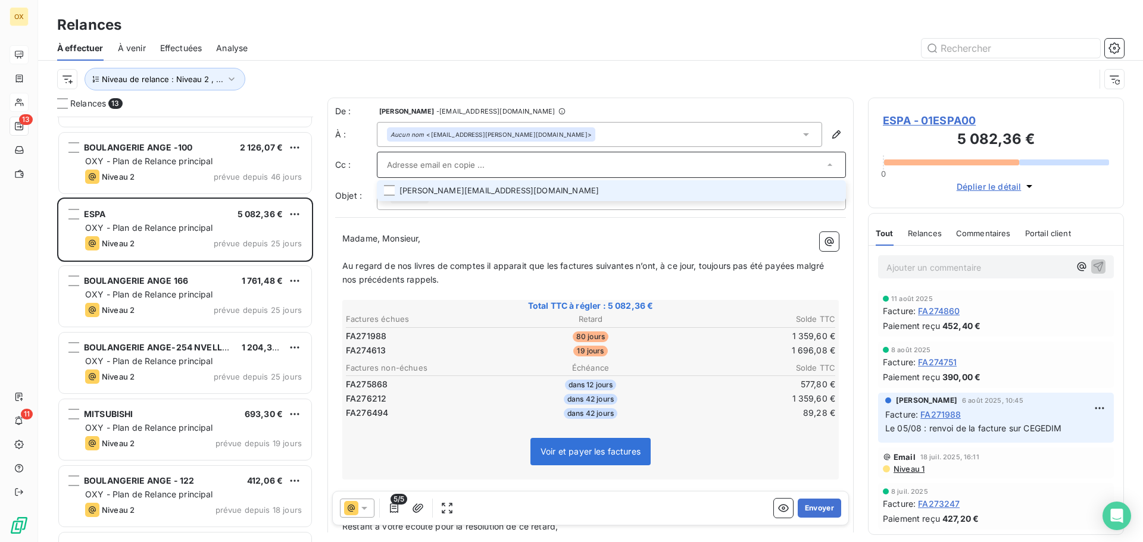
click at [516, 240] on p "Madame, Monsieur," at bounding box center [590, 239] width 496 height 14
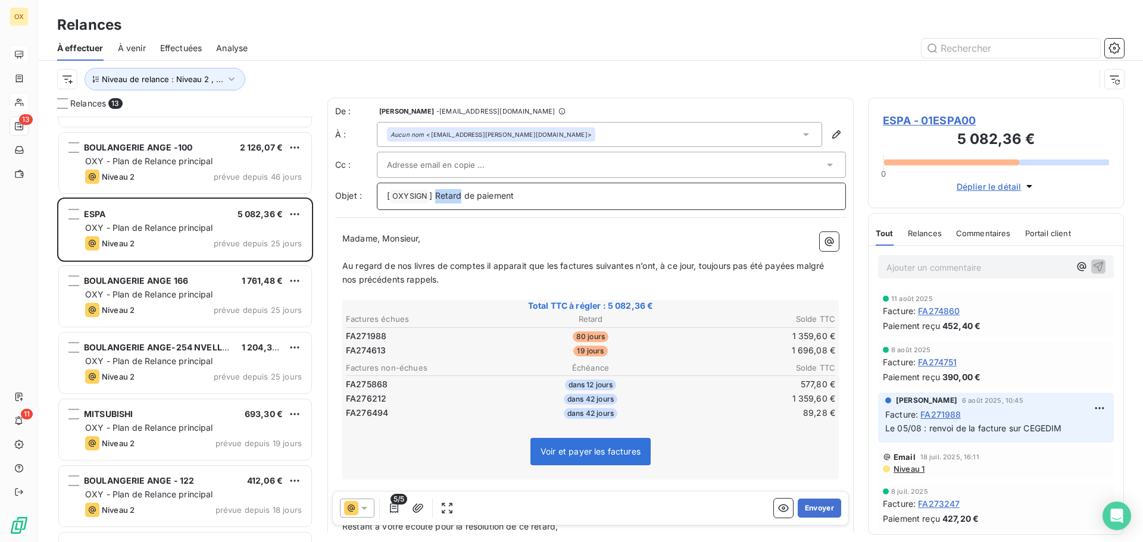
drag, startPoint x: 462, startPoint y: 198, endPoint x: 436, endPoint y: 199, distance: 25.6
click at [436, 199] on span "] Retard de paiement" at bounding box center [471, 195] width 85 height 10
click at [537, 239] on p "Madame, Monsieur," at bounding box center [590, 239] width 496 height 14
click at [380, 236] on span "Madame, Monsieur," at bounding box center [381, 238] width 79 height 10
drag, startPoint x: 425, startPoint y: 241, endPoint x: 380, endPoint y: 242, distance: 45.2
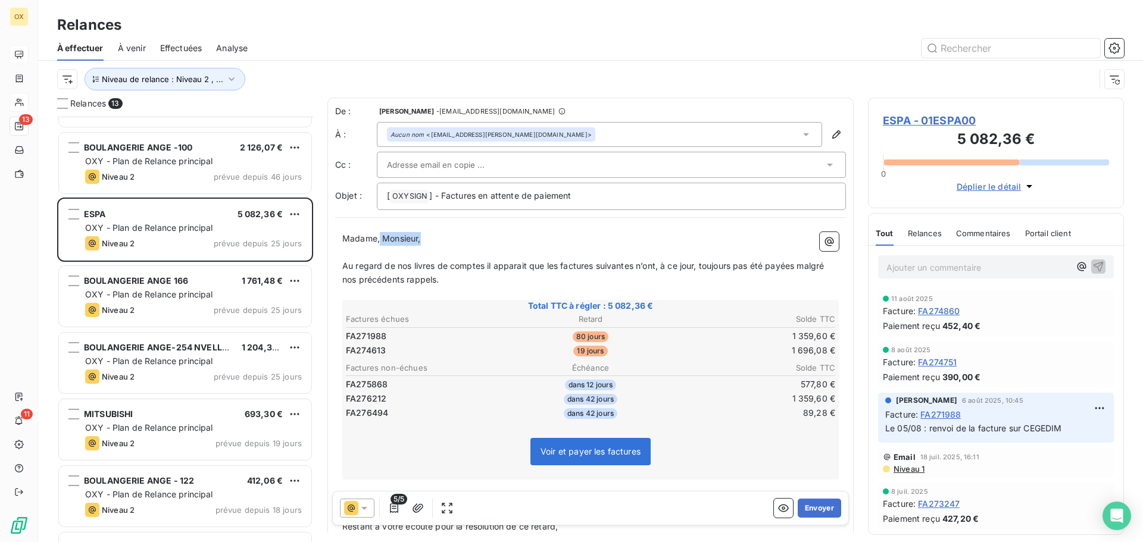
click at [380, 242] on p "Madame, Monsieur," at bounding box center [590, 239] width 496 height 14
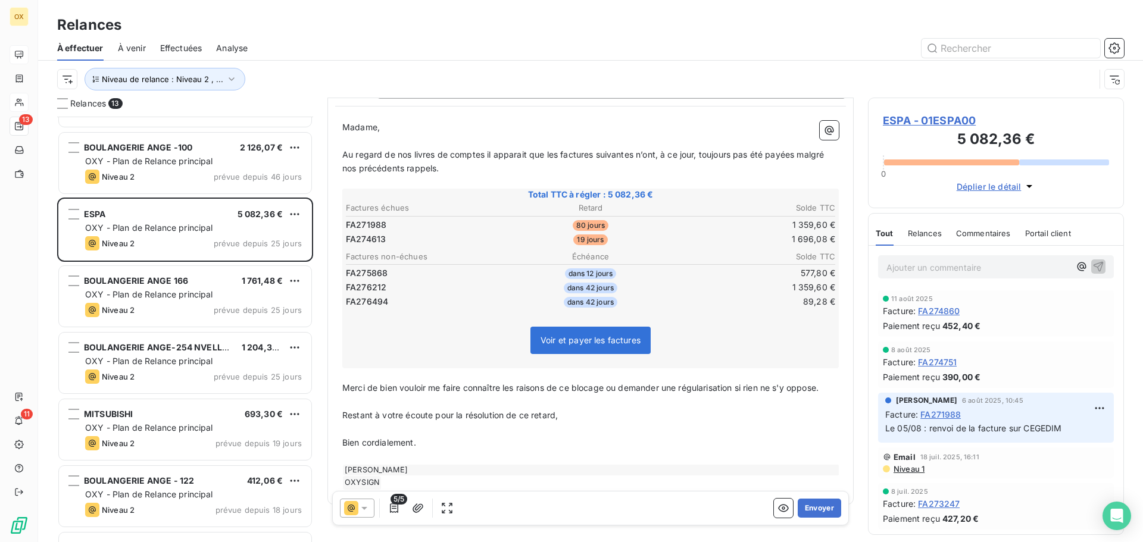
scroll to position [133, 0]
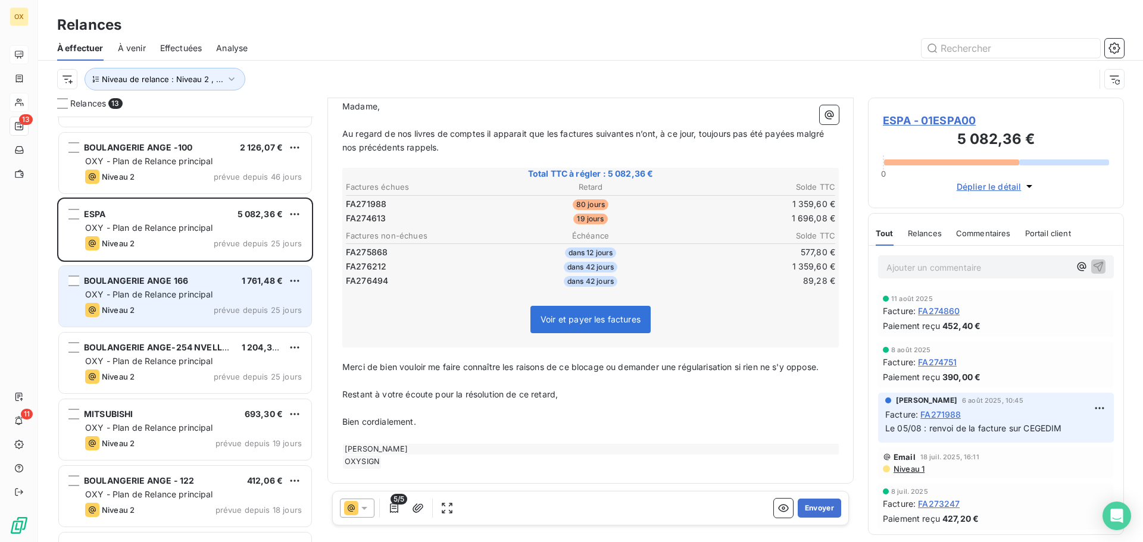
drag, startPoint x: 142, startPoint y: 289, endPoint x: 167, endPoint y: 284, distance: 25.6
click at [142, 289] on div "OXY - Plan de Relance principal" at bounding box center [193, 295] width 217 height 12
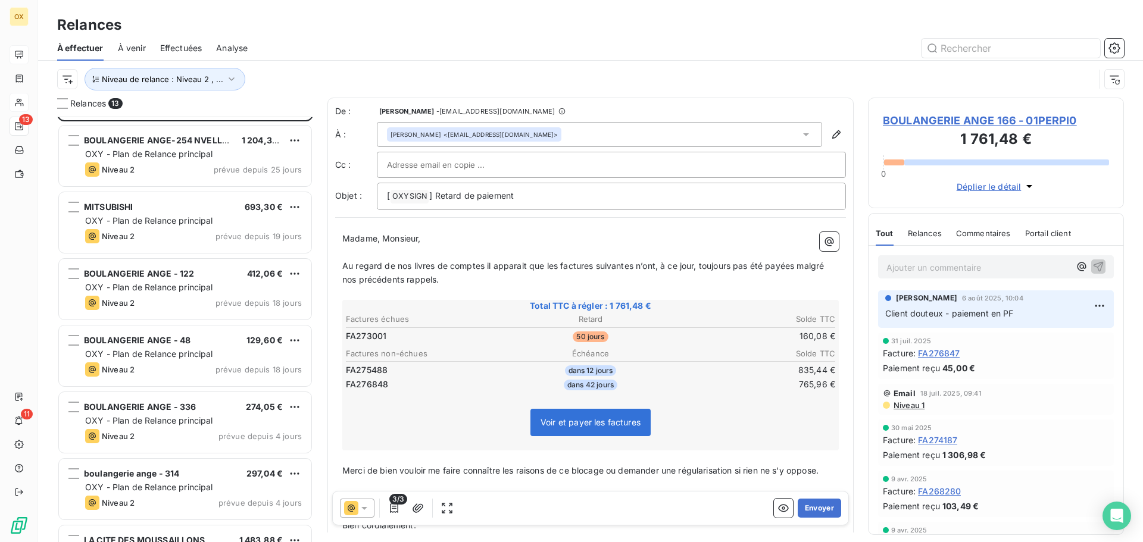
scroll to position [358, 0]
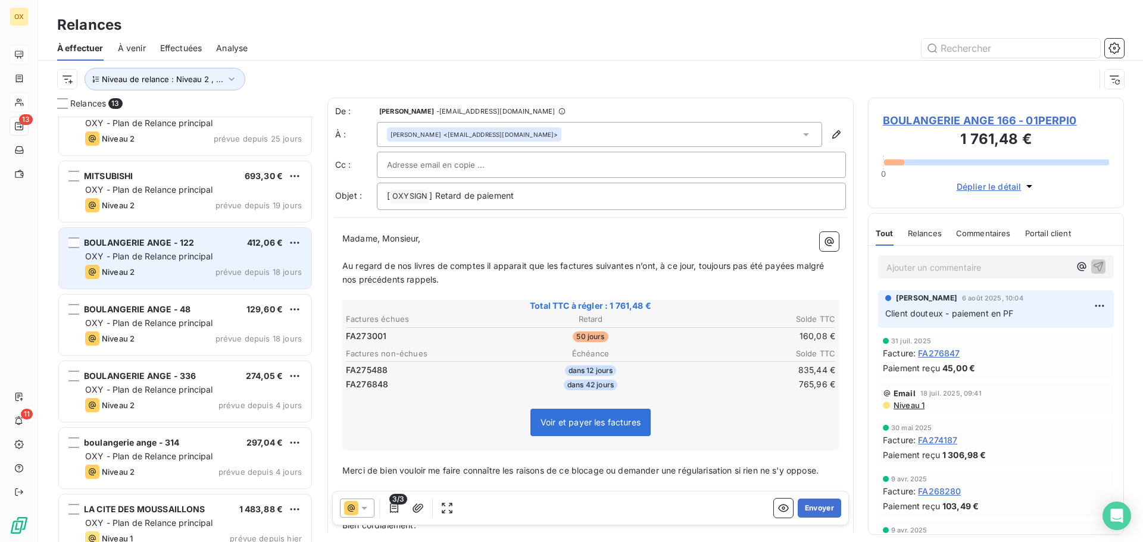
click at [226, 253] on div "OXY - Plan de Relance principal" at bounding box center [193, 257] width 217 height 12
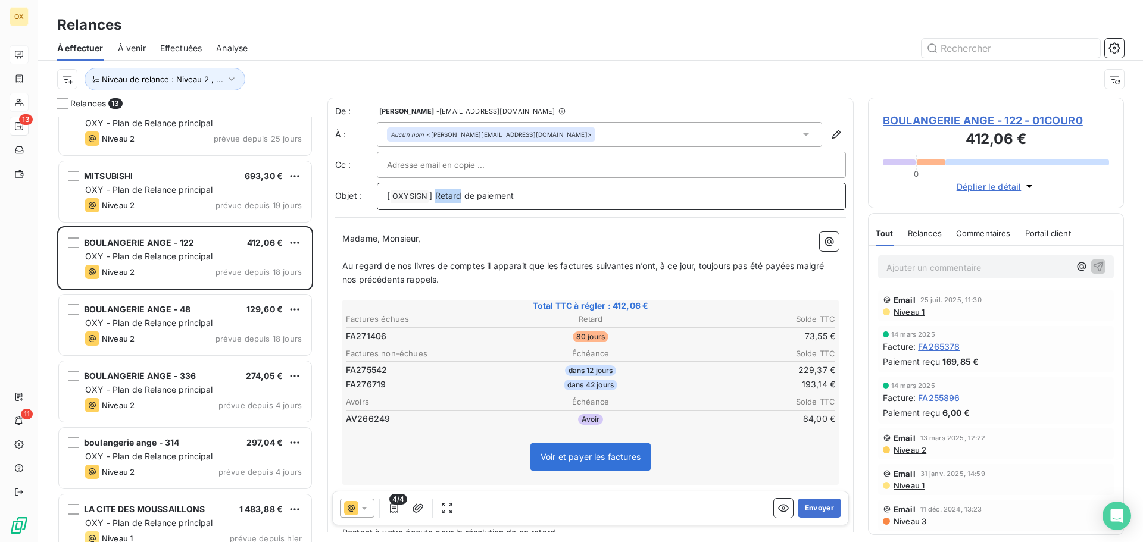
drag, startPoint x: 460, startPoint y: 195, endPoint x: 436, endPoint y: 195, distance: 24.4
click at [436, 195] on span "] Retard de paiement" at bounding box center [471, 195] width 85 height 10
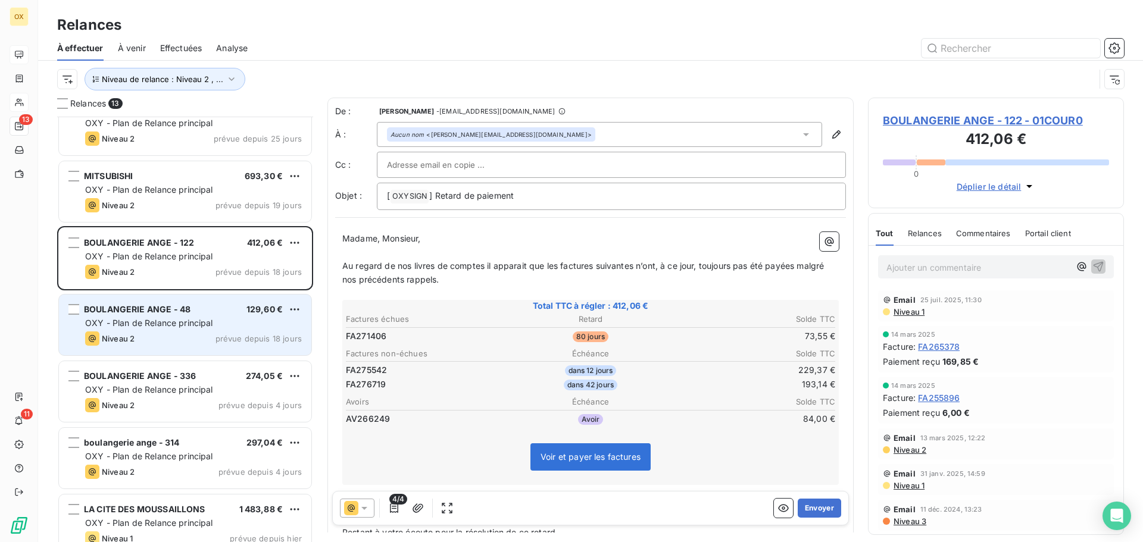
click at [192, 313] on div "BOULANGERIE ANGE - 48 129,60 €" at bounding box center [193, 309] width 217 height 11
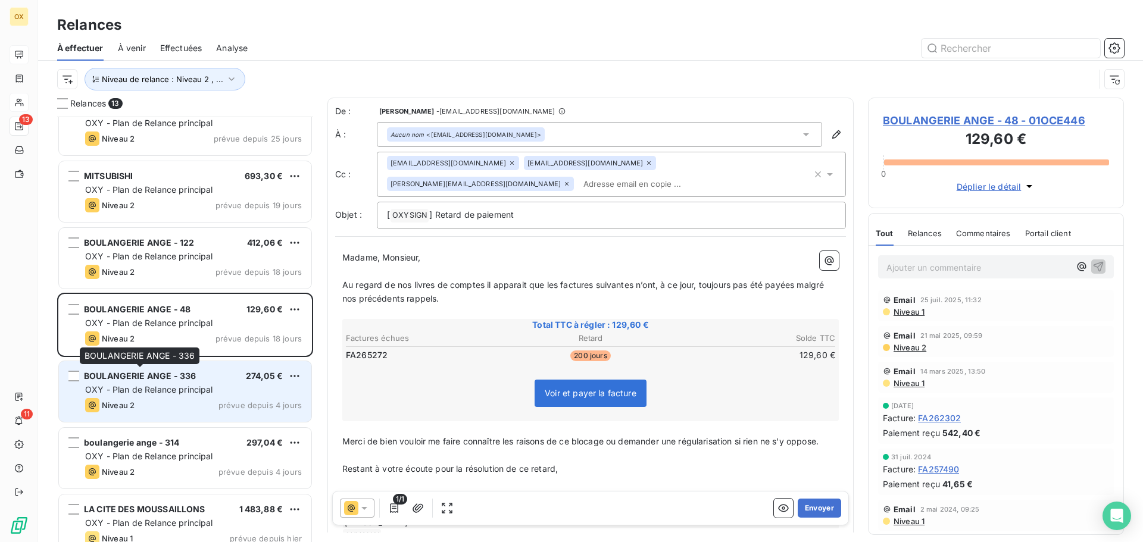
click at [170, 371] on span "BOULANGERIE ANGE - 336" at bounding box center [140, 376] width 112 height 10
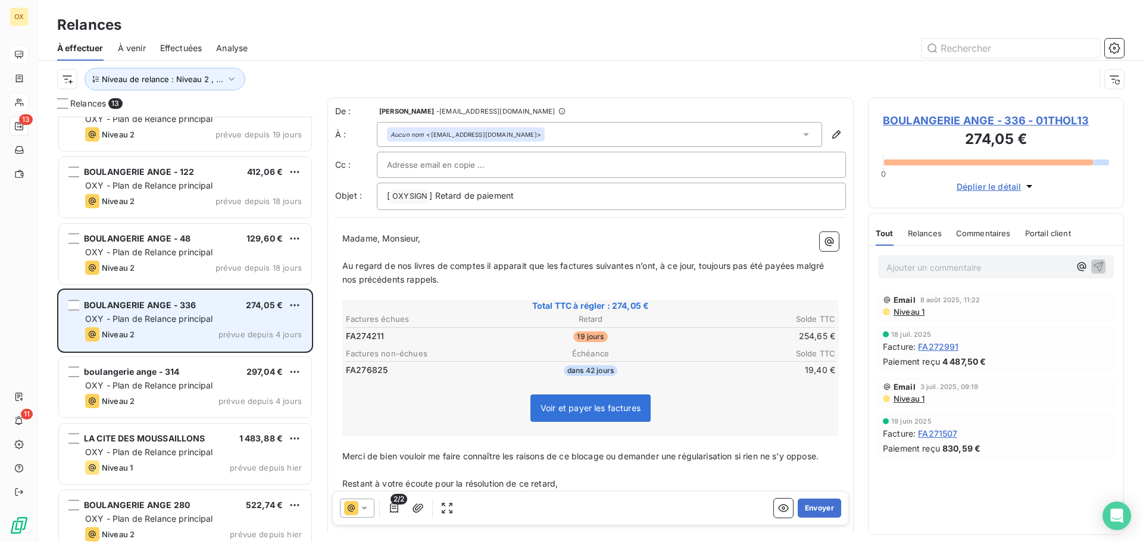
scroll to position [442, 0]
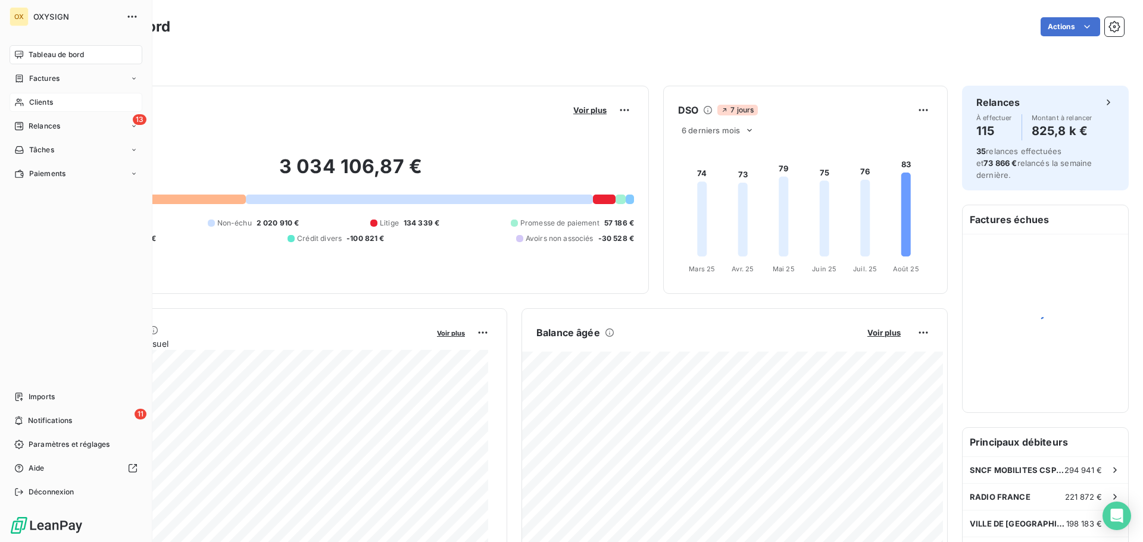
click at [37, 96] on div "Clients" at bounding box center [76, 102] width 133 height 19
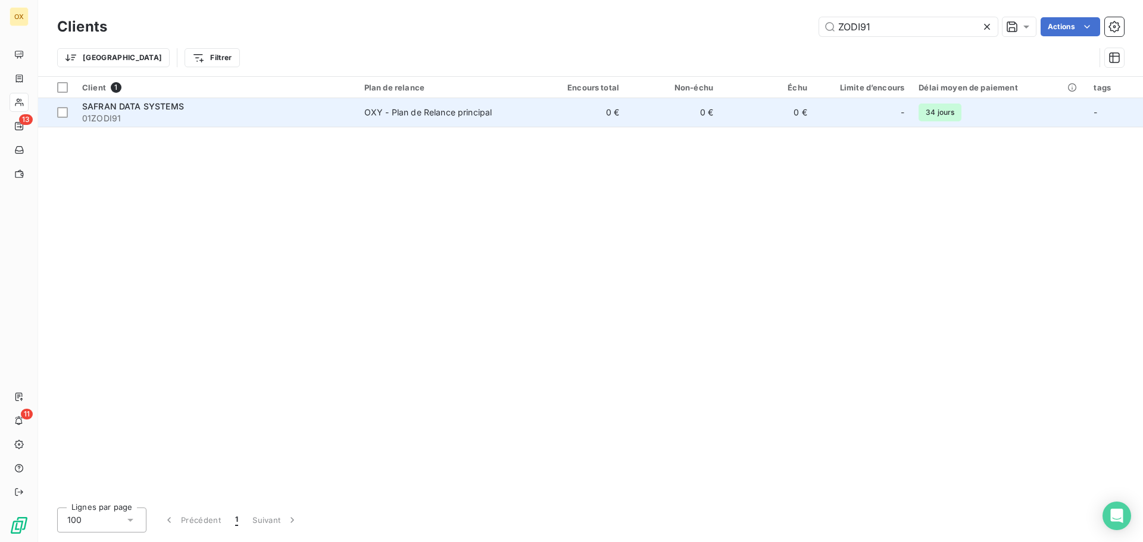
type input "ZODI91"
click at [112, 117] on span "01ZODI91" at bounding box center [216, 118] width 268 height 12
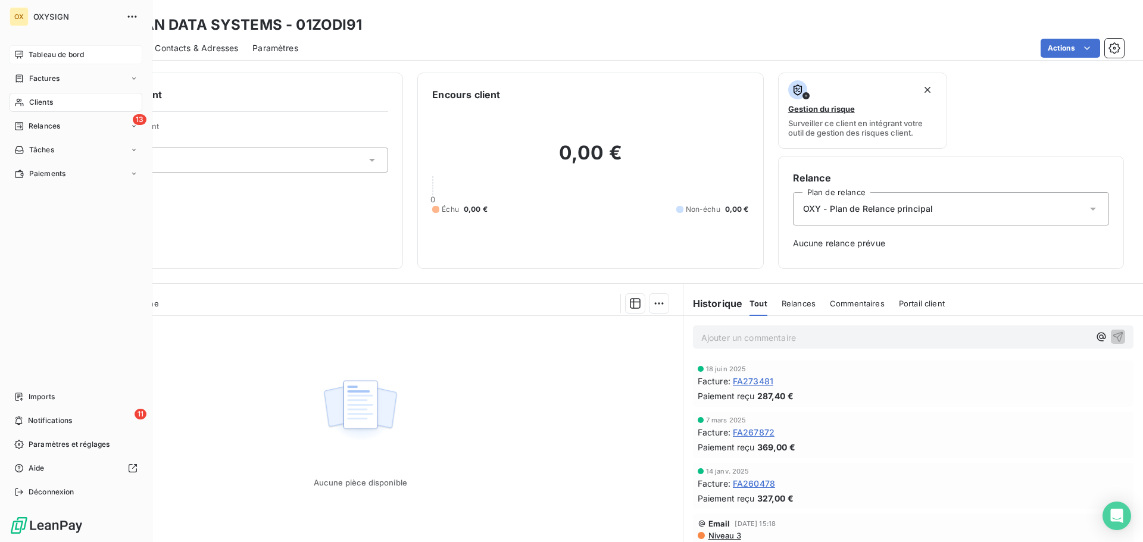
click at [32, 51] on span "Tableau de bord" at bounding box center [56, 54] width 55 height 11
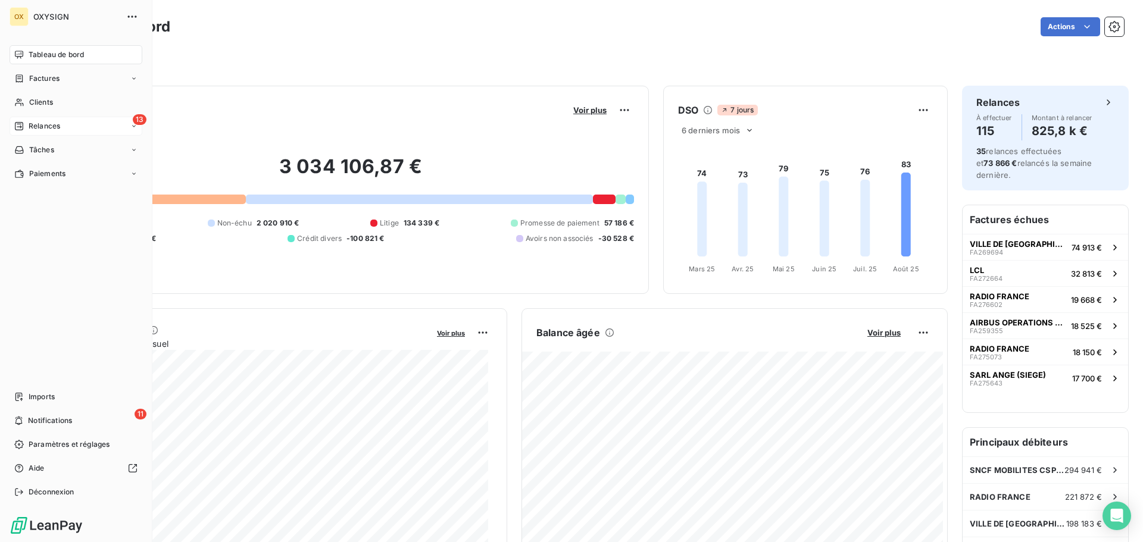
click at [32, 123] on span "Relances" at bounding box center [45, 126] width 32 height 11
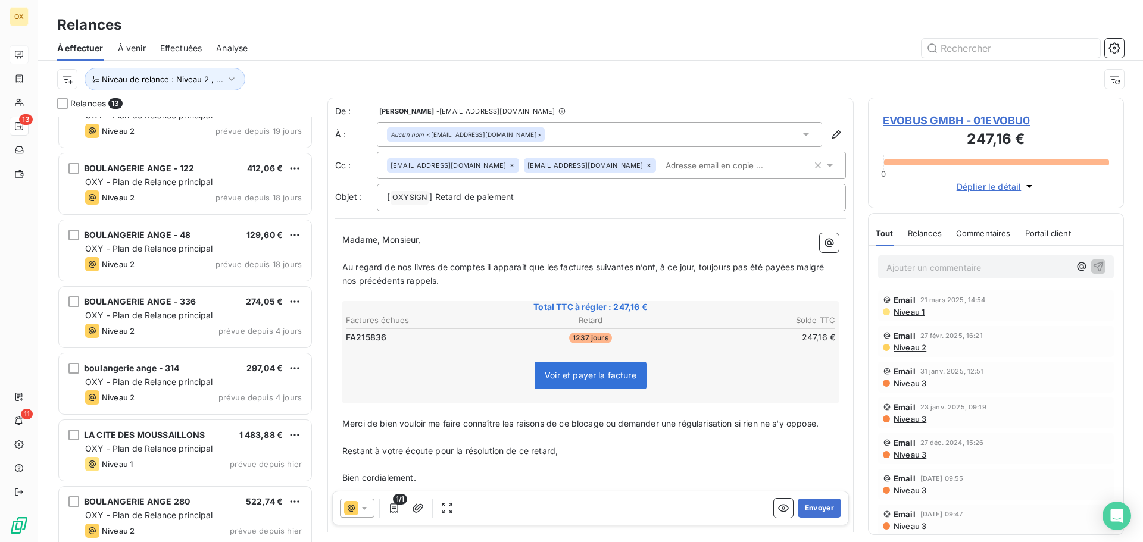
scroll to position [442, 0]
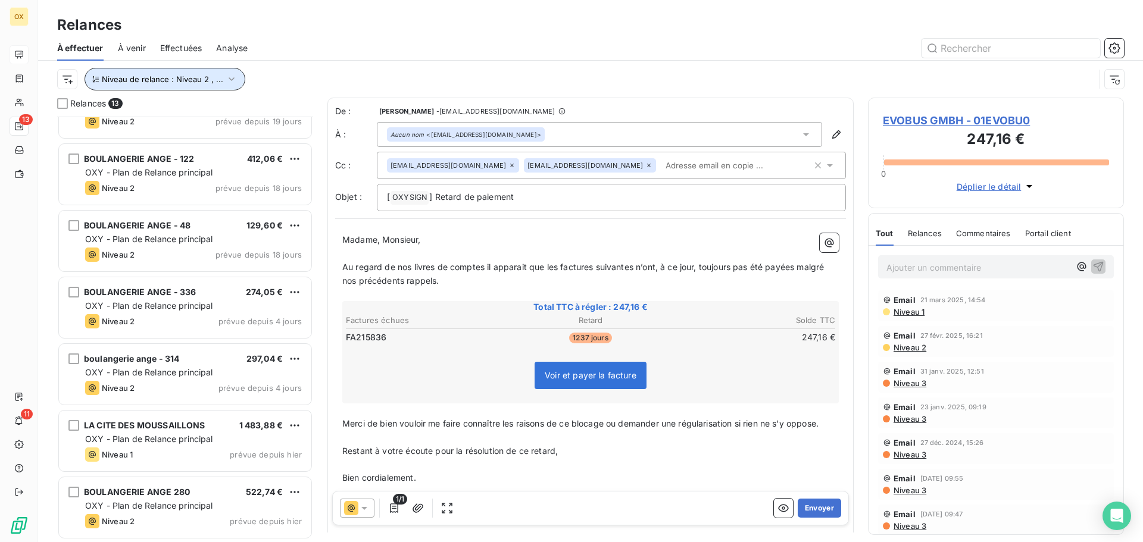
click at [186, 84] on button "Niveau de relance : Niveau 2 , ..." at bounding box center [165, 79] width 161 height 23
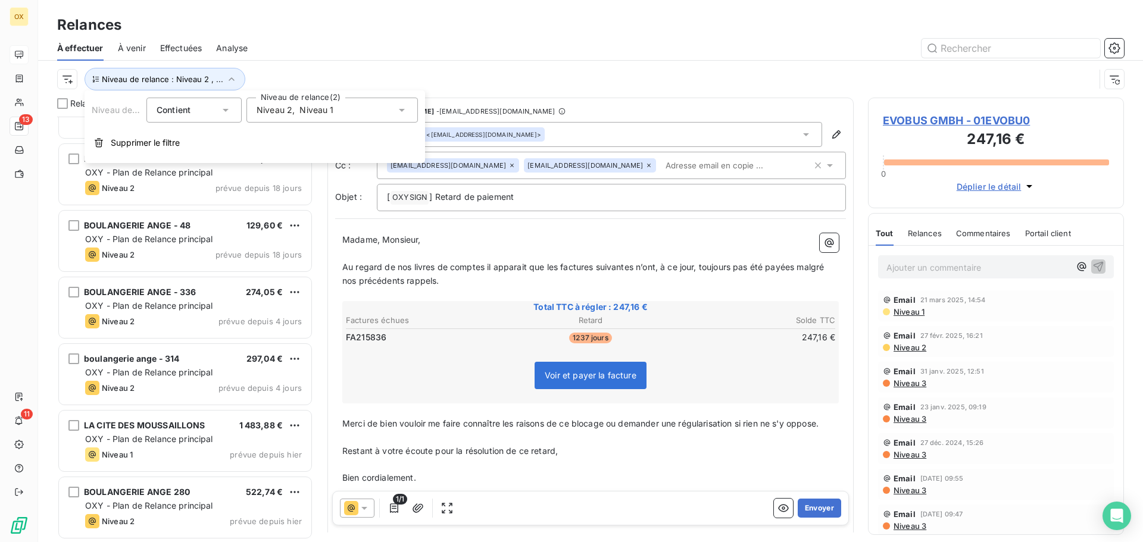
click at [307, 115] on span "Niveau 1" at bounding box center [316, 110] width 34 height 12
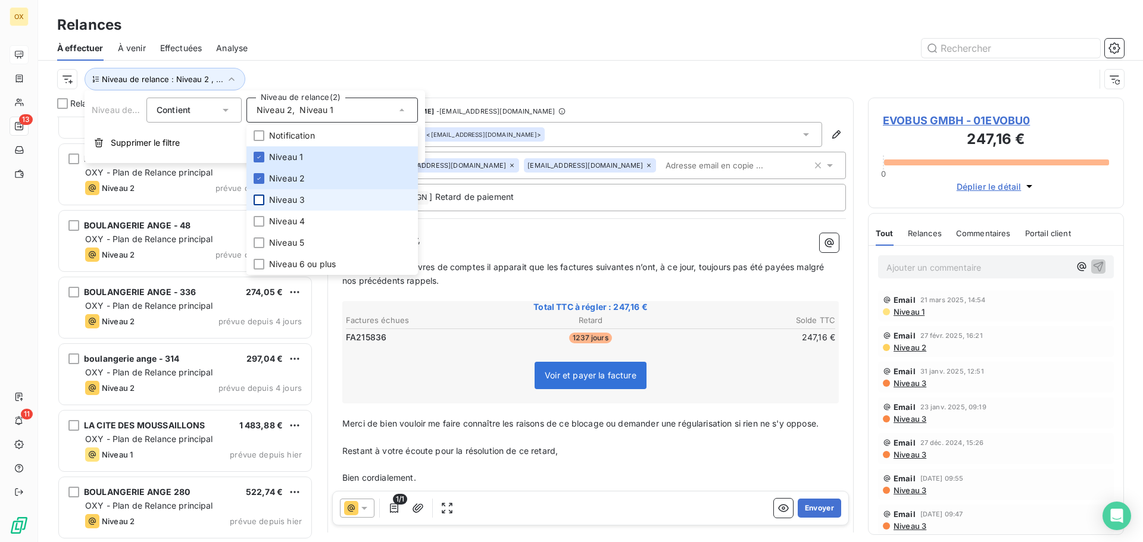
click at [262, 198] on div at bounding box center [259, 200] width 11 height 11
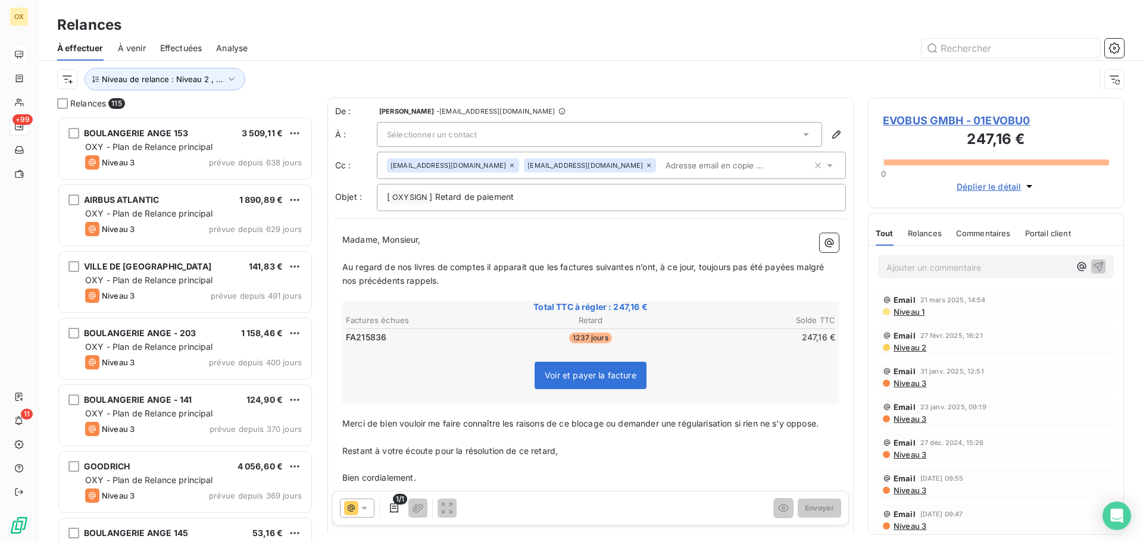
click at [363, 50] on div at bounding box center [693, 48] width 862 height 19
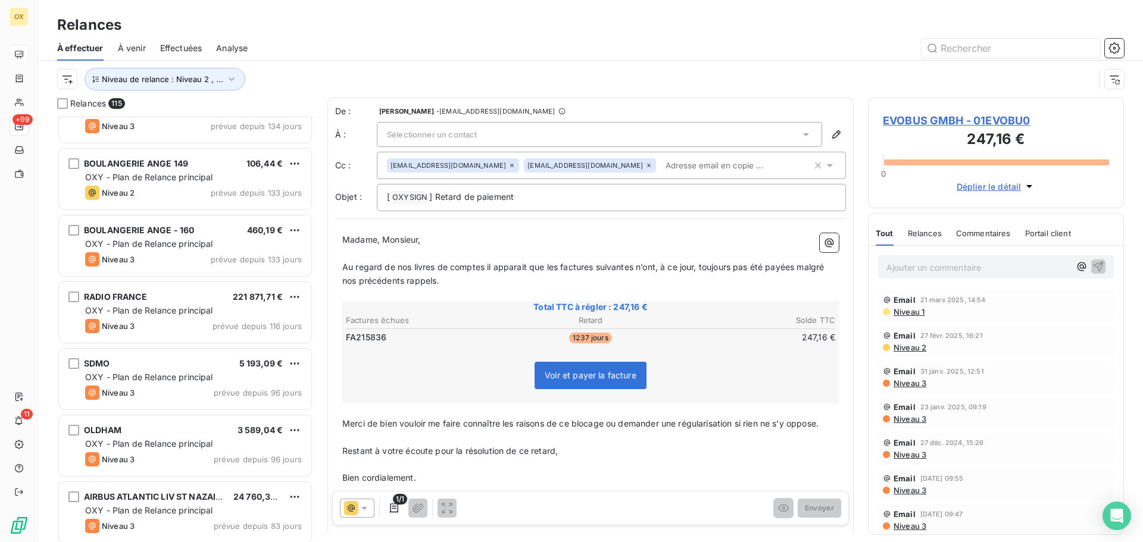
scroll to position [1250, 0]
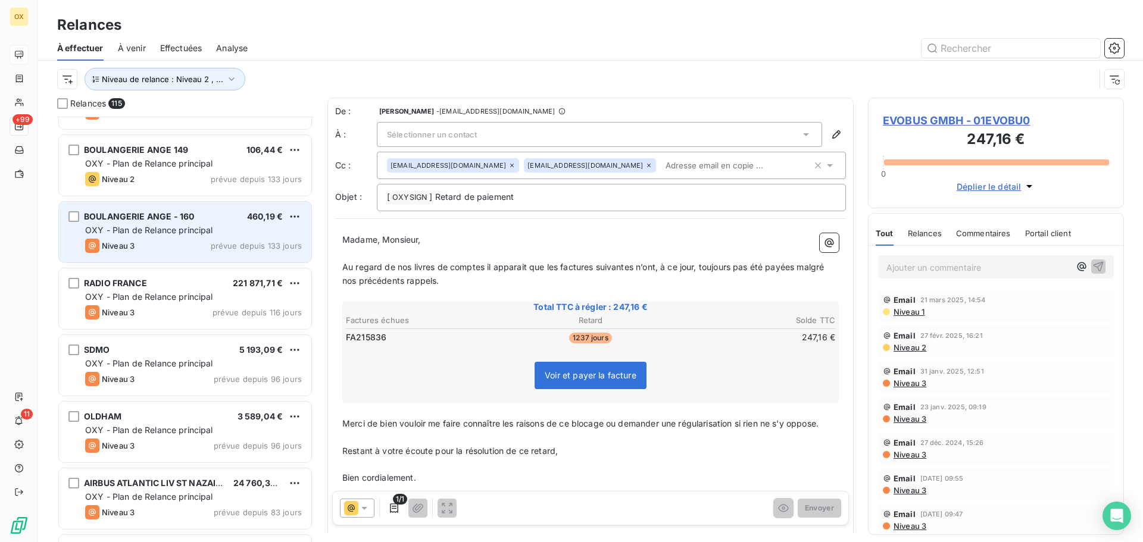
click at [210, 220] on div "BOULANGERIE ANGE - 160 460,19 €" at bounding box center [193, 216] width 217 height 11
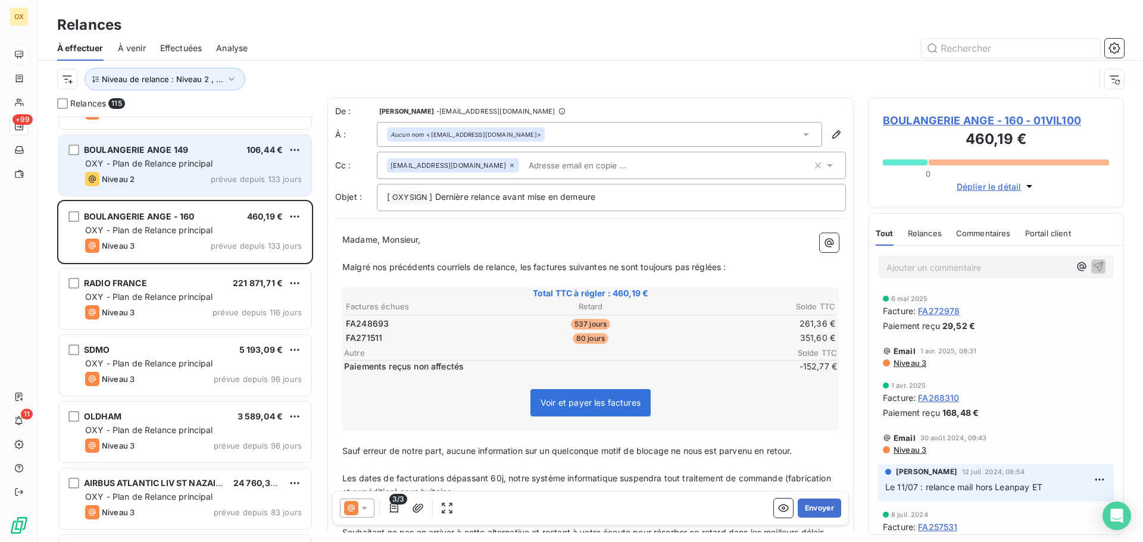
click at [201, 179] on div "Niveau 2 prévue depuis 133 jours" at bounding box center [193, 179] width 217 height 14
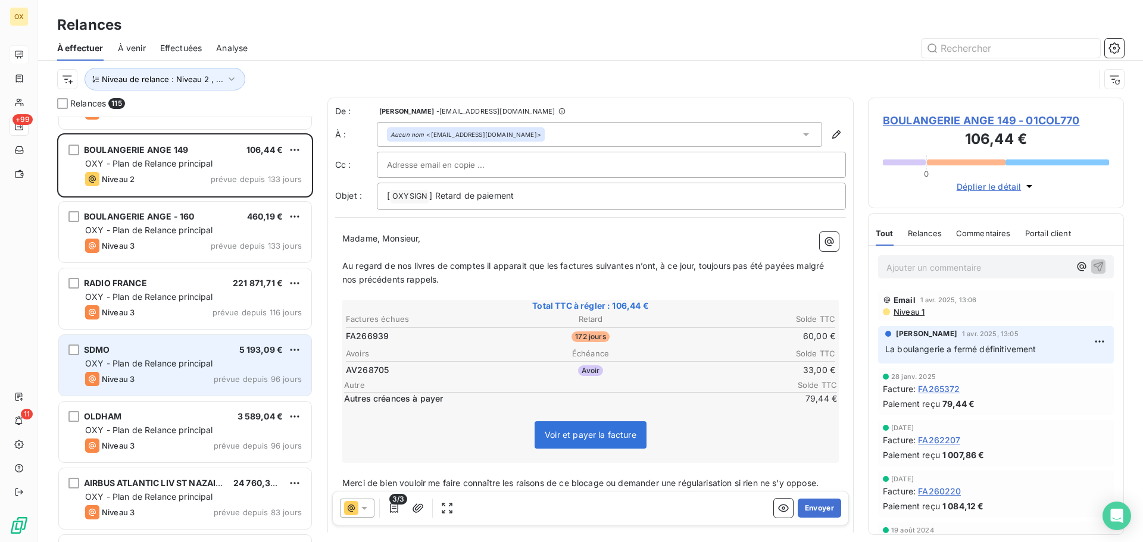
click at [207, 376] on div "Niveau 3 prévue depuis 96 jours" at bounding box center [193, 379] width 217 height 14
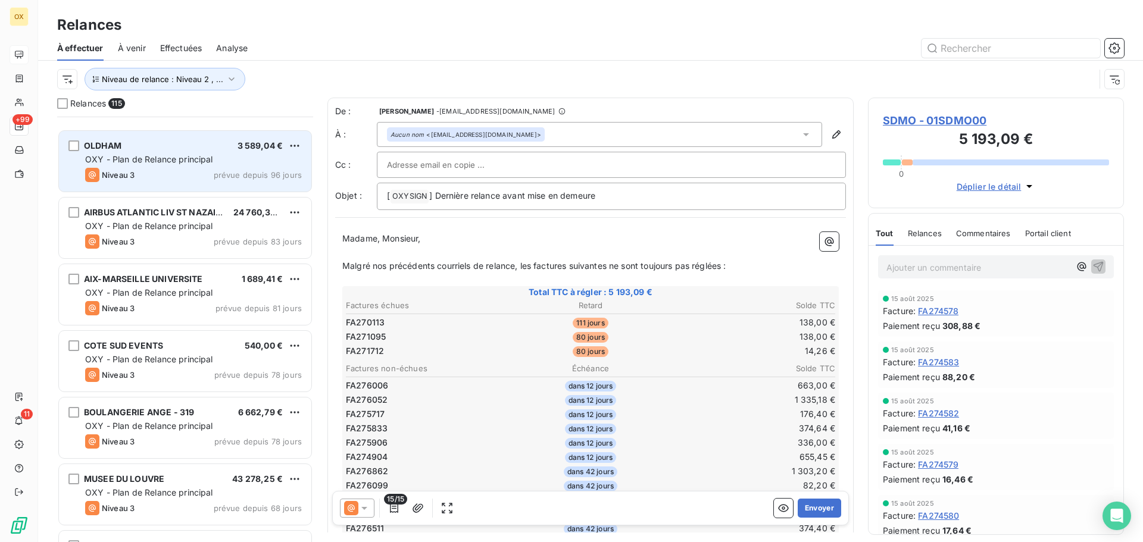
scroll to position [1667, 0]
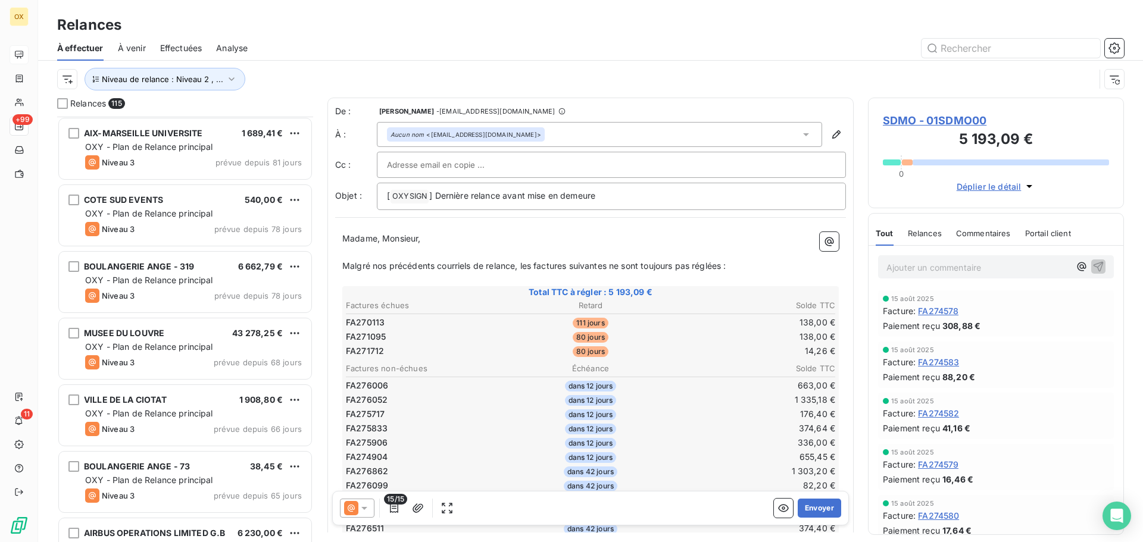
click at [200, 256] on div "BOULANGERIE ANGE - 319 6 662,79 € OXY - Plan de Relance principal Niveau 3 prév…" at bounding box center [185, 282] width 252 height 61
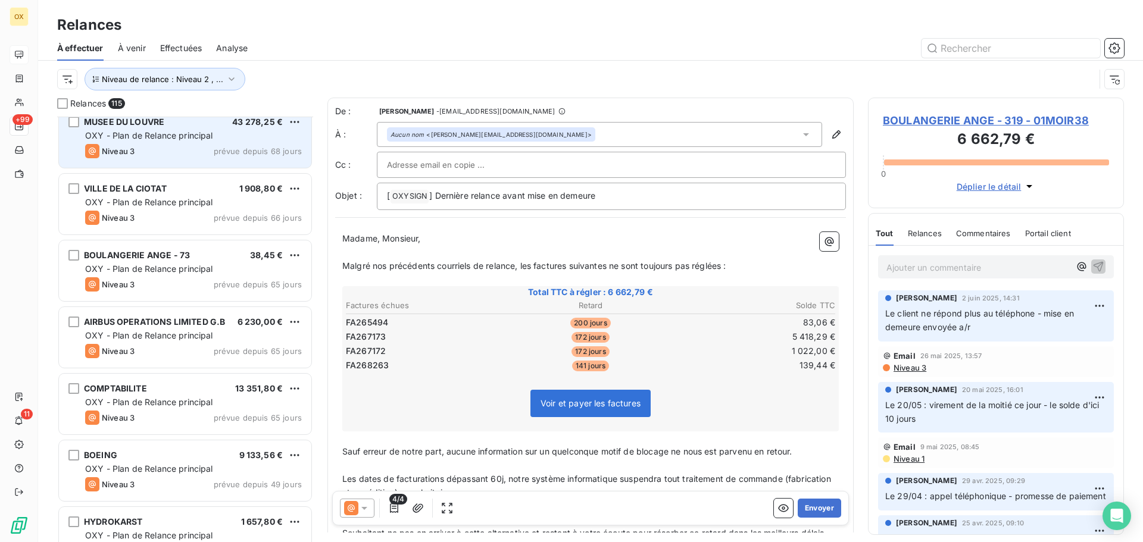
scroll to position [1905, 0]
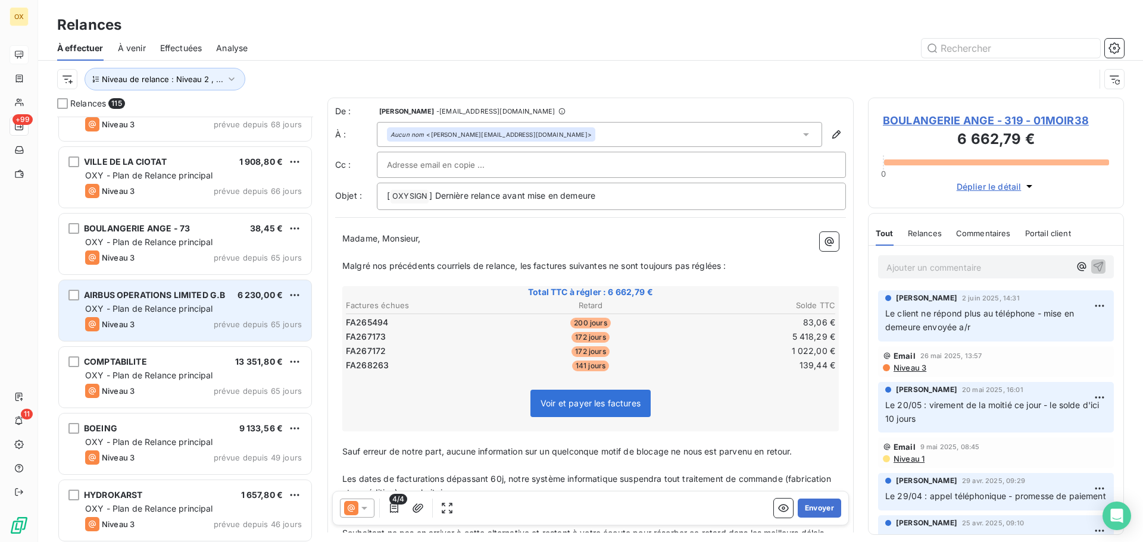
click at [194, 299] on span "AIRBUS OPERATIONS LIMITED G.B" at bounding box center [154, 295] width 141 height 10
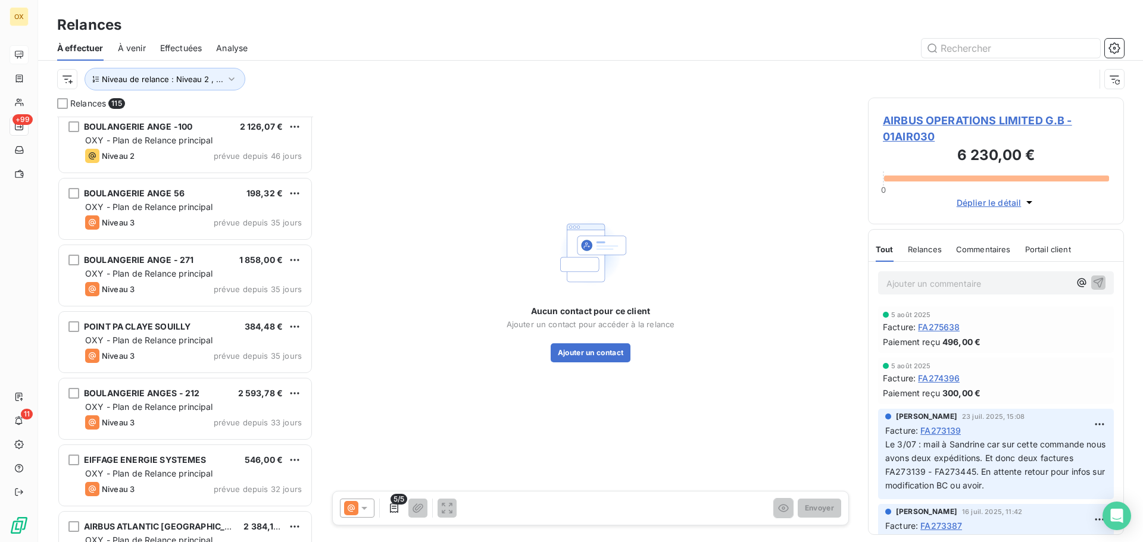
scroll to position [2500, 0]
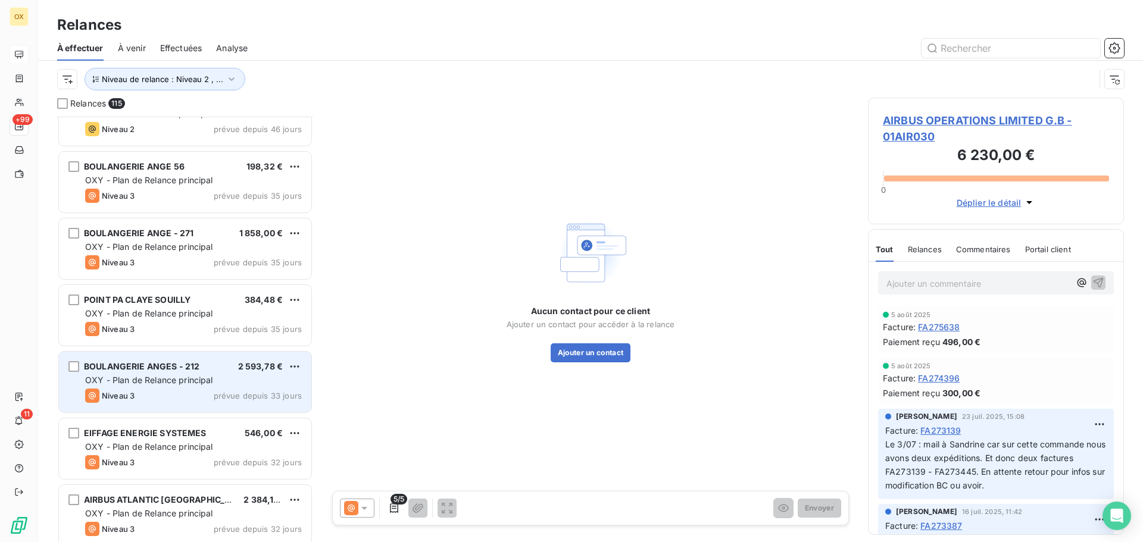
click at [202, 375] on span "OXY - Plan de Relance principal" at bounding box center [149, 380] width 128 height 10
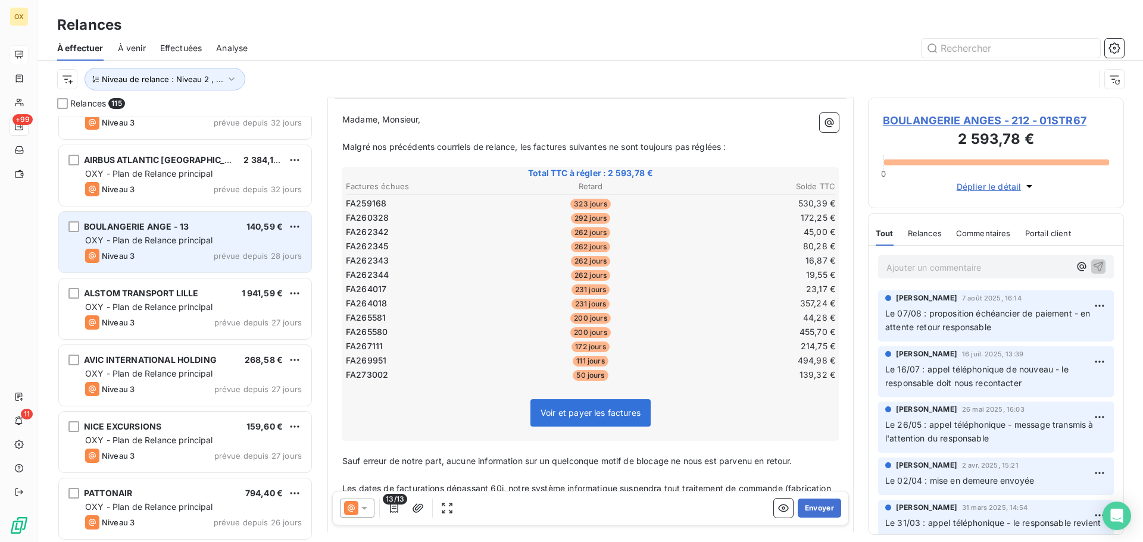
scroll to position [2857, 0]
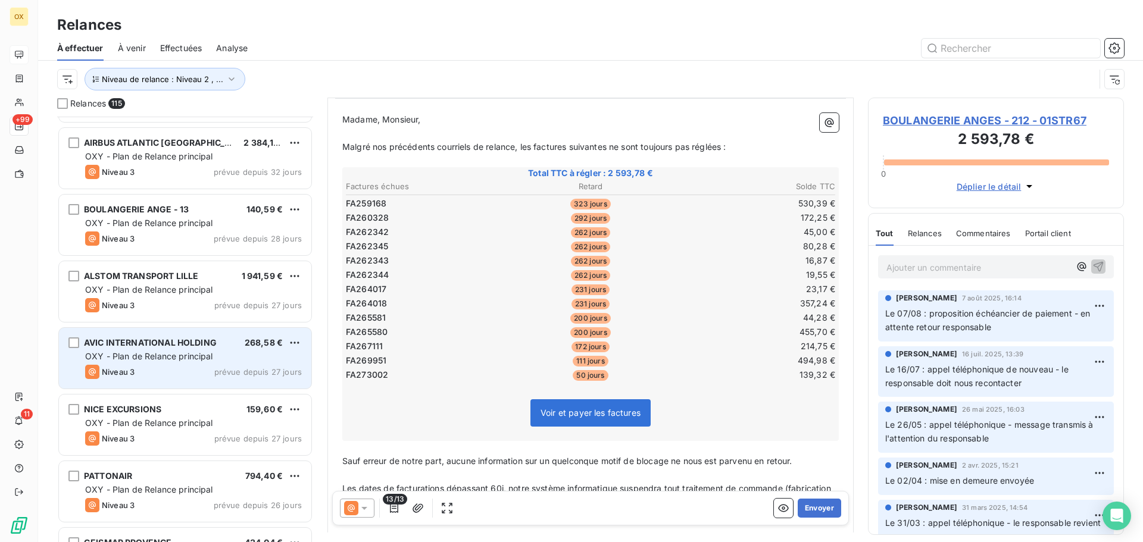
click at [208, 366] on div "Niveau 3 prévue depuis 27 jours" at bounding box center [193, 372] width 217 height 14
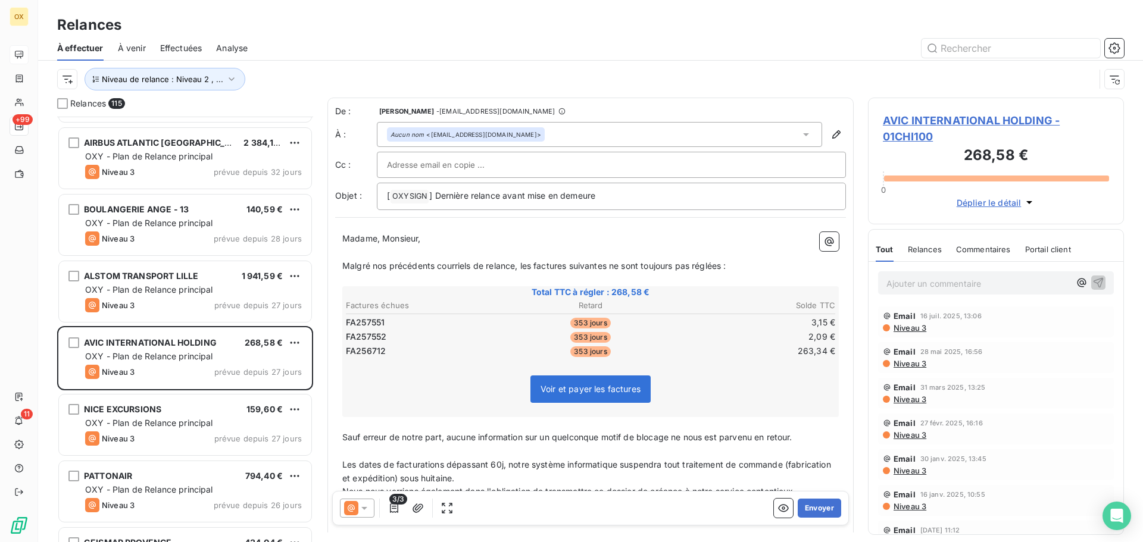
click at [366, 509] on icon at bounding box center [364, 508] width 12 height 12
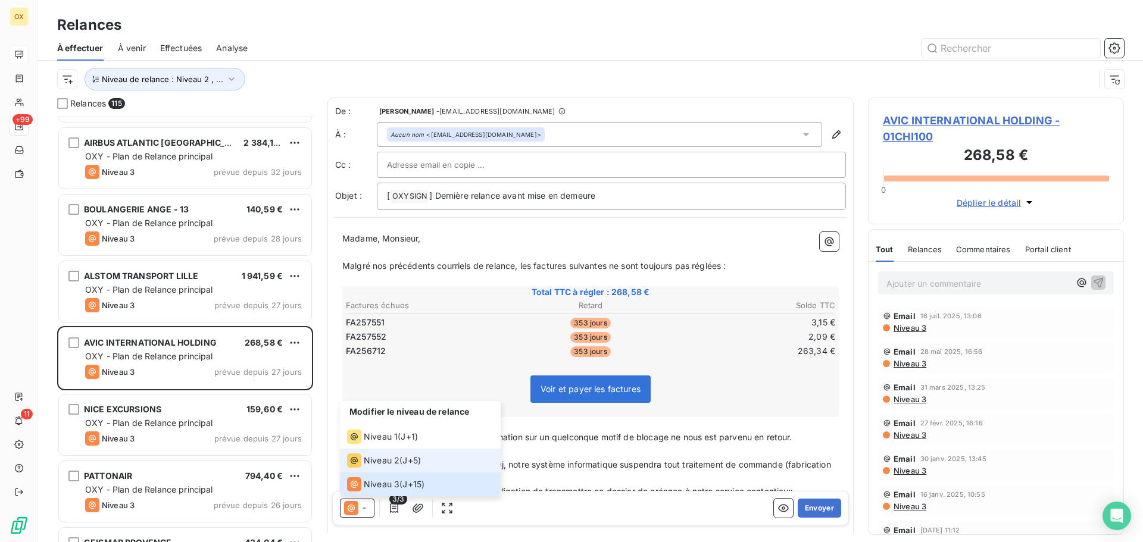
click at [374, 468] on li "Niveau 2 ( J+5 )" at bounding box center [420, 461] width 161 height 24
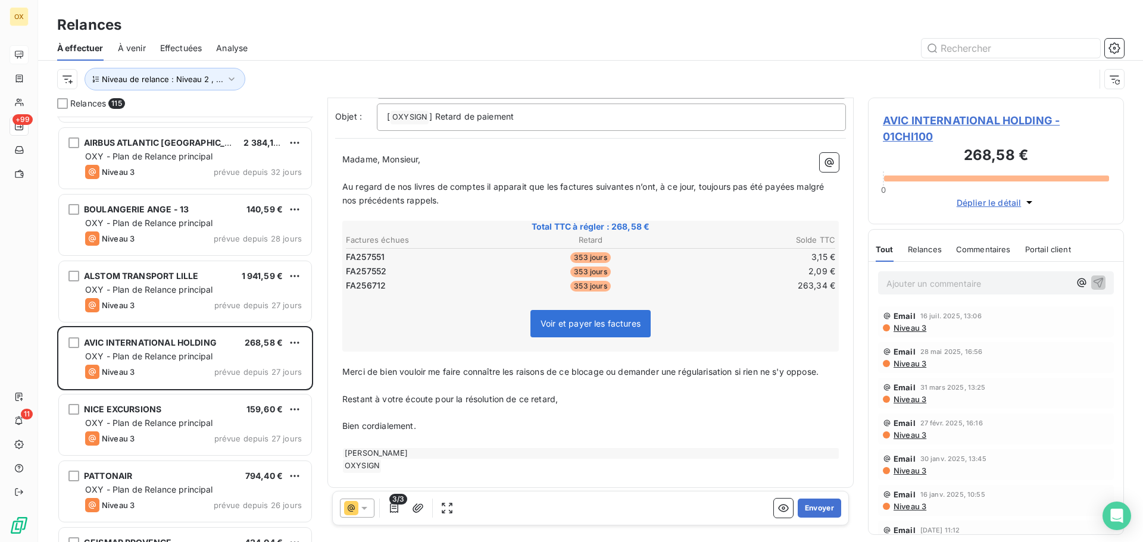
scroll to position [84, 0]
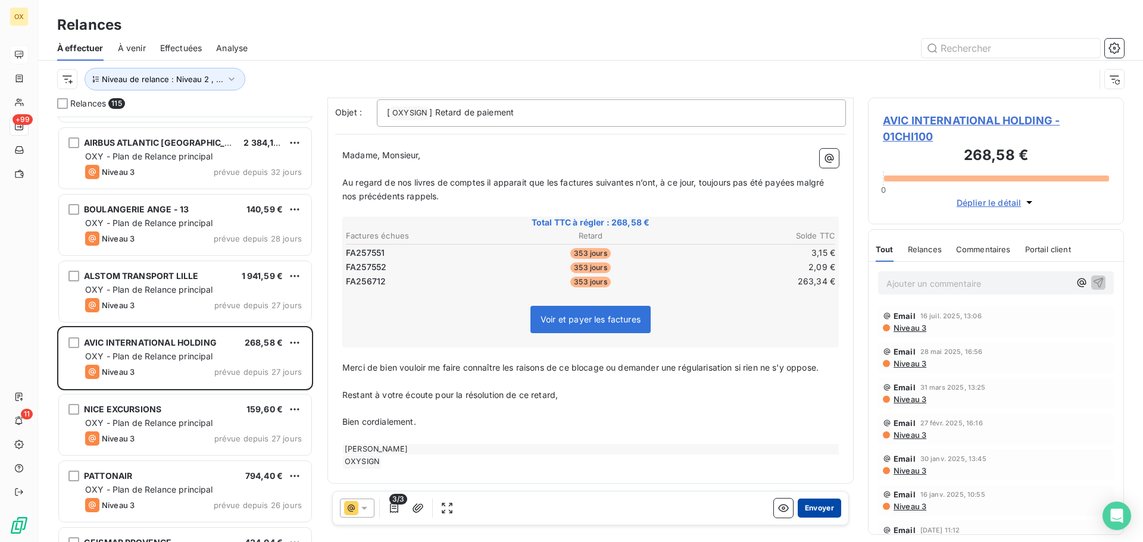
click at [818, 505] on button "Envoyer" at bounding box center [819, 508] width 43 height 19
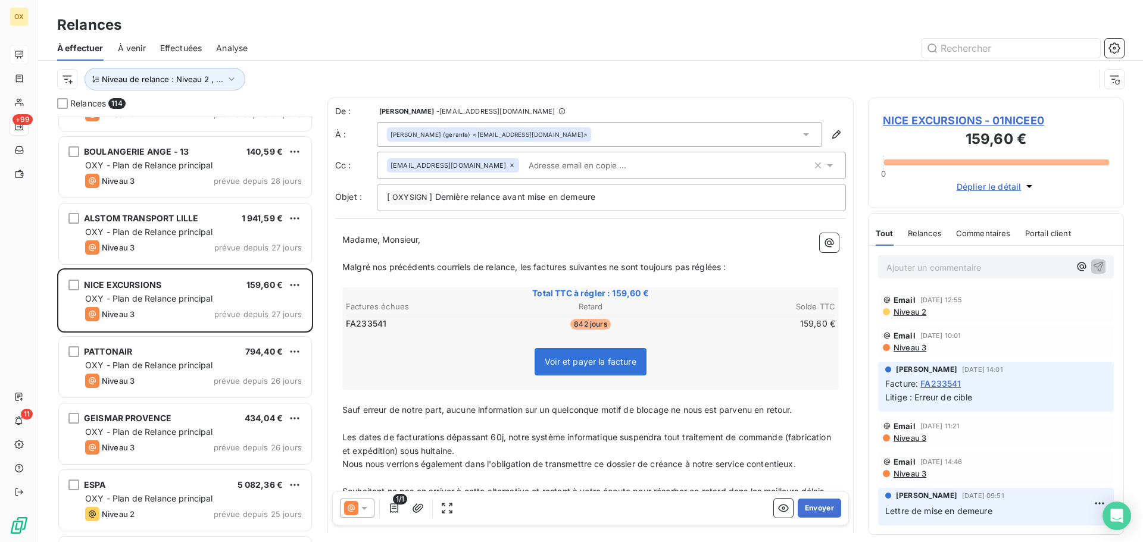
scroll to position [2917, 0]
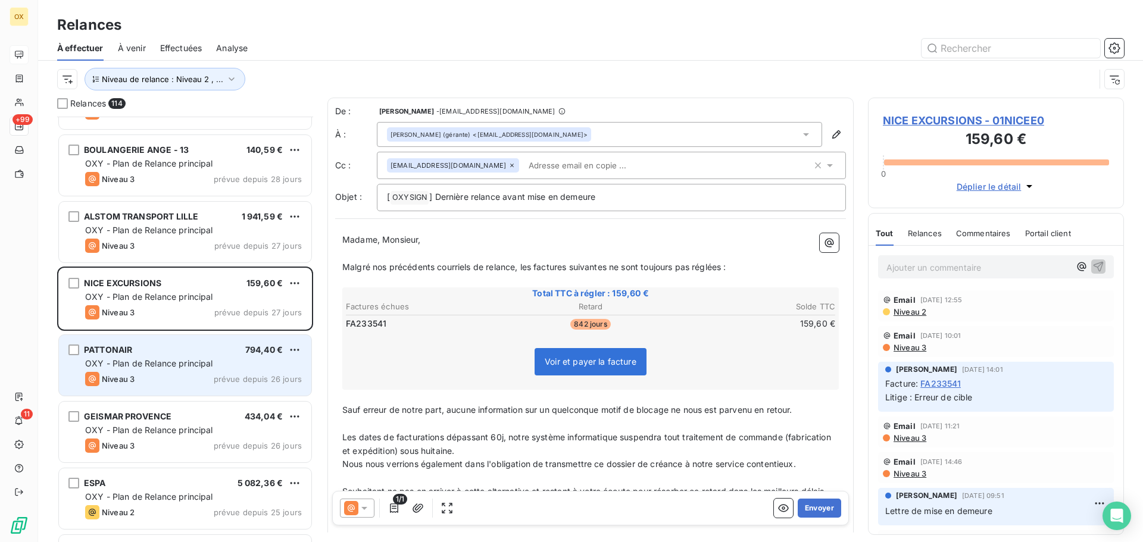
click at [185, 367] on span "OXY - Plan de Relance principal" at bounding box center [149, 363] width 128 height 10
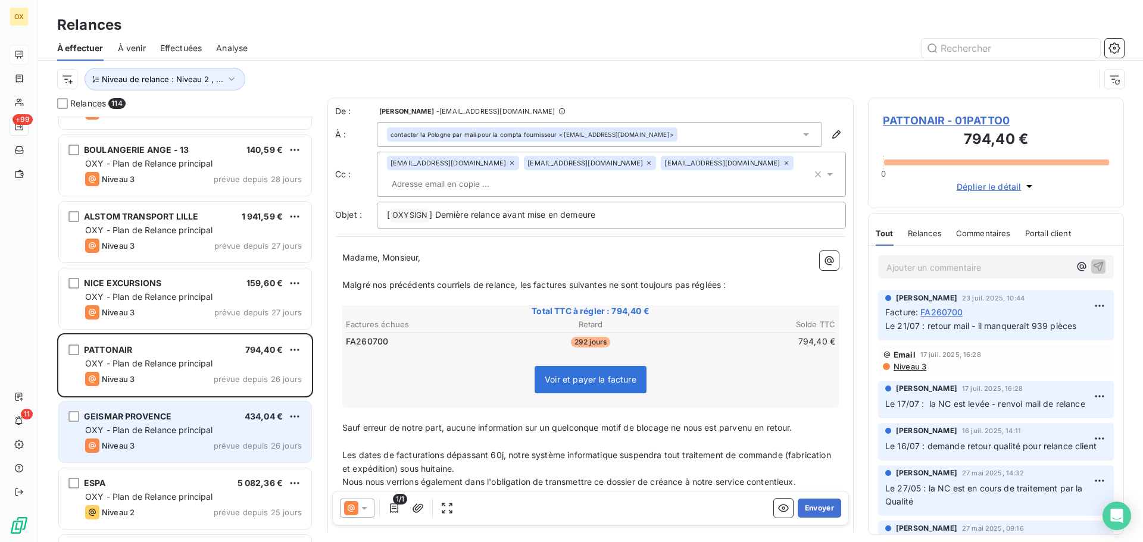
click at [173, 412] on div "GEISMAR PROVENCE 434,04 €" at bounding box center [193, 416] width 217 height 11
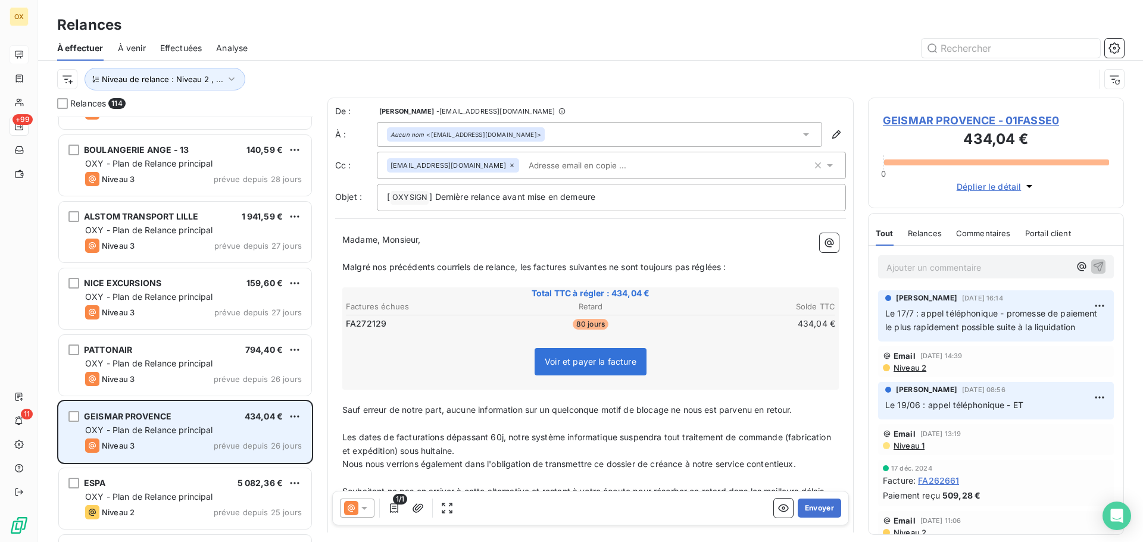
scroll to position [2976, 0]
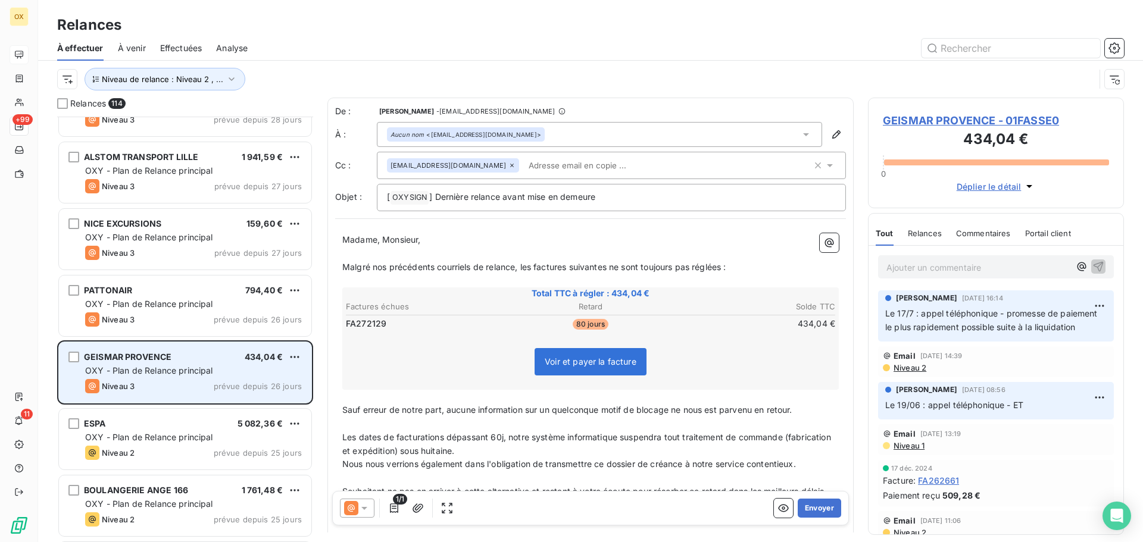
click at [176, 429] on div "ESPA 5 082,36 € OXY - Plan de Relance principal Niveau 2 prévue depuis 25 jours" at bounding box center [185, 439] width 252 height 61
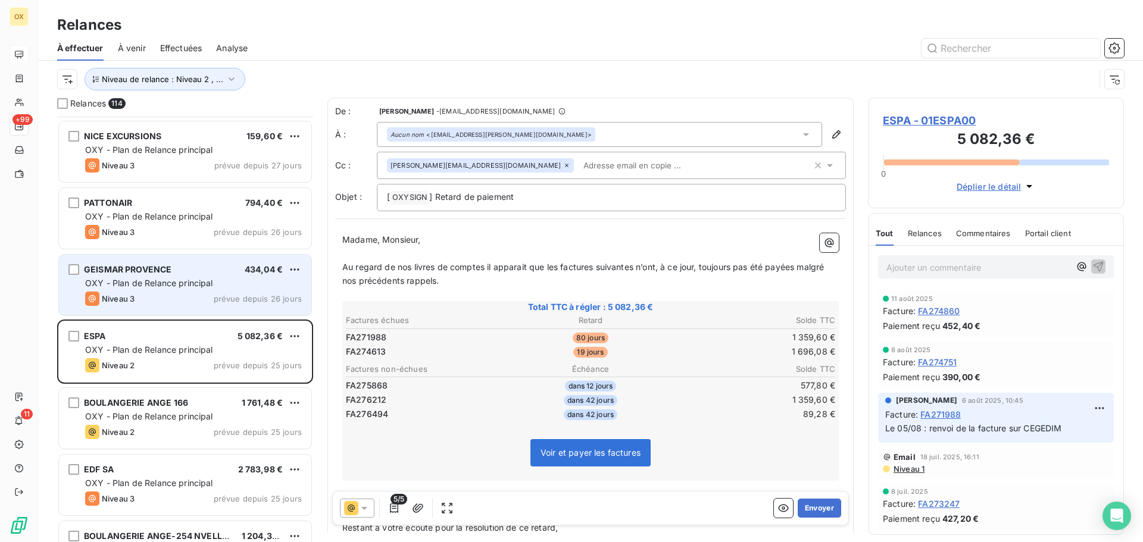
scroll to position [3095, 0]
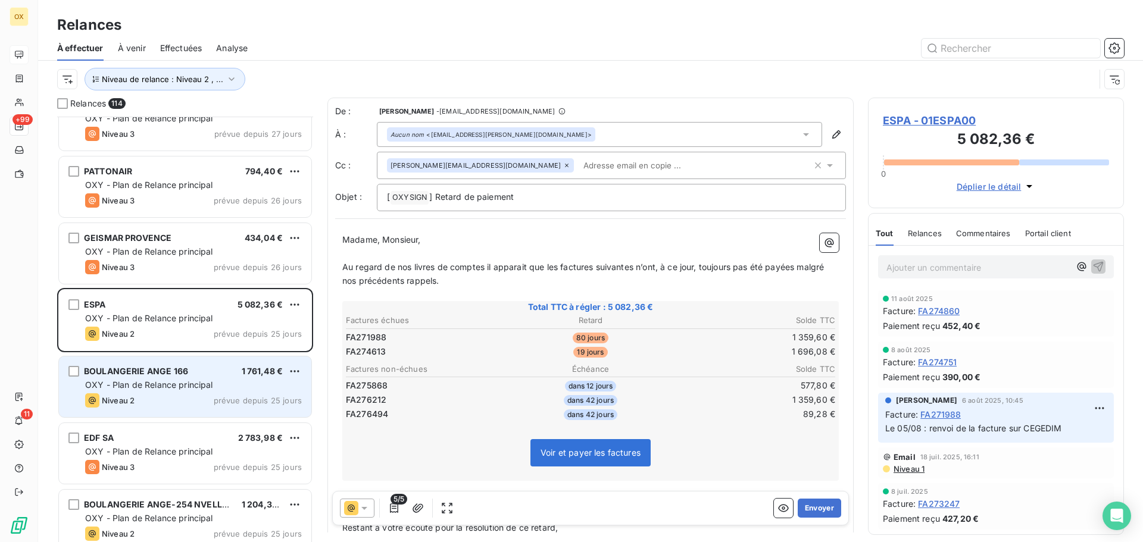
click at [171, 396] on div "Niveau 2 prévue depuis 25 jours" at bounding box center [193, 400] width 217 height 14
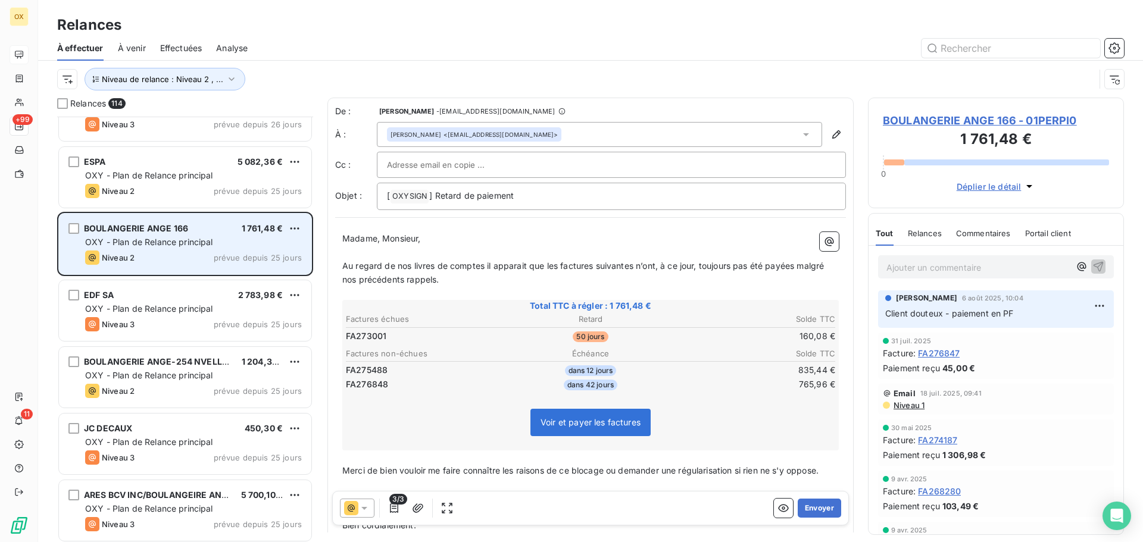
scroll to position [3274, 0]
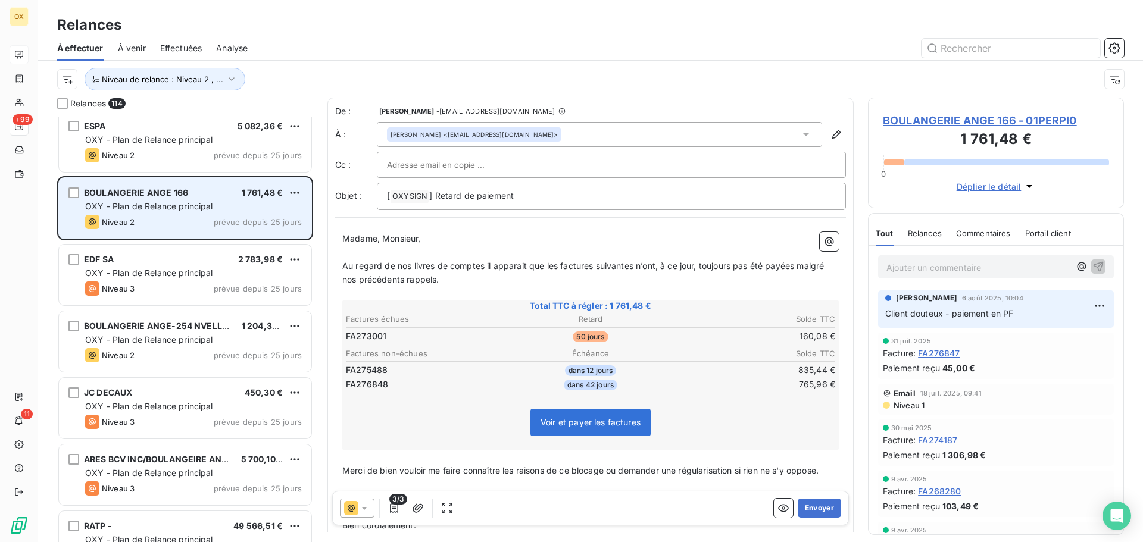
click at [171, 396] on div "JC DECAUX 450,30 €" at bounding box center [193, 392] width 217 height 11
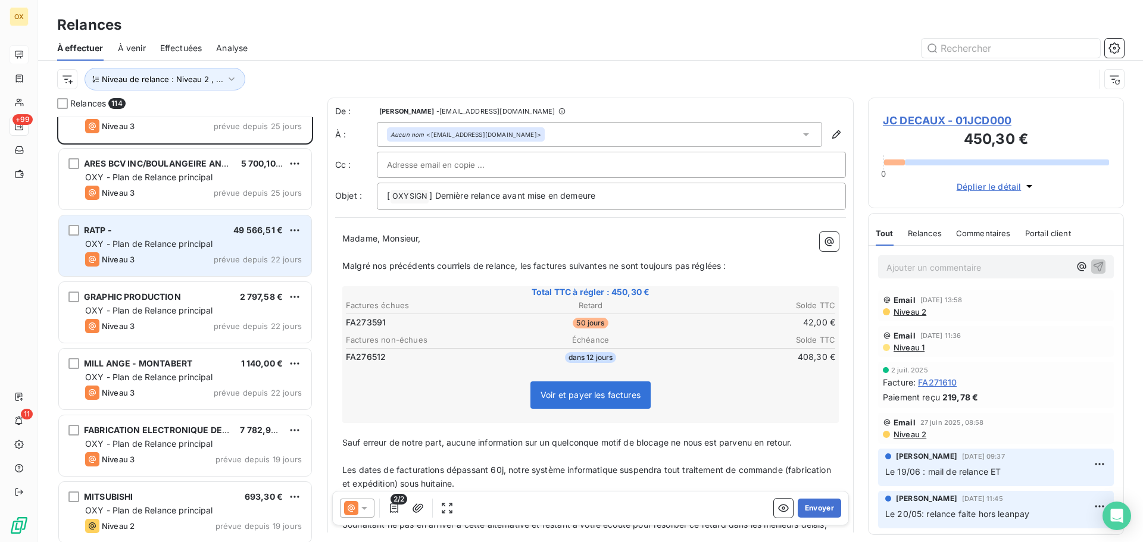
scroll to position [3572, 0]
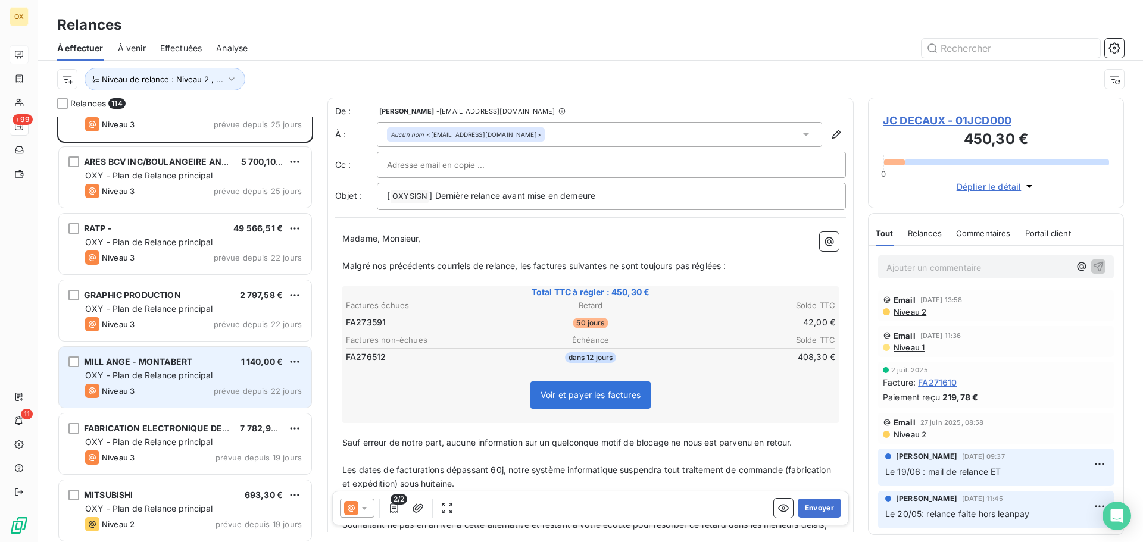
click at [161, 373] on span "OXY - Plan de Relance principal" at bounding box center [149, 375] width 128 height 10
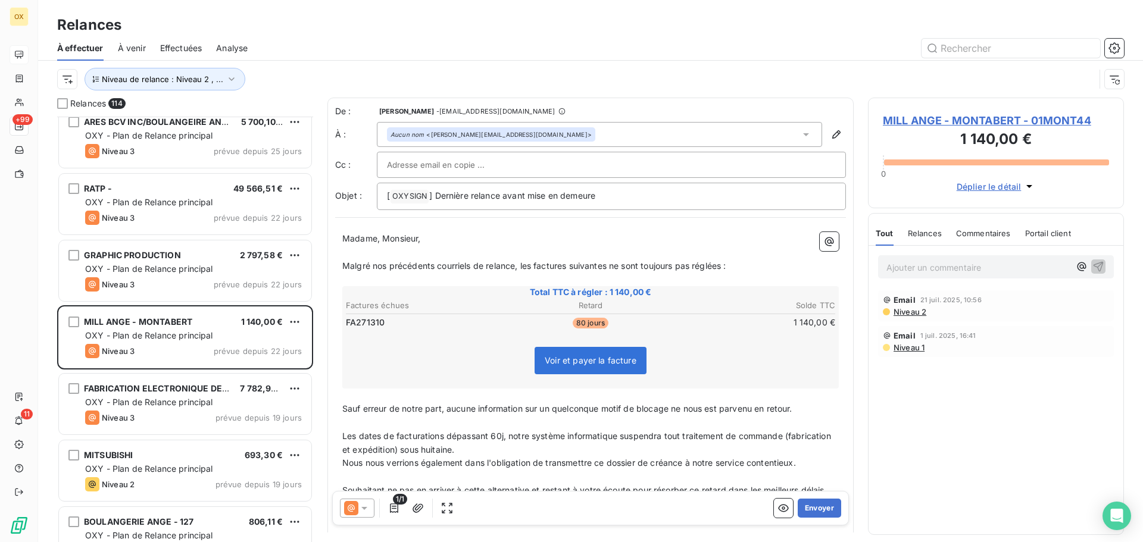
scroll to position [3631, 0]
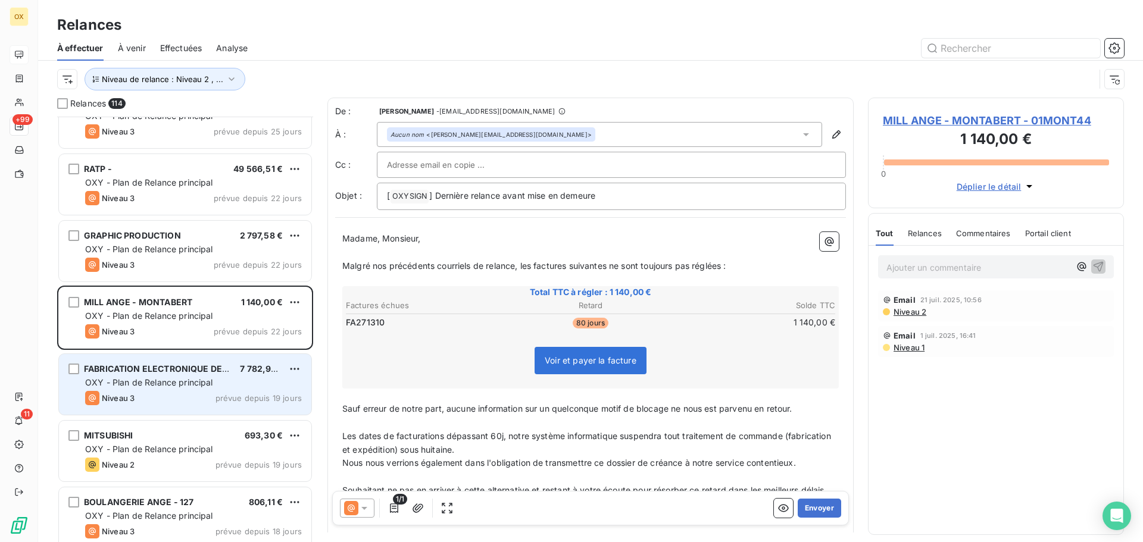
click at [171, 369] on span "FABRICATION ELECTRONIQUE DE DO" at bounding box center [160, 369] width 153 height 10
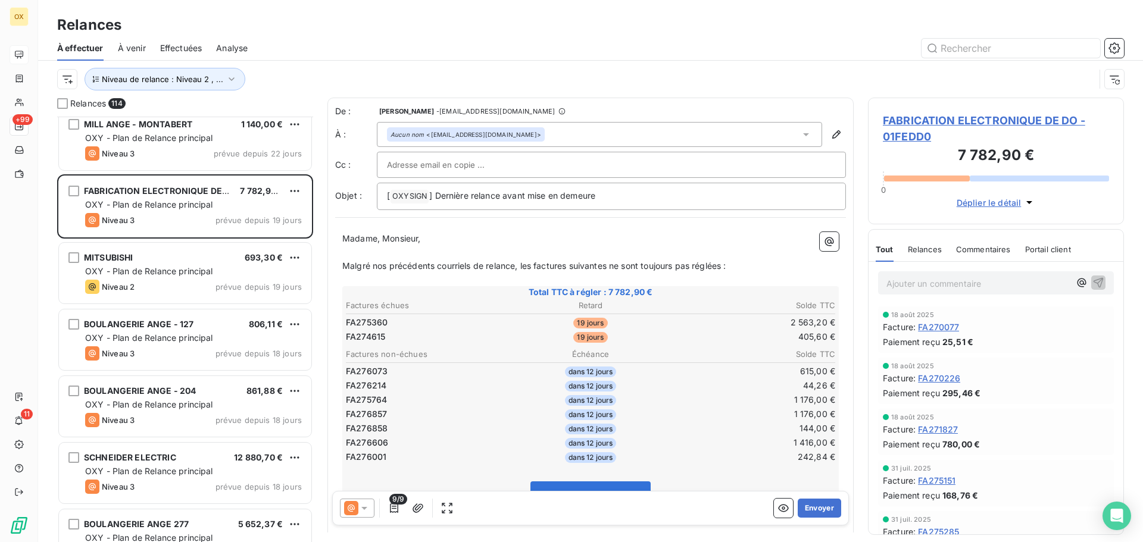
scroll to position [3810, 0]
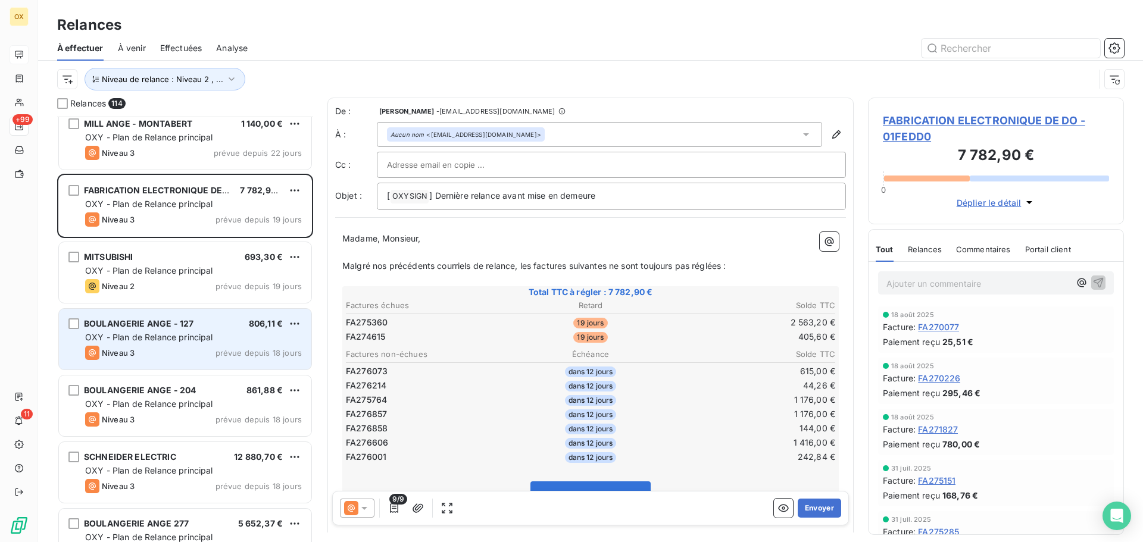
click at [149, 336] on span "OXY - Plan de Relance principal" at bounding box center [149, 337] width 128 height 10
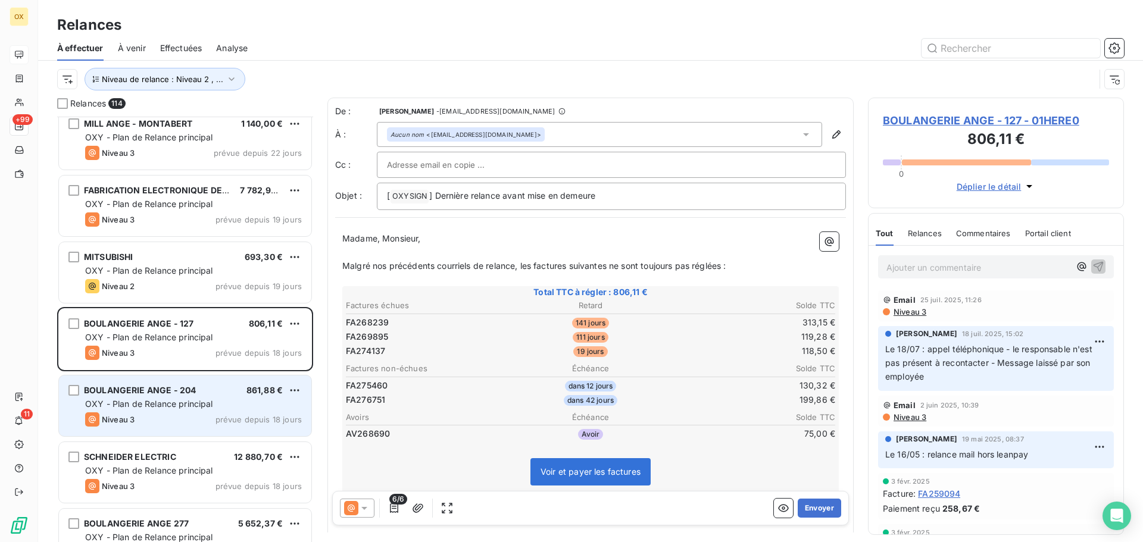
click at [169, 395] on span "BOULANGERIE ANGE - 204" at bounding box center [140, 390] width 112 height 10
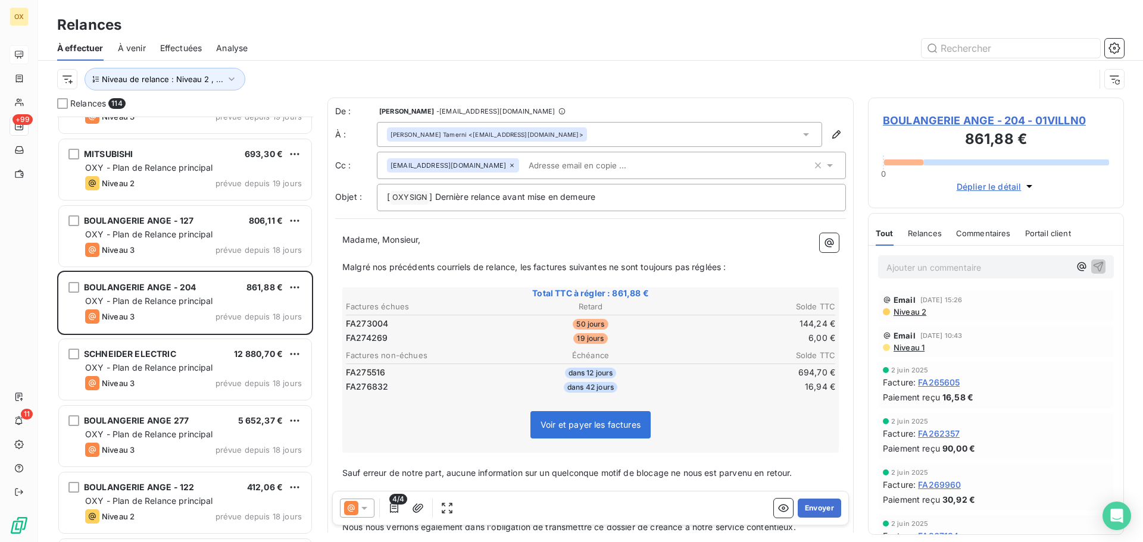
scroll to position [3929, 0]
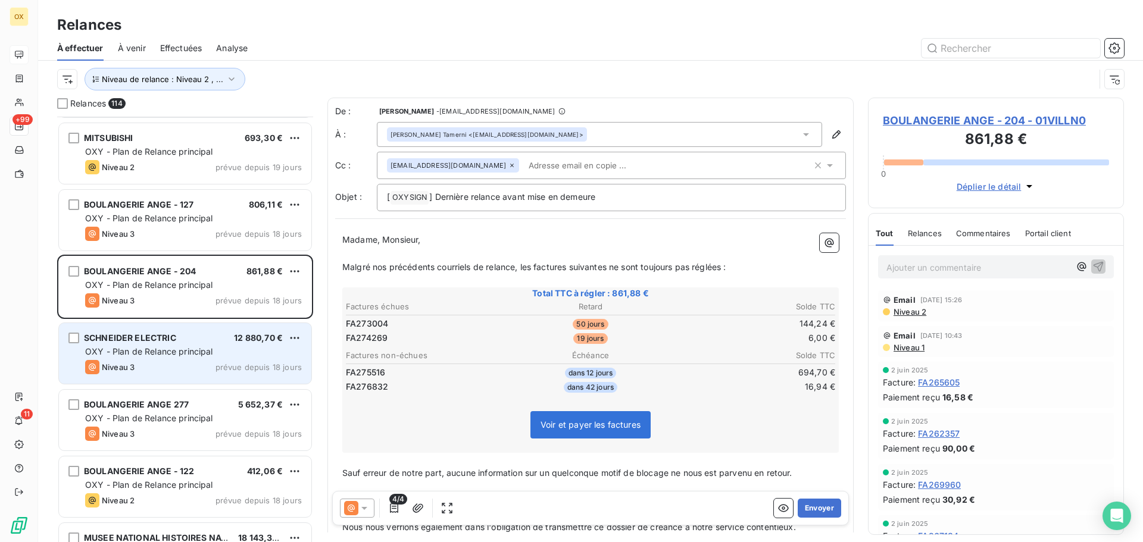
click at [211, 358] on div "SCHNEIDER ELECTRIC 12 880,70 € OXY - Plan de Relance principal Niveau 3 prévue …" at bounding box center [185, 353] width 252 height 61
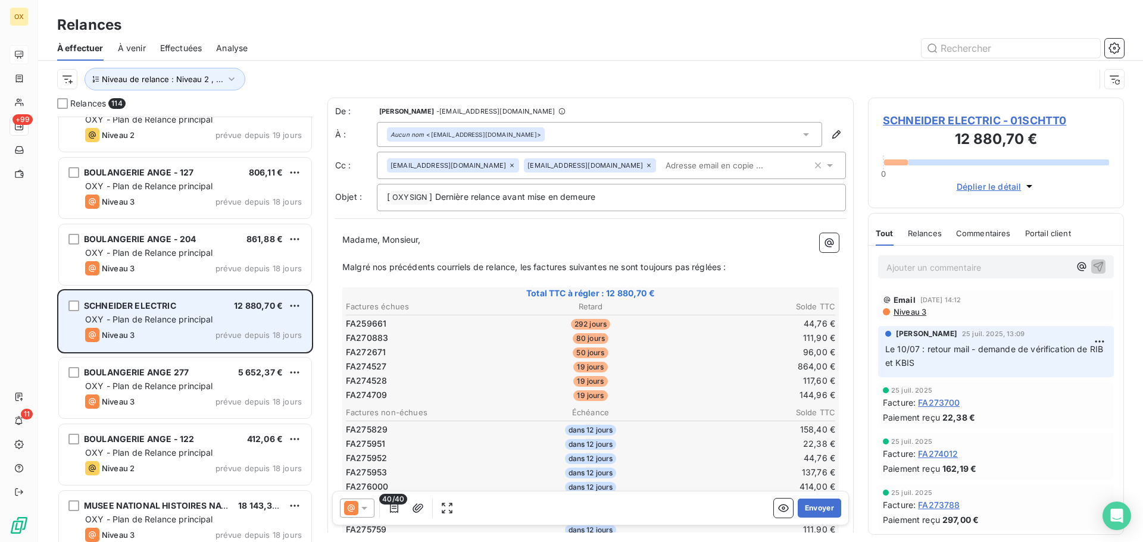
scroll to position [3988, 0]
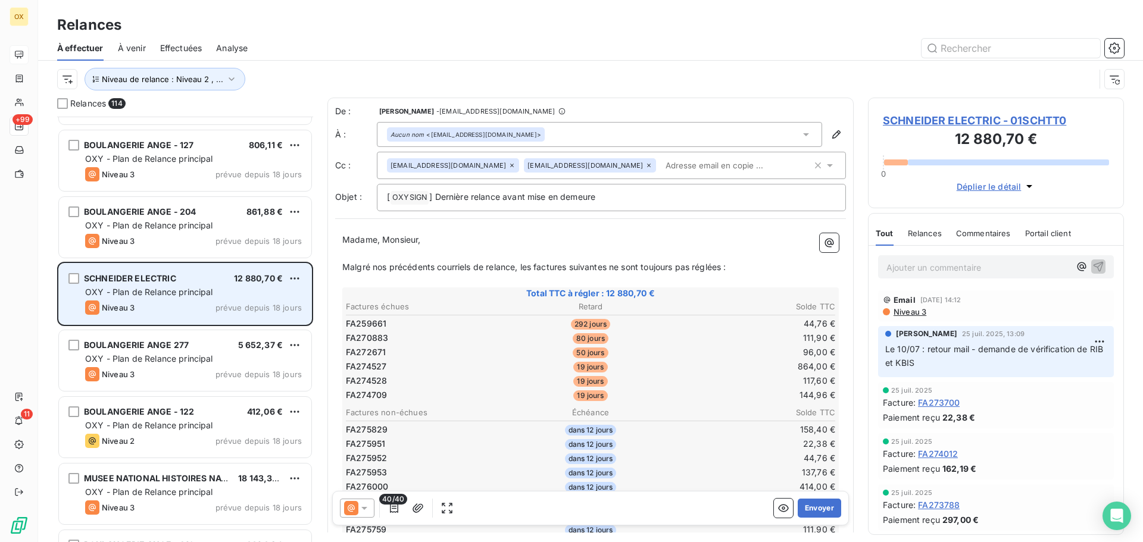
click at [211, 358] on span "OXY - Plan de Relance principal" at bounding box center [149, 359] width 128 height 10
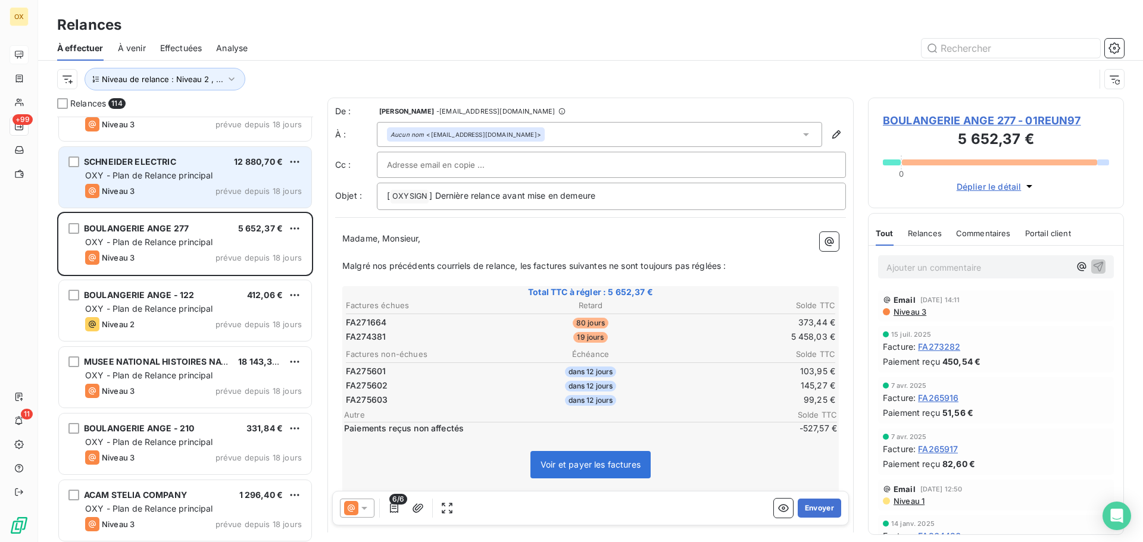
scroll to position [4107, 0]
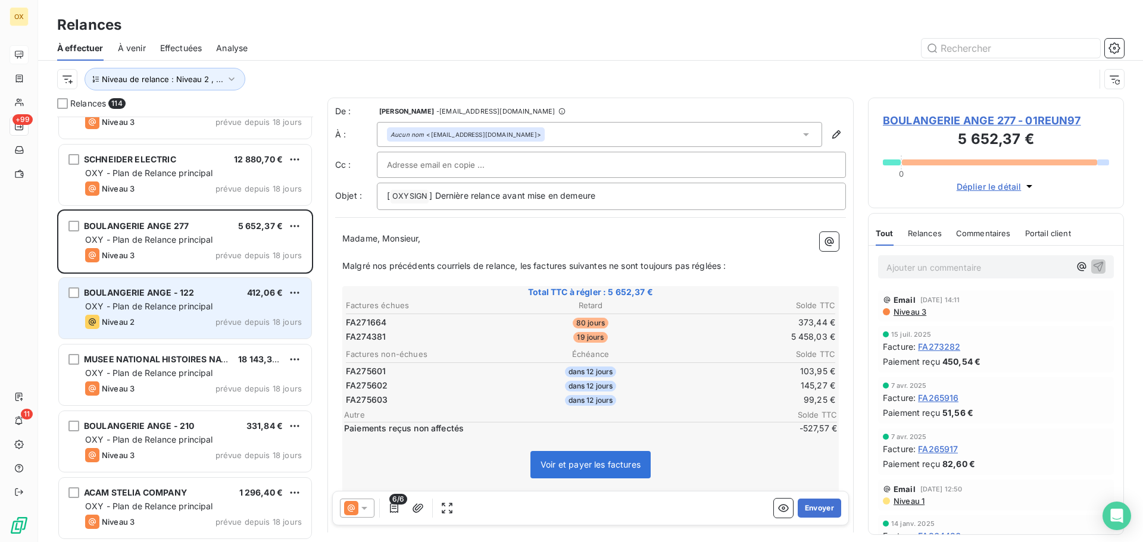
click at [213, 301] on div "OXY - Plan de Relance principal" at bounding box center [193, 307] width 217 height 12
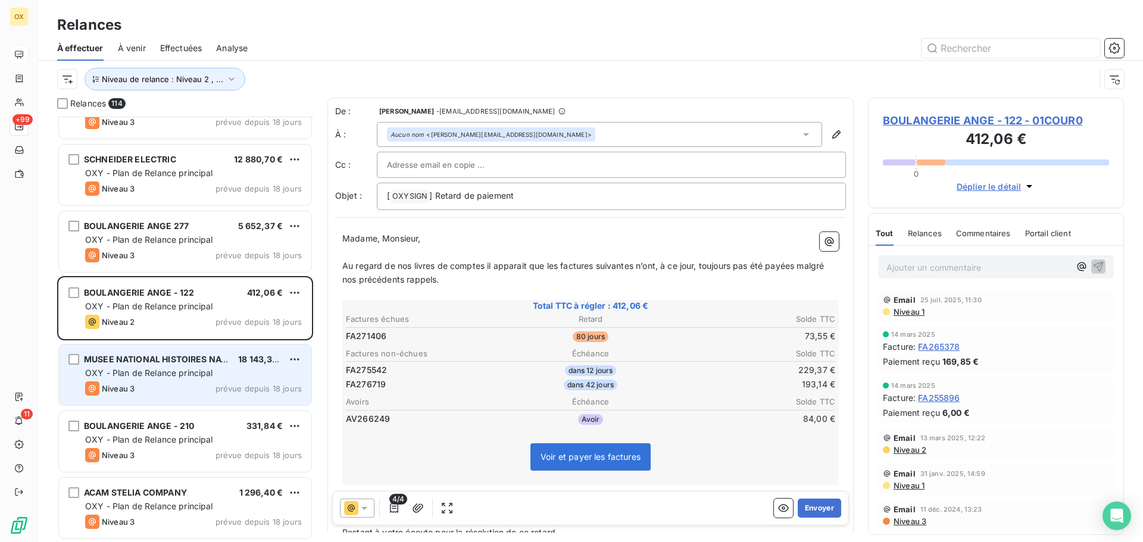
click at [212, 376] on span "OXY - Plan de Relance principal" at bounding box center [149, 373] width 128 height 10
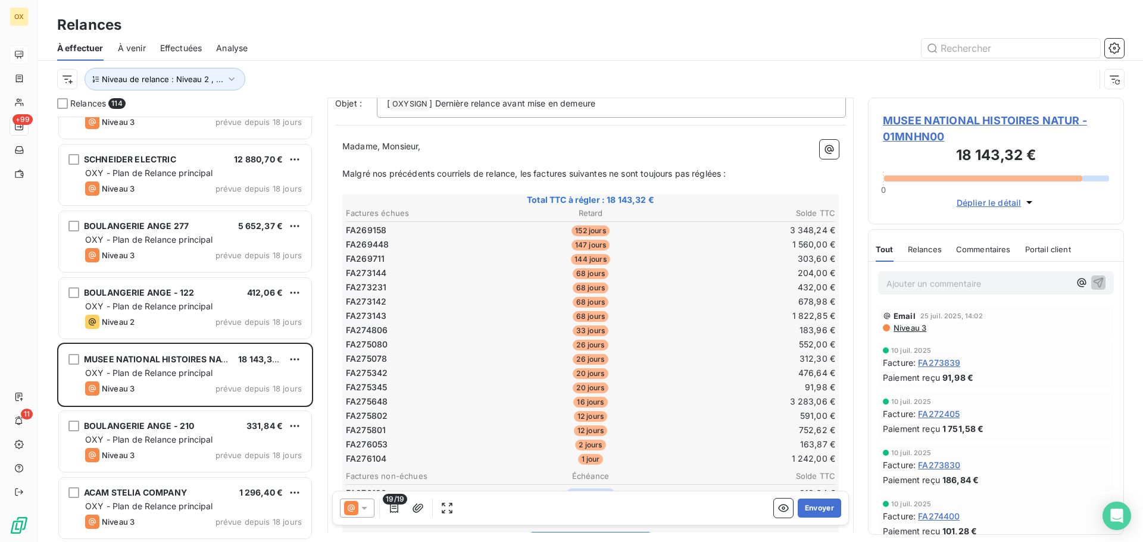
scroll to position [120, 0]
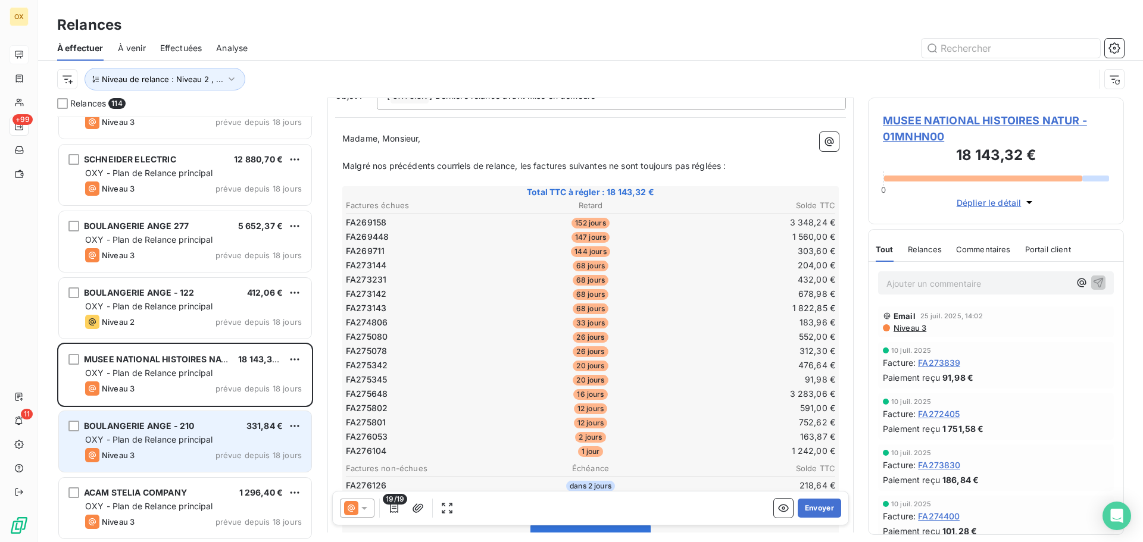
click at [142, 433] on div "BOULANGERIE ANGE - 210 331,84 € OXY - Plan de Relance principal Niveau 3 prévue…" at bounding box center [185, 441] width 252 height 61
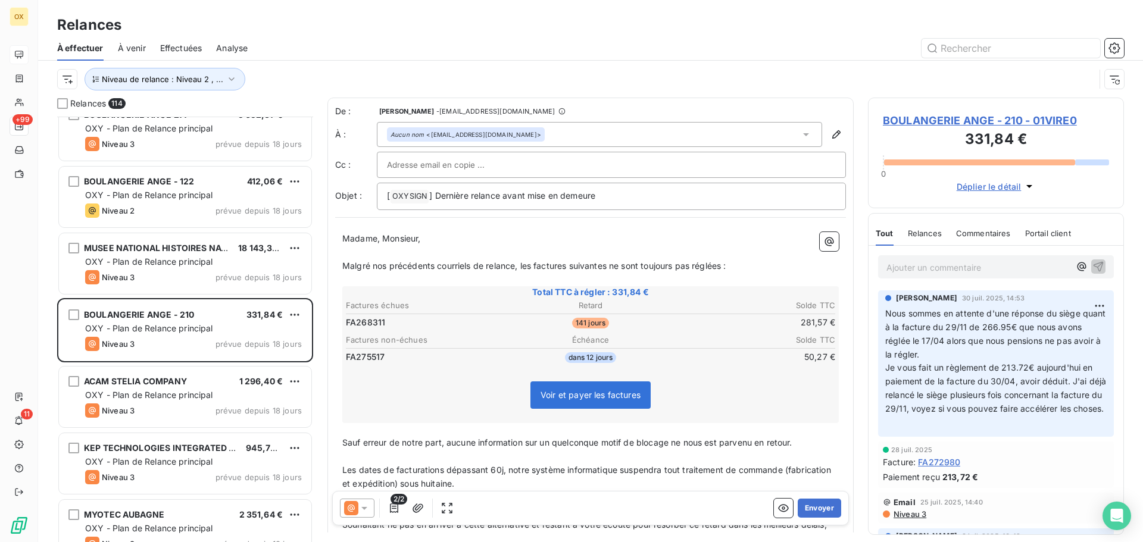
scroll to position [4226, 0]
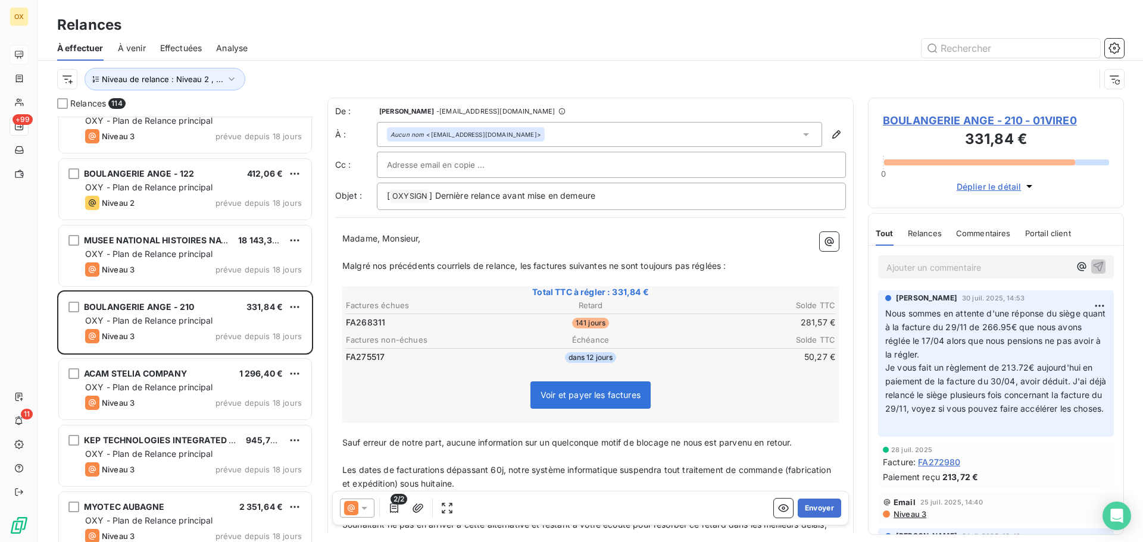
click at [186, 408] on div "Niveau 3 prévue depuis 18 jours" at bounding box center [193, 403] width 217 height 14
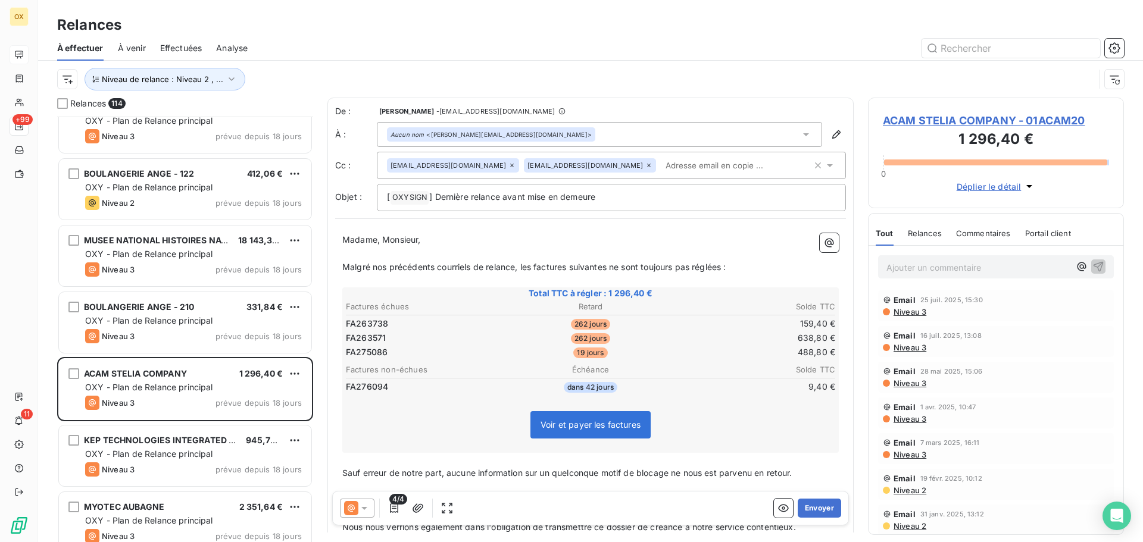
scroll to position [4286, 0]
